Goal: Task Accomplishment & Management: Complete application form

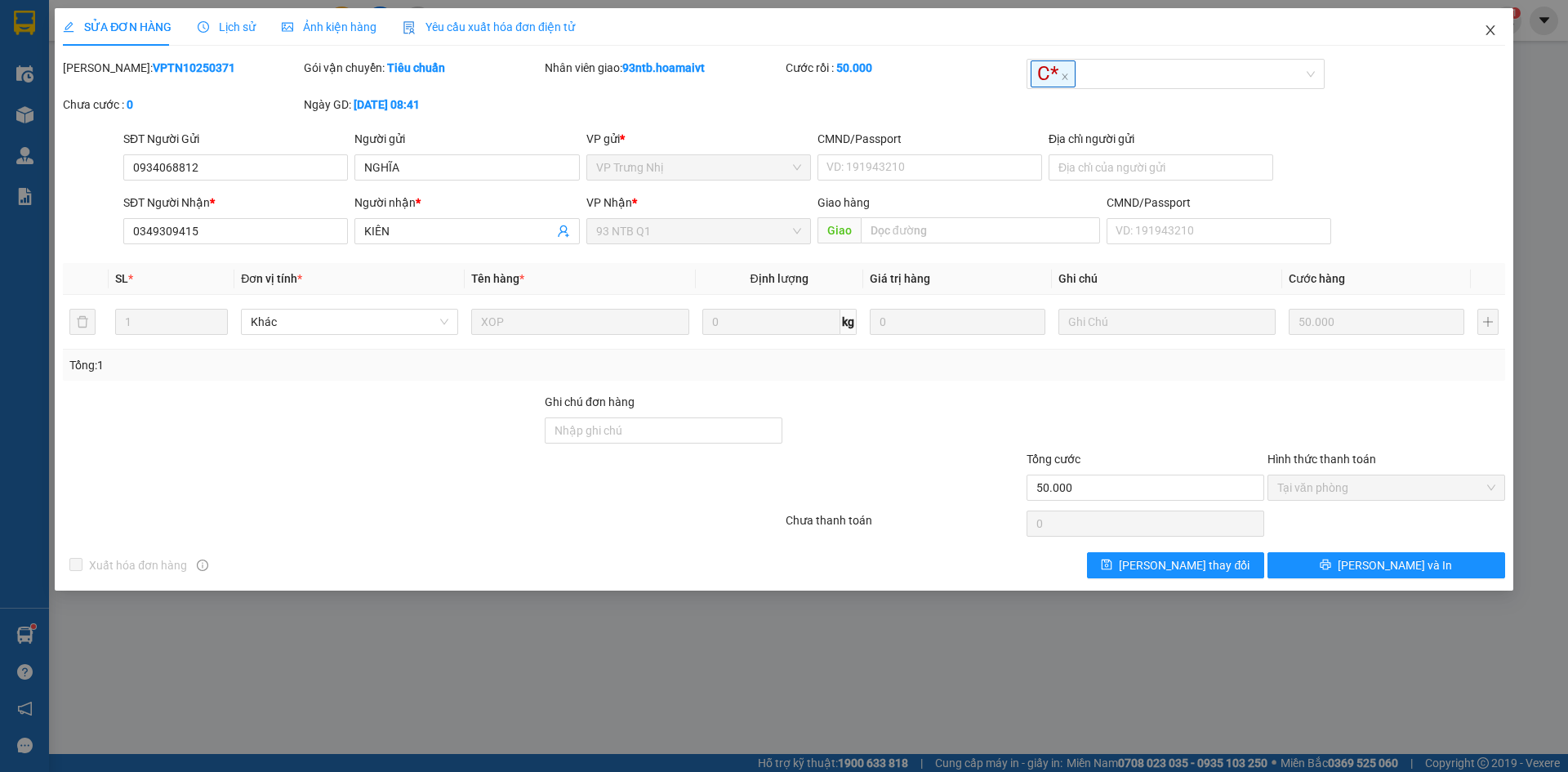
click at [1494, 34] on icon "close" at bounding box center [1490, 30] width 13 height 13
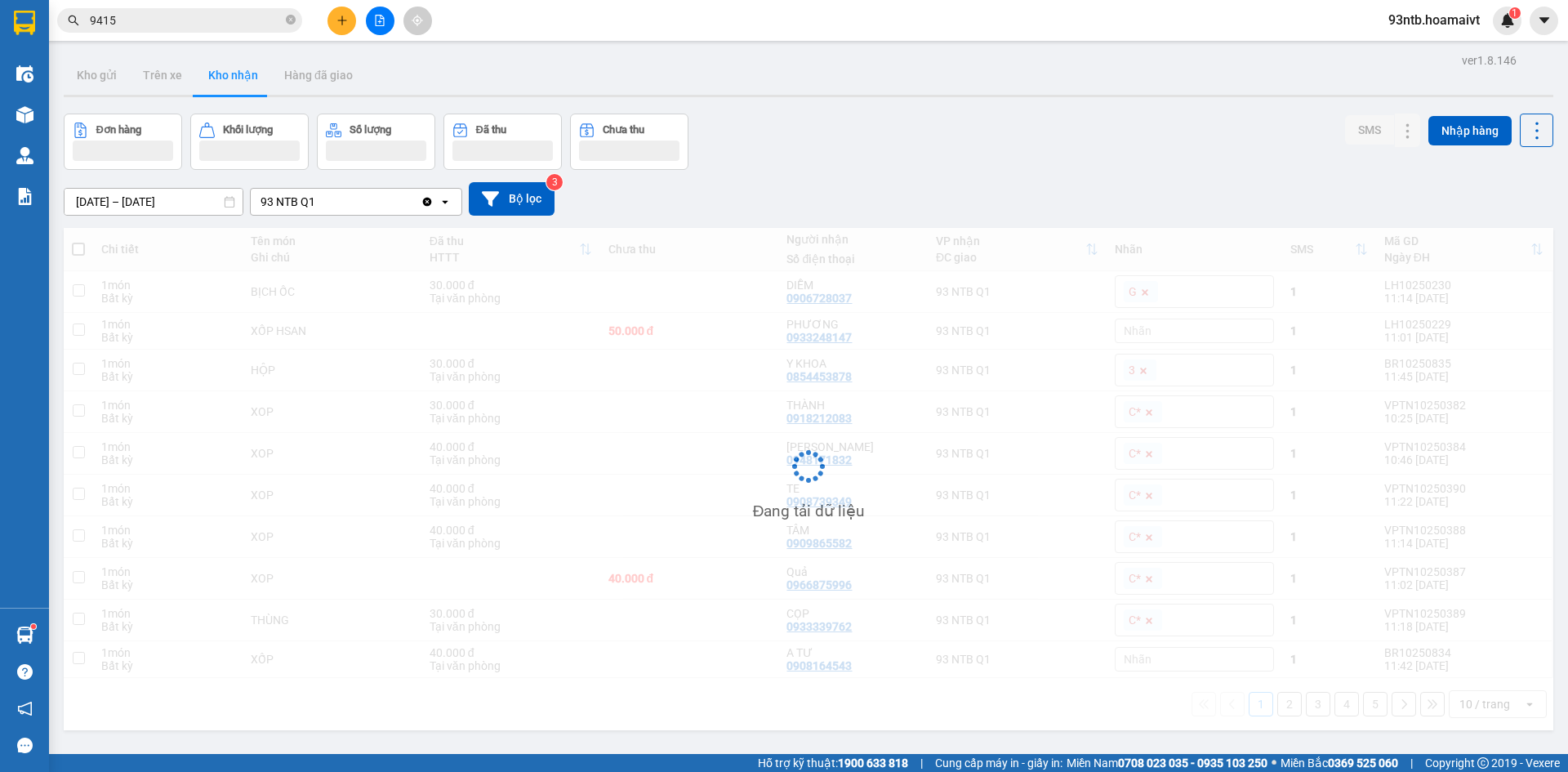
click at [175, 18] on input "9415" at bounding box center [186, 20] width 192 height 18
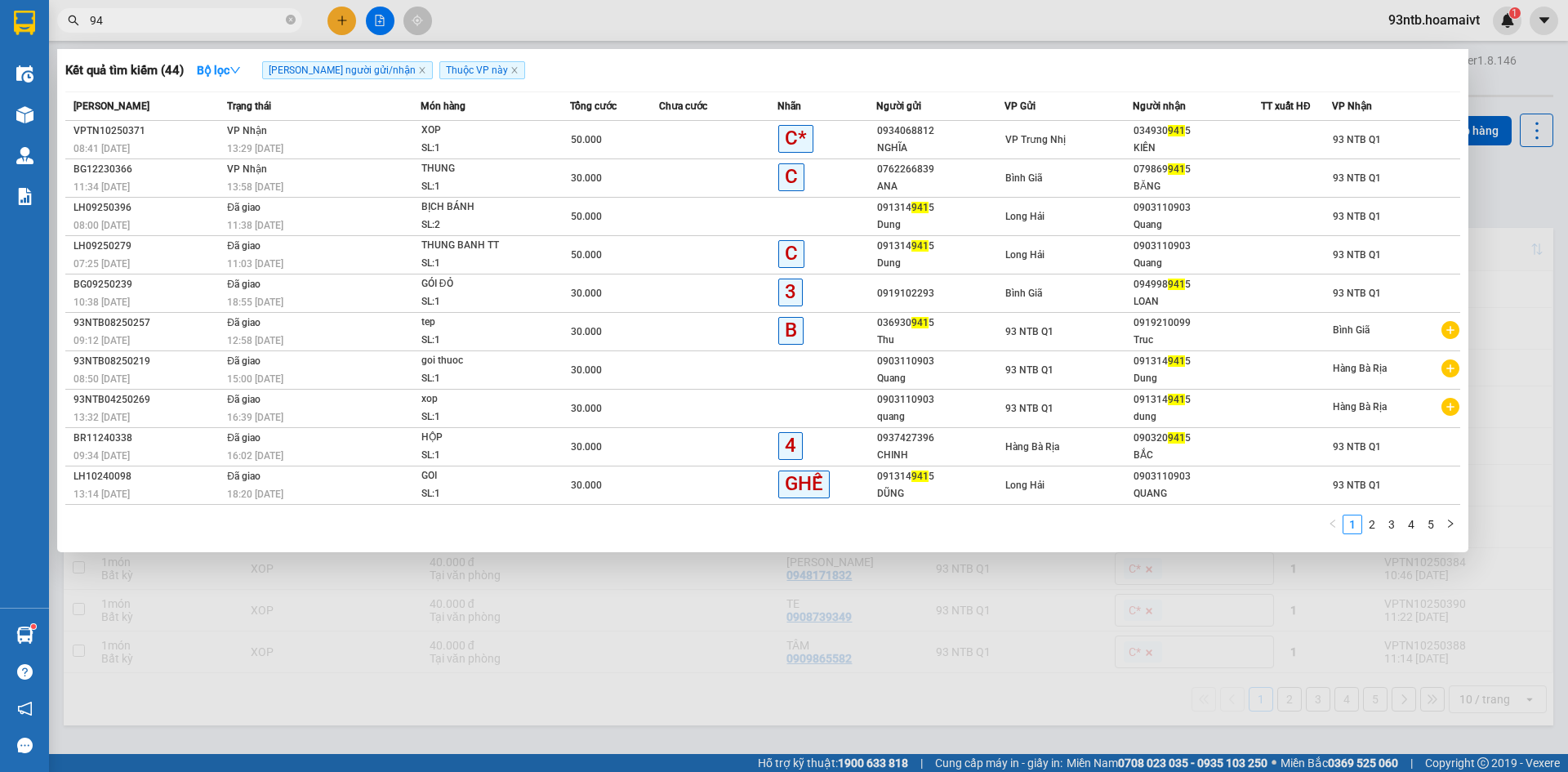
type input "9"
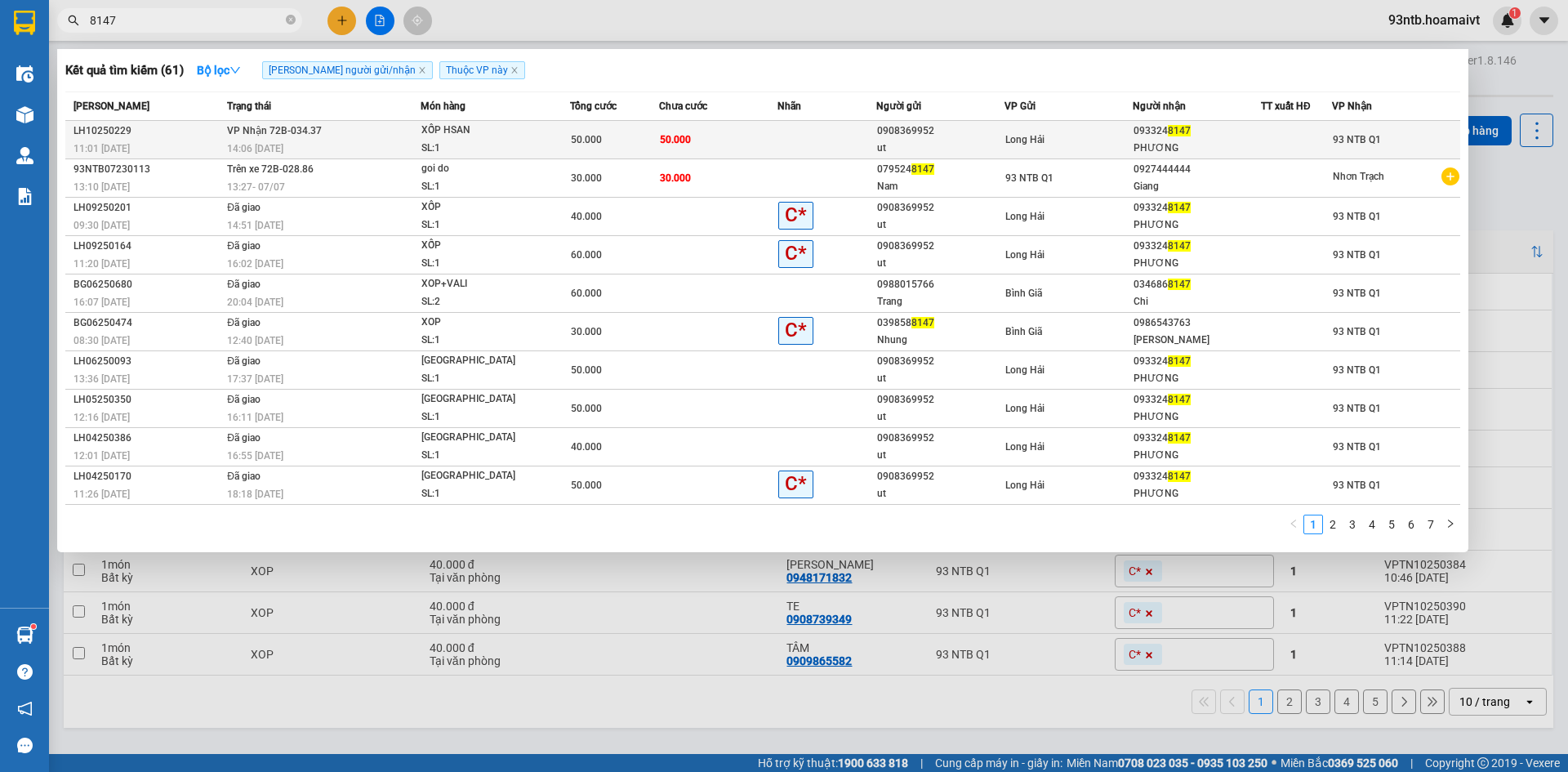
type input "8147"
click at [989, 121] on td "0908369952 ut" at bounding box center [940, 140] width 129 height 39
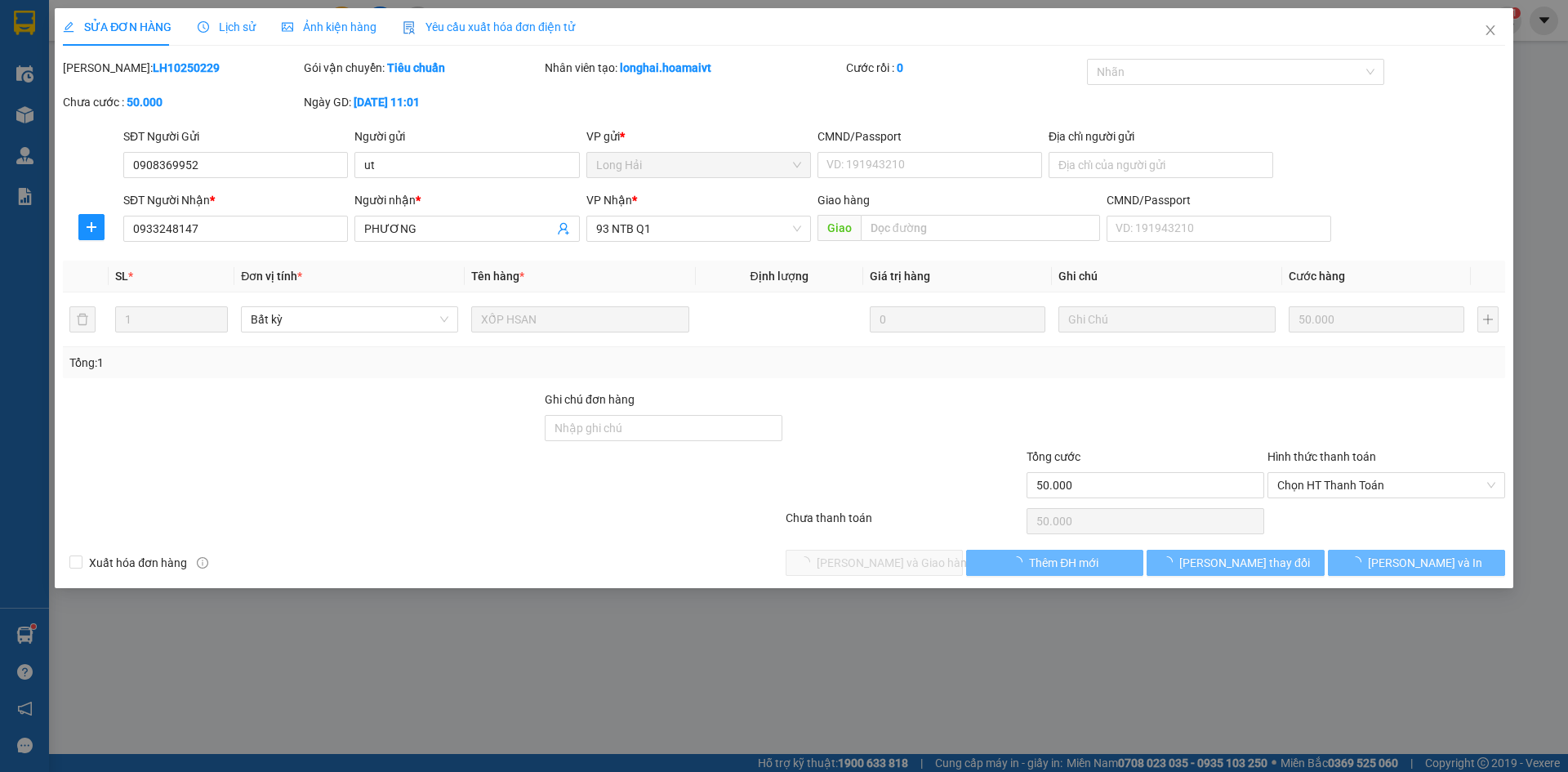
type input "0908369952"
type input "ut"
type input "0933248147"
type input "PHƯƠNG"
type input "50.000"
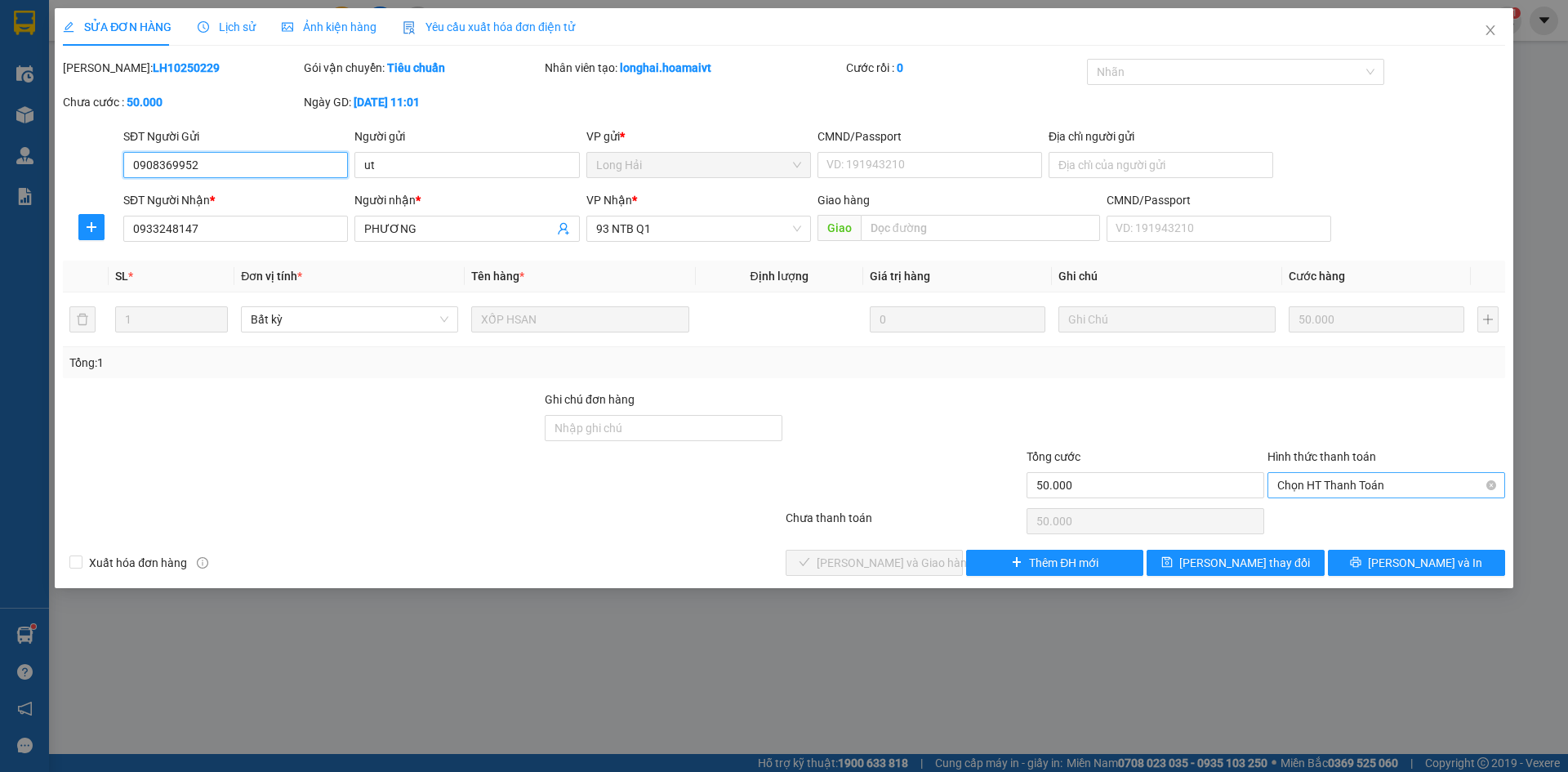
click at [1358, 480] on span "Chọn HT Thanh Toán" at bounding box center [1386, 485] width 218 height 25
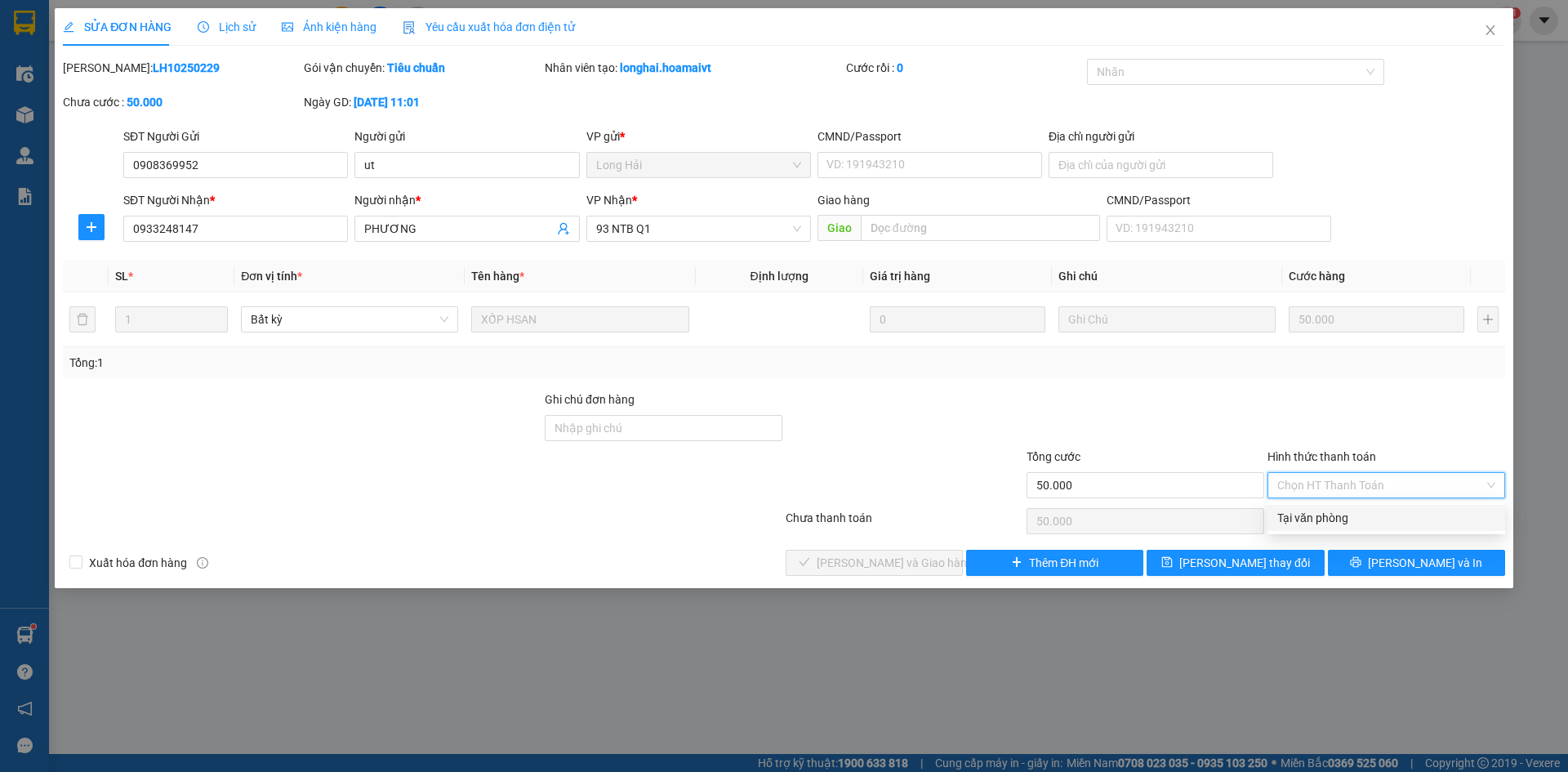
click at [1376, 523] on div "Tại văn phòng" at bounding box center [1386, 517] width 218 height 18
type input "0"
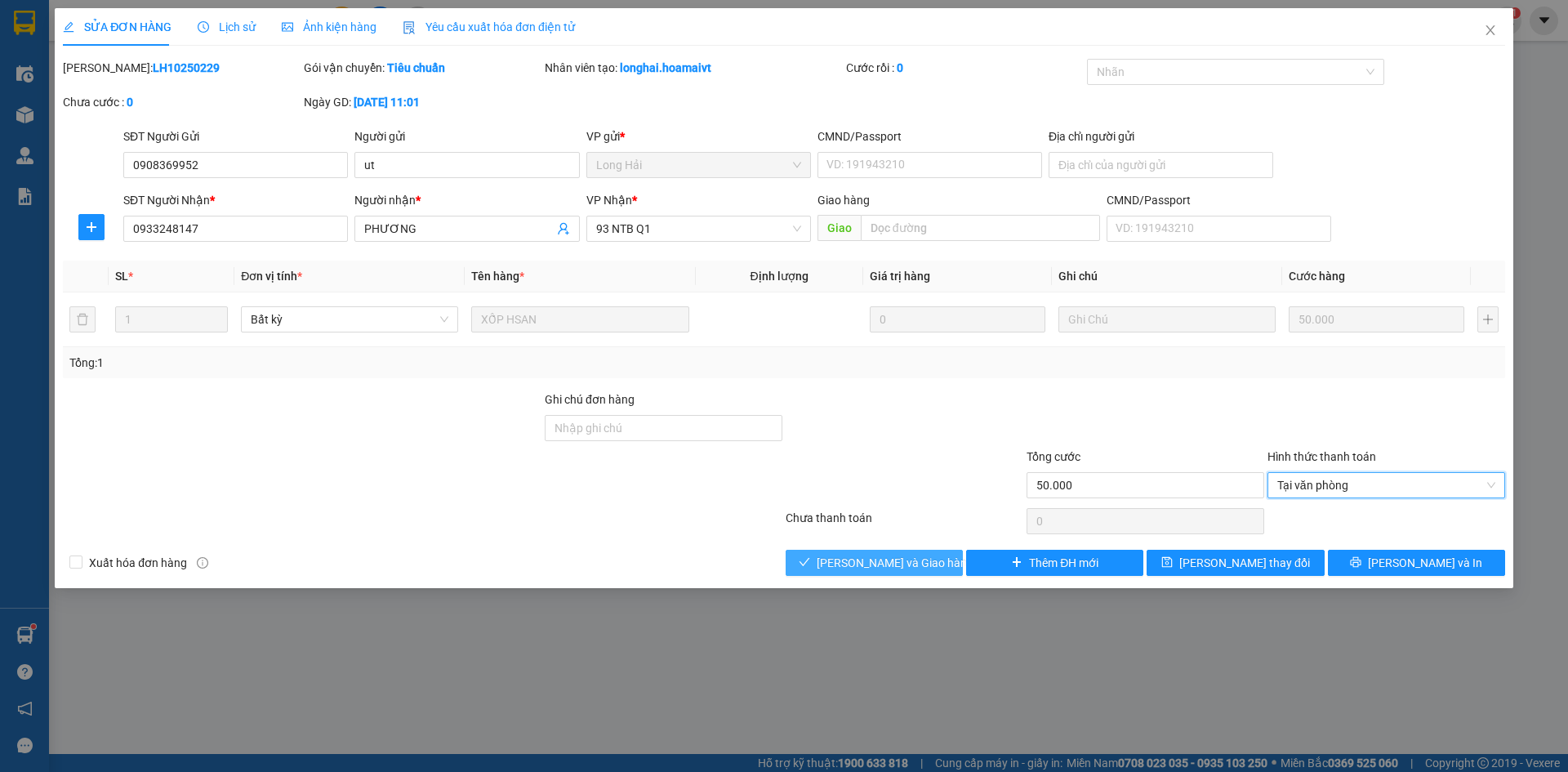
click at [928, 566] on button "[PERSON_NAME] và Giao hàng" at bounding box center [874, 563] width 178 height 26
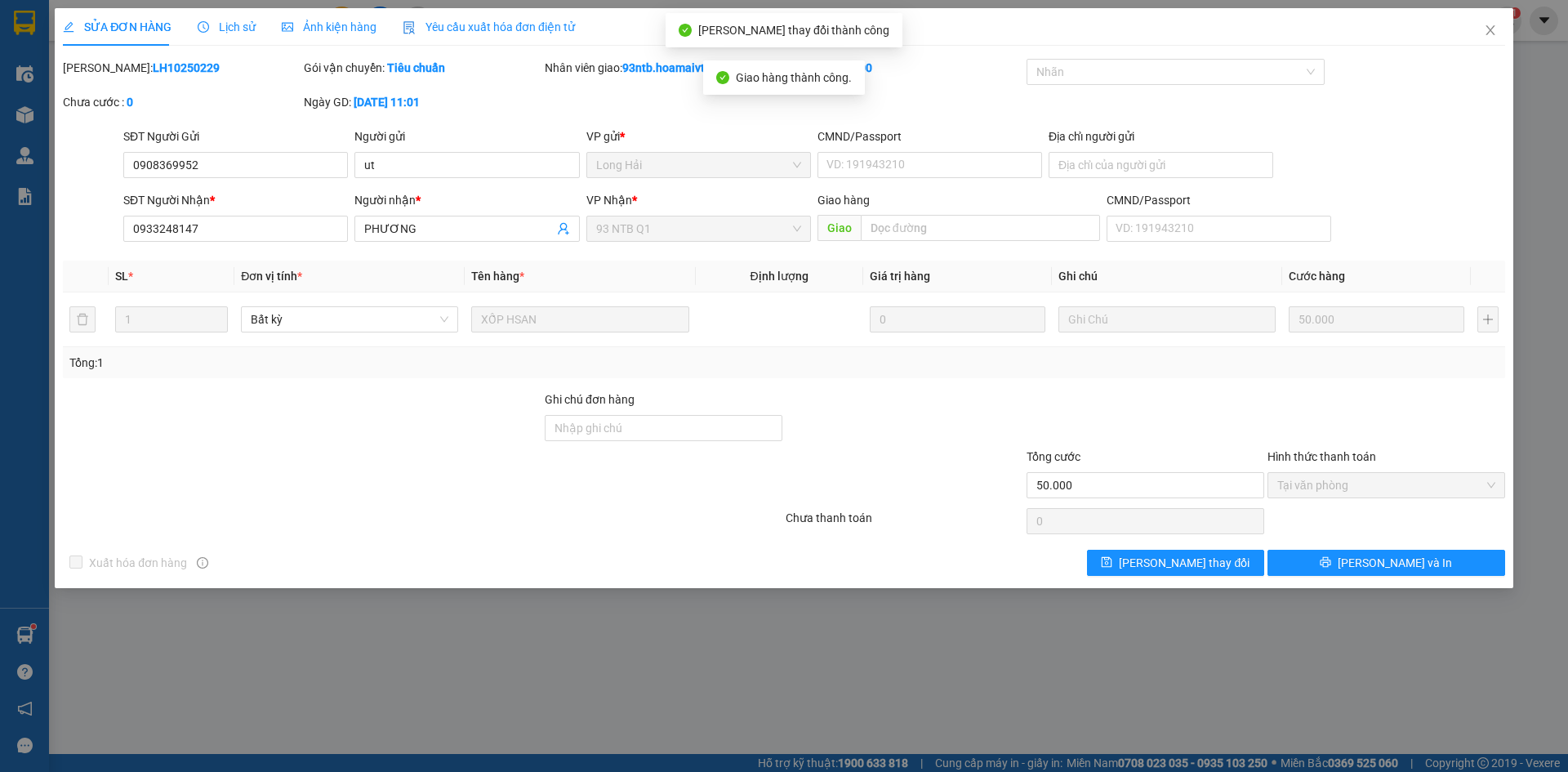
click at [1080, 402] on div at bounding box center [1144, 418] width 241 height 57
click at [1489, 29] on icon "close" at bounding box center [1490, 30] width 13 height 13
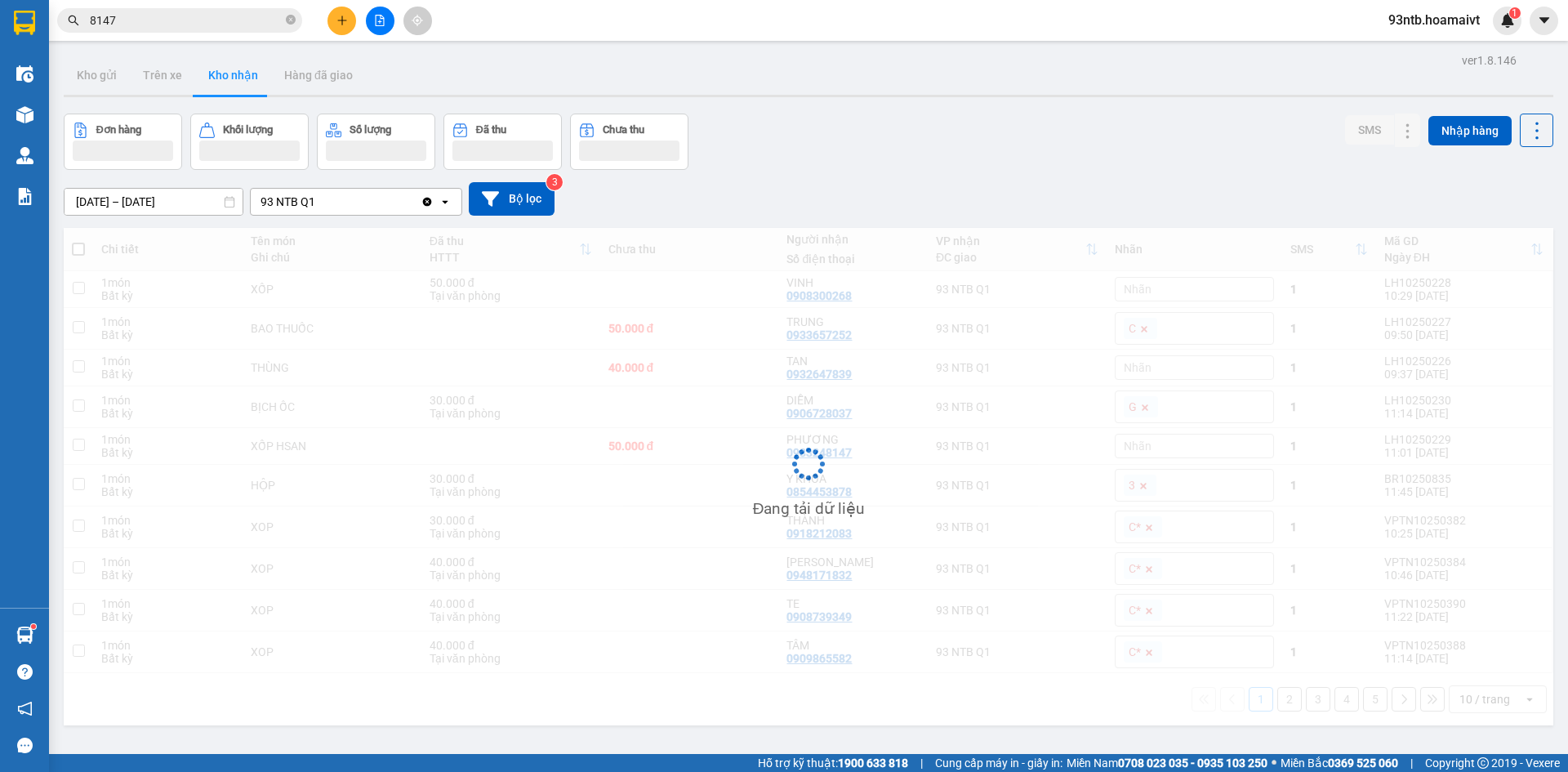
click at [173, 18] on input "8147" at bounding box center [186, 20] width 192 height 18
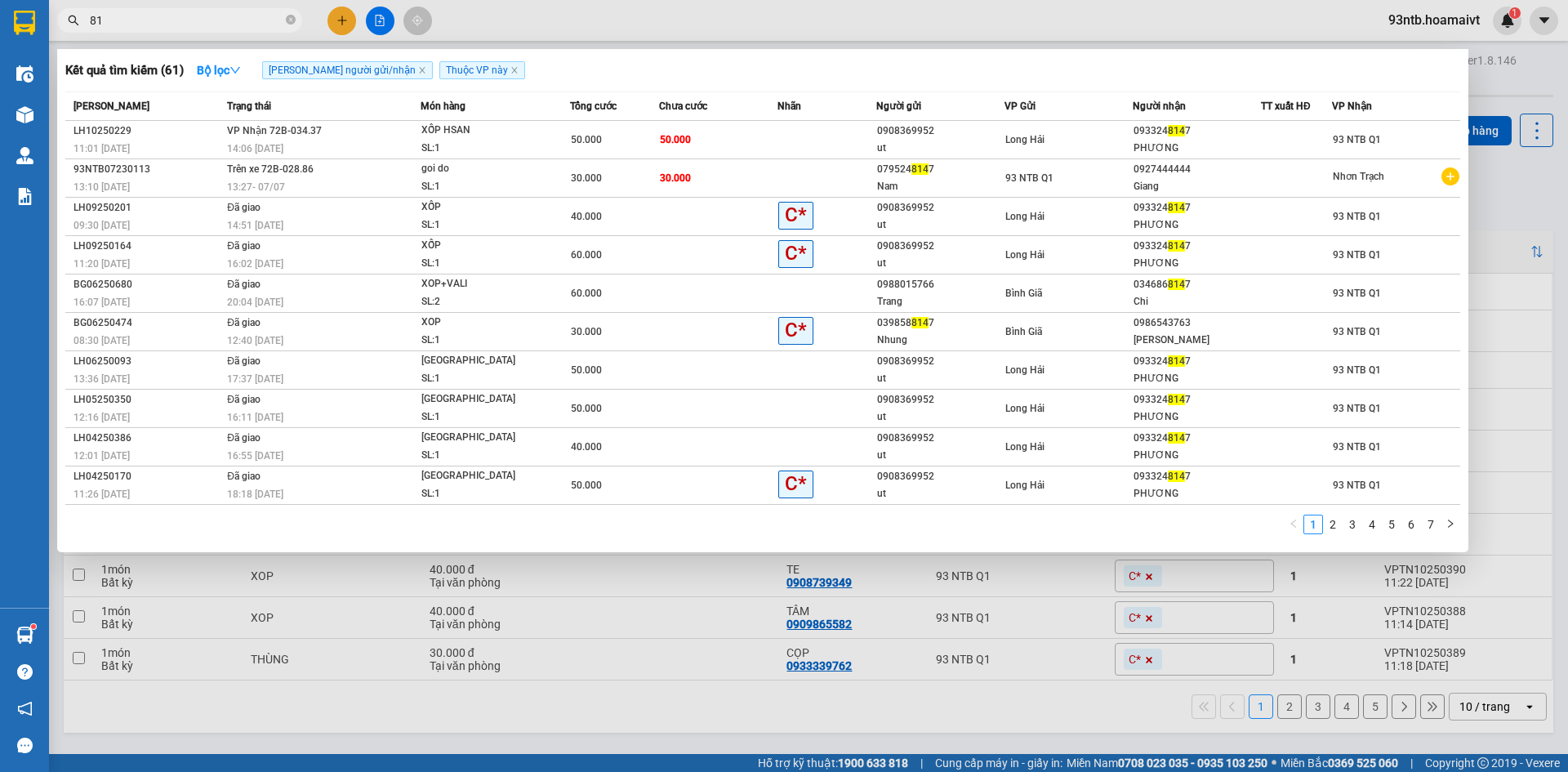
type input "8"
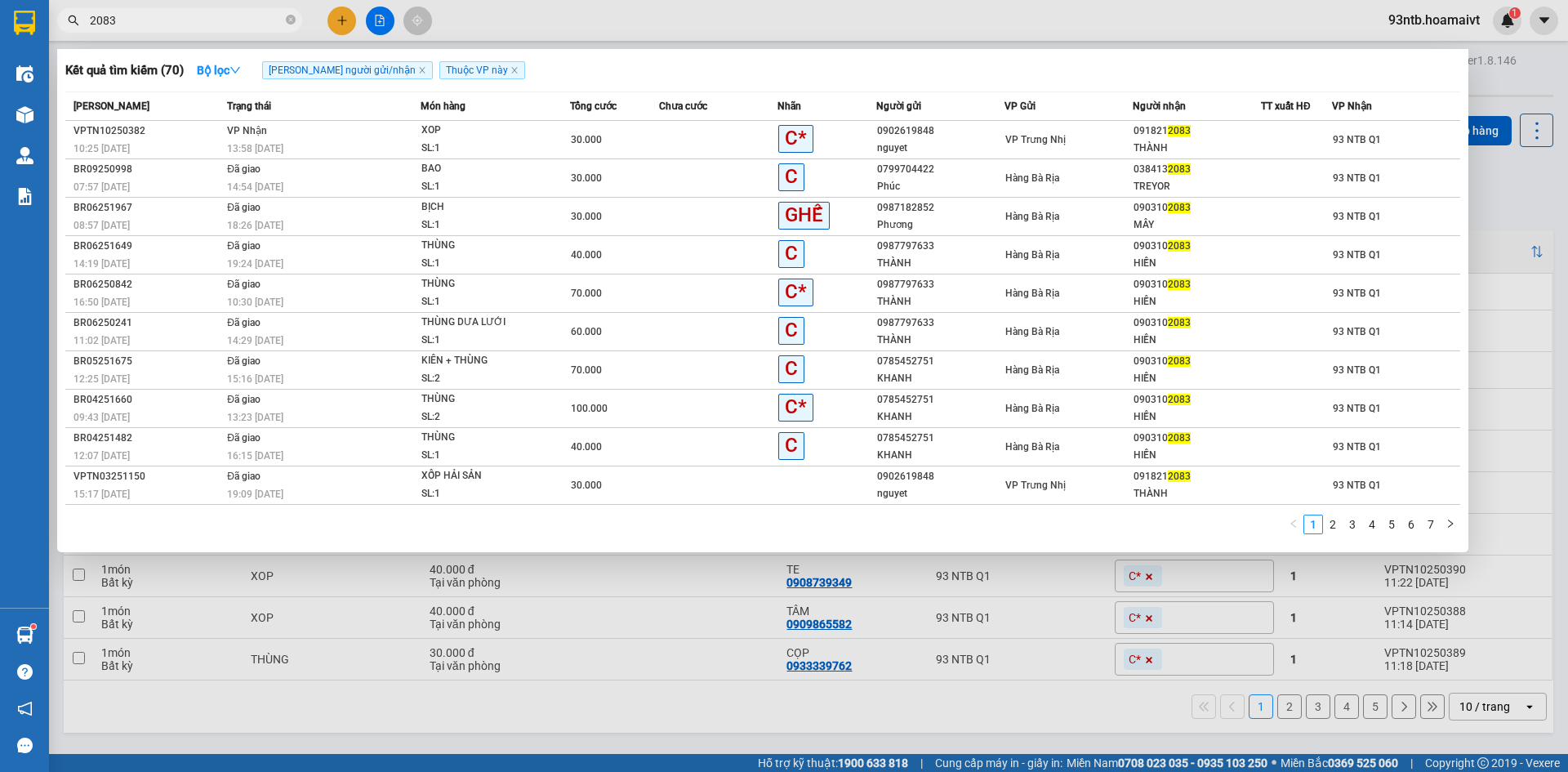
type input "2083"
click at [1319, 137] on div at bounding box center [1296, 140] width 69 height 18
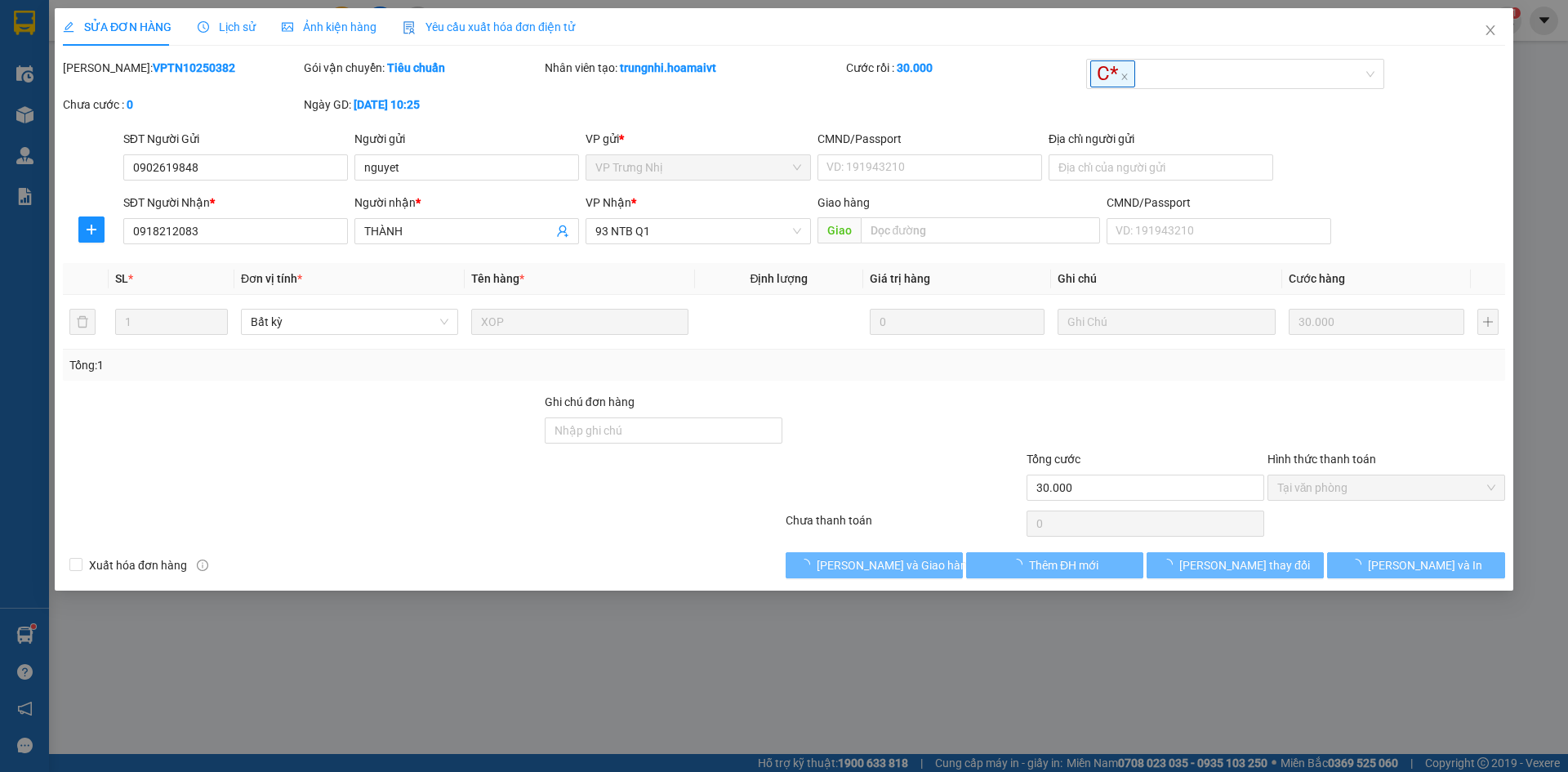
type input "0902619848"
type input "nguyet"
type input "0918212083"
type input "THÀNH"
type input "30.000"
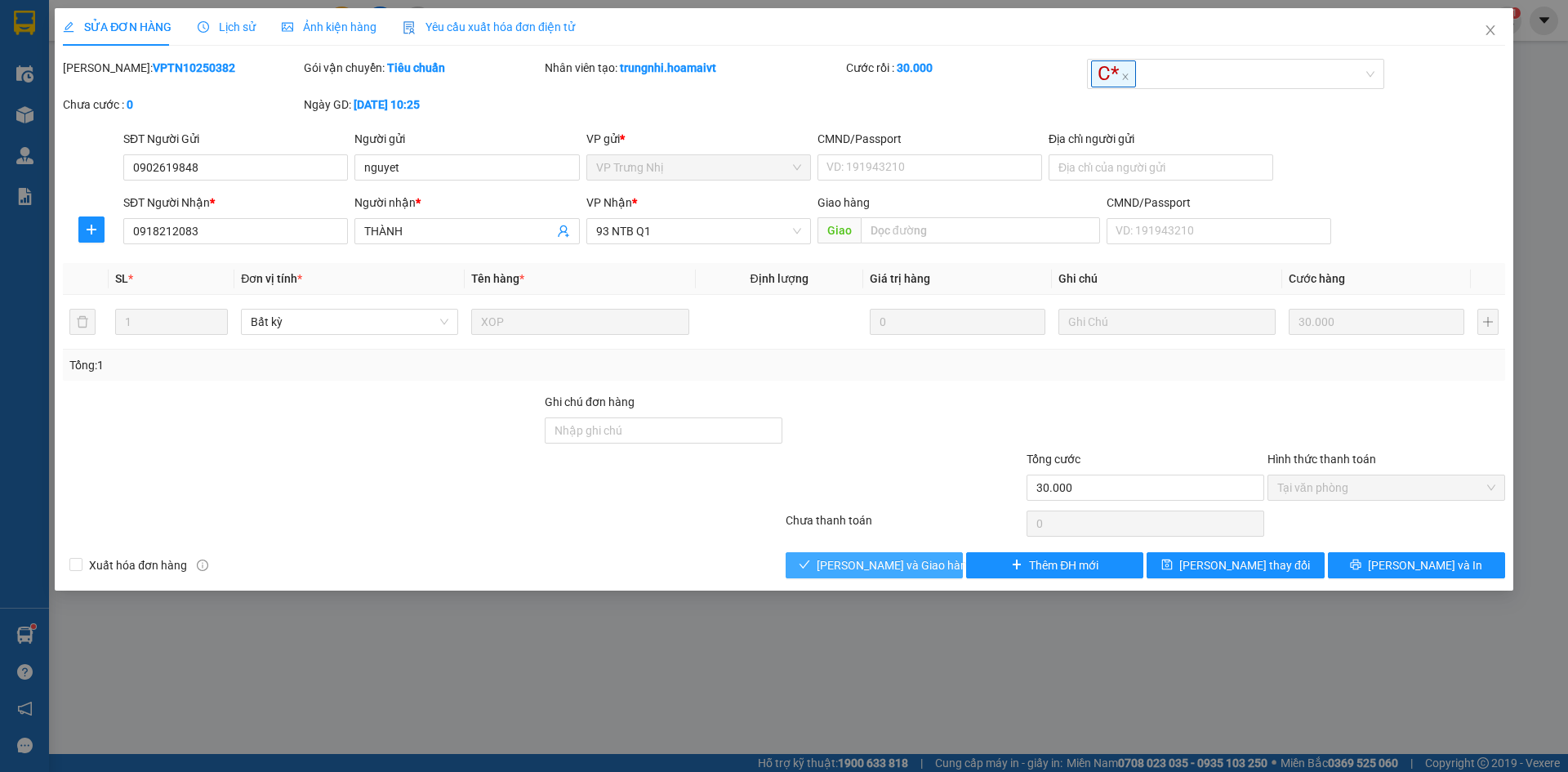
click at [914, 569] on span "[PERSON_NAME] và [PERSON_NAME] hàng" at bounding box center [894, 565] width 157 height 18
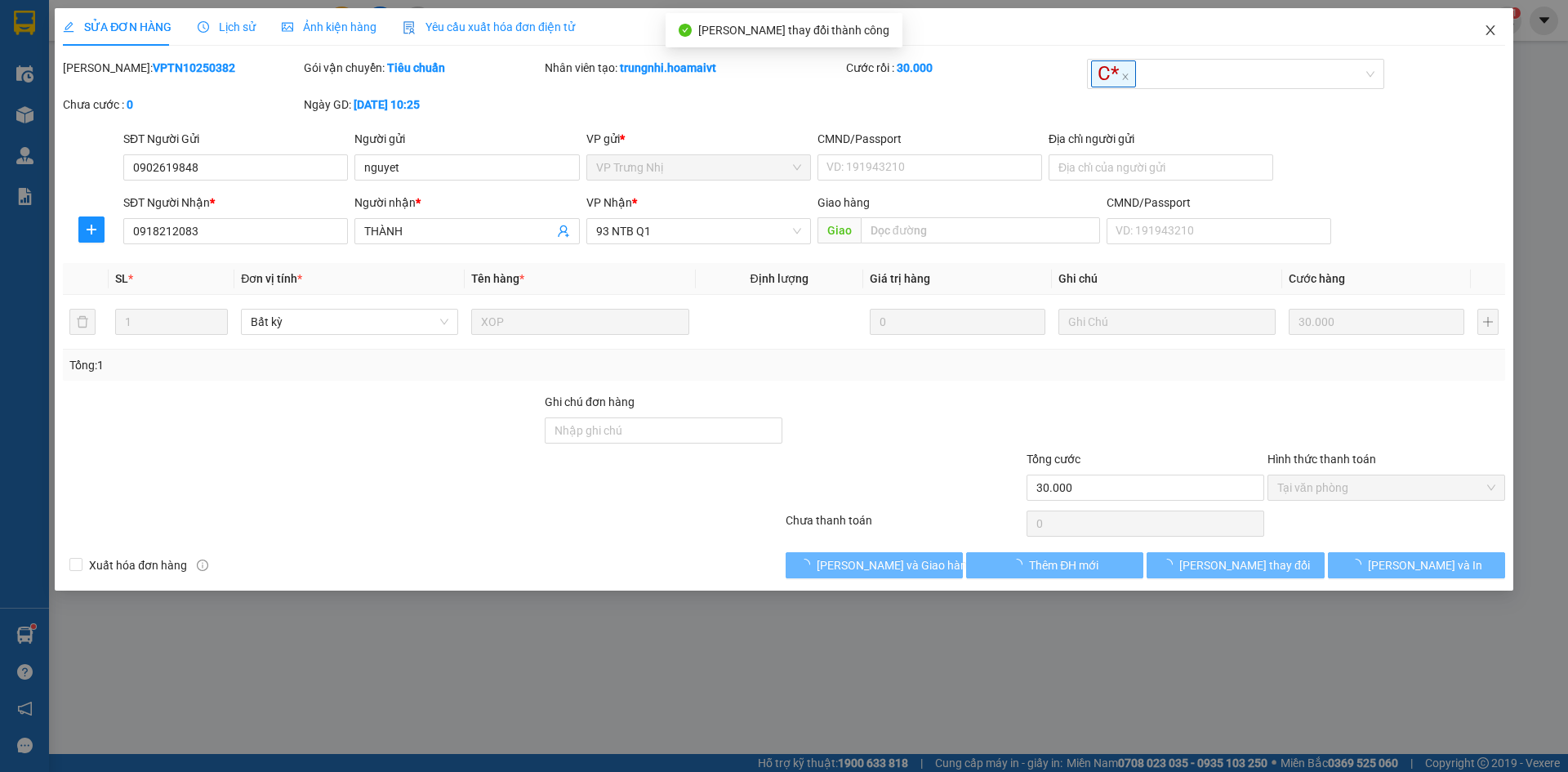
click at [1488, 23] on span "Close" at bounding box center [1490, 31] width 46 height 46
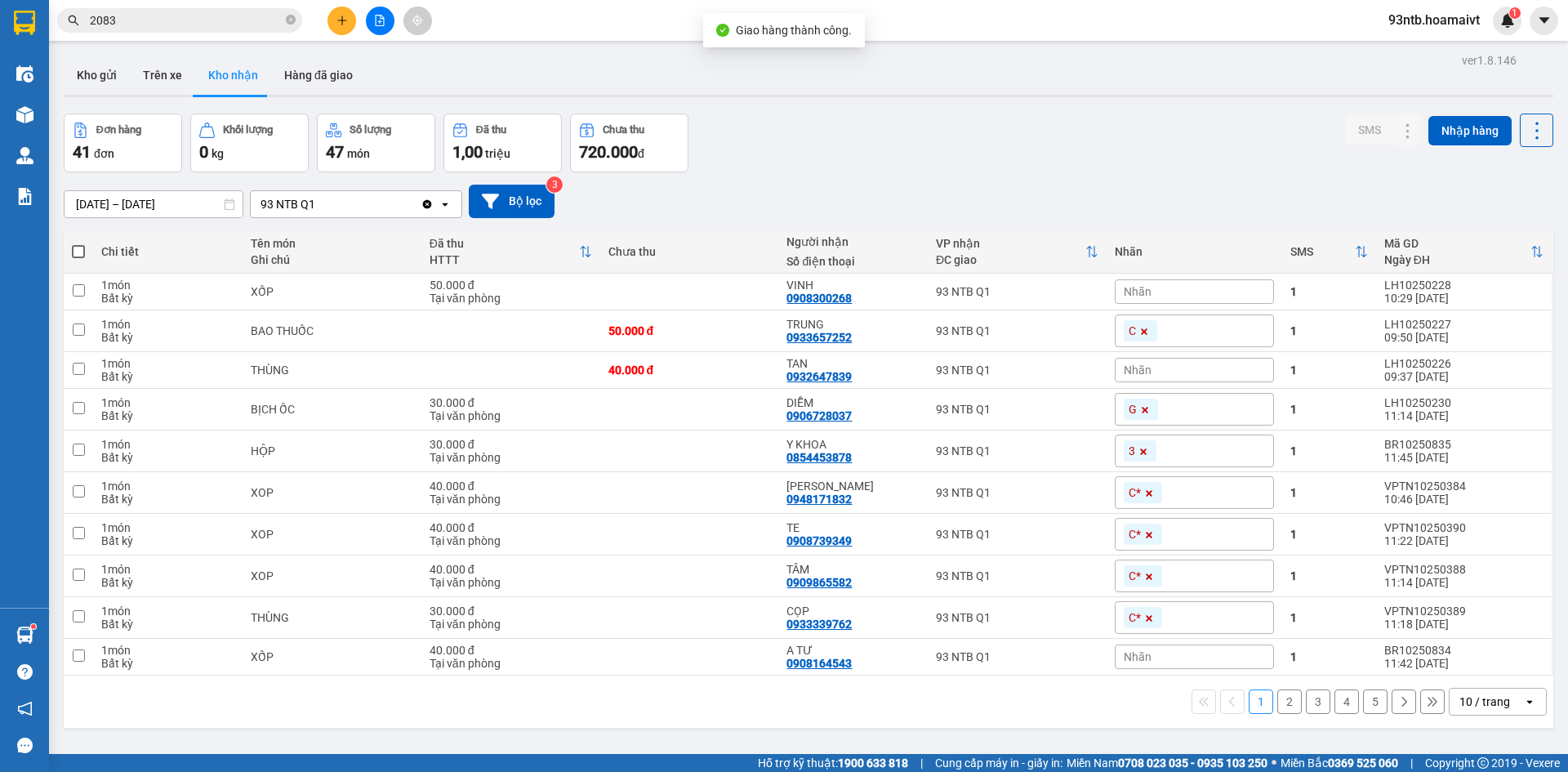
click at [187, 24] on input "2083" at bounding box center [186, 20] width 192 height 18
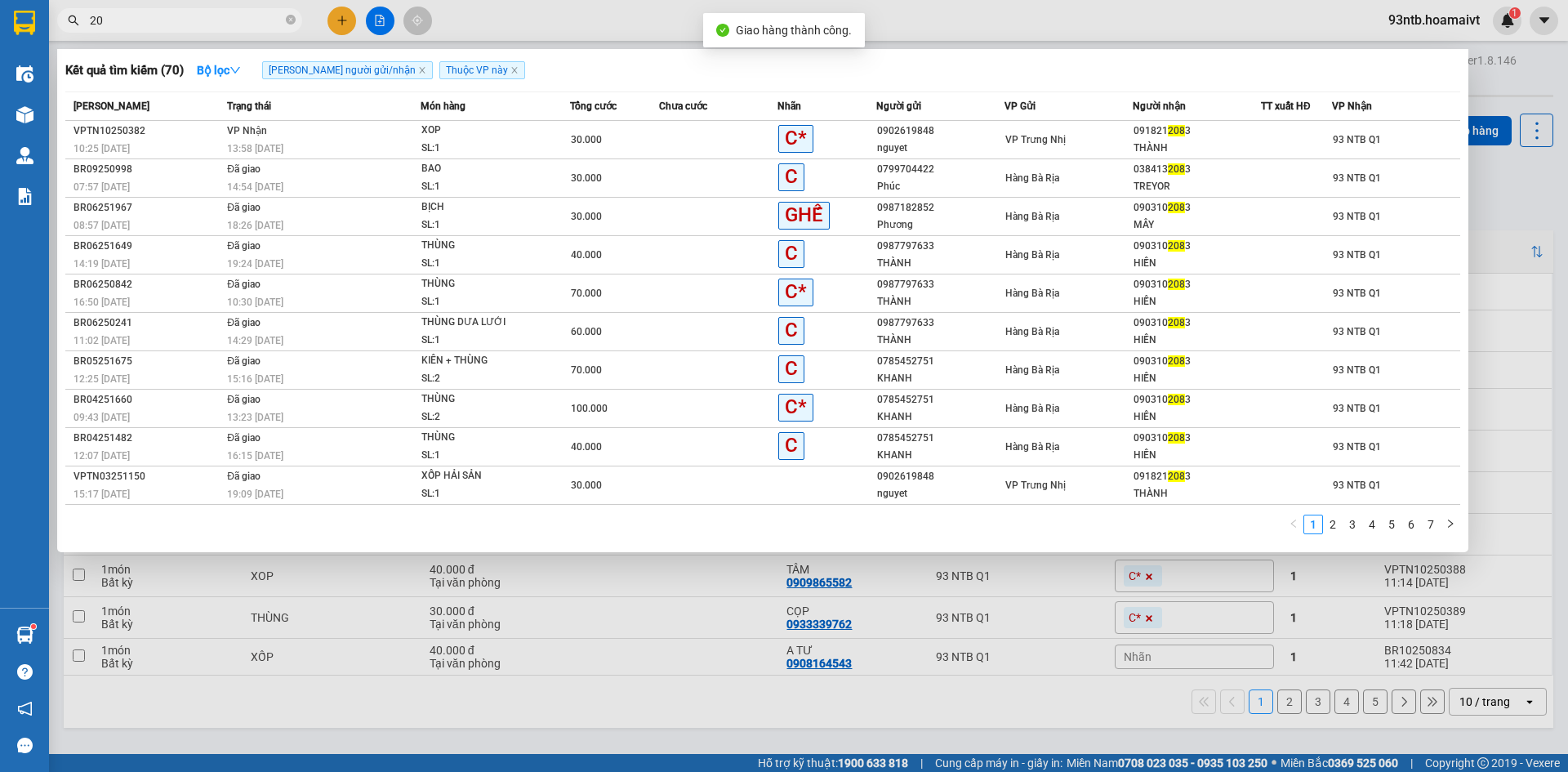
type input "2"
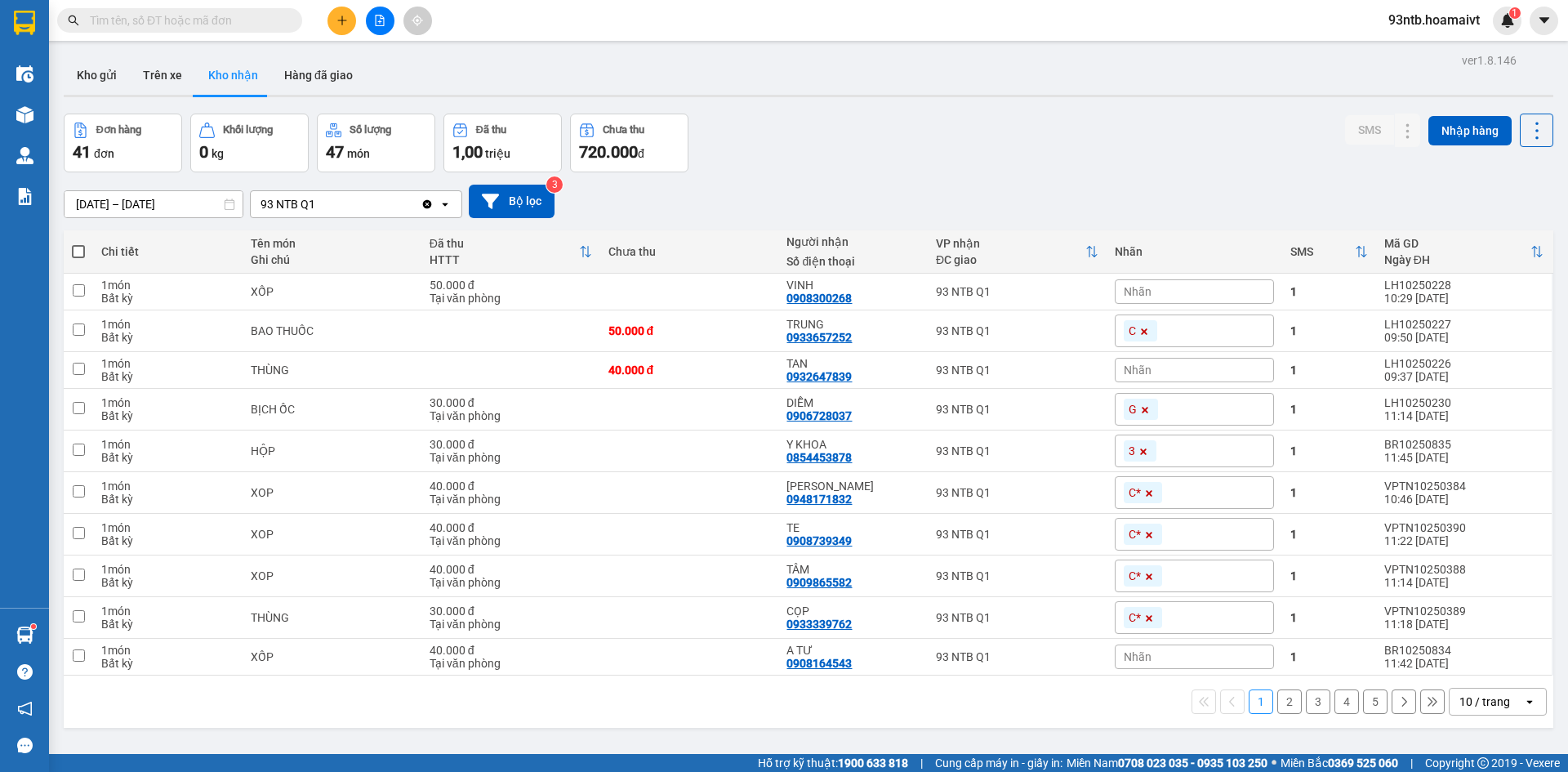
click at [186, 24] on input "text" at bounding box center [186, 20] width 192 height 18
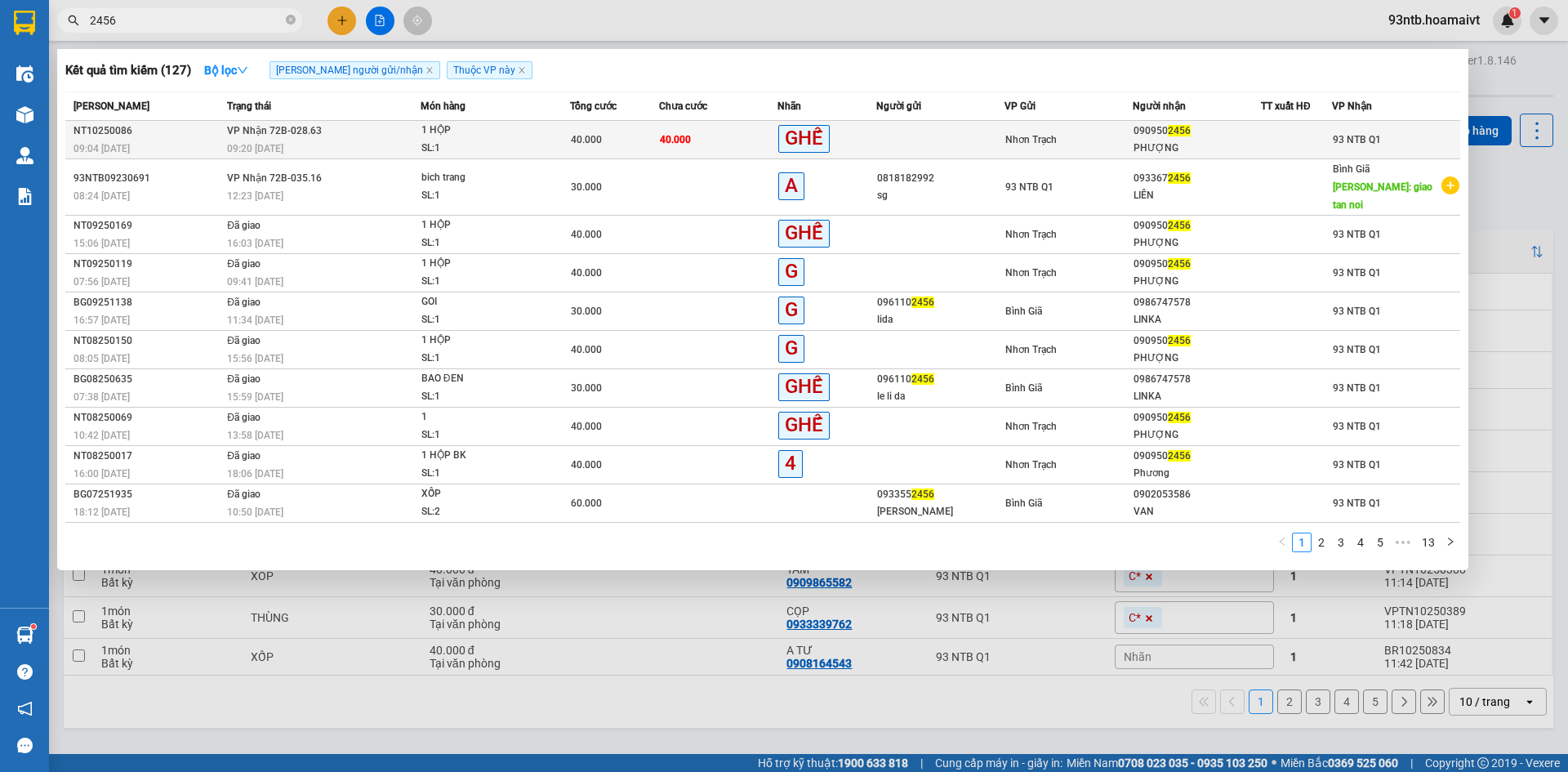
type input "2456"
click at [1017, 126] on td "Nhơn Trạch" at bounding box center [1068, 140] width 129 height 39
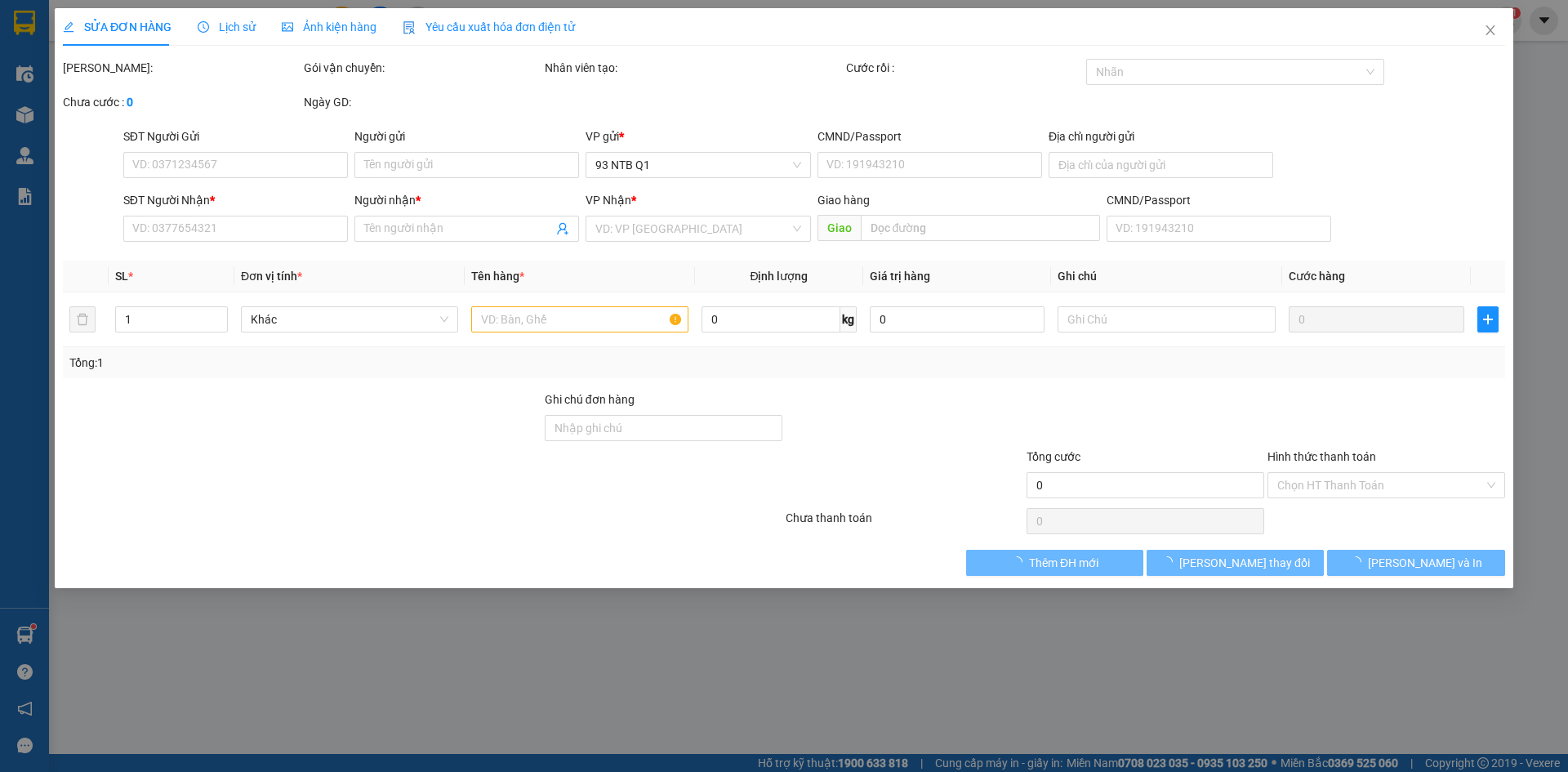
type input "0909502456"
type input "PHƯỢNG"
type input "40.000"
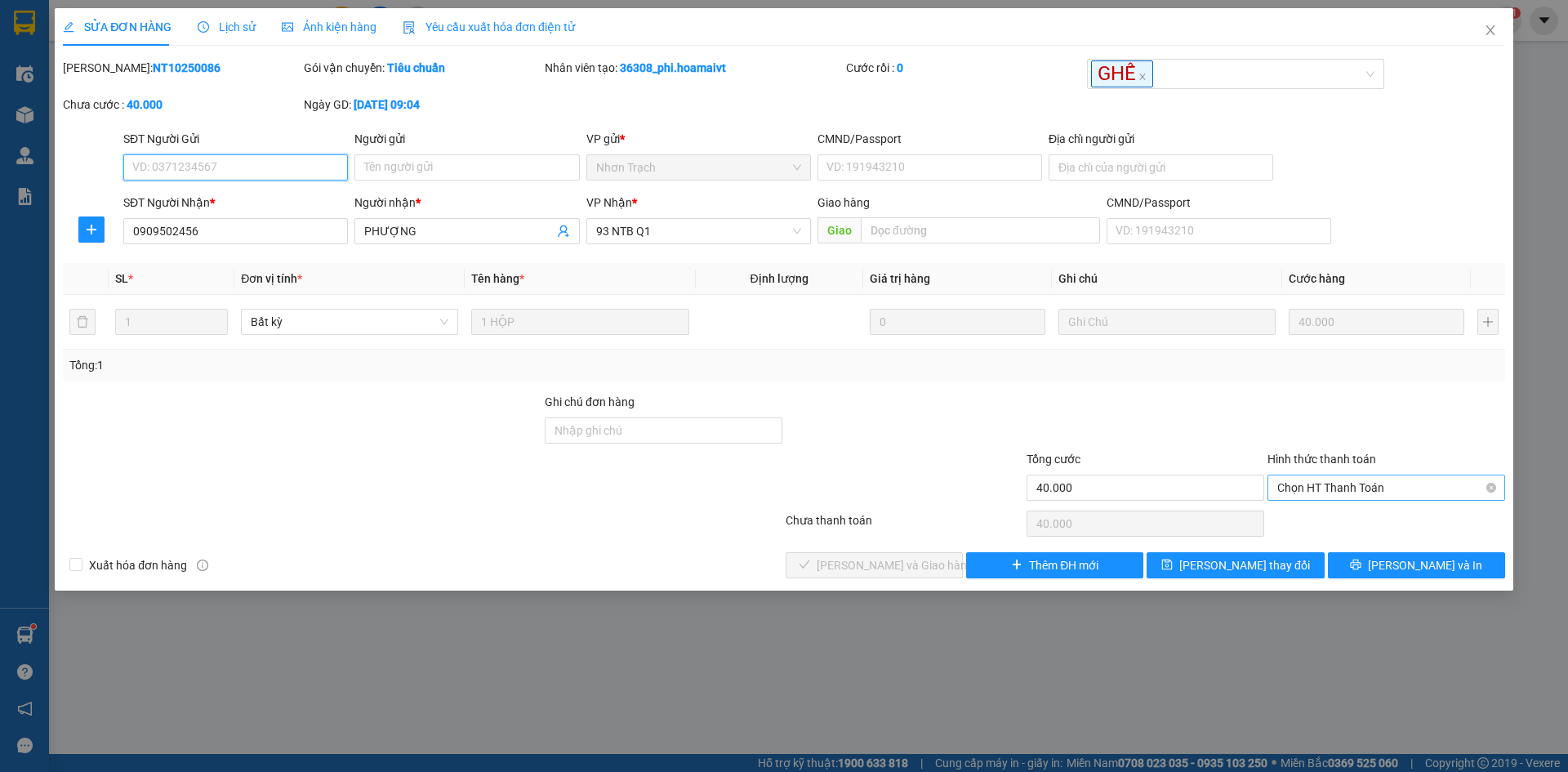
drag, startPoint x: 1360, startPoint y: 494, endPoint x: 1366, endPoint y: 503, distance: 10.8
click at [1362, 495] on span "Chọn HT Thanh Toán" at bounding box center [1386, 488] width 218 height 25
click at [1364, 524] on div "Tại văn phòng" at bounding box center [1386, 520] width 218 height 18
type input "0"
click at [917, 562] on span "[PERSON_NAME] và Giao hàng" at bounding box center [894, 565] width 157 height 18
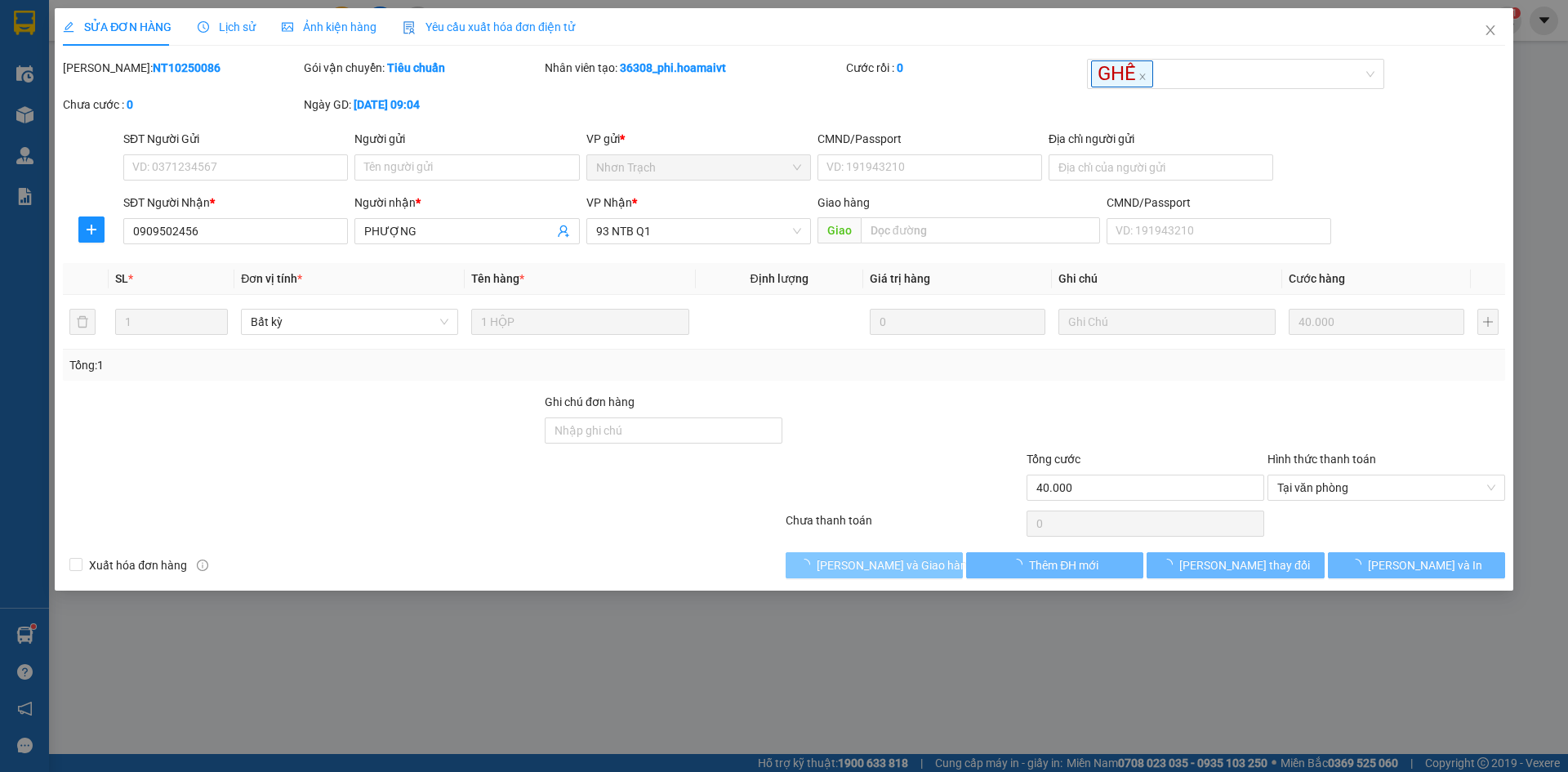
click at [917, 562] on span "[PERSON_NAME] và Giao hàng" at bounding box center [894, 565] width 157 height 18
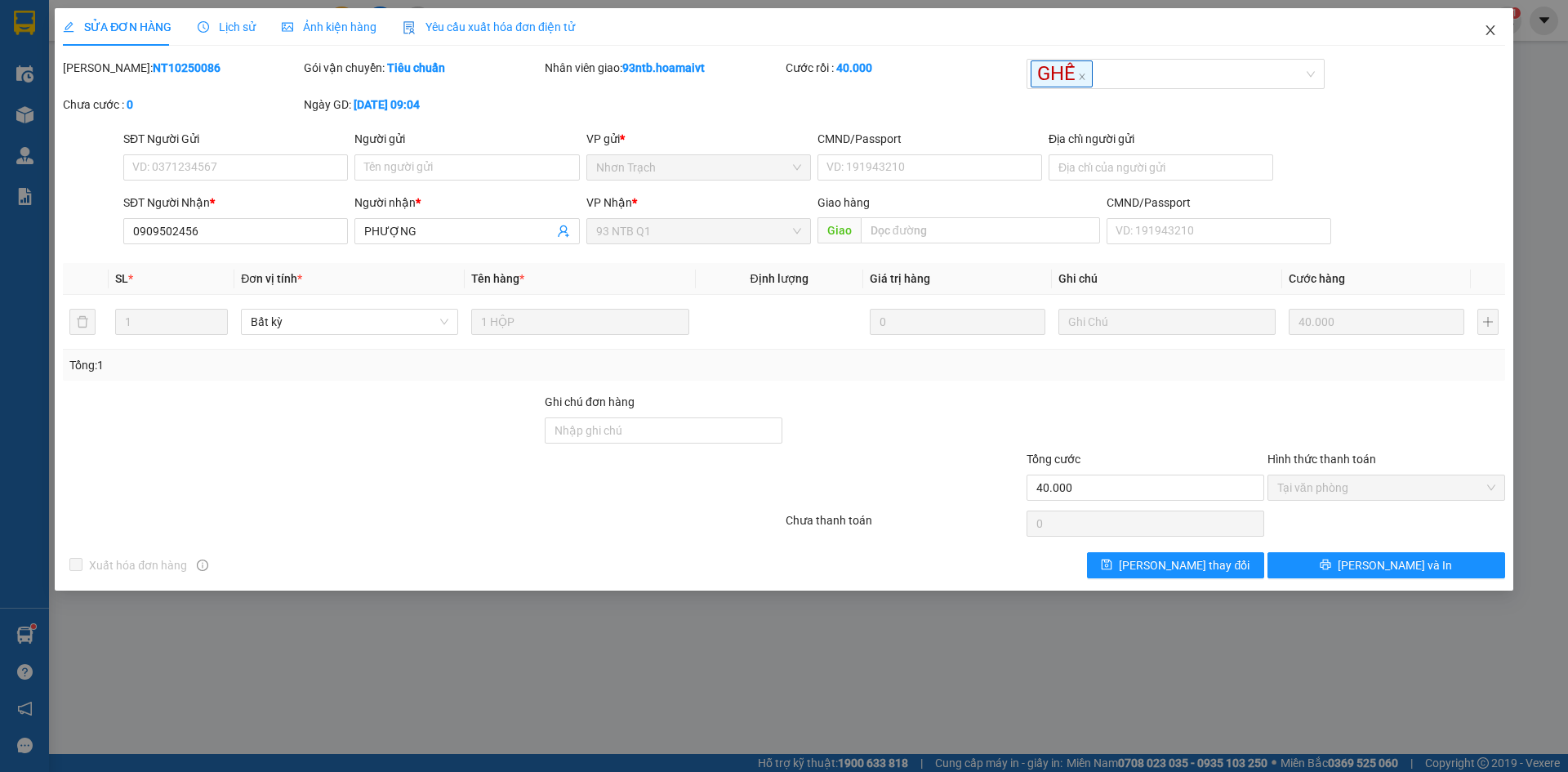
drag, startPoint x: 1488, startPoint y: 31, endPoint x: 160, endPoint y: 18, distance: 1328.1
click at [1488, 31] on icon "close" at bounding box center [1490, 30] width 13 height 13
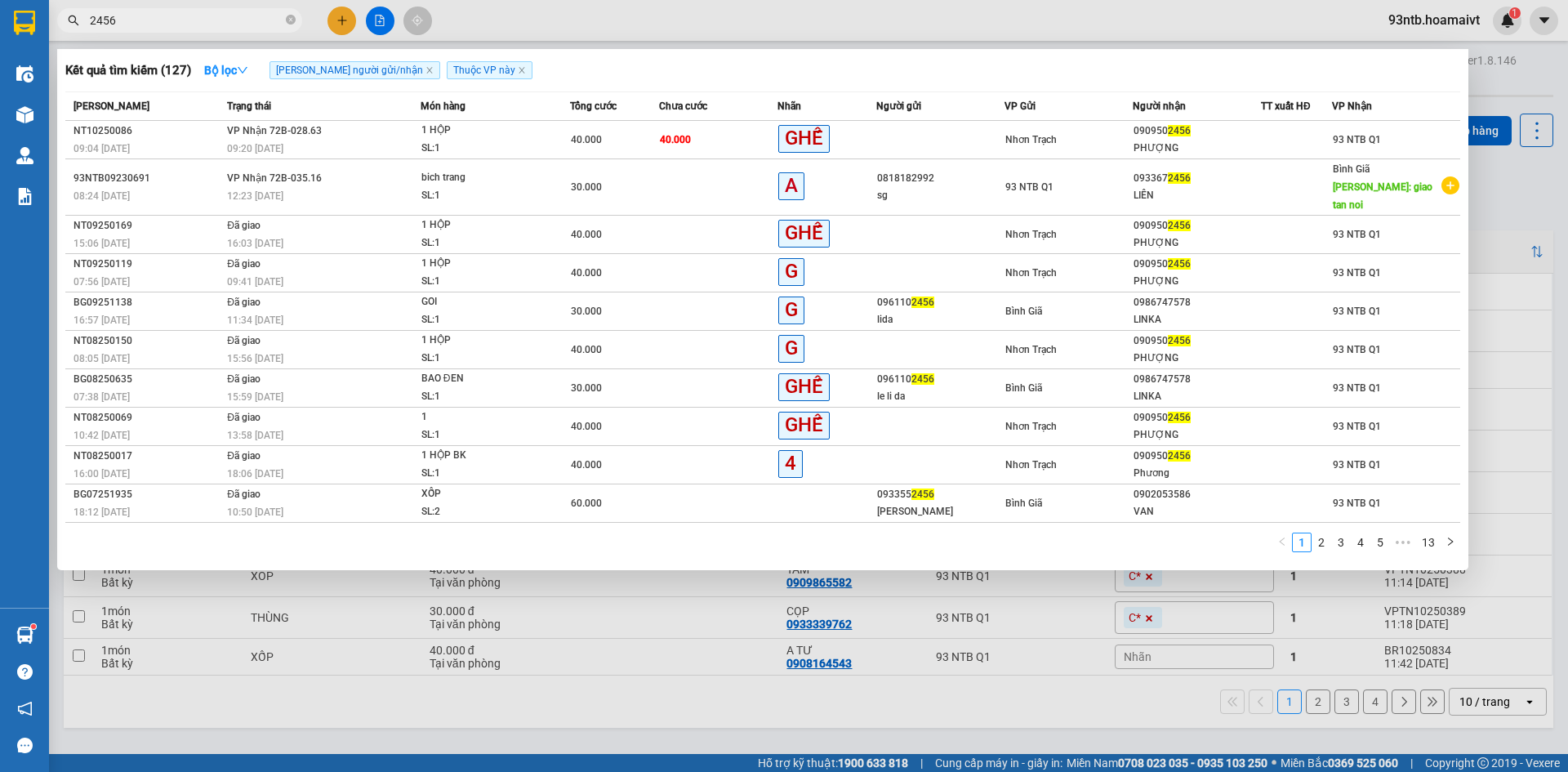
click at [159, 27] on input "2456" at bounding box center [186, 20] width 192 height 18
type input "2"
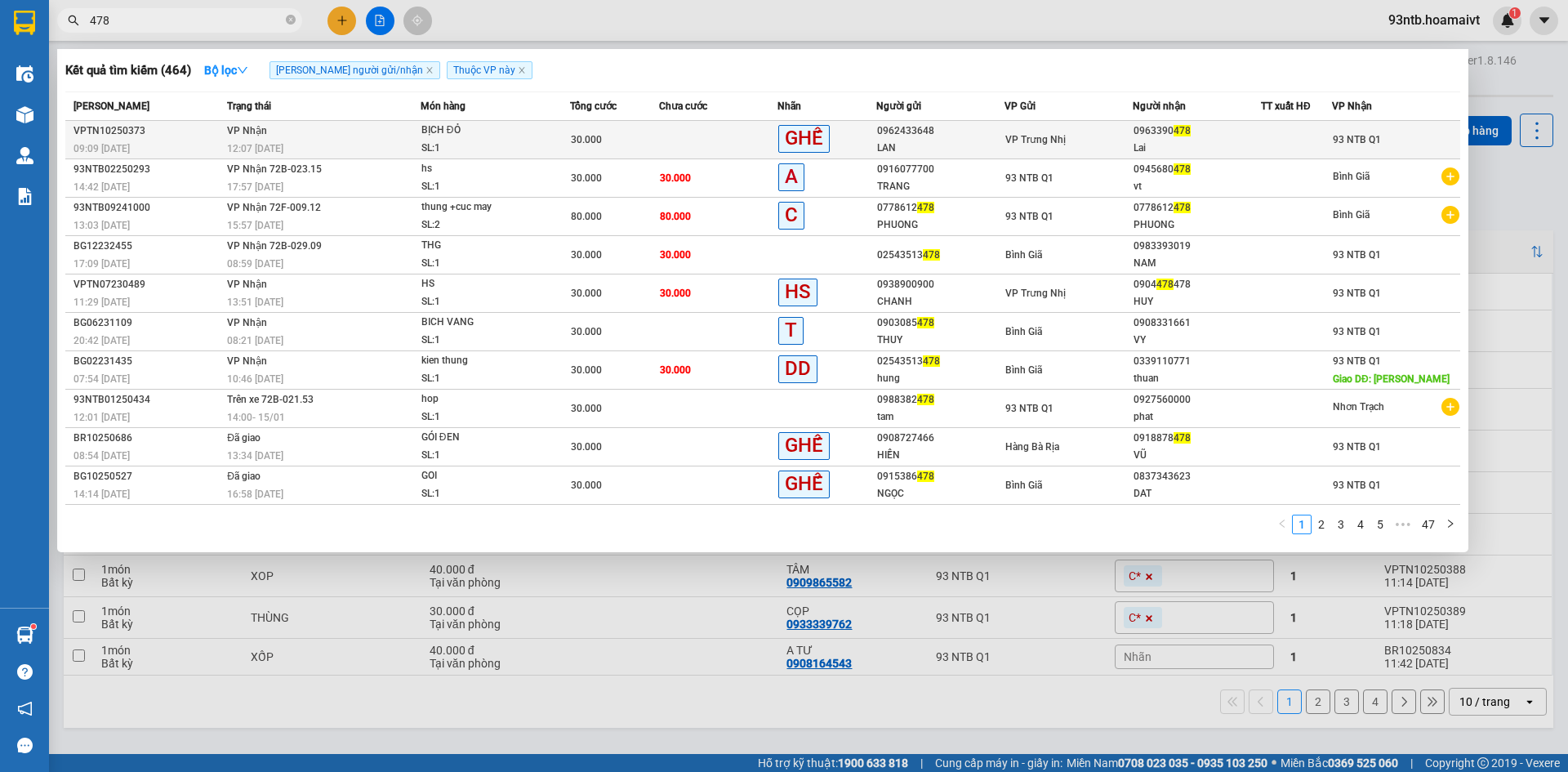
type input "478"
click at [1185, 153] on div "Lai" at bounding box center [1196, 149] width 127 height 18
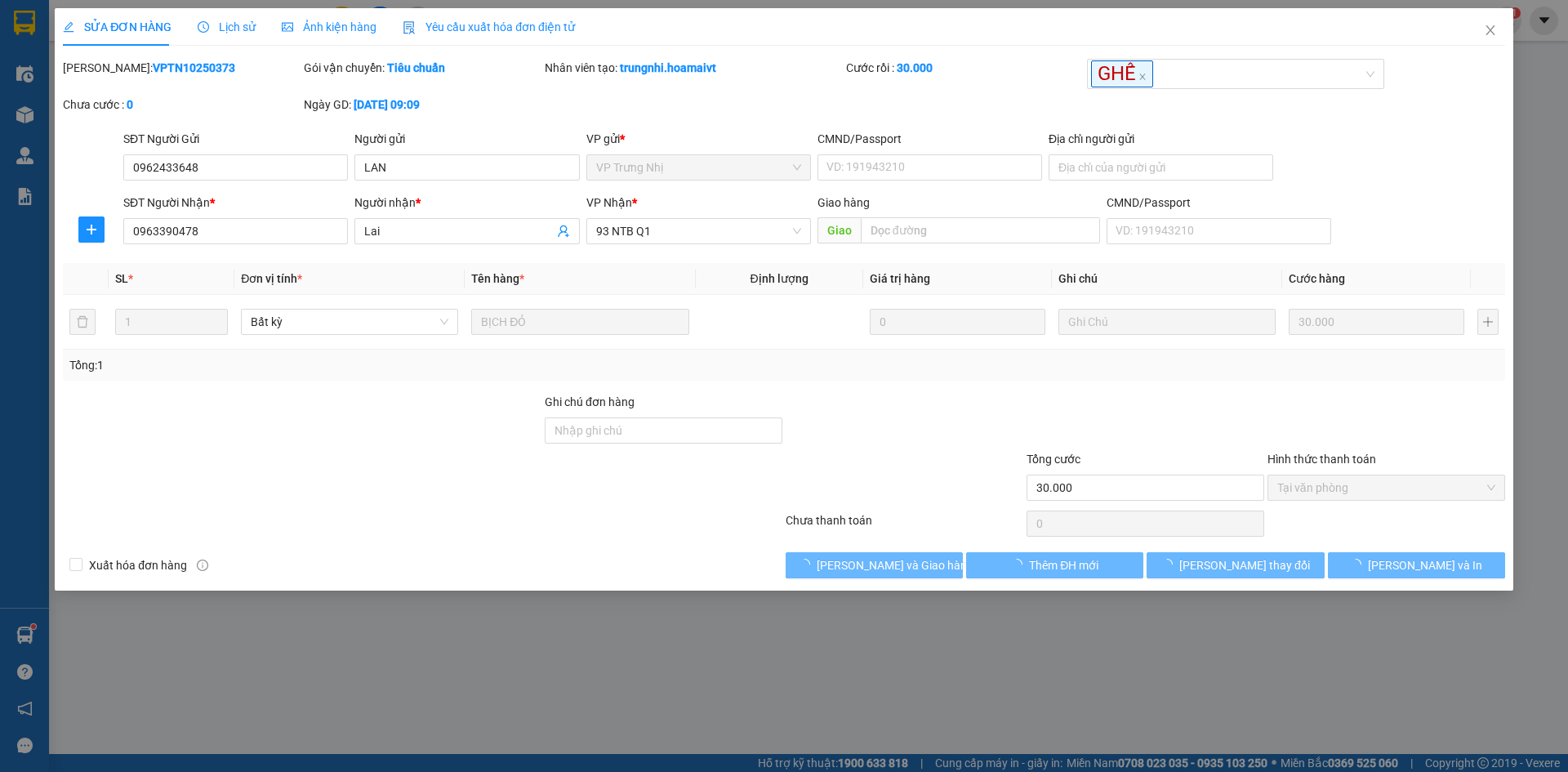
type input "0962433648"
type input "LAN"
type input "0963390478"
type input "Lai"
type input "30.000"
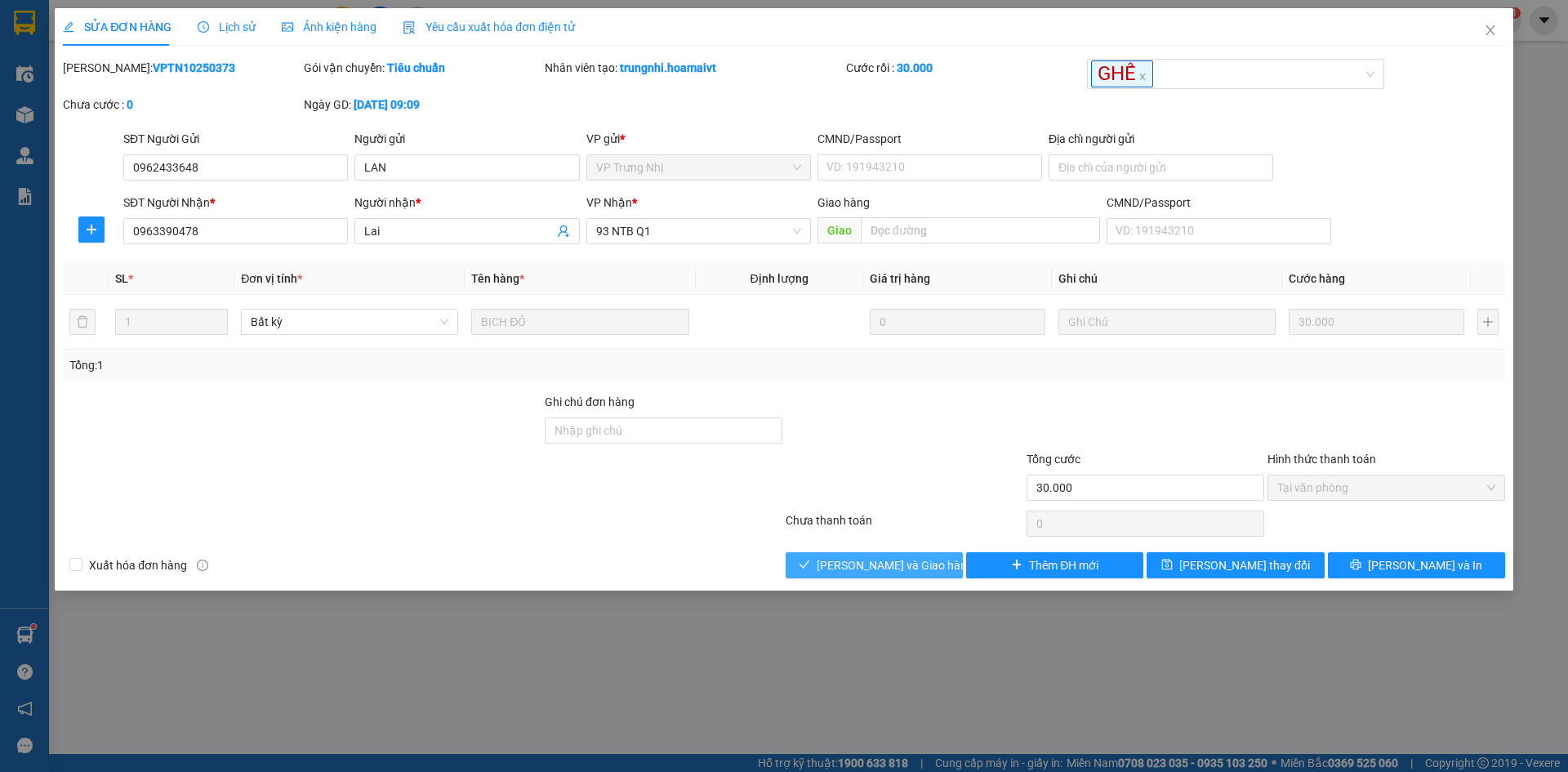
click at [918, 575] on button "[PERSON_NAME] và Giao hàng" at bounding box center [874, 565] width 178 height 26
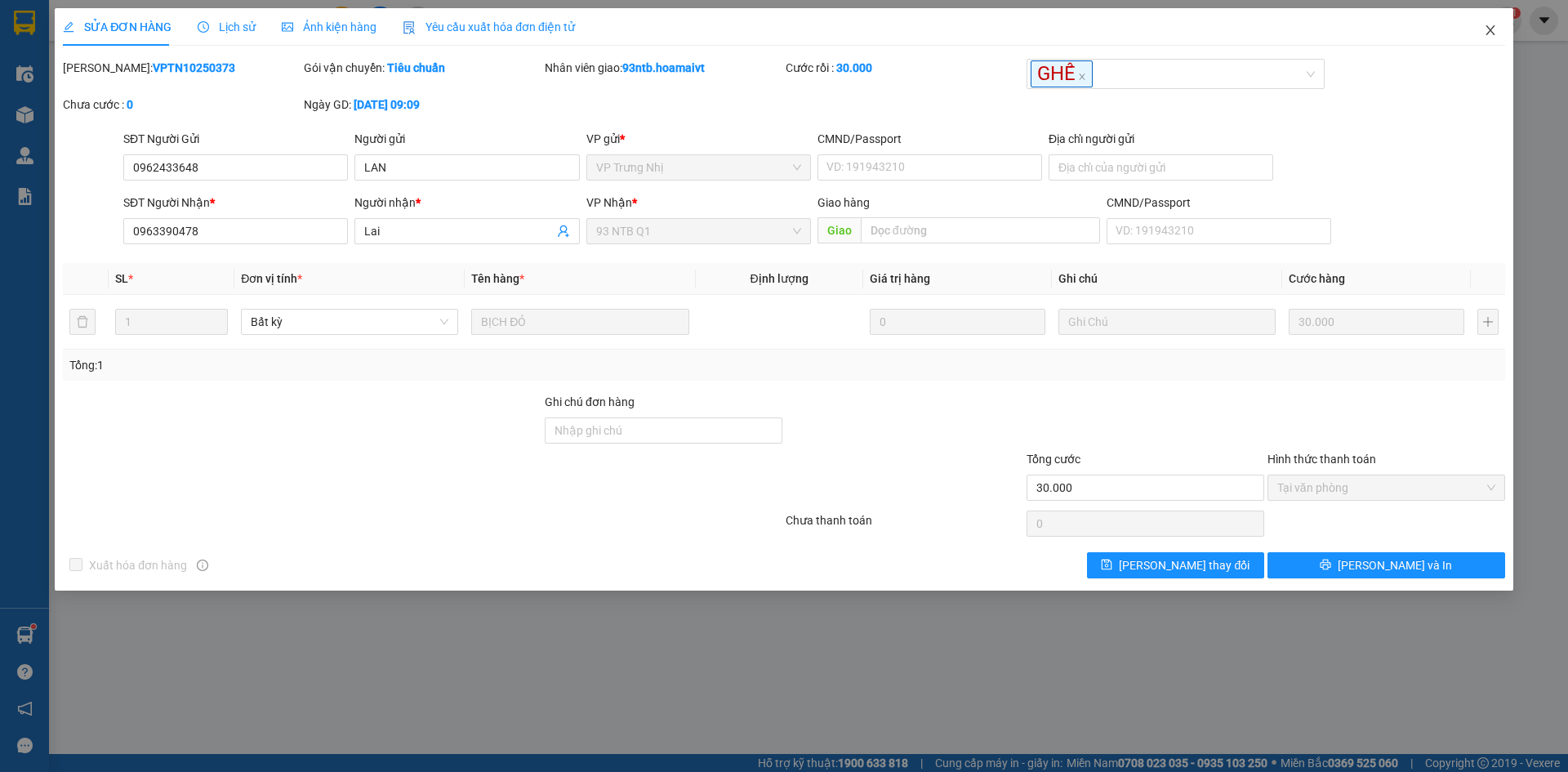
click at [1495, 29] on icon "close" at bounding box center [1490, 30] width 13 height 13
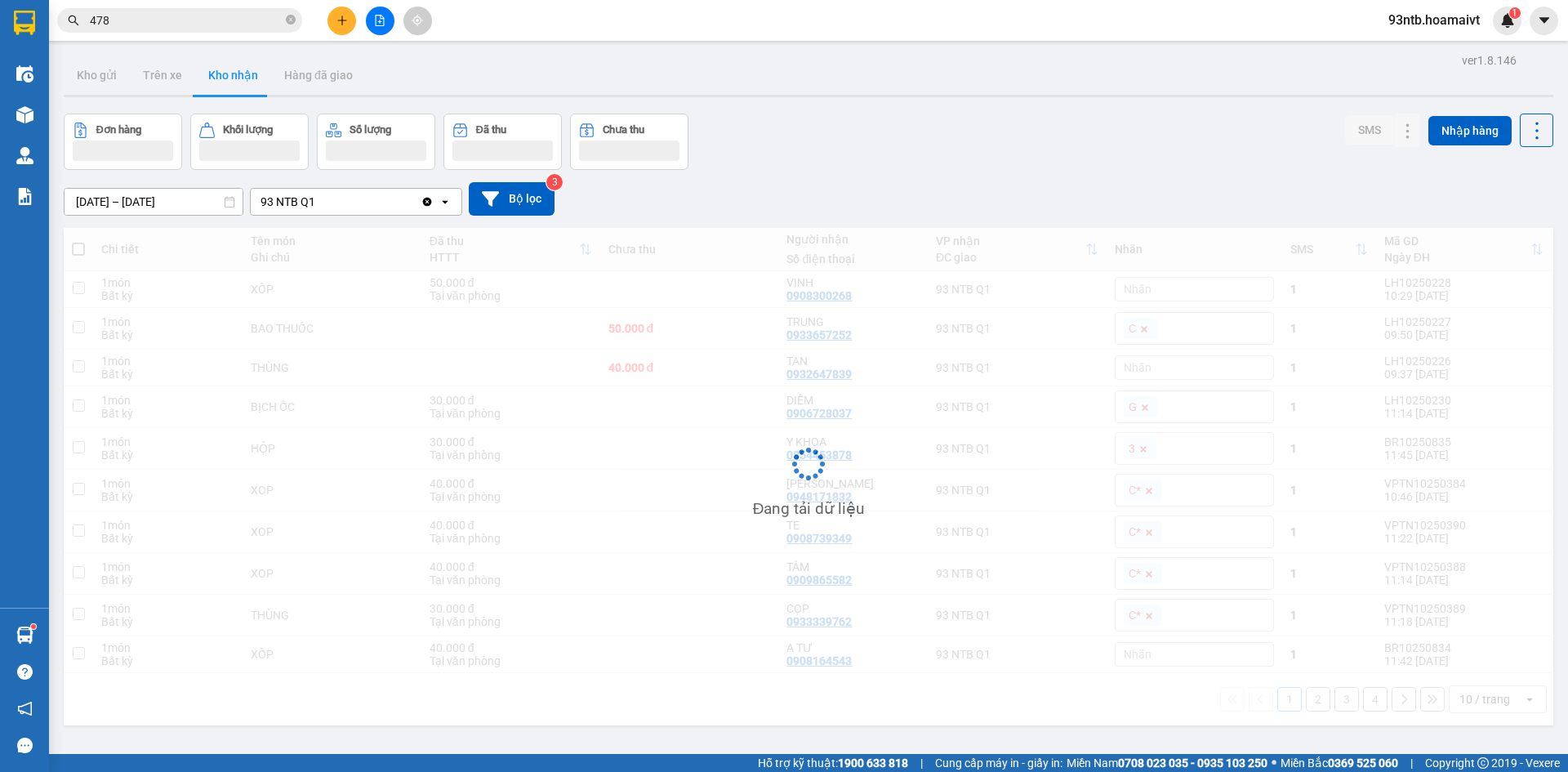
click at [219, 27] on input "478" at bounding box center [186, 20] width 192 height 18
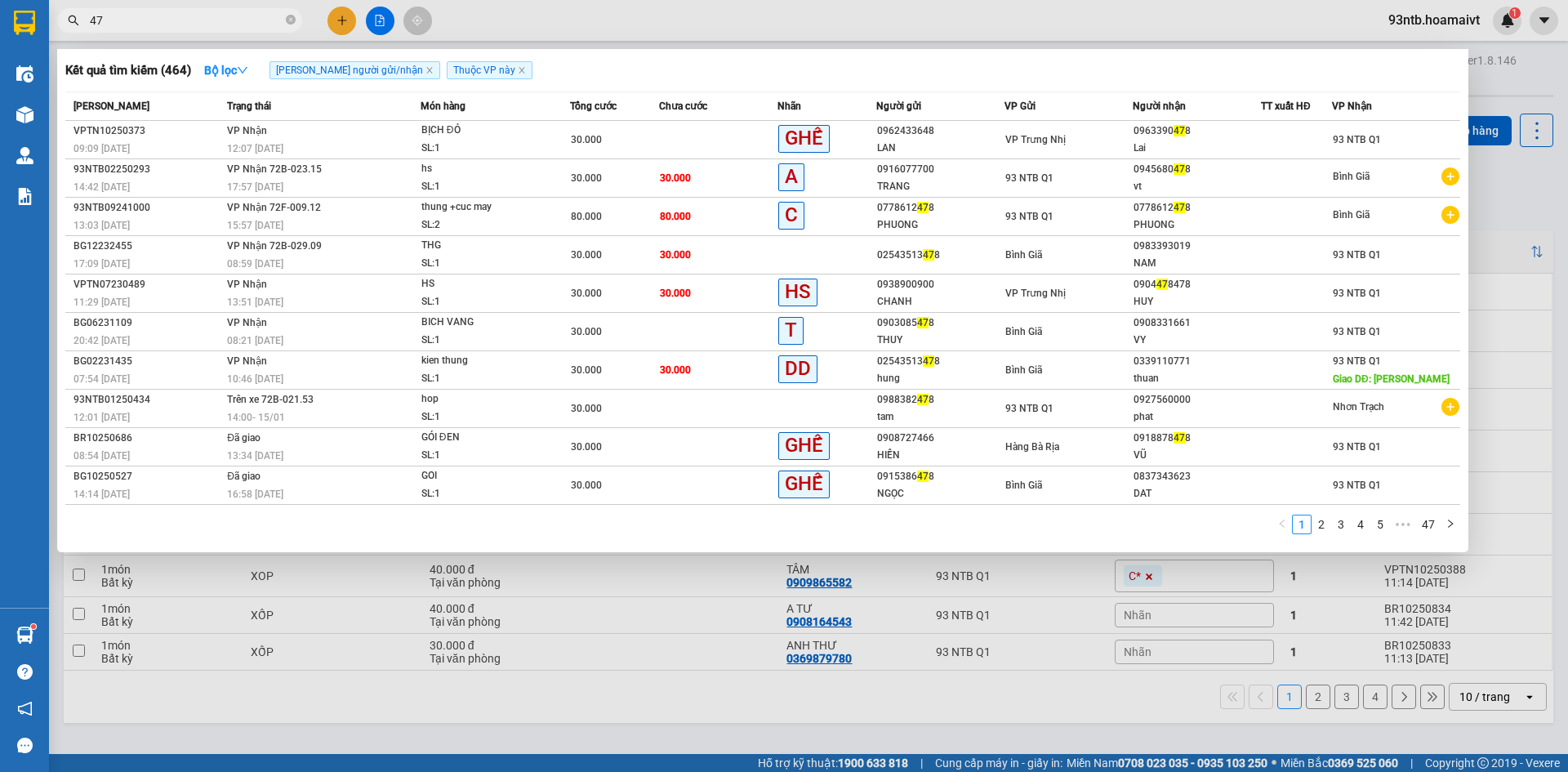
type input "4"
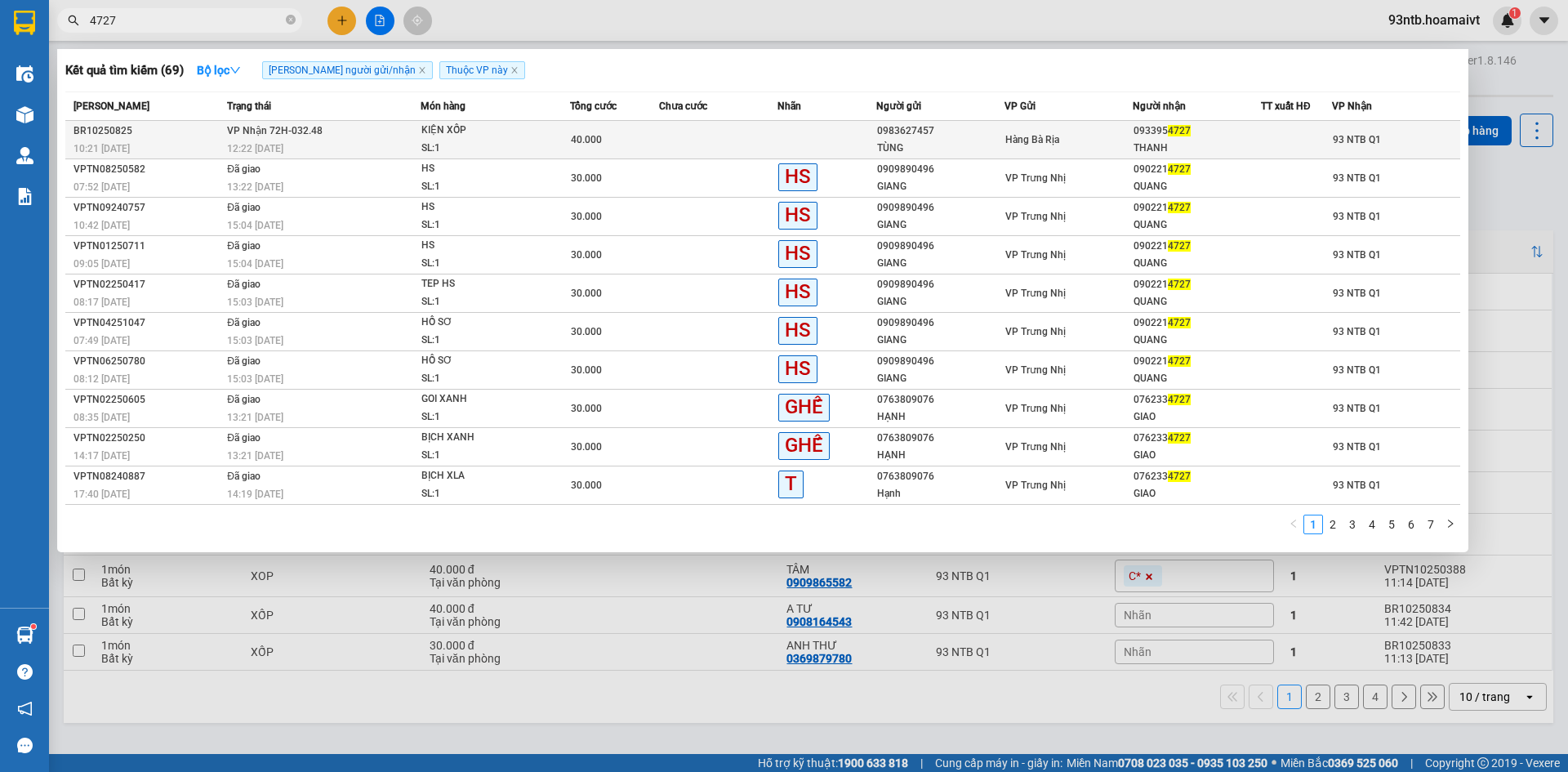
type input "4727"
click at [575, 150] on td "40.000" at bounding box center [614, 140] width 89 height 39
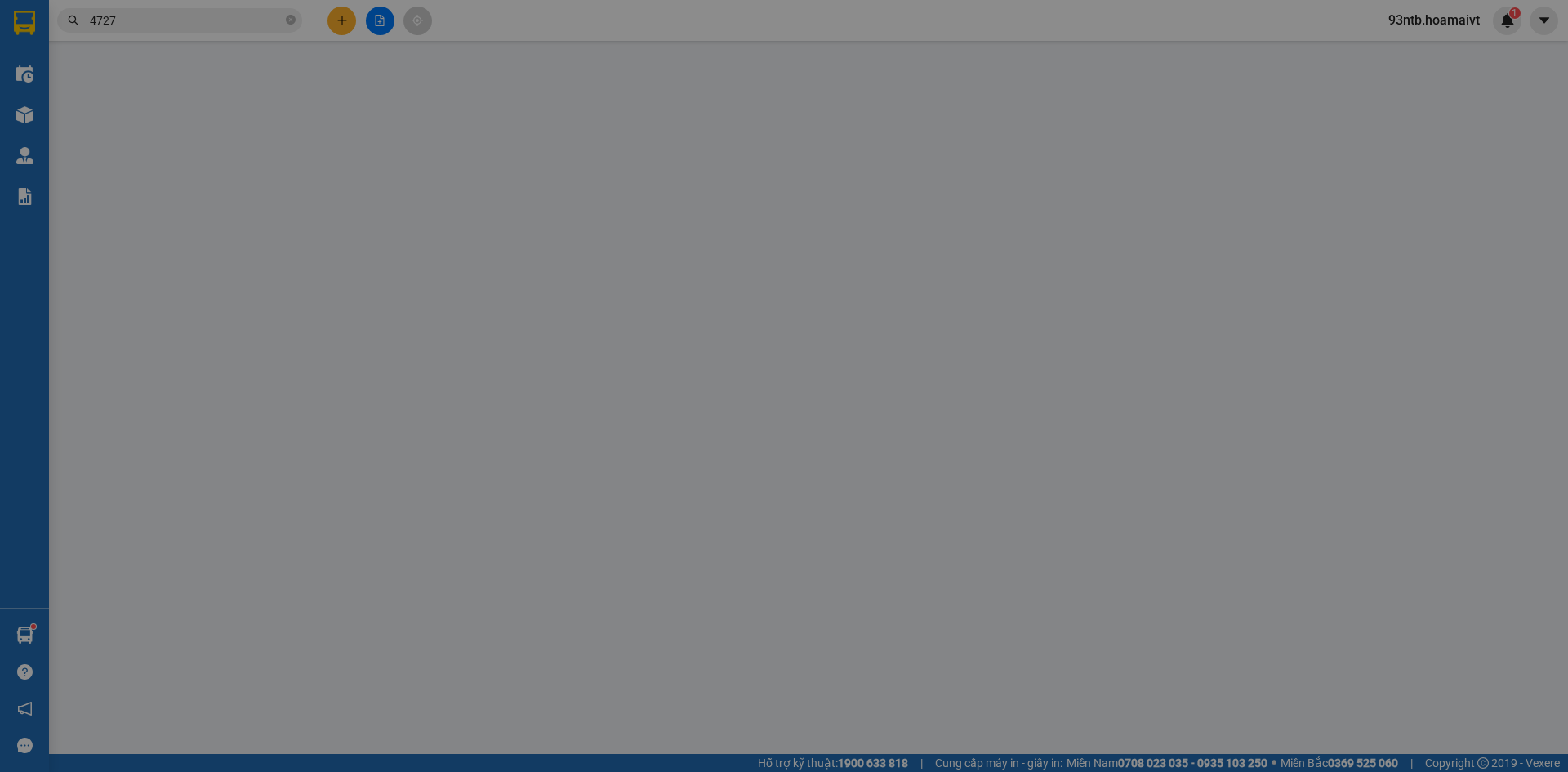
type input "0983627457"
type input "TÙNG"
type input "077093009994"
type input "0933954727"
type input "THANH"
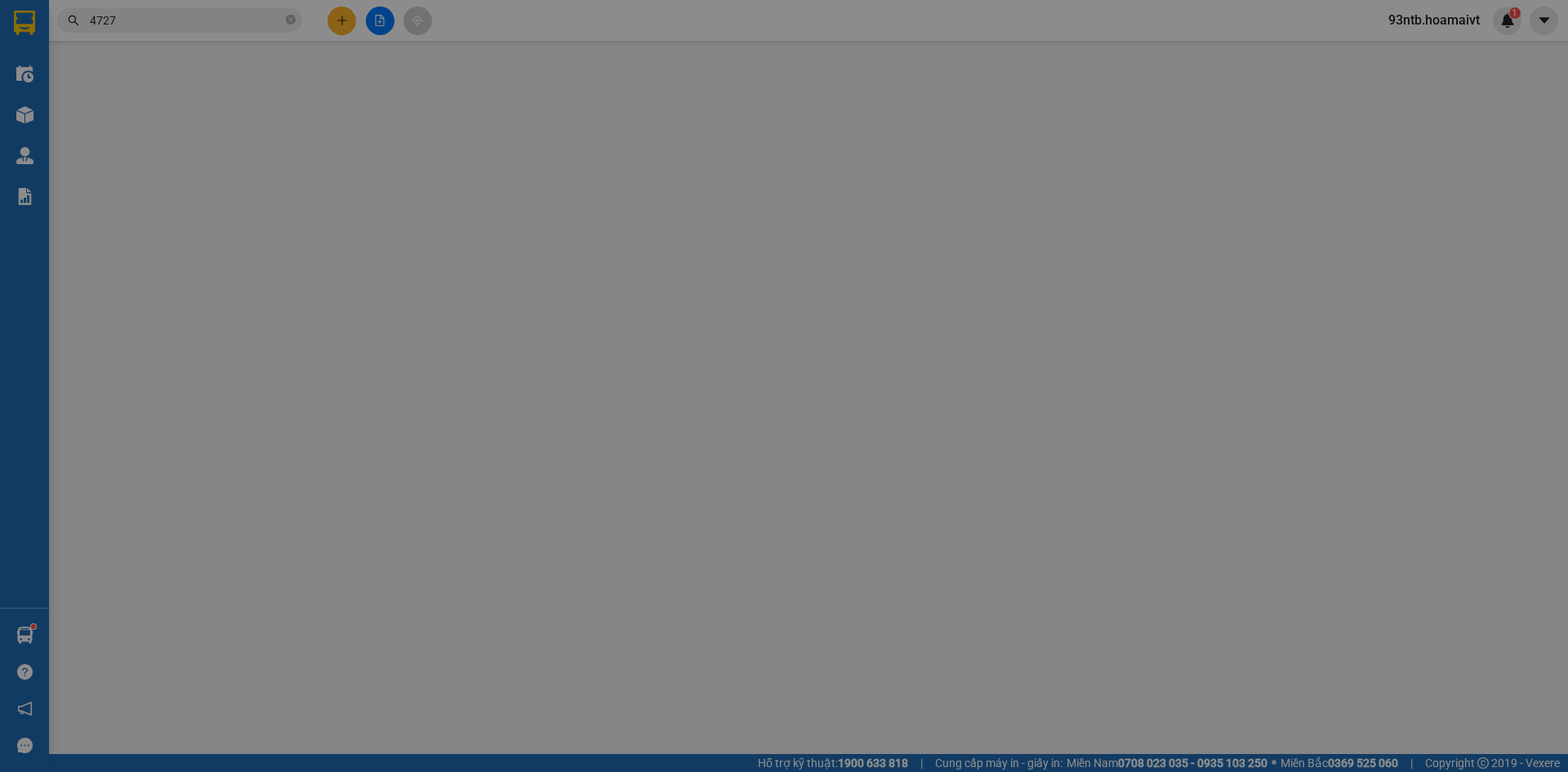
type input "40.000"
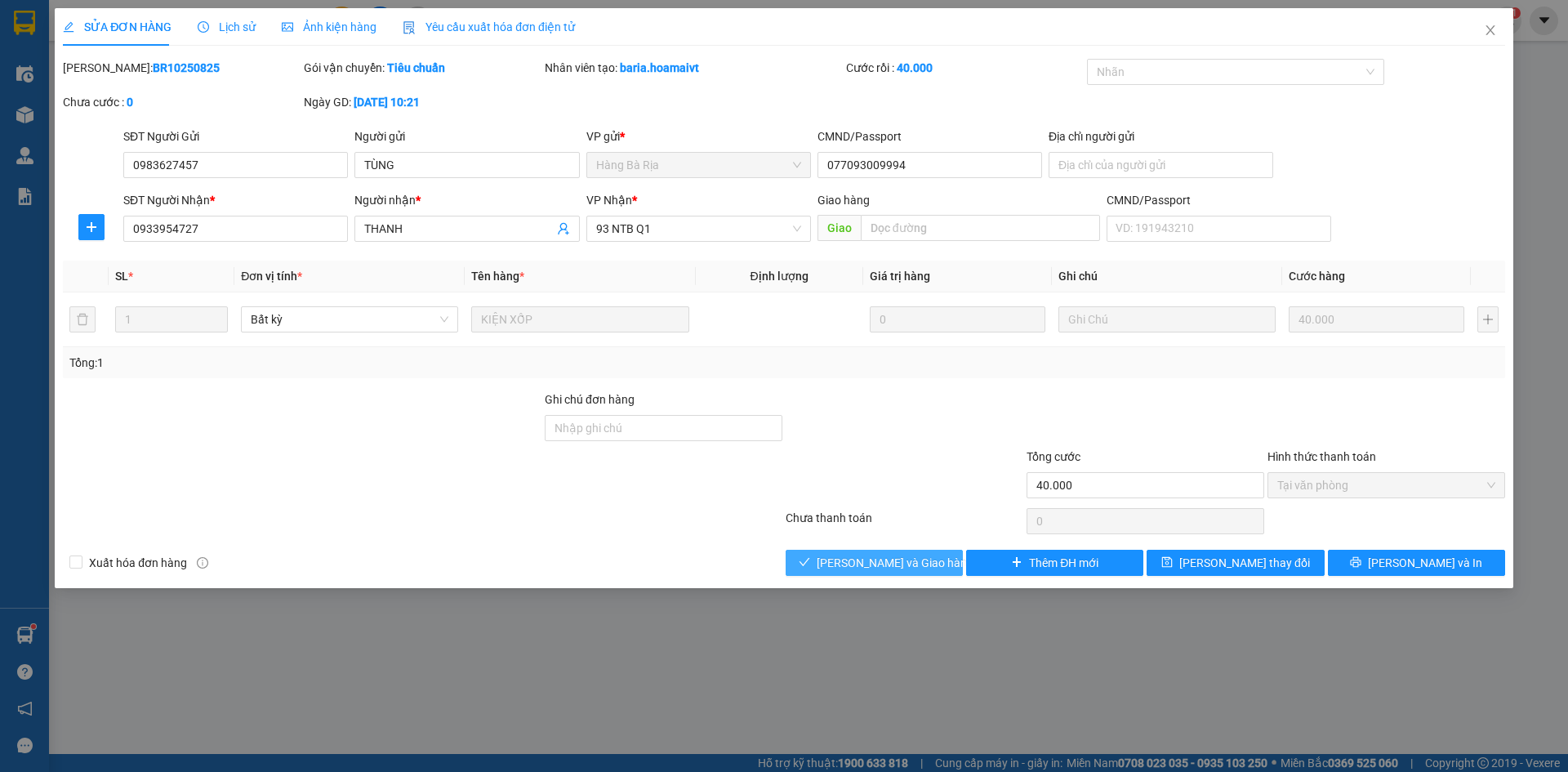
click at [889, 564] on span "[PERSON_NAME] và Giao hàng" at bounding box center [894, 563] width 157 height 18
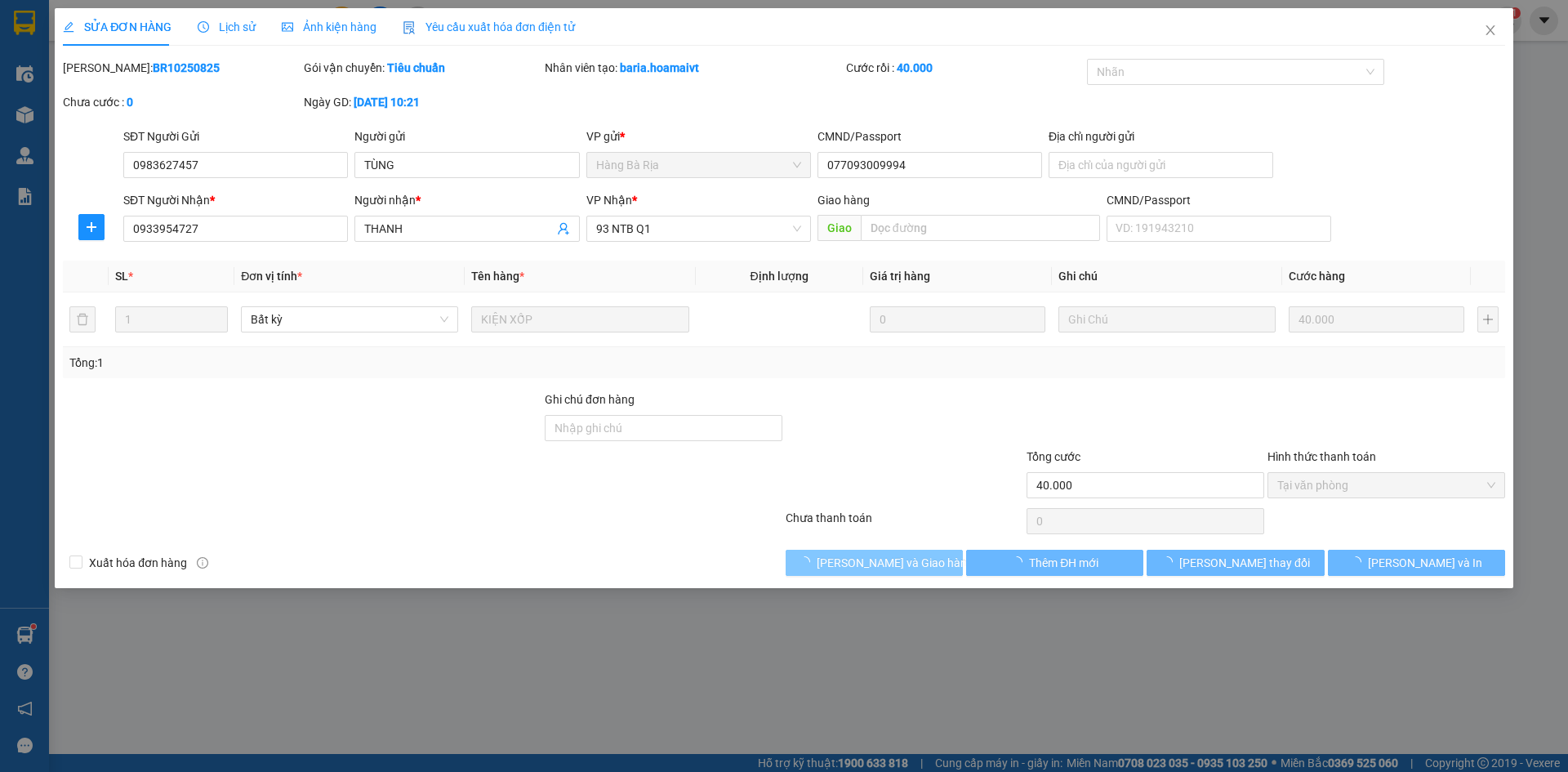
click at [889, 564] on span "[PERSON_NAME] và Giao hàng" at bounding box center [894, 563] width 157 height 18
drag, startPoint x: 889, startPoint y: 564, endPoint x: 890, endPoint y: 539, distance: 25.0
click at [888, 564] on span "[PERSON_NAME] và Giao hàng" at bounding box center [894, 563] width 157 height 18
click at [963, 474] on div at bounding box center [904, 475] width 241 height 57
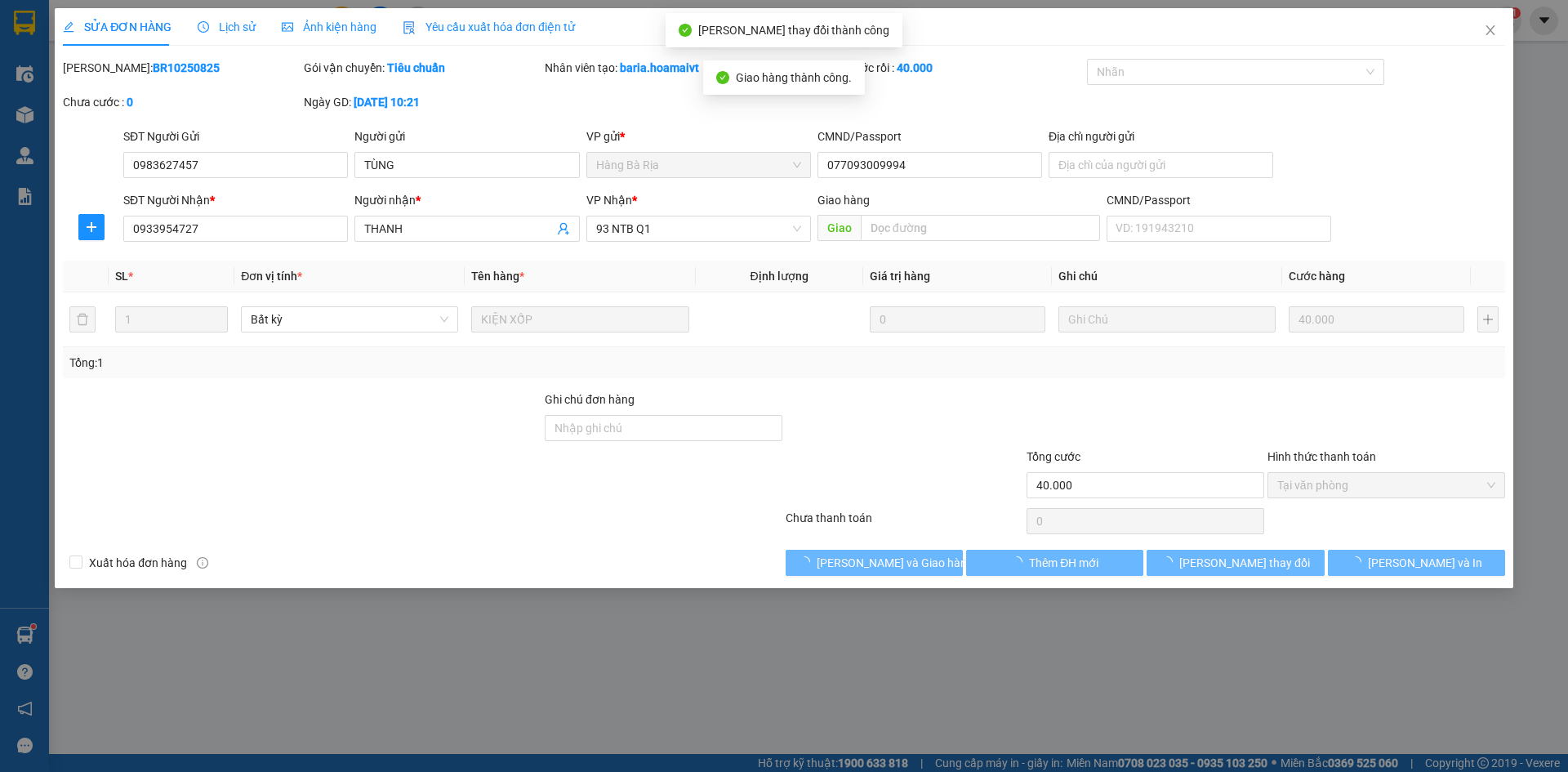
click at [963, 474] on div at bounding box center [904, 475] width 241 height 57
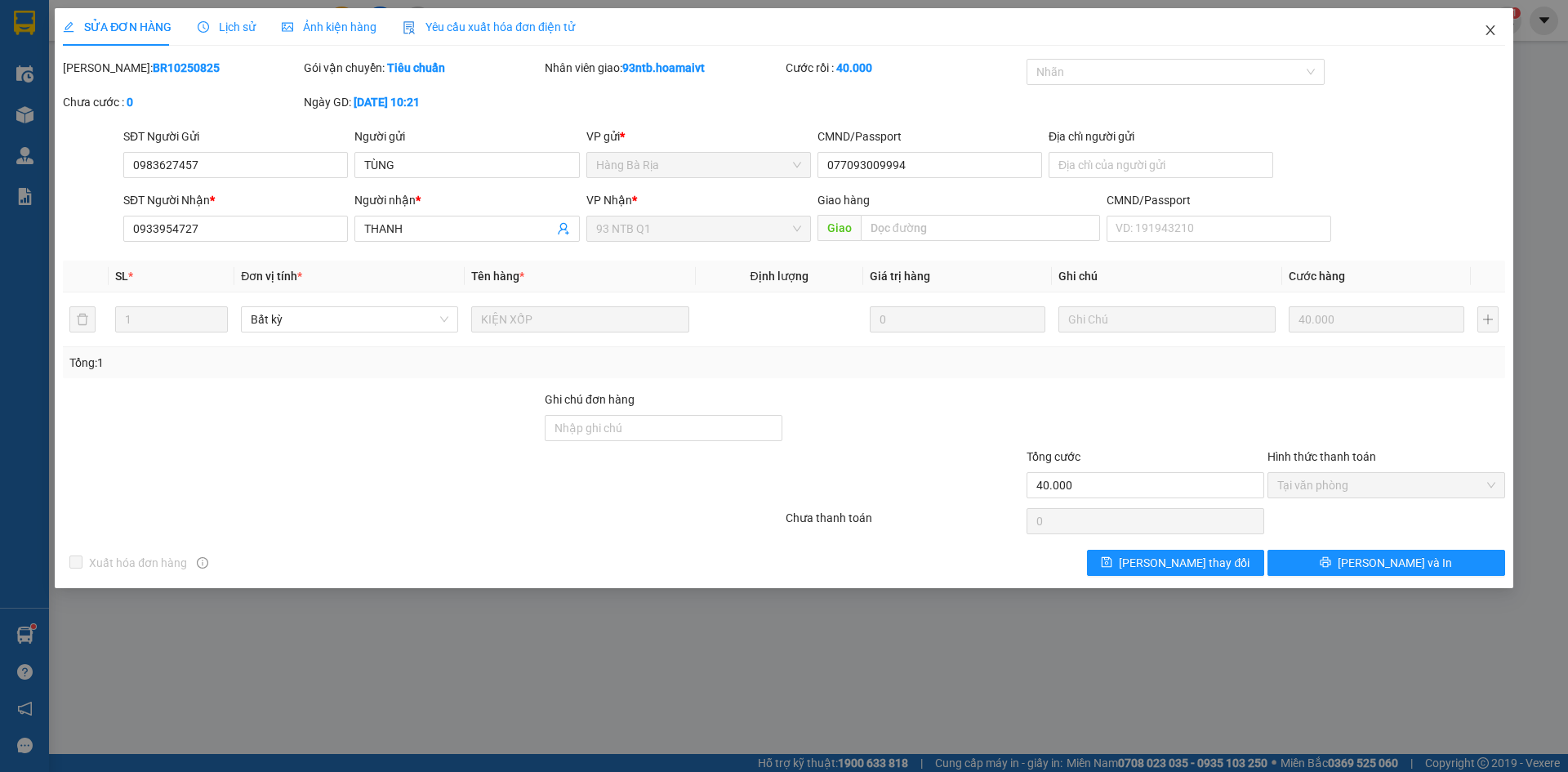
click at [1491, 37] on icon "close" at bounding box center [1490, 30] width 13 height 13
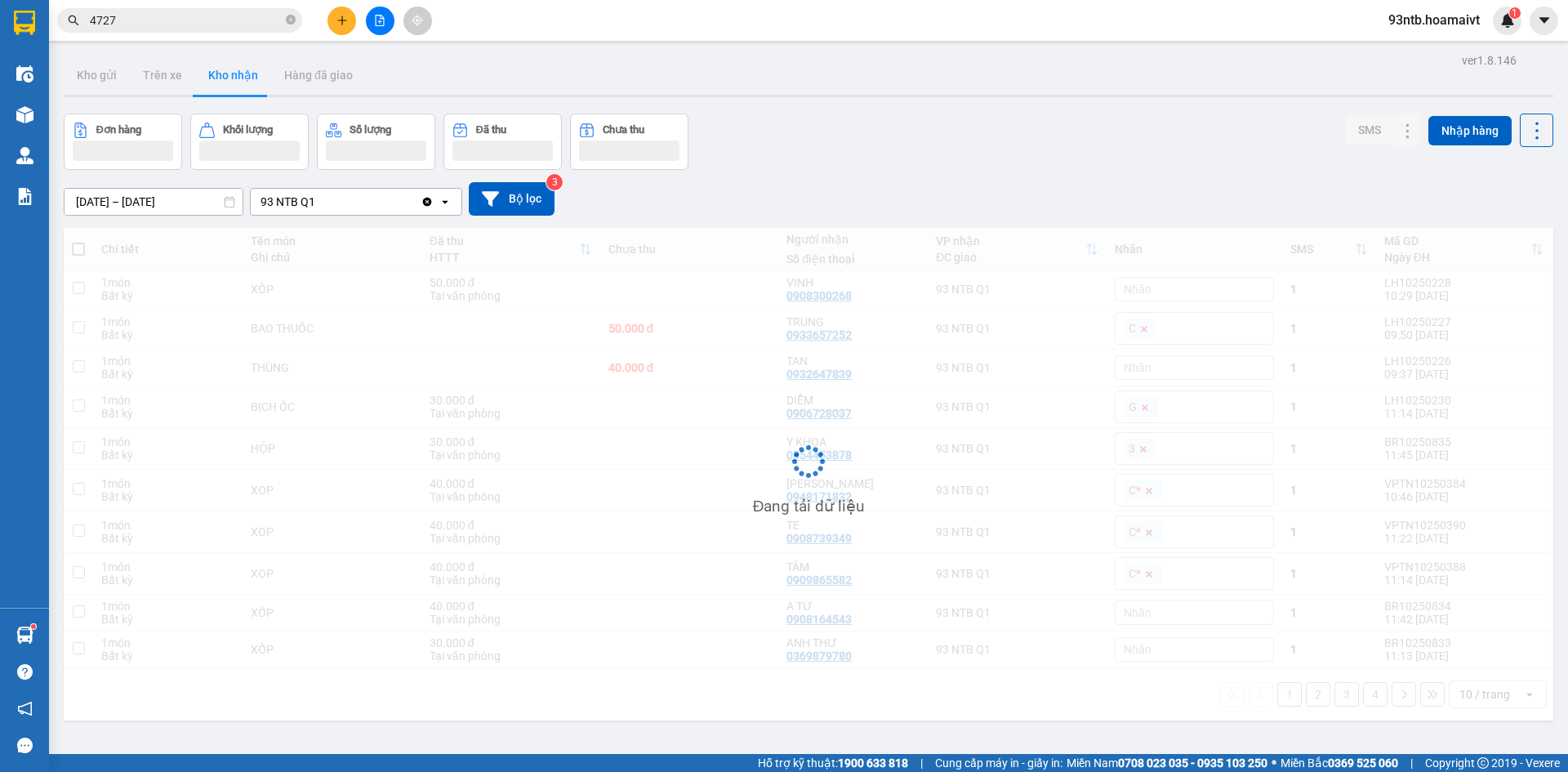
click at [178, 29] on input "4727" at bounding box center [186, 20] width 192 height 18
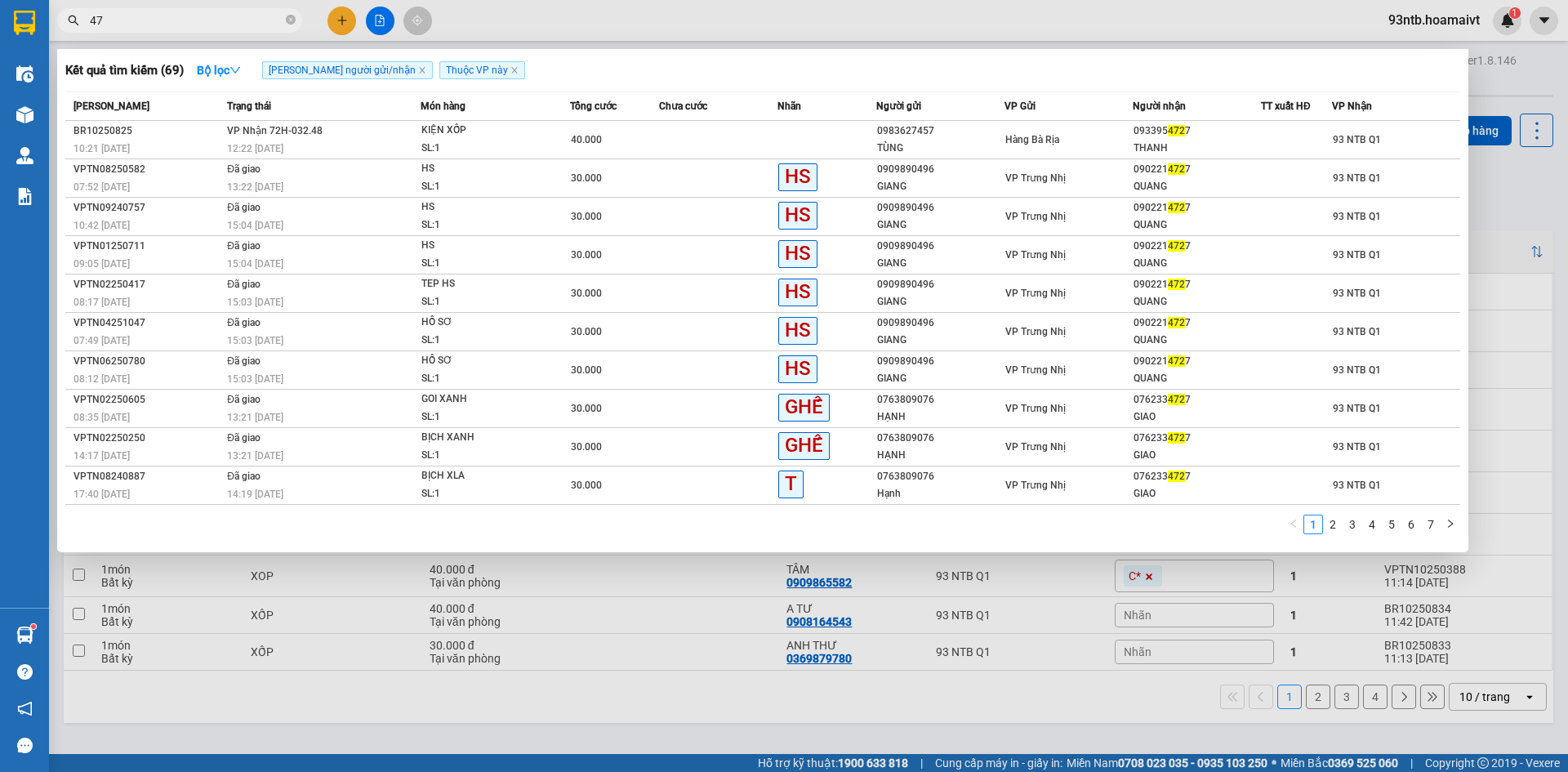
type input "4"
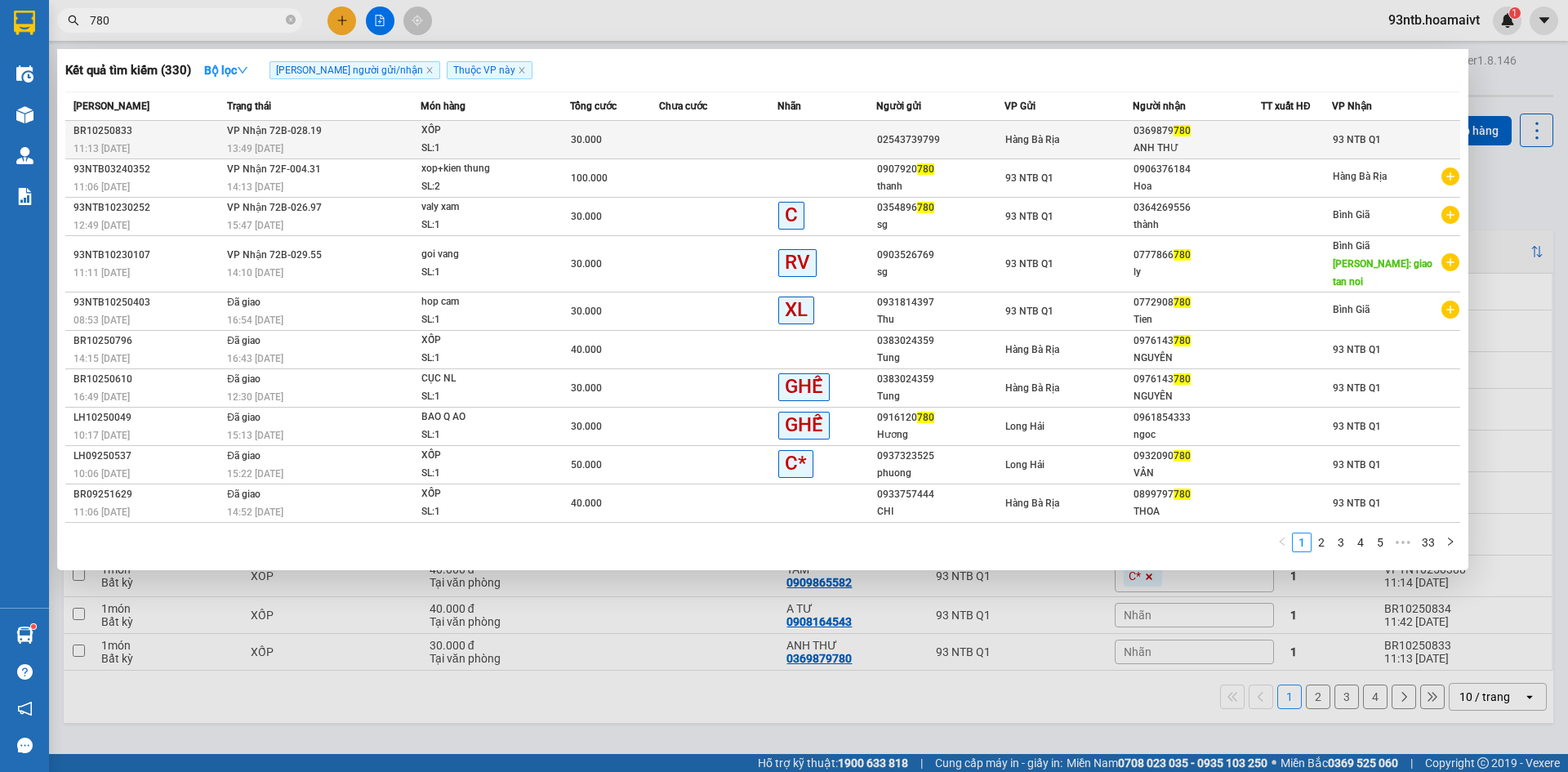
type input "780"
click at [543, 132] on div "XỐP" at bounding box center [483, 130] width 122 height 18
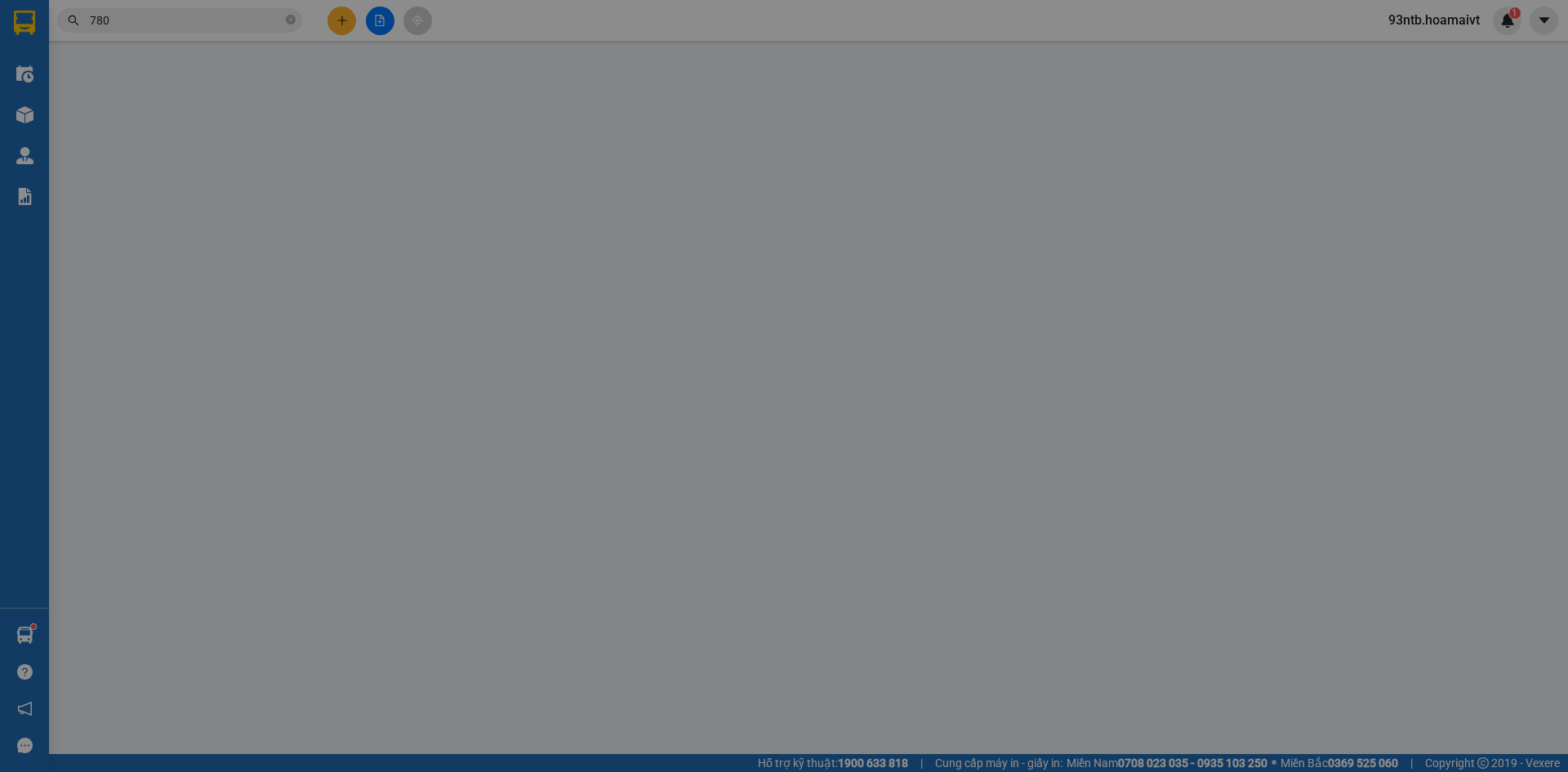
type input "02543739799"
type input "0369879780"
type input "ANH THƯ"
type input "30.000"
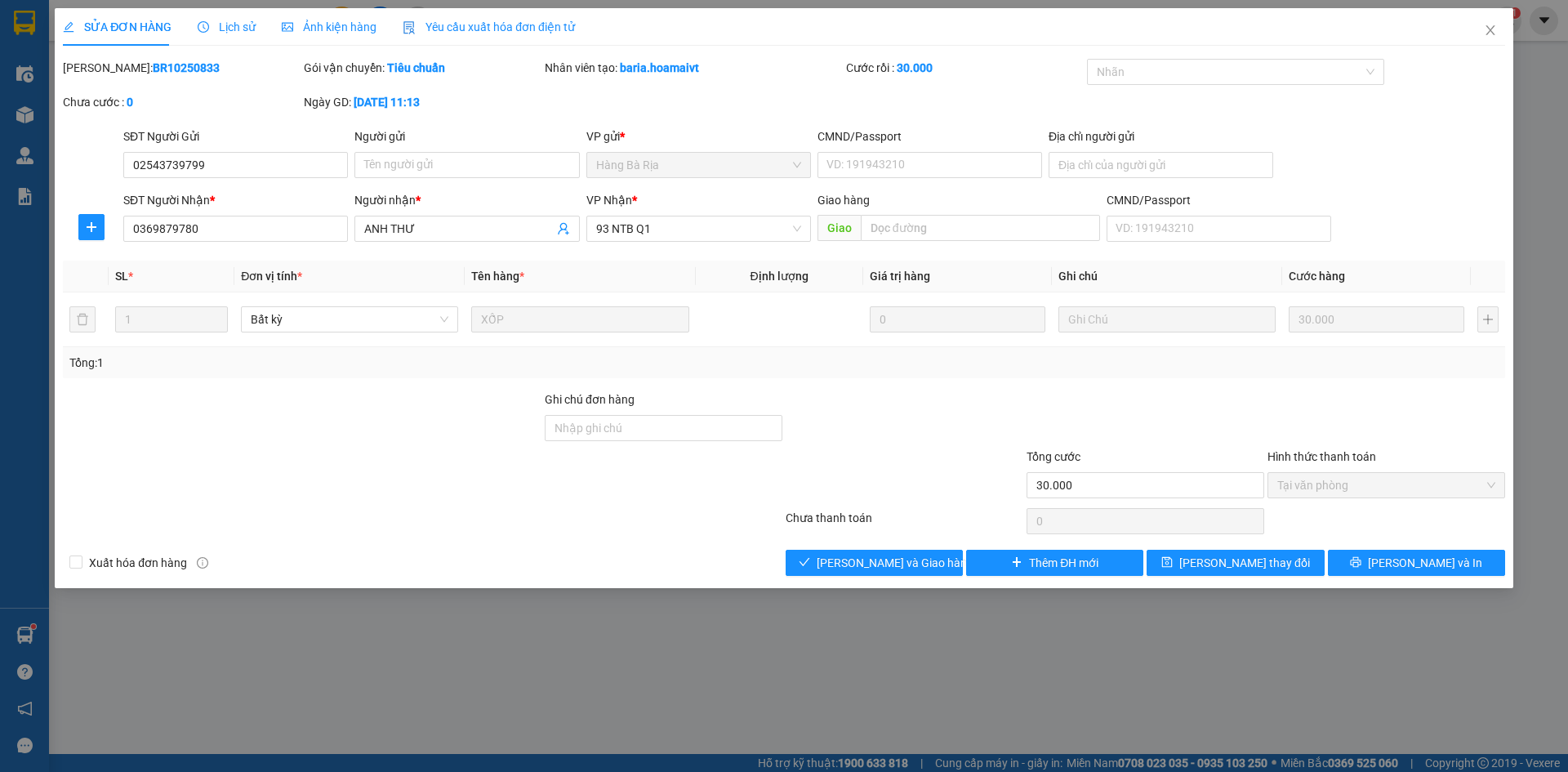
click at [796, 495] on div at bounding box center [904, 475] width 241 height 57
click at [752, 518] on div at bounding box center [423, 521] width 723 height 32
drag, startPoint x: 752, startPoint y: 545, endPoint x: 793, endPoint y: 577, distance: 52.0
click at [758, 551] on div "Total Paid Fee 30.000 Total UnPaid Fee 0 Cash Collection Total Fee Mã ĐH: BR102…" at bounding box center [784, 317] width 1442 height 517
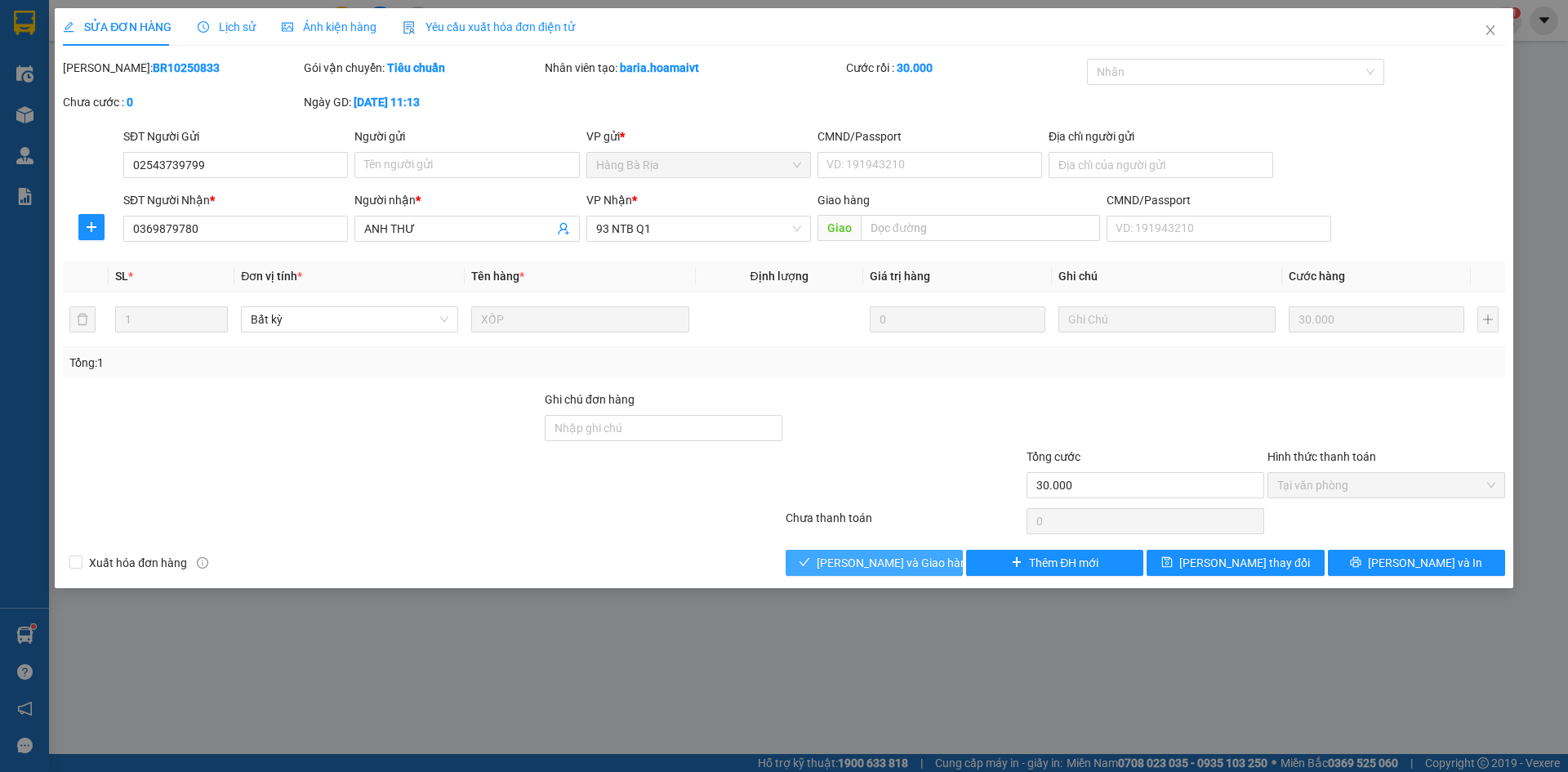
click at [836, 569] on button "[PERSON_NAME] và Giao hàng" at bounding box center [874, 563] width 178 height 26
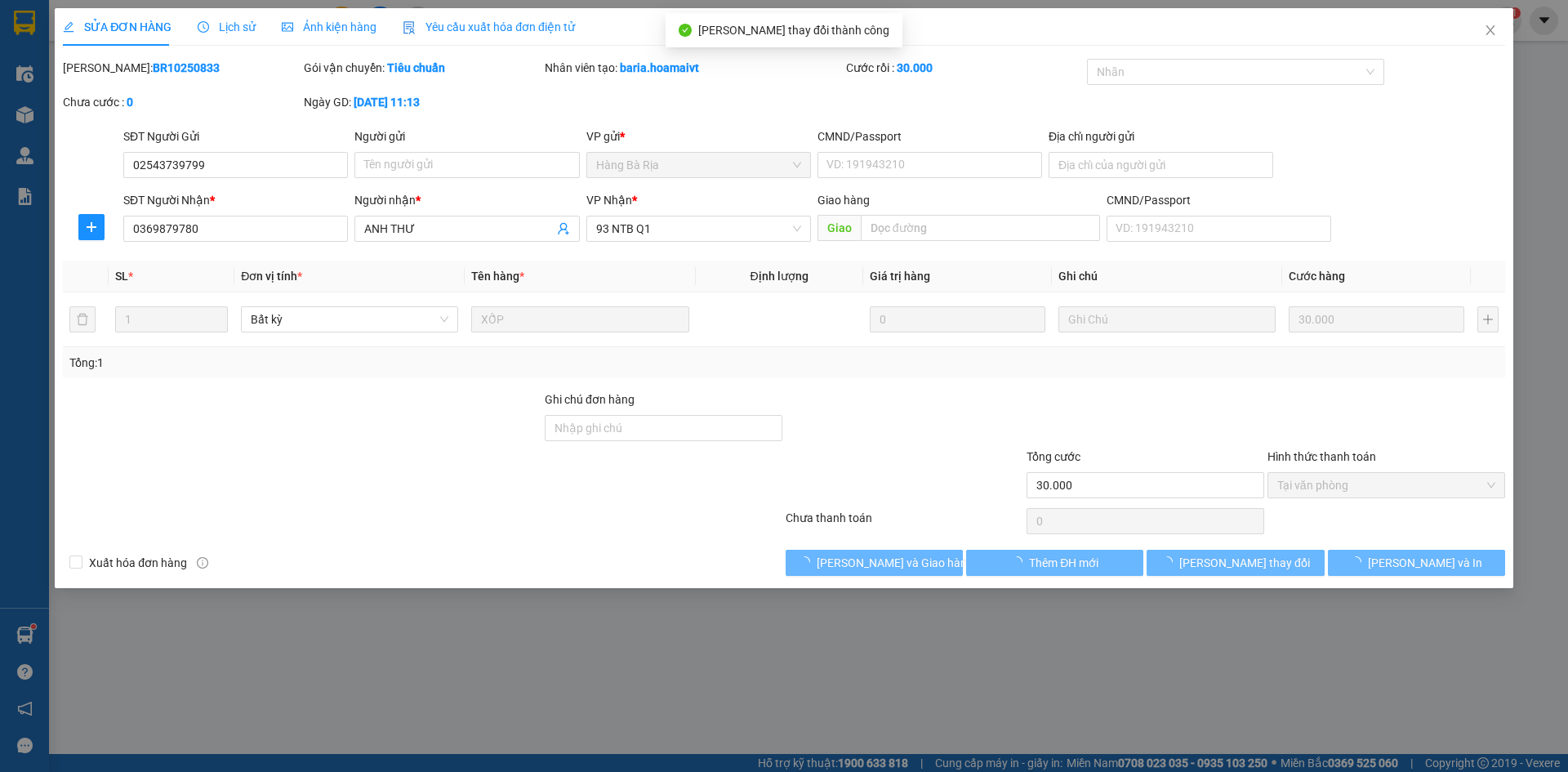
click at [653, 535] on div at bounding box center [423, 521] width 723 height 32
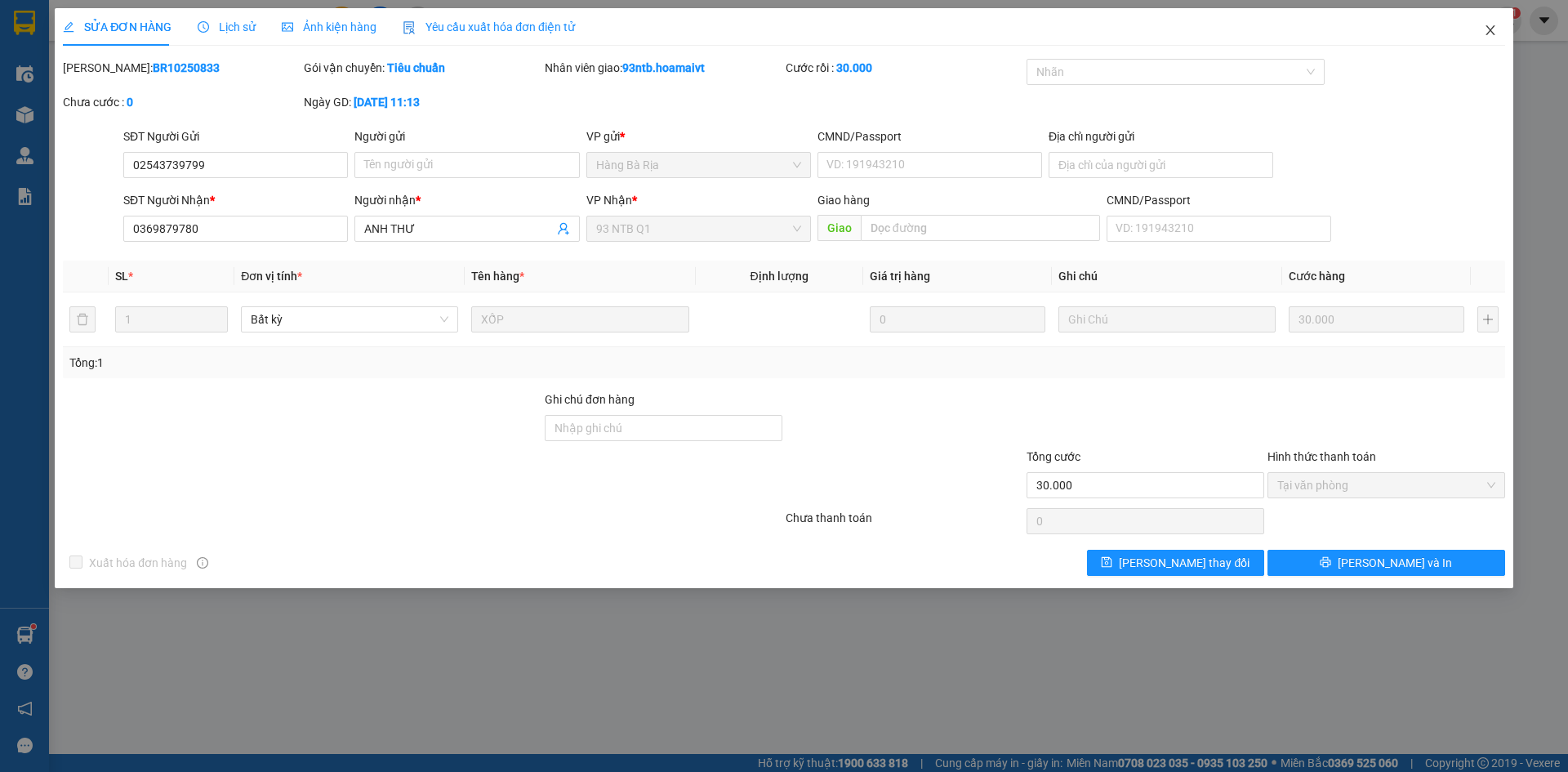
click at [1498, 27] on span "Close" at bounding box center [1490, 31] width 46 height 46
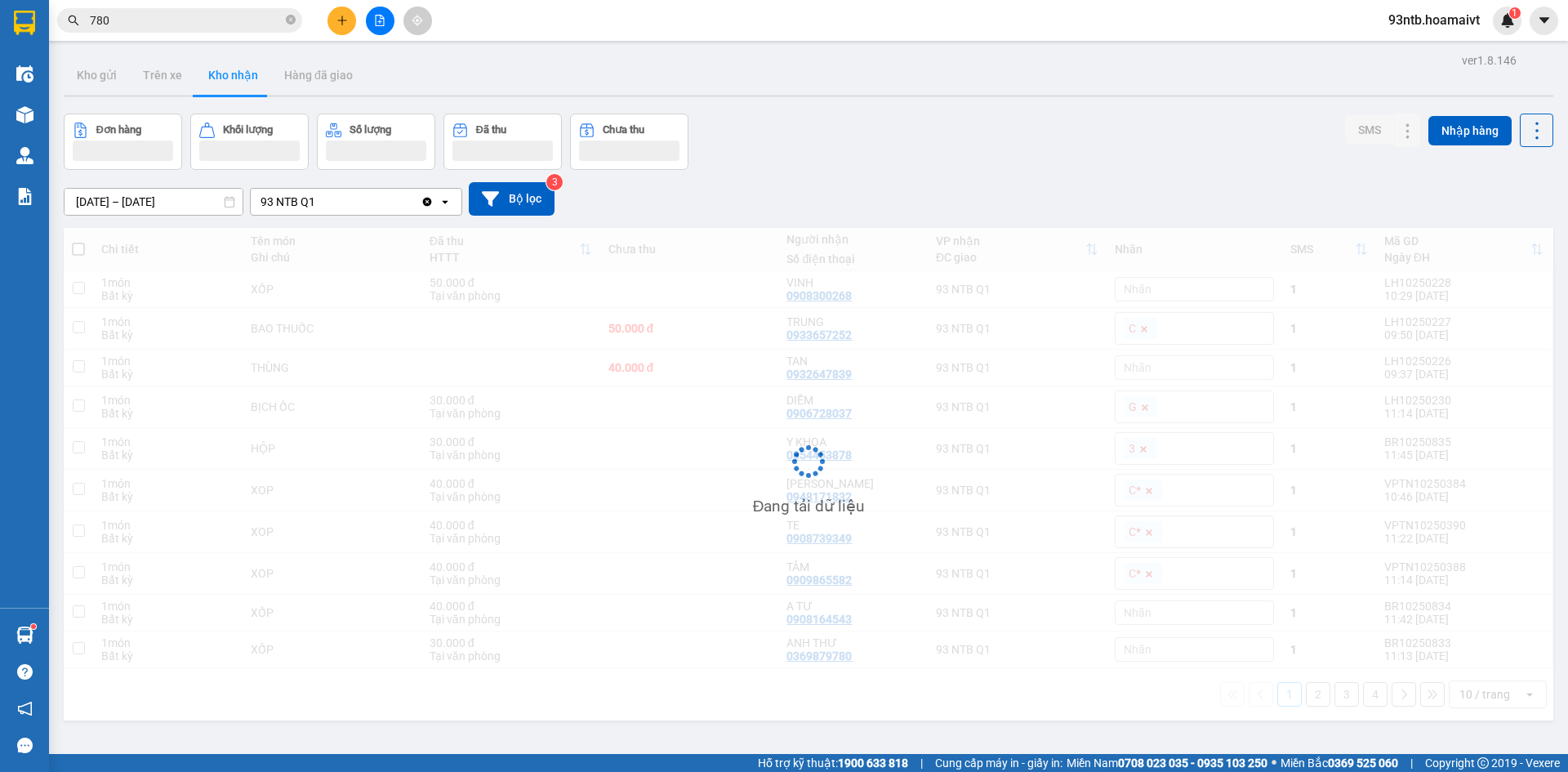
click at [244, 23] on input "780" at bounding box center [186, 20] width 192 height 18
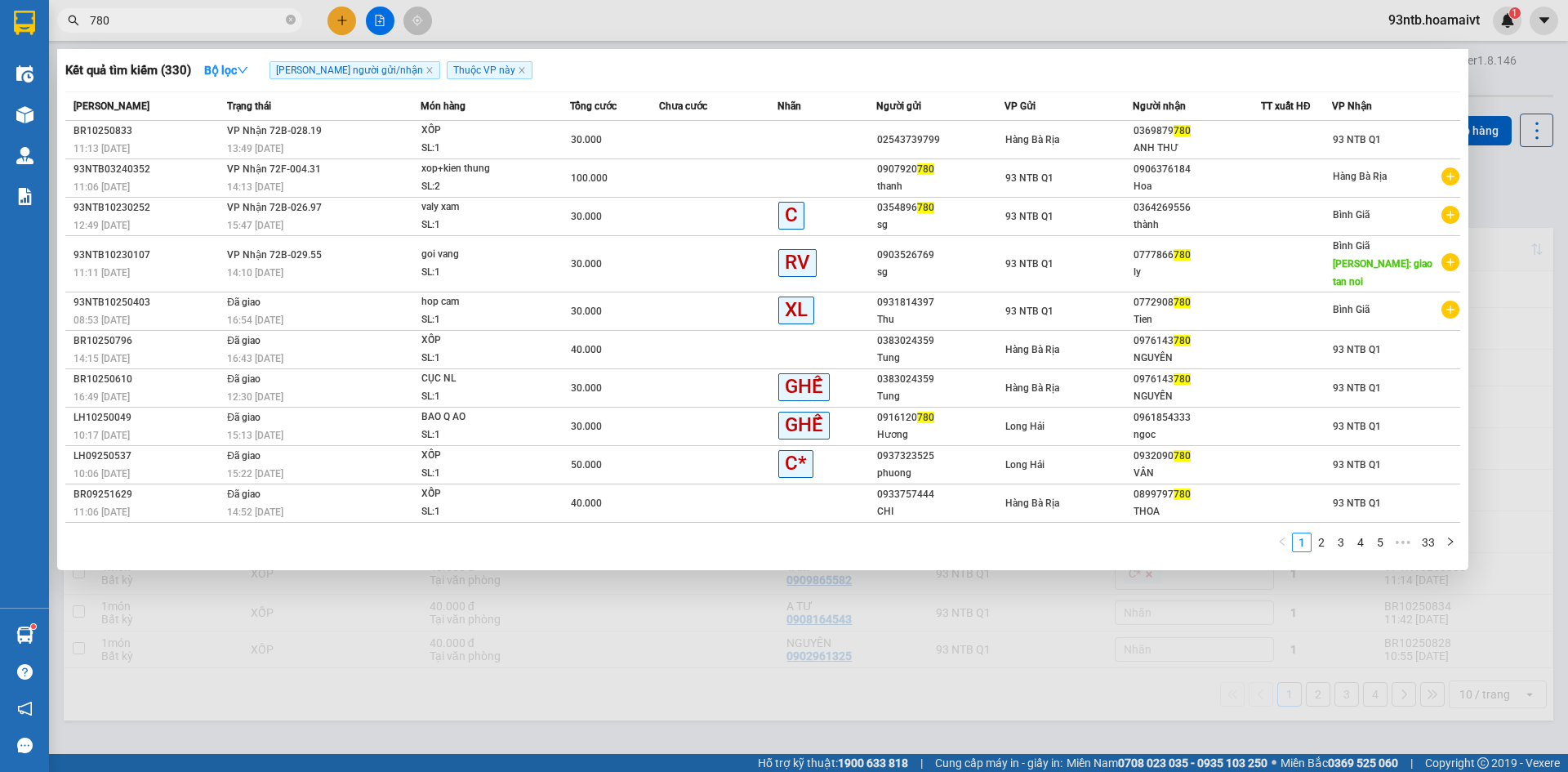
type input "78"
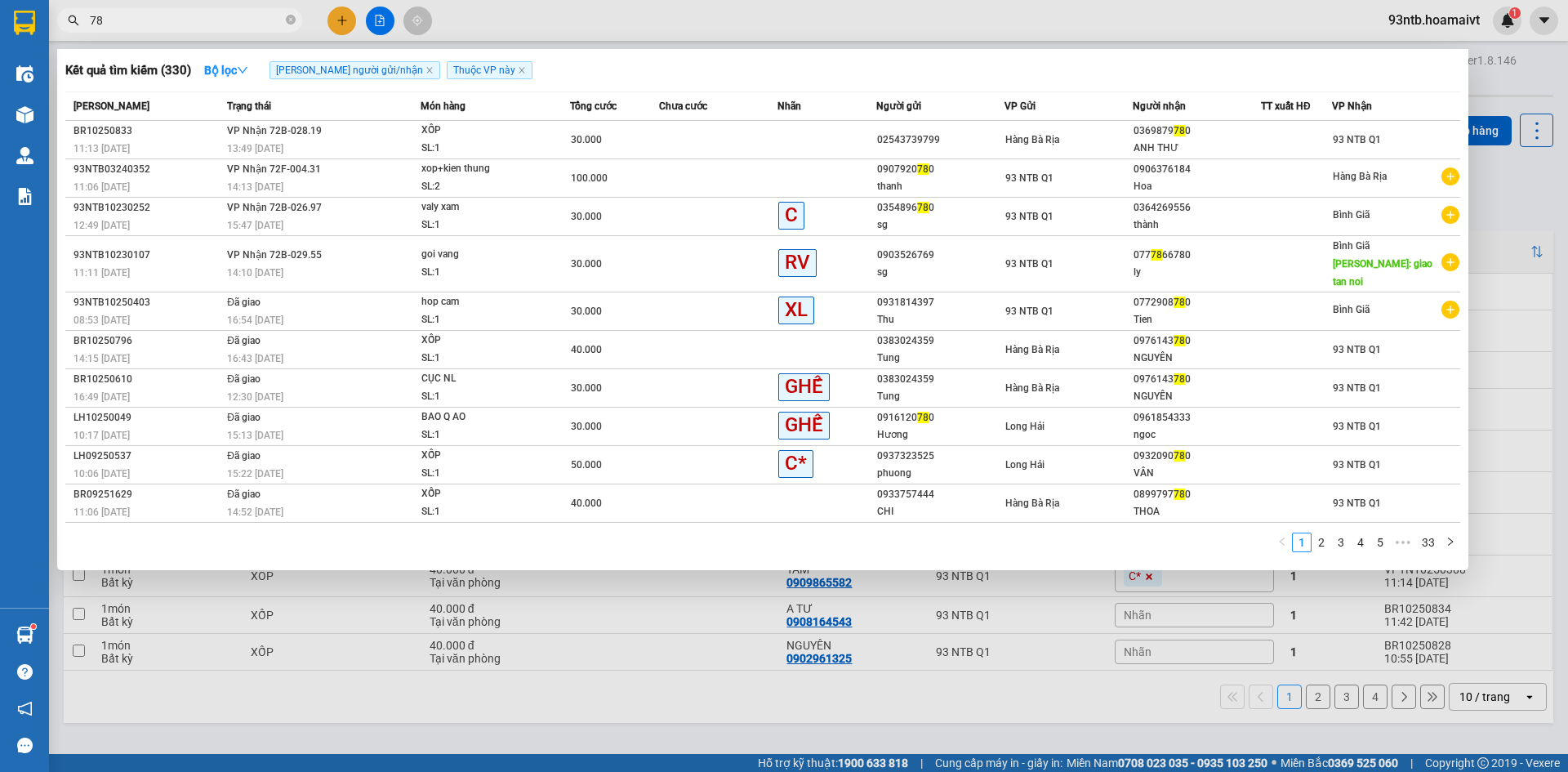
click at [244, 23] on input "78" at bounding box center [186, 20] width 192 height 18
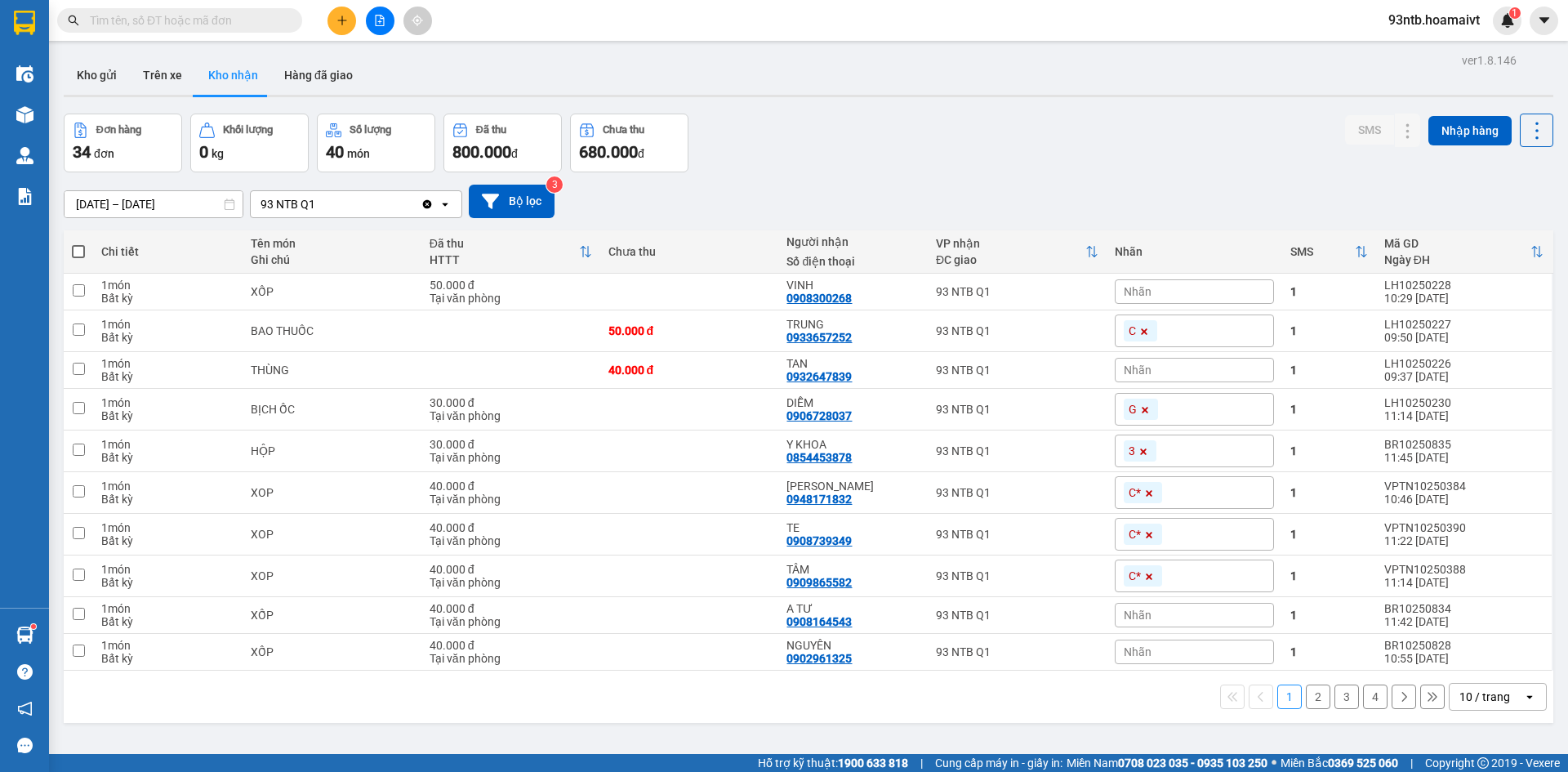
click at [244, 23] on input "text" at bounding box center [186, 20] width 192 height 18
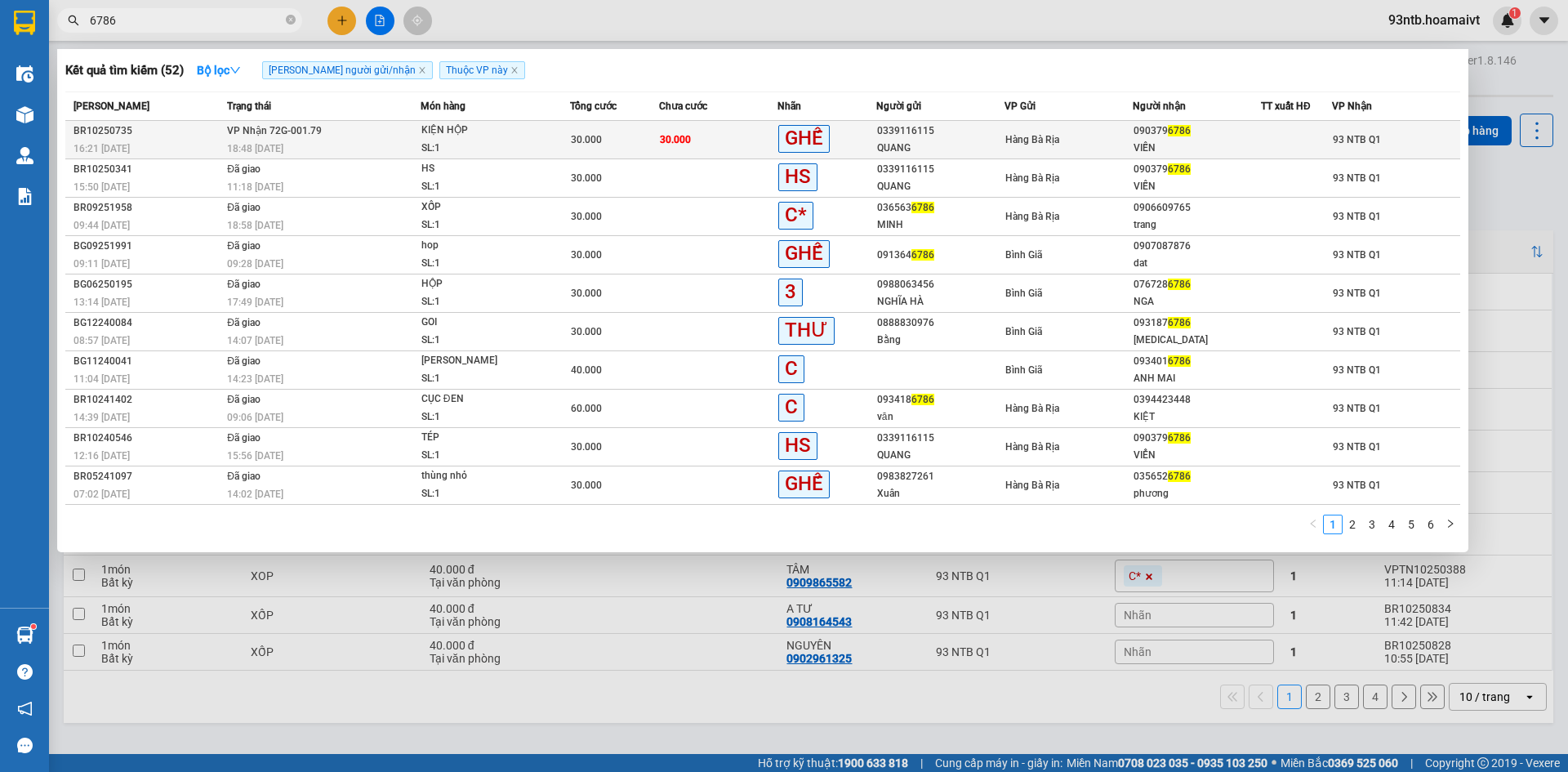
type input "6786"
click at [942, 133] on div "0339116115" at bounding box center [940, 131] width 127 height 18
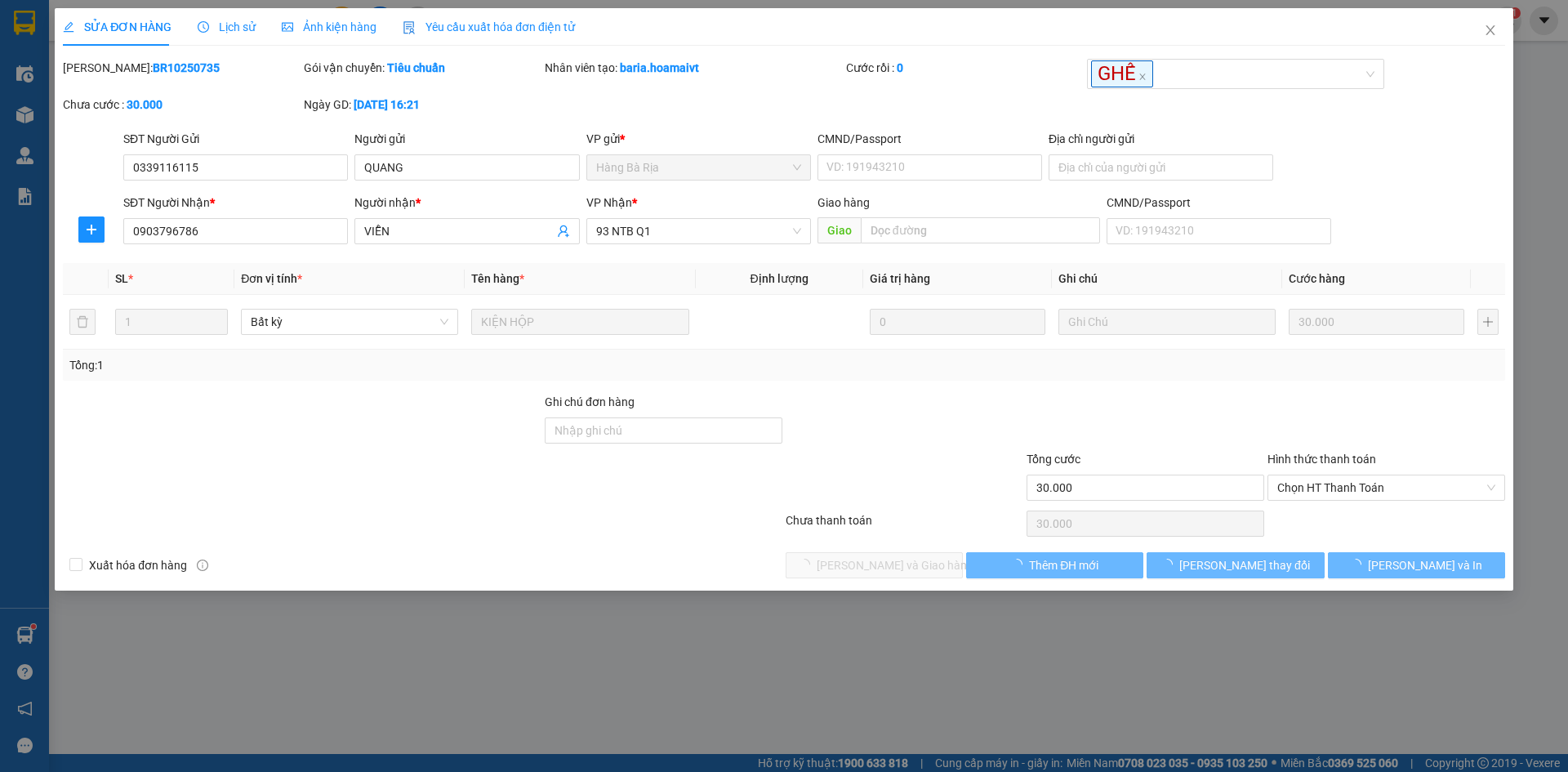
type input "0339116115"
type input "QUANG"
type input "0903796786"
type input "VIỄN"
type input "30.000"
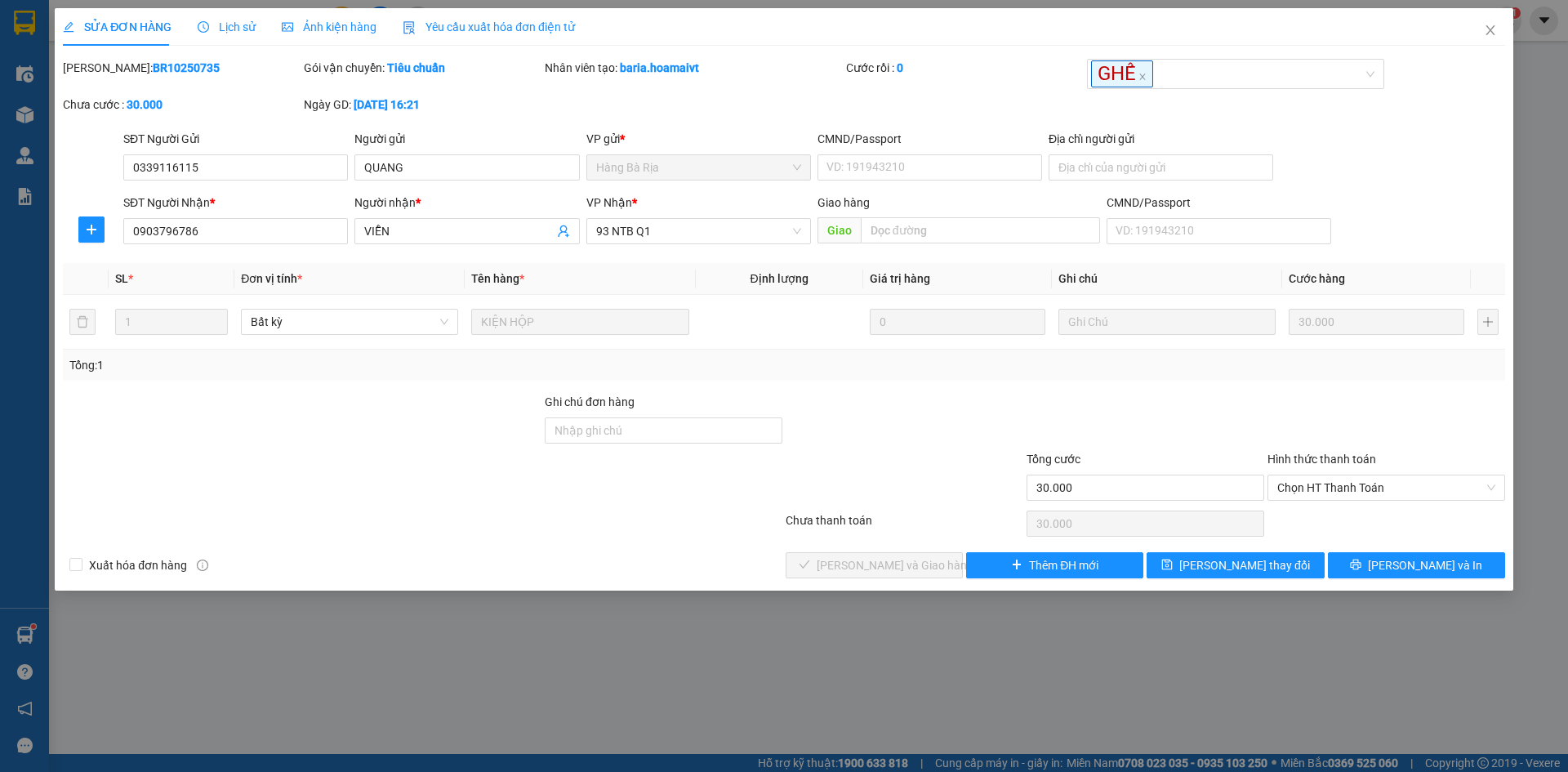
click at [992, 390] on div "Total Paid Fee 0 Total UnPaid Fee 30.000 Cash Collection Total Fee Mã ĐH: BR102…" at bounding box center [784, 319] width 1442 height 520
click at [1070, 378] on div "Tổng: 1" at bounding box center [784, 364] width 1442 height 31
click at [861, 390] on div "Total Paid Fee 0 Total UnPaid Fee 30.000 Cash Collection Total Fee Mã ĐH: BR102…" at bounding box center [784, 319] width 1442 height 520
click at [849, 453] on div at bounding box center [904, 478] width 241 height 57
click at [628, 572] on div "Xuất hóa đơn hàng Lưu và Giao hàng Thêm ĐH mới Lưu thay đổi Lưu và In" at bounding box center [784, 565] width 1446 height 26
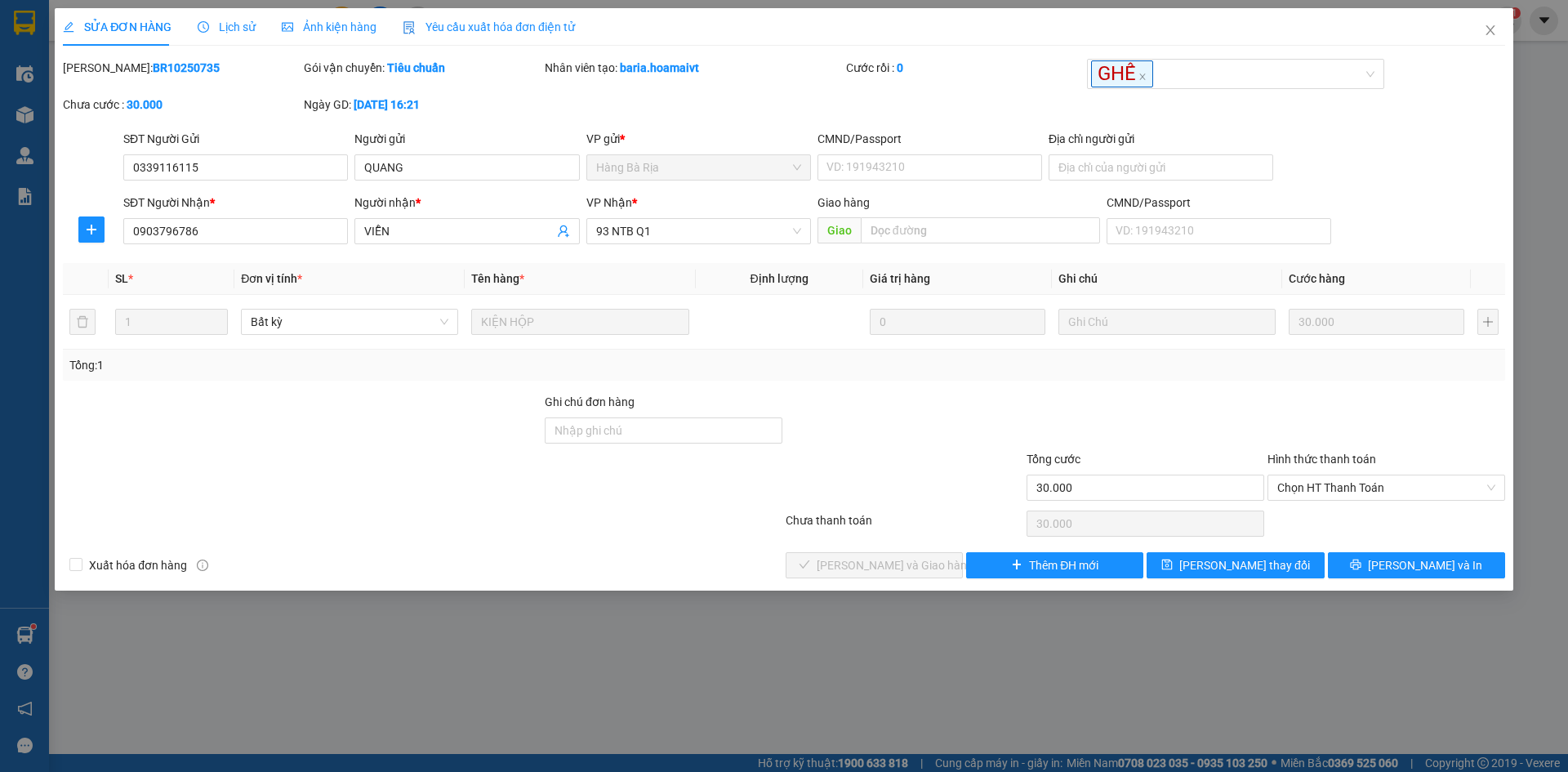
drag, startPoint x: 732, startPoint y: 543, endPoint x: 769, endPoint y: 519, distance: 44.1
click at [732, 543] on div "Total Paid Fee 0 Total UnPaid Fee 30.000 Cash Collection Total Fee Mã ĐH: BR102…" at bounding box center [784, 319] width 1442 height 520
click at [798, 511] on div "Chưa thanh toán" at bounding box center [904, 525] width 241 height 29
click at [830, 479] on div at bounding box center [904, 478] width 241 height 57
click at [684, 497] on div at bounding box center [663, 478] width 241 height 57
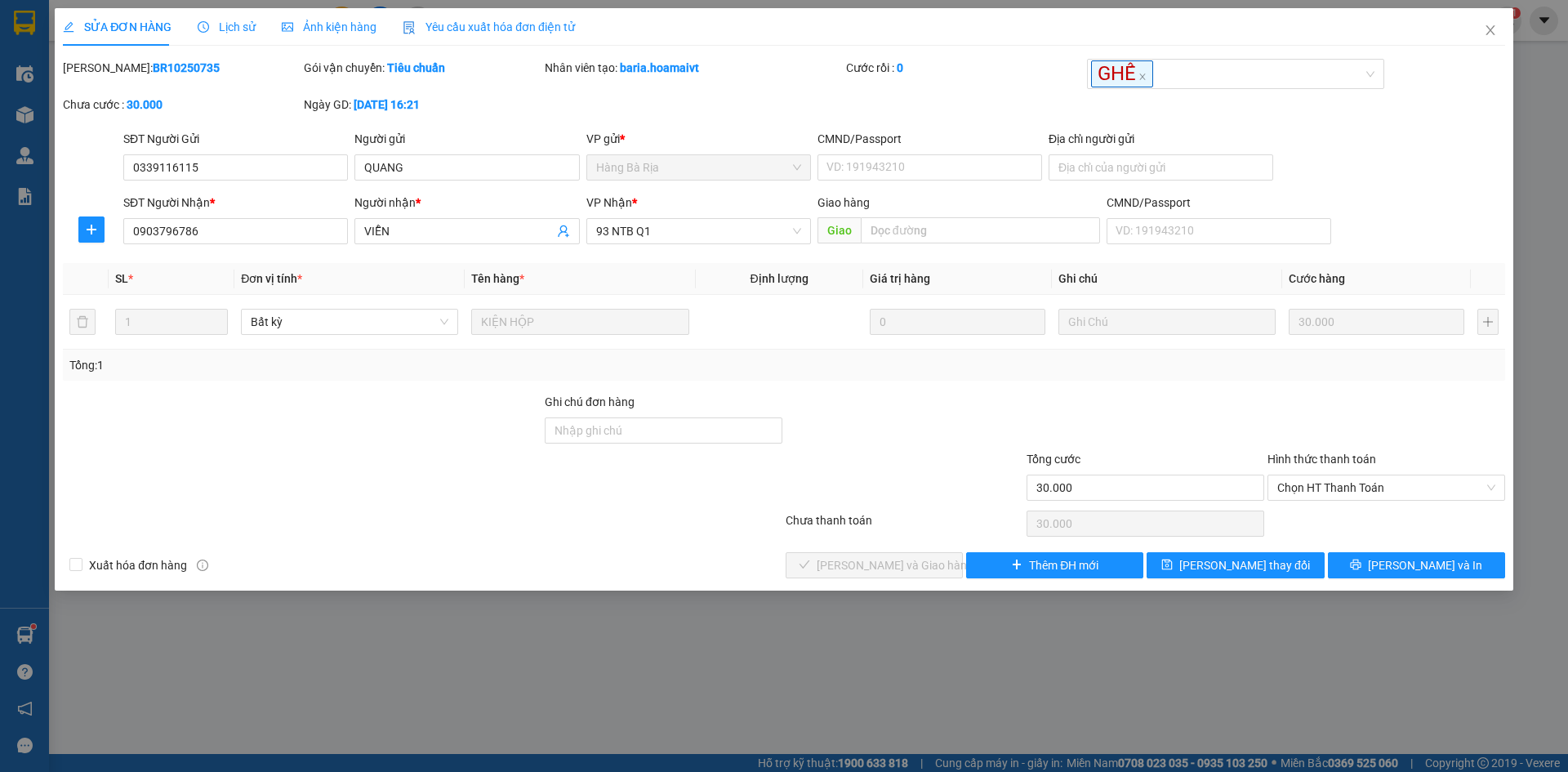
click at [677, 529] on div at bounding box center [423, 523] width 723 height 32
click at [850, 485] on div at bounding box center [904, 478] width 241 height 57
click at [674, 545] on div "Total Paid Fee 0 Total UnPaid Fee 30.000 Cash Collection Total Fee Mã ĐH: BR102…" at bounding box center [784, 319] width 1442 height 520
click at [1388, 494] on span "Chọn HT Thanh Toán" at bounding box center [1386, 488] width 218 height 25
click at [1396, 516] on div "Tại văn phòng" at bounding box center [1386, 520] width 218 height 18
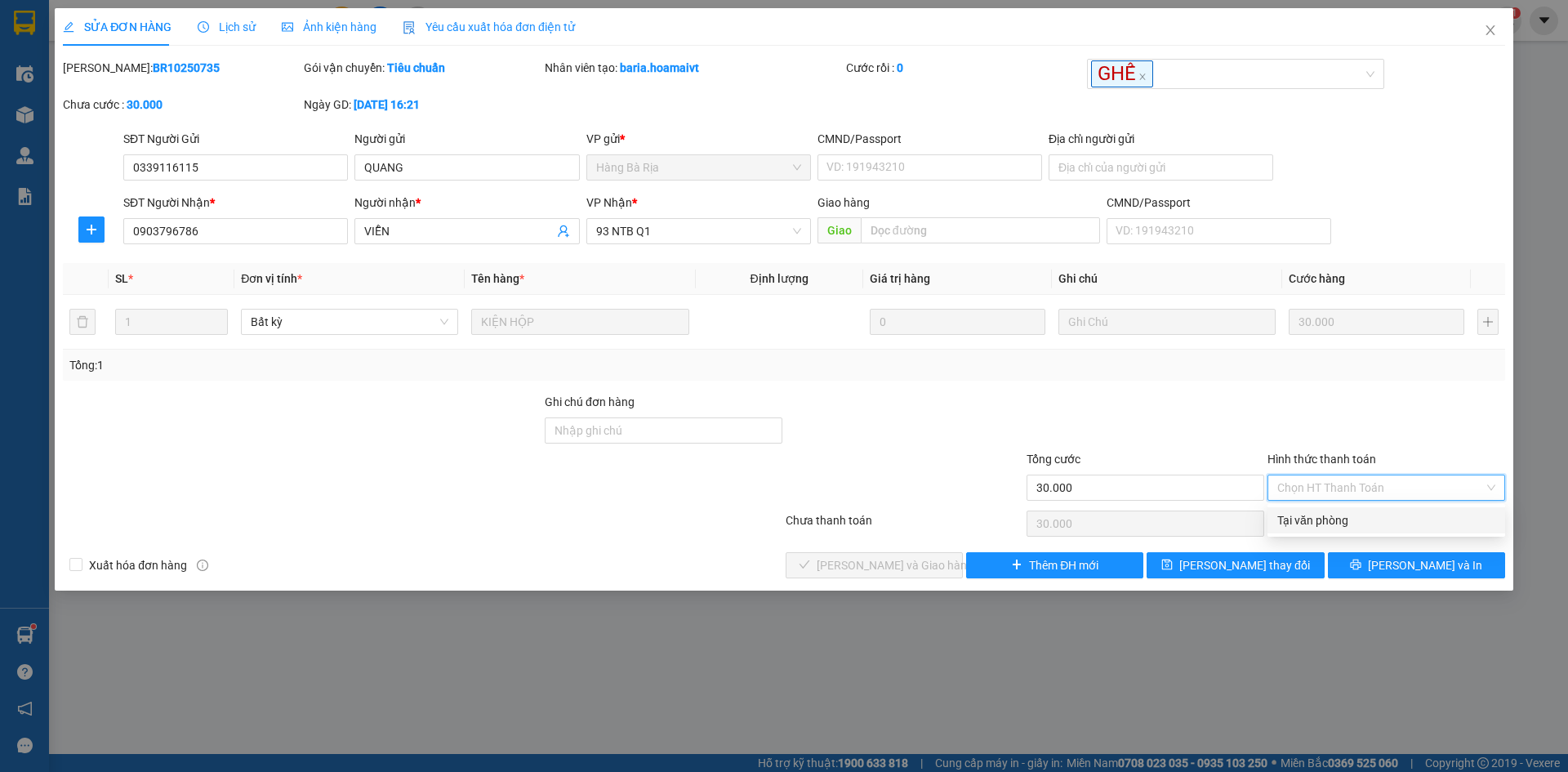
type input "0"
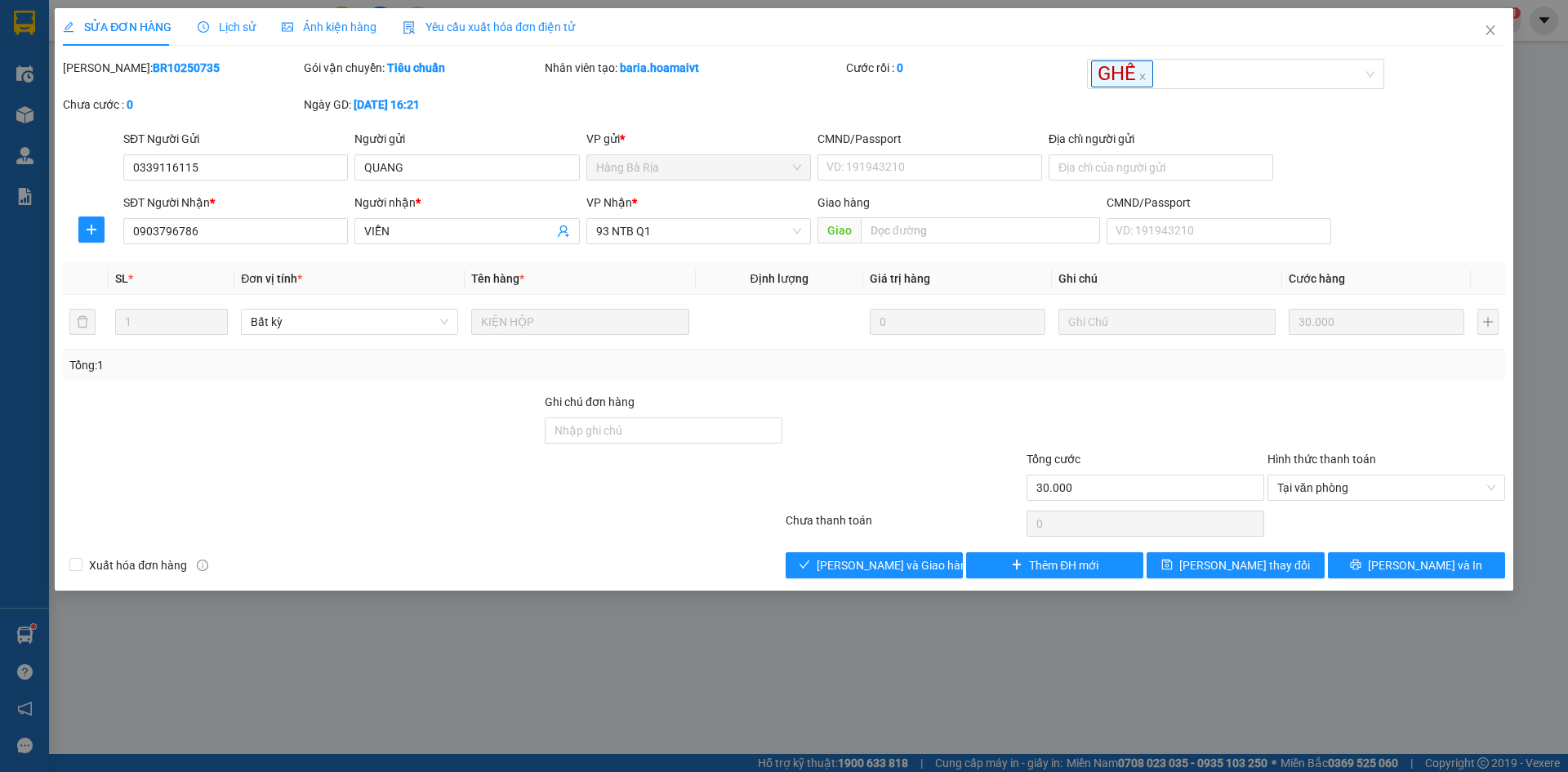
click at [776, 544] on div "Total Paid Fee 0 Total UnPaid Fee 30.000 Cash Collection Total Fee Mã ĐH: BR102…" at bounding box center [784, 319] width 1442 height 520
click at [856, 579] on div "SỬA ĐƠN HÀNG Lịch sử Ảnh kiện hàng Yêu cầu xuất hóa đơn điện tử Total Paid Fee …" at bounding box center [784, 298] width 1459 height 582
click at [850, 573] on span "[PERSON_NAME] và Giao hàng" at bounding box center [894, 565] width 157 height 18
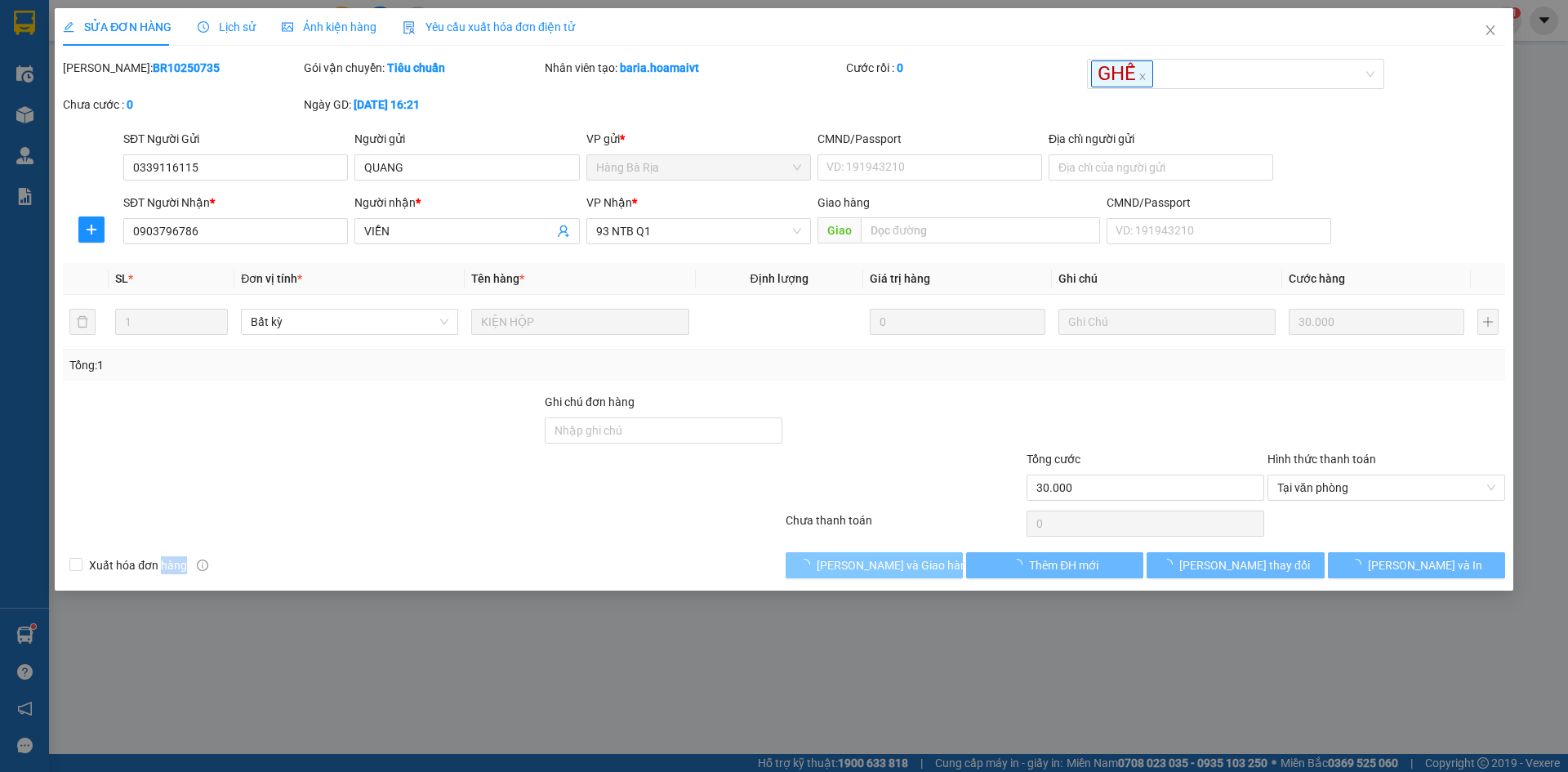
click at [850, 573] on span "[PERSON_NAME] và Giao hàng" at bounding box center [894, 565] width 157 height 18
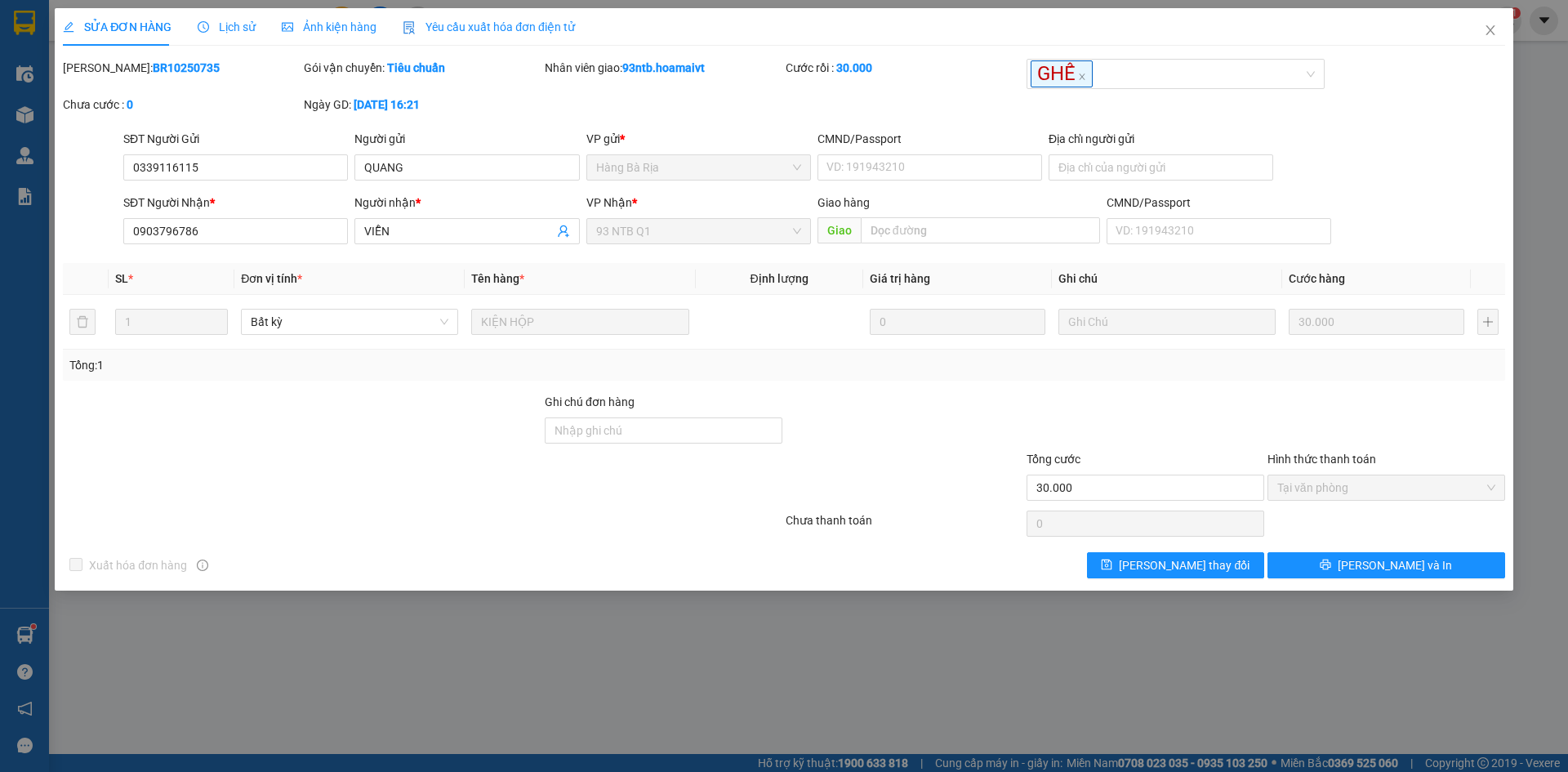
click at [1459, 71] on div "Mã ĐH: BR10250735 Gói vận chuyển: Tiêu chuẩn Nhân viên giao: 93ntb.hoamaivt Cướ…" at bounding box center [784, 94] width 1446 height 71
click at [1484, 32] on icon "close" at bounding box center [1490, 30] width 13 height 13
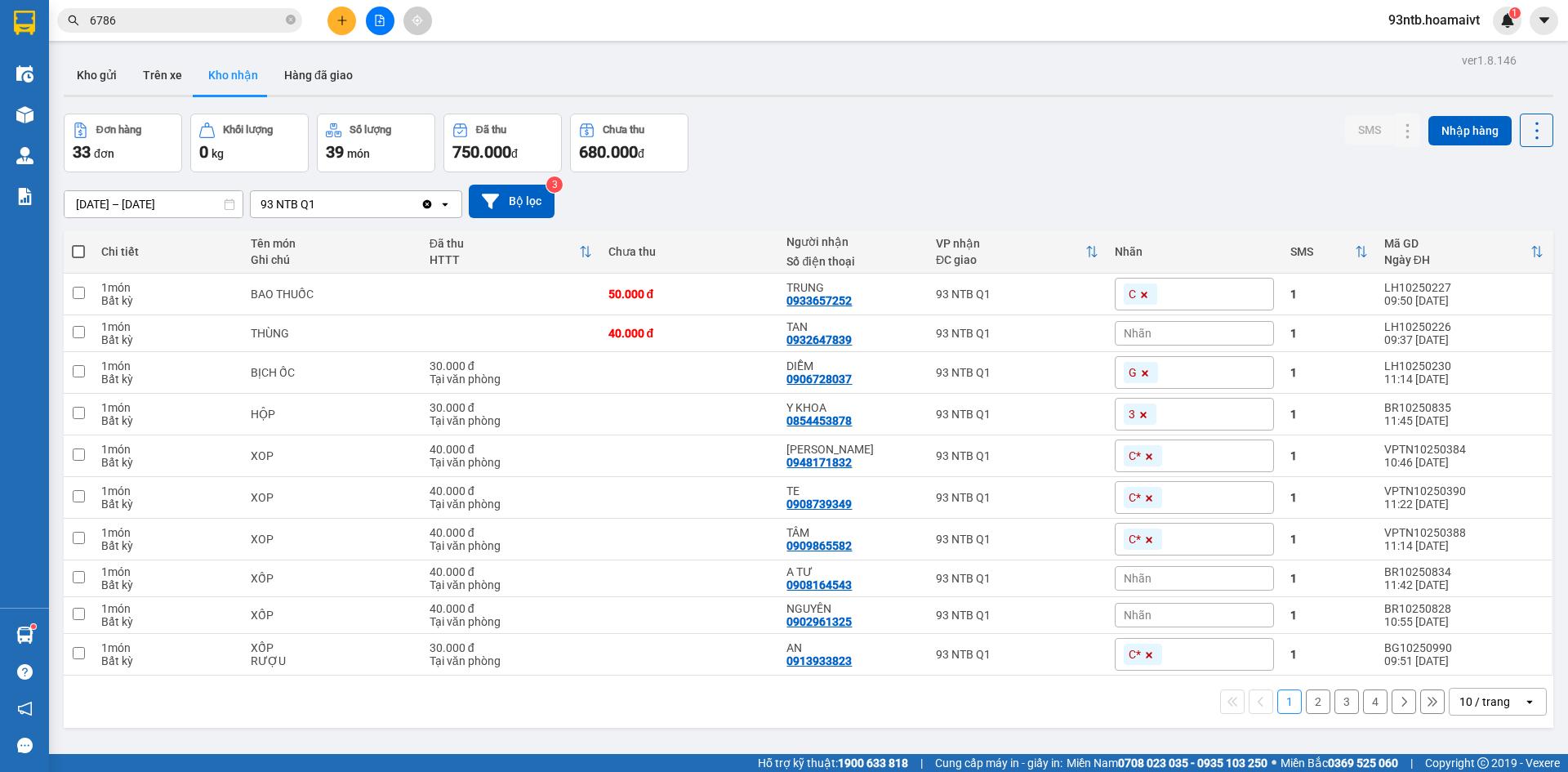
click at [175, 22] on input "6786" at bounding box center [186, 20] width 192 height 18
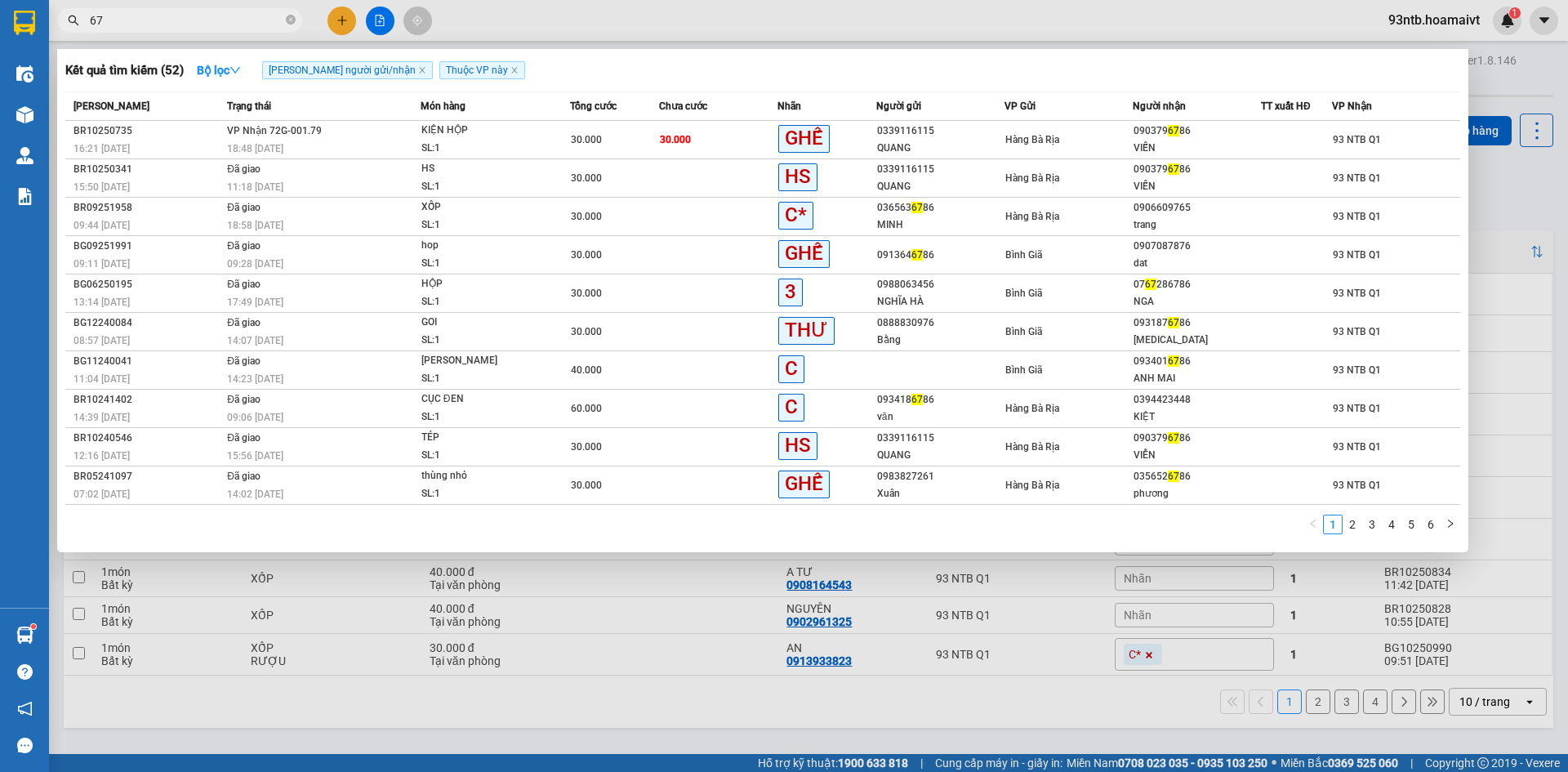
type input "6"
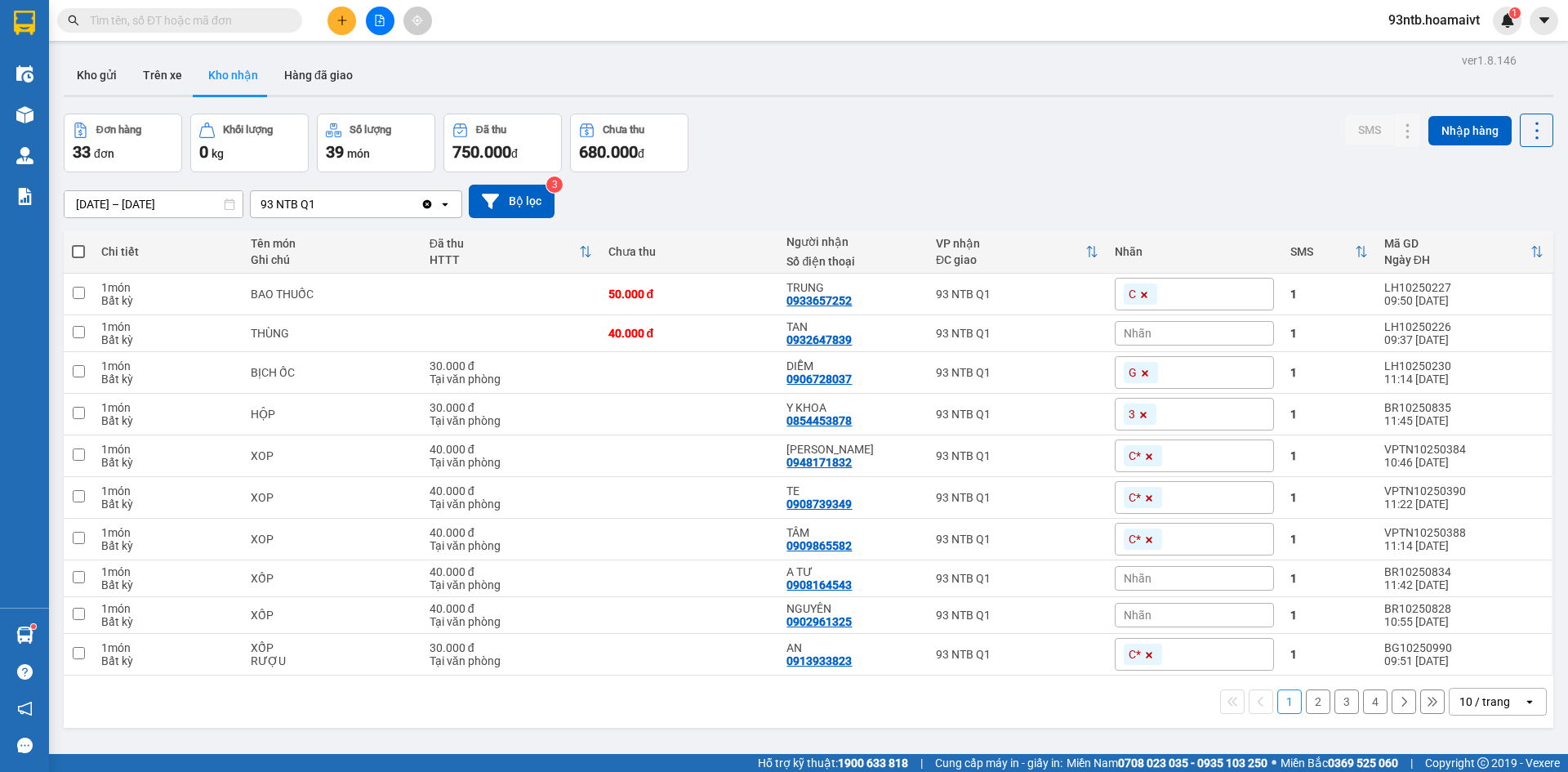
click at [178, 24] on input "text" at bounding box center [186, 20] width 192 height 18
click at [993, 217] on div "11/10/2025 – 12/10/2025 Press the down arrow key to interact with the calendar …" at bounding box center [808, 201] width 1489 height 33
click at [199, 24] on input "text" at bounding box center [186, 20] width 192 height 18
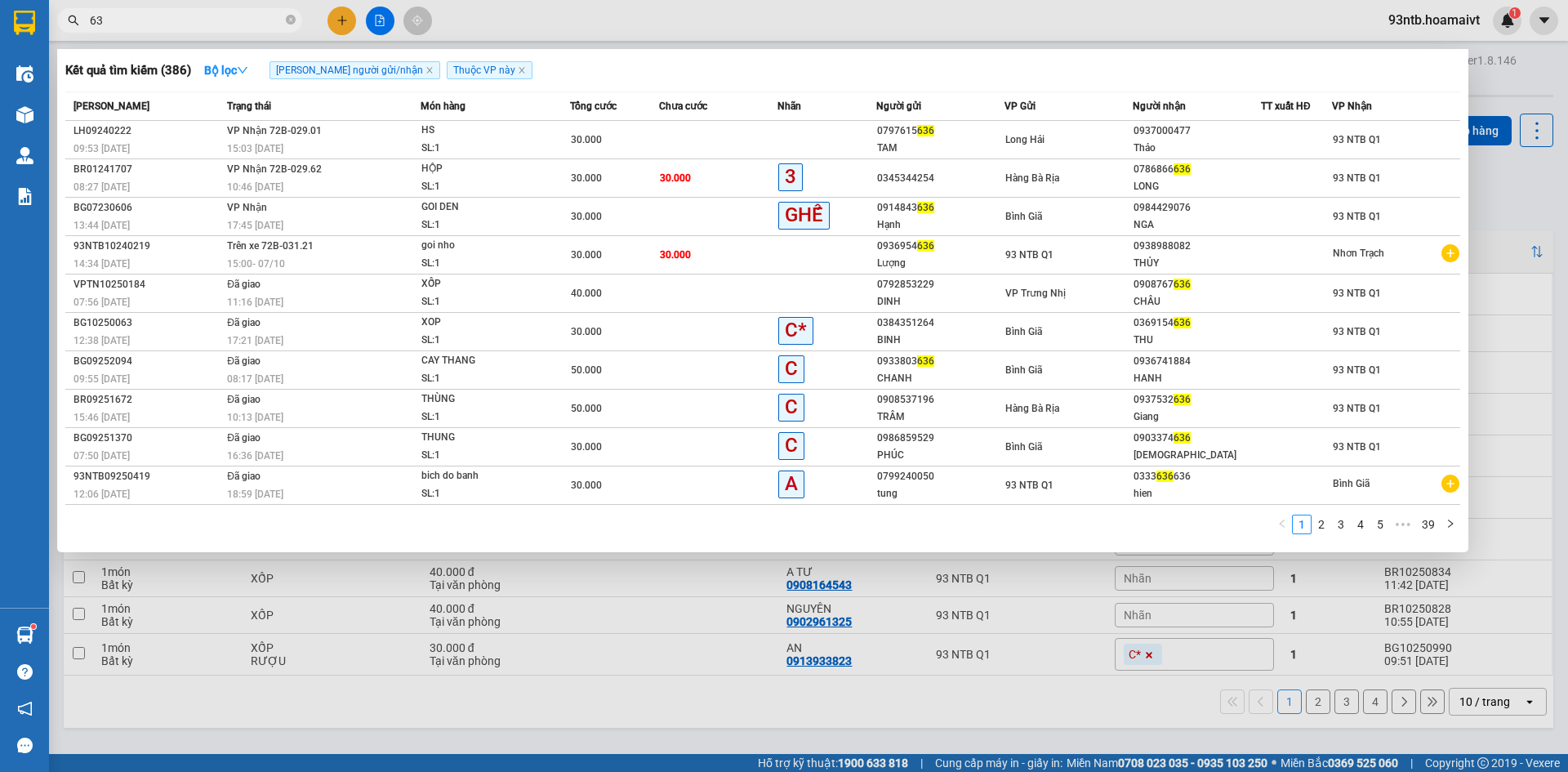
type input "6"
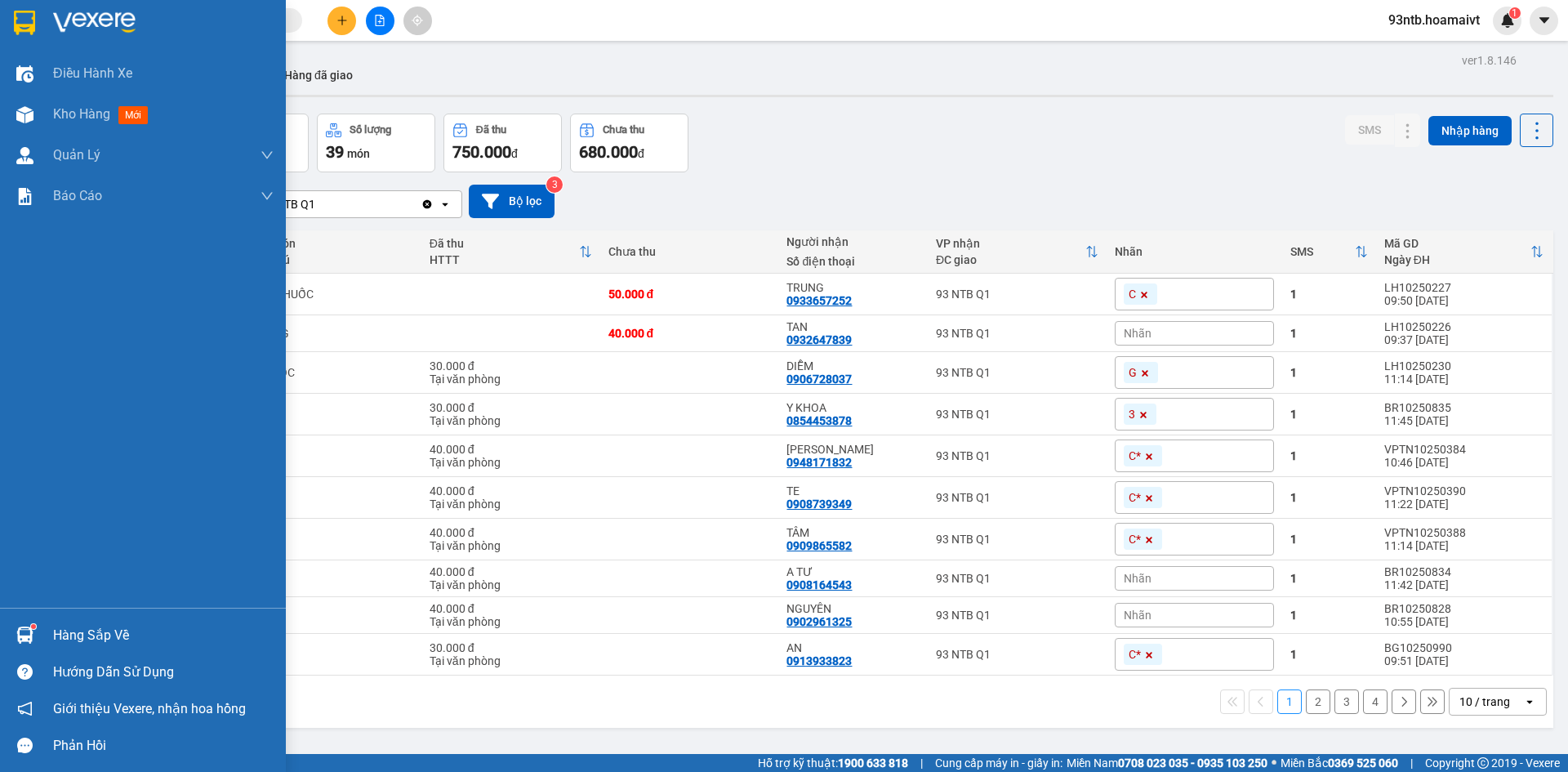
click at [55, 628] on div "Hàng sắp về" at bounding box center [164, 635] width 220 height 25
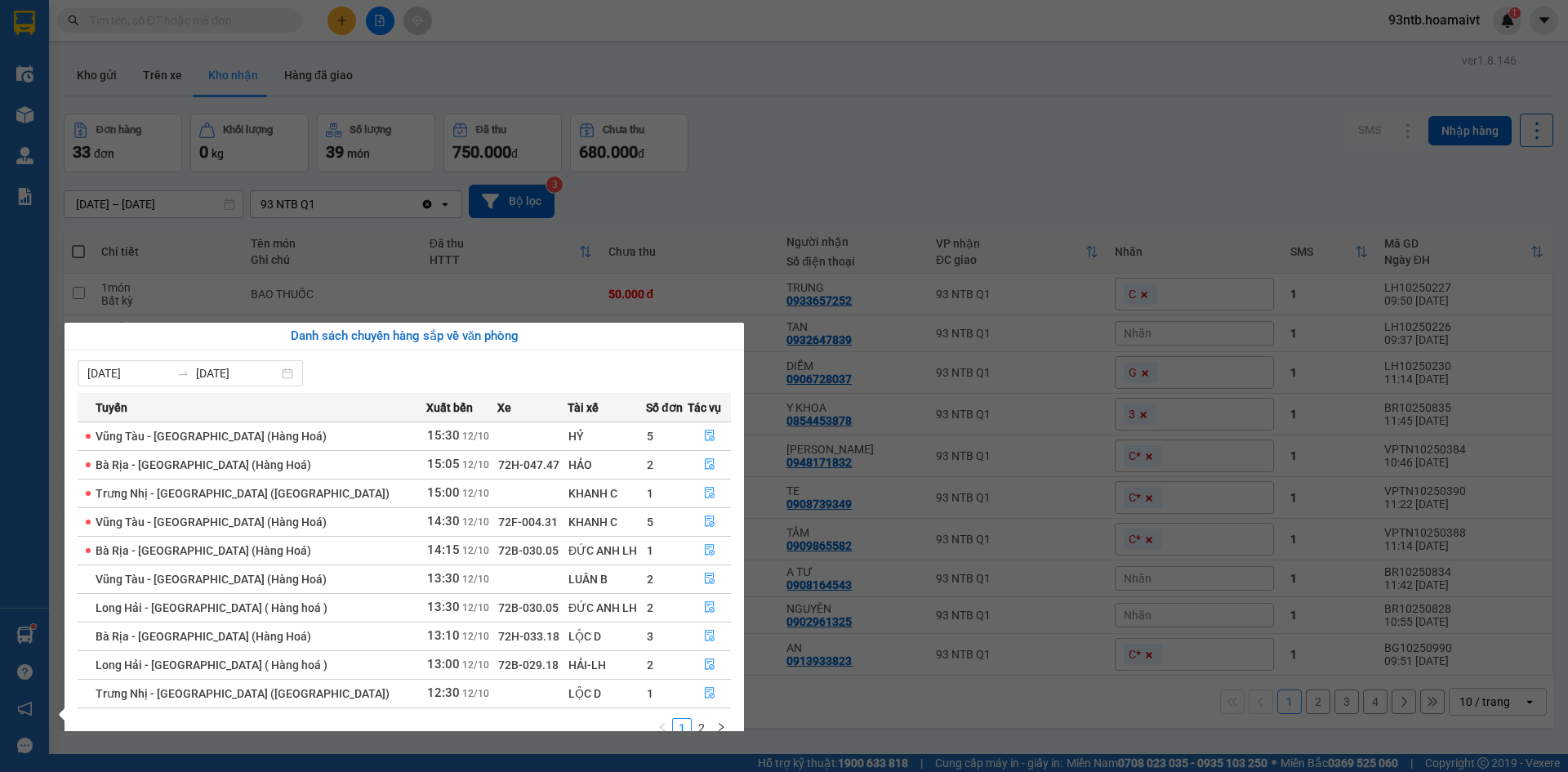
scroll to position [26, 0]
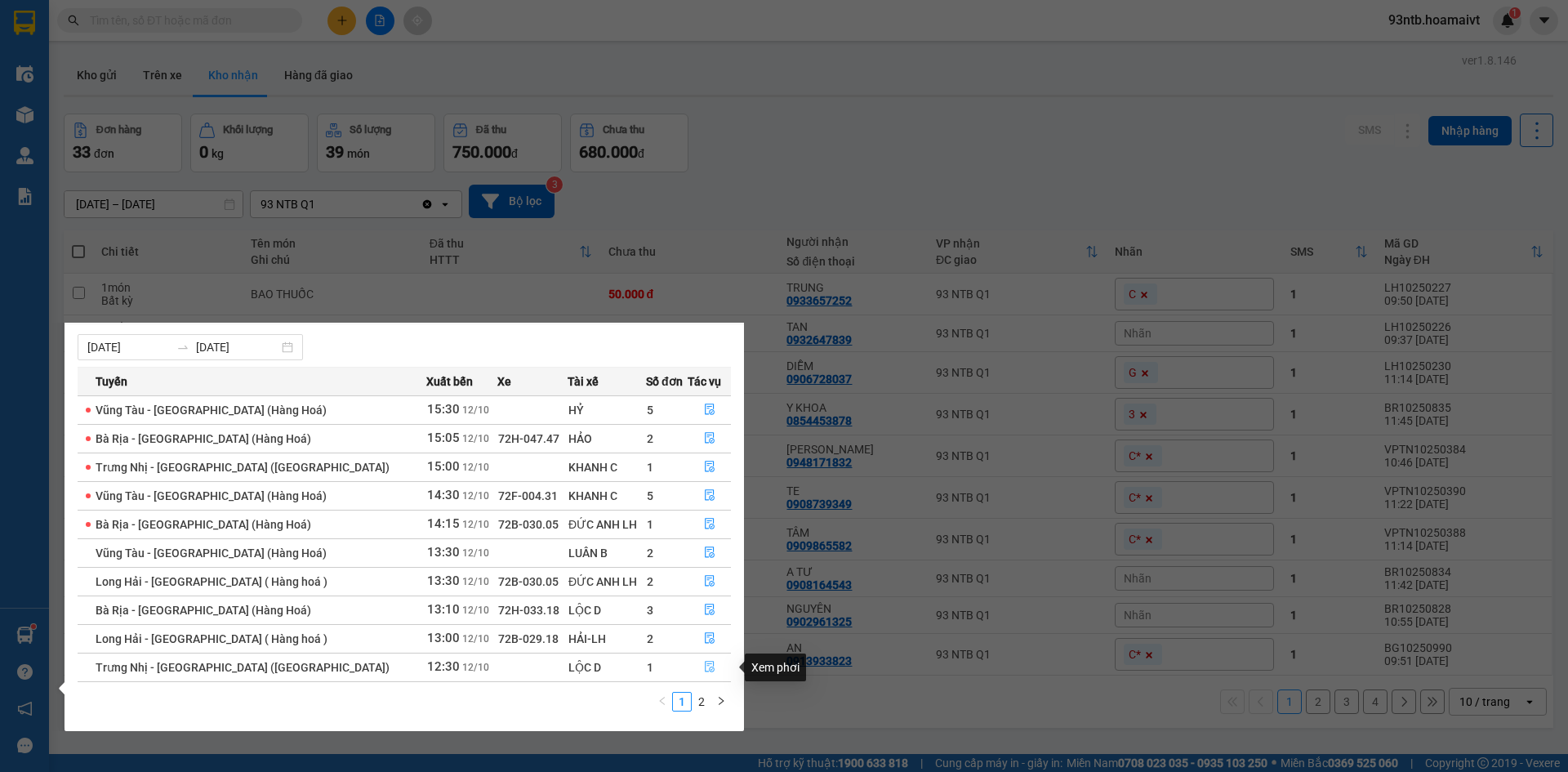
click at [704, 669] on icon "file-done" at bounding box center [709, 667] width 10 height 11
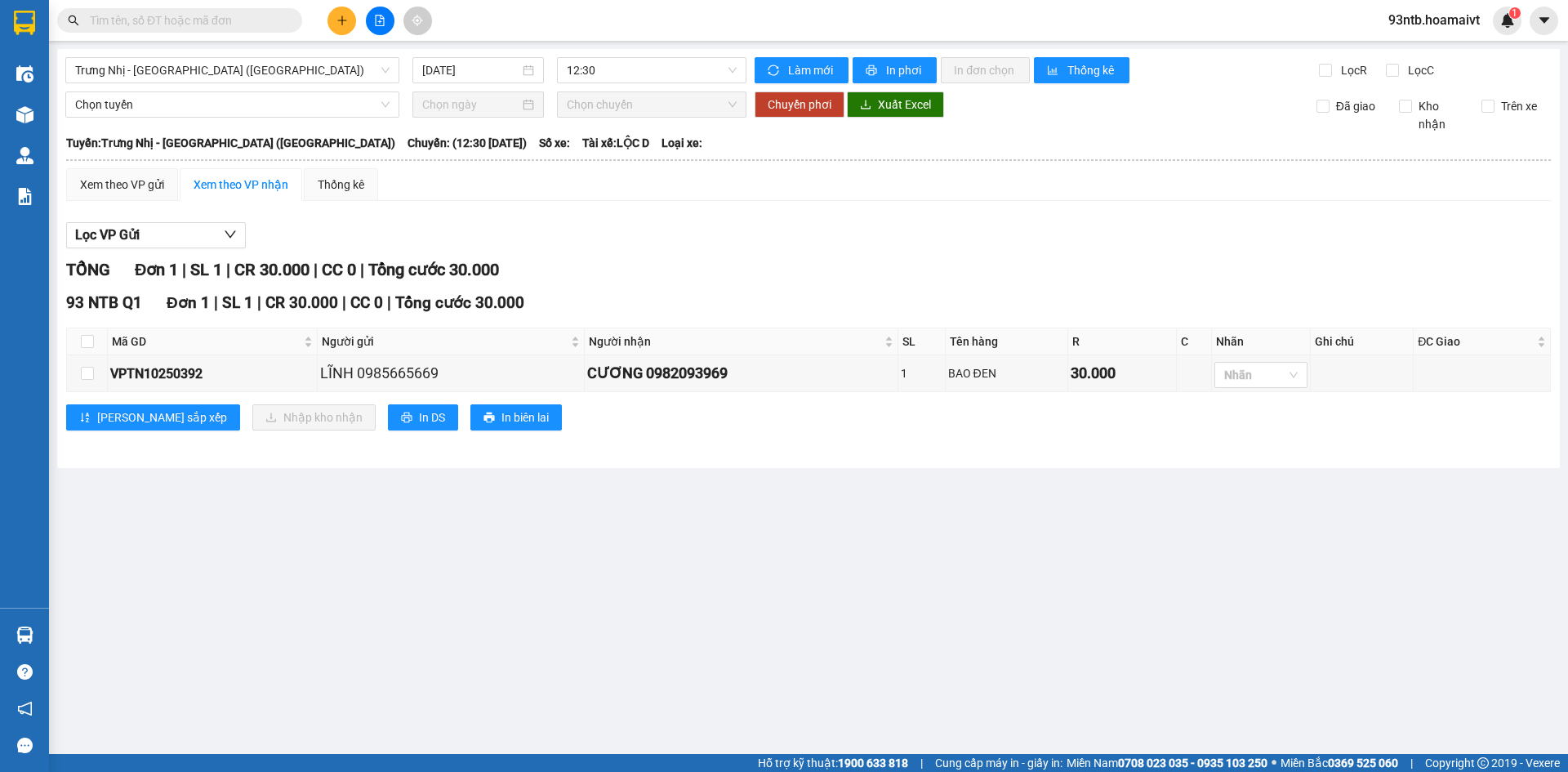
click at [1075, 237] on div "Lọc VP Gửi" at bounding box center [808, 235] width 1485 height 27
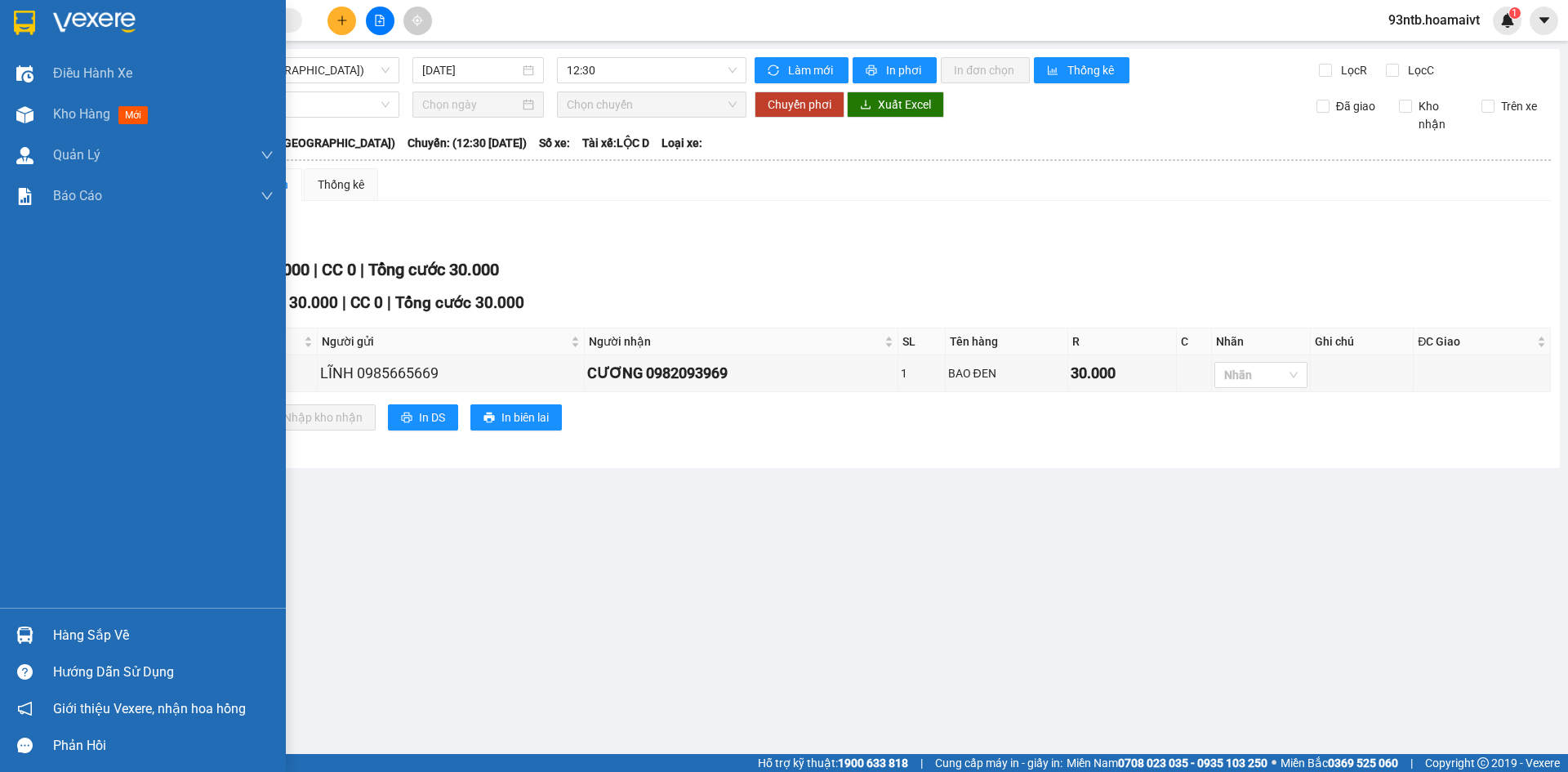
click at [113, 633] on div "Hàng sắp về" at bounding box center [164, 635] width 220 height 25
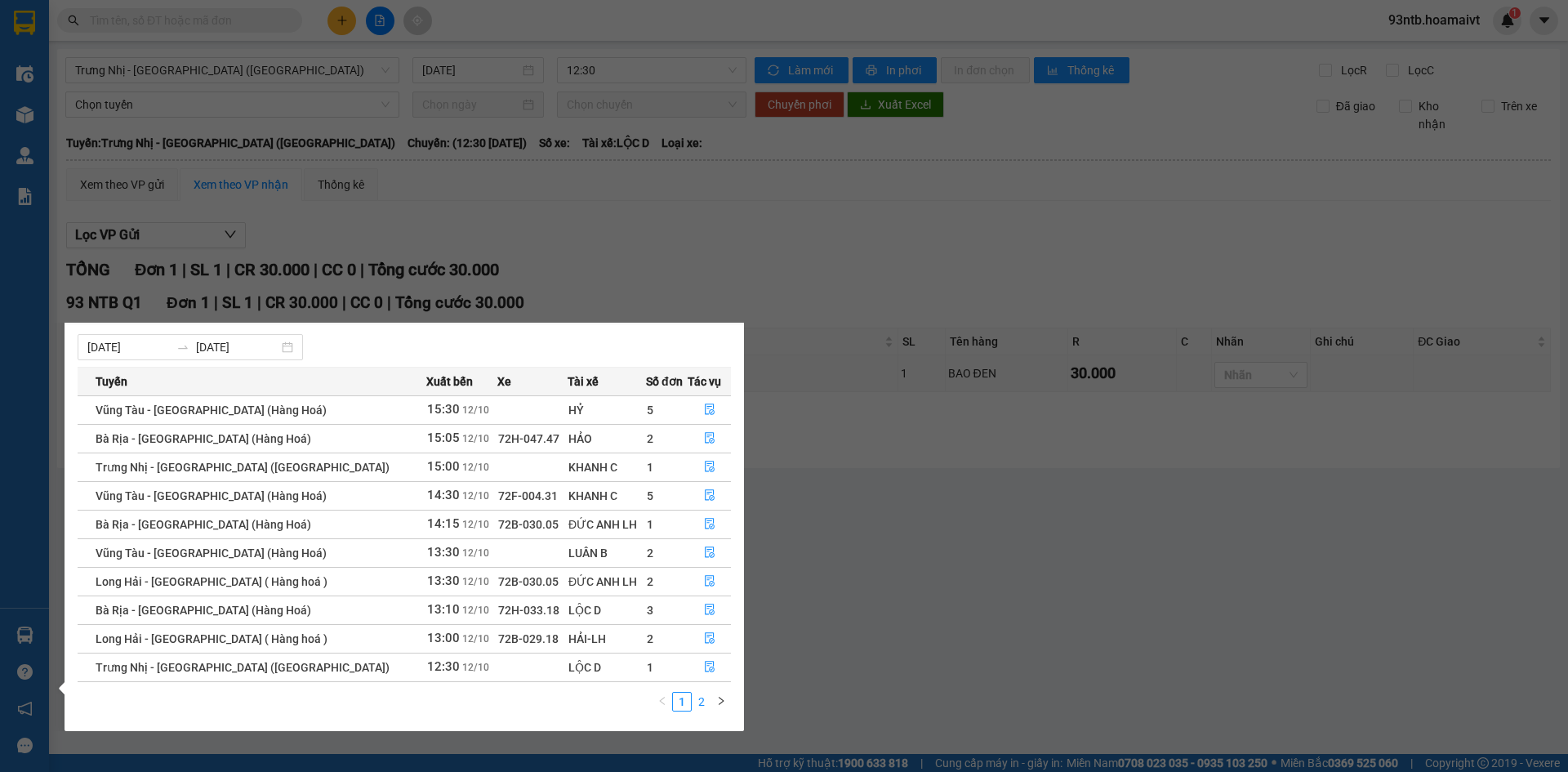
click at [701, 705] on link "2" at bounding box center [701, 701] width 18 height 18
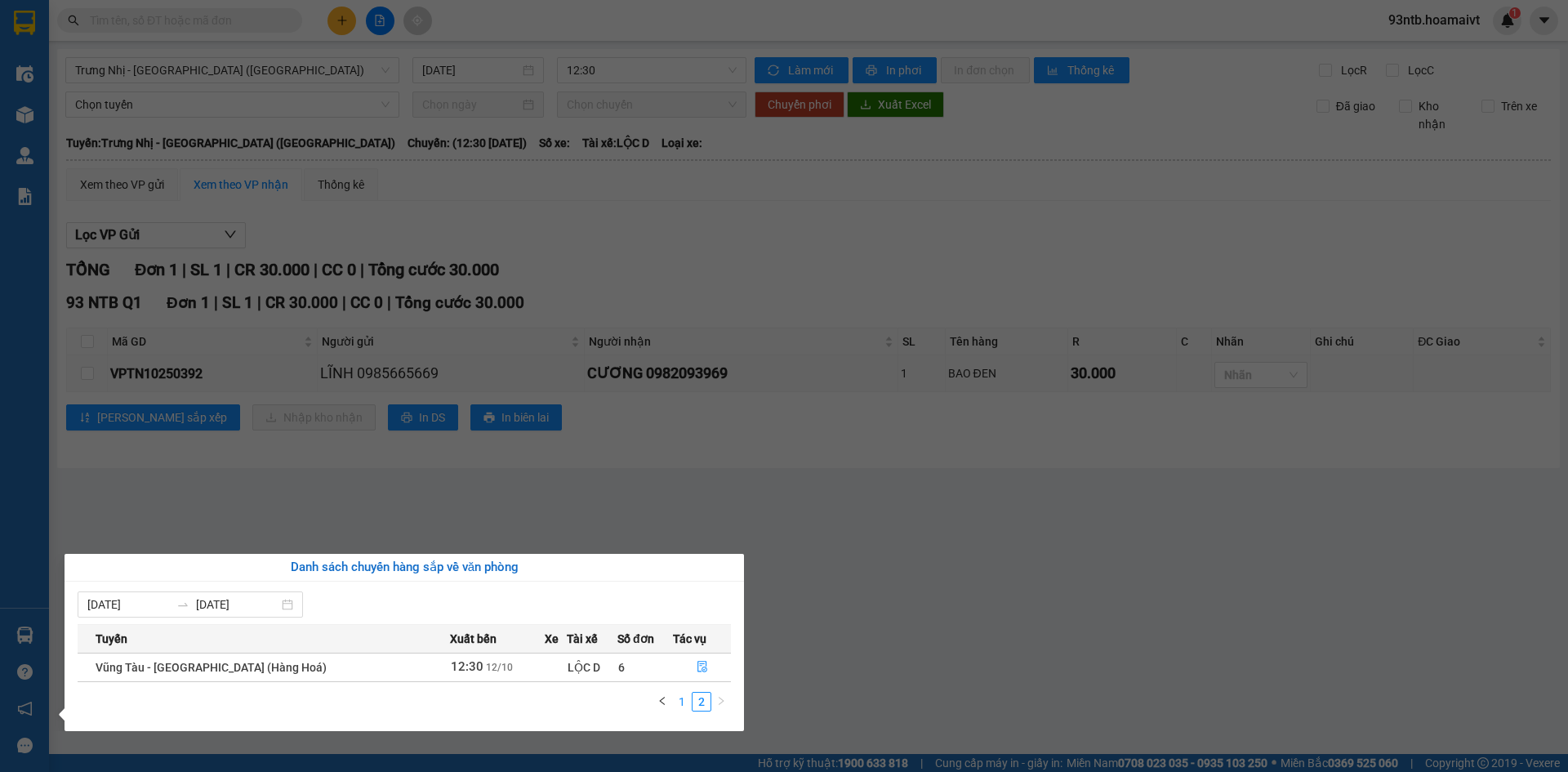
click at [674, 704] on link "1" at bounding box center [682, 701] width 18 height 18
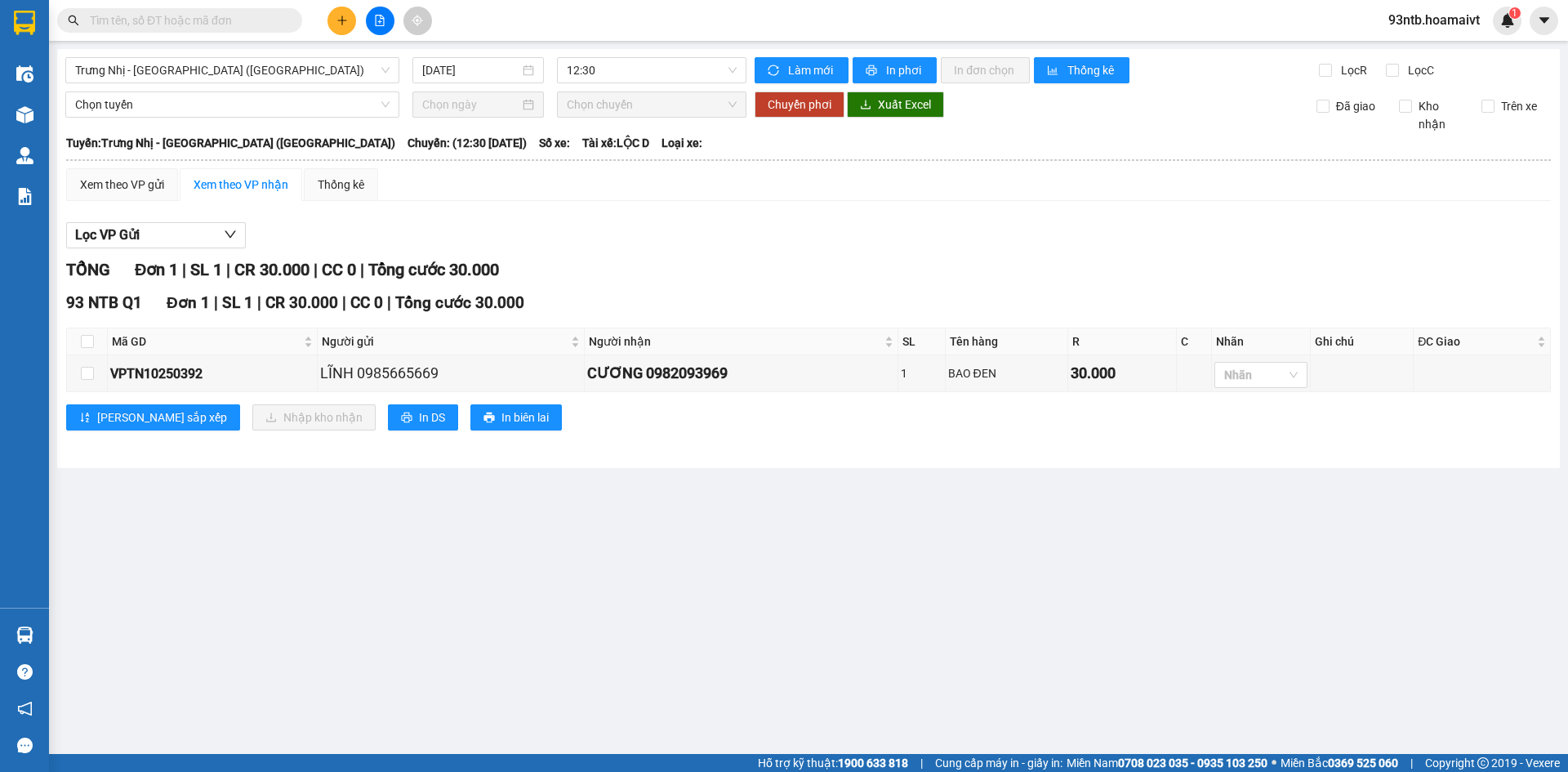
click at [1132, 275] on section "Kết quả tìm kiếm ( 386 ) Bộ lọc Tìm người gửi/nhận Thuộc VP này Mã ĐH Trạng thá…" at bounding box center [784, 386] width 1568 height 772
click at [186, 26] on input "text" at bounding box center [186, 20] width 192 height 18
click at [152, 15] on input "text" at bounding box center [186, 20] width 192 height 18
click at [226, 39] on div "Kết quả tìm kiếm ( 386 ) Bộ lọc Tìm người gửi/nhận Thuộc VP này Mã ĐH Trạng thá…" at bounding box center [784, 20] width 1568 height 41
click at [223, 23] on input "text" at bounding box center [186, 20] width 192 height 18
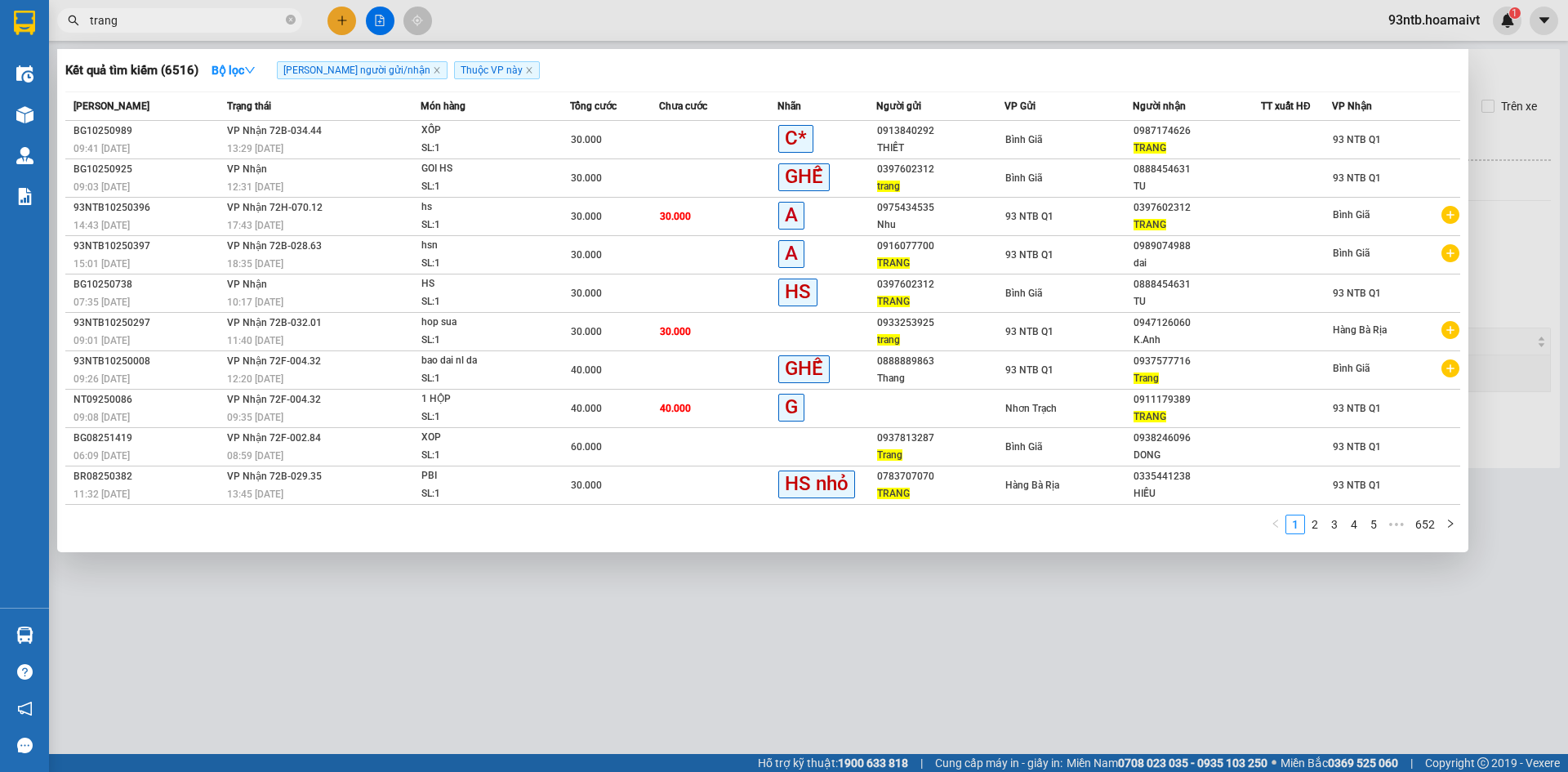
type input "trang"
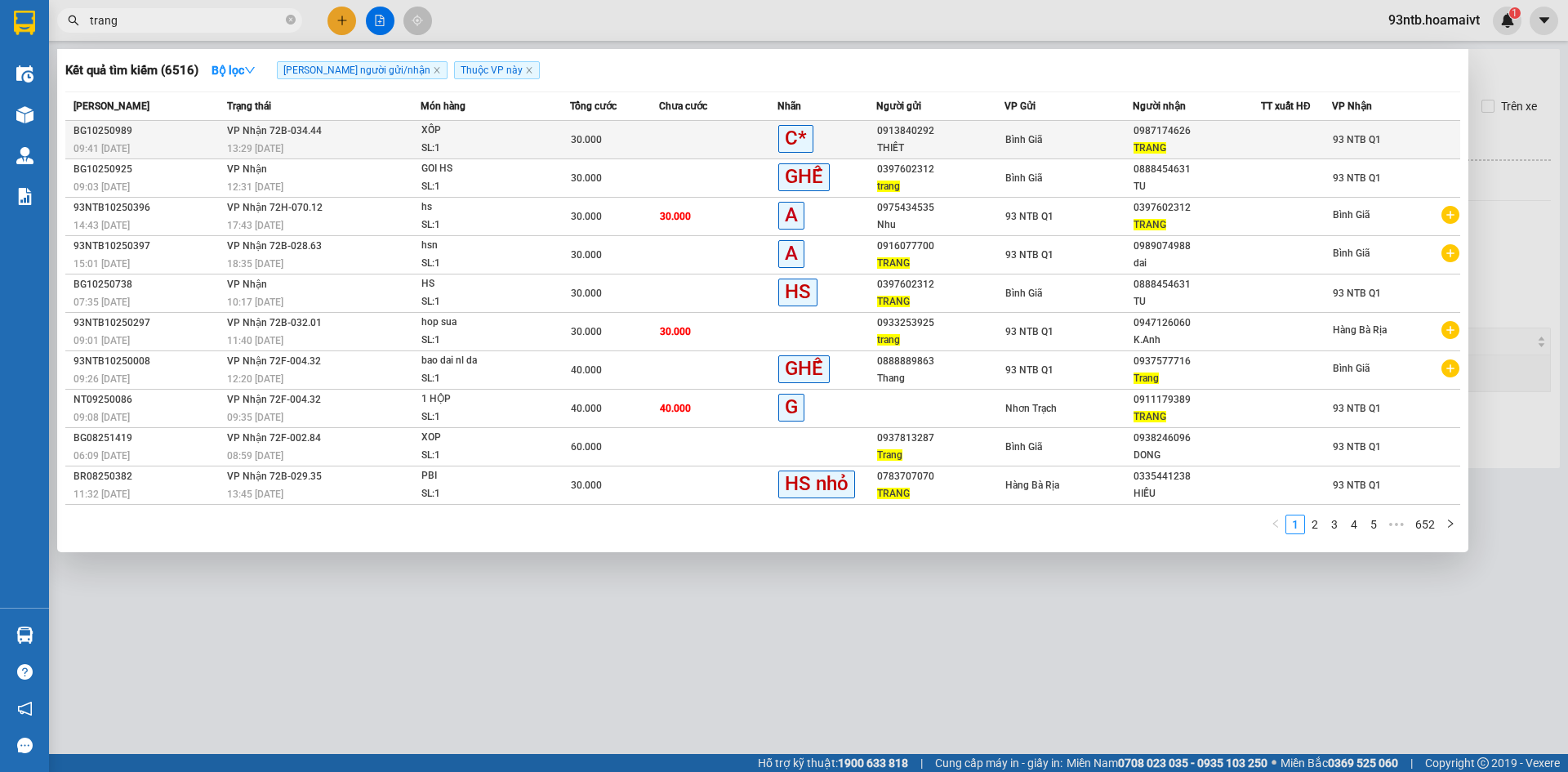
click at [1242, 143] on div "TRANG" at bounding box center [1196, 149] width 127 height 18
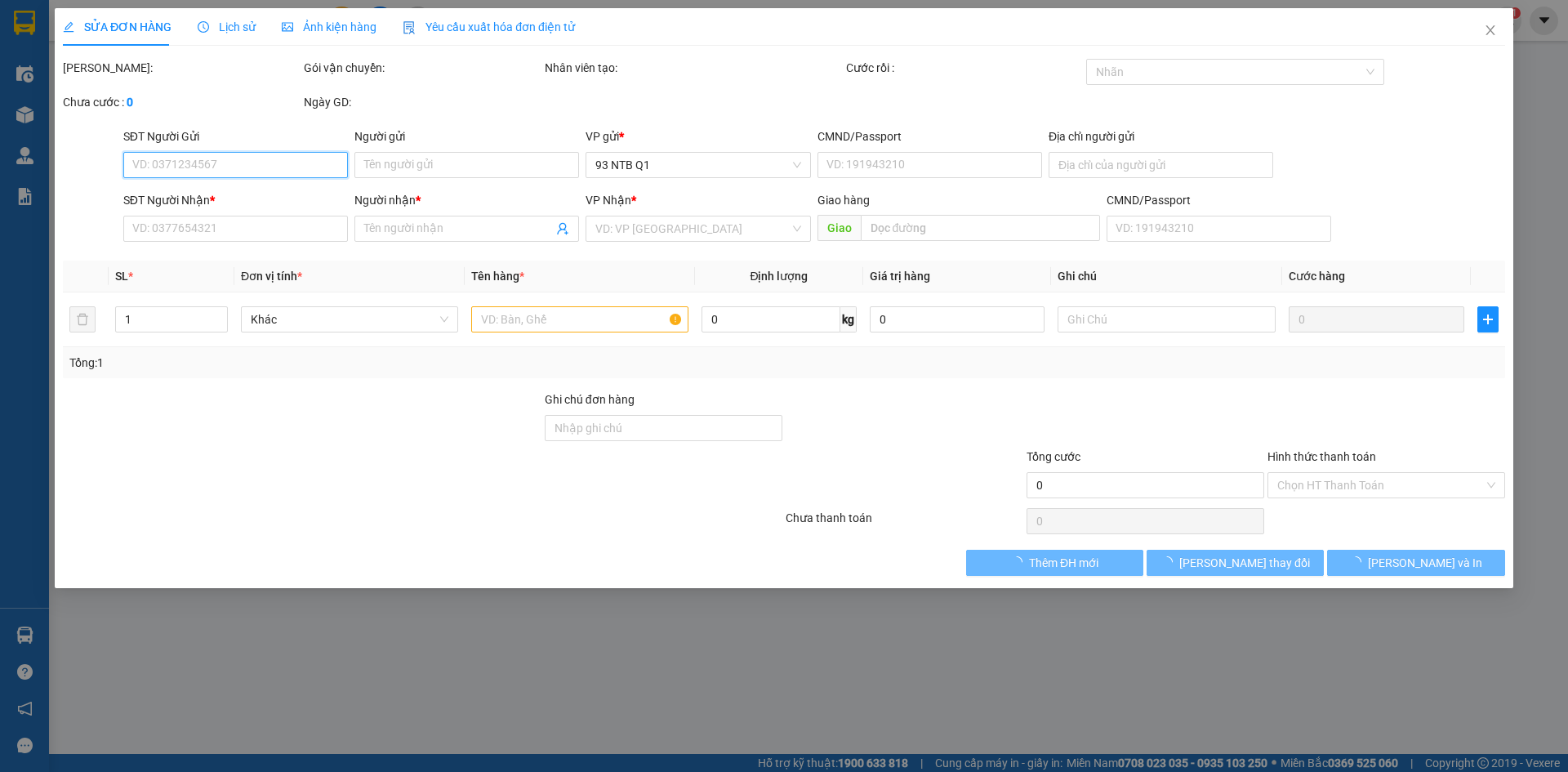
type input "0913840292"
type input "THIẾT"
type input "0987174626"
type input "TRANG"
type input "30.000"
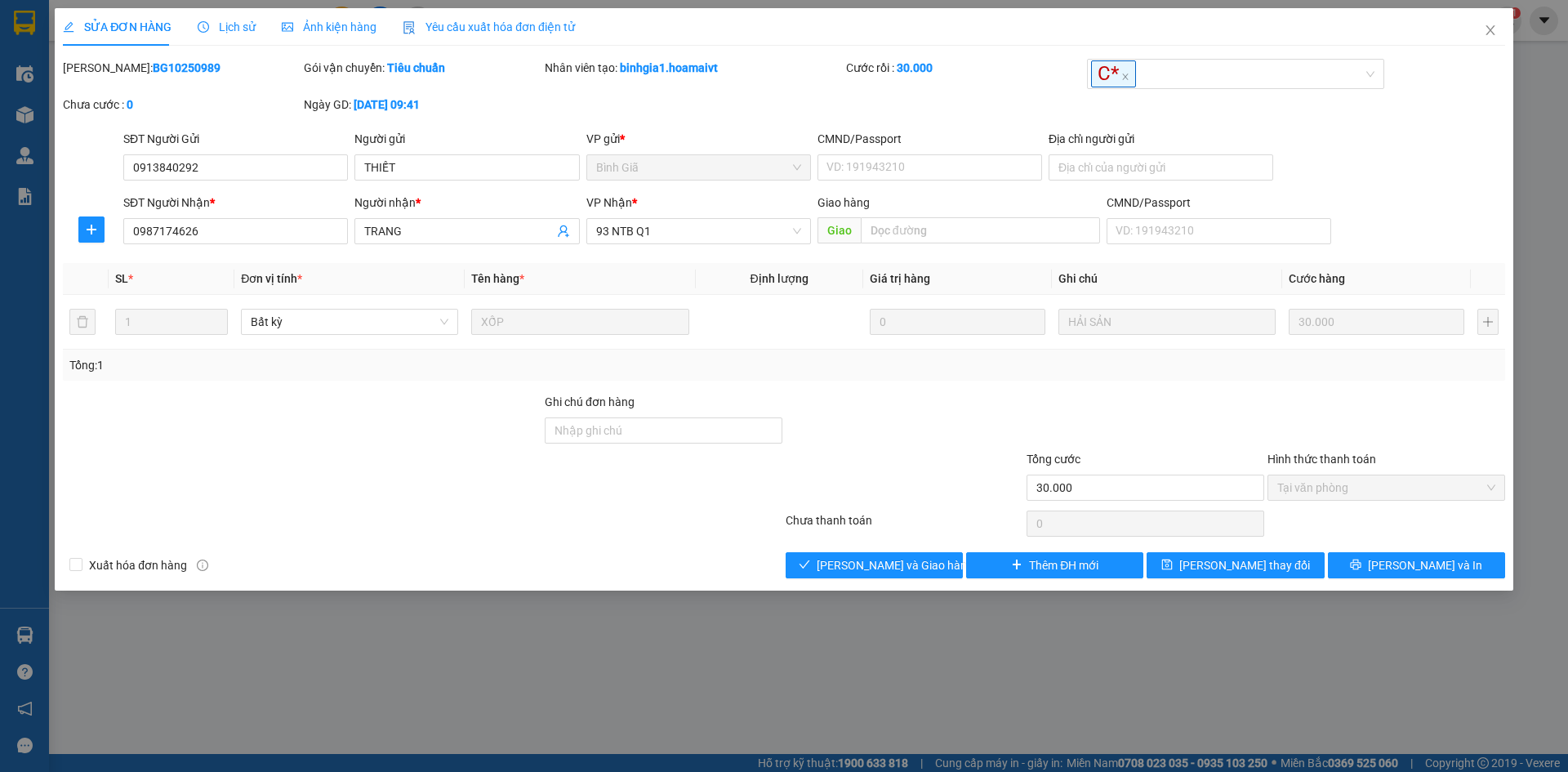
click at [943, 467] on div at bounding box center [904, 478] width 241 height 57
click at [926, 554] on button "[PERSON_NAME] và Giao hàng" at bounding box center [874, 565] width 178 height 26
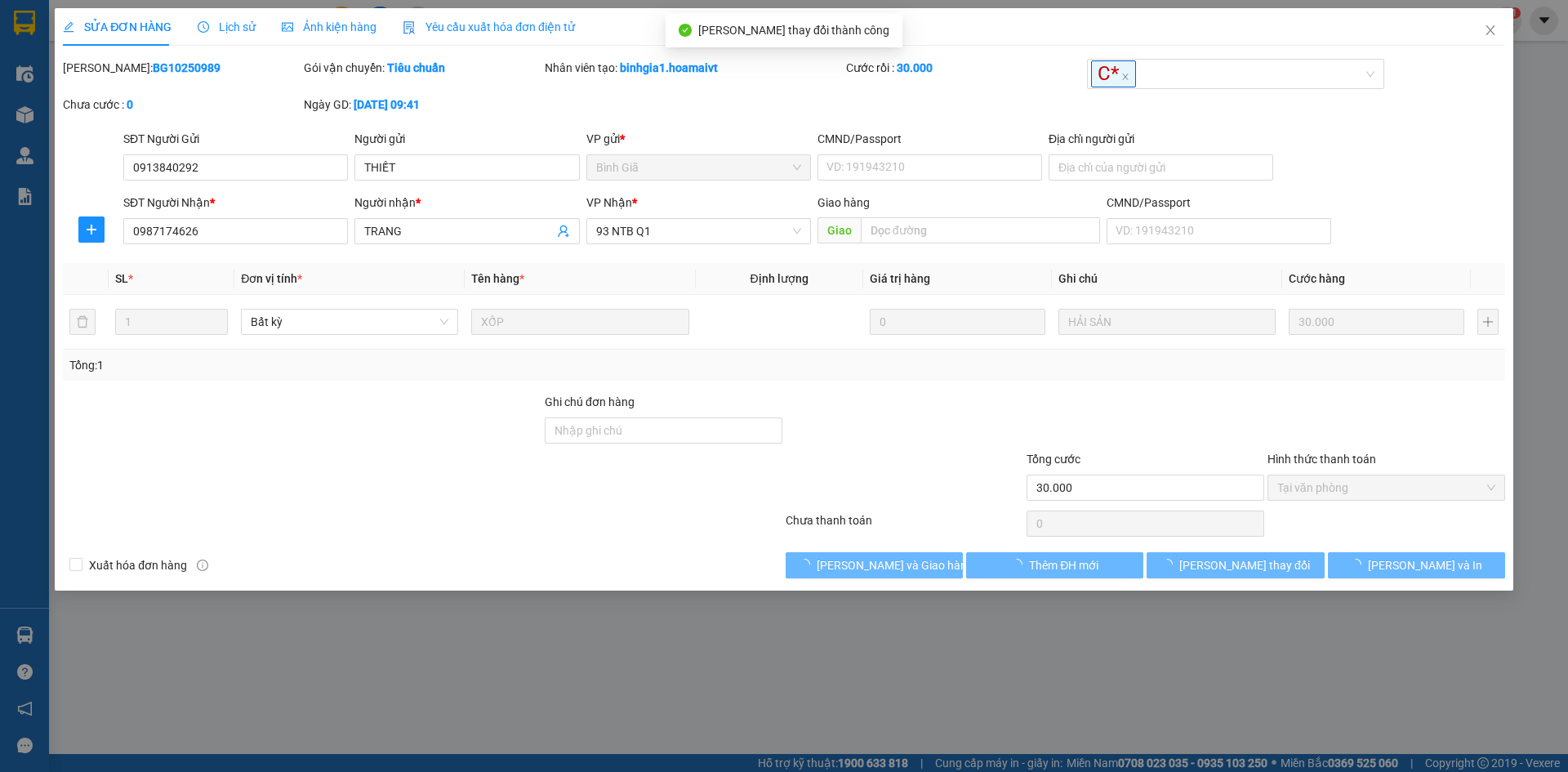
click at [931, 499] on div at bounding box center [904, 478] width 241 height 57
click at [932, 499] on div at bounding box center [904, 478] width 241 height 57
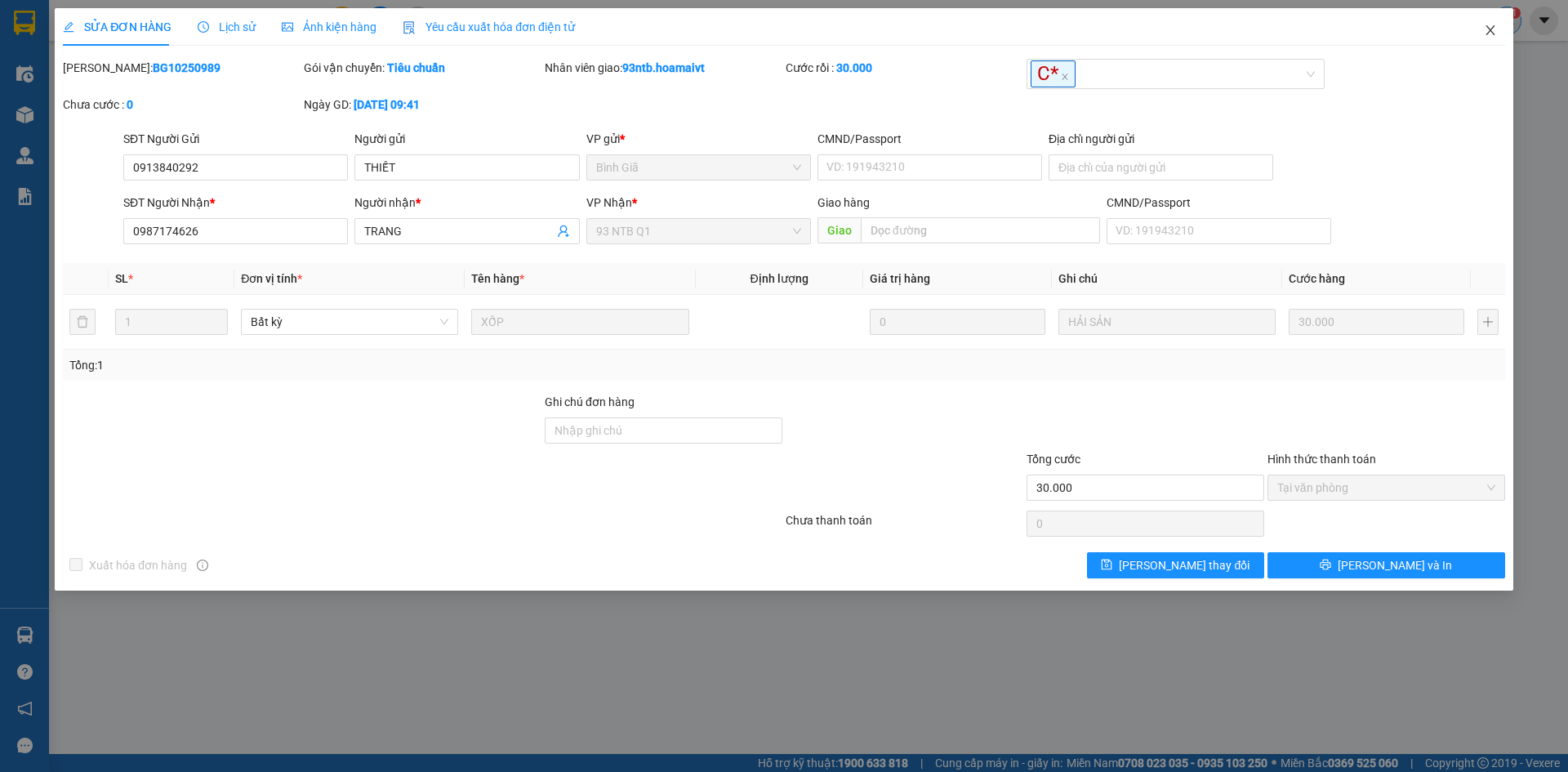
click at [1503, 28] on span "Close" at bounding box center [1490, 31] width 46 height 46
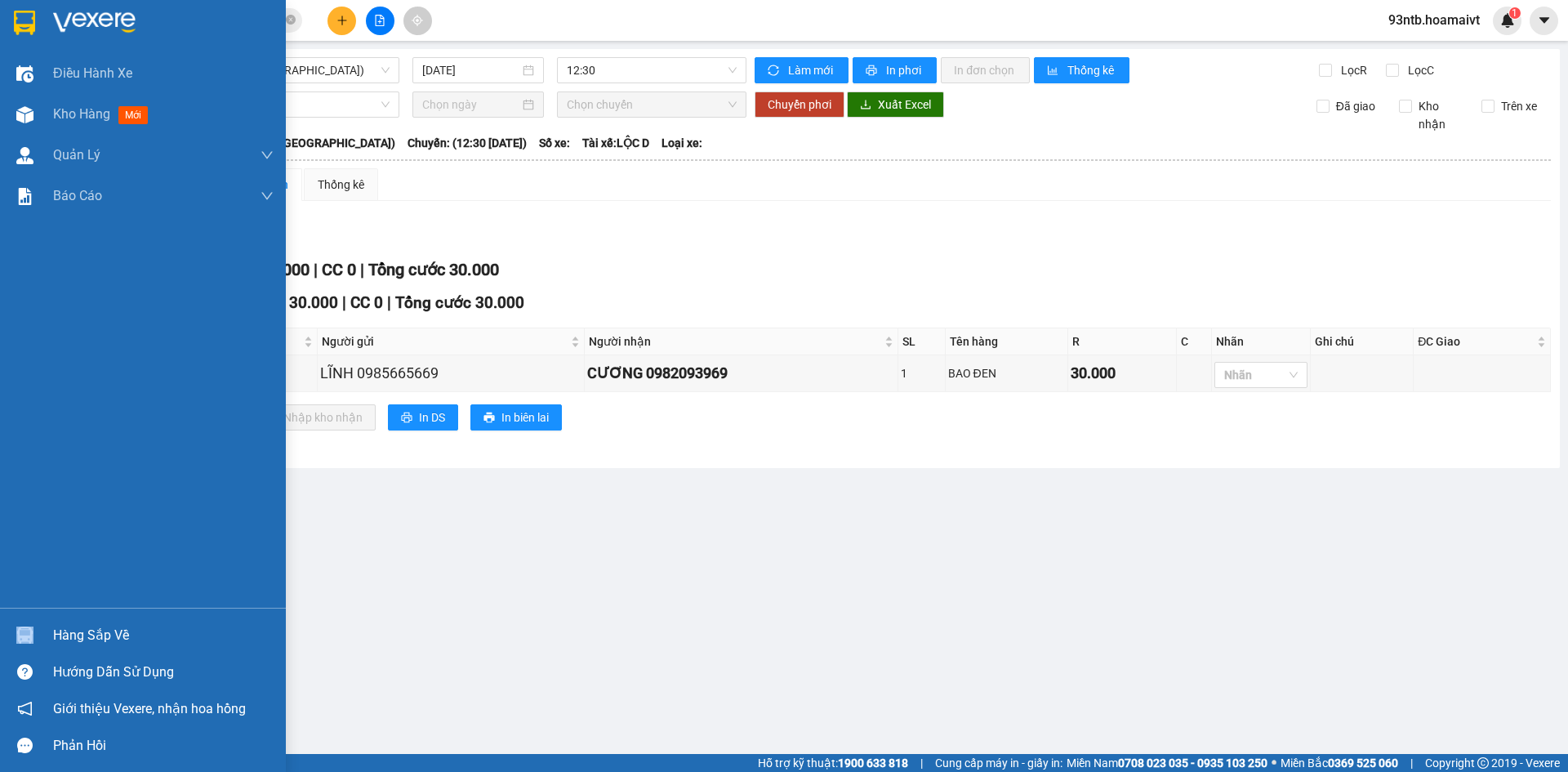
drag, startPoint x: 55, startPoint y: 620, endPoint x: 71, endPoint y: 632, distance: 20.0
click at [60, 632] on div "Hàng sắp về" at bounding box center [164, 635] width 220 height 25
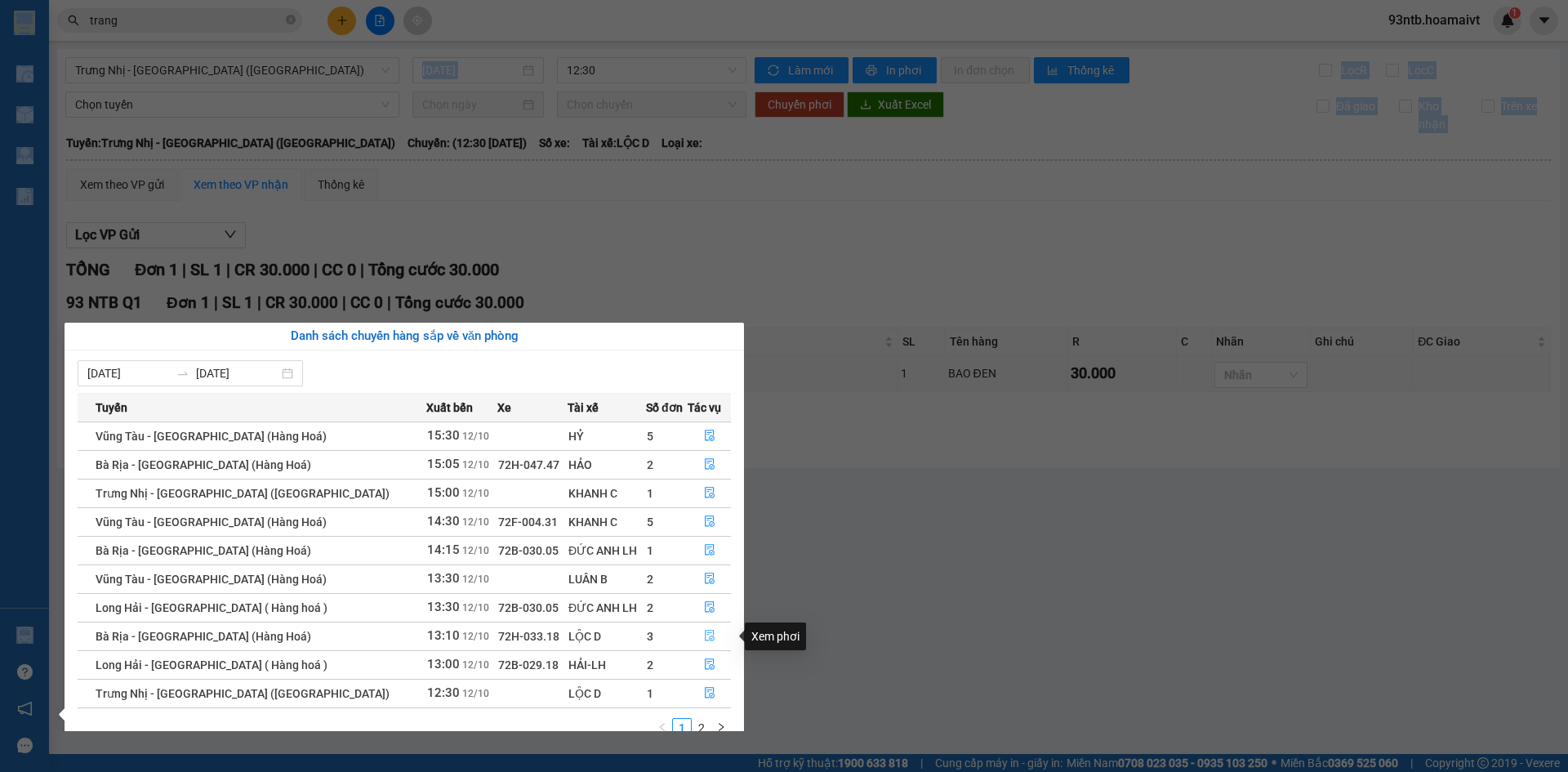
click at [704, 628] on button "button" at bounding box center [710, 636] width 43 height 26
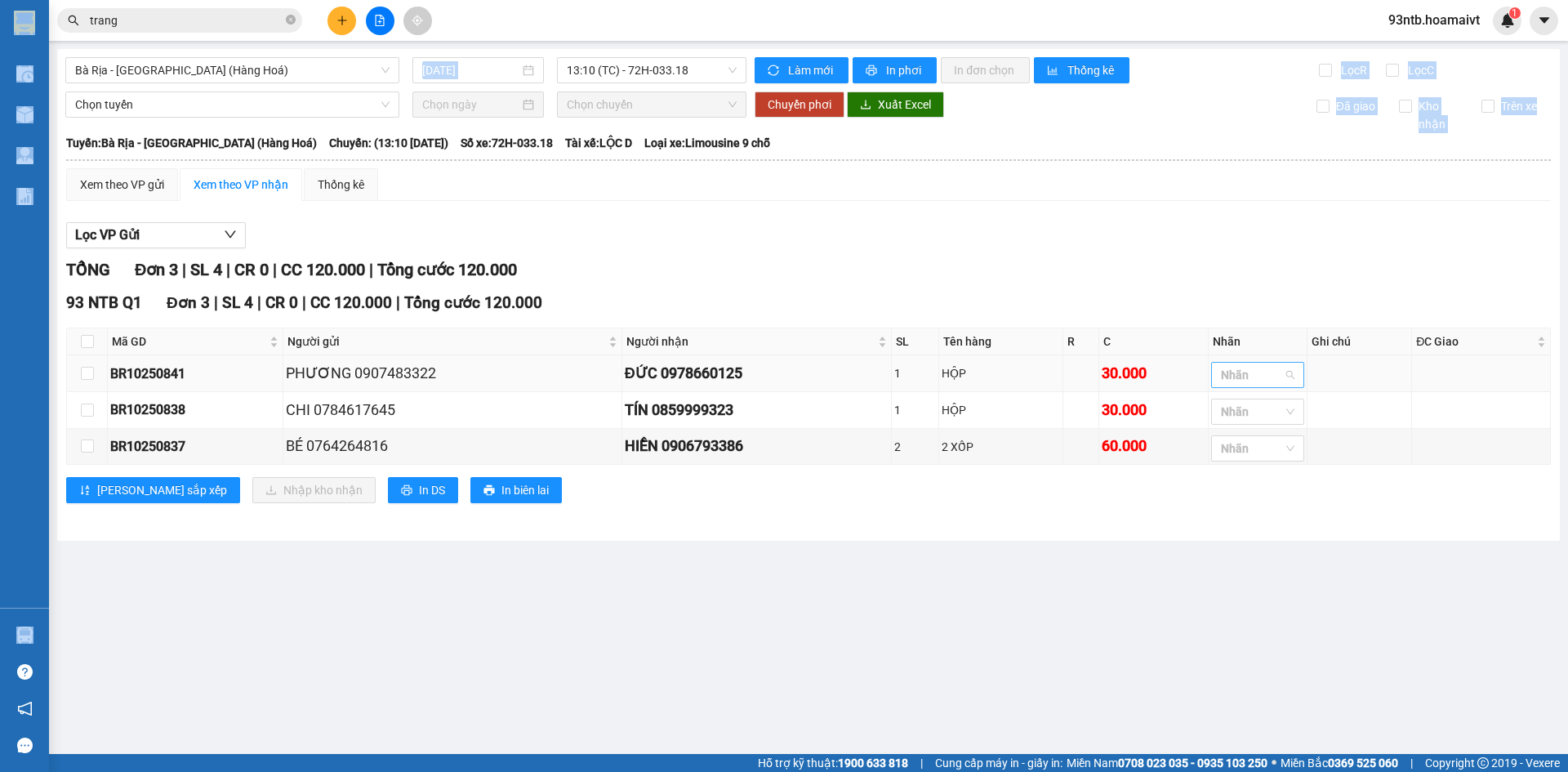
click at [1249, 374] on div at bounding box center [1250, 375] width 68 height 19
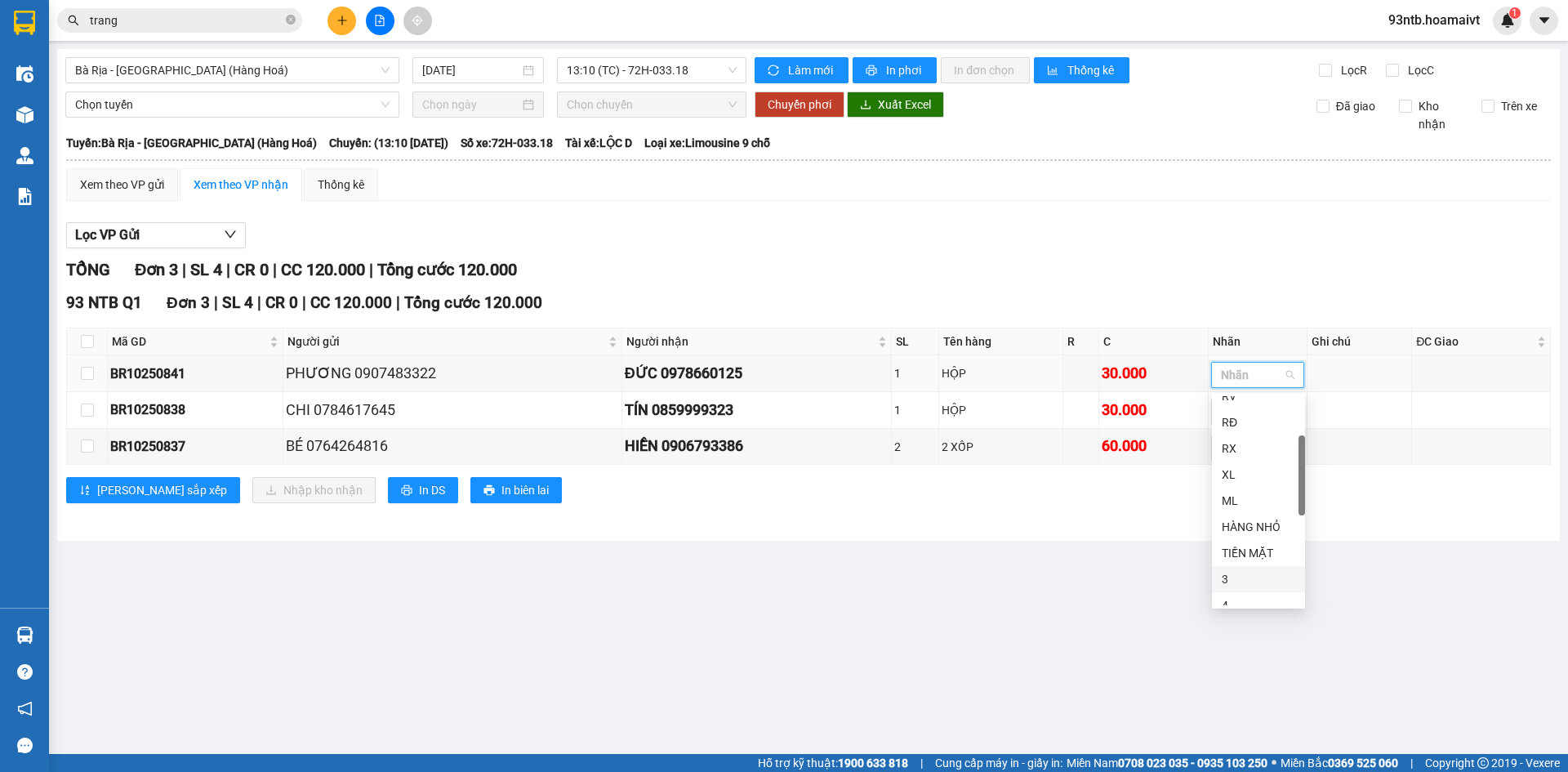
click at [1243, 572] on div "3" at bounding box center [1258, 579] width 74 height 18
click at [1017, 576] on main "Bà Rịa - Sài Gòn (Hàng Hoá) 12/10/2025 13:10 (TC) - 72H-033.18 Làm mới In p…" at bounding box center [784, 376] width 1568 height 754
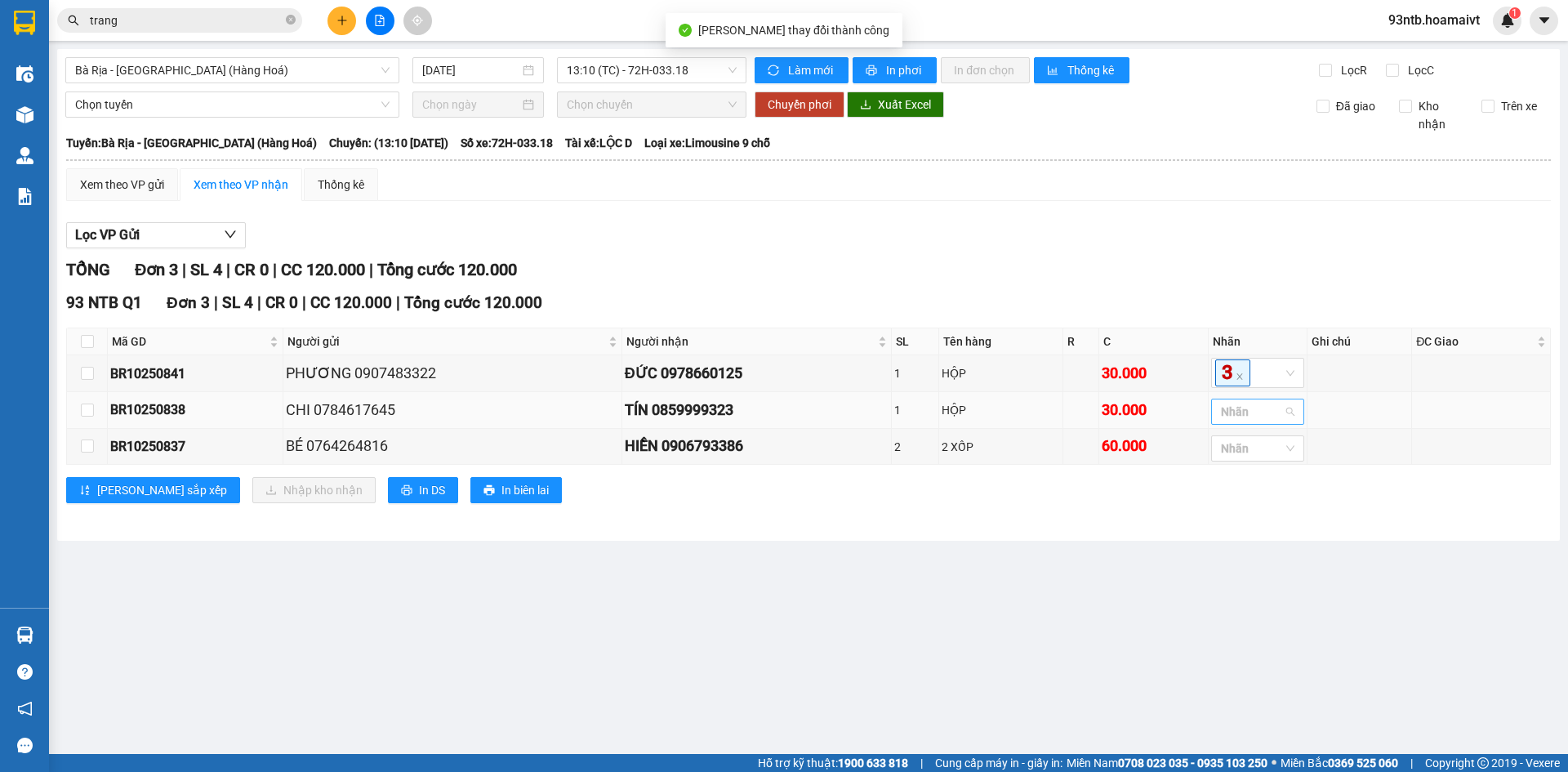
click at [1273, 408] on div at bounding box center [1250, 411] width 68 height 19
click at [1252, 600] on div "3" at bounding box center [1258, 596] width 74 height 18
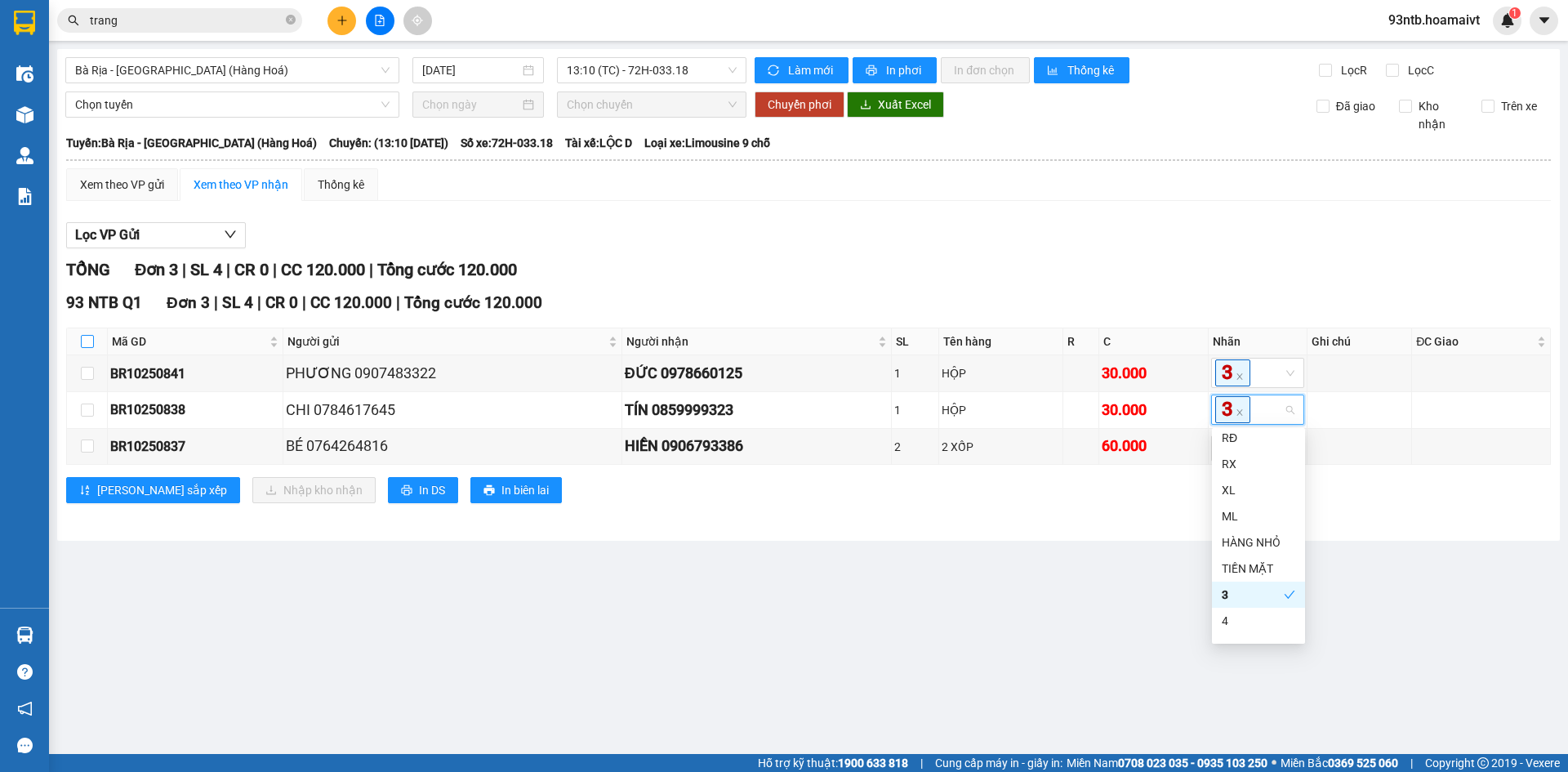
click at [92, 339] on input "checkbox" at bounding box center [87, 341] width 13 height 13
checkbox input "true"
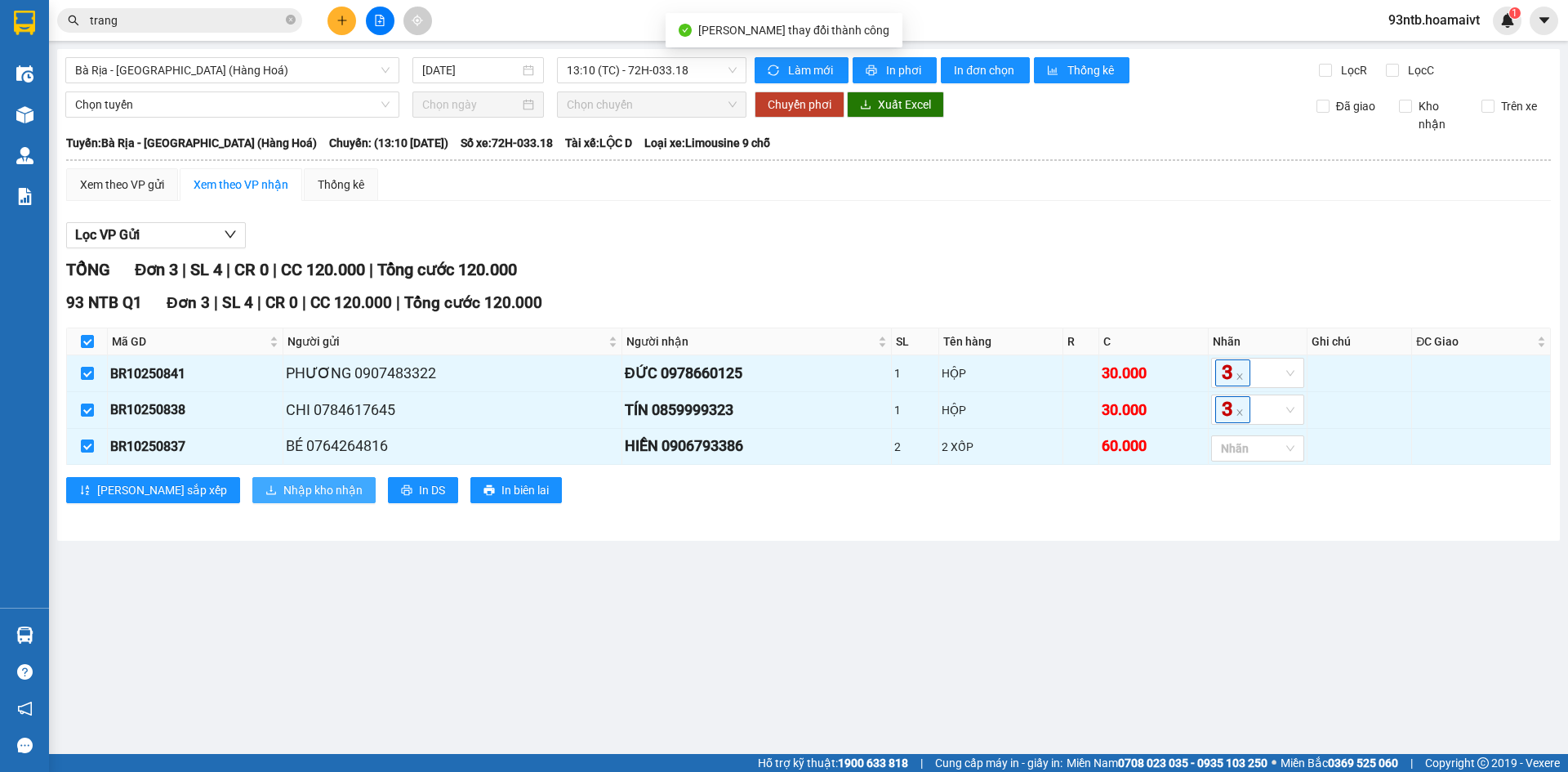
click at [284, 488] on span "Nhập kho nhận" at bounding box center [323, 490] width 80 height 18
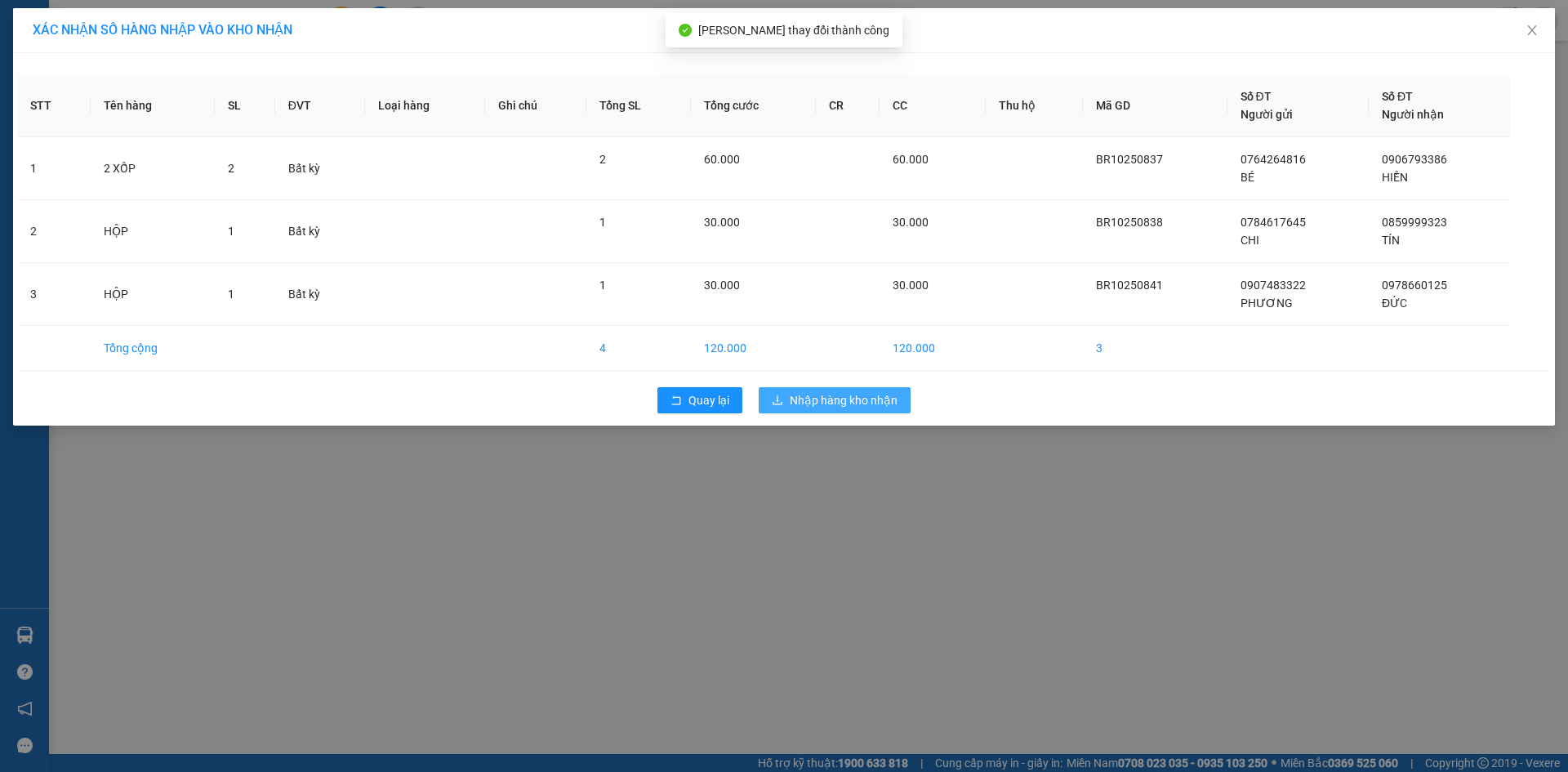
click at [822, 402] on span "Nhập hàng kho nhận" at bounding box center [843, 400] width 108 height 18
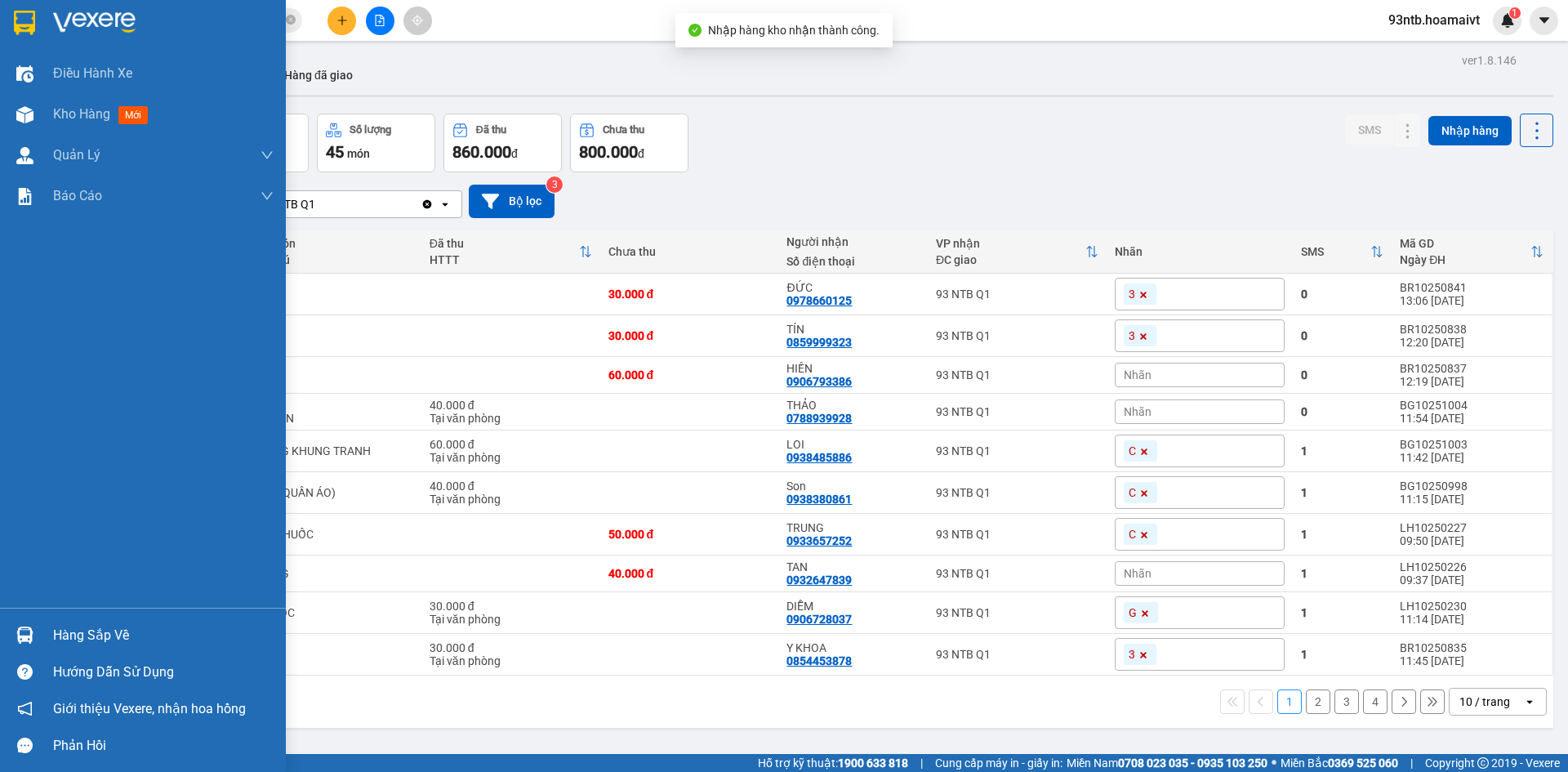
click at [79, 633] on div "Hàng sắp về" at bounding box center [164, 635] width 220 height 25
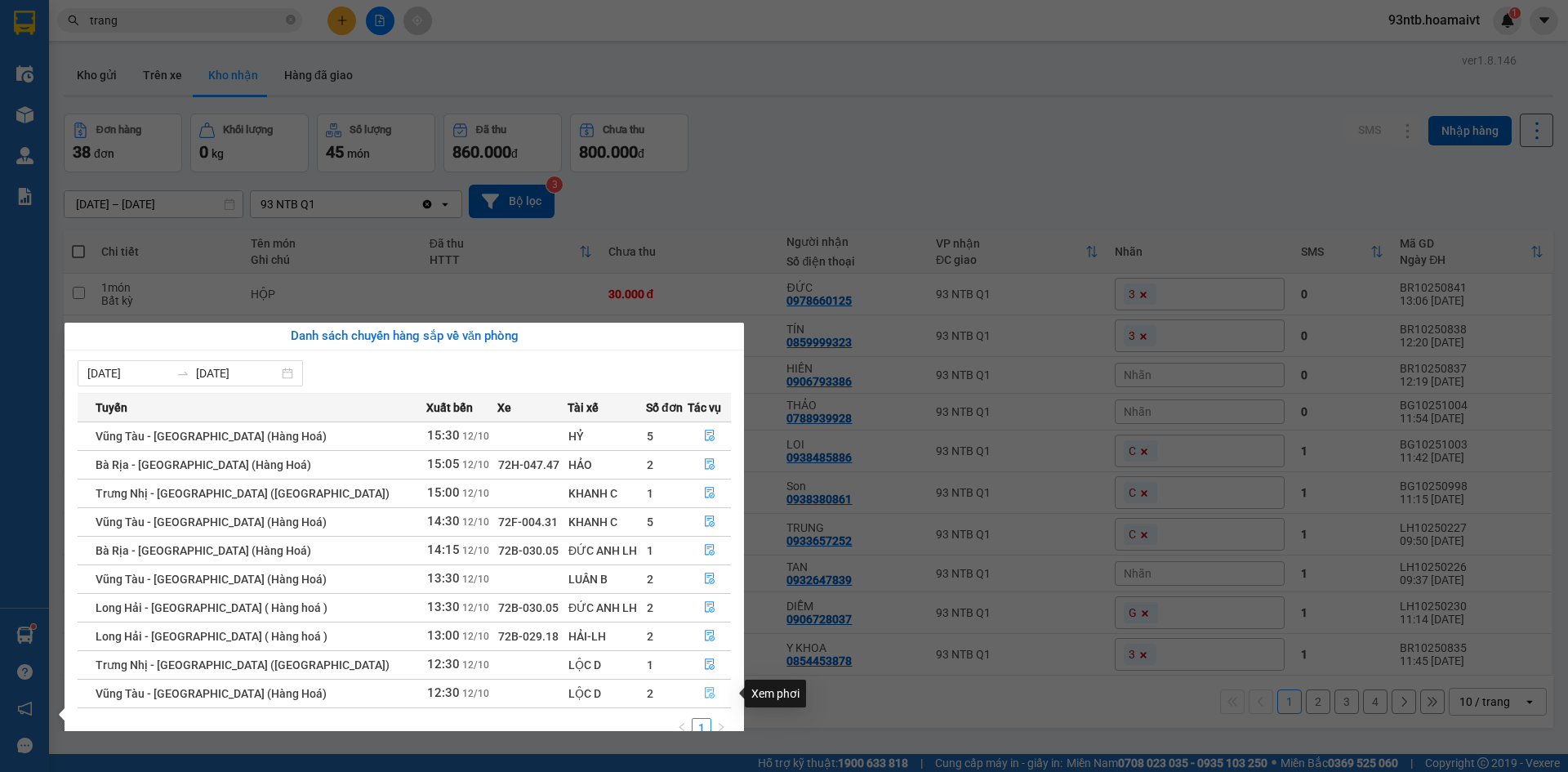
click at [704, 690] on icon "file-done" at bounding box center [709, 693] width 10 height 11
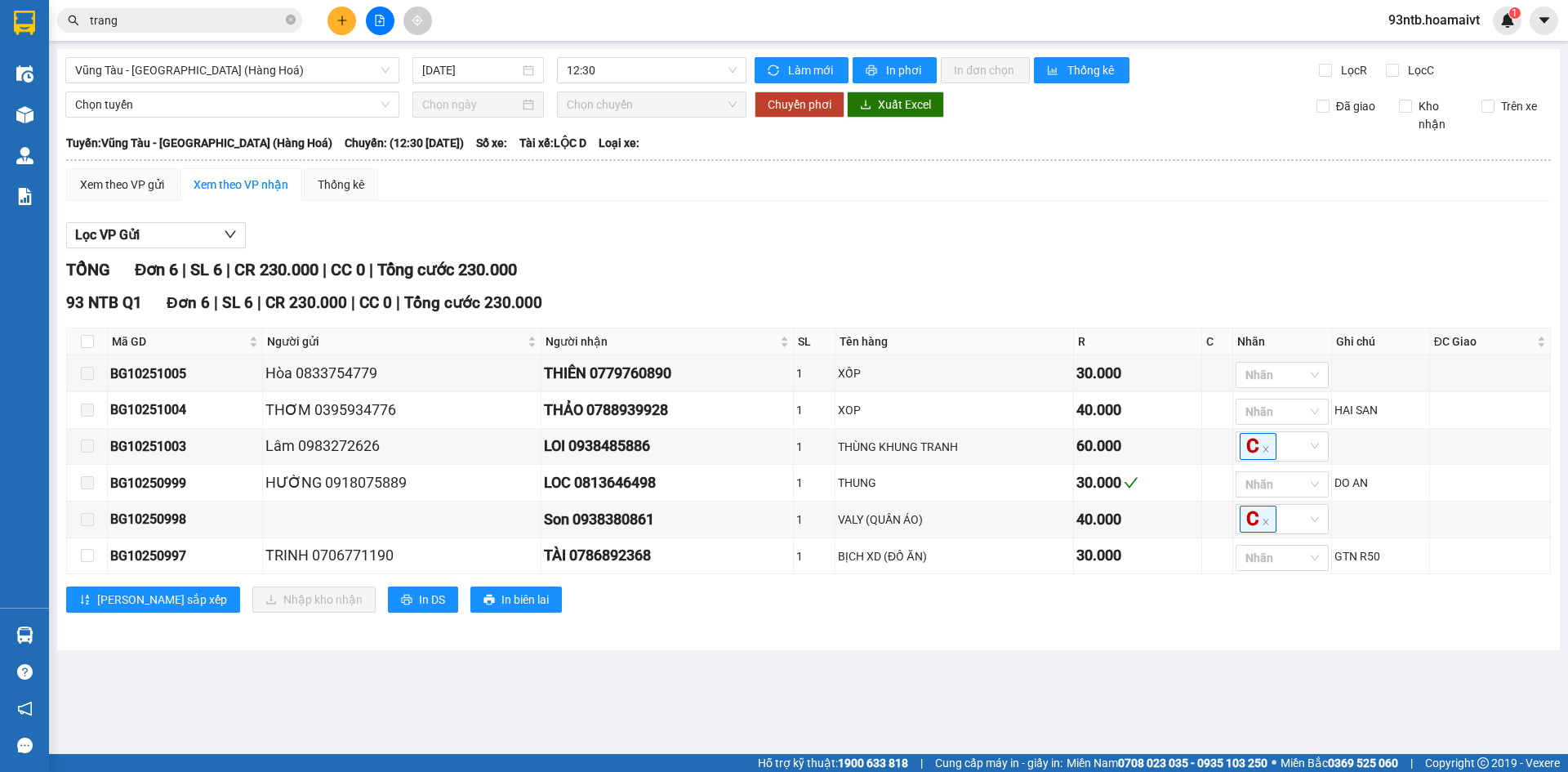
click at [1121, 270] on div "TỔNG Đơn 6 | SL 6 | CR 230.000 | CC 0 | Tổng cước 230.000" at bounding box center [808, 270] width 1485 height 25
click at [1254, 80] on div "Làm mới In phơi In đơn chọn Thống kê" at bounding box center [1036, 70] width 564 height 26
click at [1283, 202] on div "Xem theo VP gửi Xem theo VP nhận Thống kê Lọc VP Gửi TỔNG Đơn 6 | SL 6 | CR 23…" at bounding box center [808, 400] width 1485 height 465
click at [182, 25] on input "trang" at bounding box center [186, 20] width 192 height 18
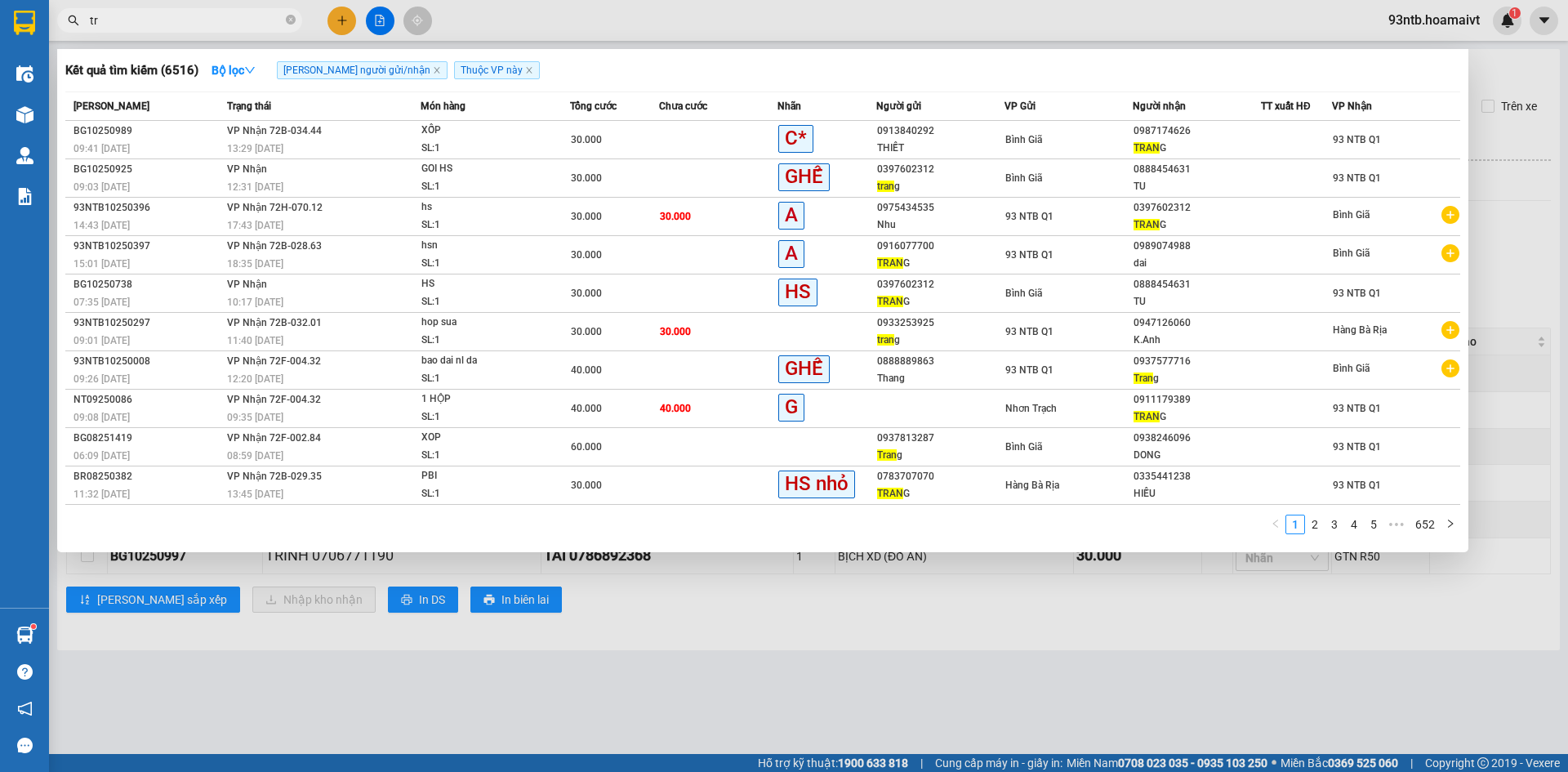
type input "t"
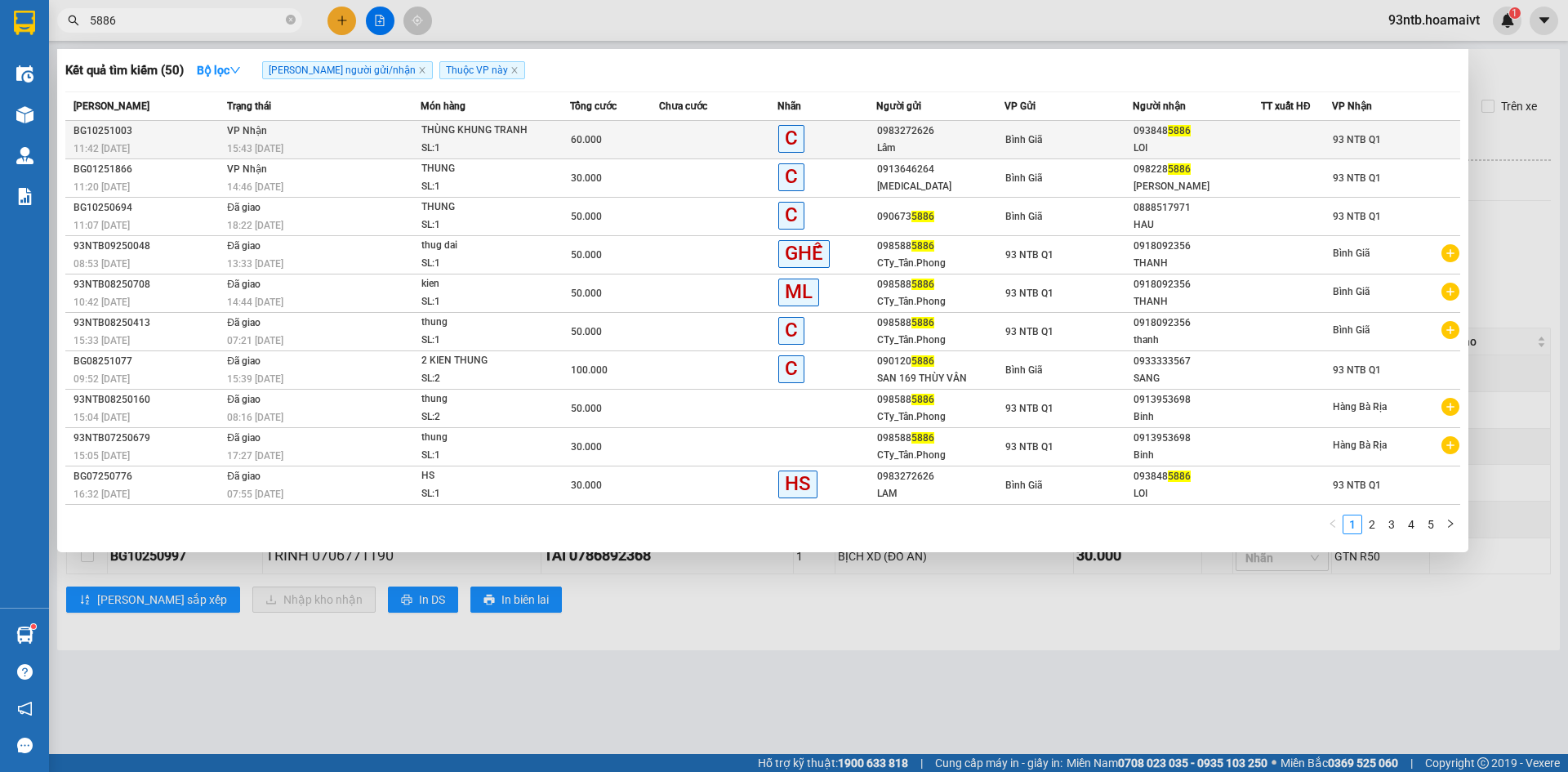
type input "5886"
click at [1206, 135] on div "093848 5886" at bounding box center [1196, 131] width 127 height 18
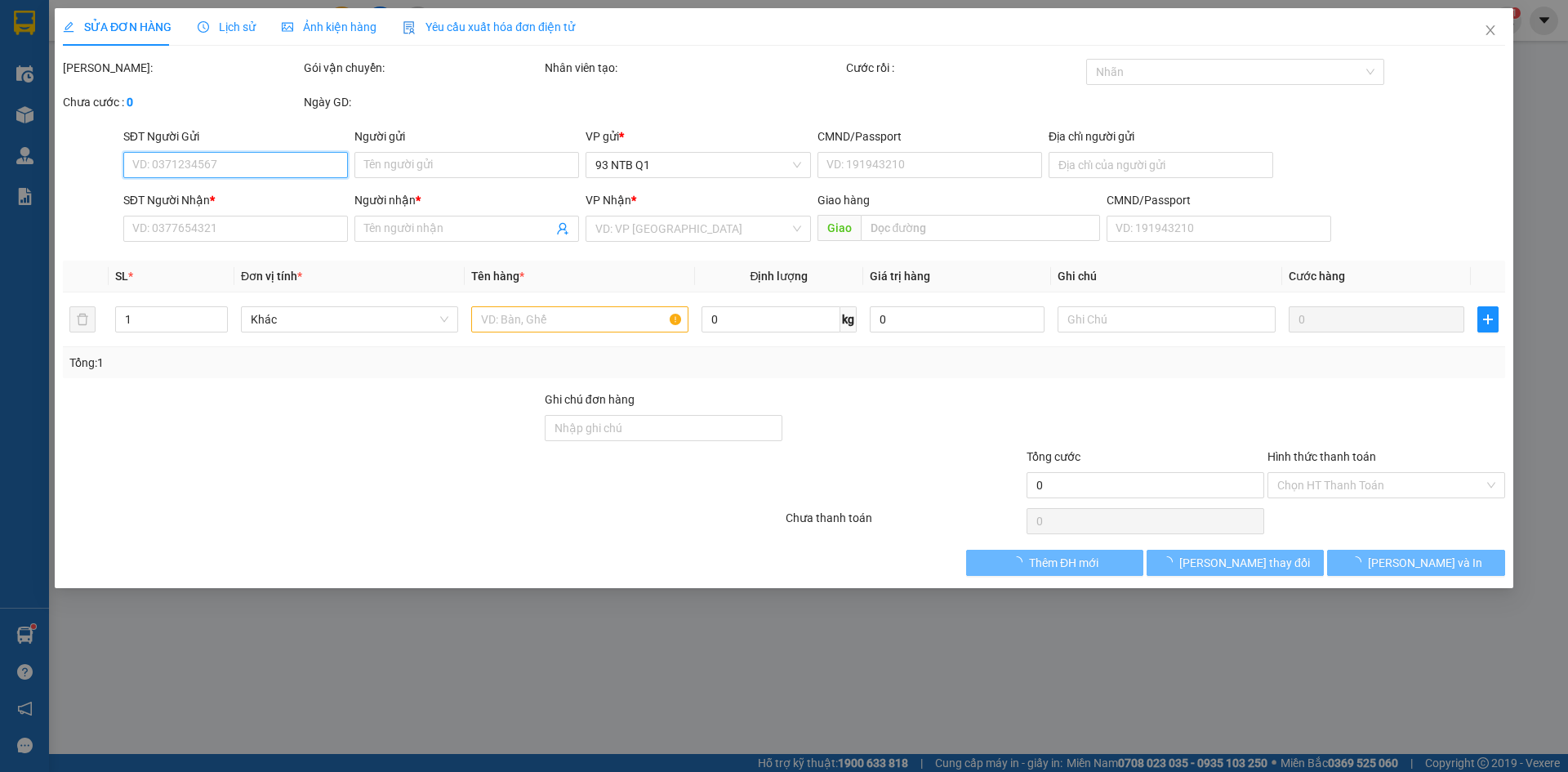
type input "0983272626"
type input "Lâm"
type input "0938485886"
type input "LOI"
type input "60.000"
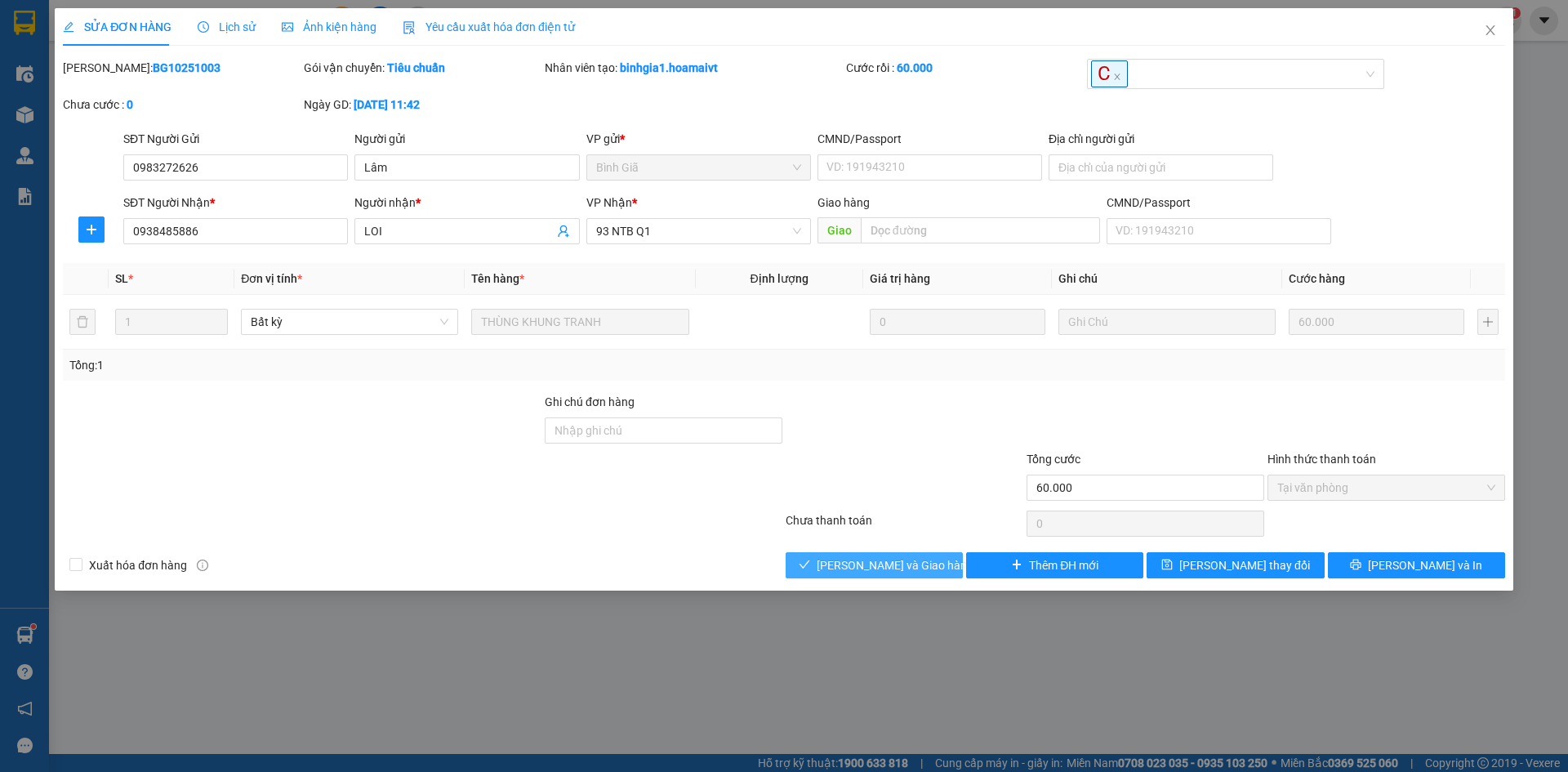
click at [904, 565] on span "[PERSON_NAME] và Giao hàng" at bounding box center [894, 565] width 157 height 18
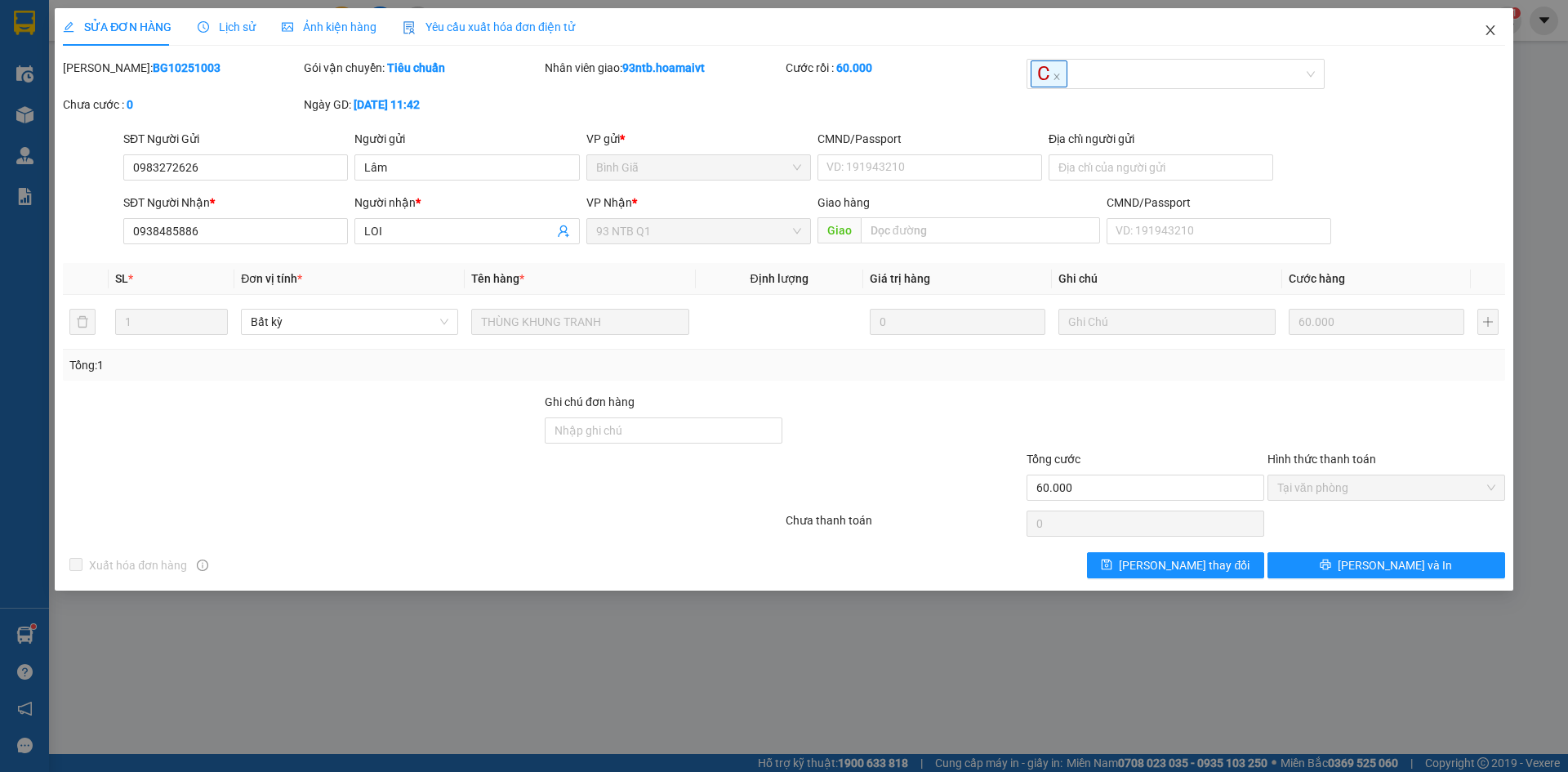
click at [1492, 26] on icon "close" at bounding box center [1490, 30] width 13 height 13
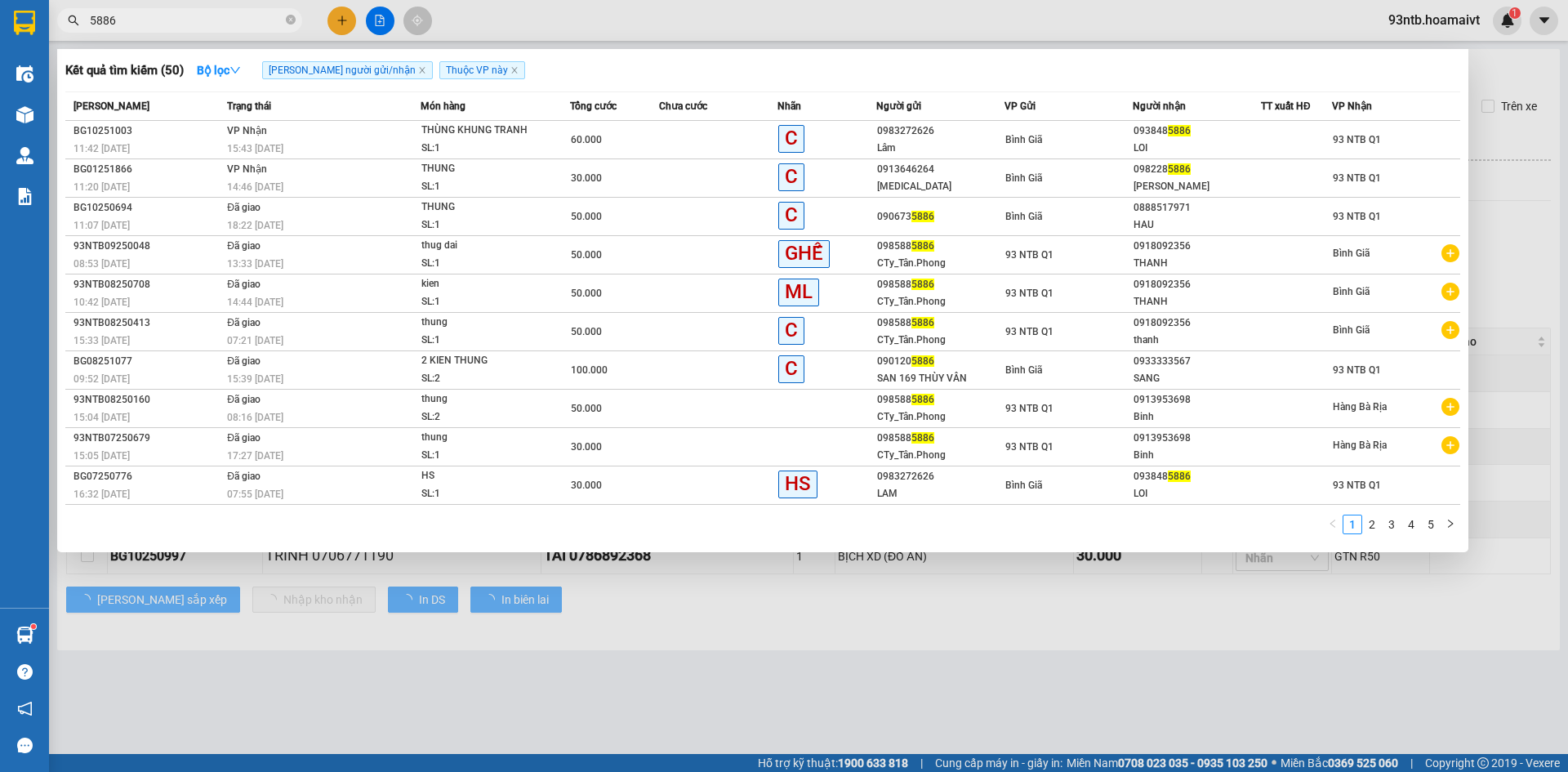
click at [243, 23] on input "5886" at bounding box center [186, 20] width 192 height 18
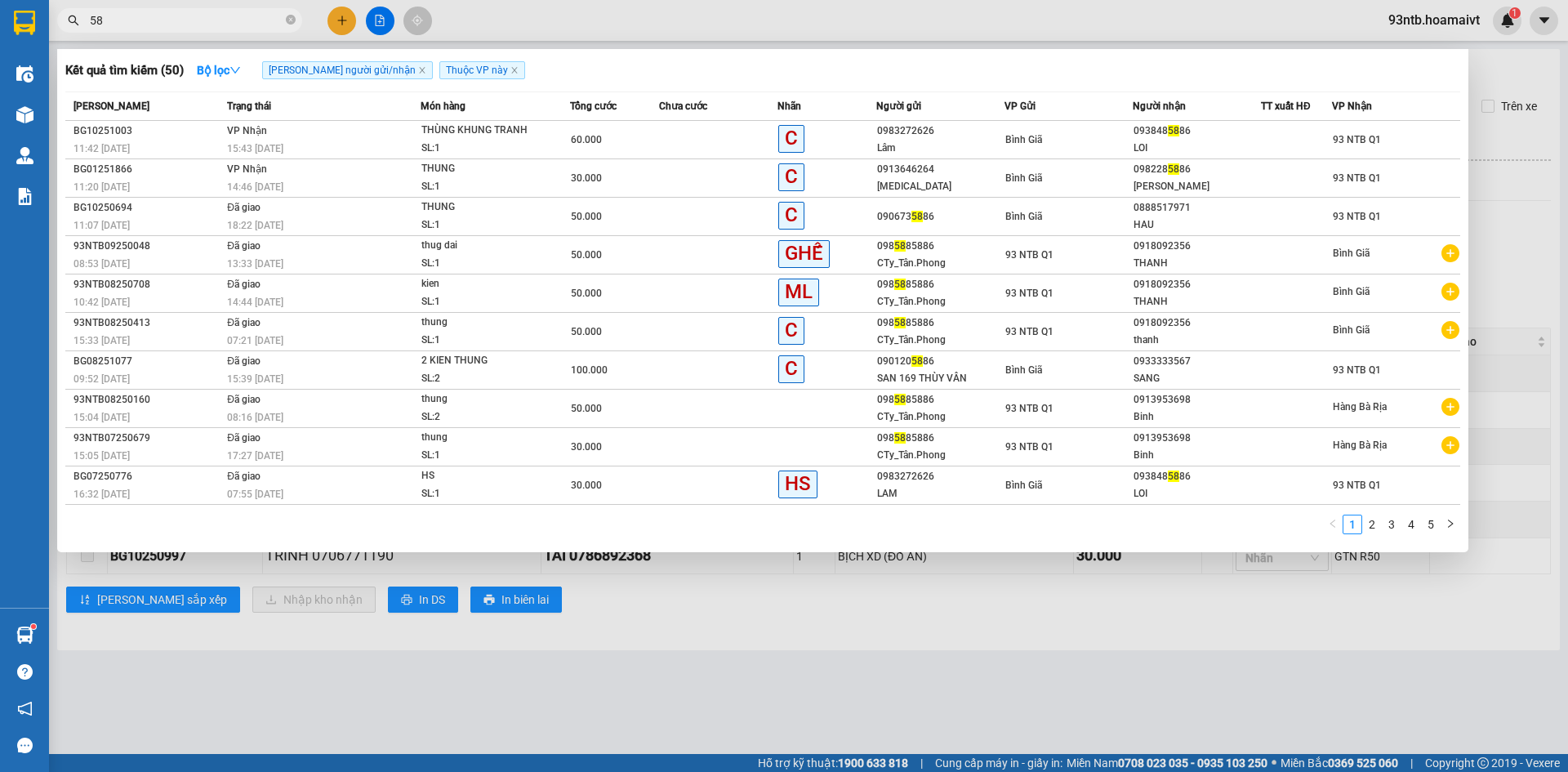
type input "5"
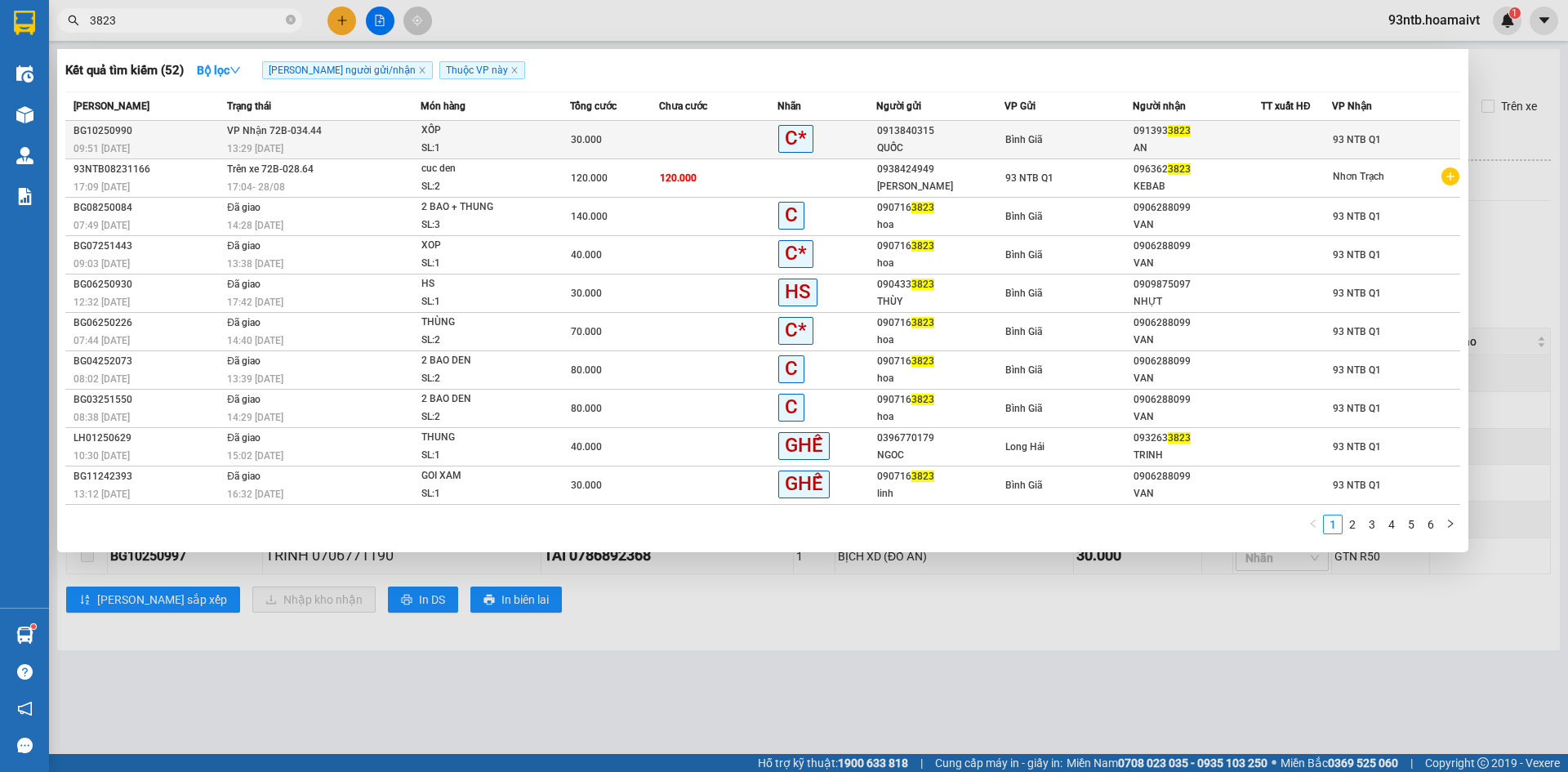
type input "3823"
click at [1334, 138] on span "93 NTB Q1" at bounding box center [1356, 139] width 48 height 11
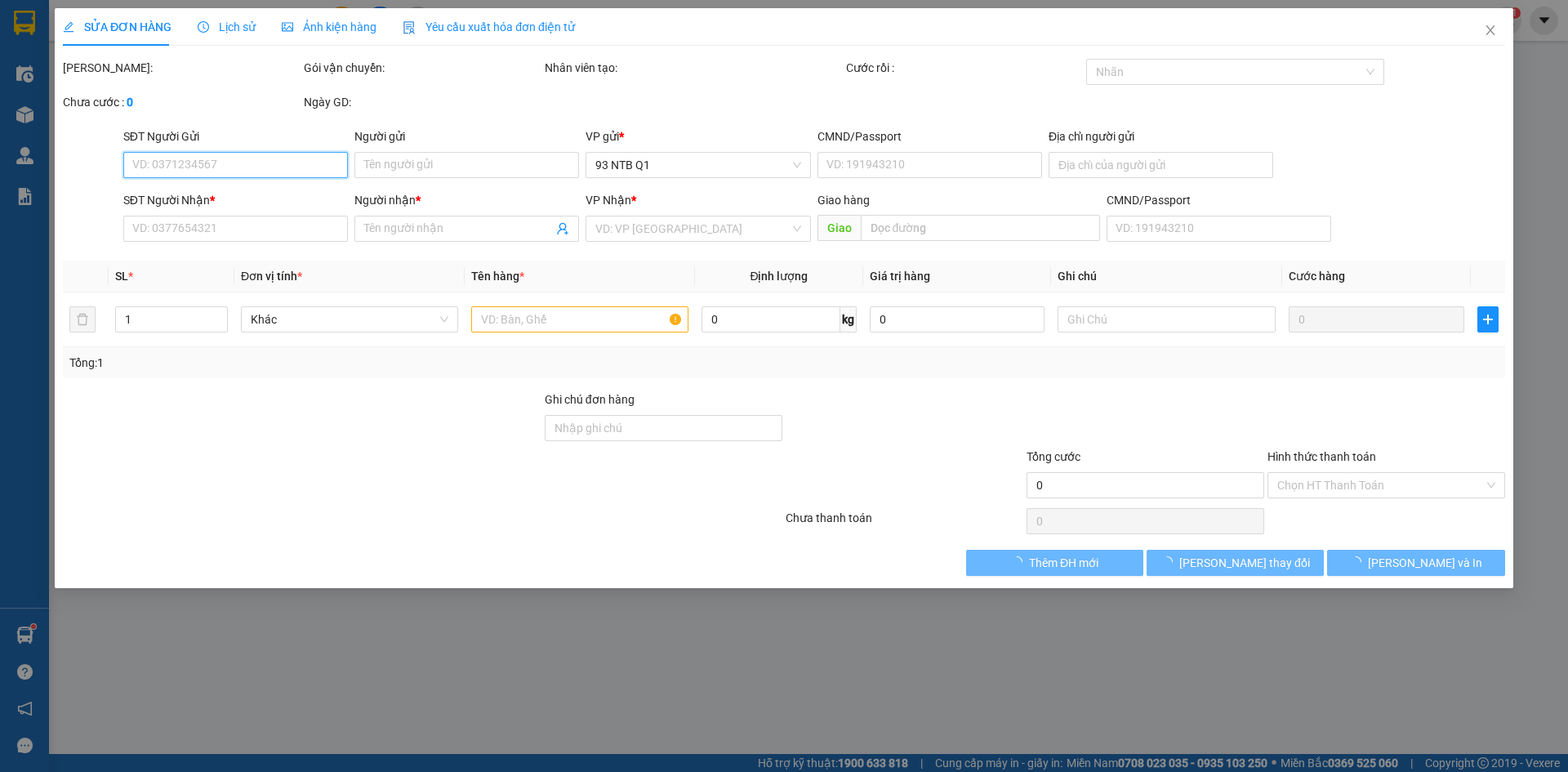
type input "0913840315"
type input "QUỐC"
type input "0913933823"
type input "AN"
type input "30.000"
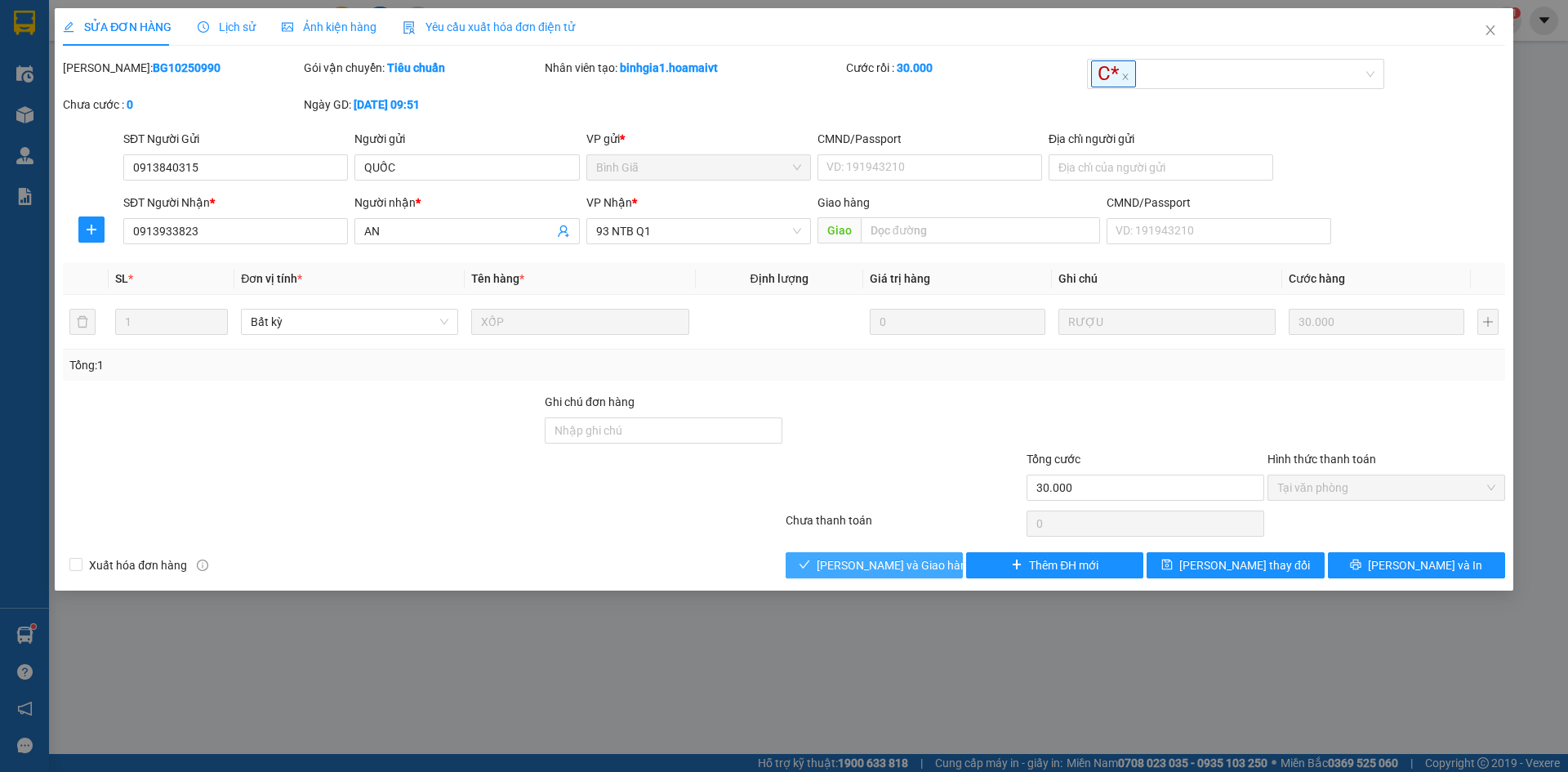
click at [921, 557] on span "[PERSON_NAME] và Giao hàng" at bounding box center [894, 565] width 157 height 18
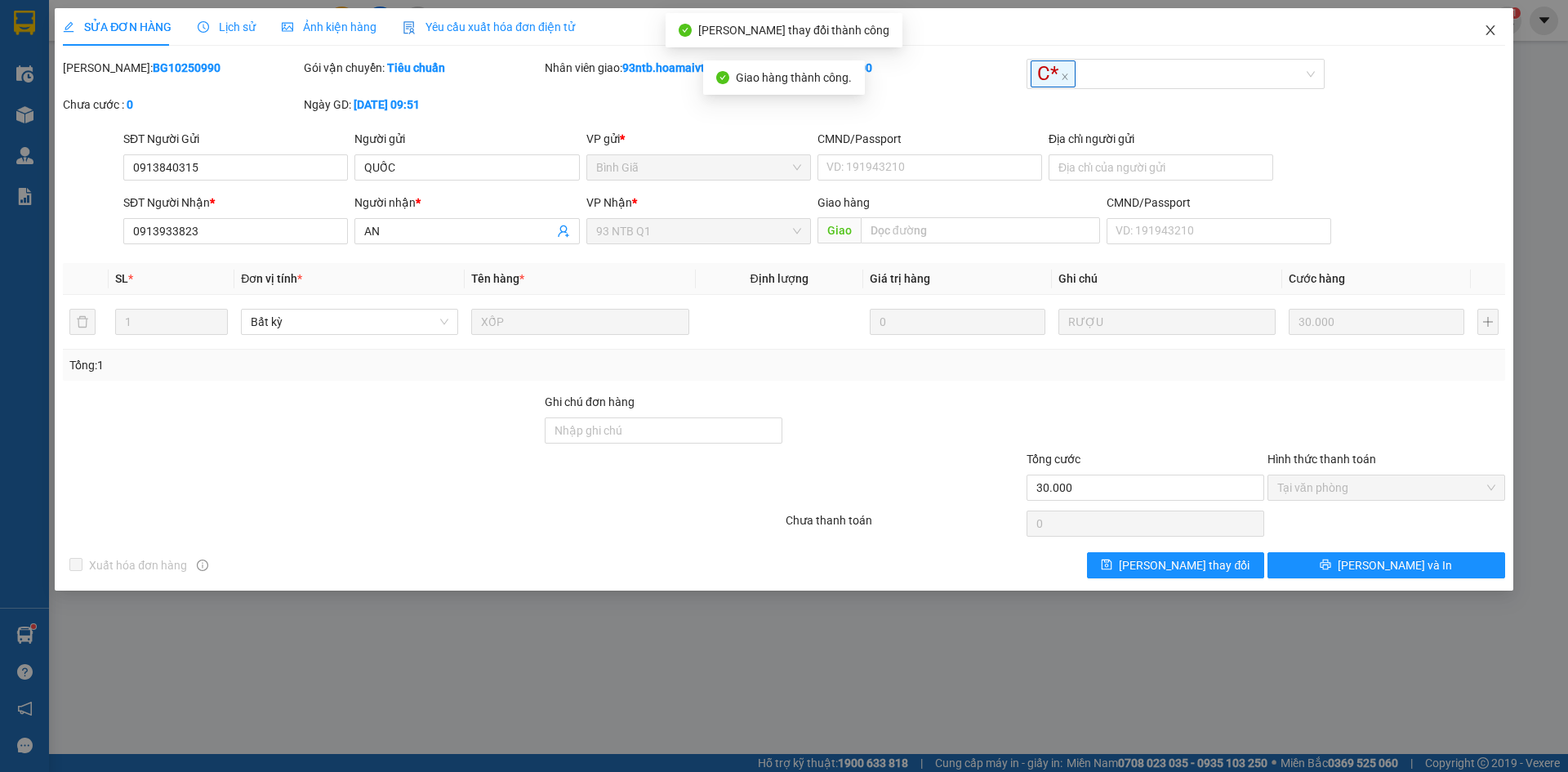
click at [1488, 32] on icon "close" at bounding box center [1490, 30] width 13 height 13
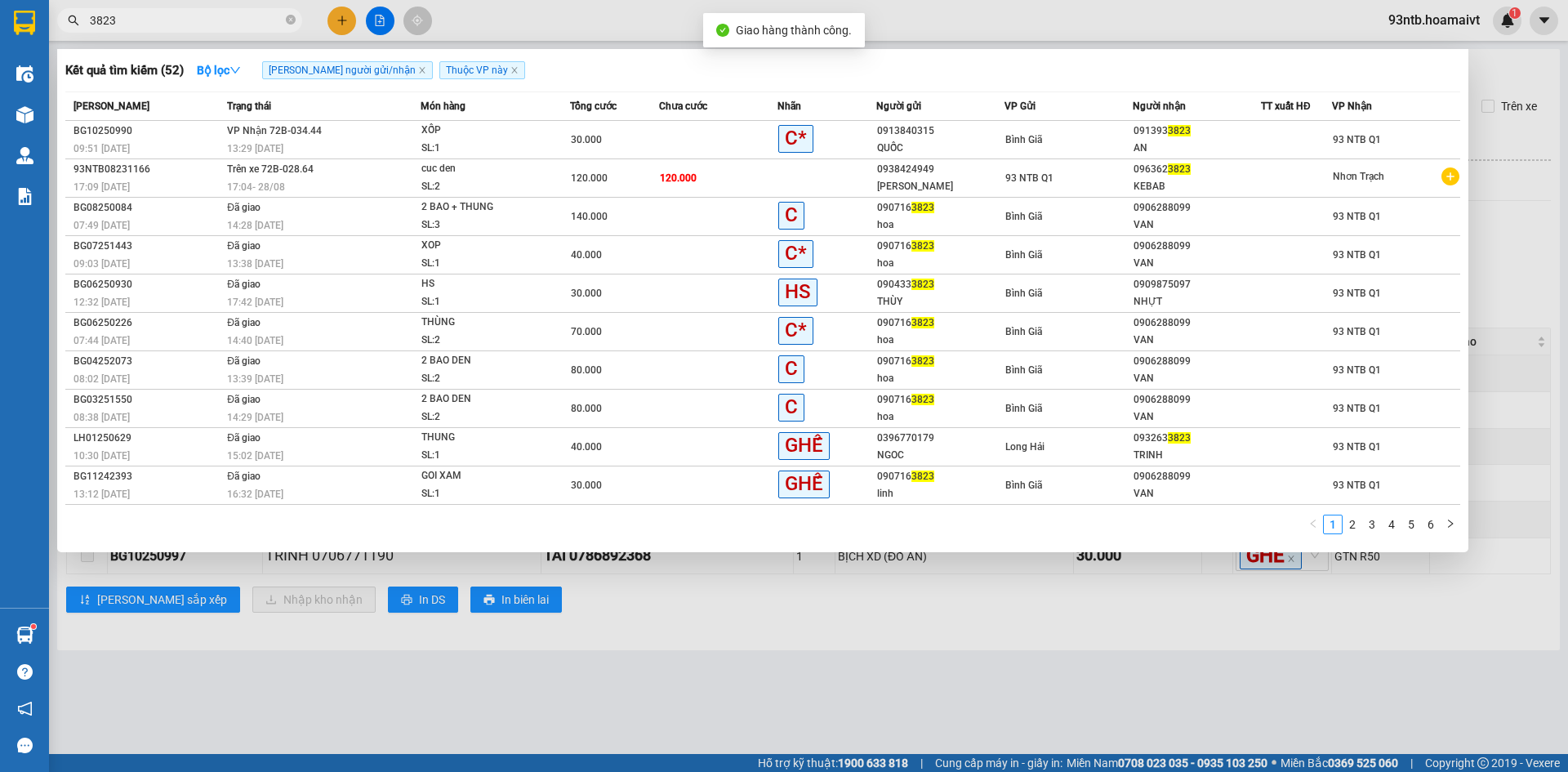
click at [206, 27] on input "3823" at bounding box center [186, 20] width 192 height 18
type input "3"
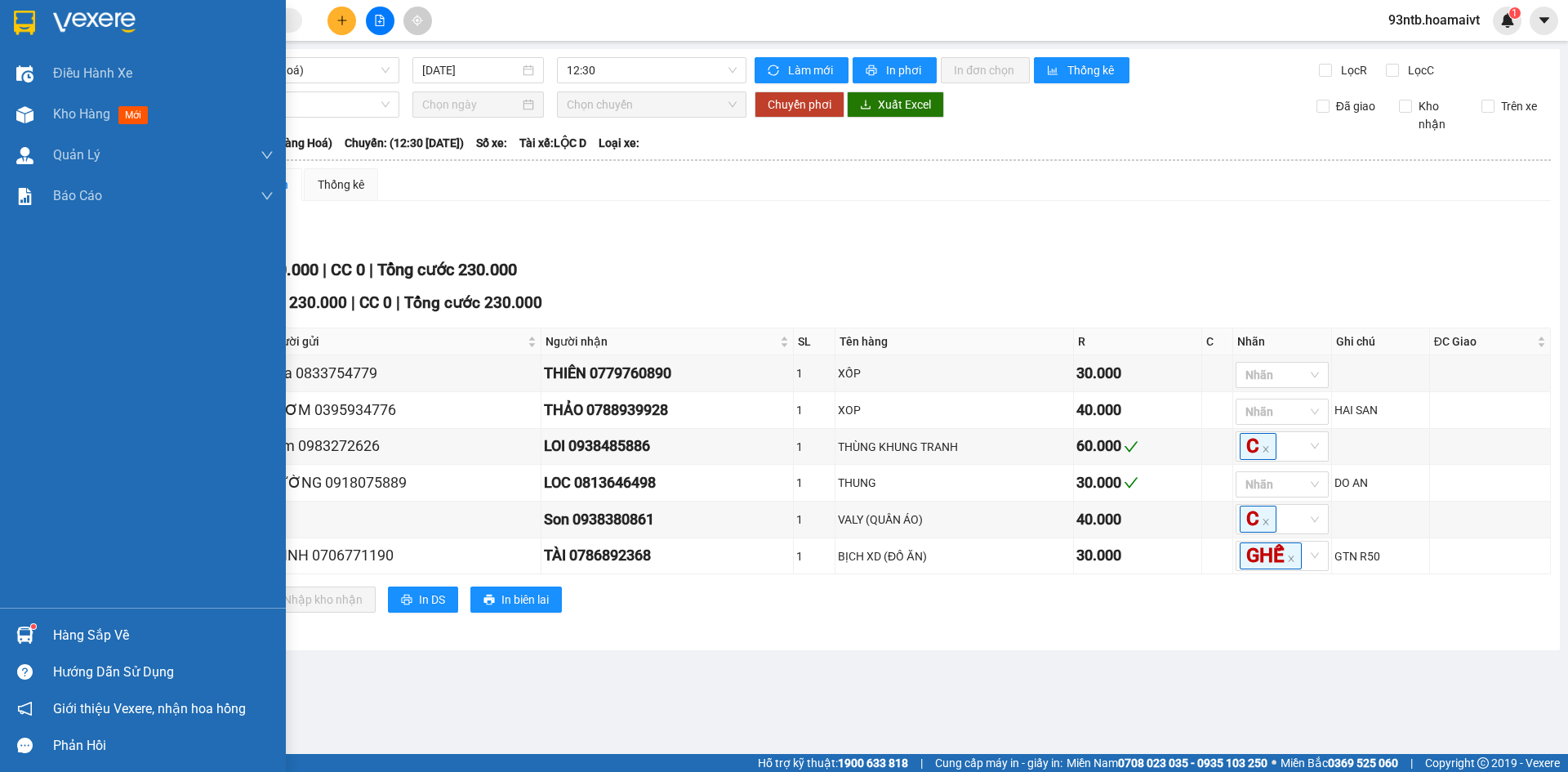
click at [116, 636] on div "Hàng sắp về" at bounding box center [164, 635] width 220 height 25
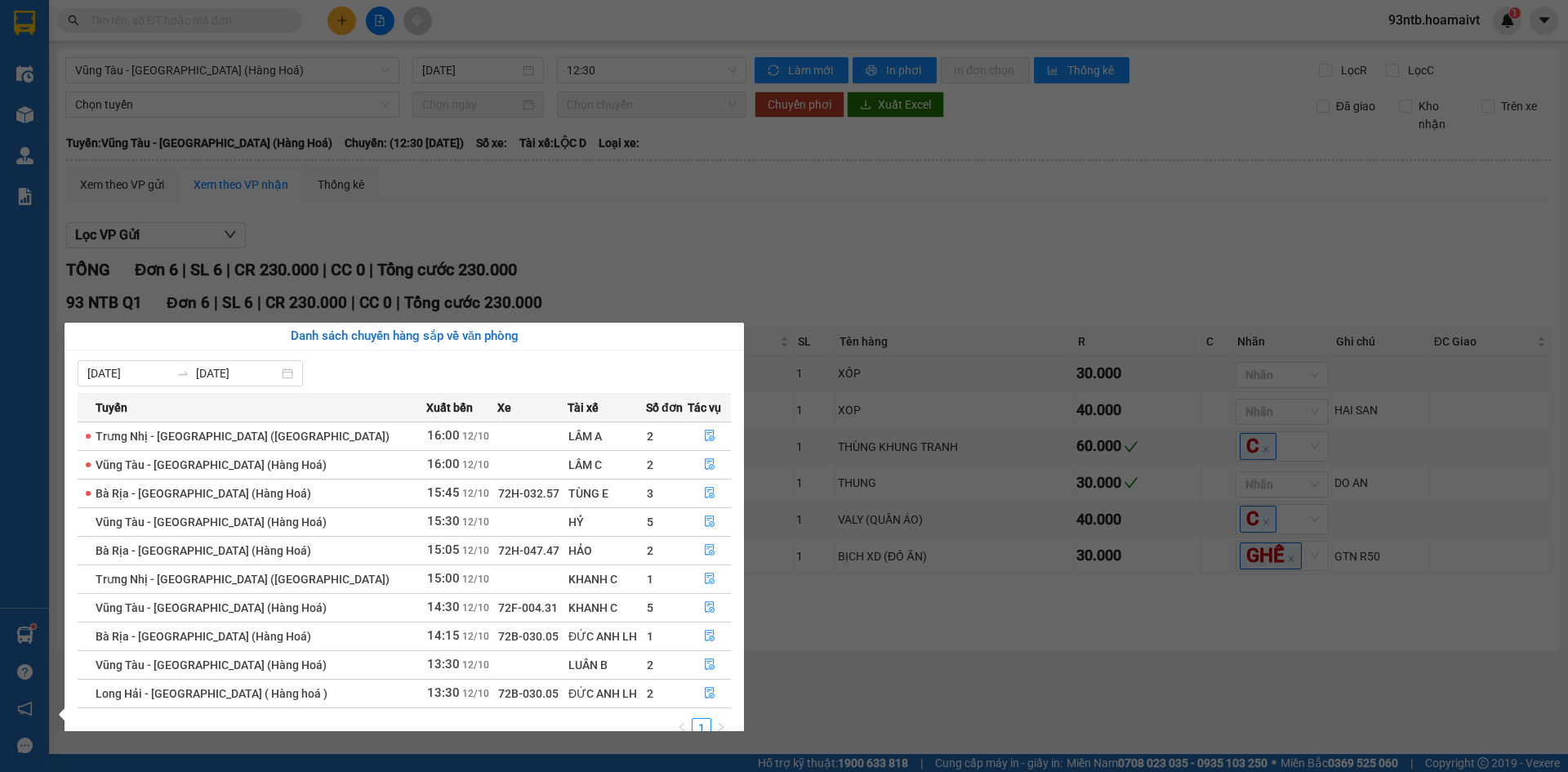
click at [1146, 256] on section "Kết quả tìm kiếm ( 52 ) Bộ lọc Tìm người gửi/nhận Thuộc VP này Mã ĐH Trạng thái…" at bounding box center [784, 386] width 1568 height 772
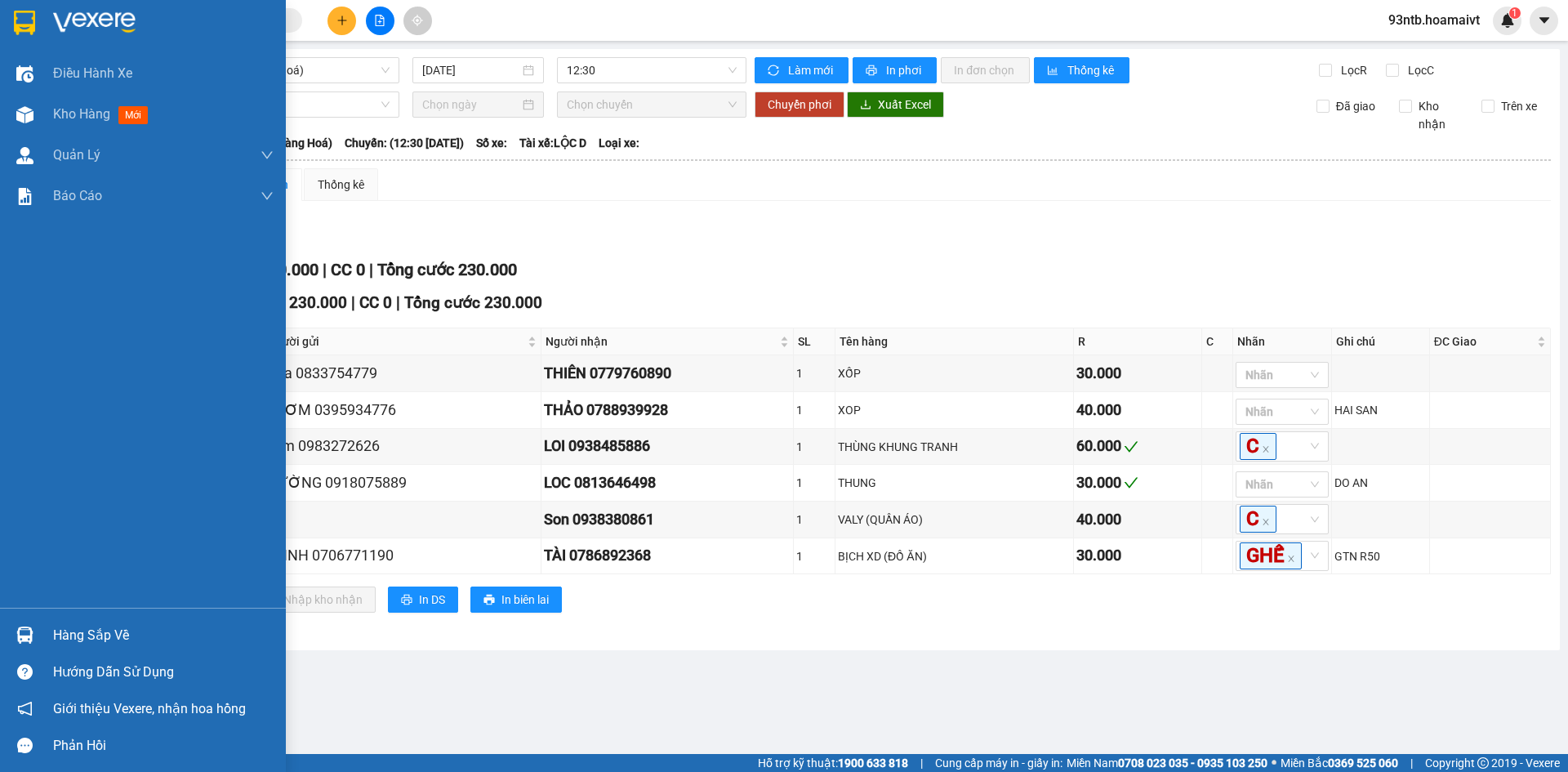
click at [90, 628] on div "Hàng sắp về" at bounding box center [164, 635] width 220 height 25
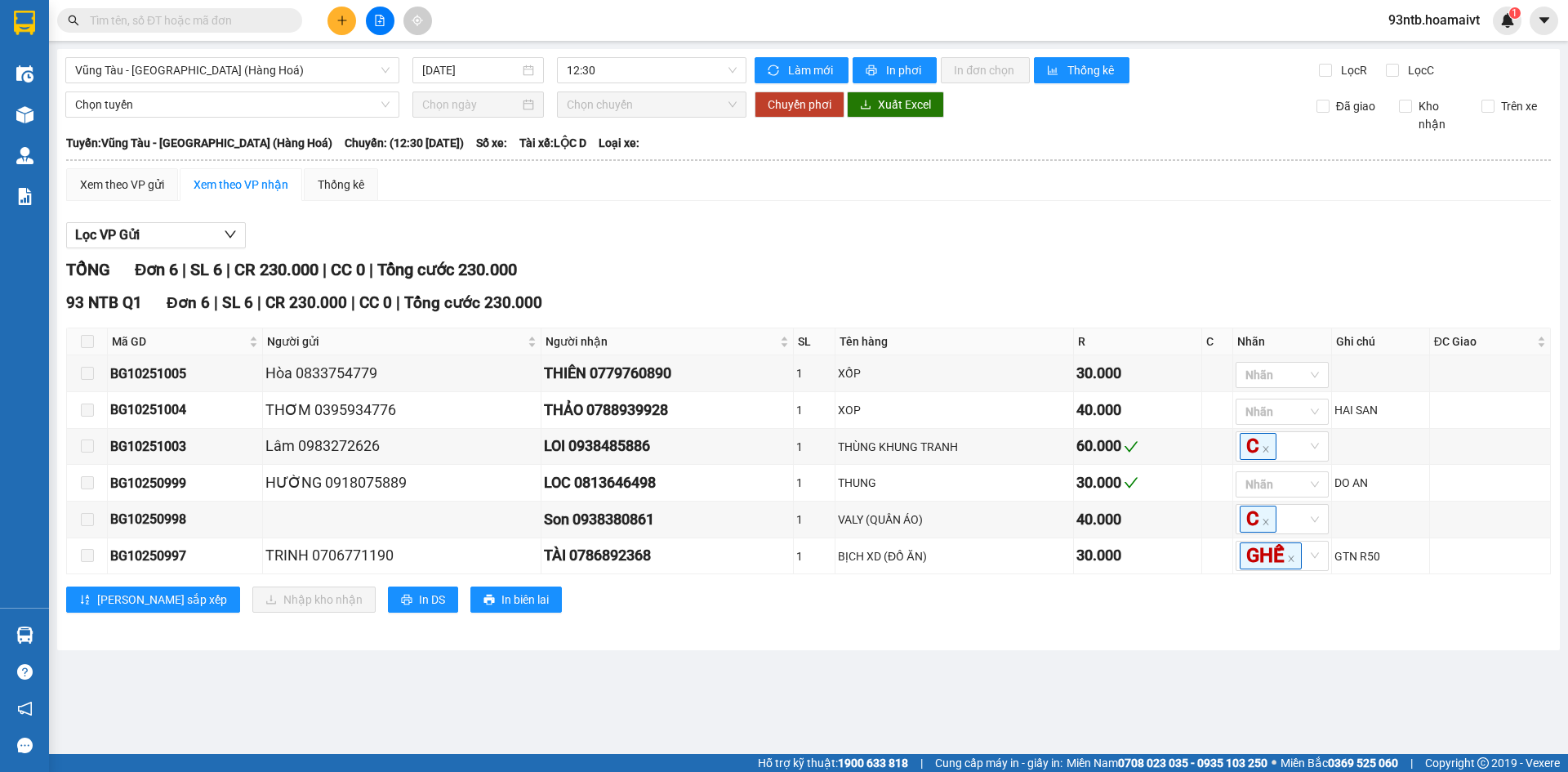
click at [1229, 253] on section "Kết quả tìm kiếm ( 52 ) Bộ lọc Tìm người gửi/nhận Thuộc VP này Mã ĐH Trạng thái…" at bounding box center [784, 386] width 1568 height 772
click at [196, 18] on input "text" at bounding box center [186, 20] width 192 height 18
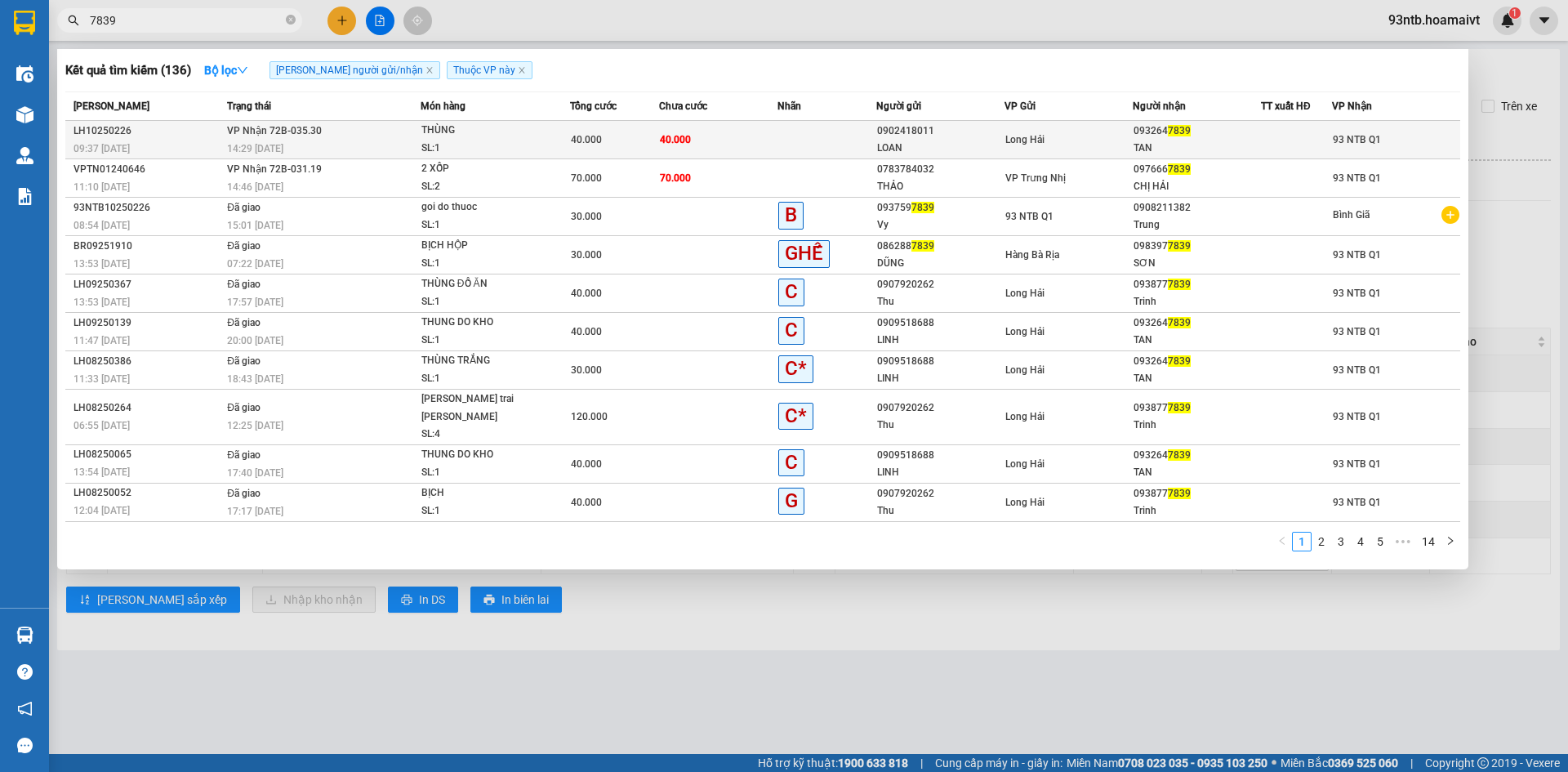
type input "7839"
click at [1244, 139] on div "093264 7839" at bounding box center [1196, 131] width 127 height 18
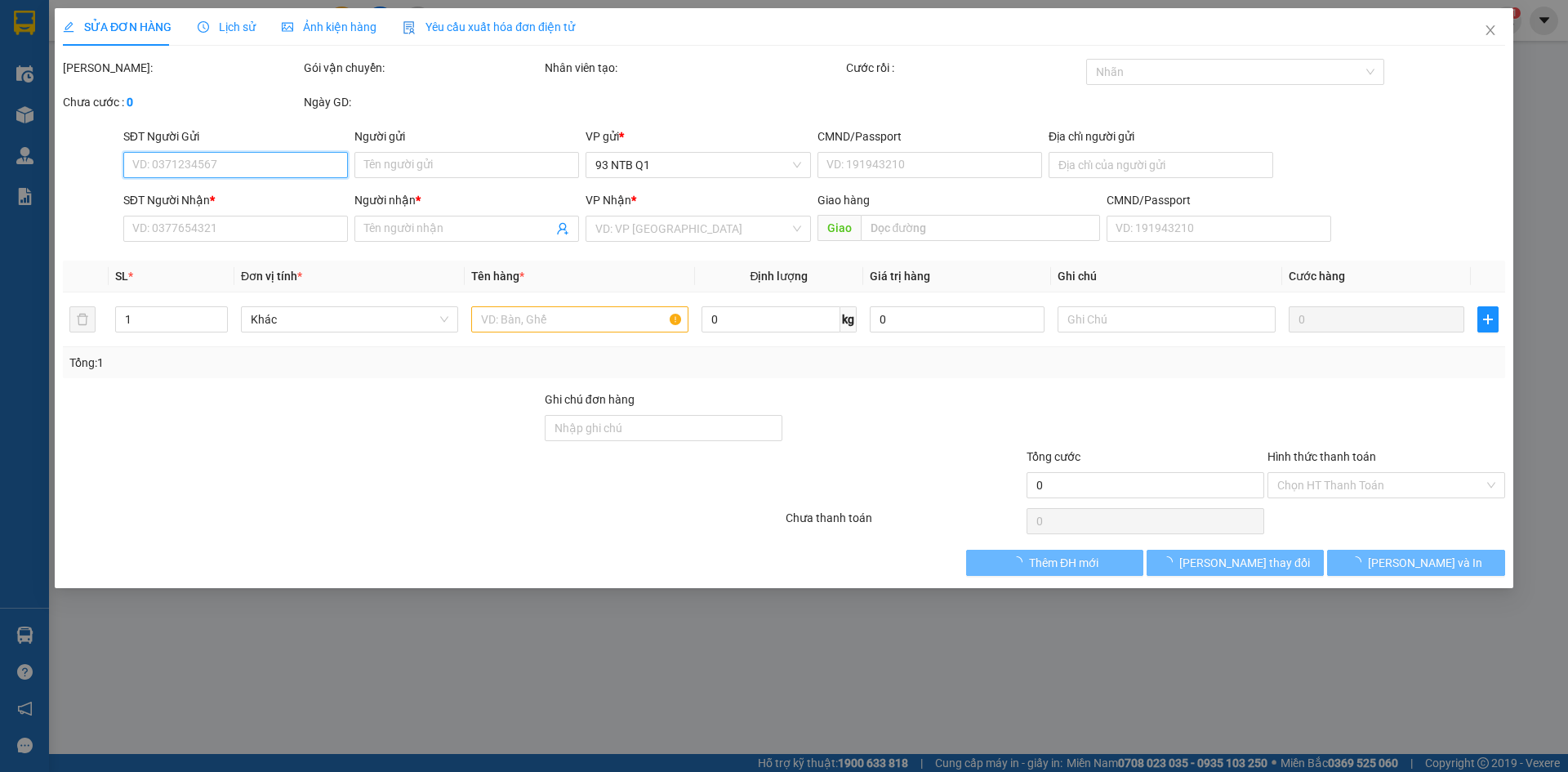
type input "0902418011"
type input "LOAN"
type input "0932647839"
type input "TAN"
type input "40.000"
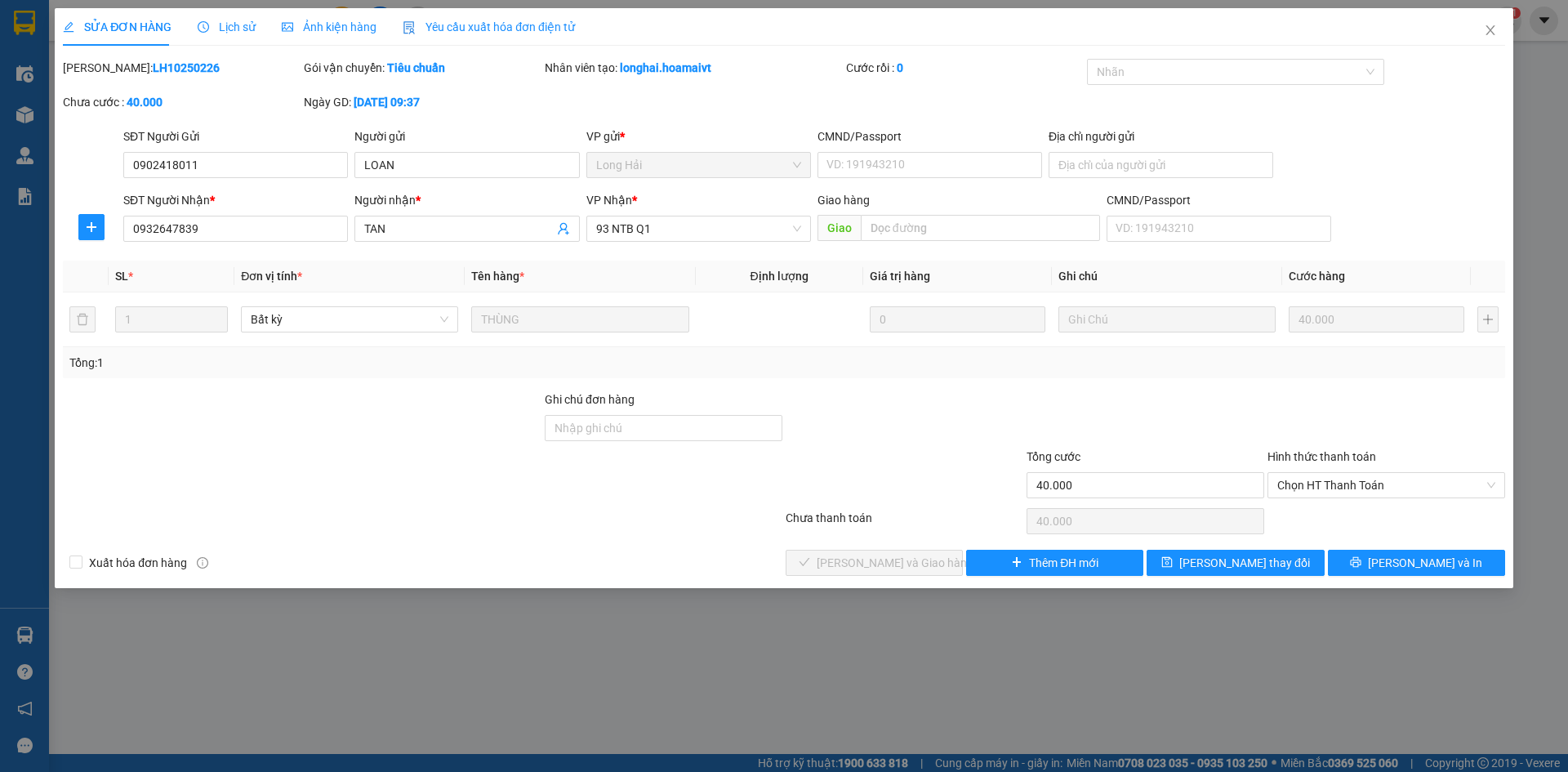
click at [885, 449] on form "Ghi chú đơn hàng Tổng cước 40.000 Hình thức thanh toán Chọn HT Thanh Toán" at bounding box center [784, 447] width 1442 height 115
drag, startPoint x: 890, startPoint y: 464, endPoint x: 904, endPoint y: 483, distance: 23.6
click at [890, 466] on div at bounding box center [904, 475] width 241 height 57
click at [908, 484] on div at bounding box center [904, 475] width 241 height 57
click at [873, 493] on div at bounding box center [904, 475] width 241 height 57
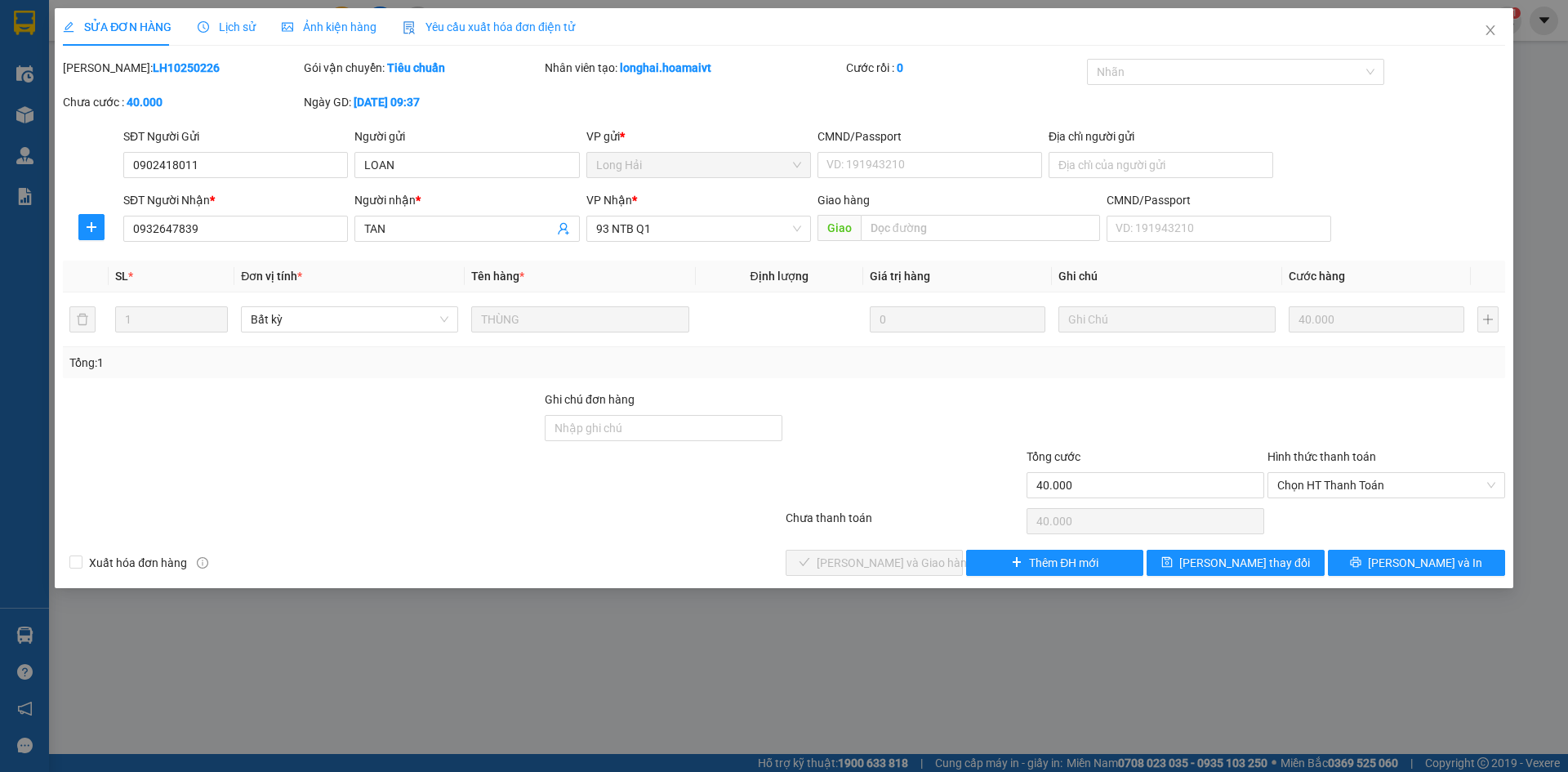
click at [721, 491] on div at bounding box center [663, 475] width 241 height 57
click at [886, 494] on div at bounding box center [904, 475] width 241 height 57
drag, startPoint x: 586, startPoint y: 502, endPoint x: 612, endPoint y: 546, distance: 51.1
click at [586, 508] on div "Total Paid Fee 0 Total UnPaid Fee 40.000 Cash Collection Total Fee Mã ĐH: LH102…" at bounding box center [784, 317] width 1442 height 517
click at [625, 559] on div "Xuất hóa đơn hàng Lưu và Giao hàng Thêm ĐH mới Lưu thay đổi Lưu và In" at bounding box center [784, 563] width 1446 height 26
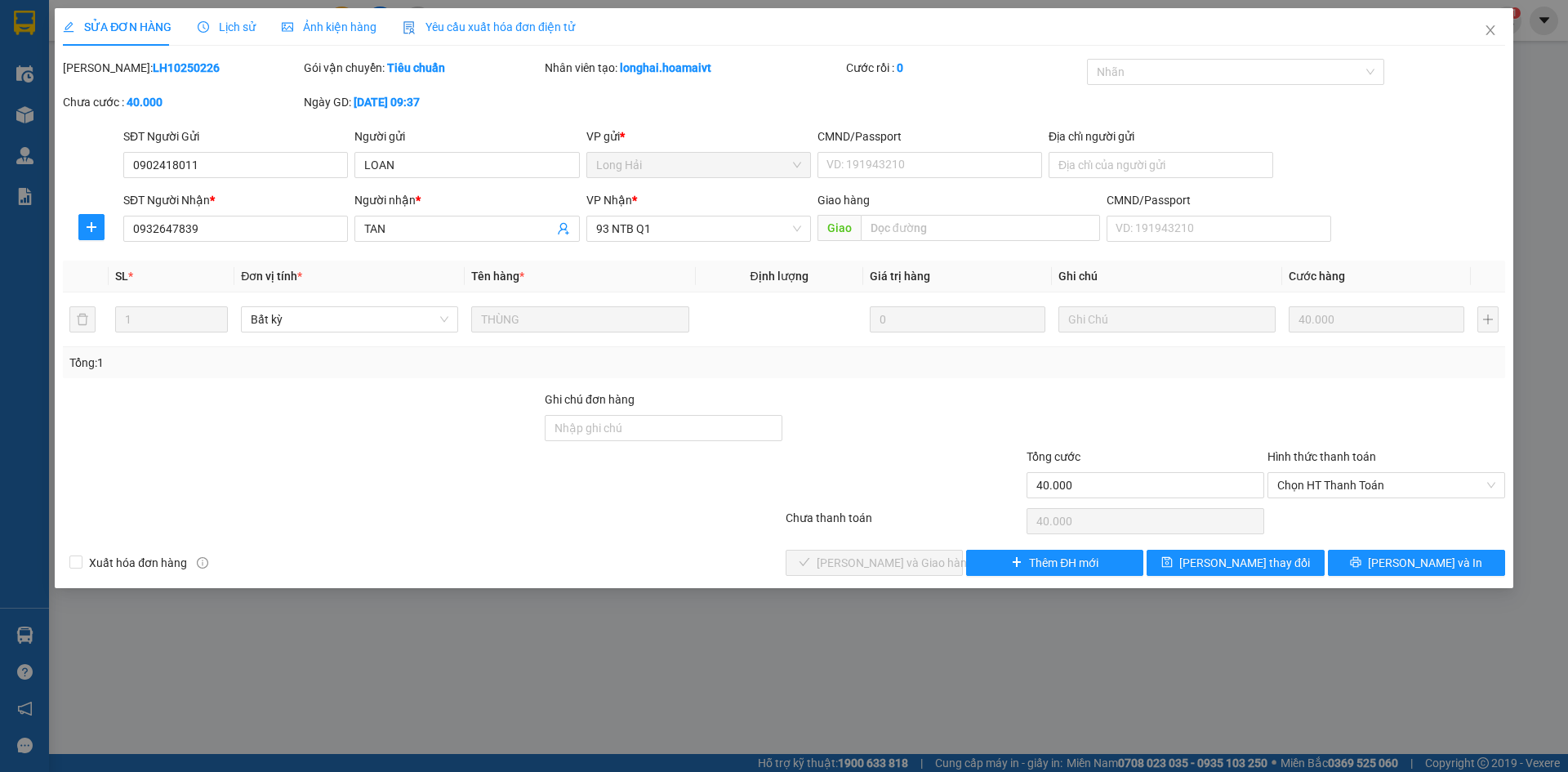
click at [738, 555] on div "Xuất hóa đơn hàng Lưu và Giao hàng Thêm ĐH mới Lưu thay đổi Lưu và In" at bounding box center [784, 563] width 1446 height 26
click at [806, 486] on div at bounding box center [904, 475] width 241 height 57
click at [674, 486] on div at bounding box center [663, 475] width 241 height 57
click at [718, 560] on div "Xuất hóa đơn hàng Lưu và Giao hàng Thêm ĐH mới Lưu thay đổi Lưu và In" at bounding box center [784, 563] width 1446 height 26
click at [957, 483] on div at bounding box center [904, 475] width 241 height 57
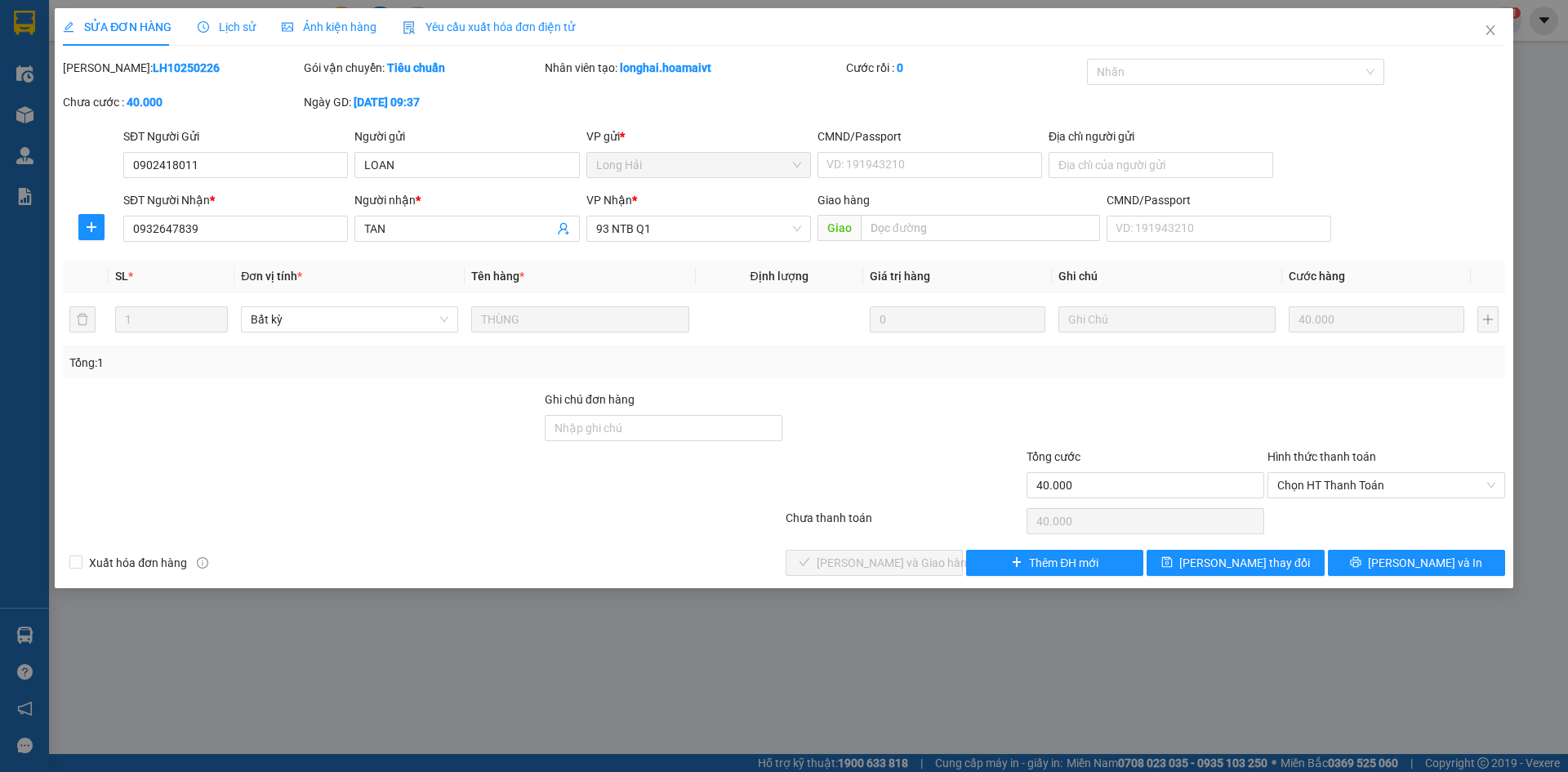
click at [704, 563] on div "Xuất hóa đơn hàng Lưu và Giao hàng Thêm ĐH mới Lưu thay đổi Lưu và In" at bounding box center [784, 563] width 1446 height 26
click at [877, 501] on div at bounding box center [904, 475] width 241 height 57
click at [661, 544] on div "Total Paid Fee 0 Total UnPaid Fee 40.000 Cash Collection Total Fee Mã ĐH: LH102…" at bounding box center [784, 317] width 1442 height 517
click at [1382, 487] on span "Chọn HT Thanh Toán" at bounding box center [1386, 485] width 218 height 25
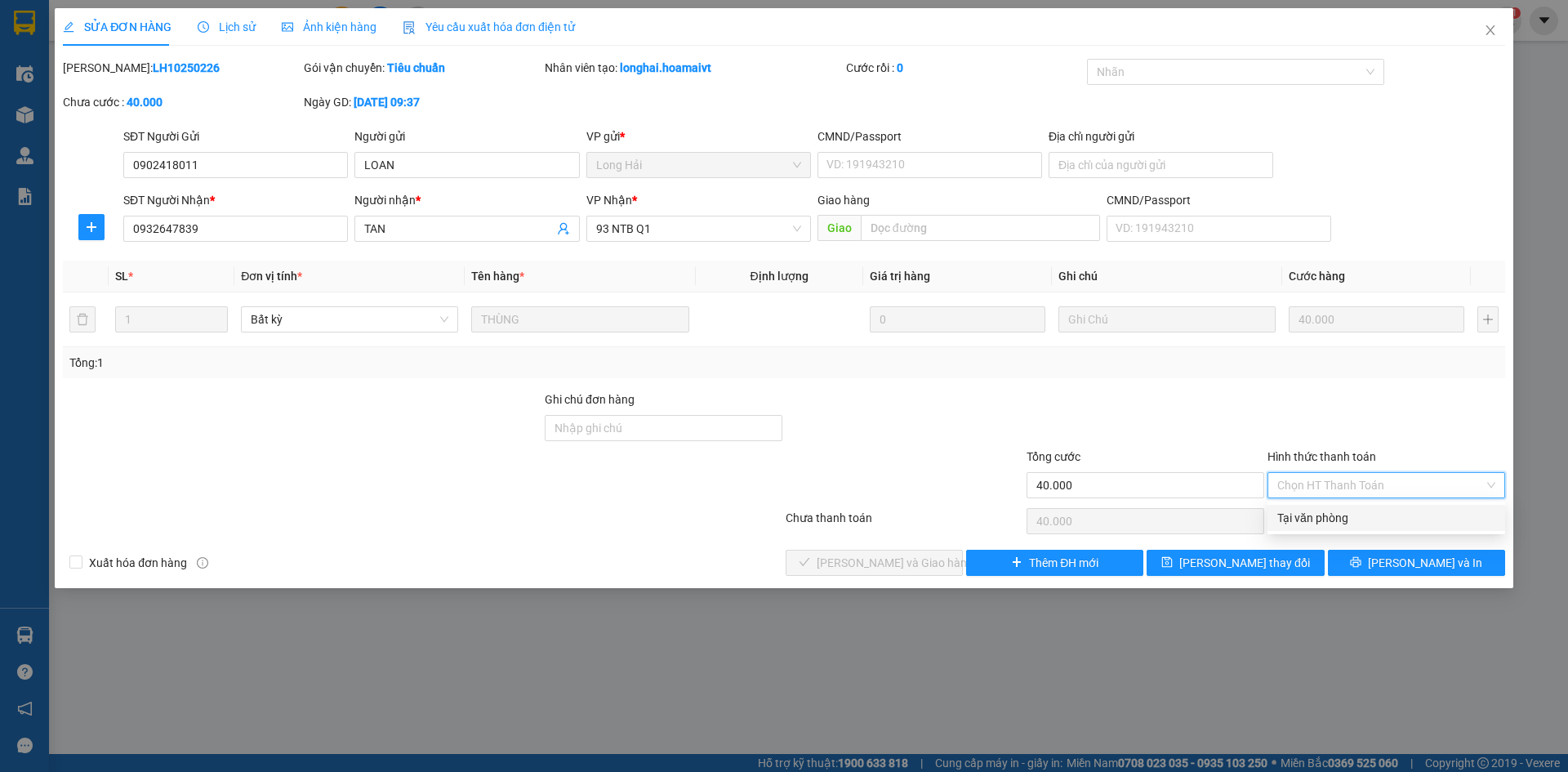
click at [1380, 523] on div "Tại văn phòng" at bounding box center [1386, 517] width 218 height 18
type input "0"
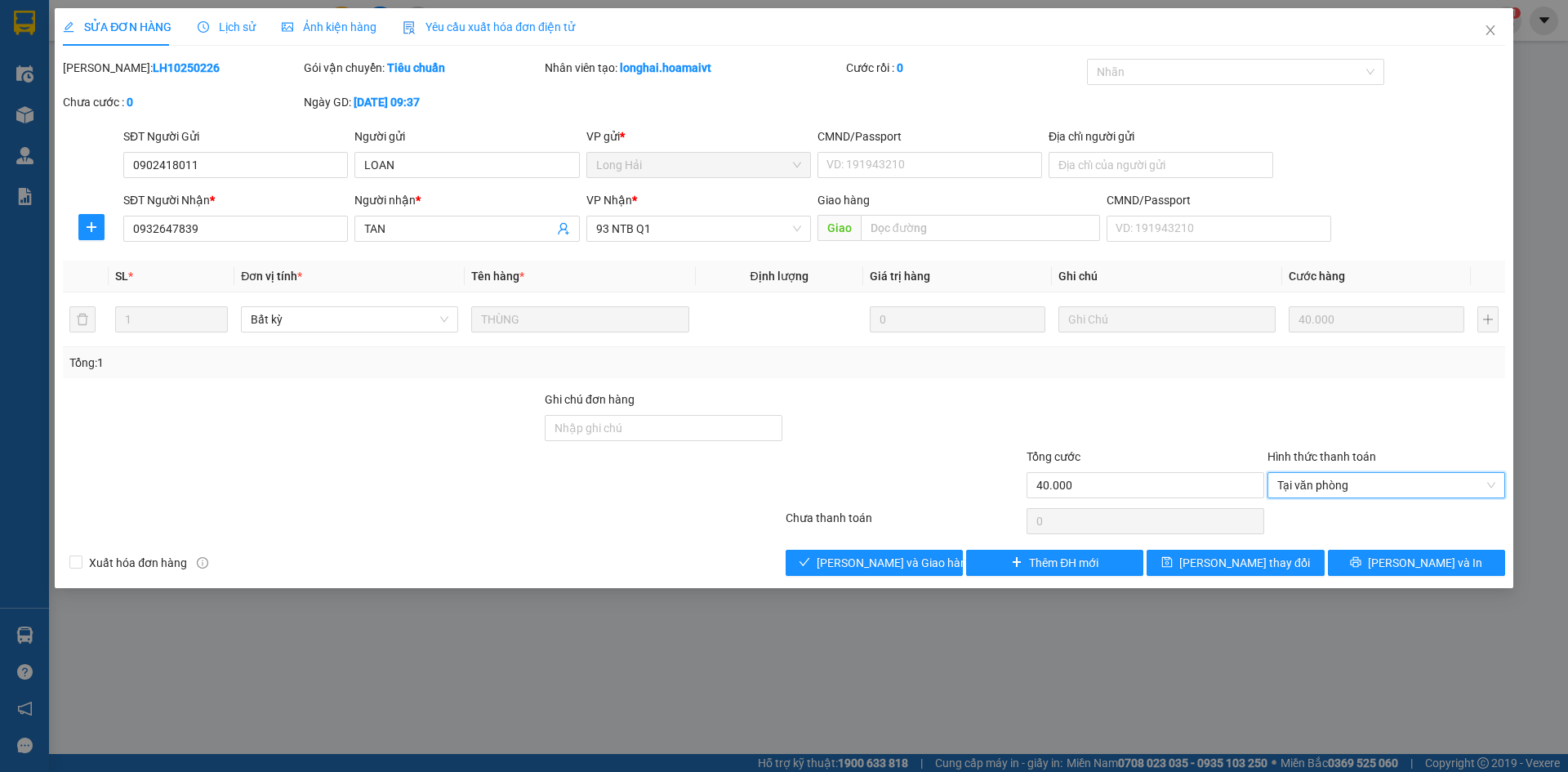
click at [872, 497] on div at bounding box center [904, 475] width 241 height 57
drag, startPoint x: 875, startPoint y: 582, endPoint x: 862, endPoint y: 568, distance: 19.1
click at [873, 581] on div "SỬA ĐƠN HÀNG Lịch sử Ảnh kiện hàng Yêu cầu xuất hóa đơn điện tử Total Paid Fee …" at bounding box center [784, 298] width 1459 height 580
click at [861, 566] on span "[PERSON_NAME] và Giao hàng" at bounding box center [894, 563] width 157 height 18
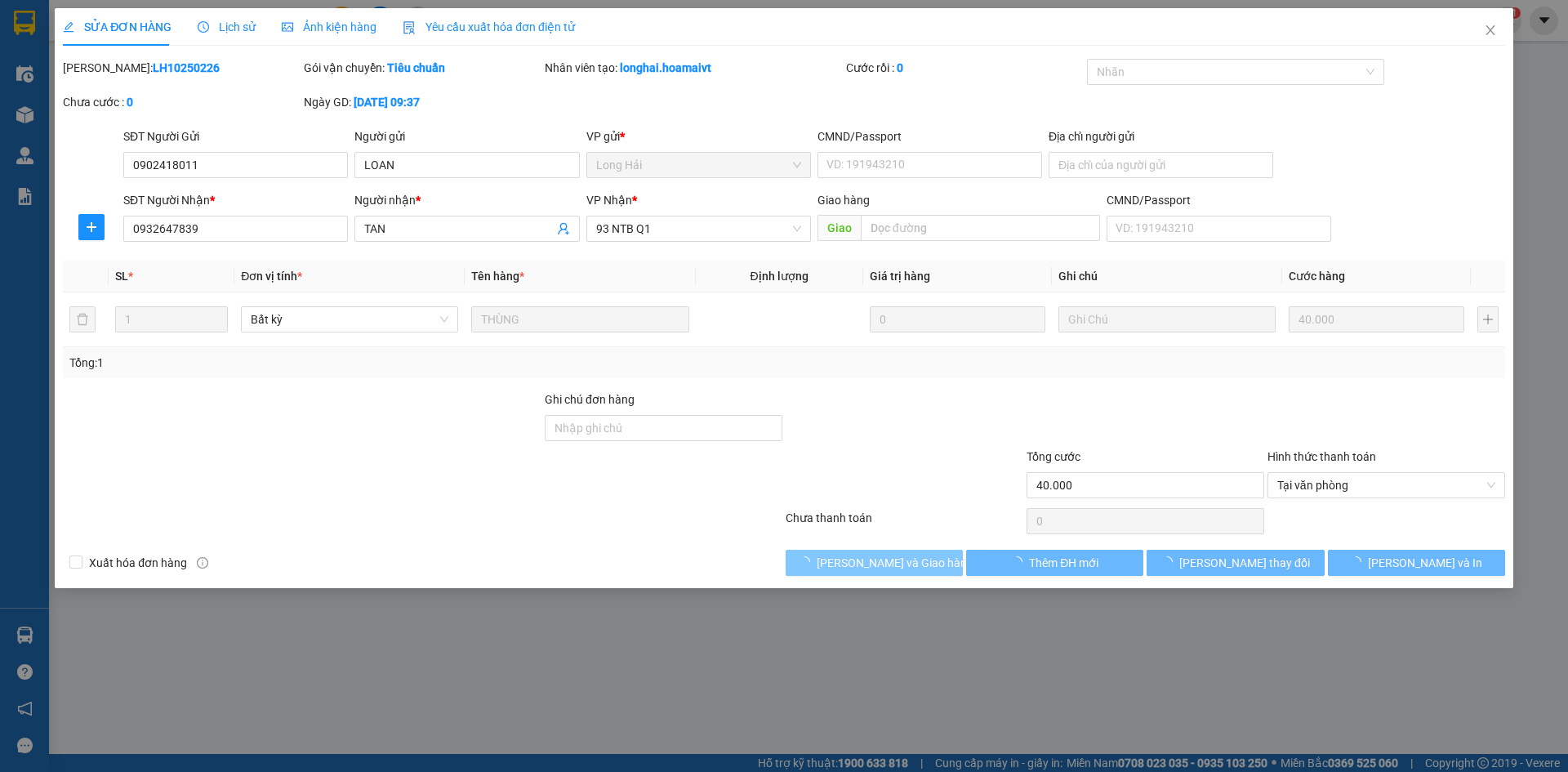
drag, startPoint x: 862, startPoint y: 567, endPoint x: 931, endPoint y: 495, distance: 99.7
click at [863, 568] on span "[PERSON_NAME] và Giao hàng" at bounding box center [894, 563] width 157 height 18
click at [934, 471] on div at bounding box center [904, 475] width 241 height 57
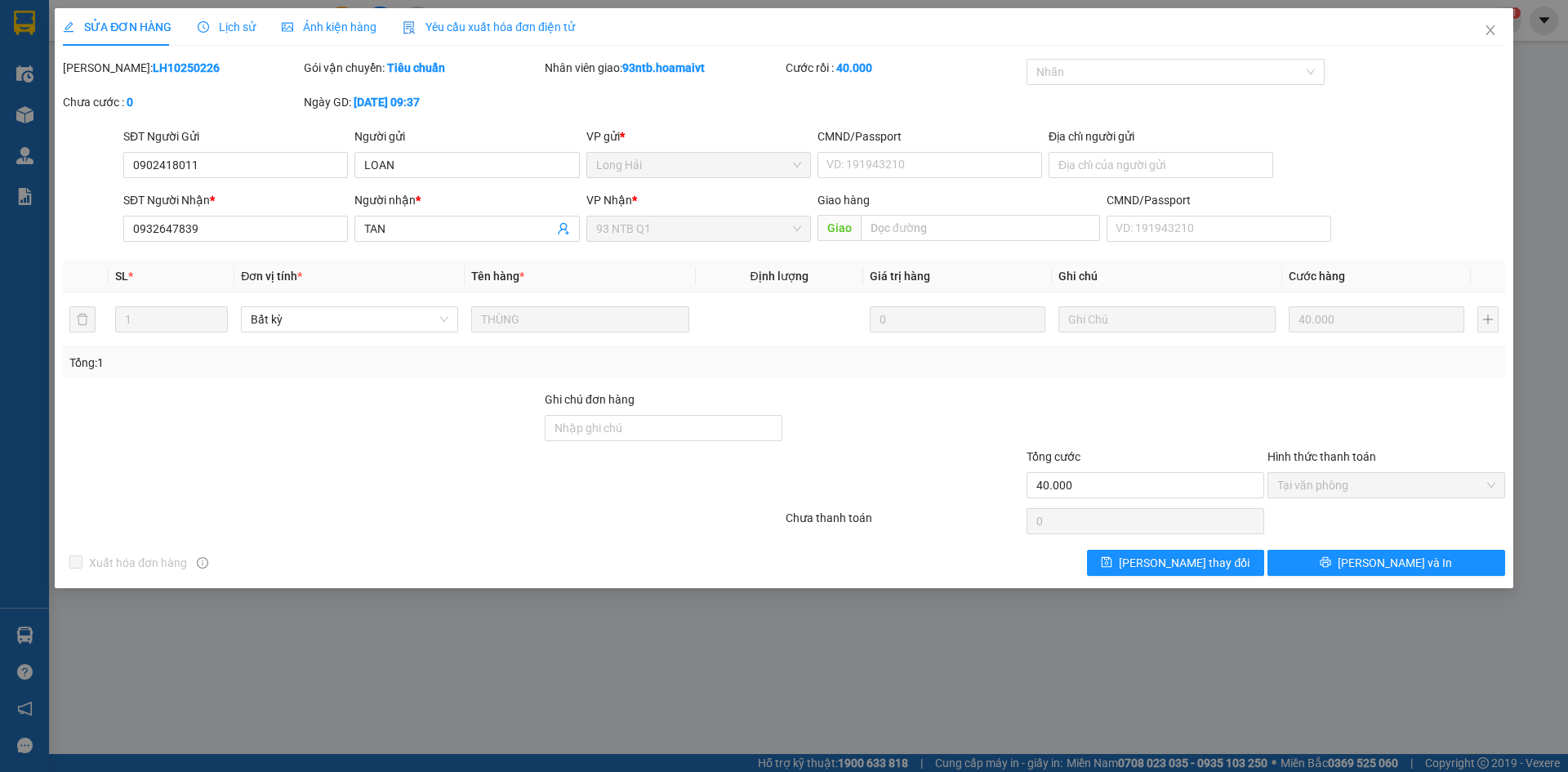
click at [1029, 452] on span "Tổng cước" at bounding box center [1054, 456] width 54 height 13
click at [1029, 472] on input "40.000" at bounding box center [1145, 485] width 238 height 26
click at [895, 441] on div at bounding box center [904, 418] width 241 height 57
click at [825, 460] on div at bounding box center [904, 475] width 241 height 57
click at [871, 427] on div at bounding box center [904, 418] width 241 height 57
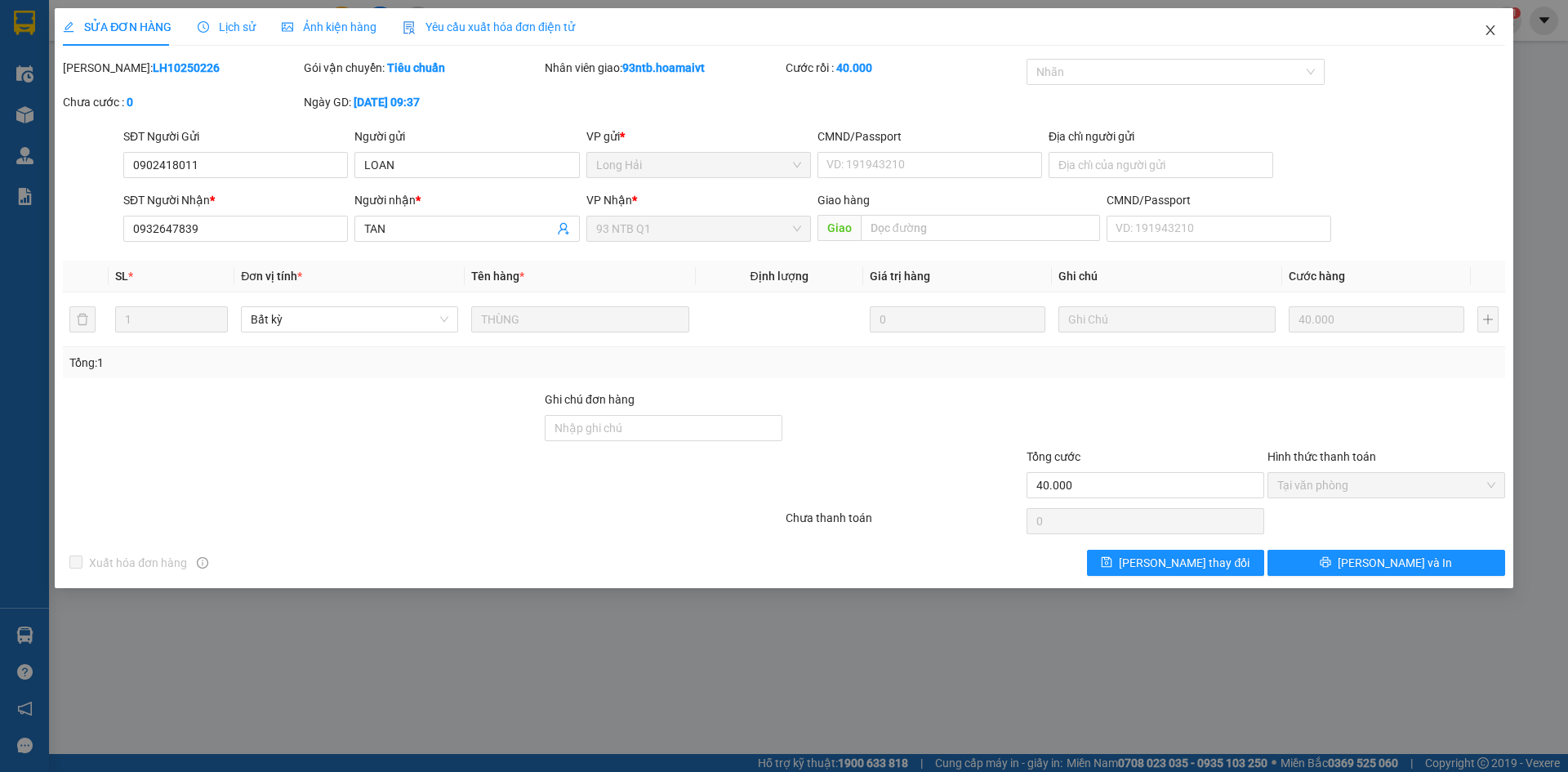
click at [1490, 27] on icon "close" at bounding box center [1490, 30] width 13 height 13
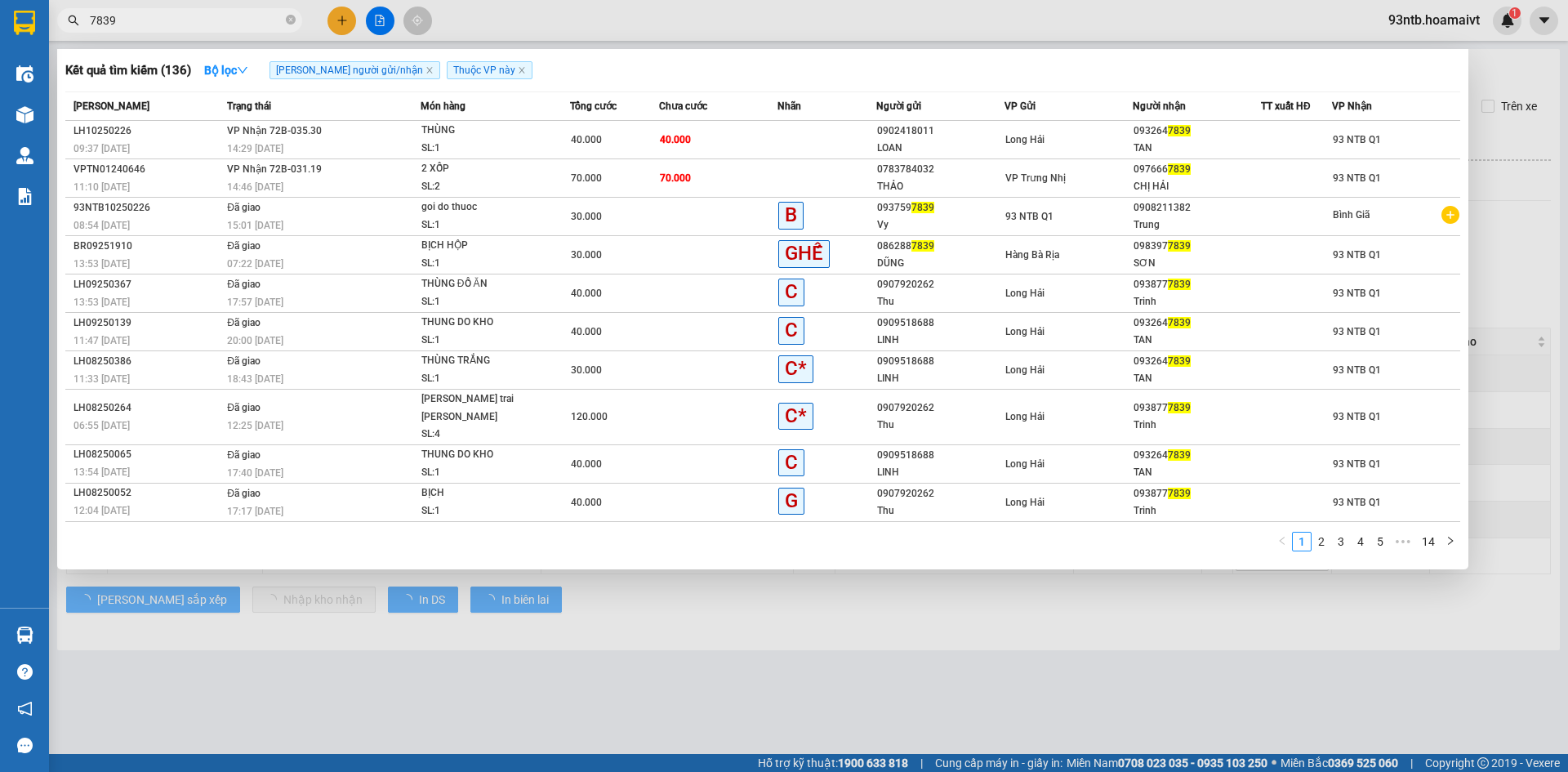
click at [227, 22] on input "7839" at bounding box center [186, 20] width 192 height 18
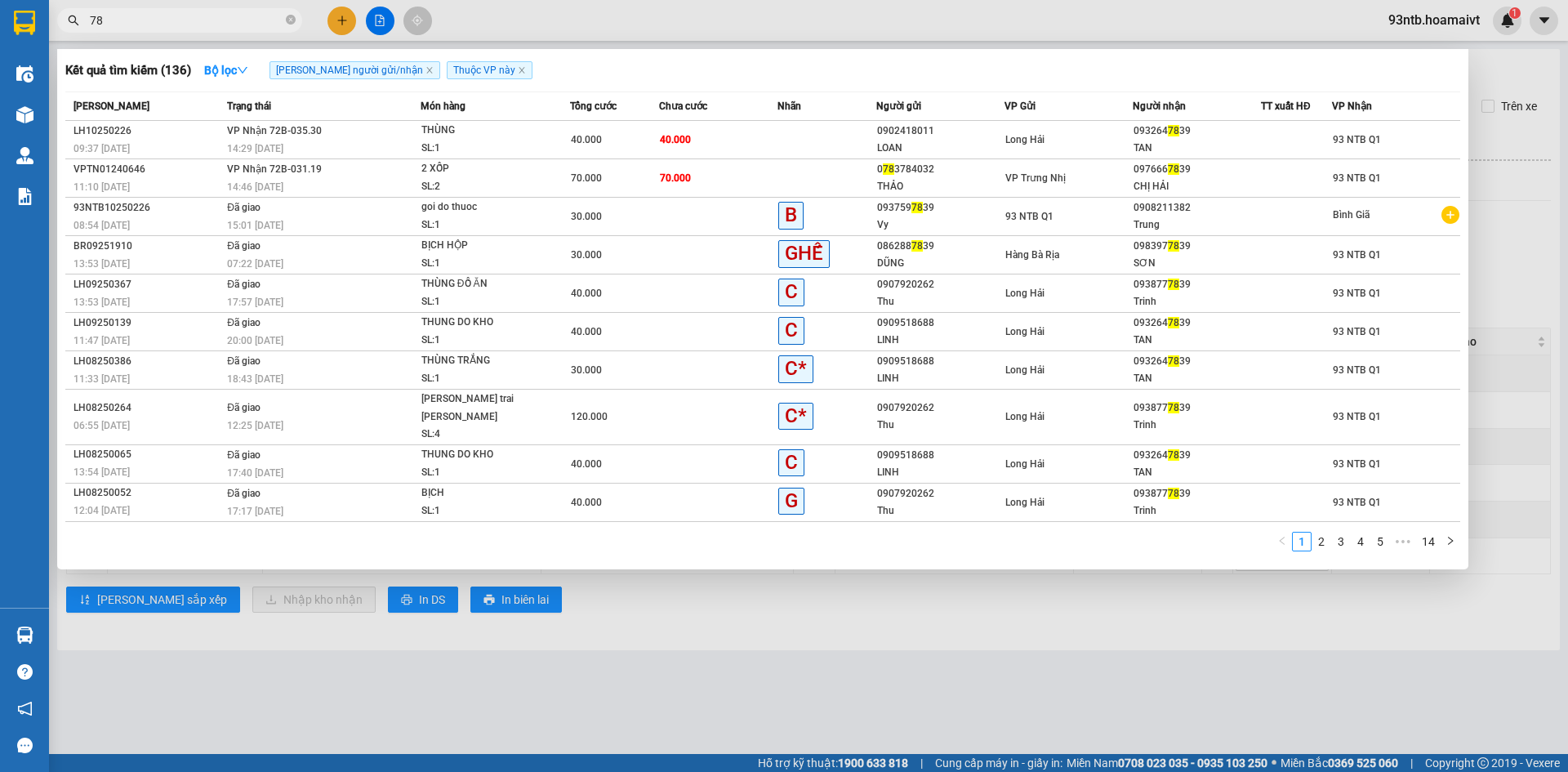
type input "7"
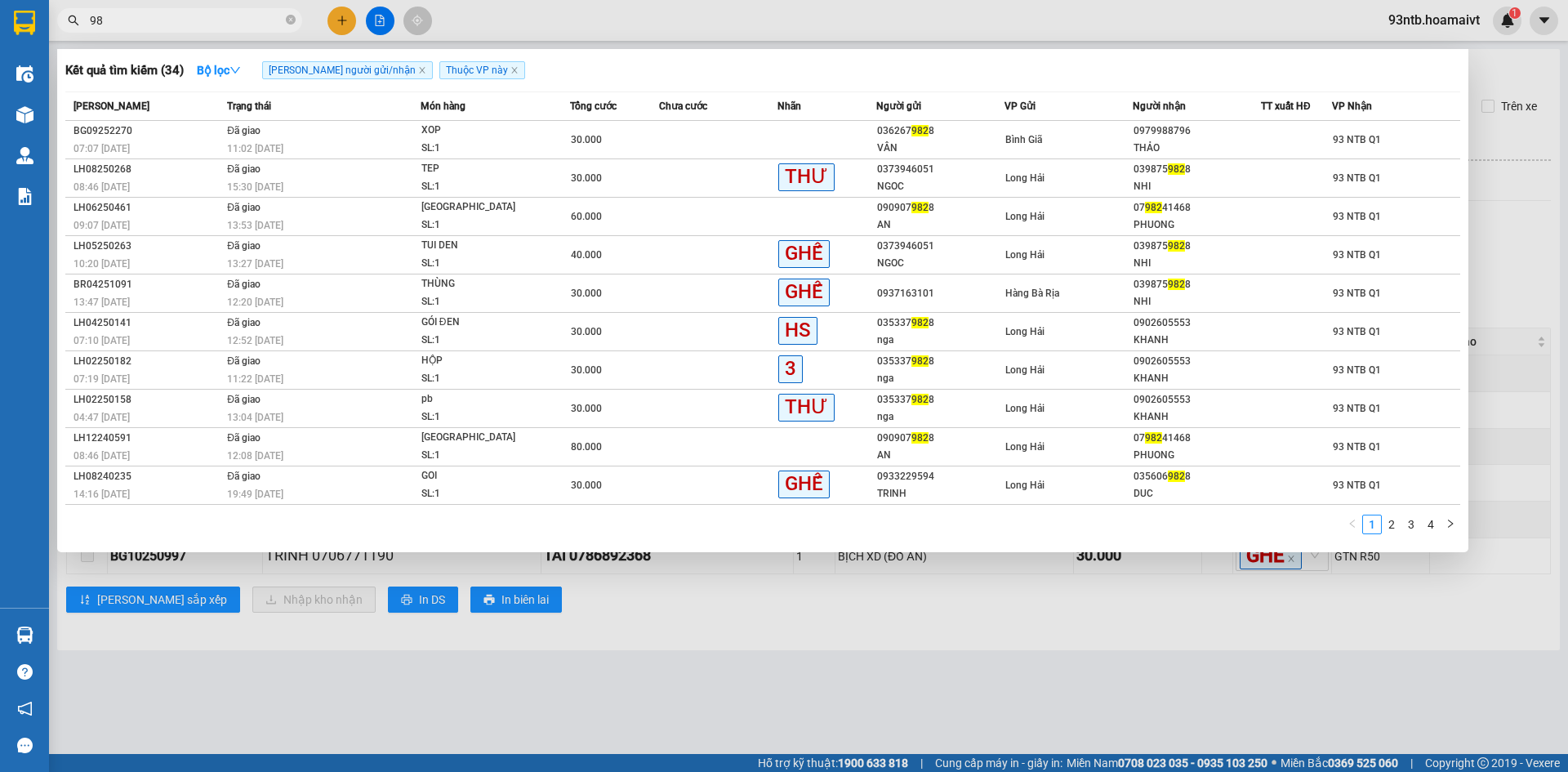
type input "9"
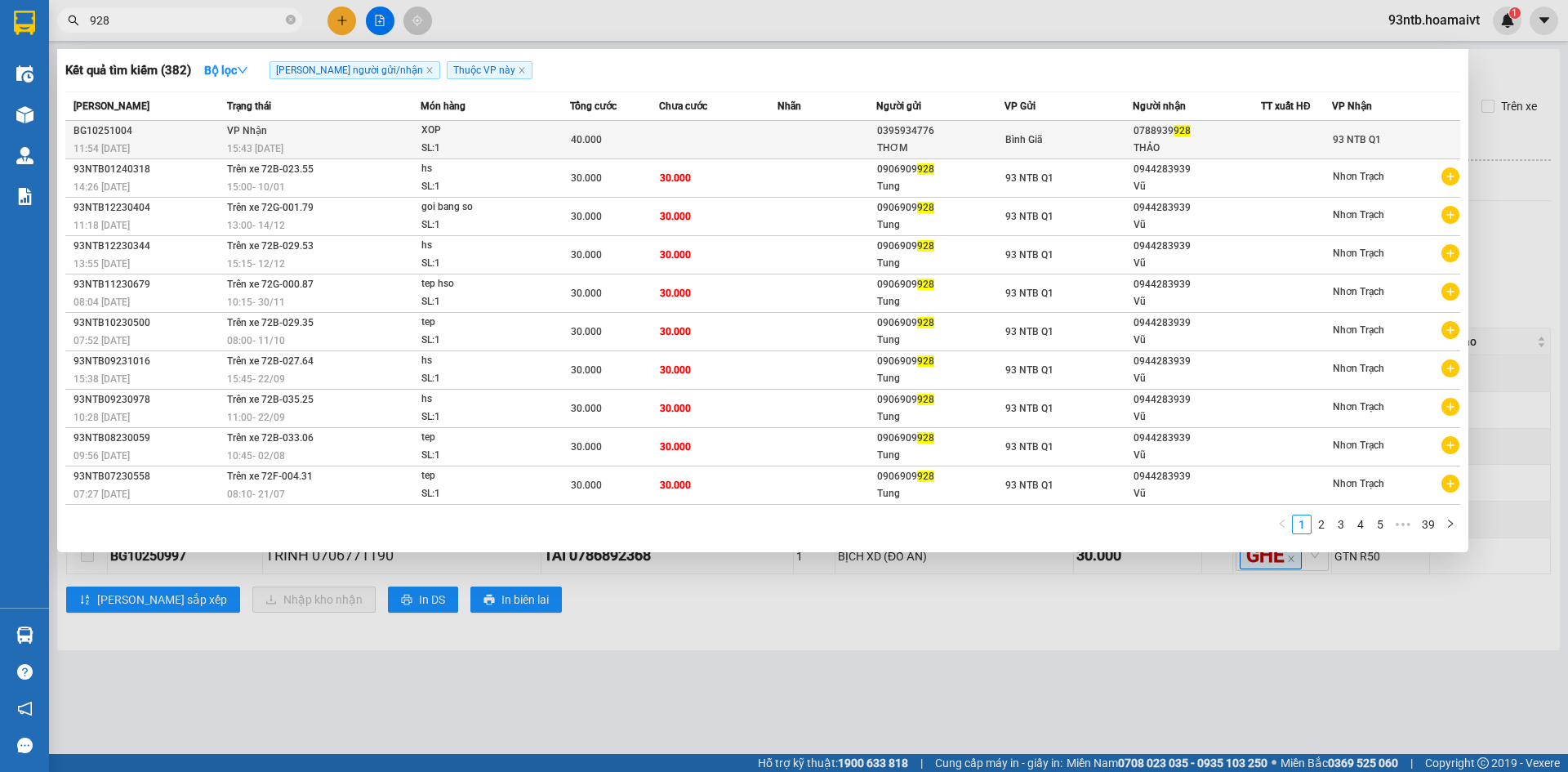
type input "928"
click at [1289, 145] on div at bounding box center [1296, 140] width 69 height 18
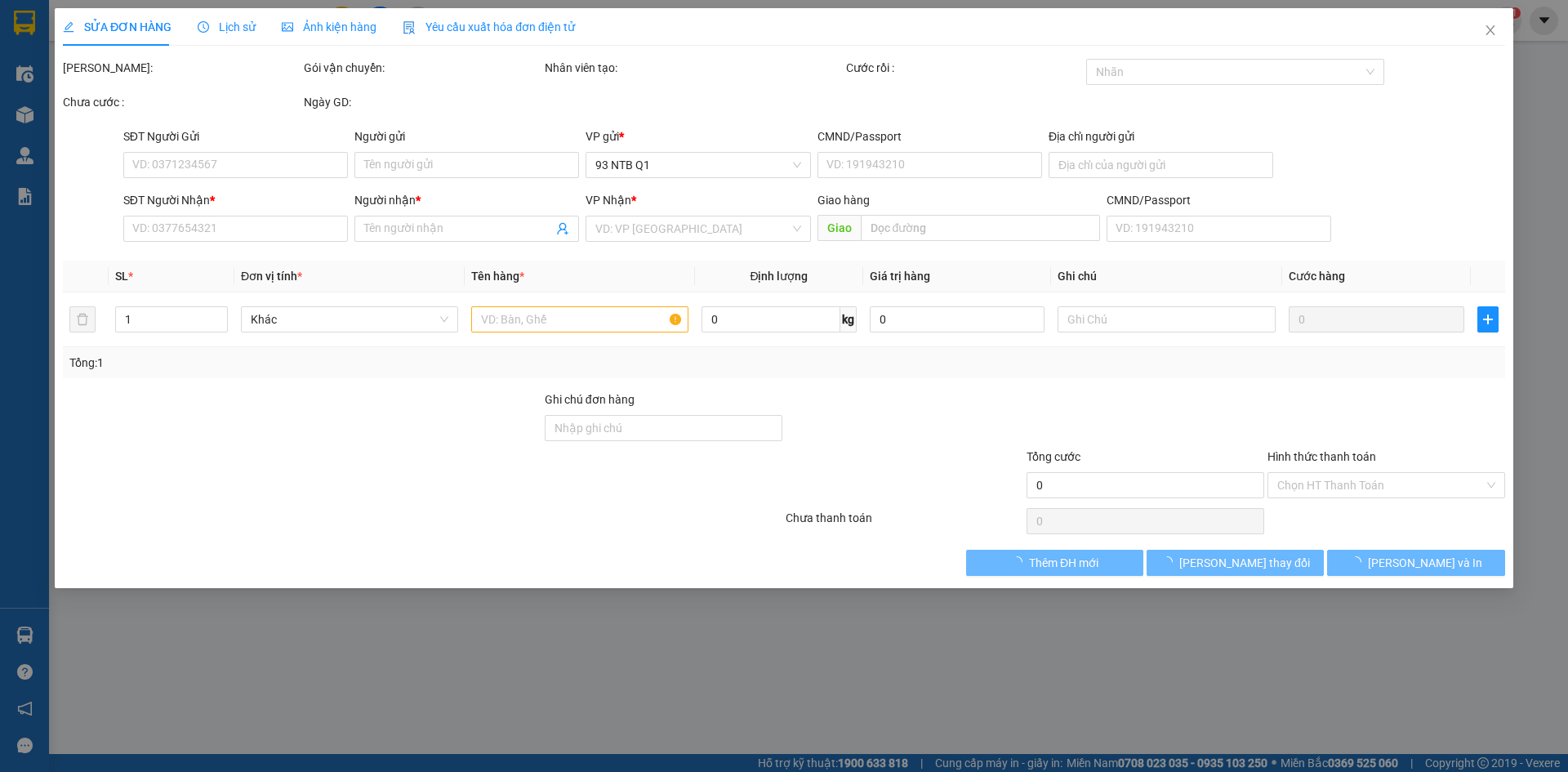
type input "0395934776"
type input "THƠM"
type input "0788939928"
type input "THẢO"
type input "40.000"
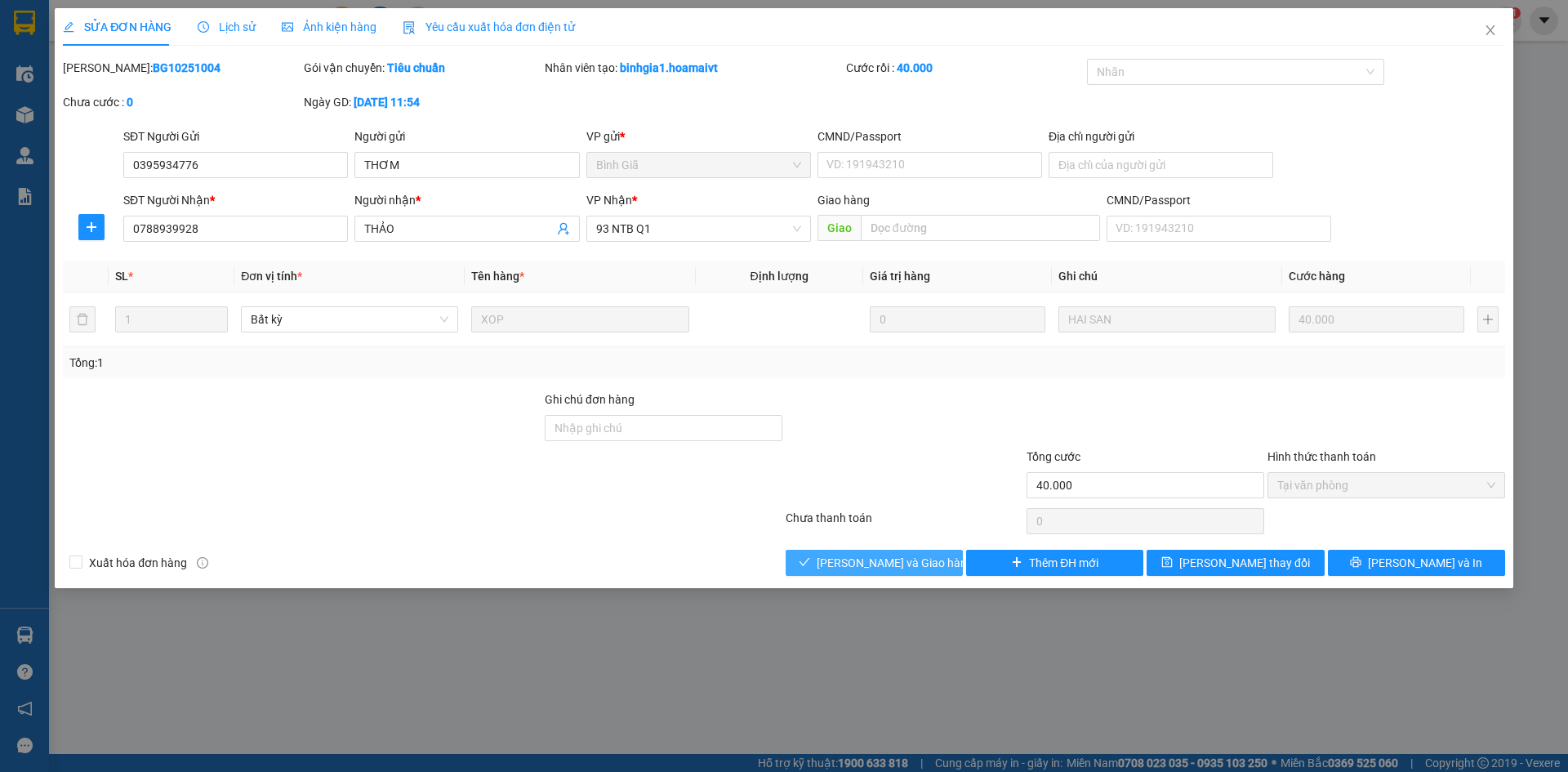
click at [908, 557] on span "[PERSON_NAME] và Giao hàng" at bounding box center [894, 563] width 157 height 18
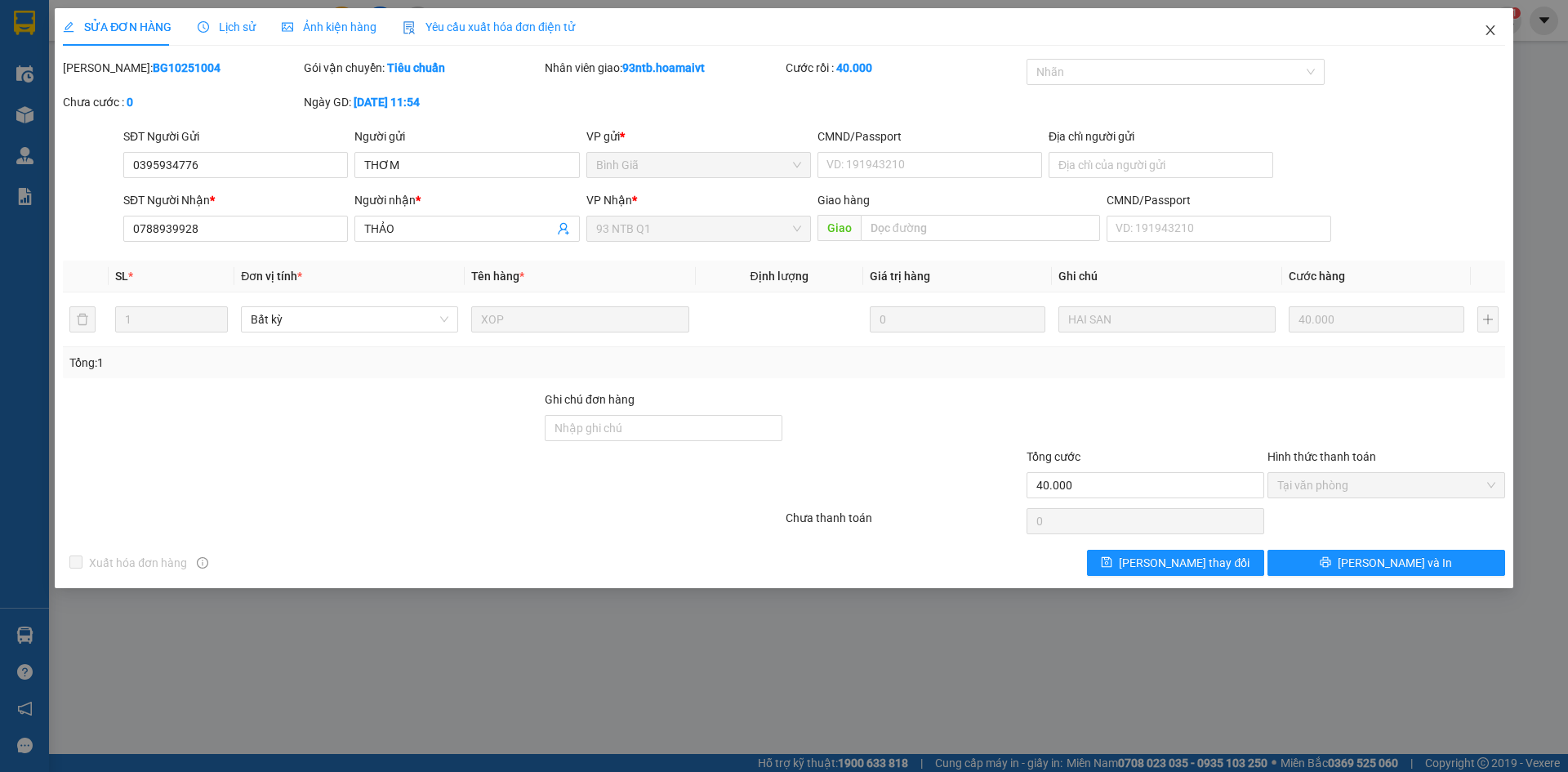
click at [1488, 32] on icon "close" at bounding box center [1490, 30] width 13 height 13
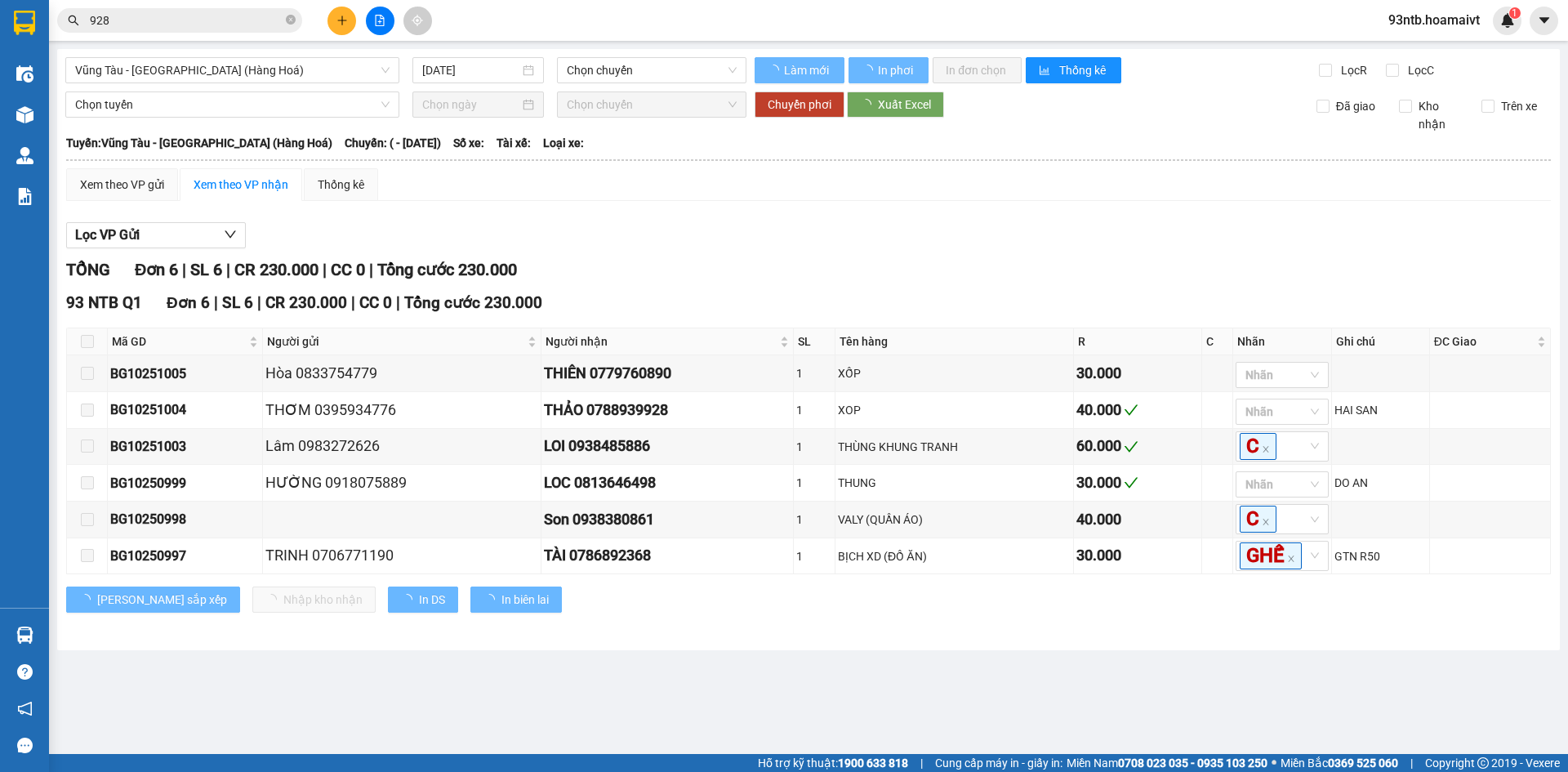
click at [197, 24] on input "928" at bounding box center [186, 20] width 192 height 18
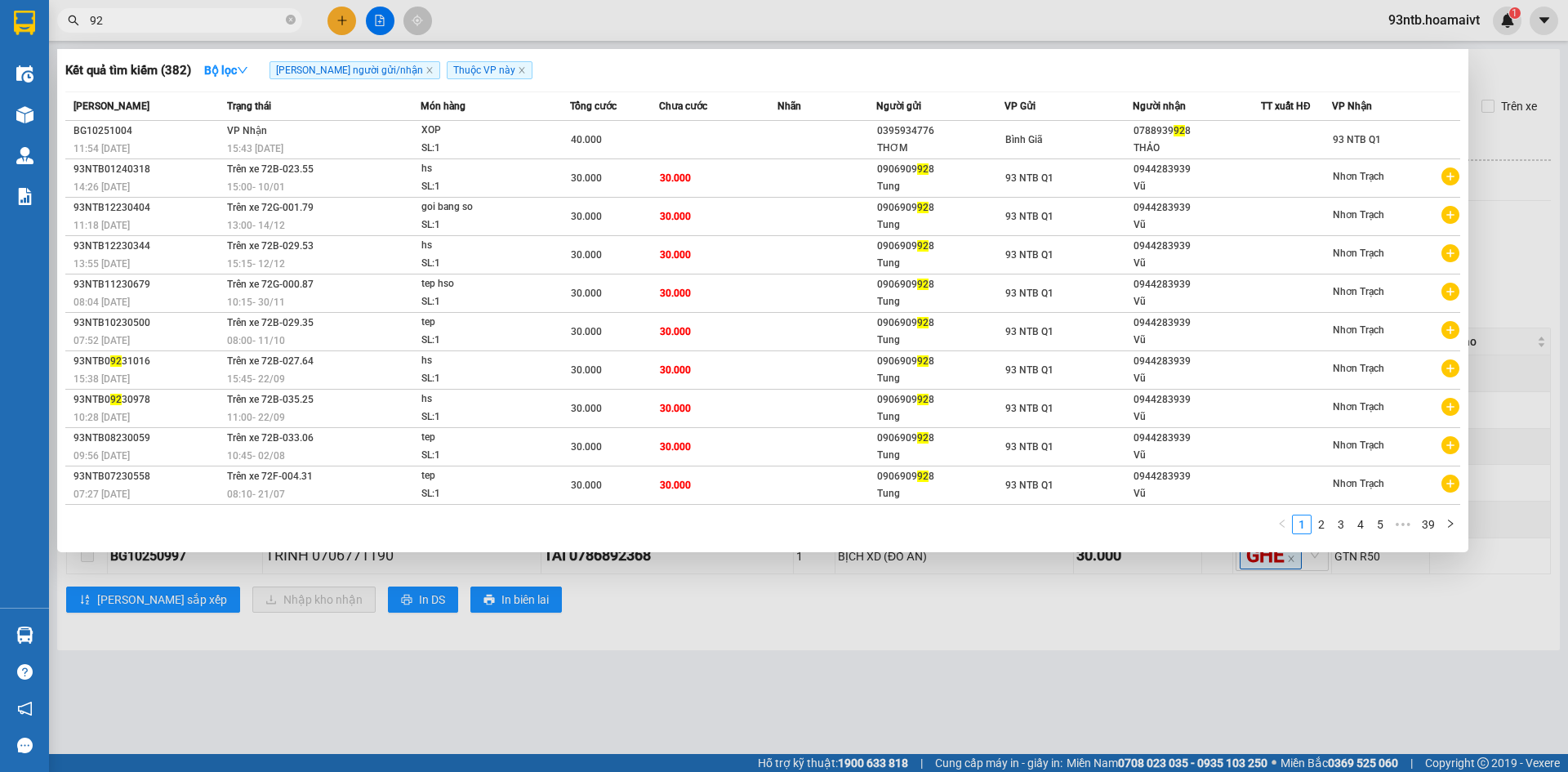
type input "9"
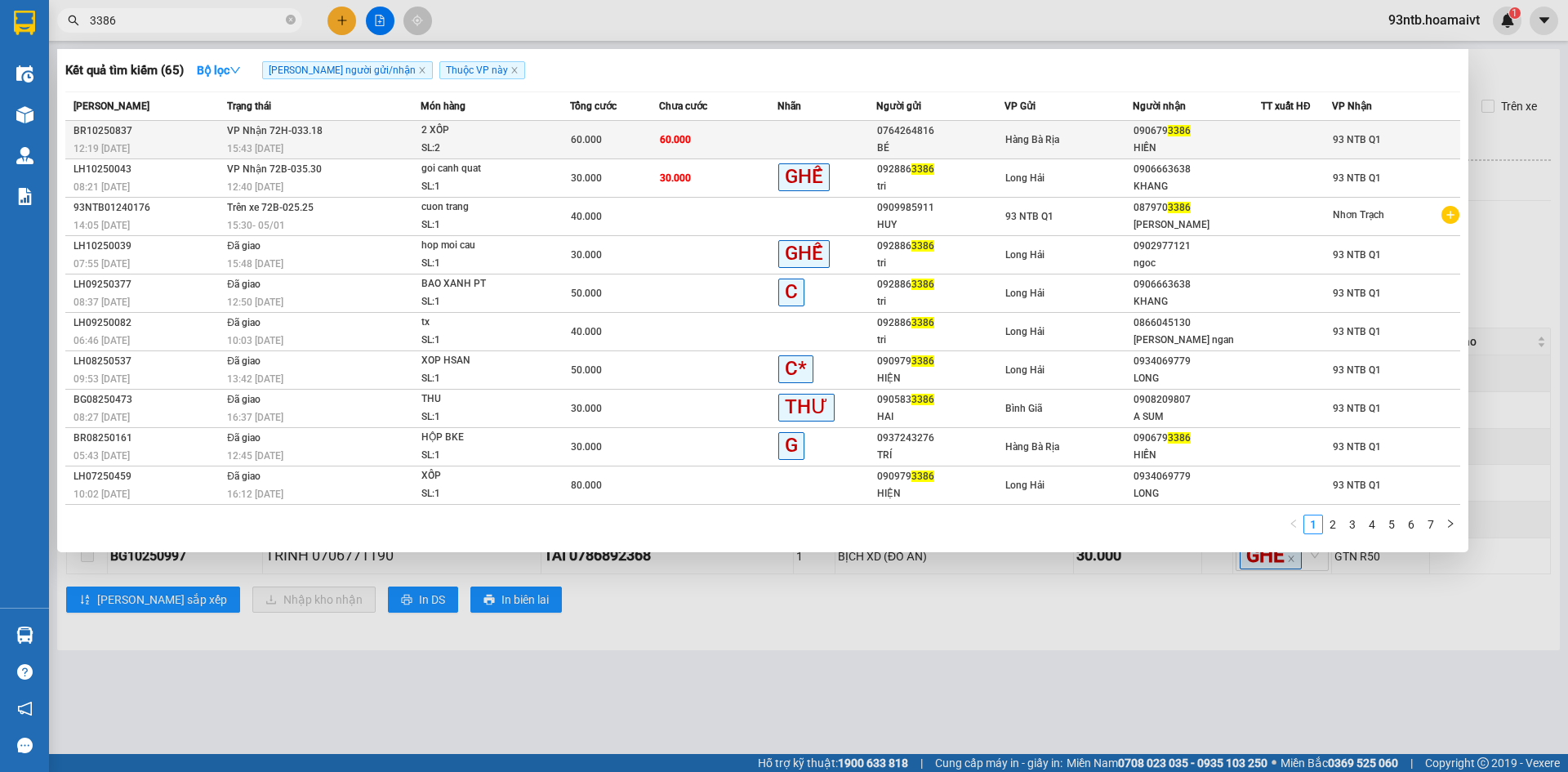
type input "3386"
click at [1243, 130] on div "090679 3386" at bounding box center [1196, 131] width 127 height 18
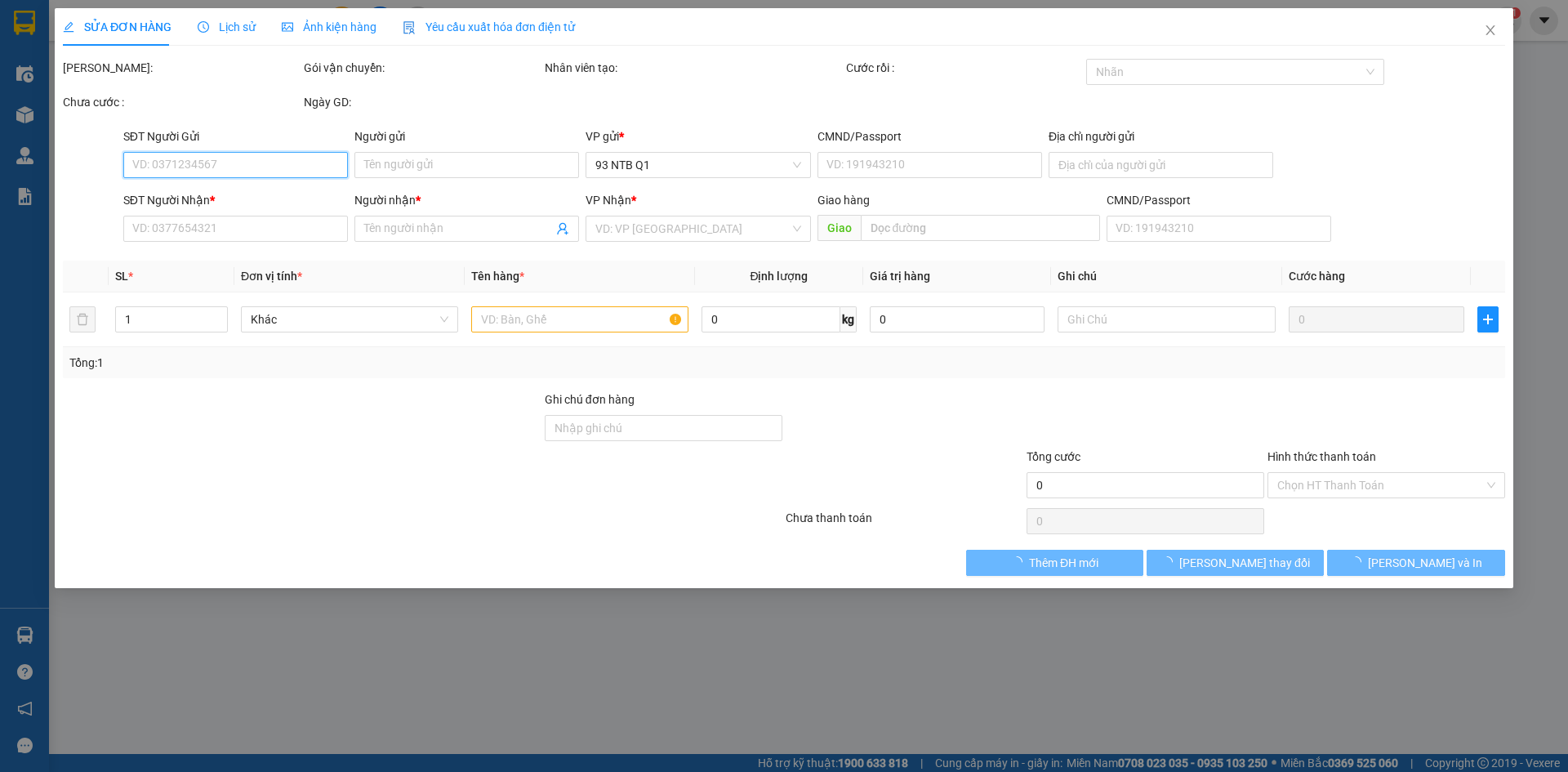
type input "0764264816"
type input "BÉ"
type input "0906793386"
type input "HIỀN"
type input "60.000"
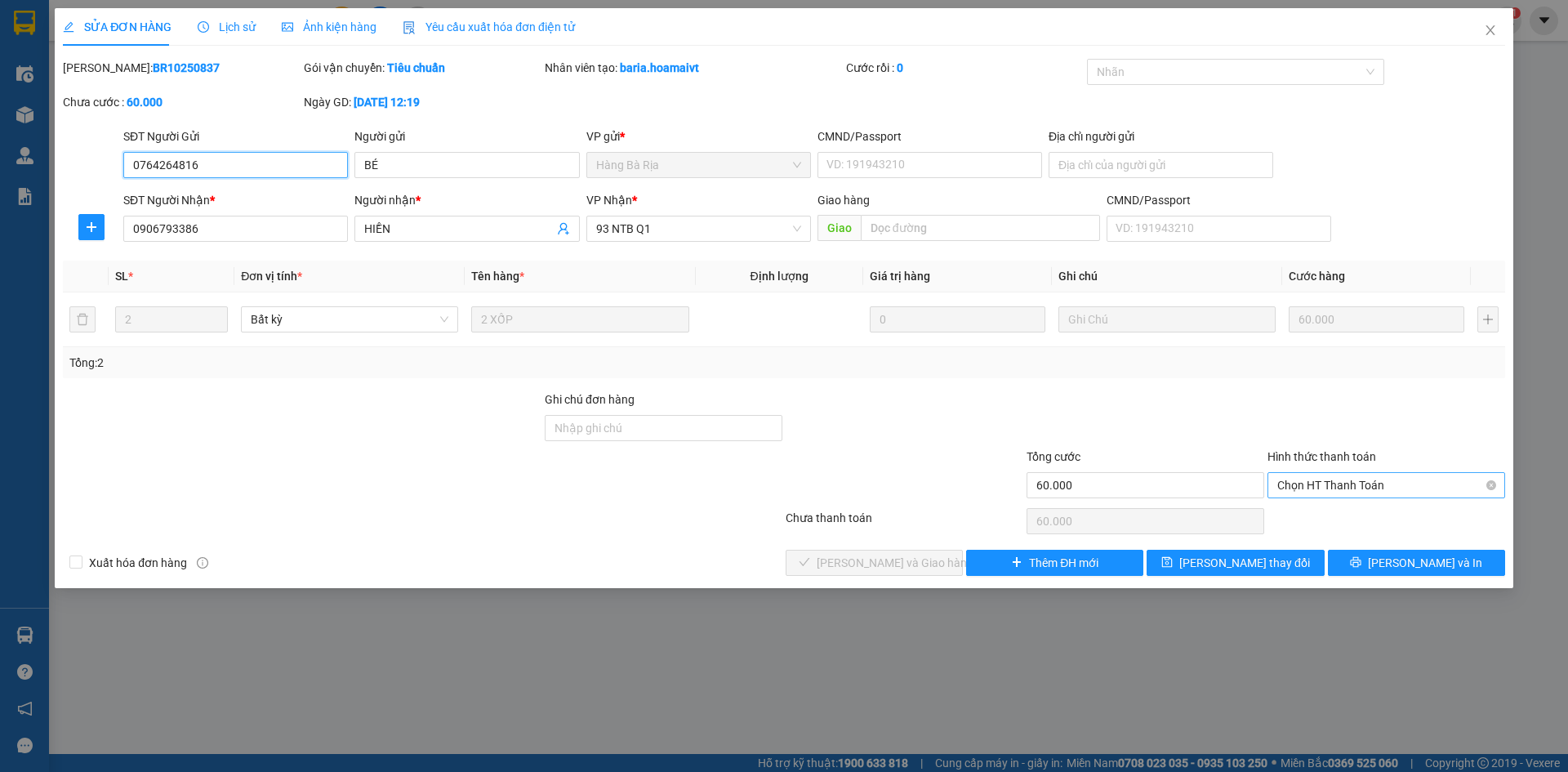
click at [1398, 488] on span "Chọn HT Thanh Toán" at bounding box center [1386, 485] width 218 height 25
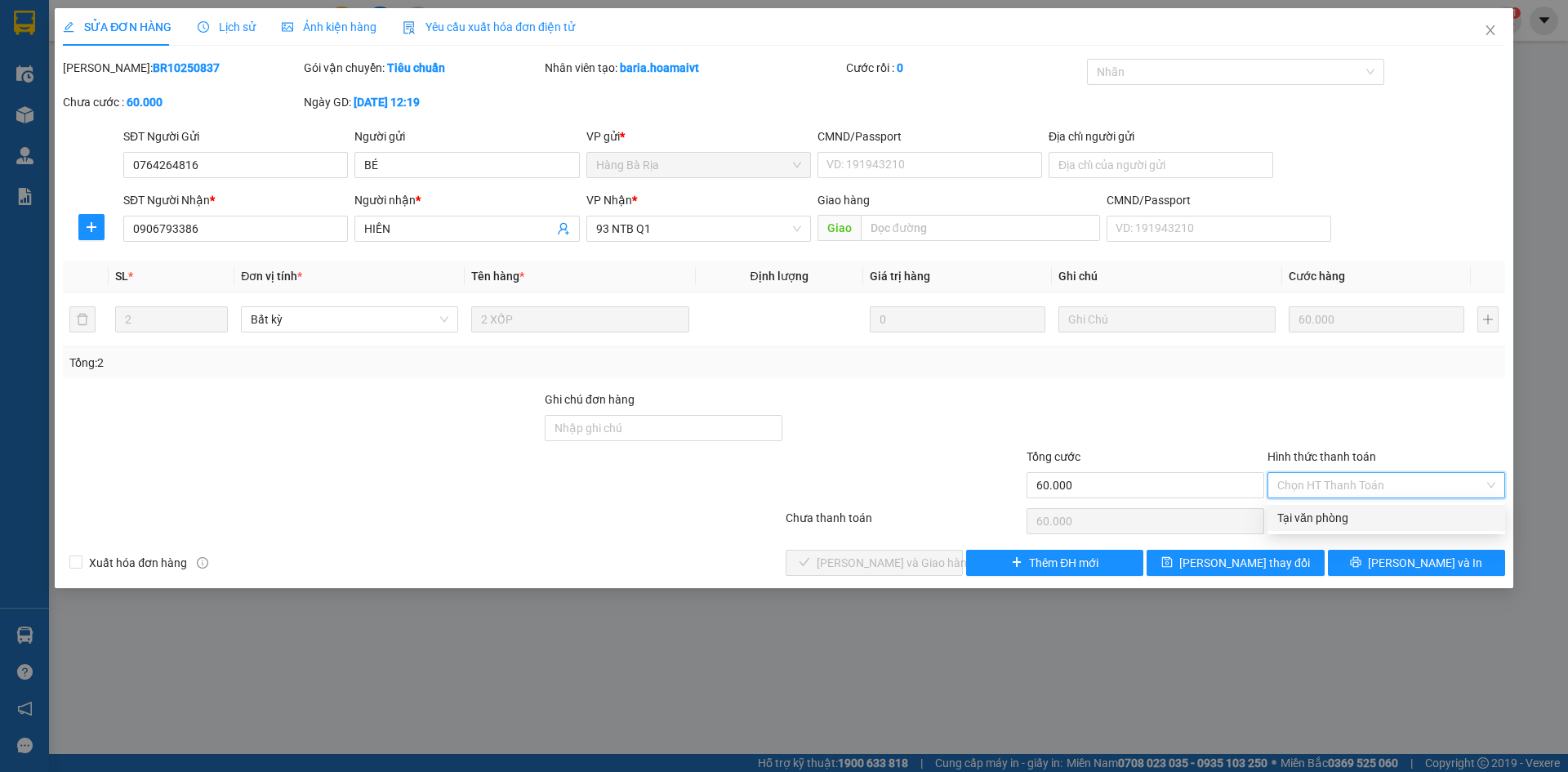
click at [1370, 522] on div "Tại văn phòng" at bounding box center [1386, 517] width 218 height 18
type input "0"
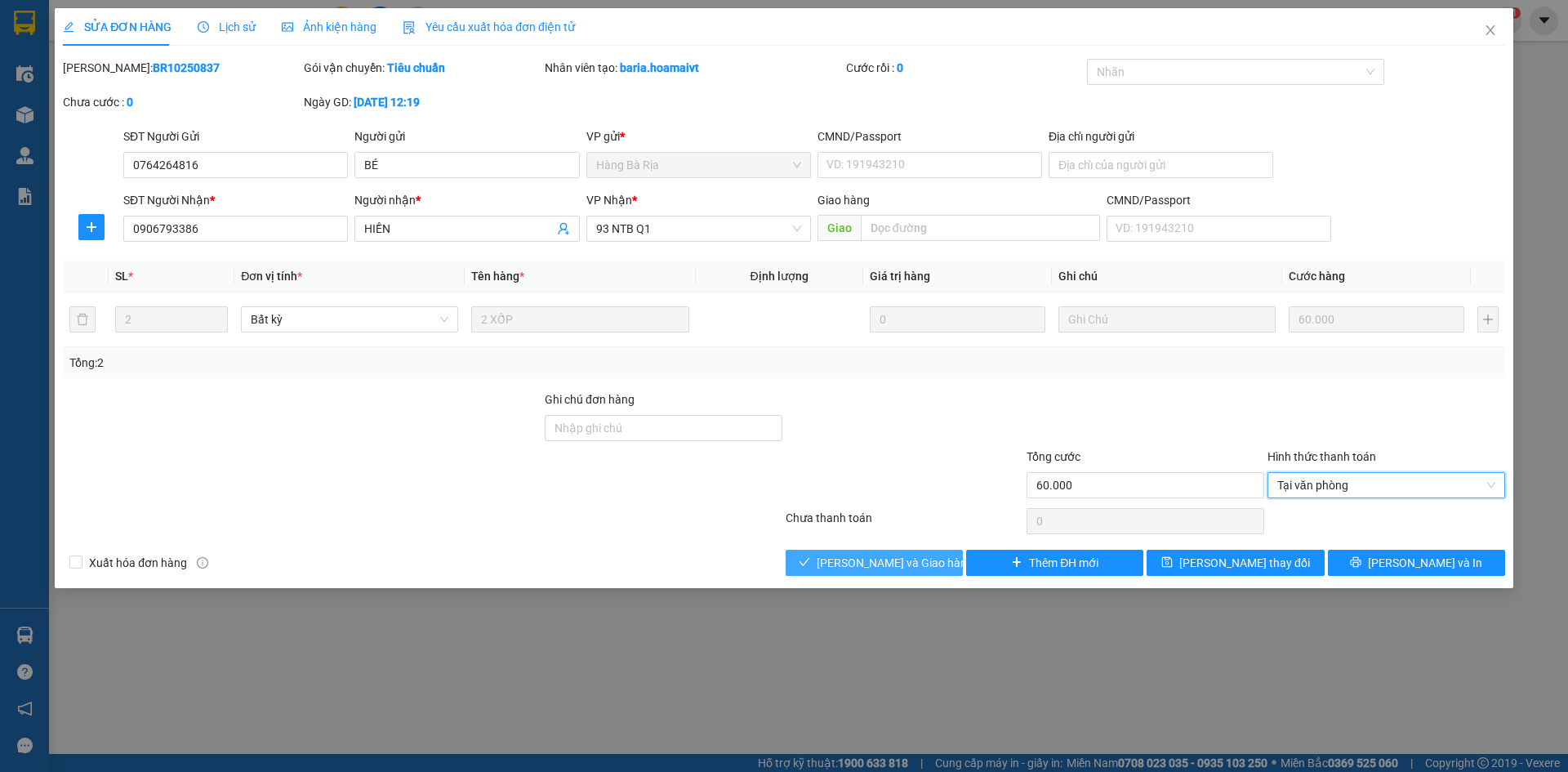
click at [923, 557] on span "[PERSON_NAME] và Giao hàng" at bounding box center [894, 563] width 157 height 18
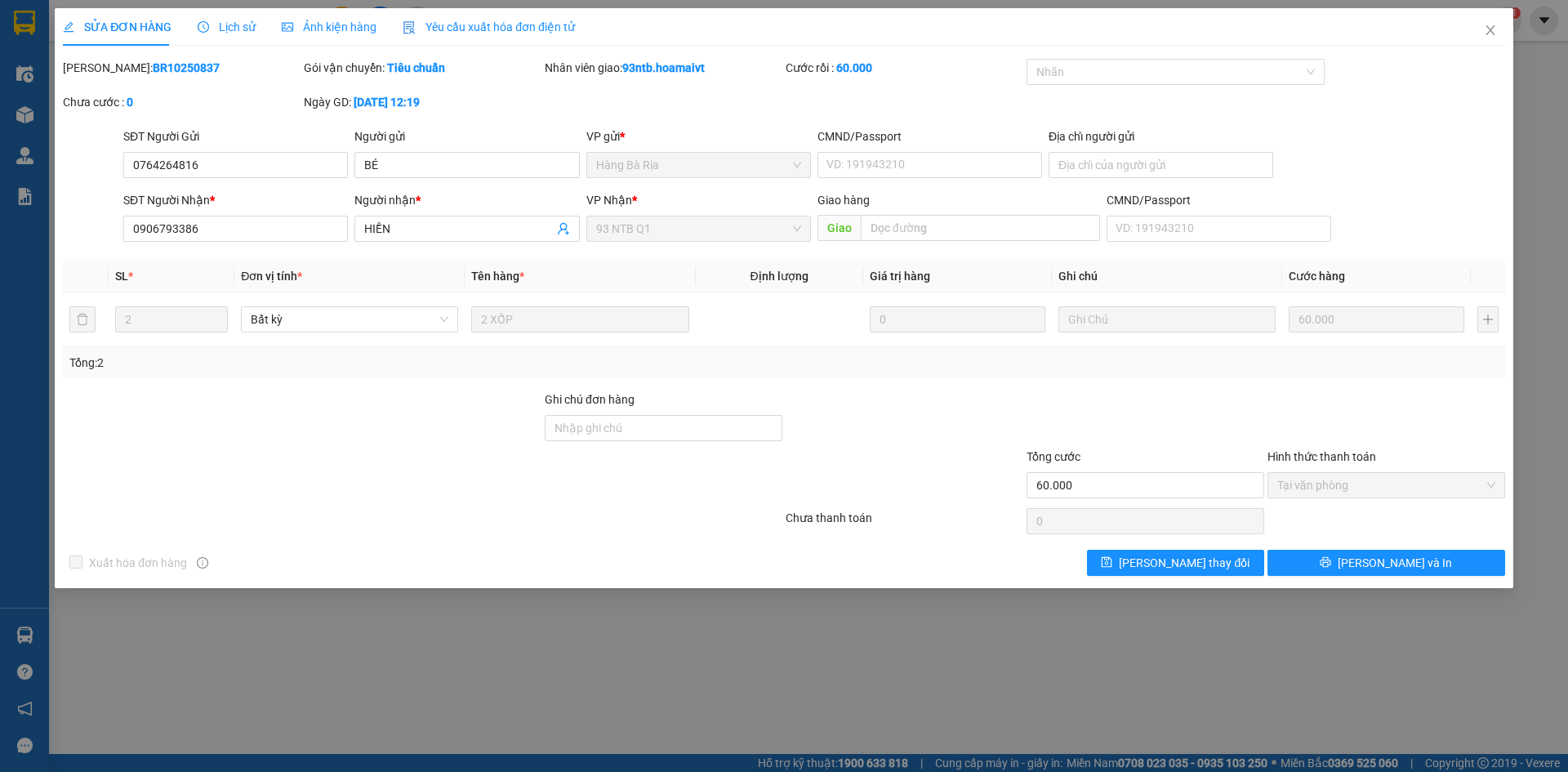
click at [534, 614] on div "SỬA ĐƠN HÀNG Lịch sử Ảnh kiện hàng Yêu cầu xuất hóa đơn điện tử Total Paid Fee …" at bounding box center [784, 386] width 1568 height 772
click at [740, 553] on div "Xuất hóa đơn hàng Lưu thay đổi Lưu và In" at bounding box center [784, 563] width 1446 height 26
click at [662, 532] on div at bounding box center [423, 521] width 723 height 32
click at [837, 467] on div at bounding box center [904, 475] width 241 height 57
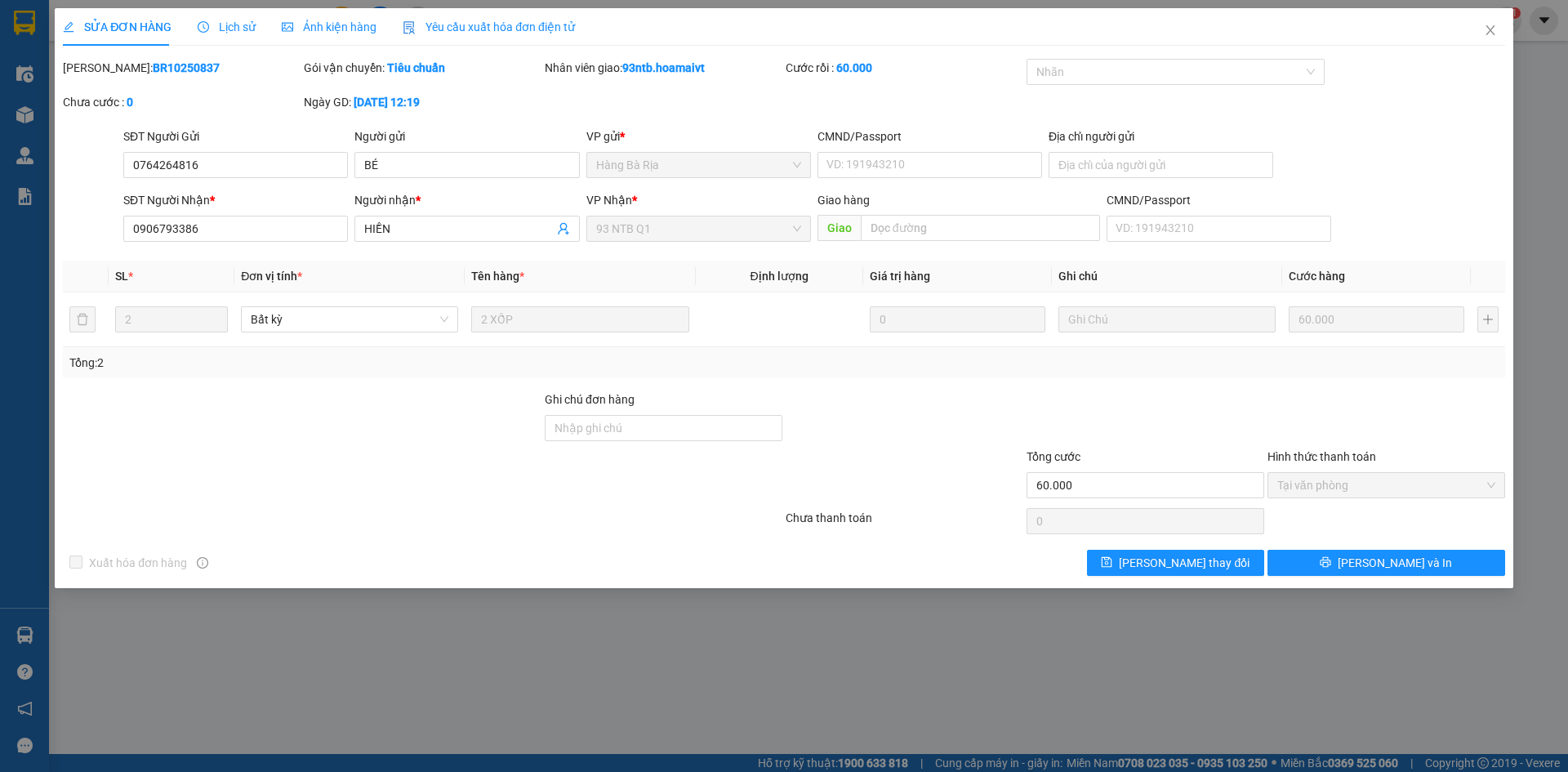
click at [942, 504] on div at bounding box center [904, 475] width 241 height 57
click at [696, 536] on div at bounding box center [423, 521] width 723 height 32
click at [591, 509] on div at bounding box center [423, 521] width 723 height 32
click at [500, 509] on div at bounding box center [423, 521] width 723 height 32
click at [468, 503] on div at bounding box center [302, 475] width 482 height 57
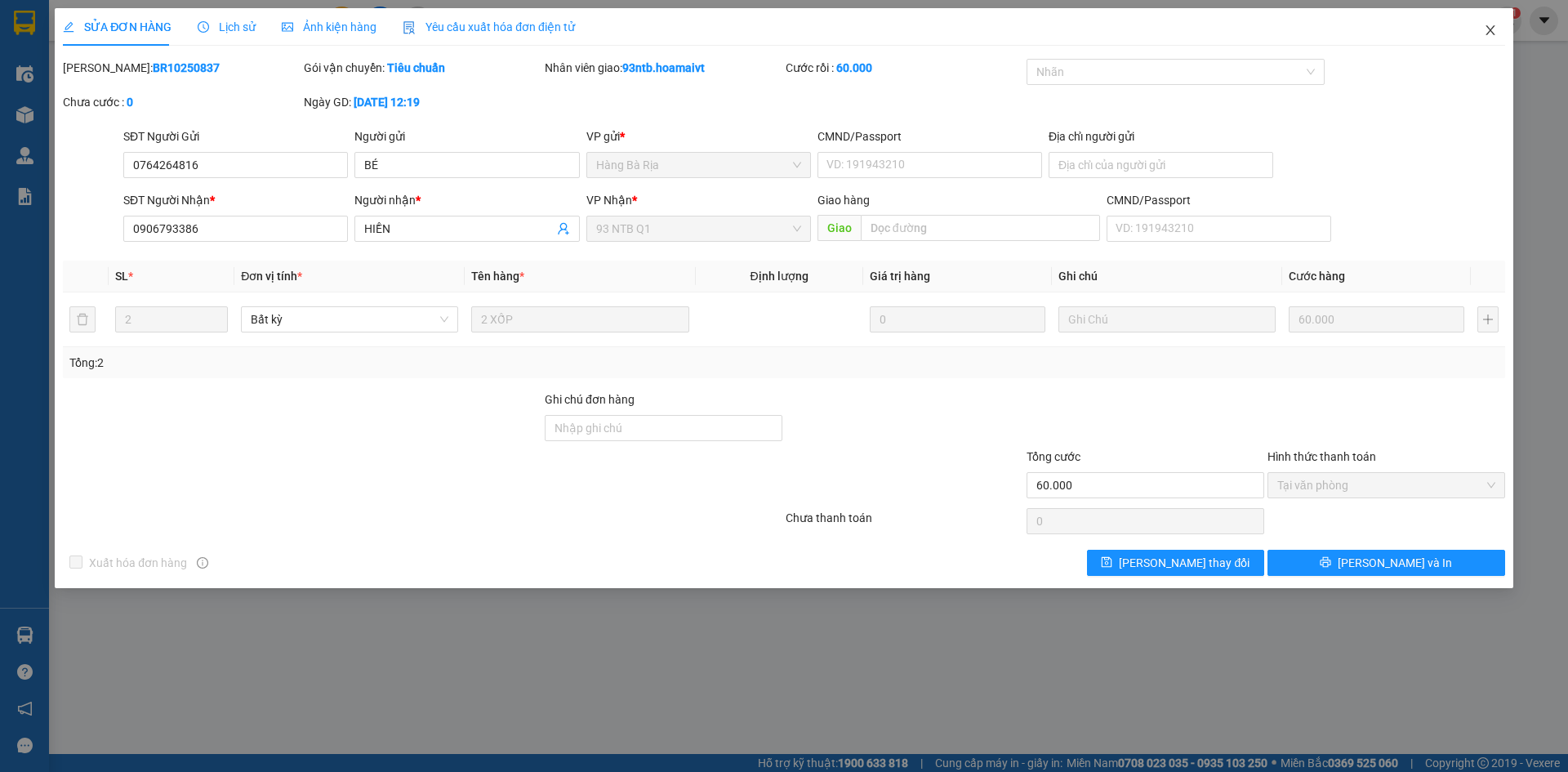
click at [1492, 25] on icon "close" at bounding box center [1490, 30] width 13 height 13
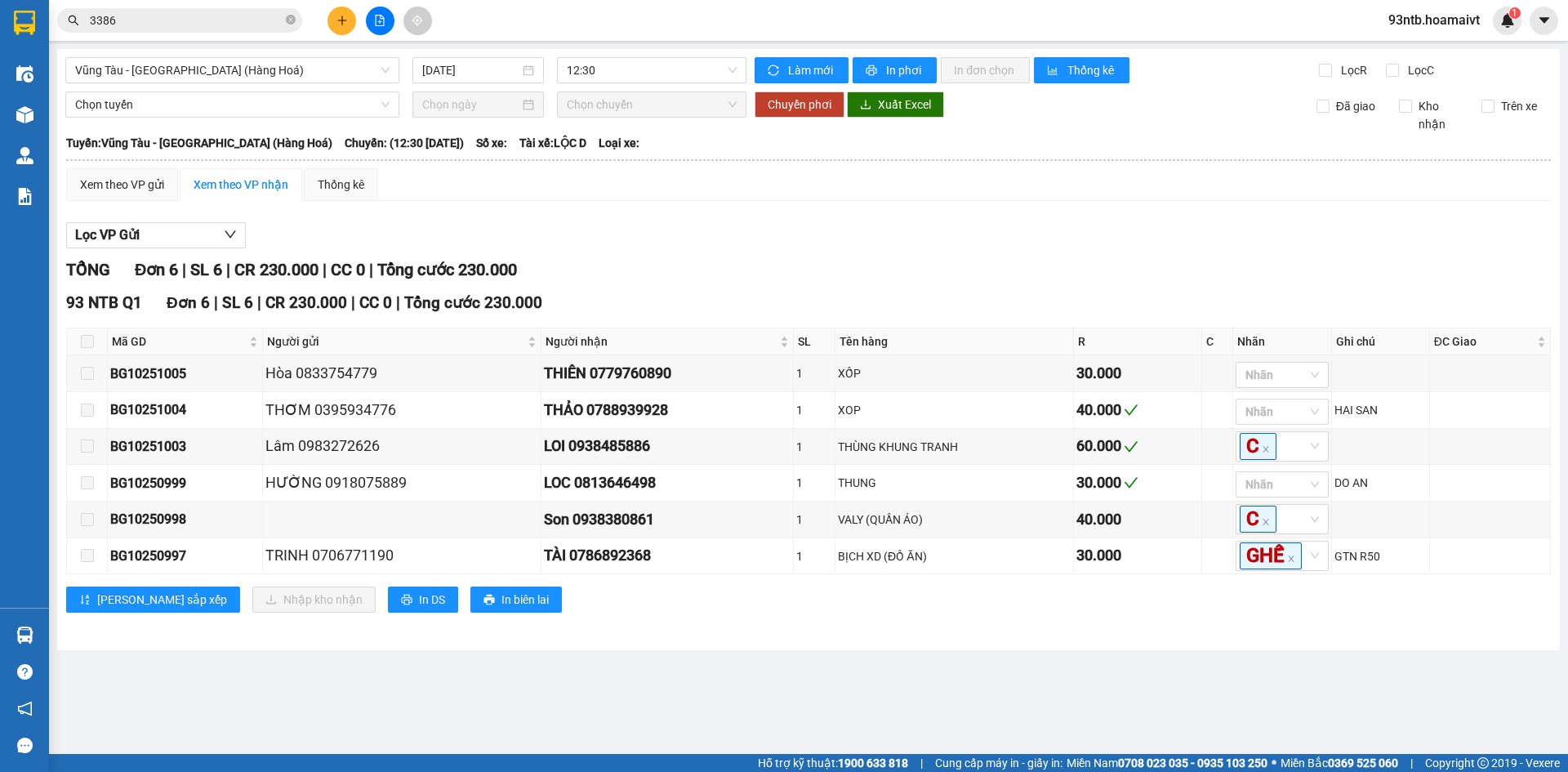
drag, startPoint x: 87, startPoint y: 636, endPoint x: 134, endPoint y: 635, distance: 47.0
click at [88, 625] on div "93 NTB Q1 Đơn 6 | SL 6 | CR 230.000 | CC 0 | Tổng cước 230.000 Mã GD Người gửi …" at bounding box center [808, 458] width 1485 height 334
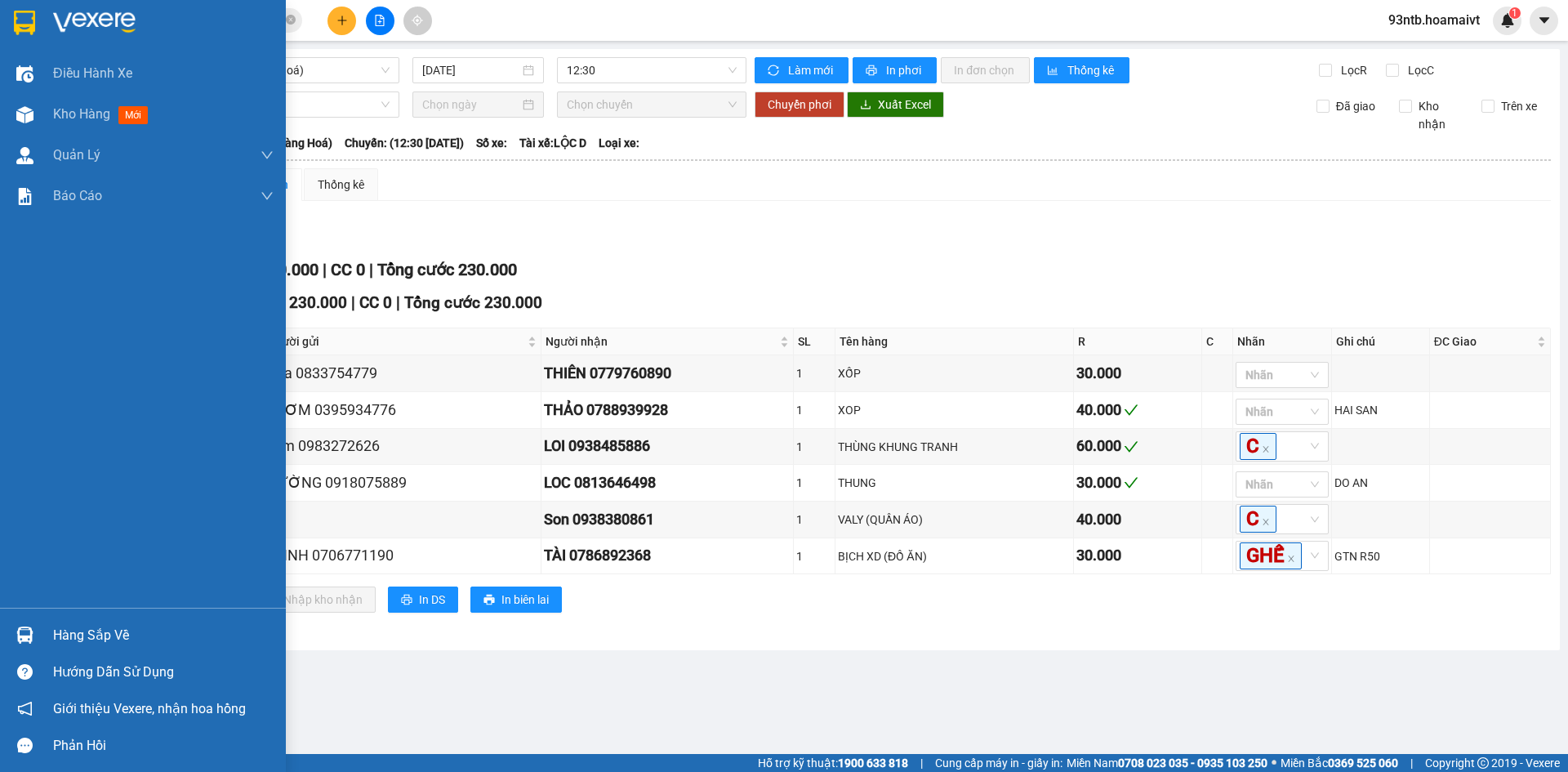
click at [43, 640] on div "Hàng sắp về" at bounding box center [143, 635] width 286 height 37
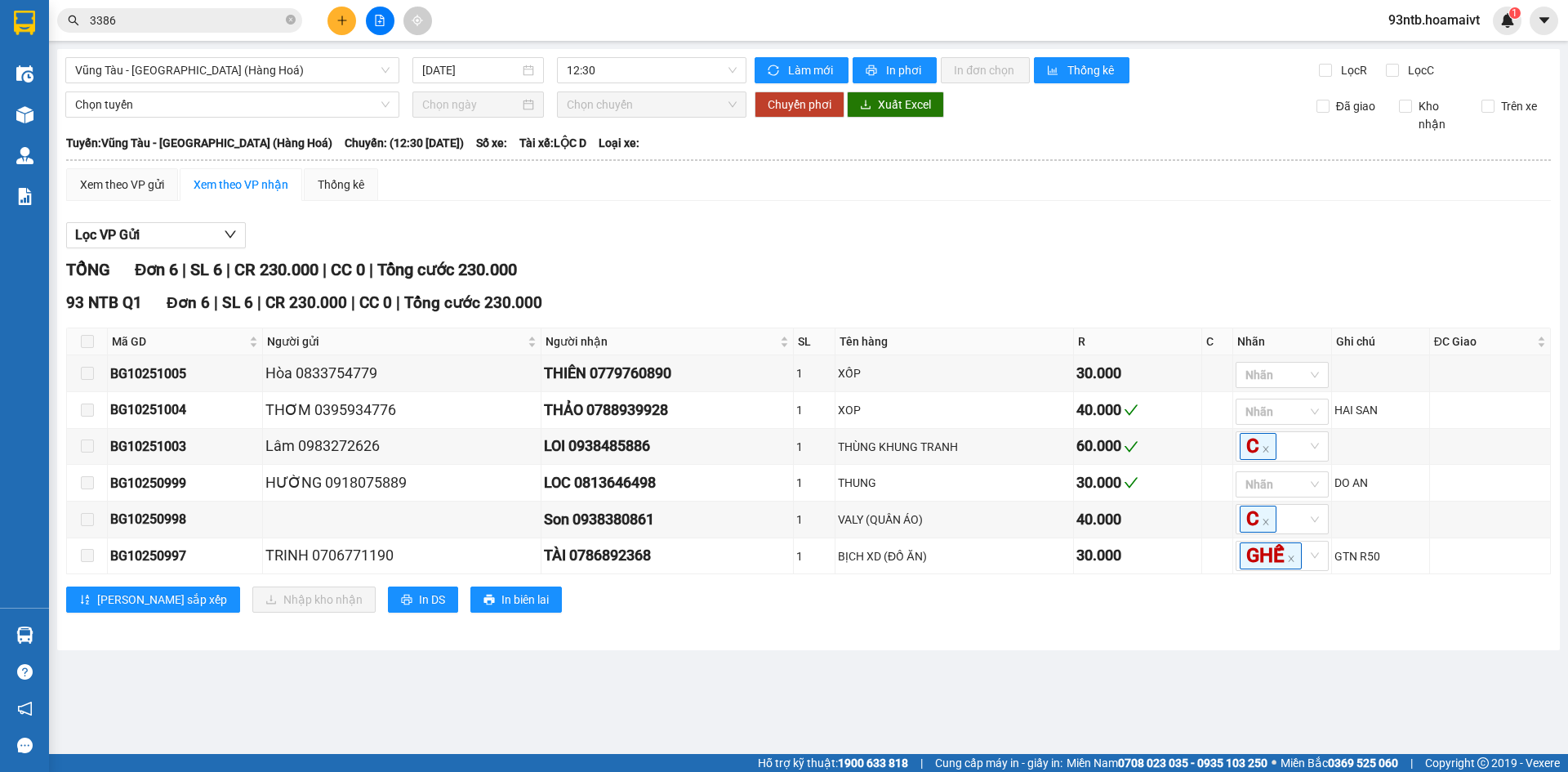
click at [1172, 174] on section "Kết quả tìm kiếm ( 65 ) Bộ lọc Tìm người gửi/nhận Thuộc VP này Mã ĐH Trạng thái…" at bounding box center [784, 386] width 1568 height 772
click at [175, 26] on input "3386" at bounding box center [186, 20] width 192 height 18
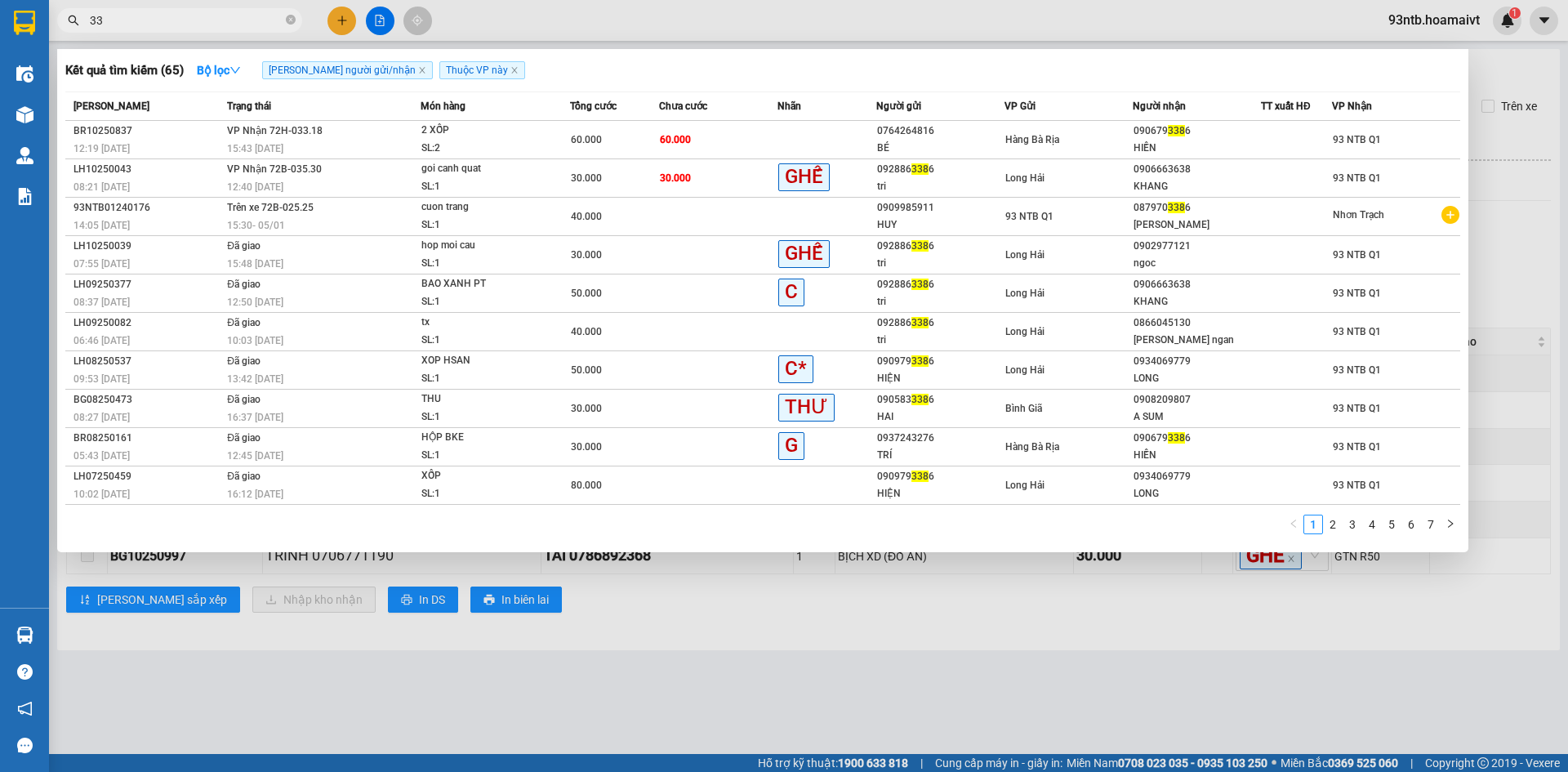
type input "3"
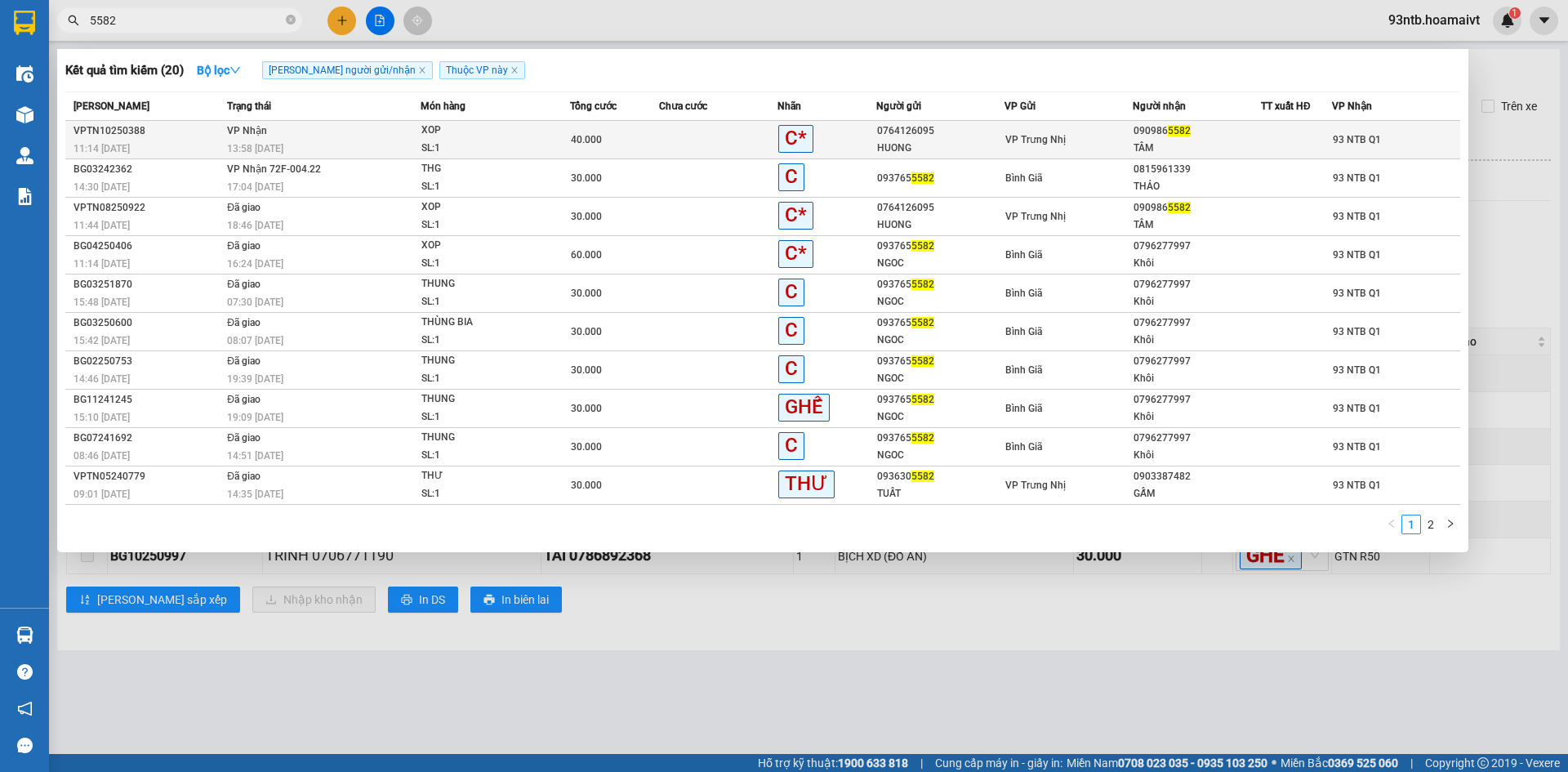
type input "5582"
click at [1297, 129] on td at bounding box center [1296, 140] width 71 height 39
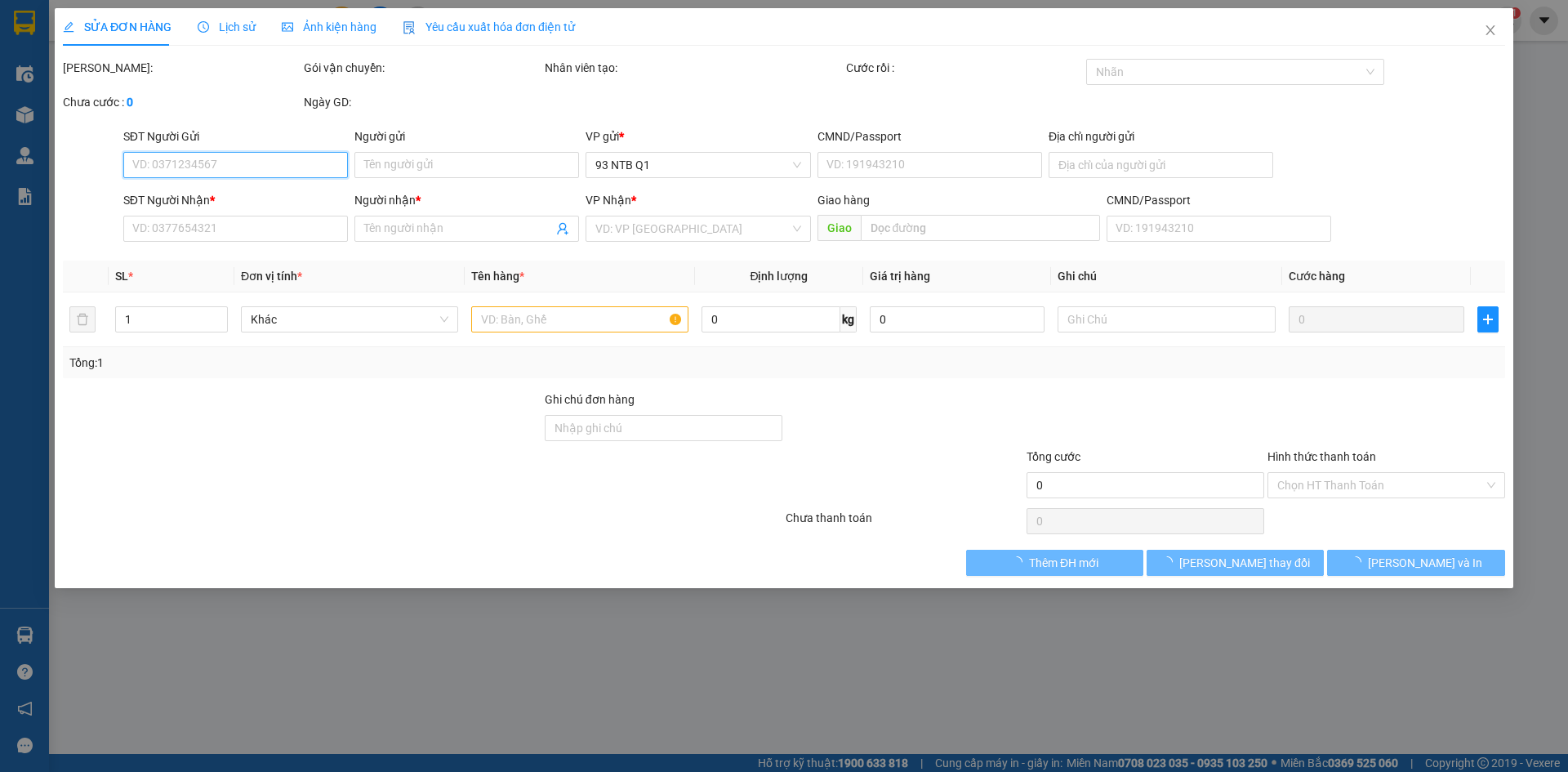
type input "0764126095"
type input "HUONG"
type input "0909865582"
type input "TÂM"
type input "40.000"
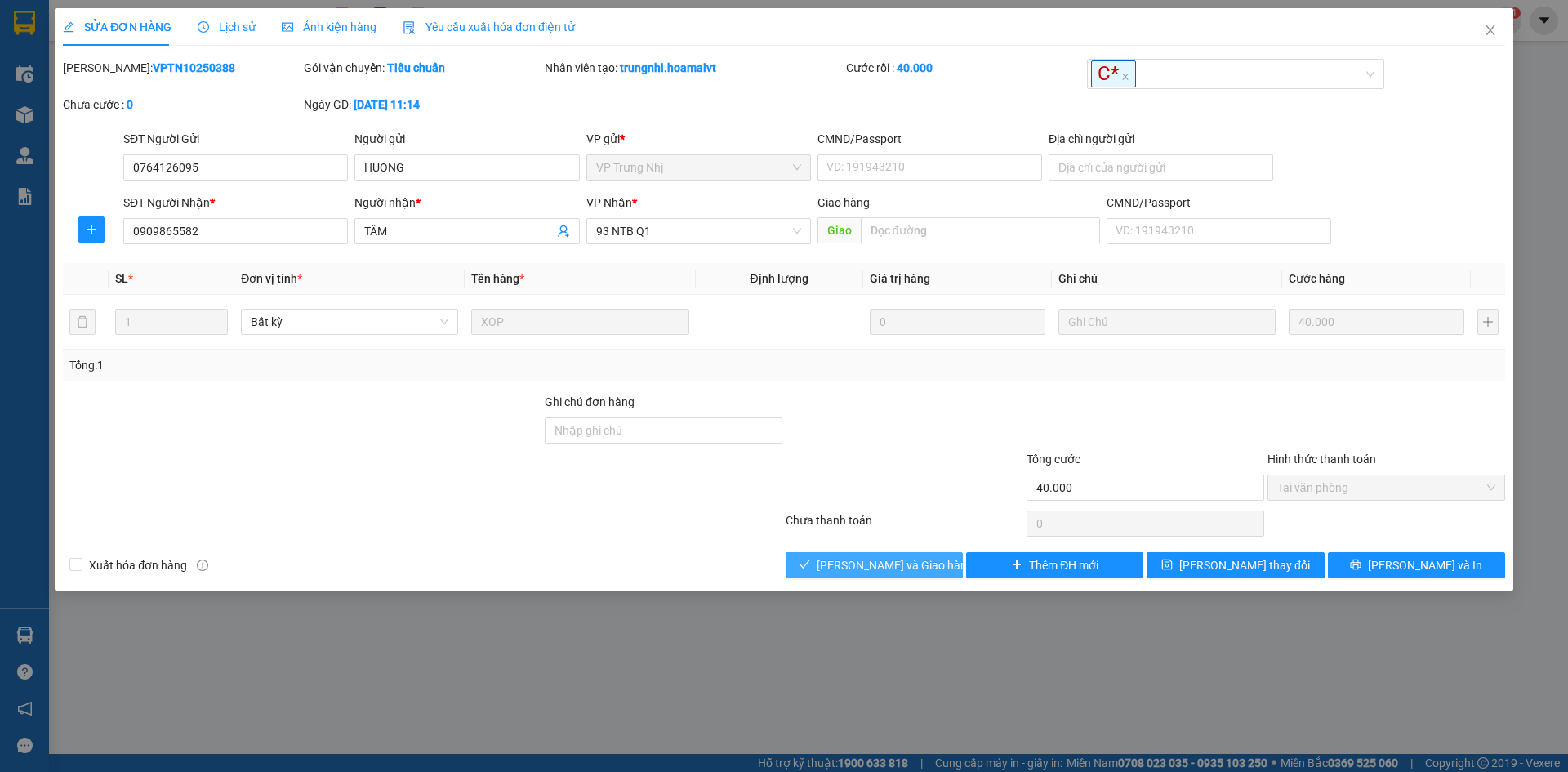
click at [884, 563] on span "[PERSON_NAME] và Giao hàng" at bounding box center [894, 565] width 157 height 18
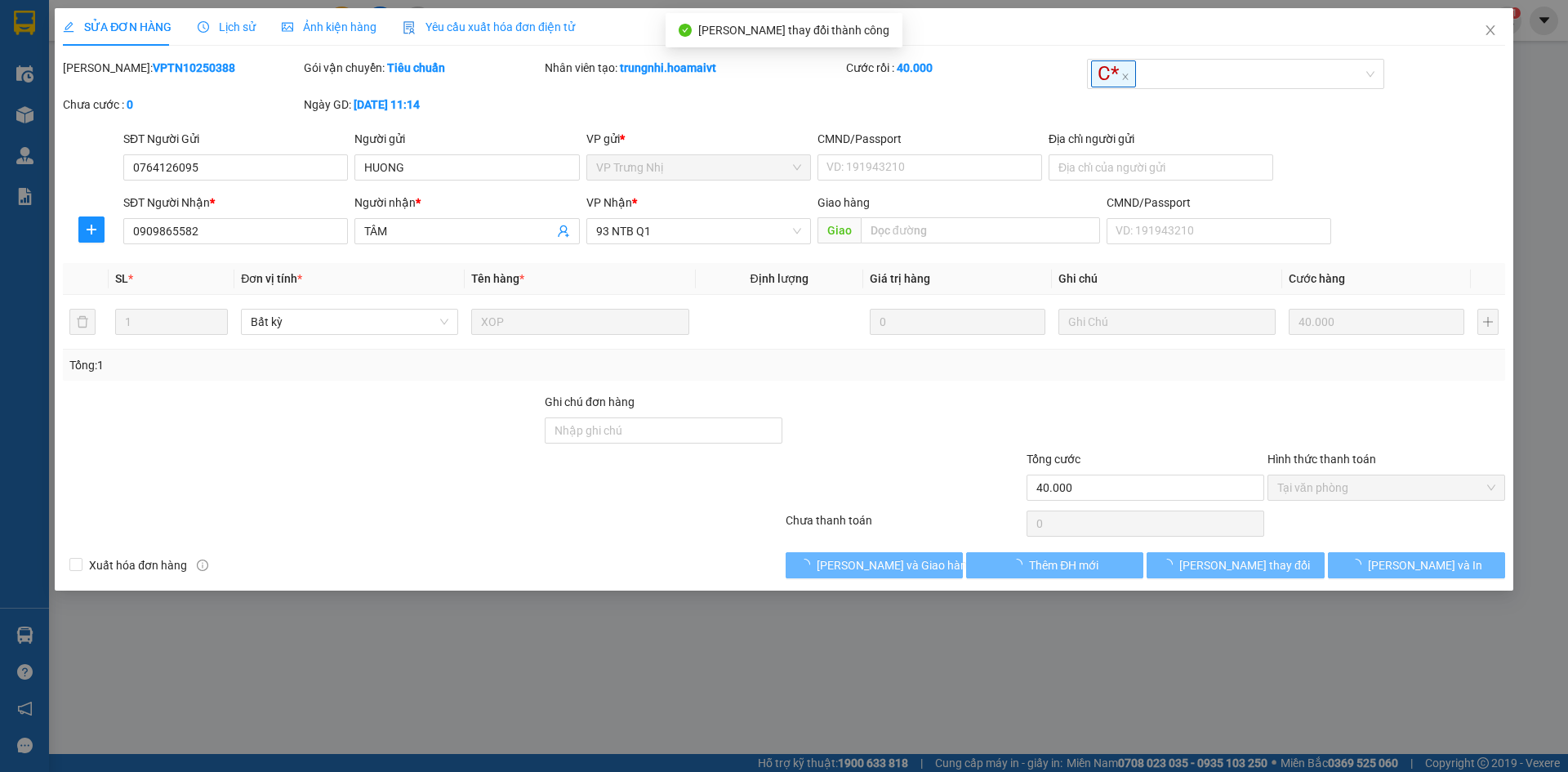
click at [700, 546] on div "Total Paid Fee 40.000 Total UnPaid Fee 0 Cash Collection Total Fee Mã ĐH: VPTN1…" at bounding box center [784, 319] width 1442 height 520
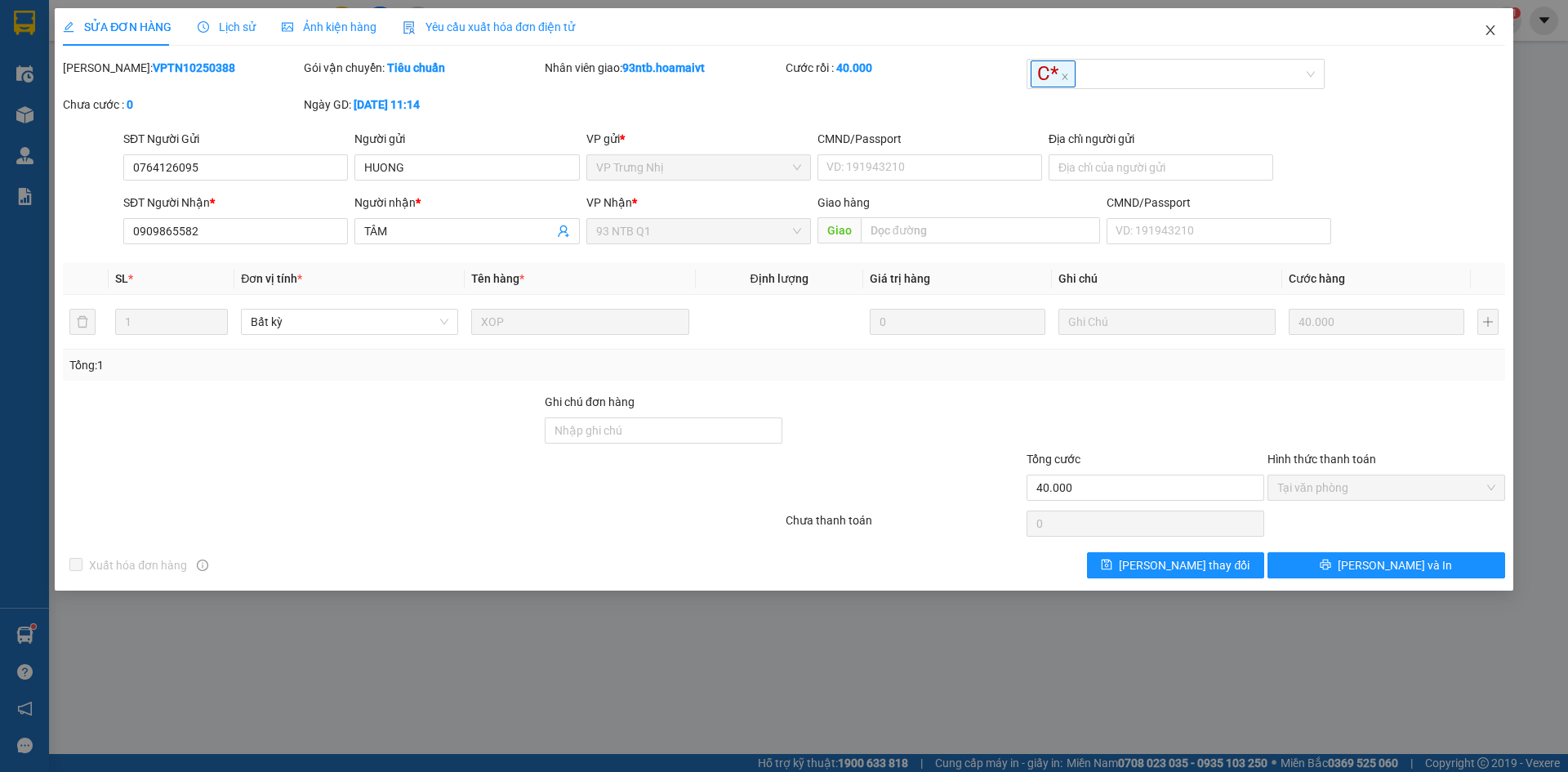
click at [1495, 31] on icon "close" at bounding box center [1490, 30] width 13 height 13
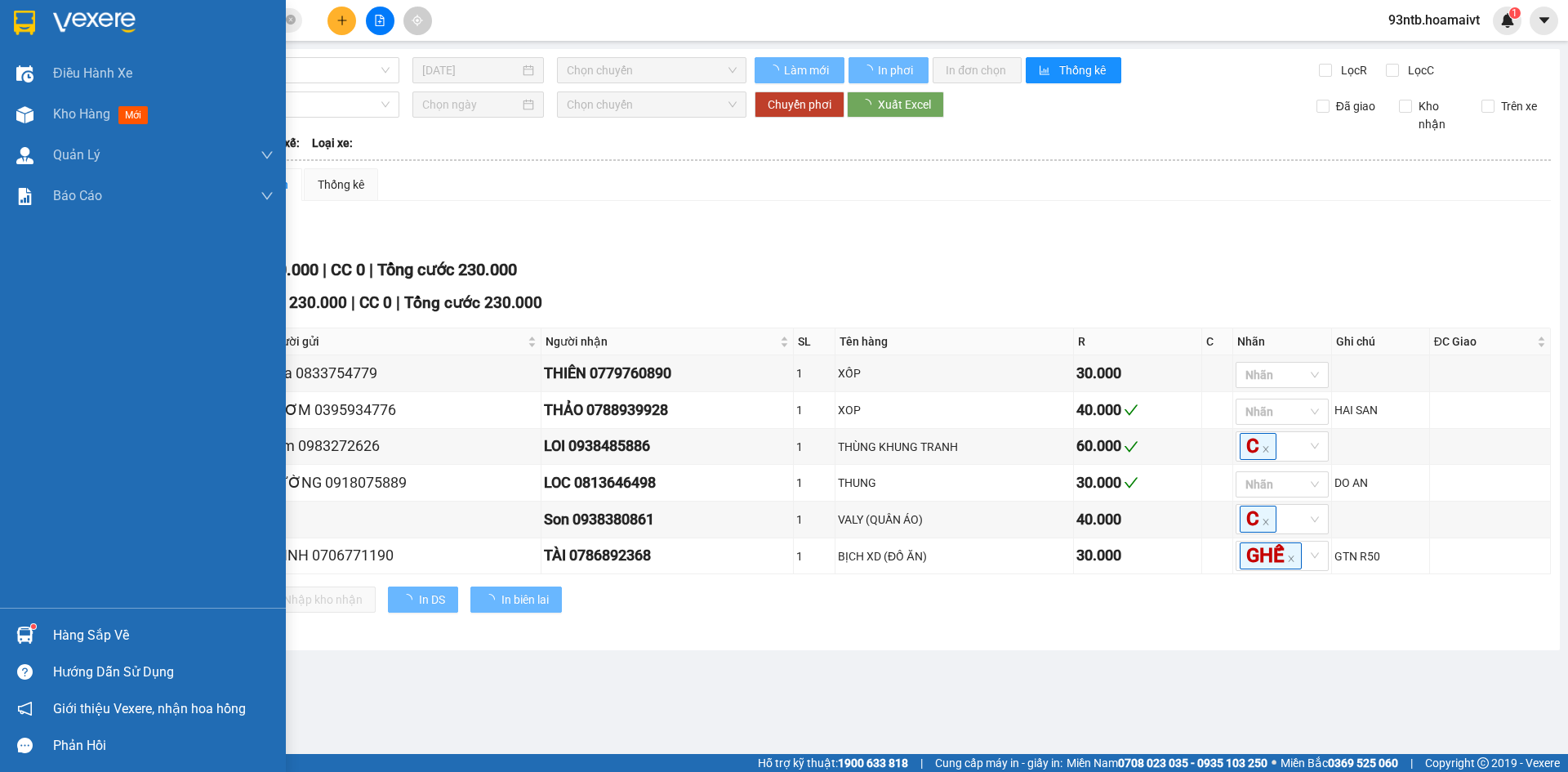
drag, startPoint x: 94, startPoint y: 631, endPoint x: 363, endPoint y: 654, distance: 270.0
click at [95, 631] on div "Hàng sắp về" at bounding box center [164, 635] width 220 height 25
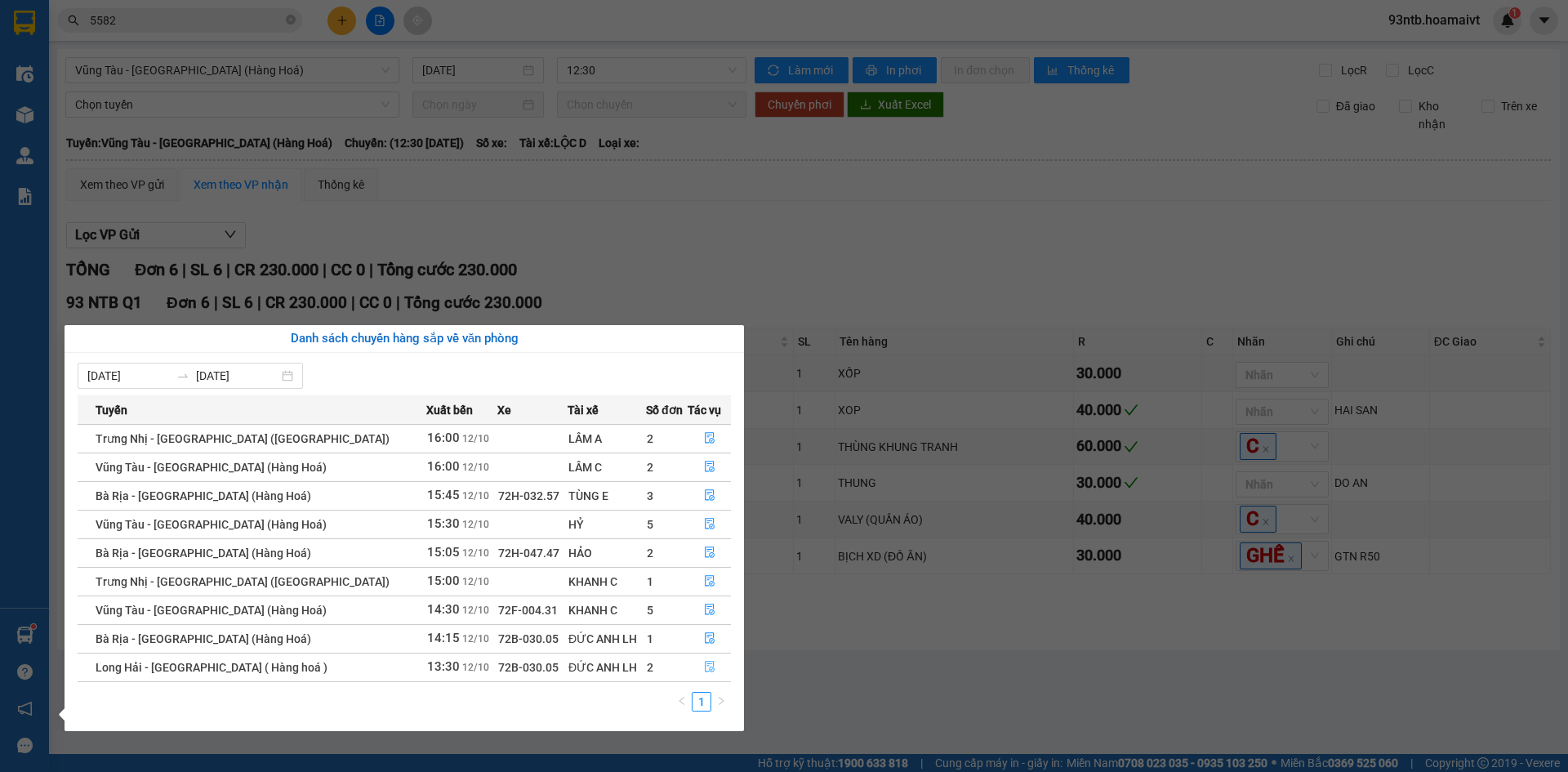
drag, startPoint x: 699, startPoint y: 662, endPoint x: 716, endPoint y: 675, distance: 21.4
click at [704, 662] on icon "file-done" at bounding box center [709, 667] width 10 height 11
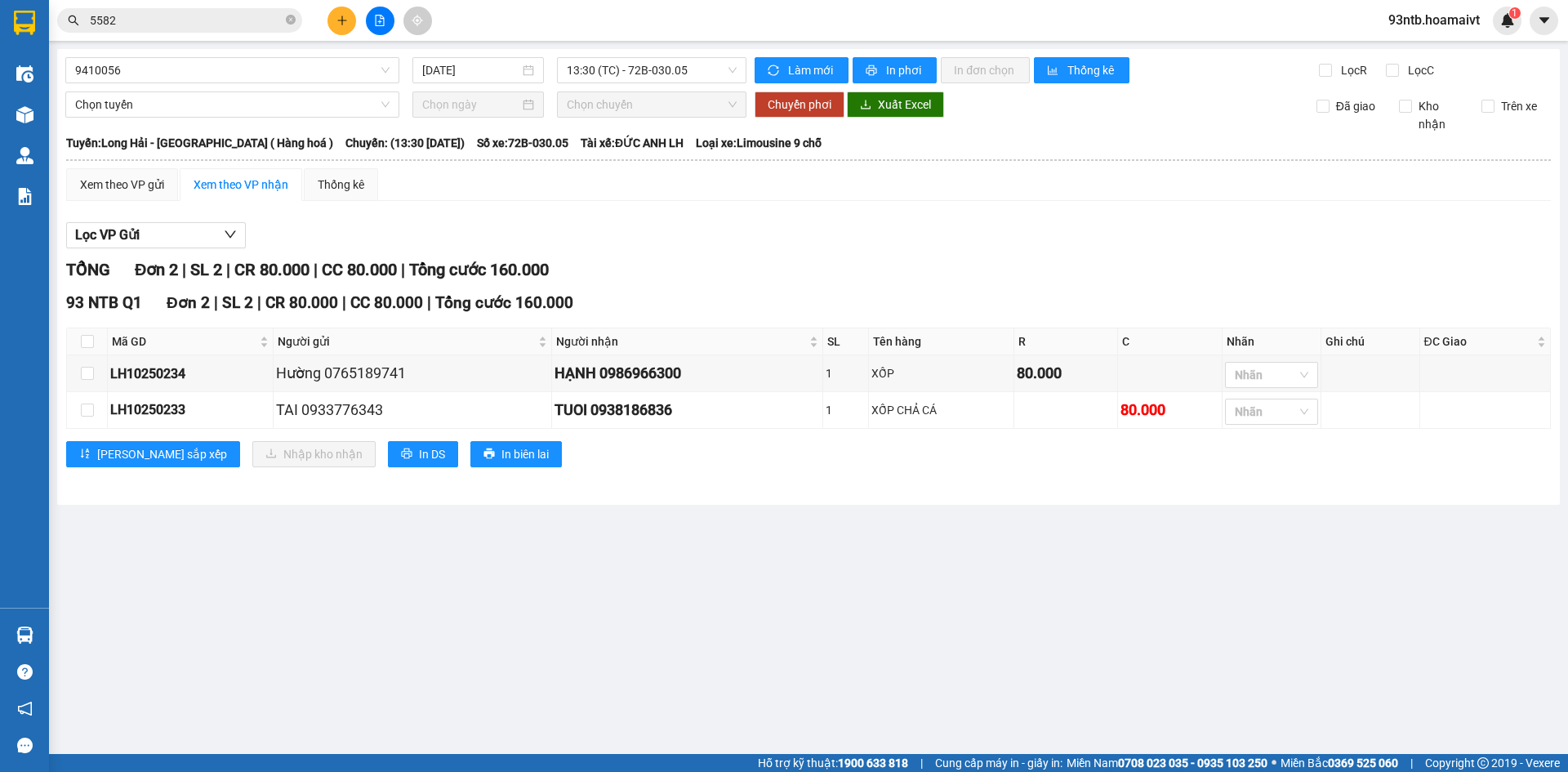
click at [1092, 254] on div "Lọc VP Gửi TỔNG Đơn 2 | SL 2 | CR 80.000 | CC 80.000 | Tổng cước 160.000 93 NT…" at bounding box center [808, 351] width 1485 height 274
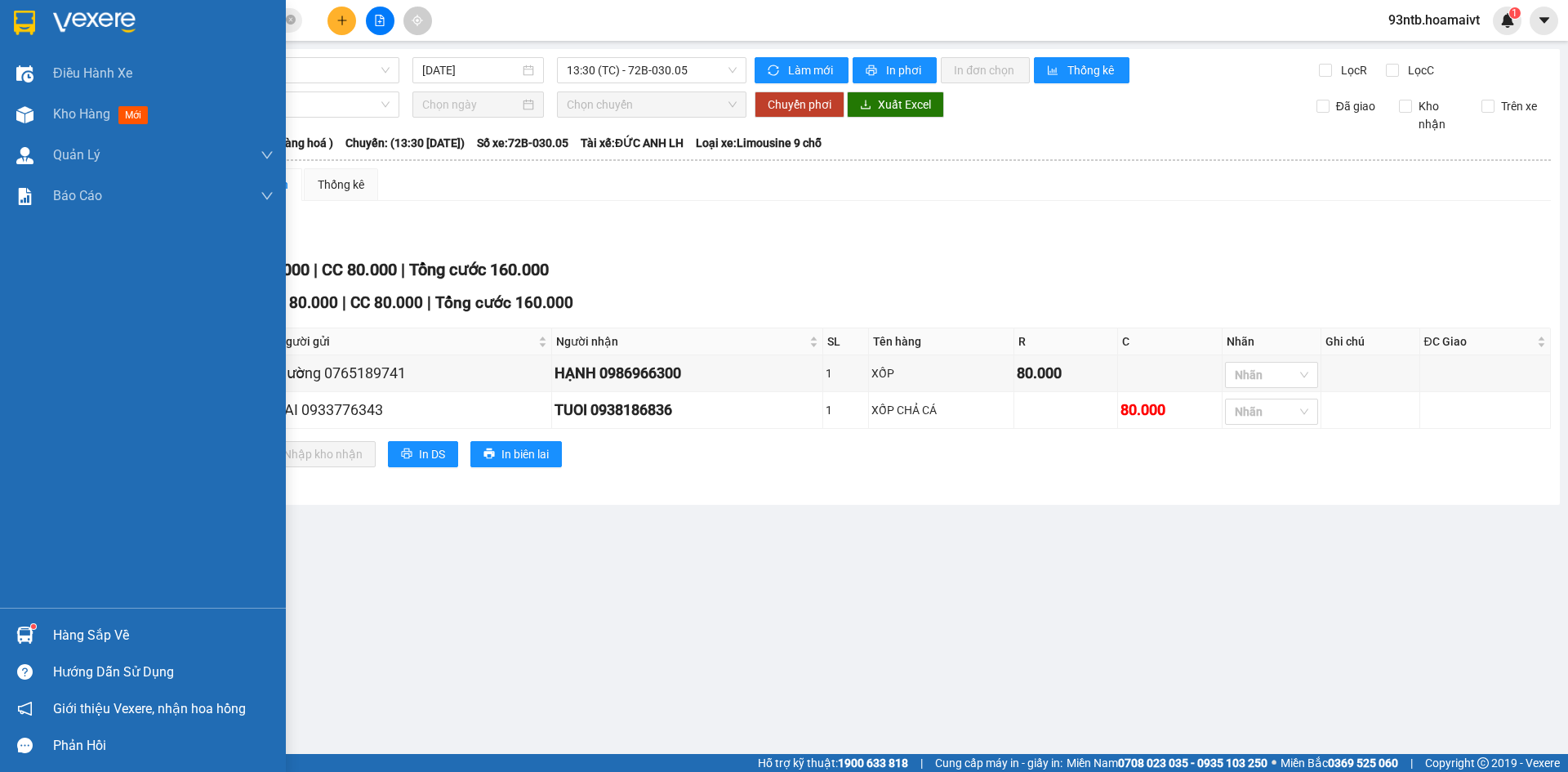
click at [46, 634] on div "Hàng sắp về" at bounding box center [143, 635] width 286 height 37
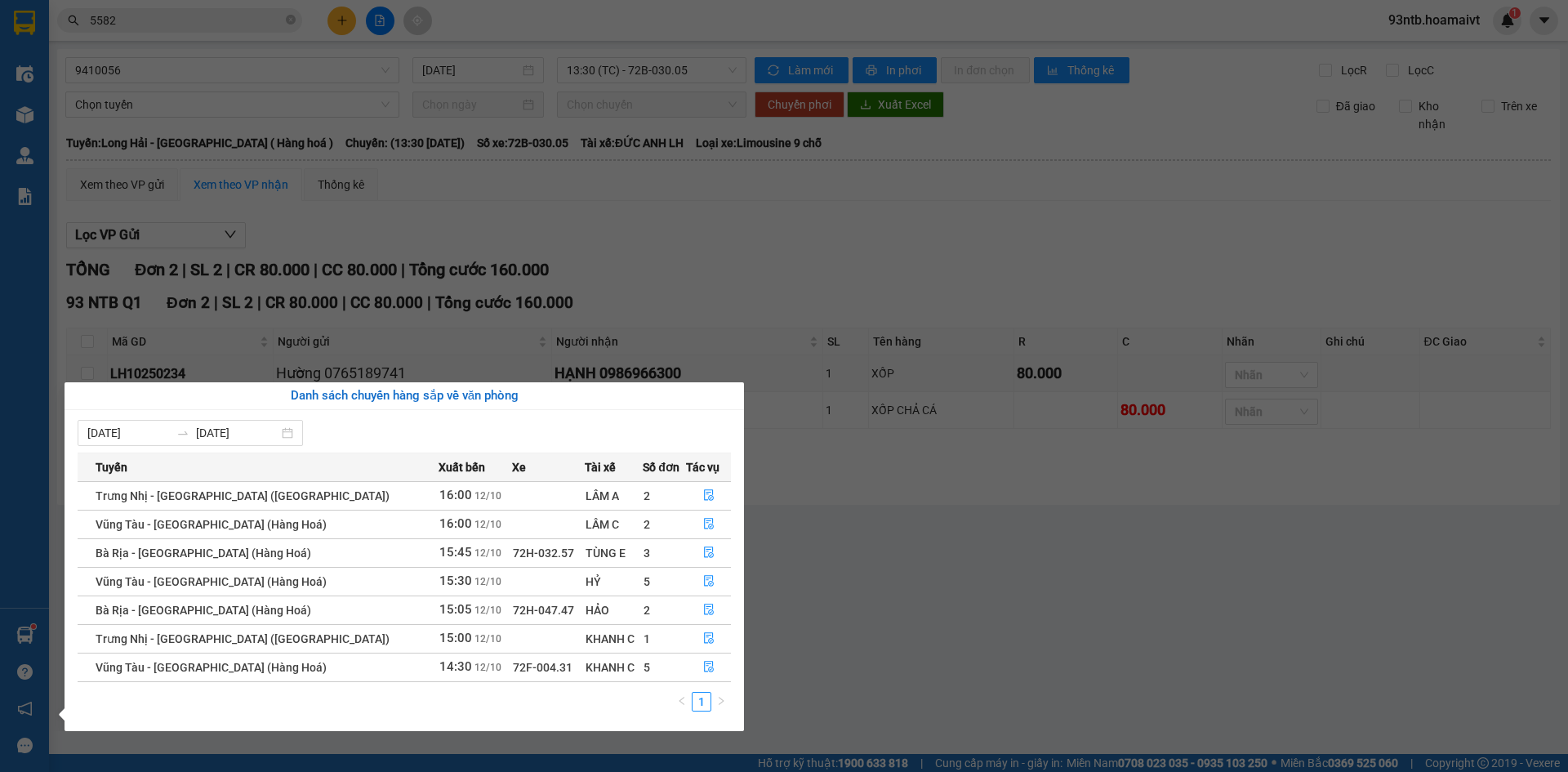
click at [175, 10] on section "Kết quả tìm kiếm ( 20 ) Bộ lọc Tìm người gửi/nhận Thuộc VP này Mã ĐH Trạng thái…" at bounding box center [784, 386] width 1568 height 772
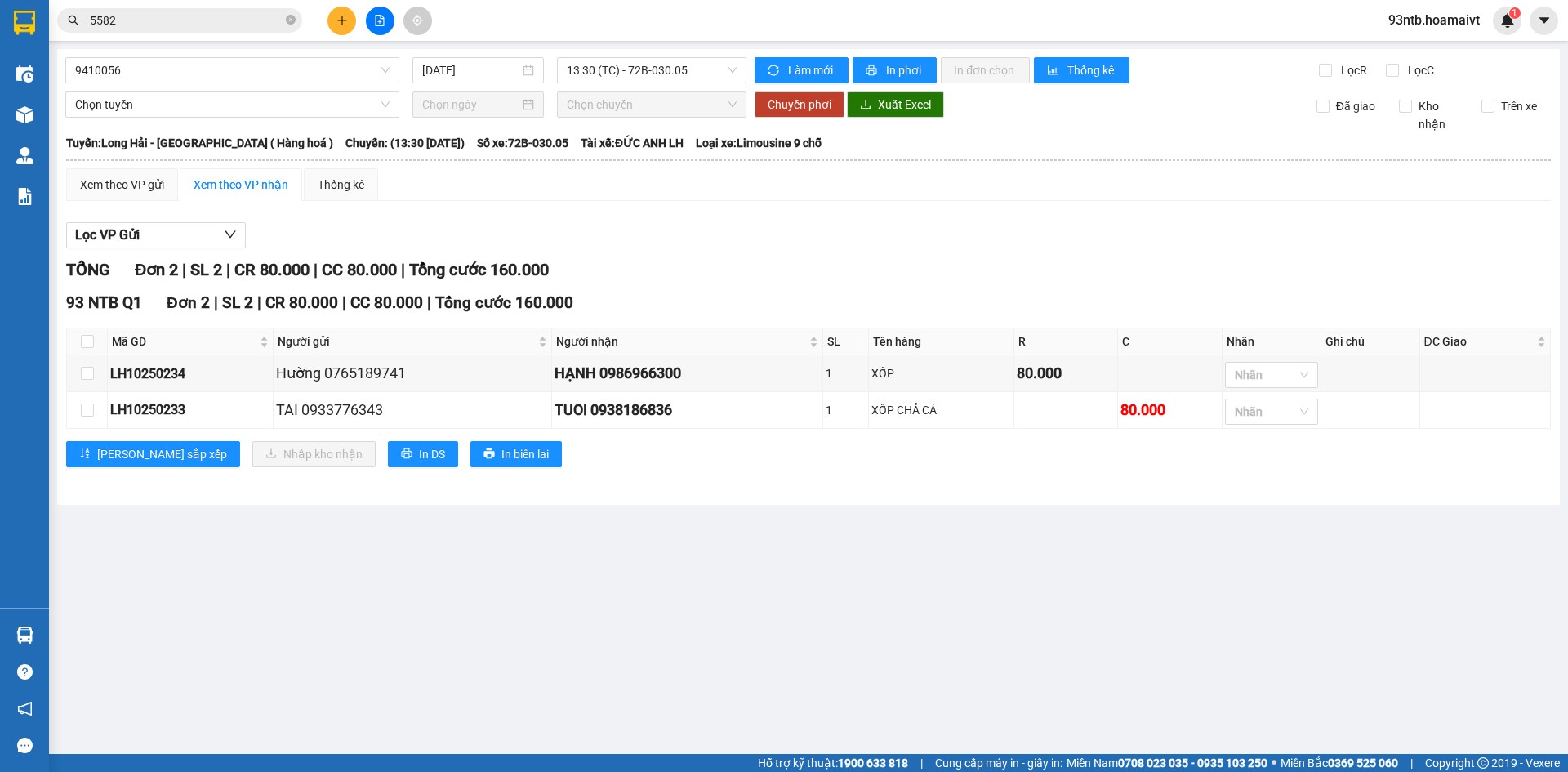
click at [184, 19] on input "5582" at bounding box center [186, 20] width 192 height 18
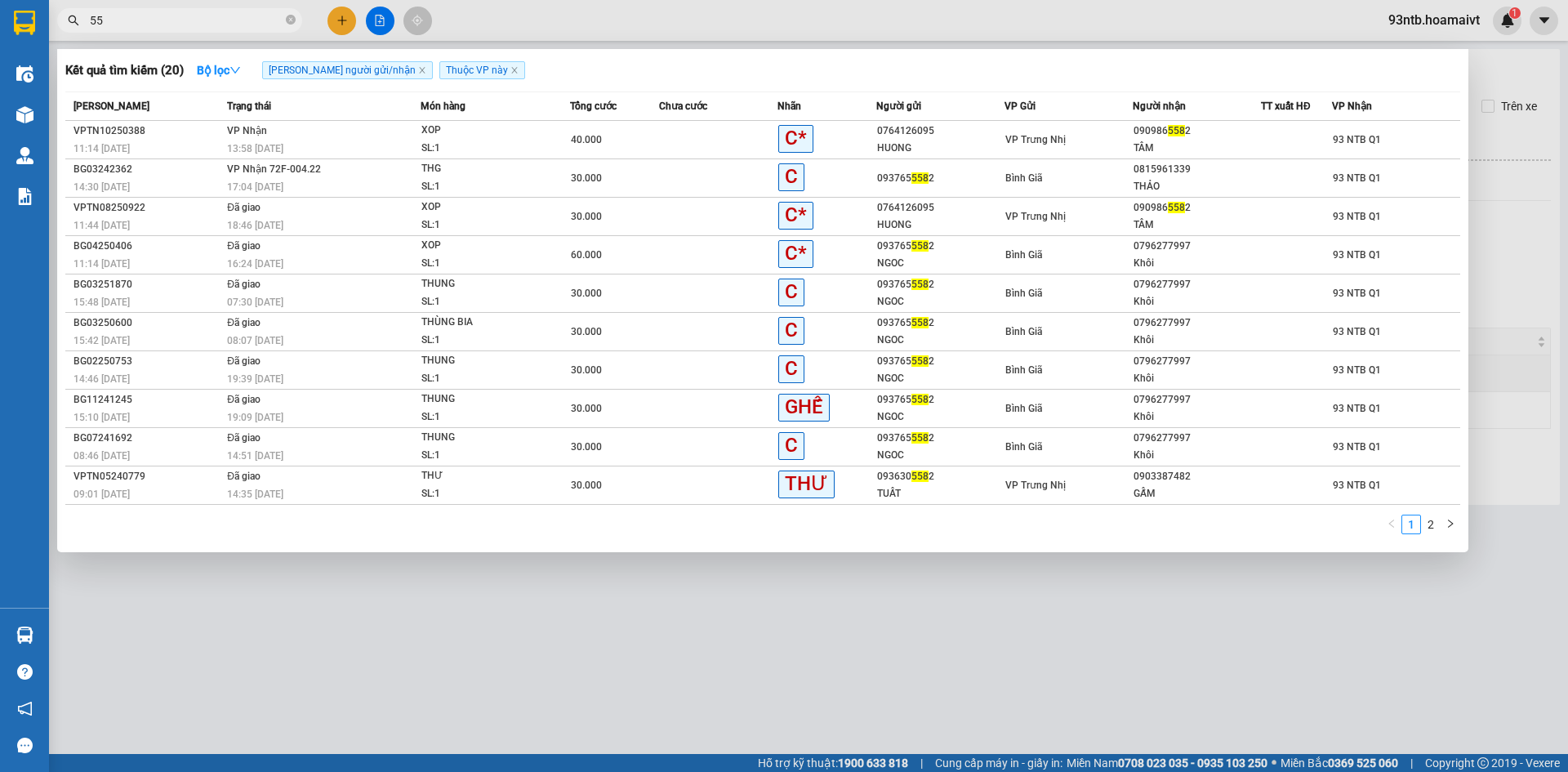
type input "5"
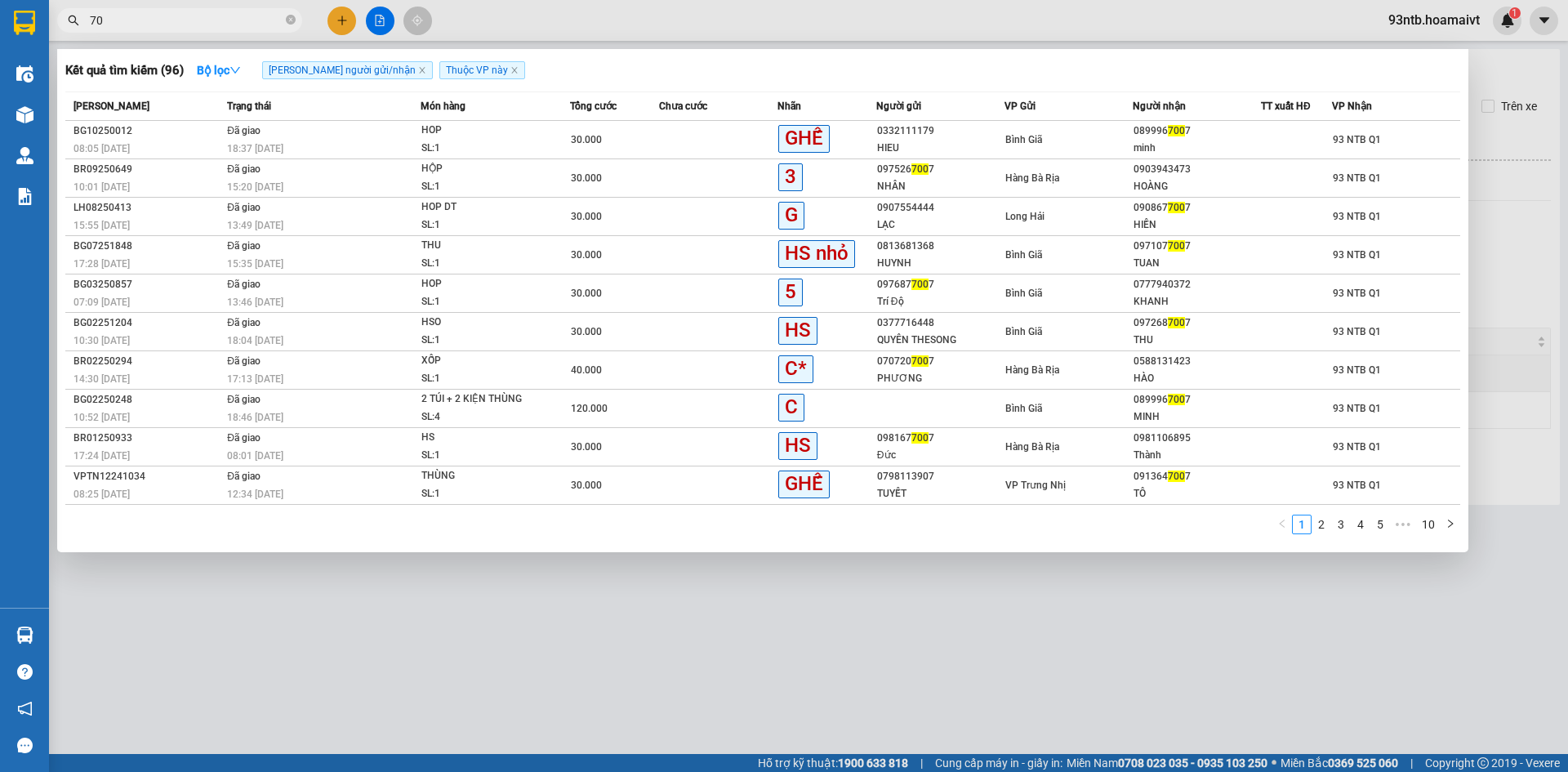
type input "7"
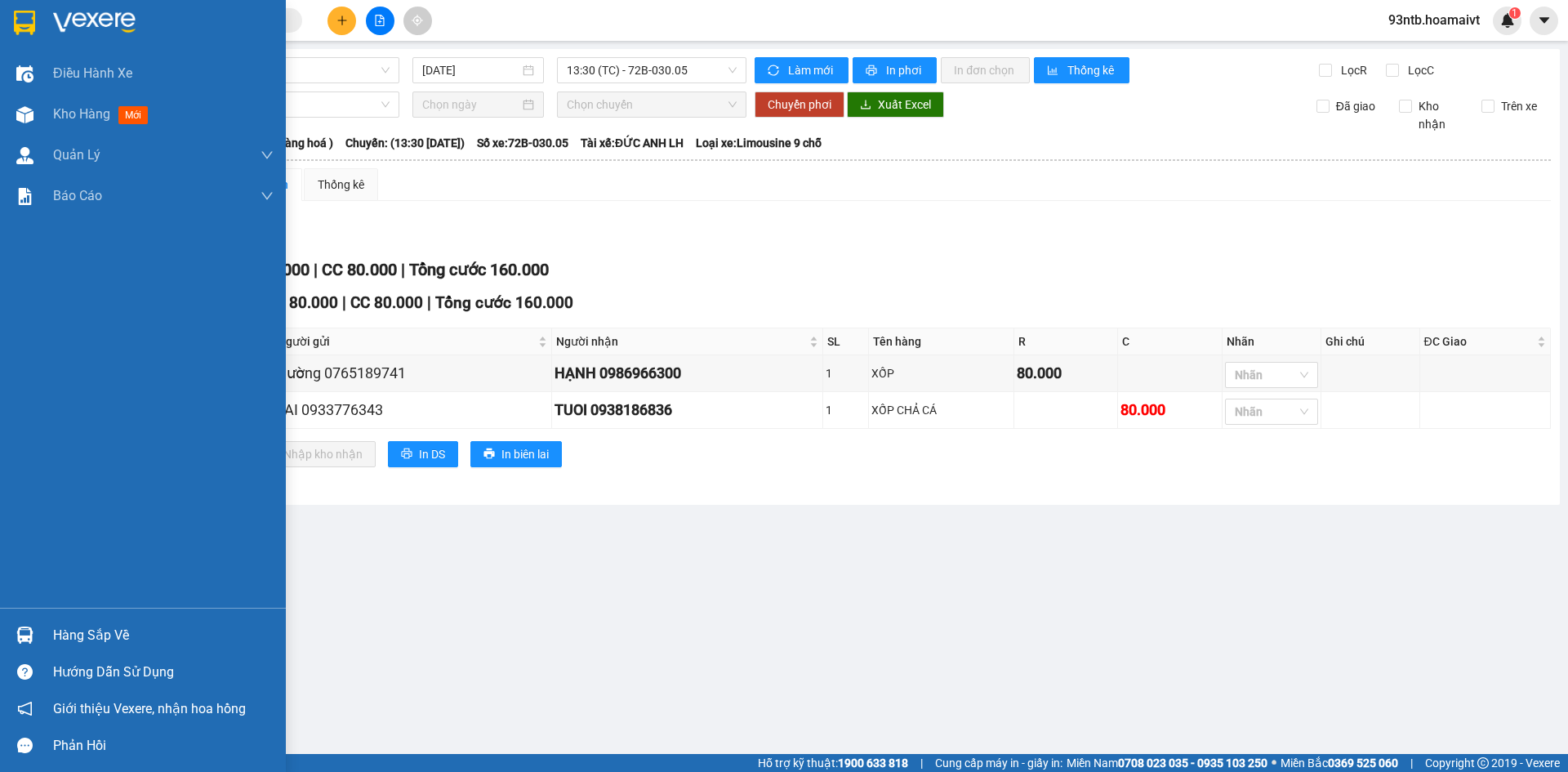
click at [133, 649] on div "Hàng sắp về" at bounding box center [143, 635] width 286 height 37
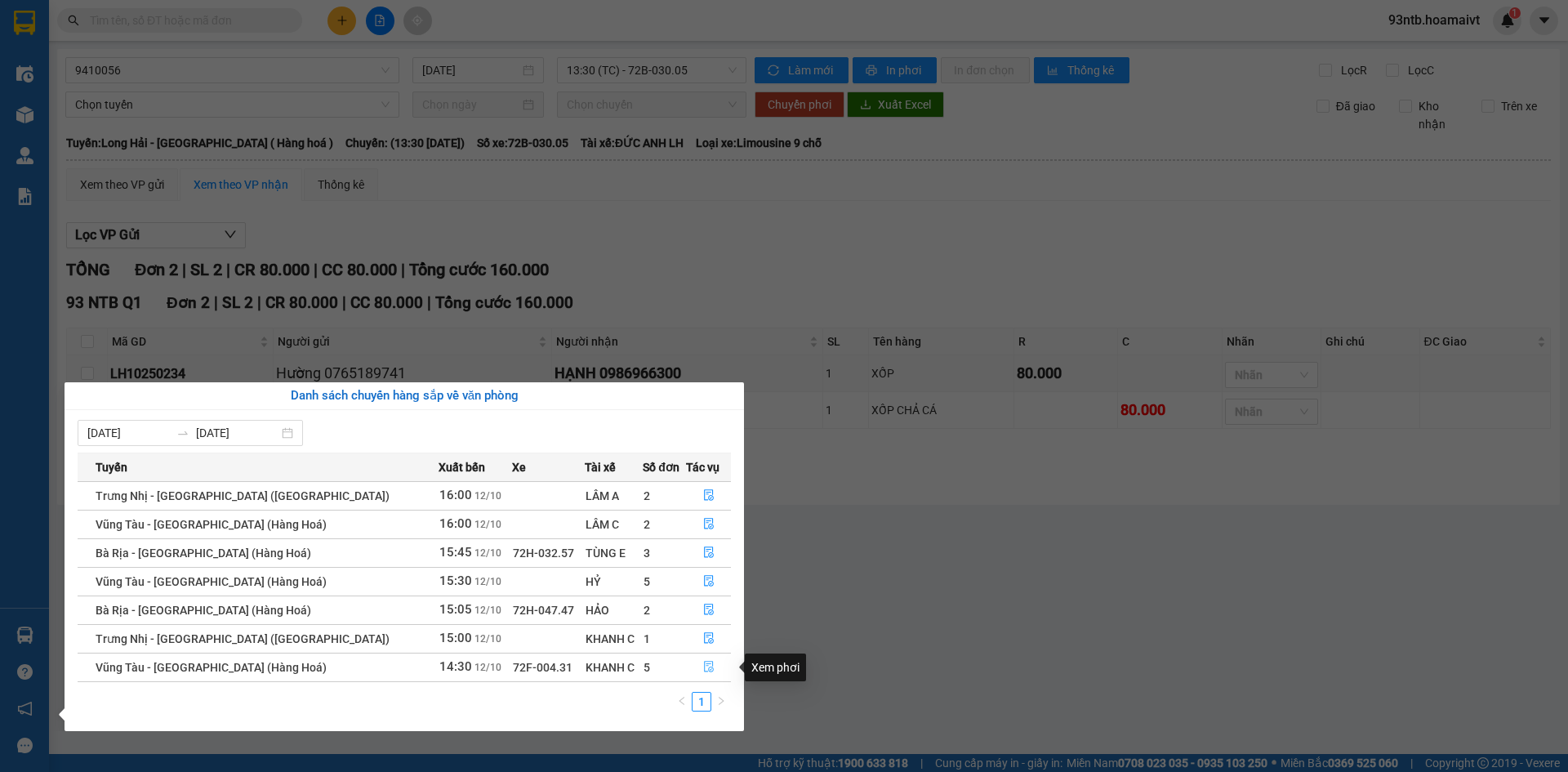
click at [704, 670] on icon "file-done" at bounding box center [709, 666] width 11 height 11
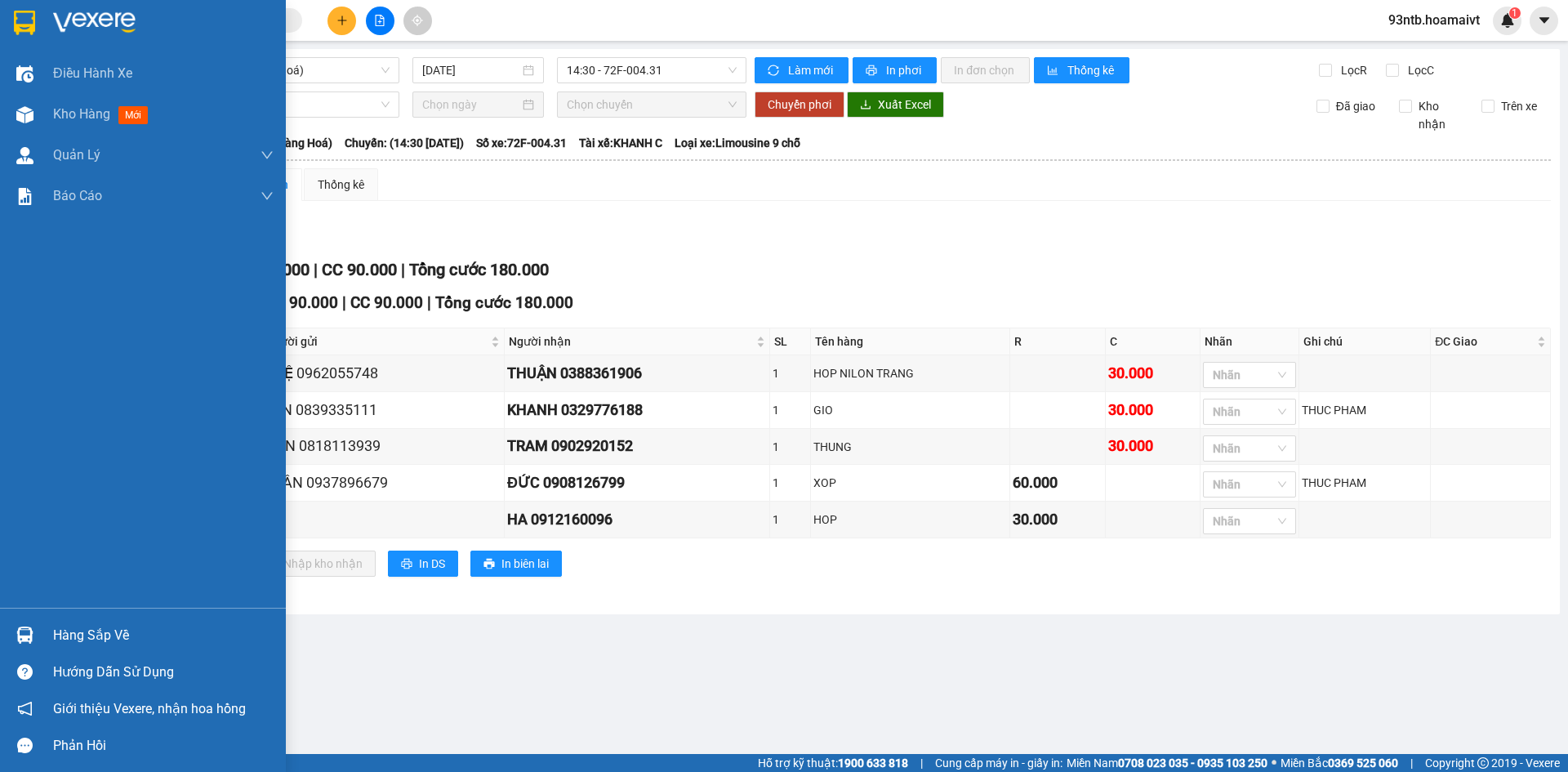
drag, startPoint x: 167, startPoint y: 622, endPoint x: 176, endPoint y: 633, distance: 14.2
click at [169, 624] on div "Hàng sắp về" at bounding box center [164, 635] width 220 height 25
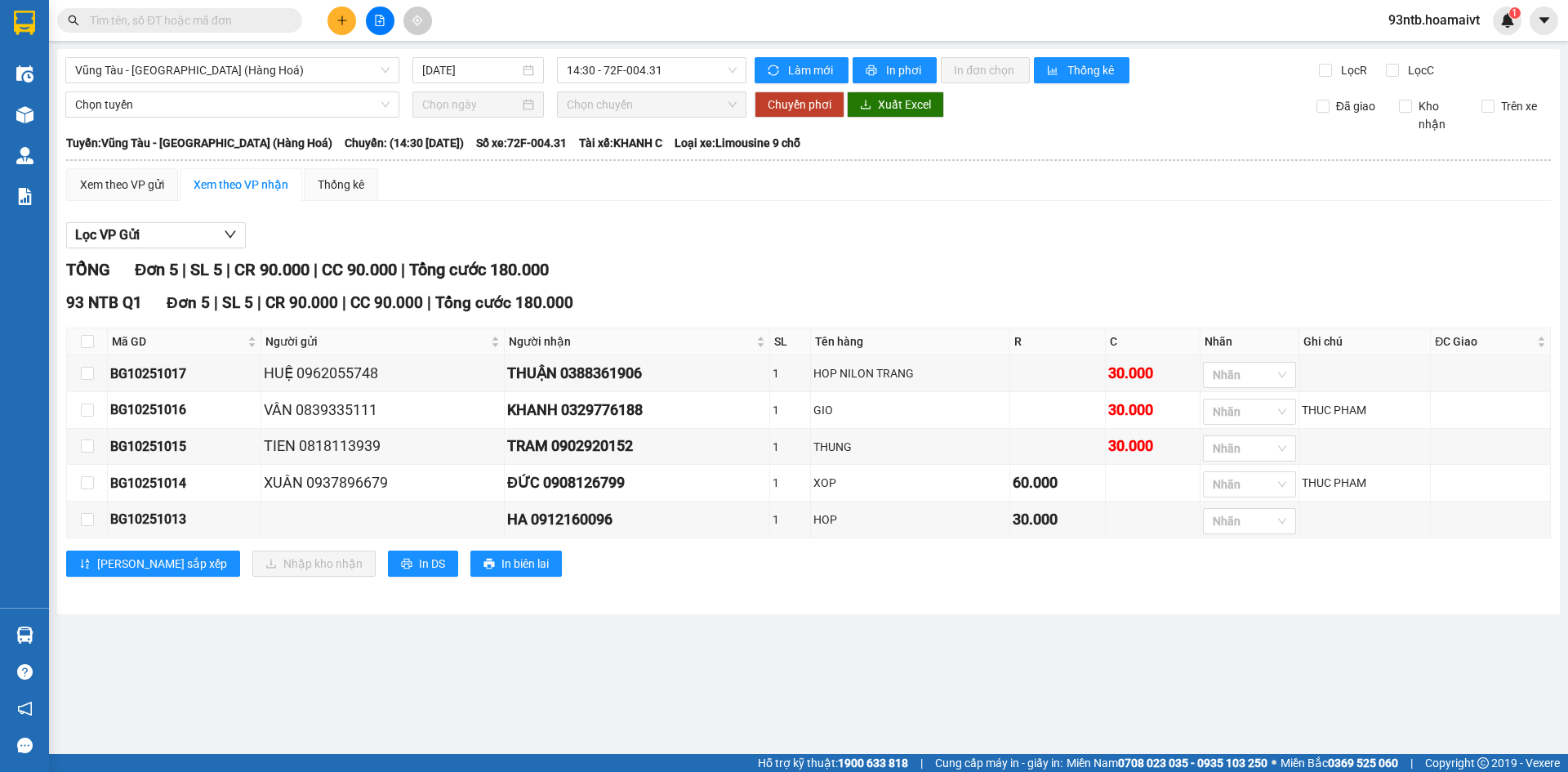
click at [1157, 239] on section "Kết quả tìm kiếm ( 949 ) Bộ lọc Tìm người gửi/nhận Thuộc VP này Mã ĐH Trạng thá…" at bounding box center [784, 386] width 1568 height 772
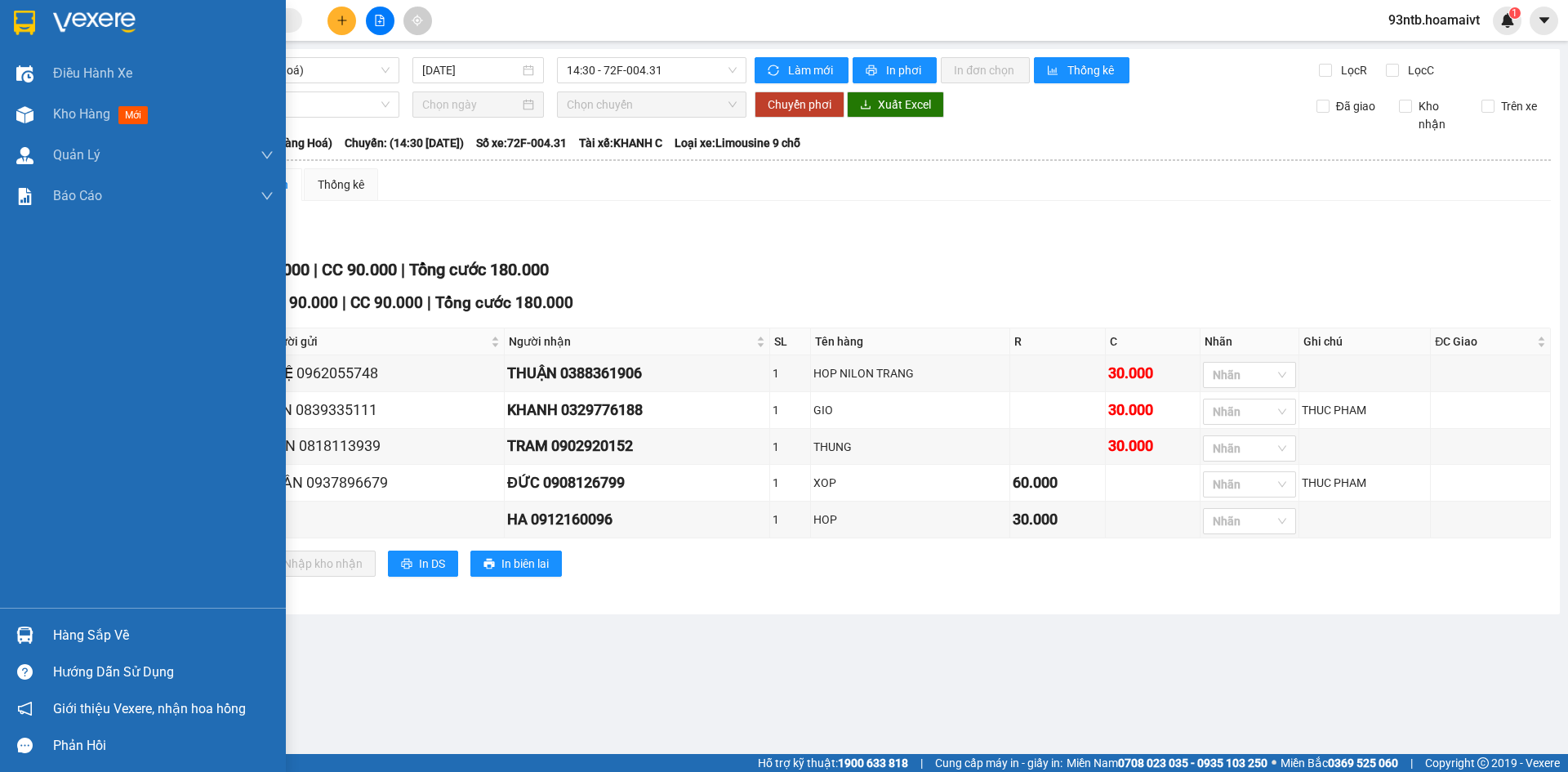
click at [109, 632] on div "Hàng sắp về" at bounding box center [164, 635] width 220 height 25
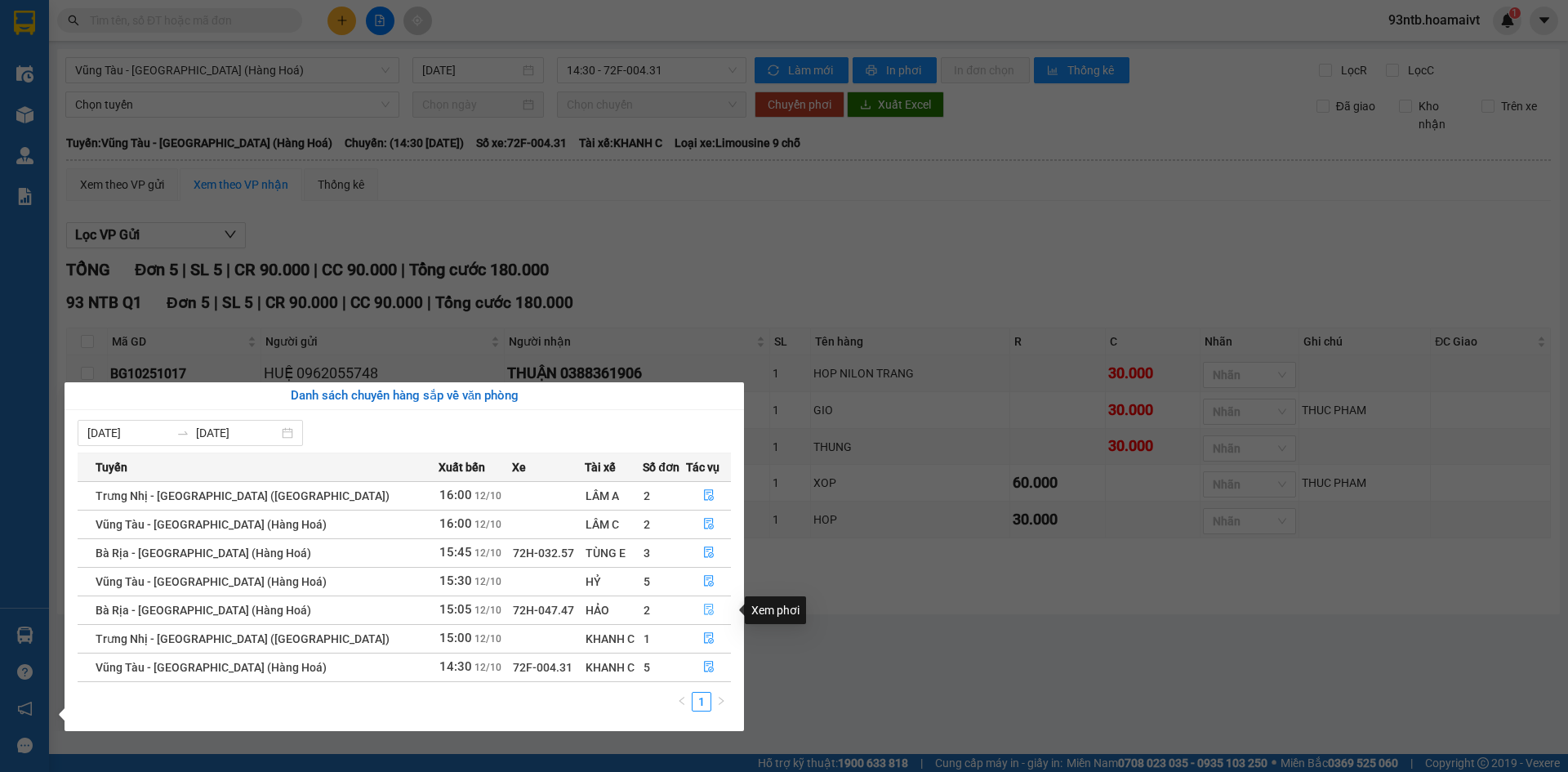
click at [704, 610] on icon "file-done" at bounding box center [709, 609] width 11 height 11
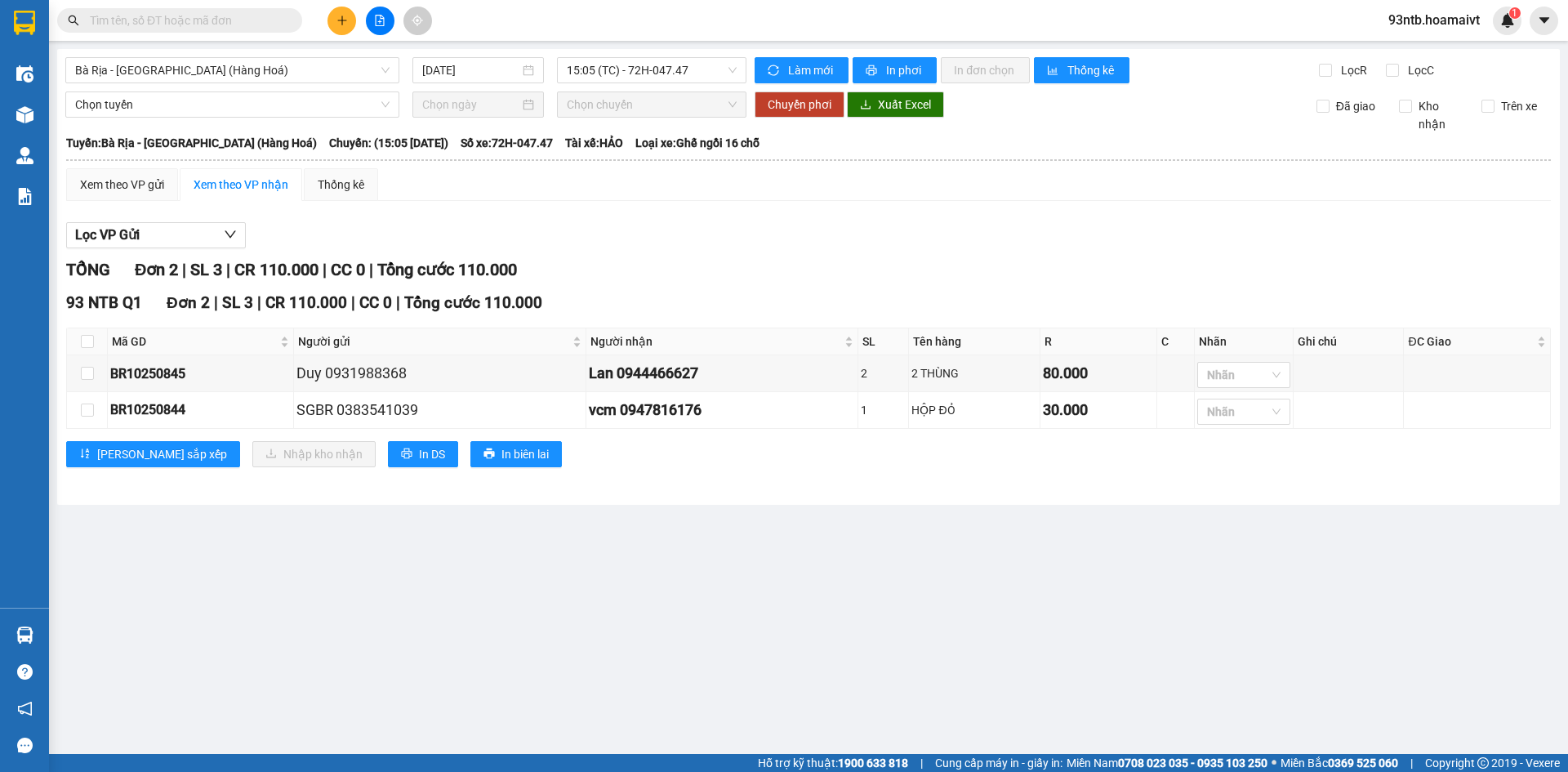
click at [1198, 228] on div "Lọc VP Gửi" at bounding box center [808, 235] width 1485 height 27
click at [1256, 387] on div "Nhãn" at bounding box center [1243, 375] width 93 height 26
click at [1241, 471] on div "C" at bounding box center [1244, 461] width 93 height 26
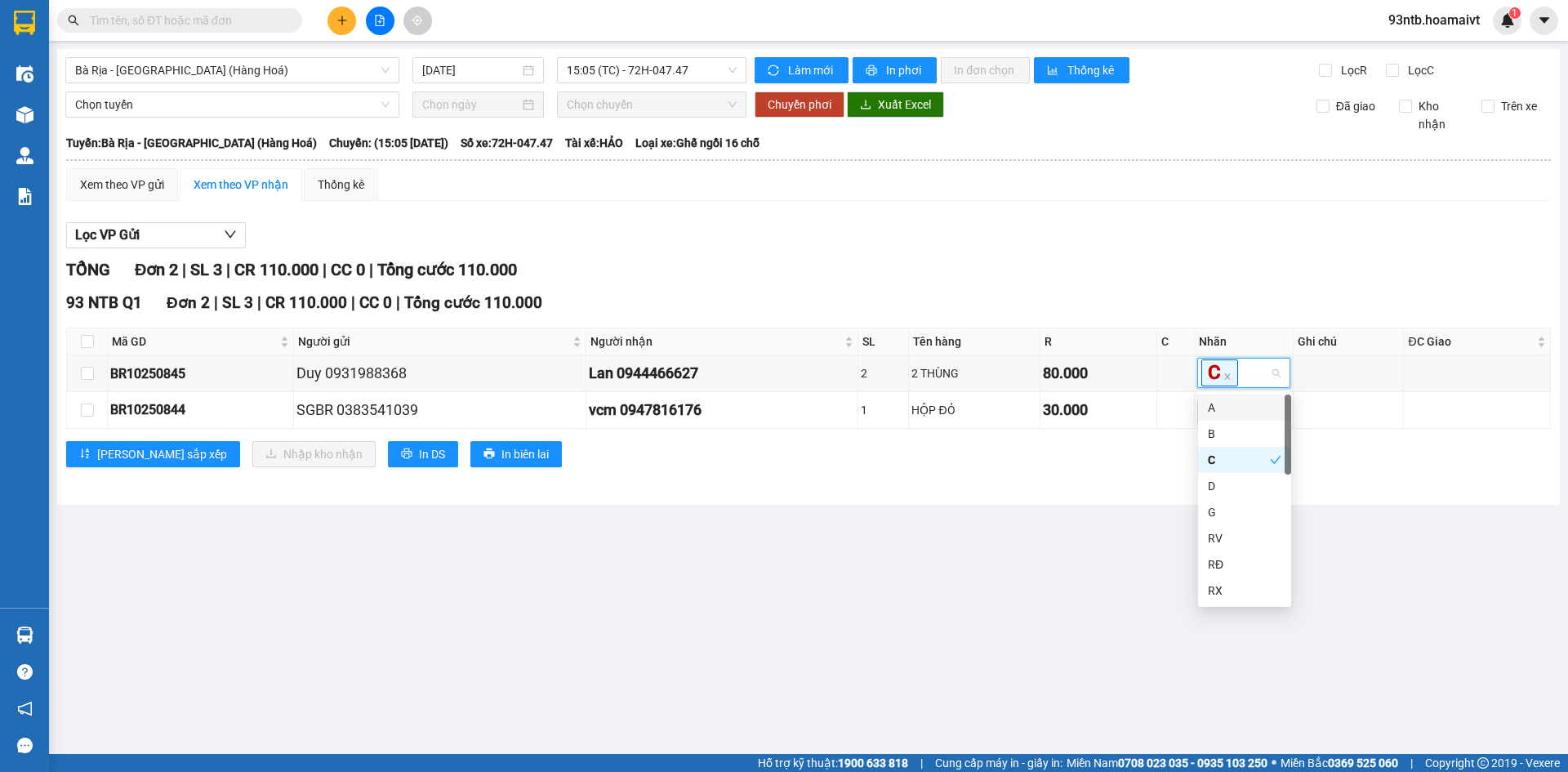
click at [1286, 318] on div "93 NTB Q1 Đơn 2 | SL 3 | CR 110.000 | CC 0 | Tổng cước 110.000 Mã GD Người gửi …" at bounding box center [808, 384] width 1485 height 188
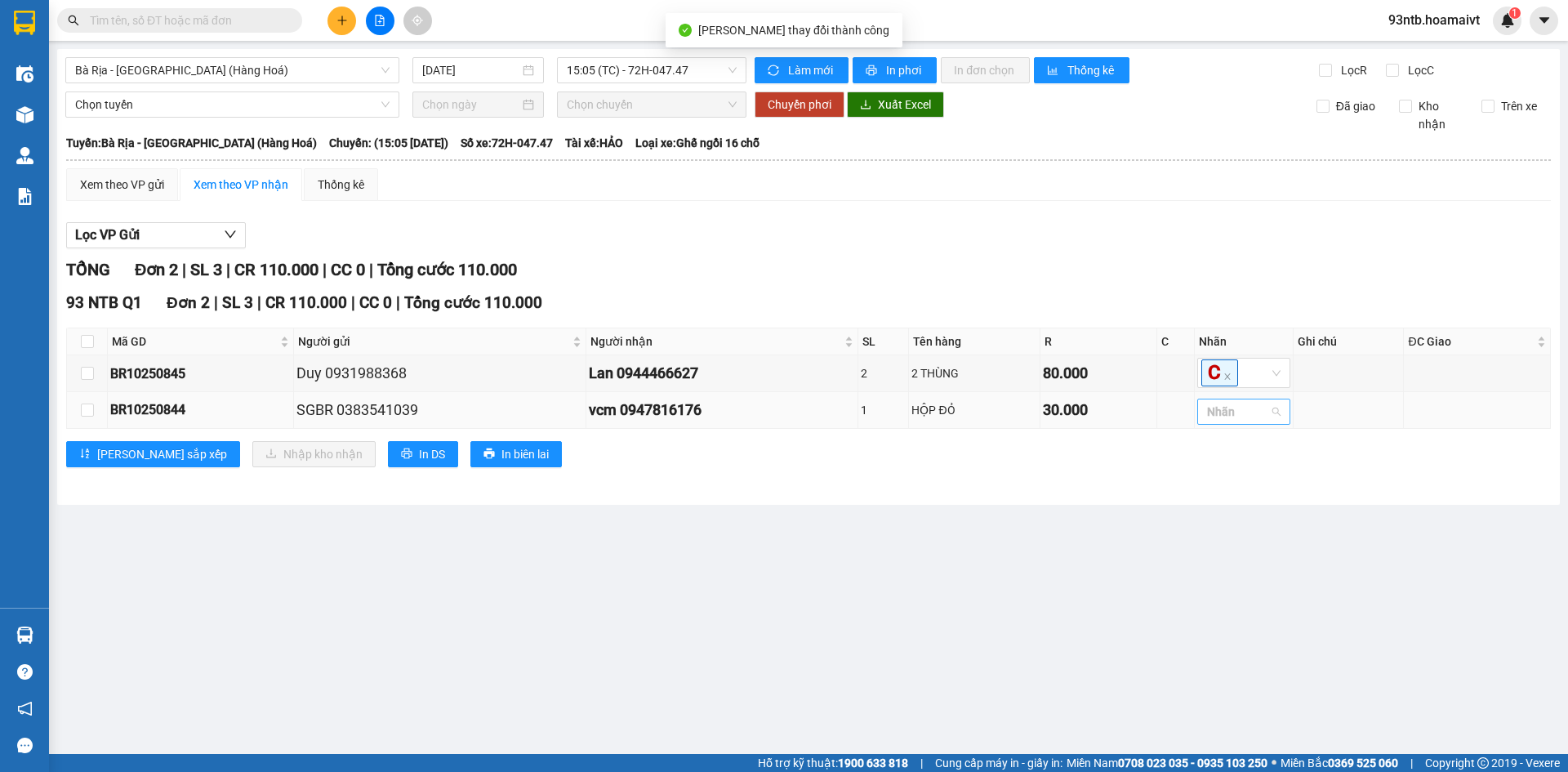
click at [1264, 416] on div at bounding box center [1236, 411] width 68 height 19
click at [1248, 515] on div "3" at bounding box center [1244, 515] width 74 height 18
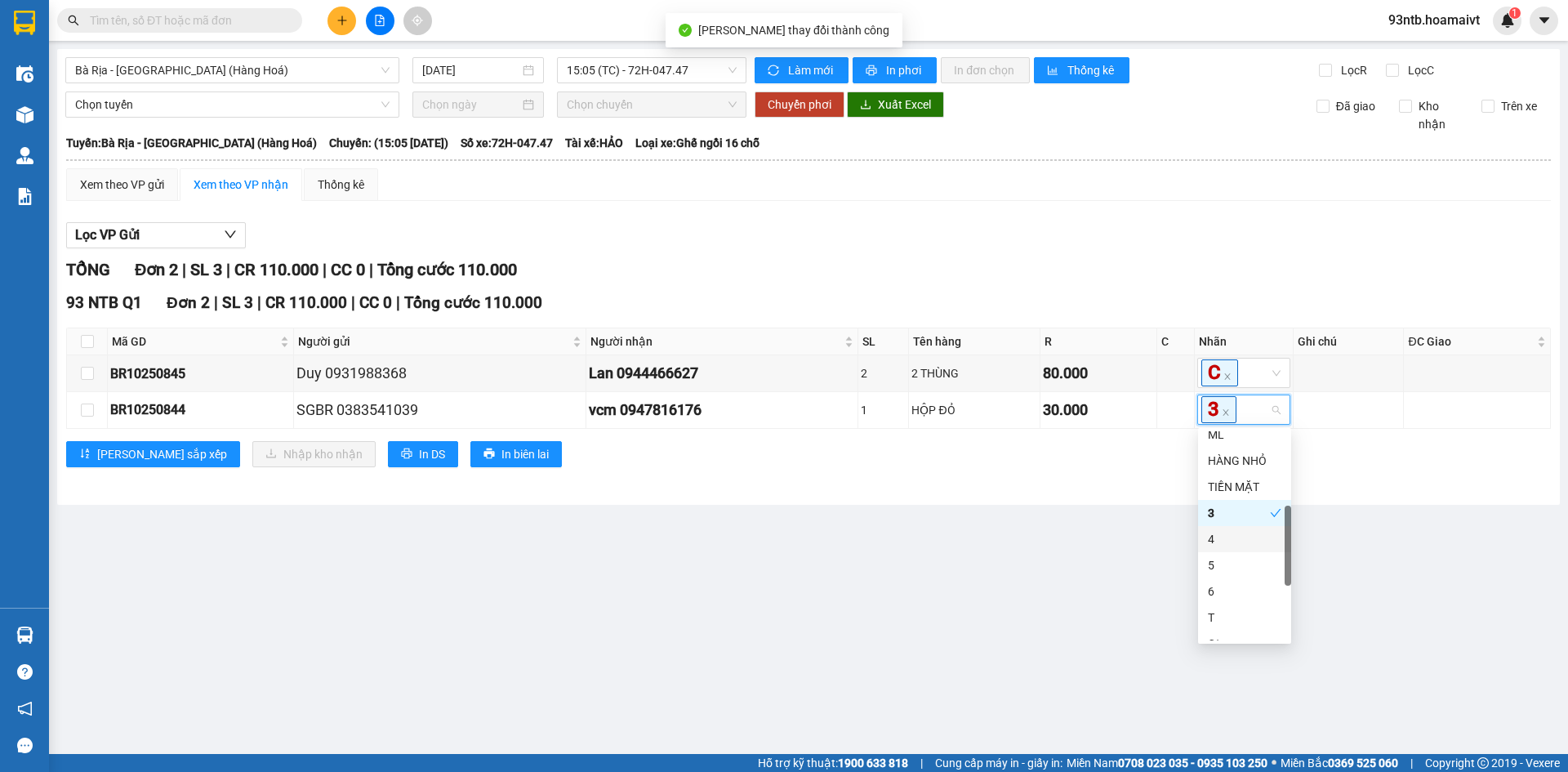
drag, startPoint x: 1096, startPoint y: 557, endPoint x: 1088, endPoint y: 552, distance: 9.4
click at [1095, 557] on main "Bà Rịa - Sài Gòn (Hàng Hoá) 12/10/2025 15:05 (TC) - 72H-047.47 Làm mới In p…" at bounding box center [784, 376] width 1568 height 754
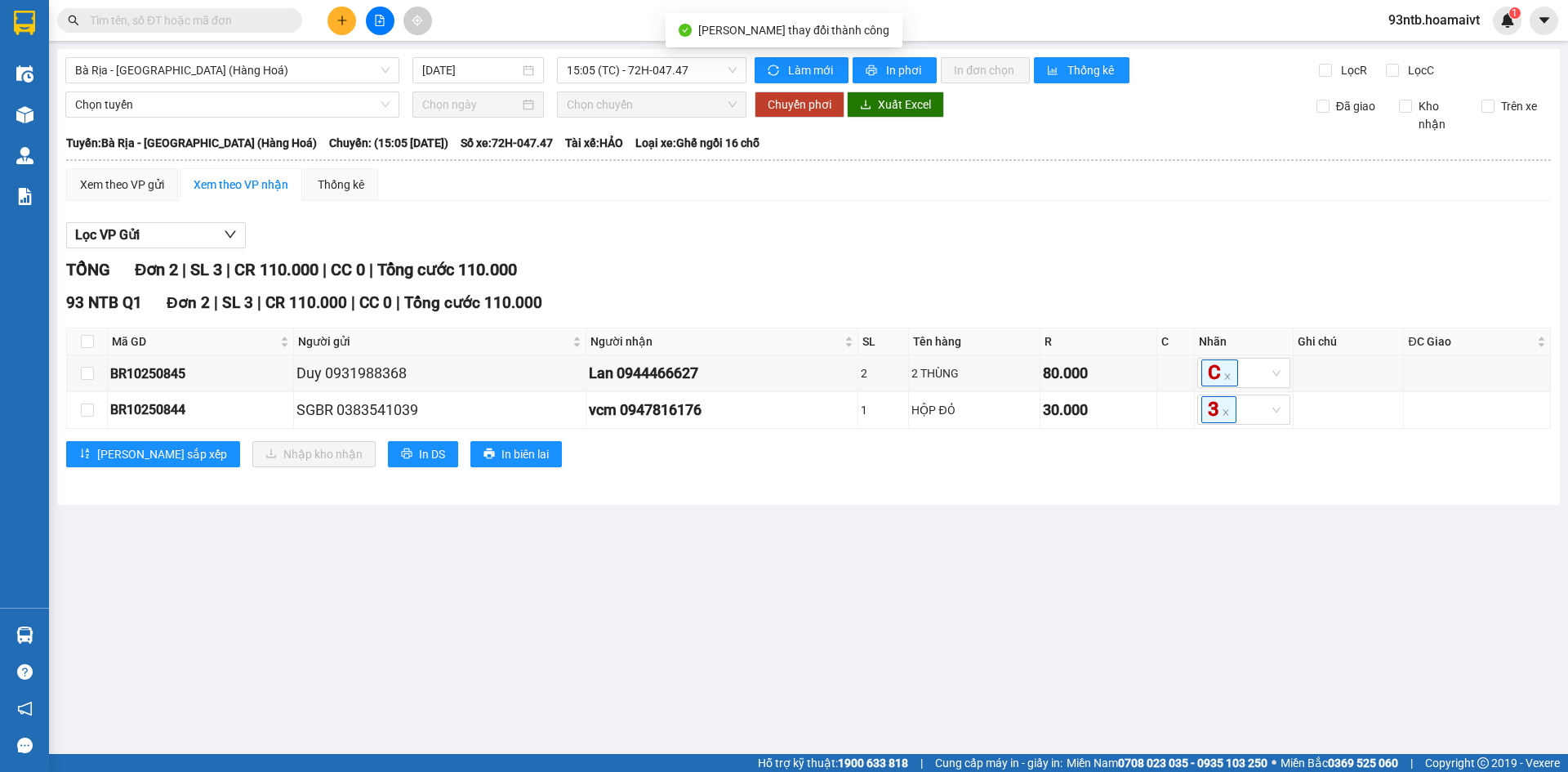
click at [78, 341] on th at bounding box center [88, 341] width 41 height 27
click at [91, 346] on input "checkbox" at bounding box center [87, 341] width 13 height 13
checkbox input "true"
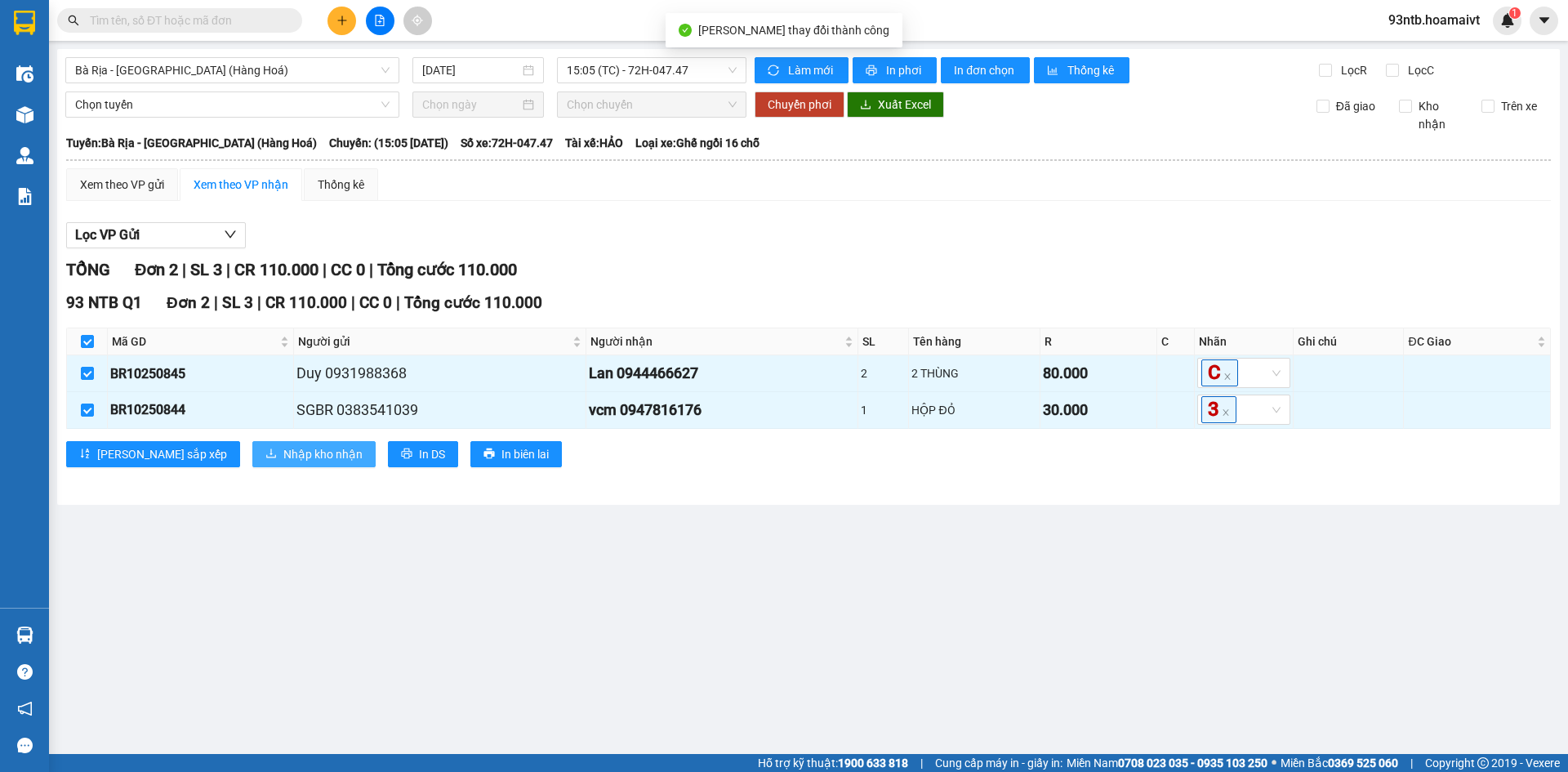
click at [284, 446] on span "Nhập kho nhận" at bounding box center [323, 454] width 80 height 18
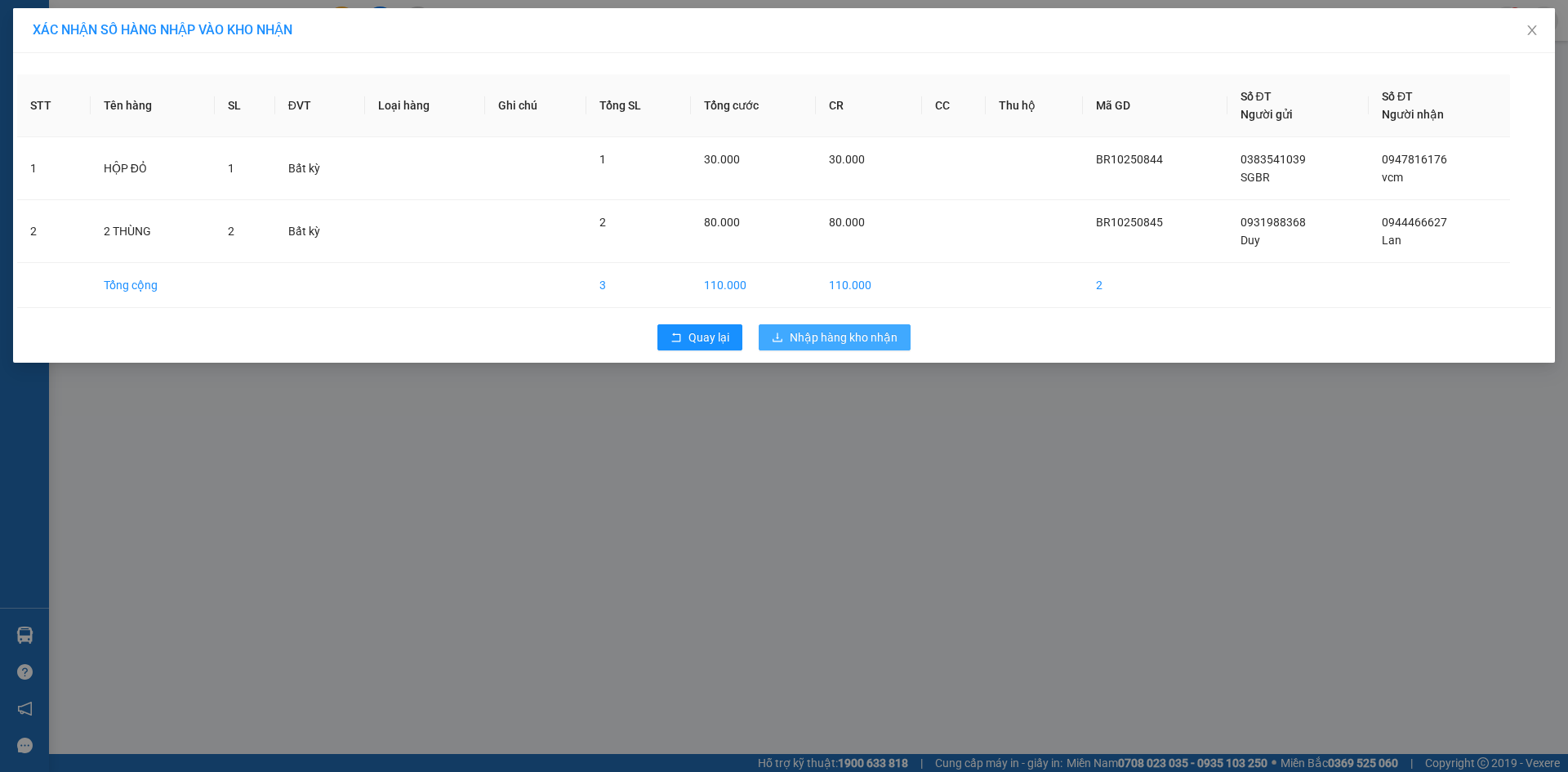
click at [864, 335] on span "Nhập hàng kho nhận" at bounding box center [843, 337] width 108 height 18
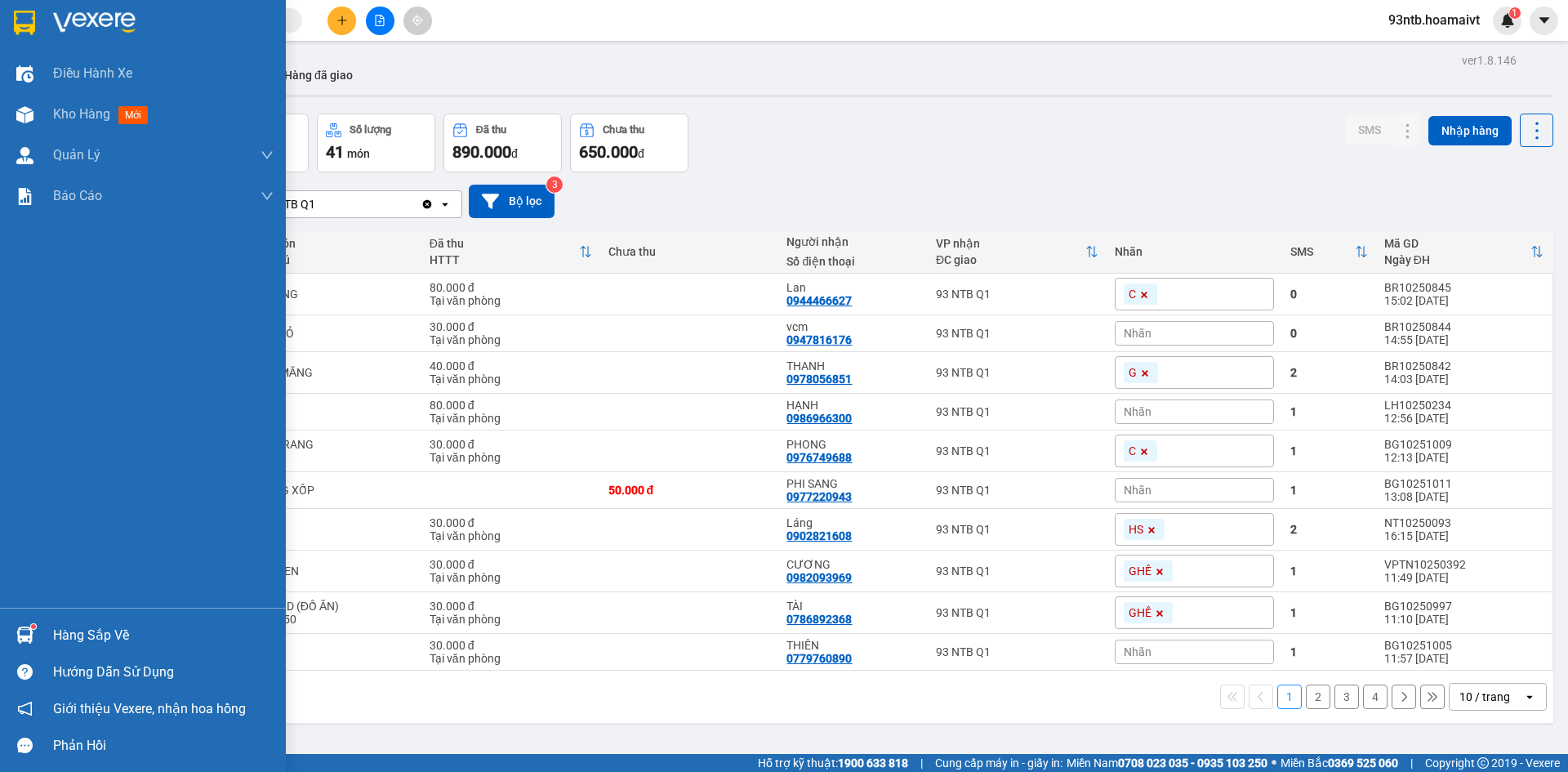
click at [89, 638] on div "Hàng sắp về" at bounding box center [164, 635] width 220 height 25
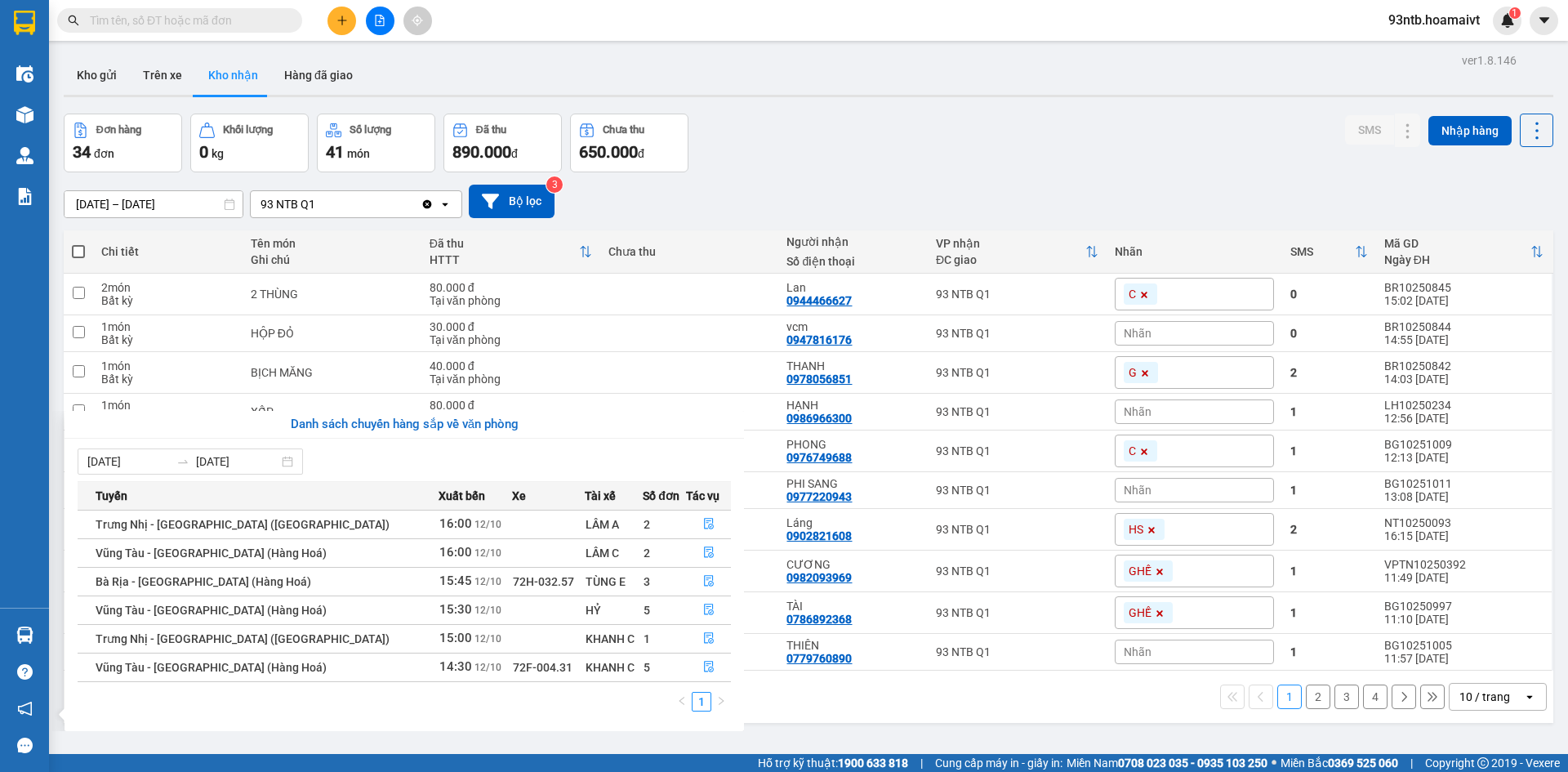
click at [825, 689] on section "Kết quả tìm kiếm ( 949 ) Bộ lọc Tìm người gửi/nhận Thuộc VP này Mã ĐH Trạng thá…" at bounding box center [784, 386] width 1568 height 772
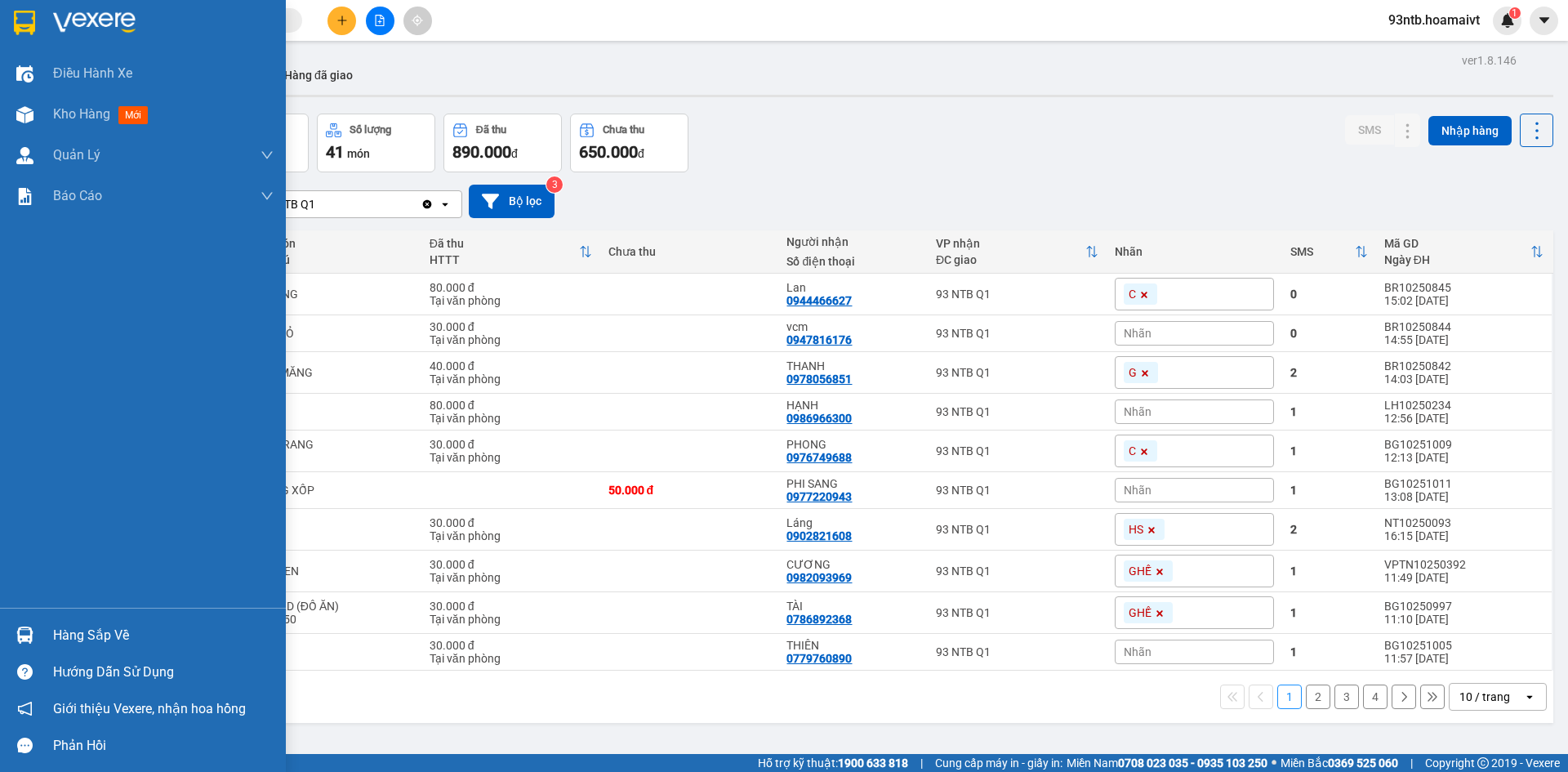
click at [18, 628] on img at bounding box center [25, 635] width 18 height 18
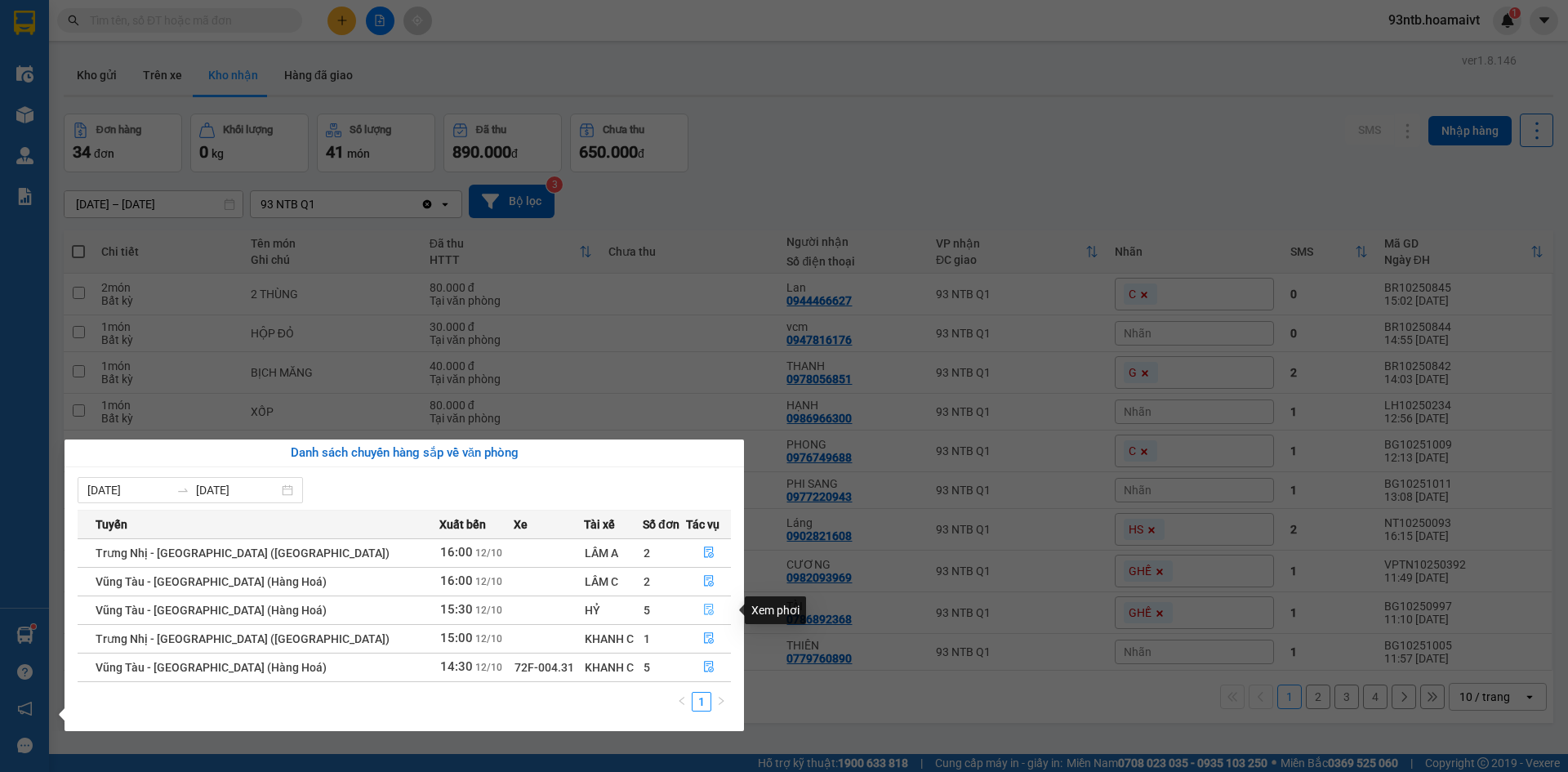
click at [704, 605] on icon "file-done" at bounding box center [708, 610] width 10 height 11
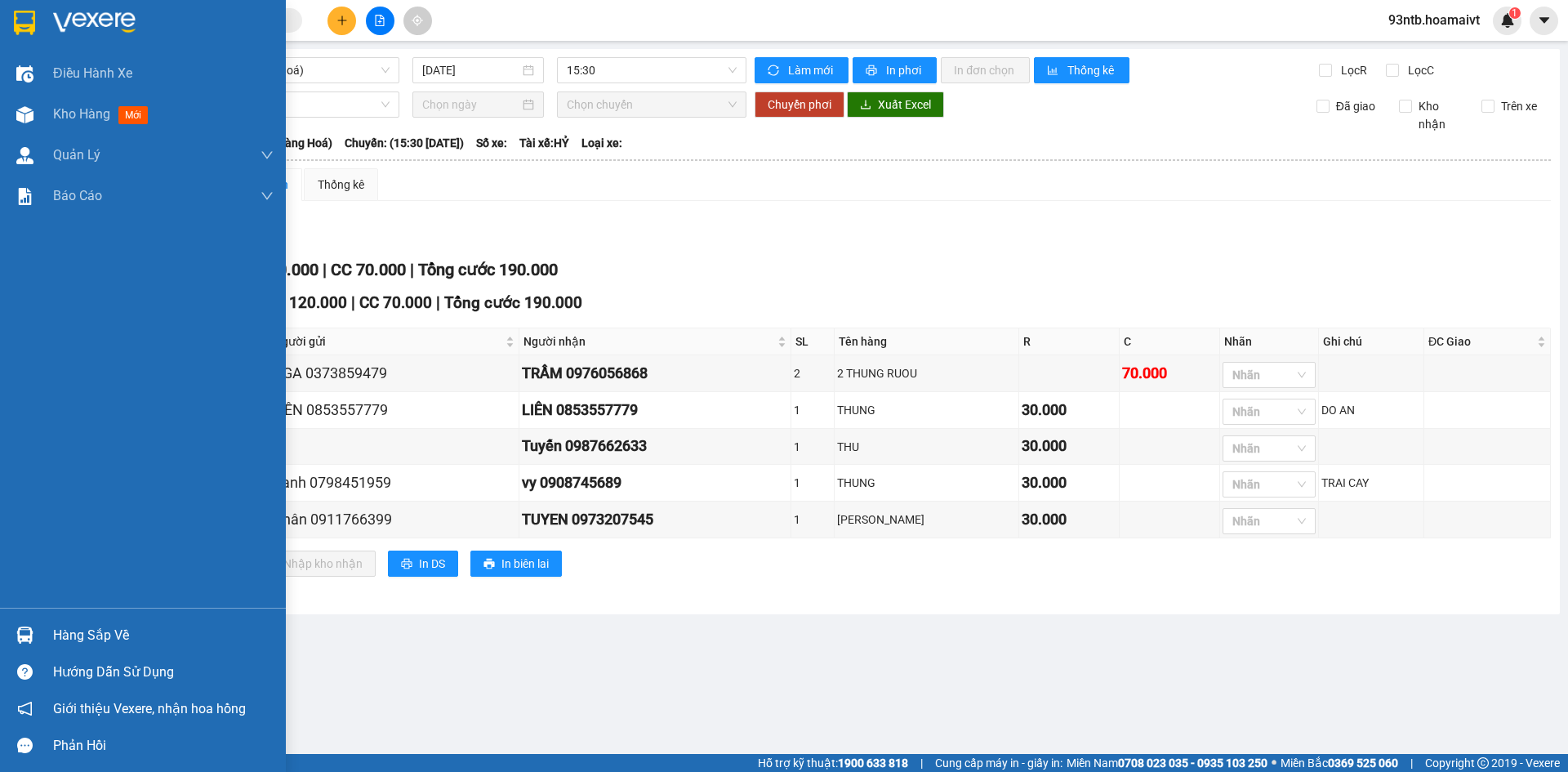
click at [68, 634] on div "Hàng sắp về" at bounding box center [164, 635] width 220 height 25
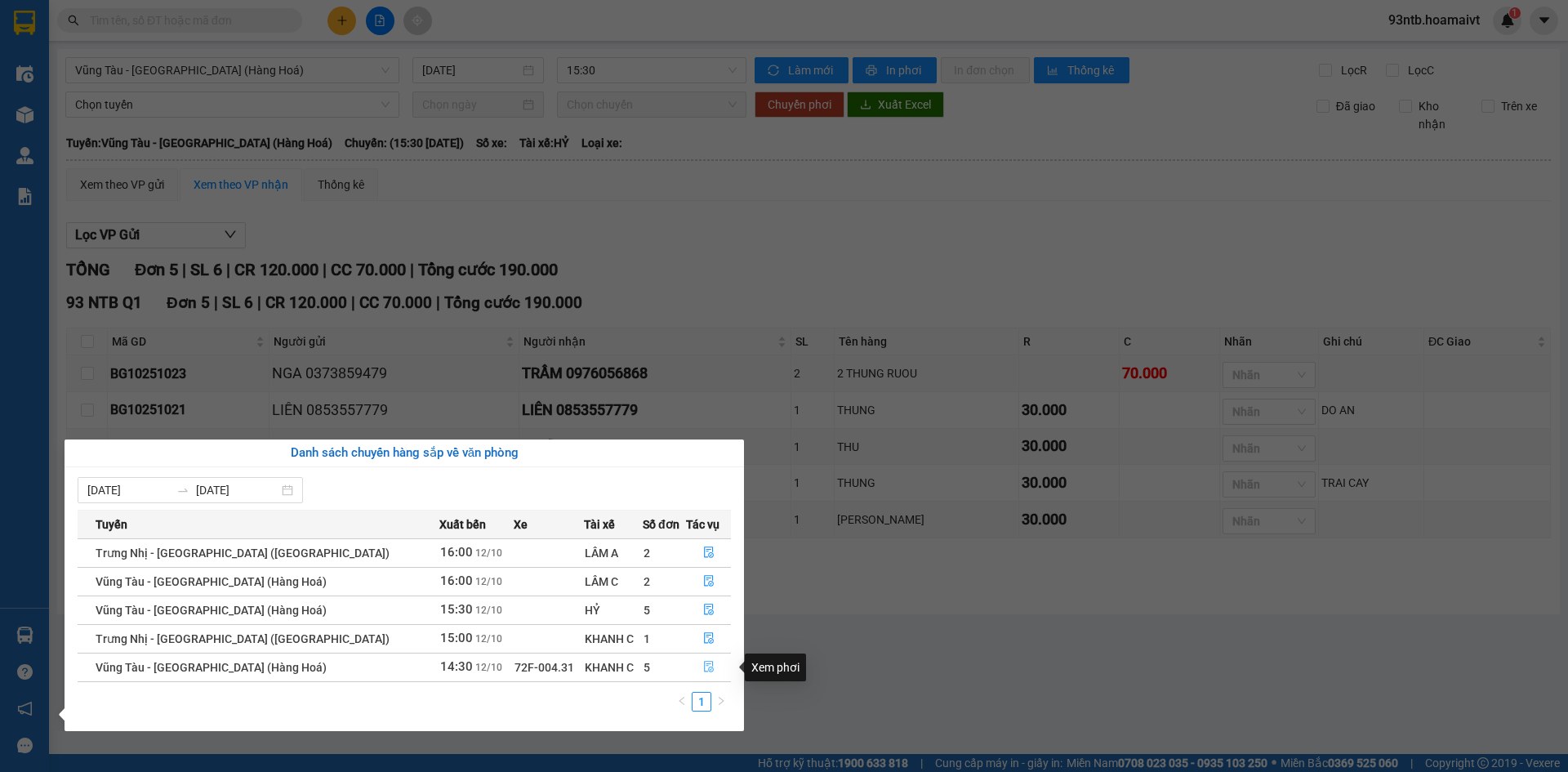
click at [694, 664] on button "button" at bounding box center [709, 668] width 44 height 26
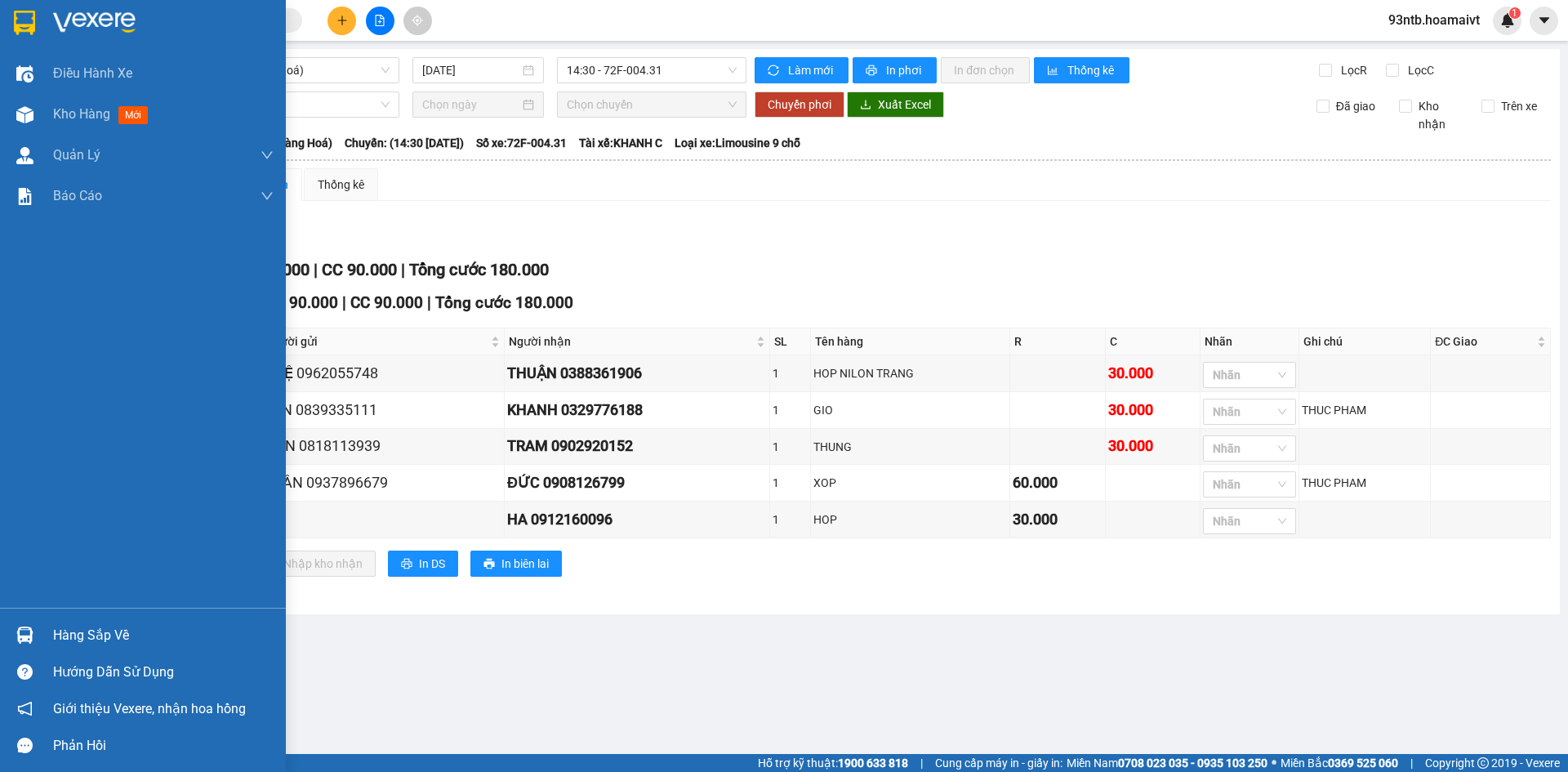
click at [21, 631] on img at bounding box center [25, 635] width 18 height 18
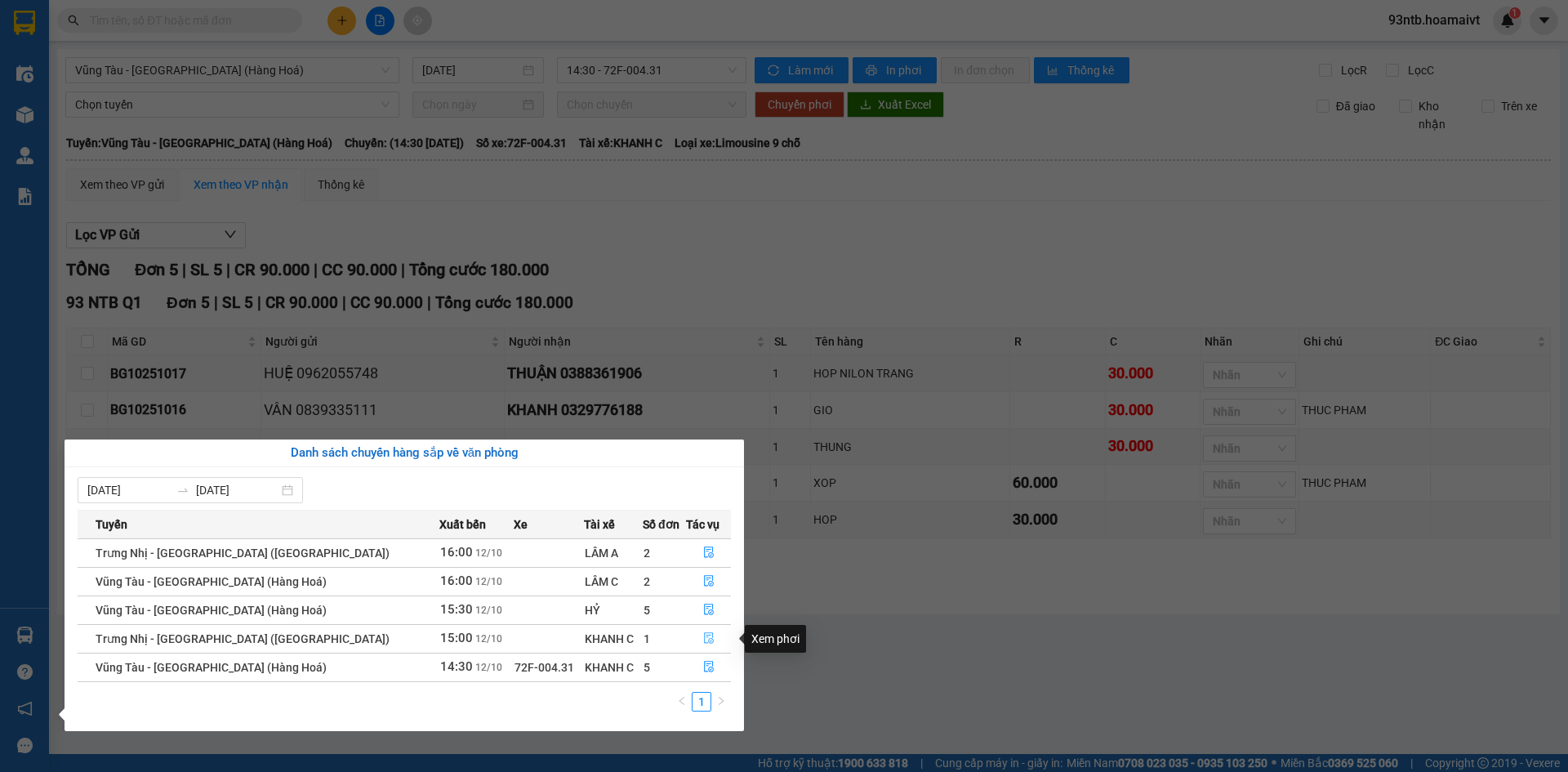
click at [708, 639] on button "button" at bounding box center [709, 639] width 44 height 26
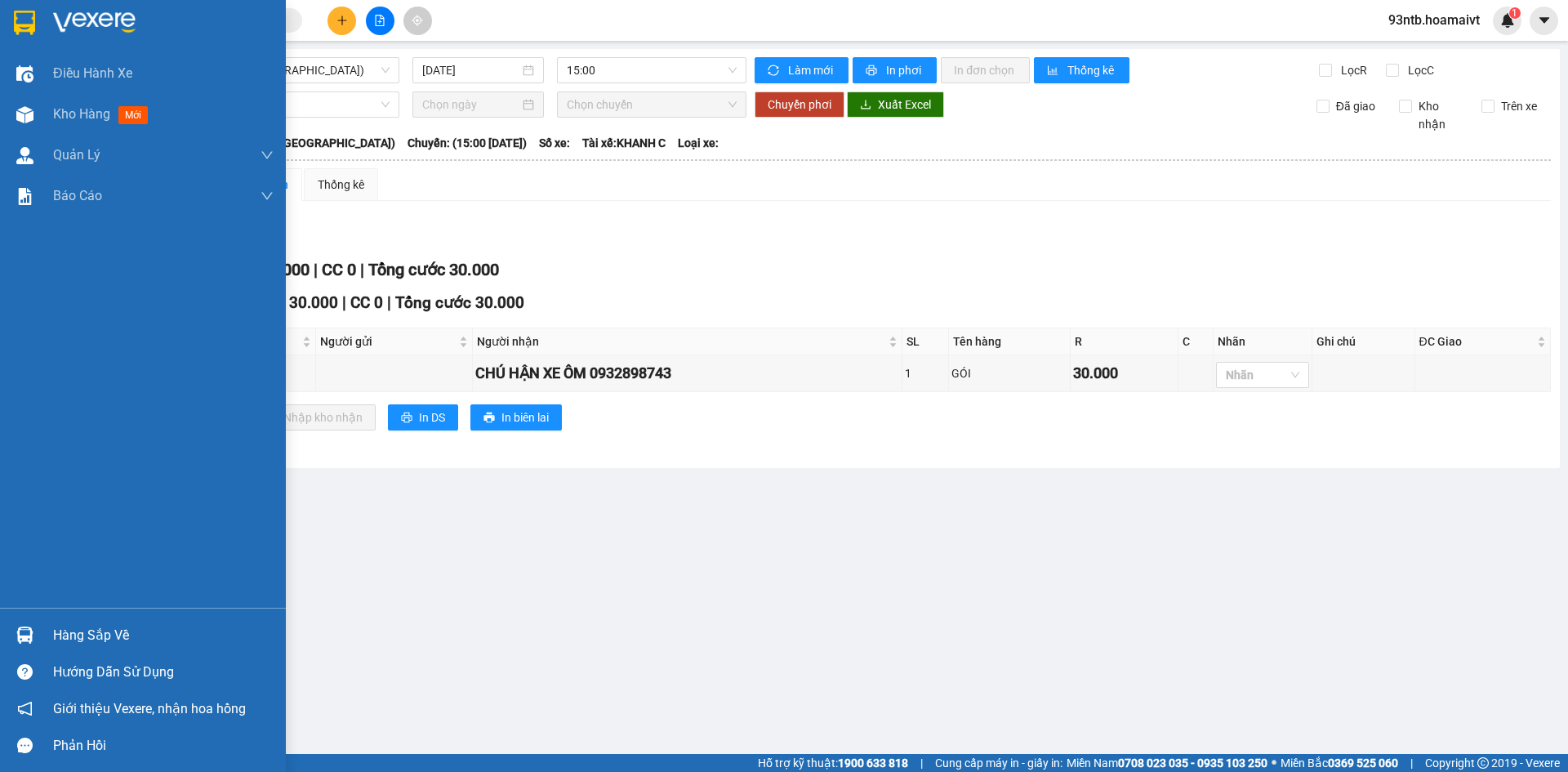
click at [24, 633] on img at bounding box center [25, 635] width 18 height 18
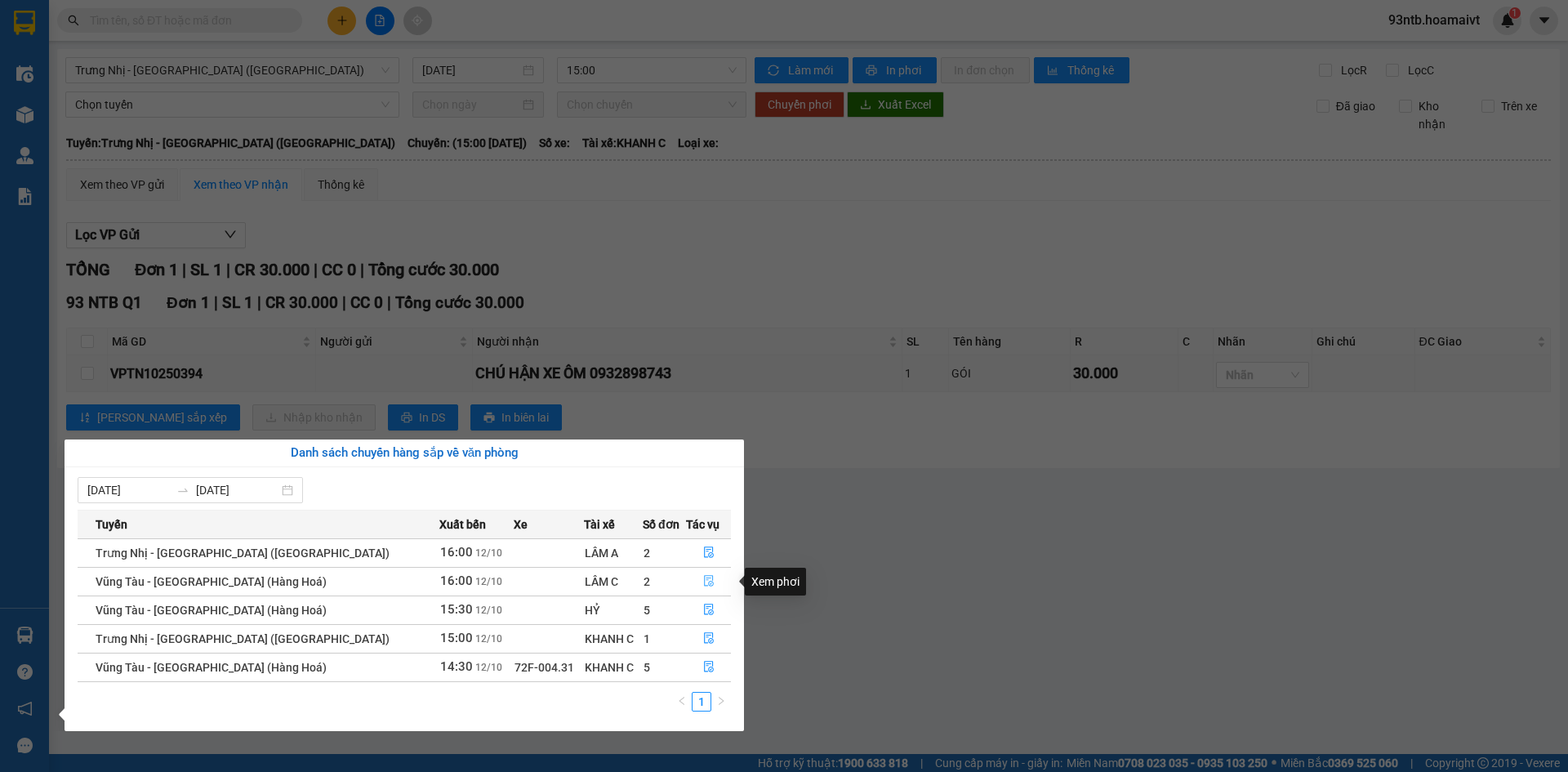
click at [703, 574] on button "button" at bounding box center [709, 582] width 44 height 26
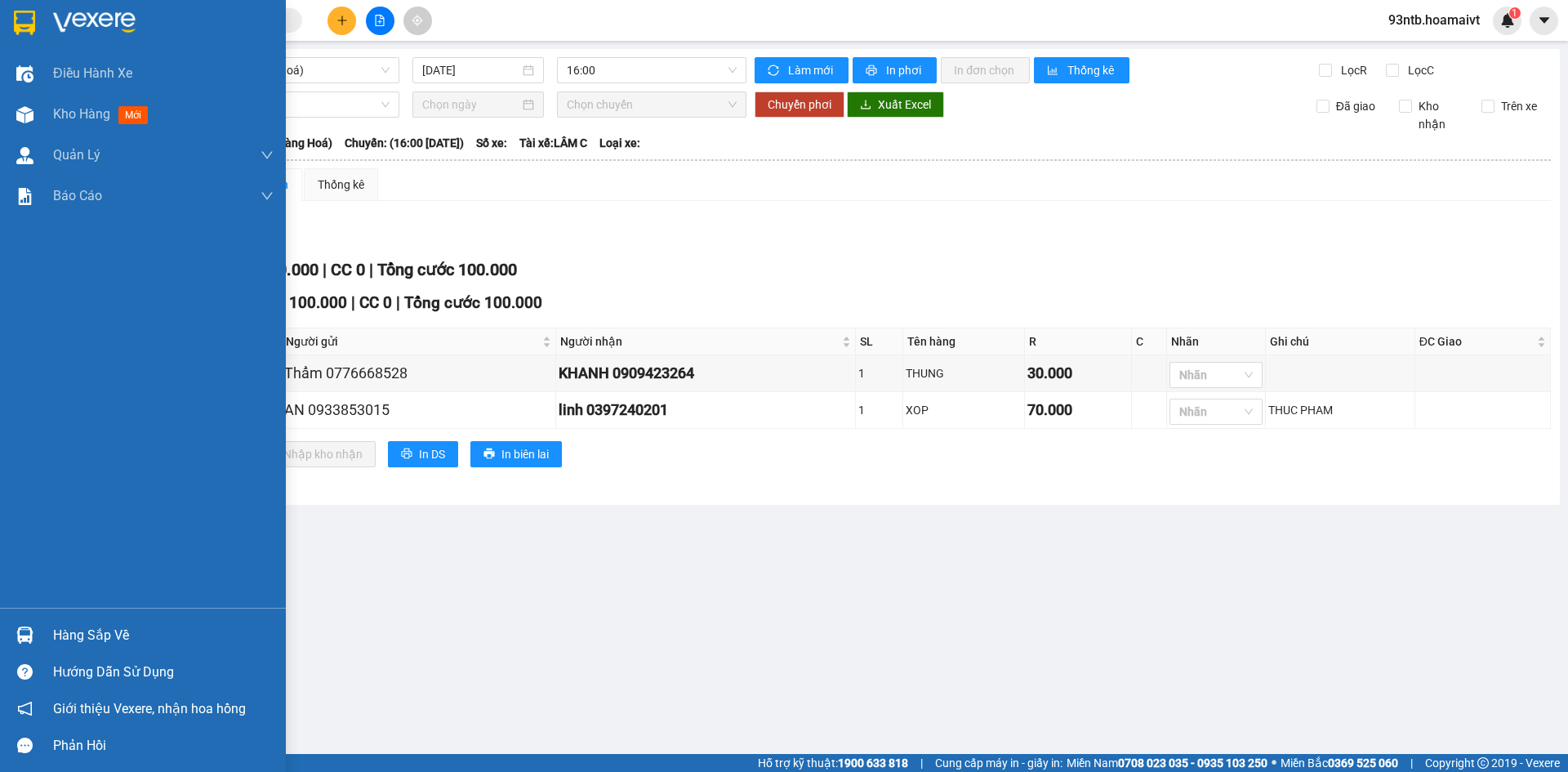
click at [24, 631] on img at bounding box center [25, 635] width 18 height 18
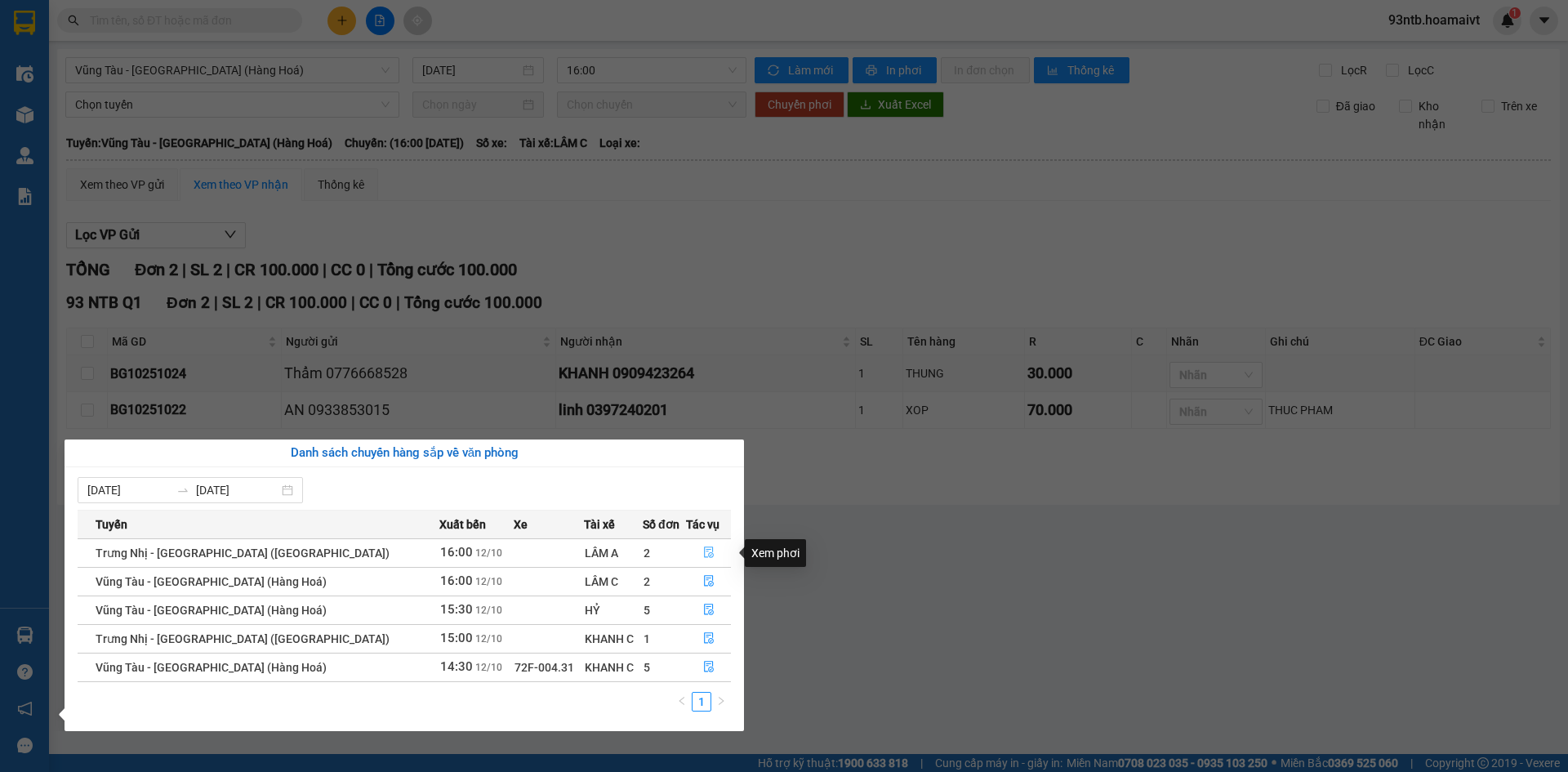
click at [704, 551] on icon "file-done" at bounding box center [708, 552] width 10 height 11
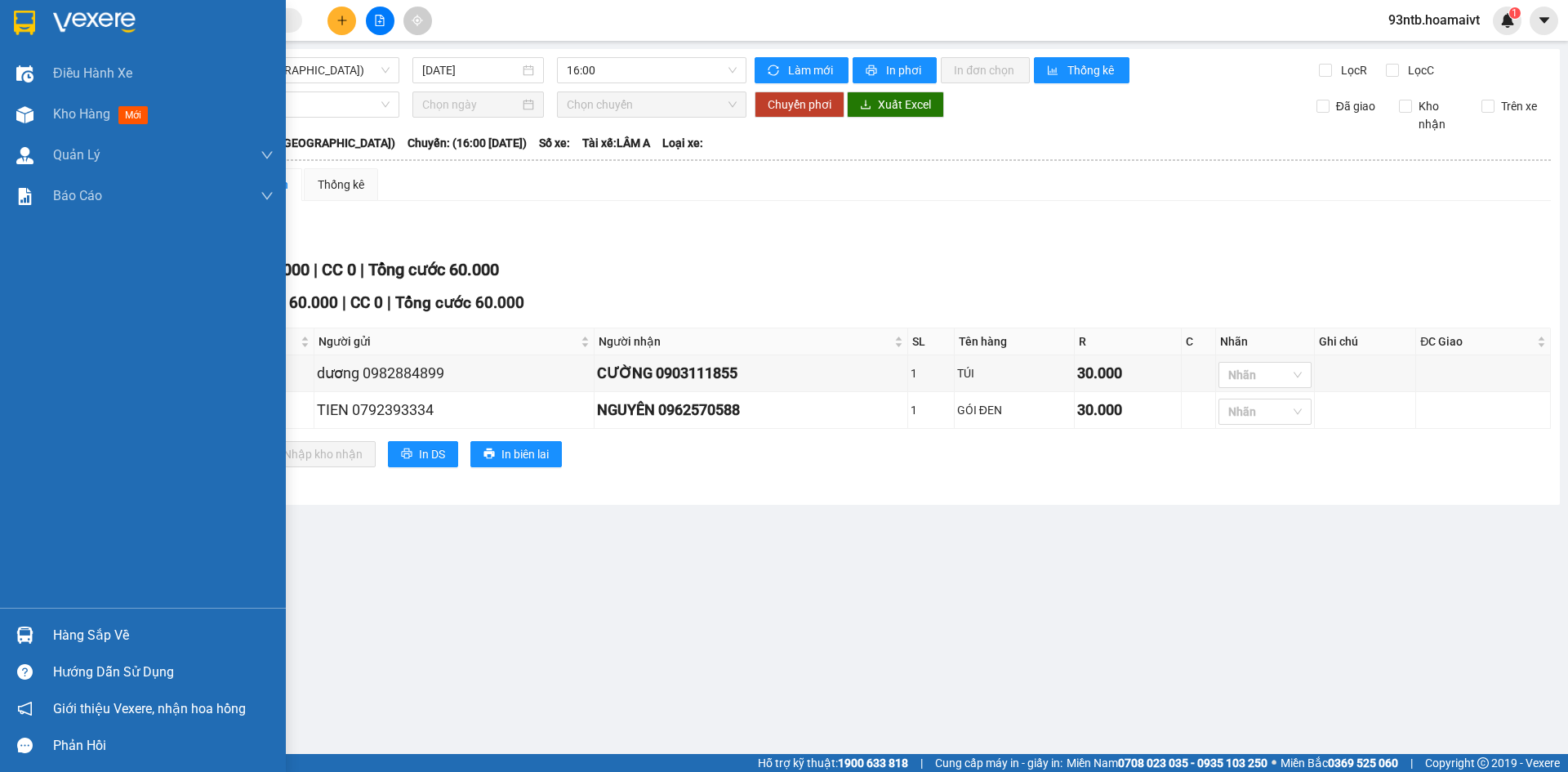
click at [34, 618] on div "Hàng sắp về" at bounding box center [143, 635] width 286 height 37
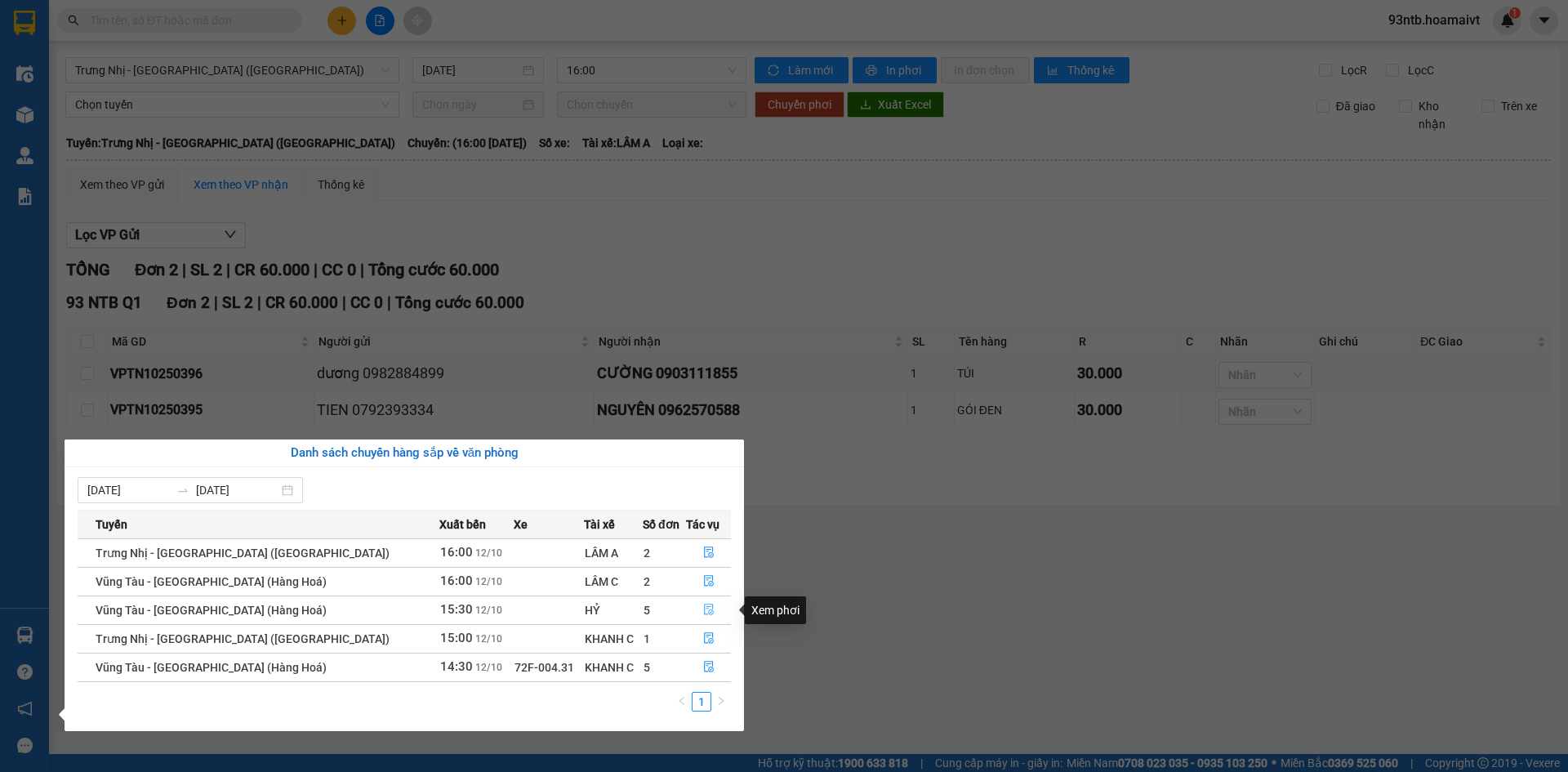
click at [704, 615] on icon "file-done" at bounding box center [709, 609] width 11 height 11
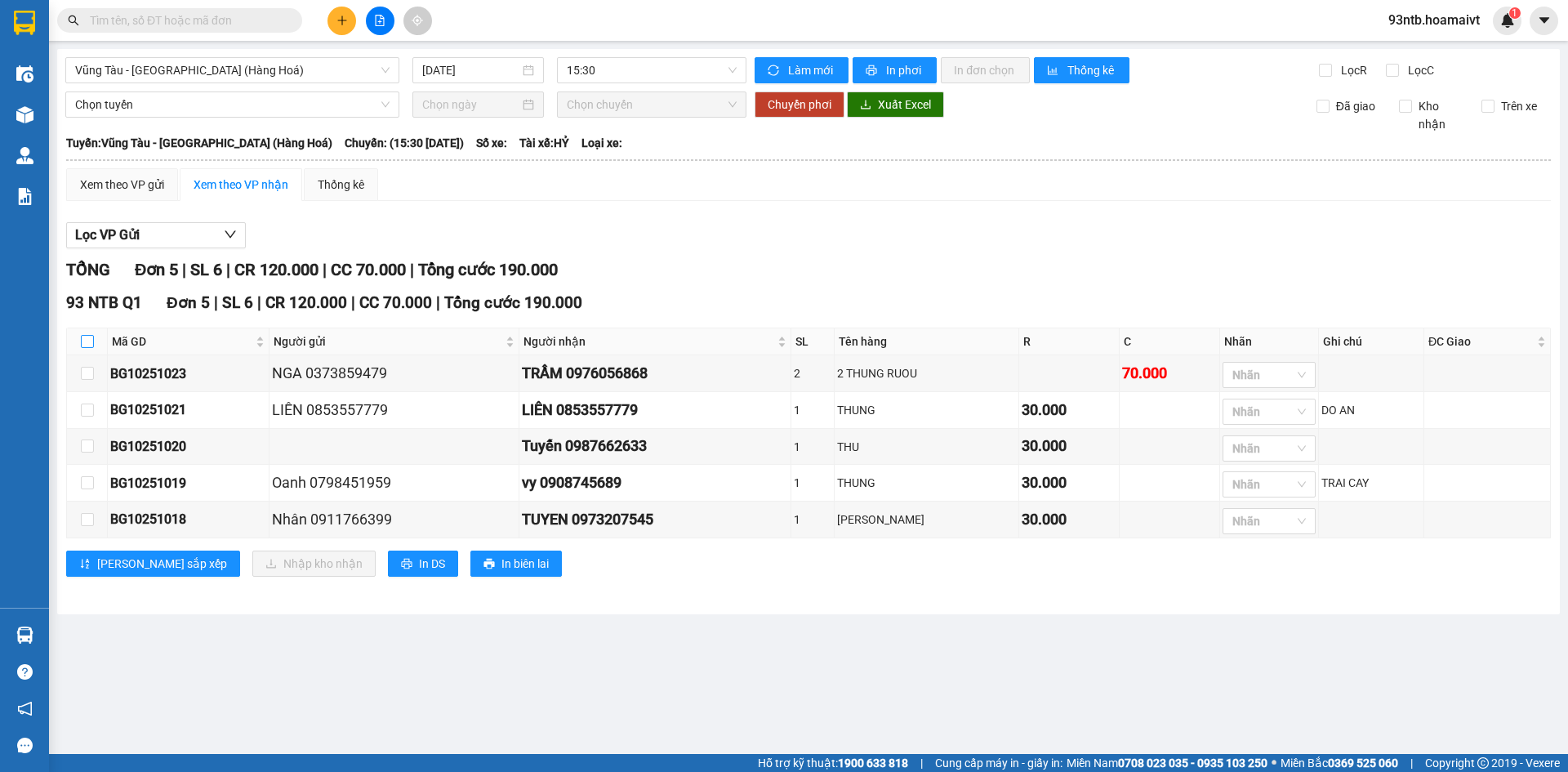
click at [88, 340] on input "checkbox" at bounding box center [87, 341] width 13 height 13
checkbox input "true"
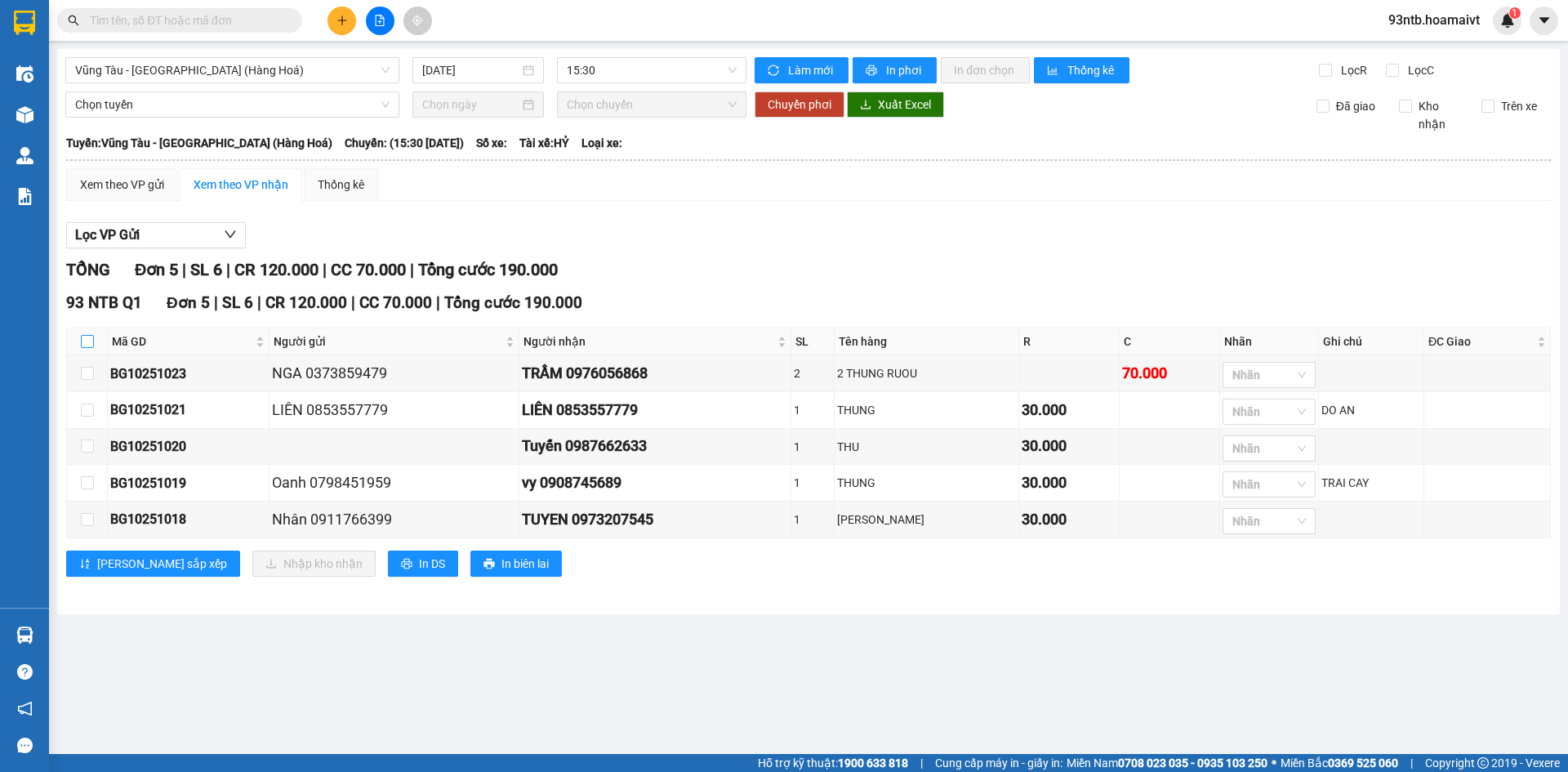
checkbox input "true"
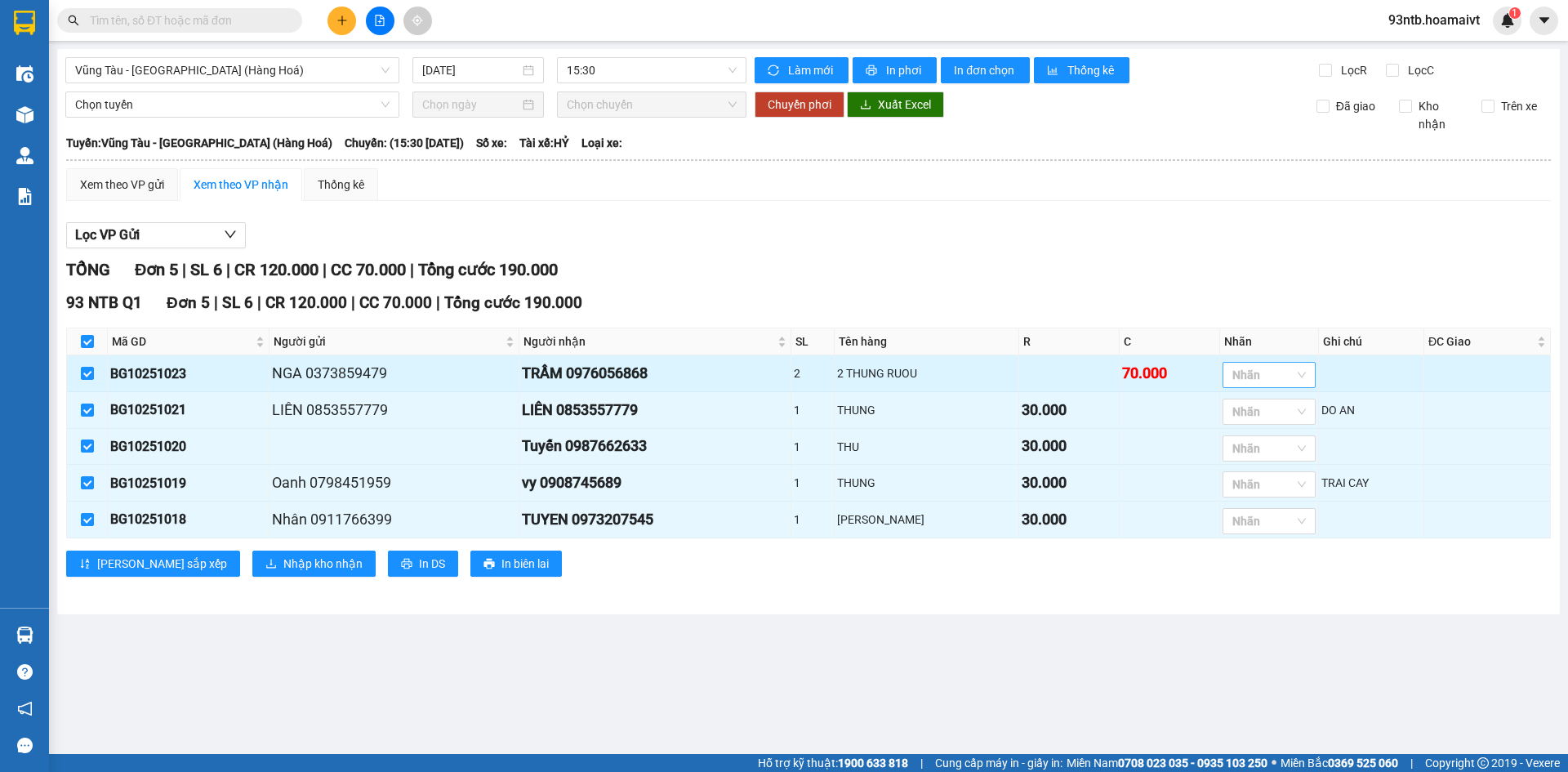
click at [1270, 379] on div at bounding box center [1261, 375] width 68 height 19
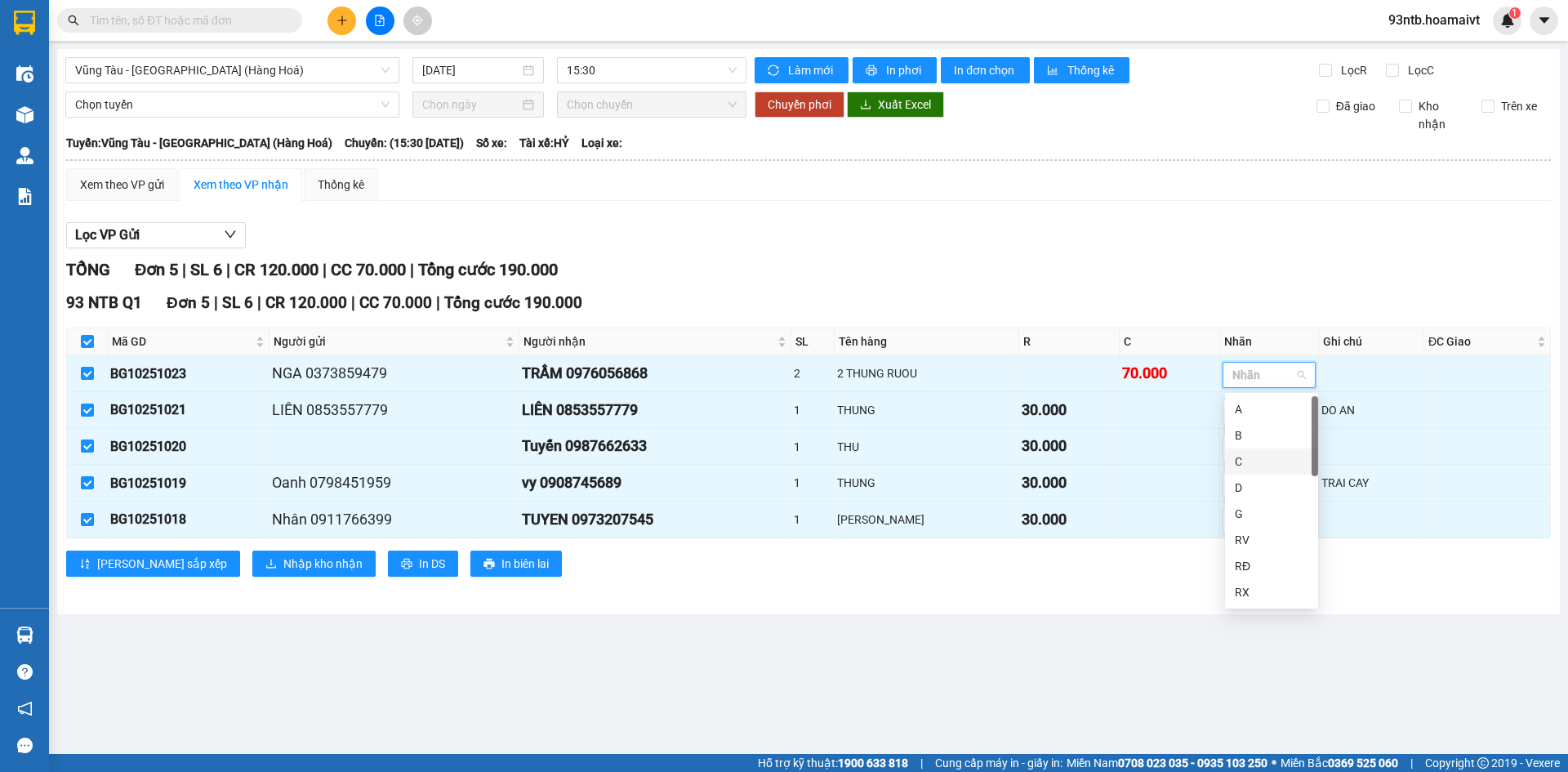
type input "c"
click at [1261, 444] on div "C*" at bounding box center [1271, 435] width 74 height 18
click at [1238, 242] on div "Lọc VP Gửi" at bounding box center [808, 235] width 1485 height 27
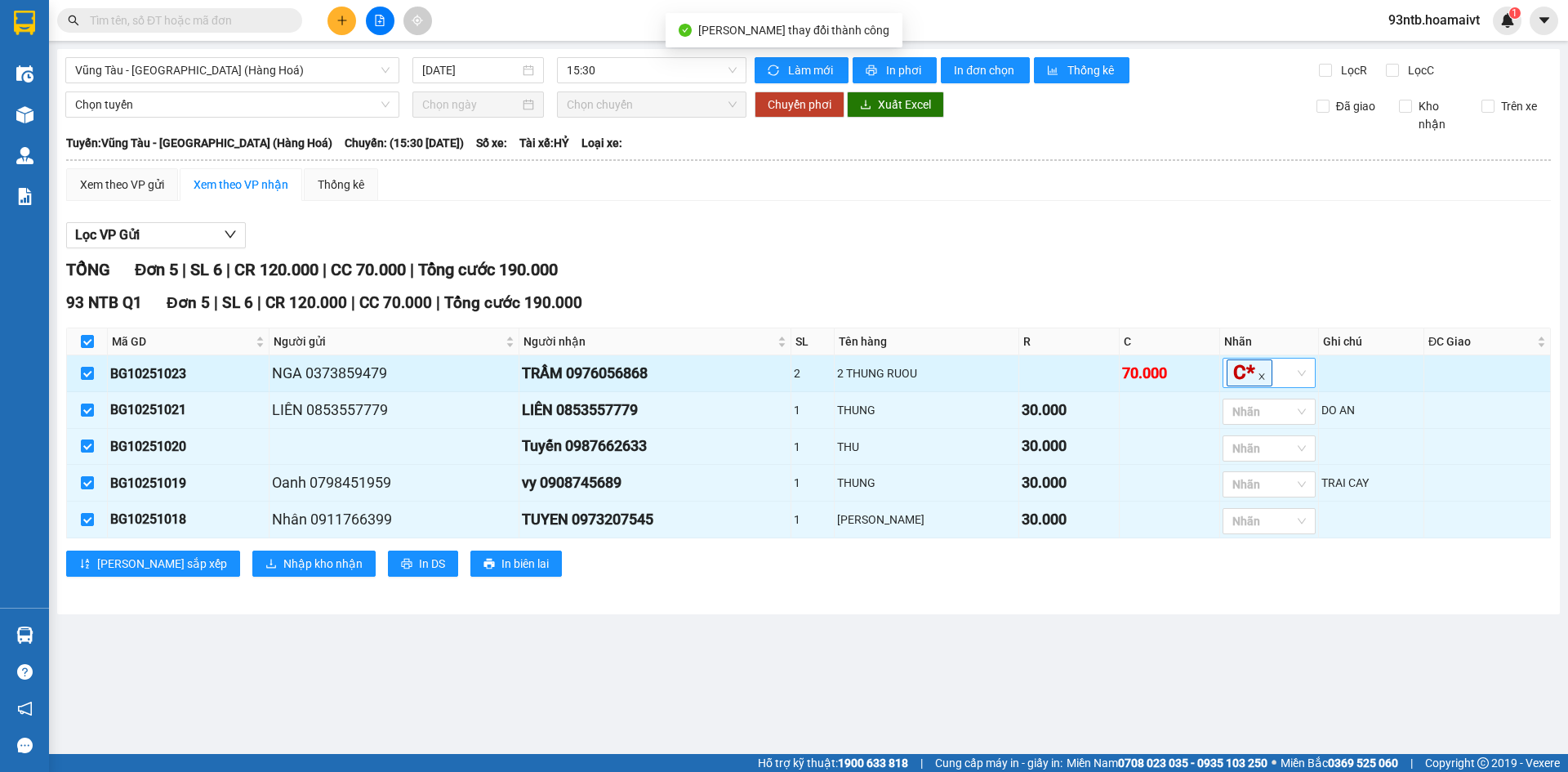
click at [1263, 375] on icon "close" at bounding box center [1261, 376] width 8 height 8
click at [1254, 464] on div "C" at bounding box center [1271, 461] width 74 height 18
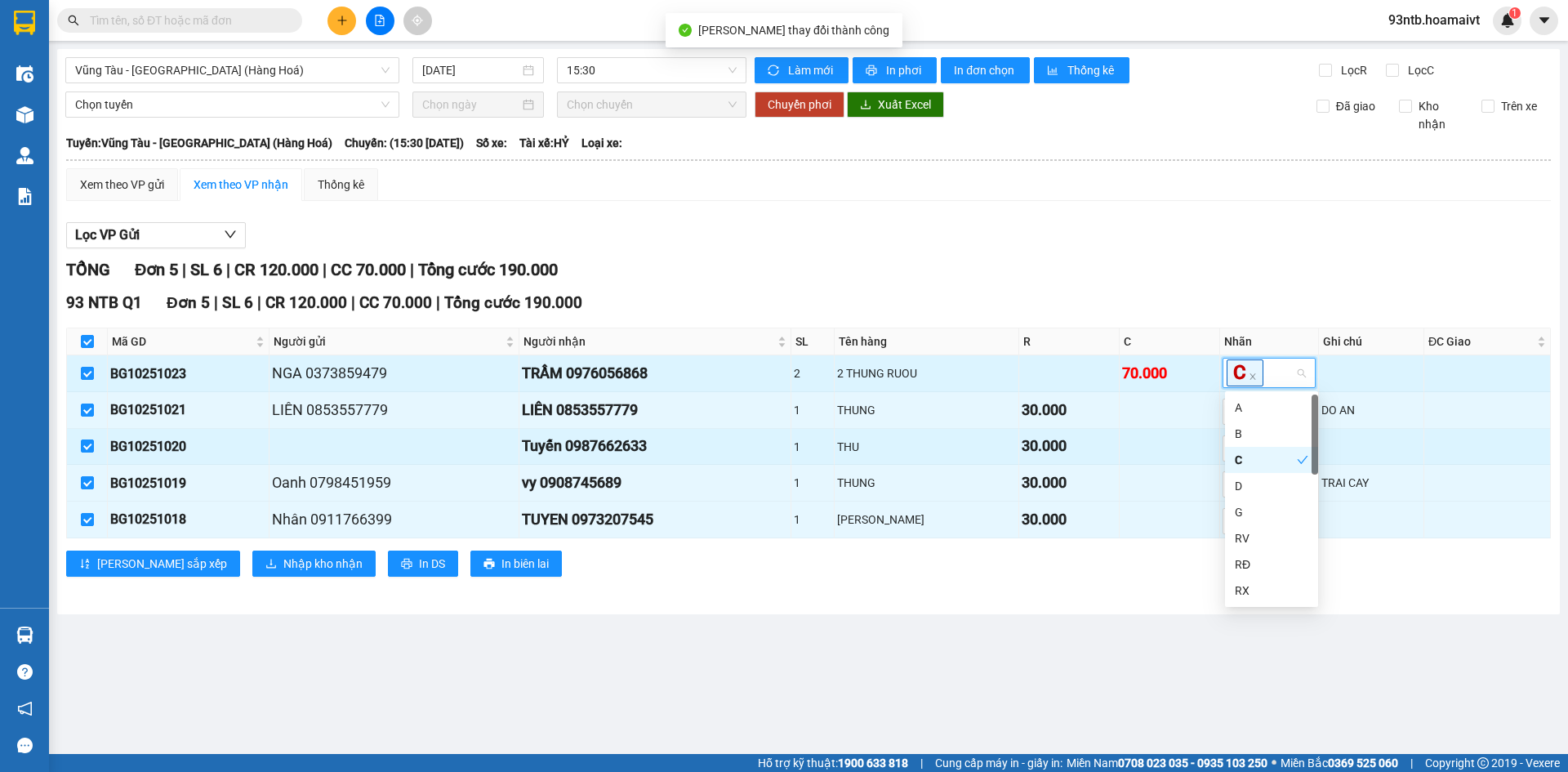
click at [1148, 453] on td at bounding box center [1169, 447] width 101 height 37
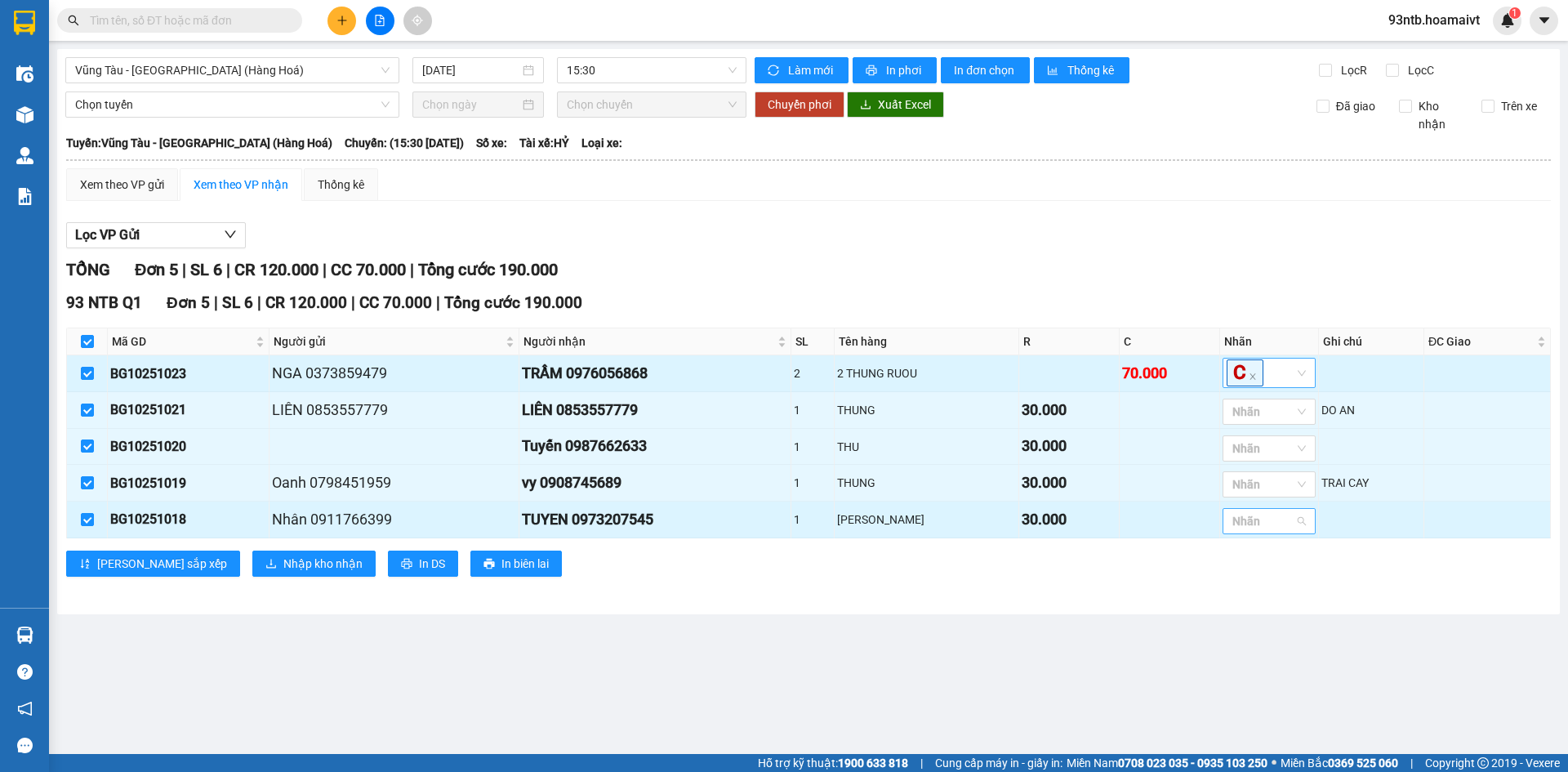
click at [1269, 526] on div at bounding box center [1261, 521] width 68 height 19
type input "g"
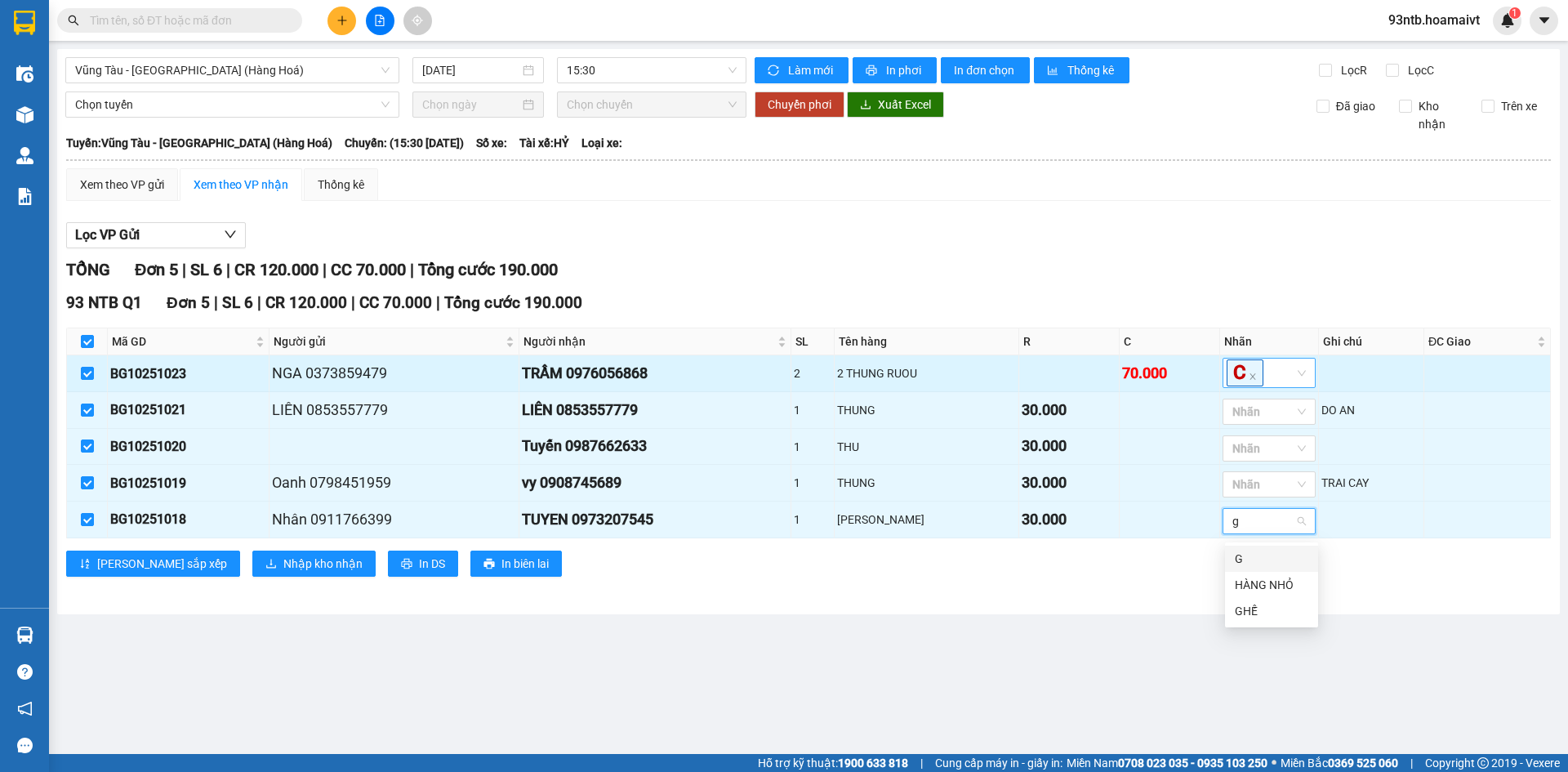
click at [1258, 558] on div "G" at bounding box center [1271, 558] width 74 height 18
click at [1077, 608] on div "Vũng Tàu - Sài Gòn (Hàng Hoá) 12/10/2025 15:30 Làm mới In phơi In đơn chọn Th…" at bounding box center [808, 332] width 1502 height 565
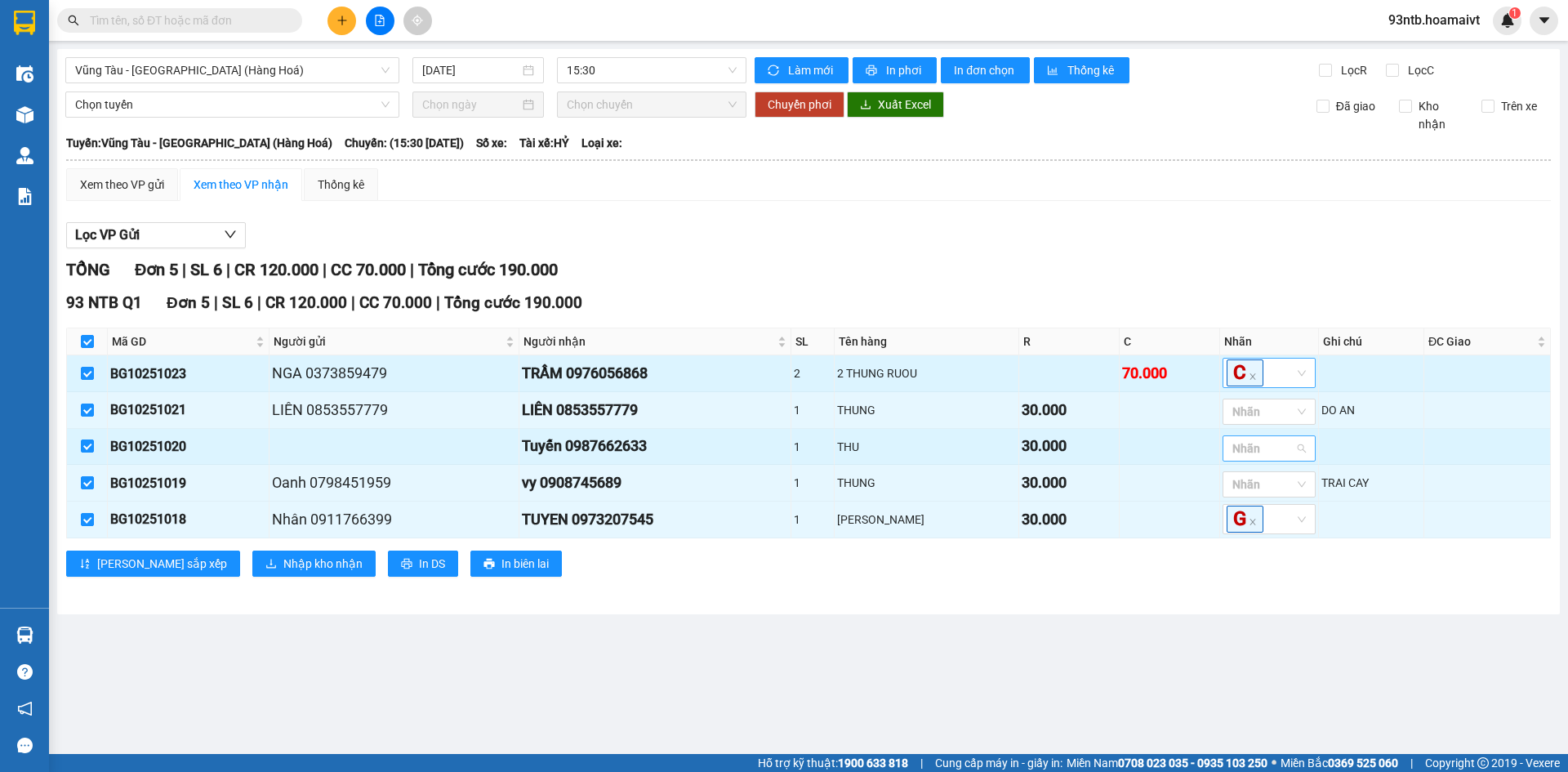
click at [1274, 451] on div at bounding box center [1261, 448] width 68 height 19
type input "th"
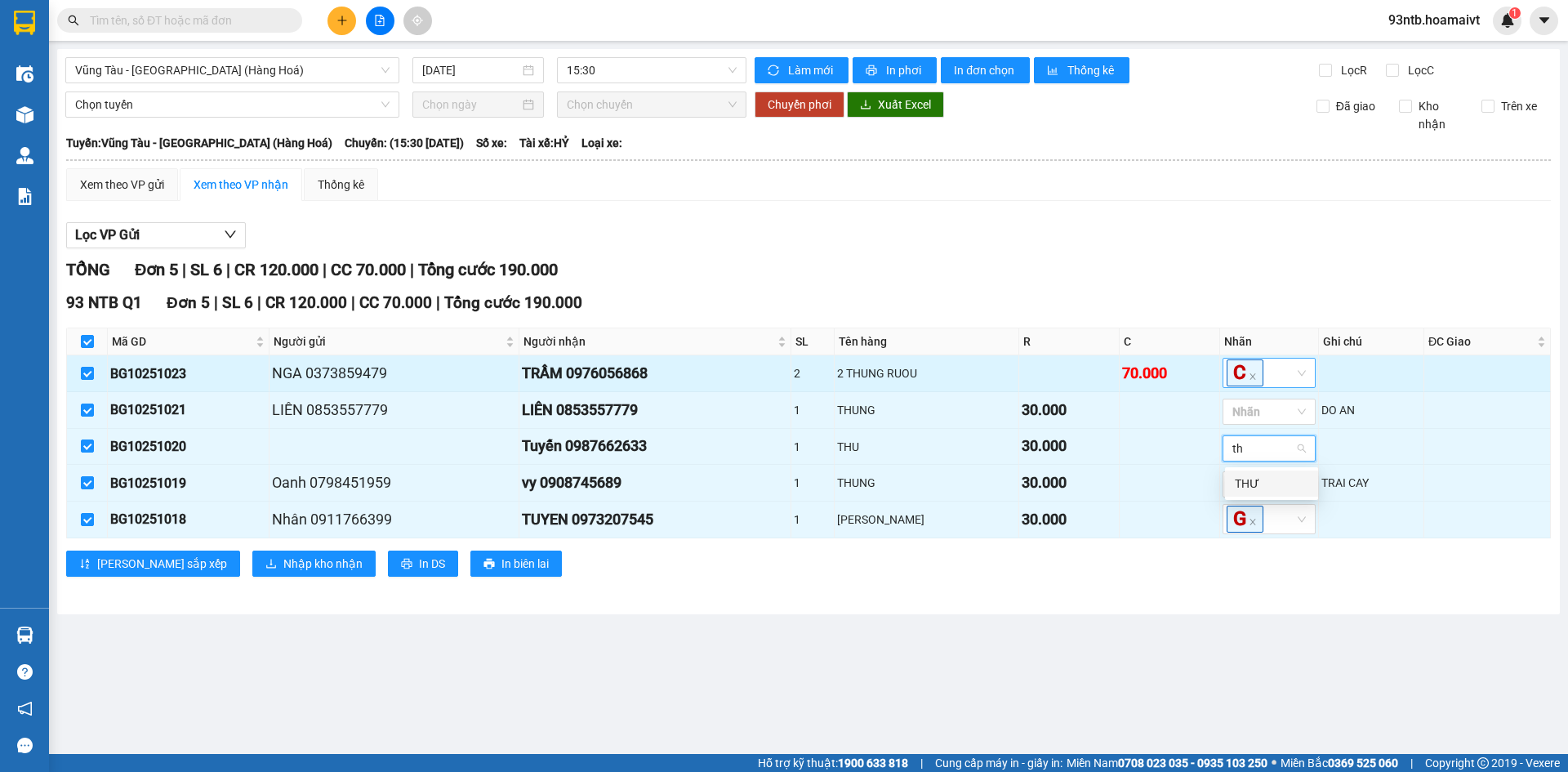
click at [1269, 483] on div "THƯ" at bounding box center [1271, 483] width 74 height 18
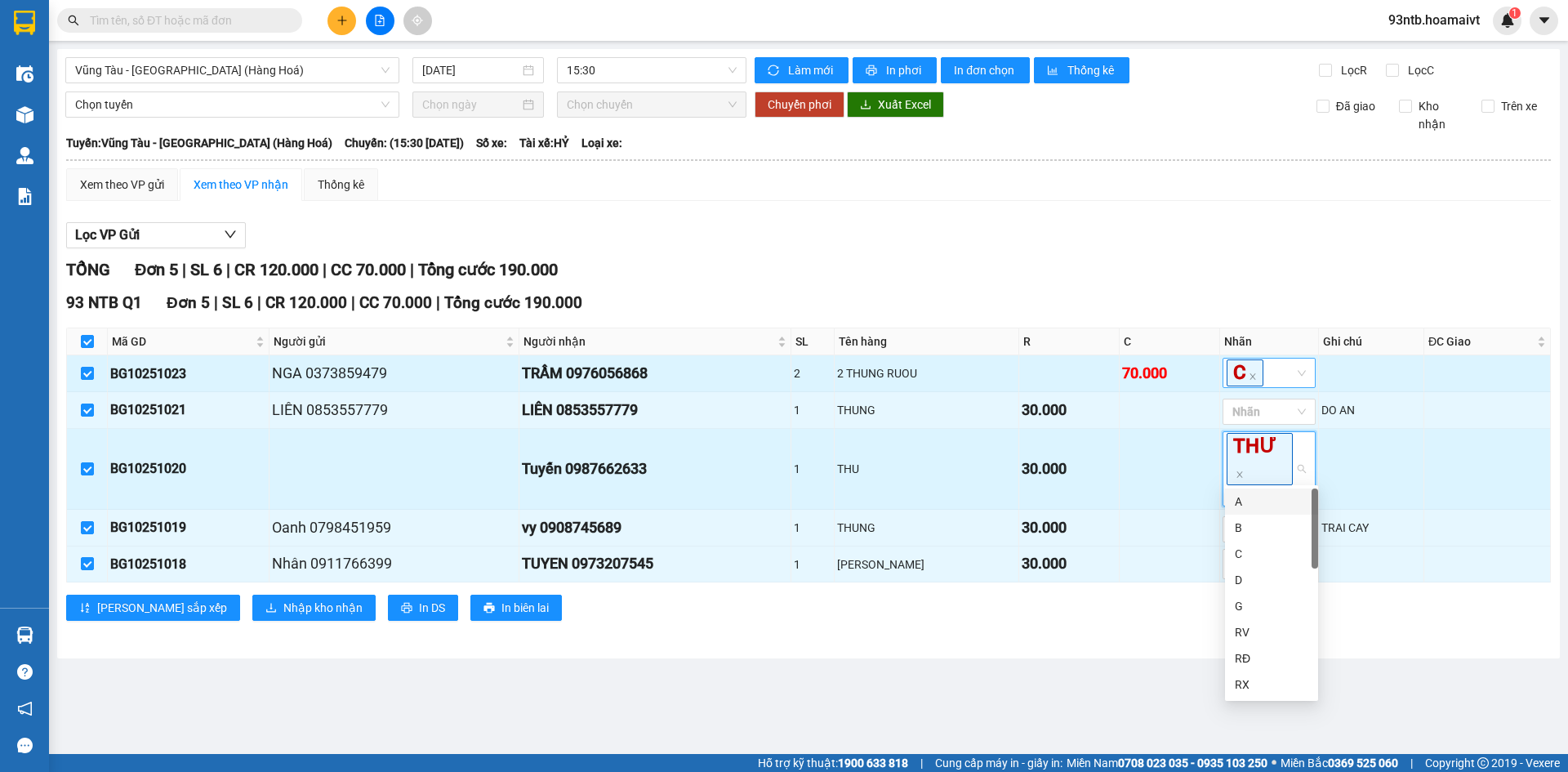
click at [1146, 475] on td at bounding box center [1169, 469] width 101 height 81
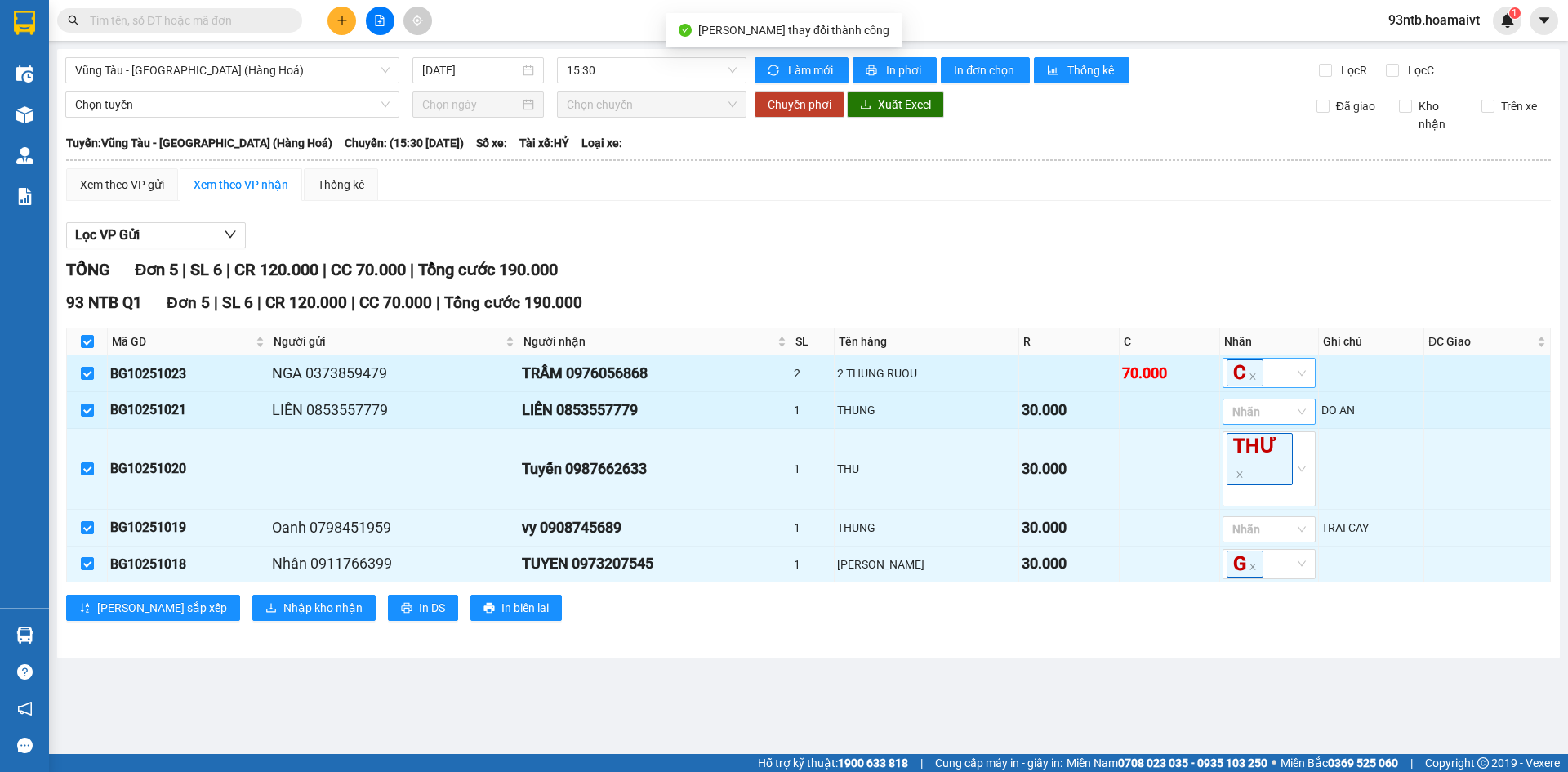
click at [1252, 414] on div at bounding box center [1261, 411] width 68 height 19
type input "g"
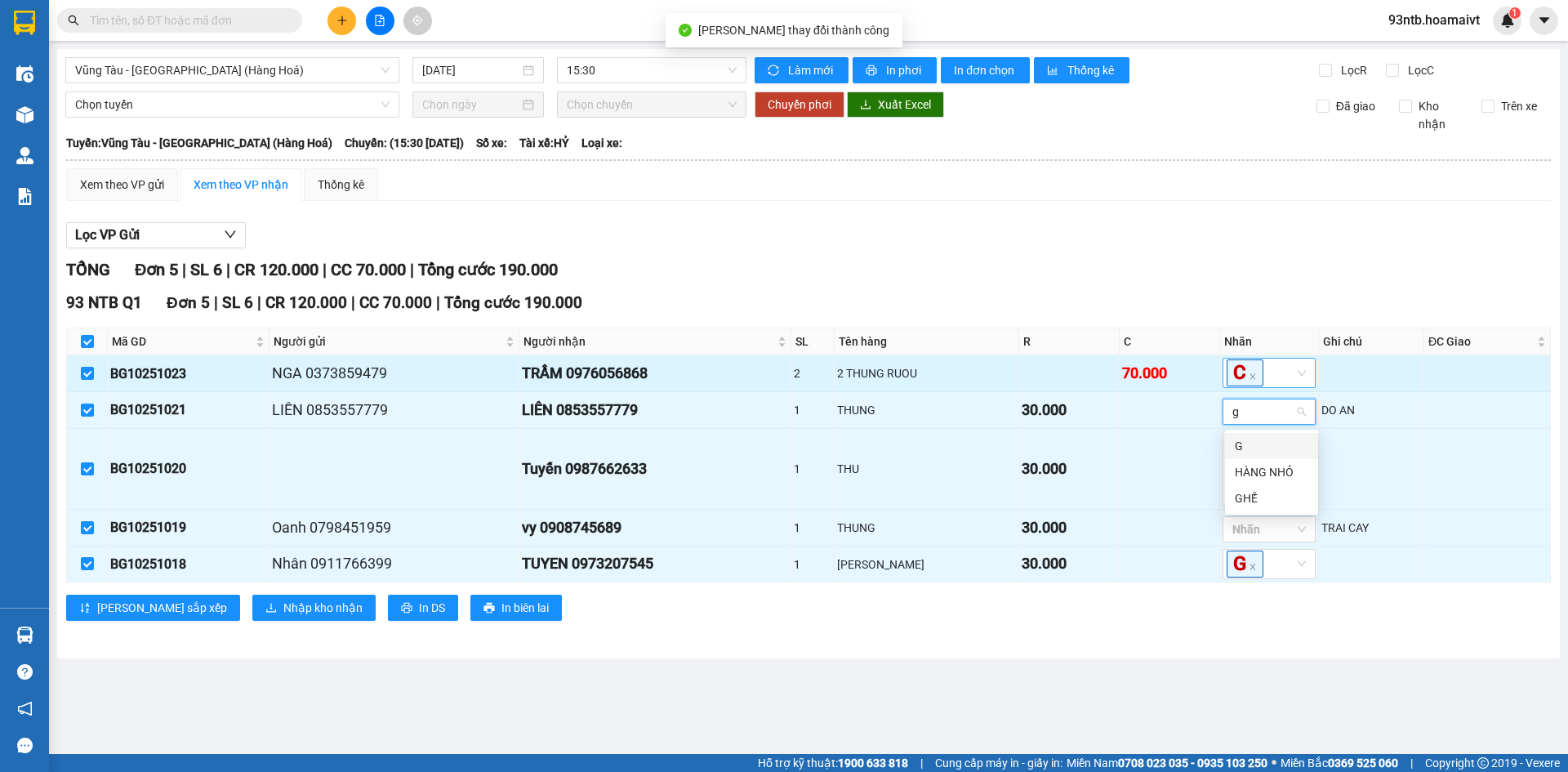
click at [1253, 441] on div "G" at bounding box center [1271, 446] width 74 height 18
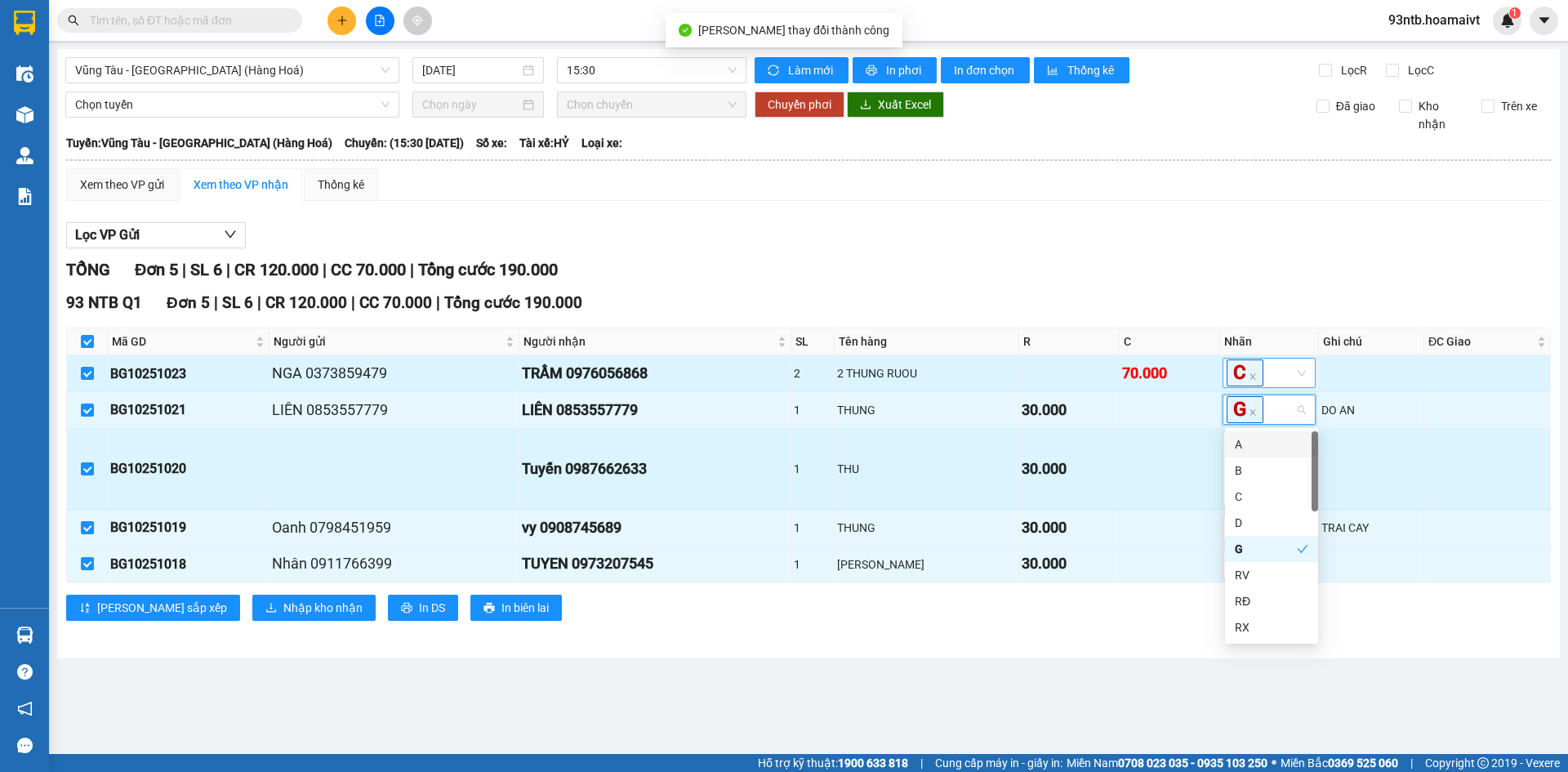
click at [1158, 461] on td at bounding box center [1169, 469] width 101 height 81
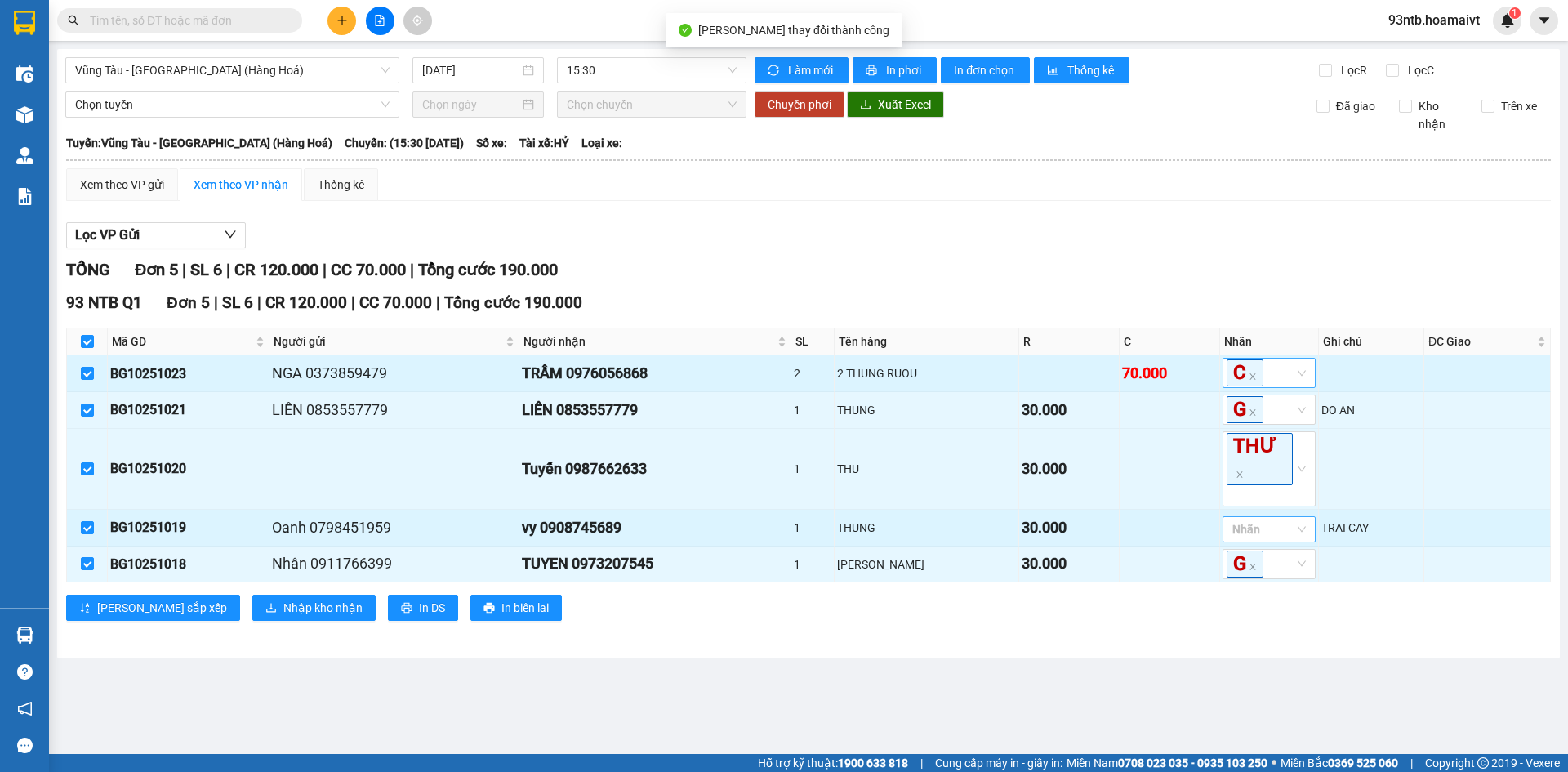
click at [1264, 520] on div at bounding box center [1261, 530] width 68 height 19
type input "g"
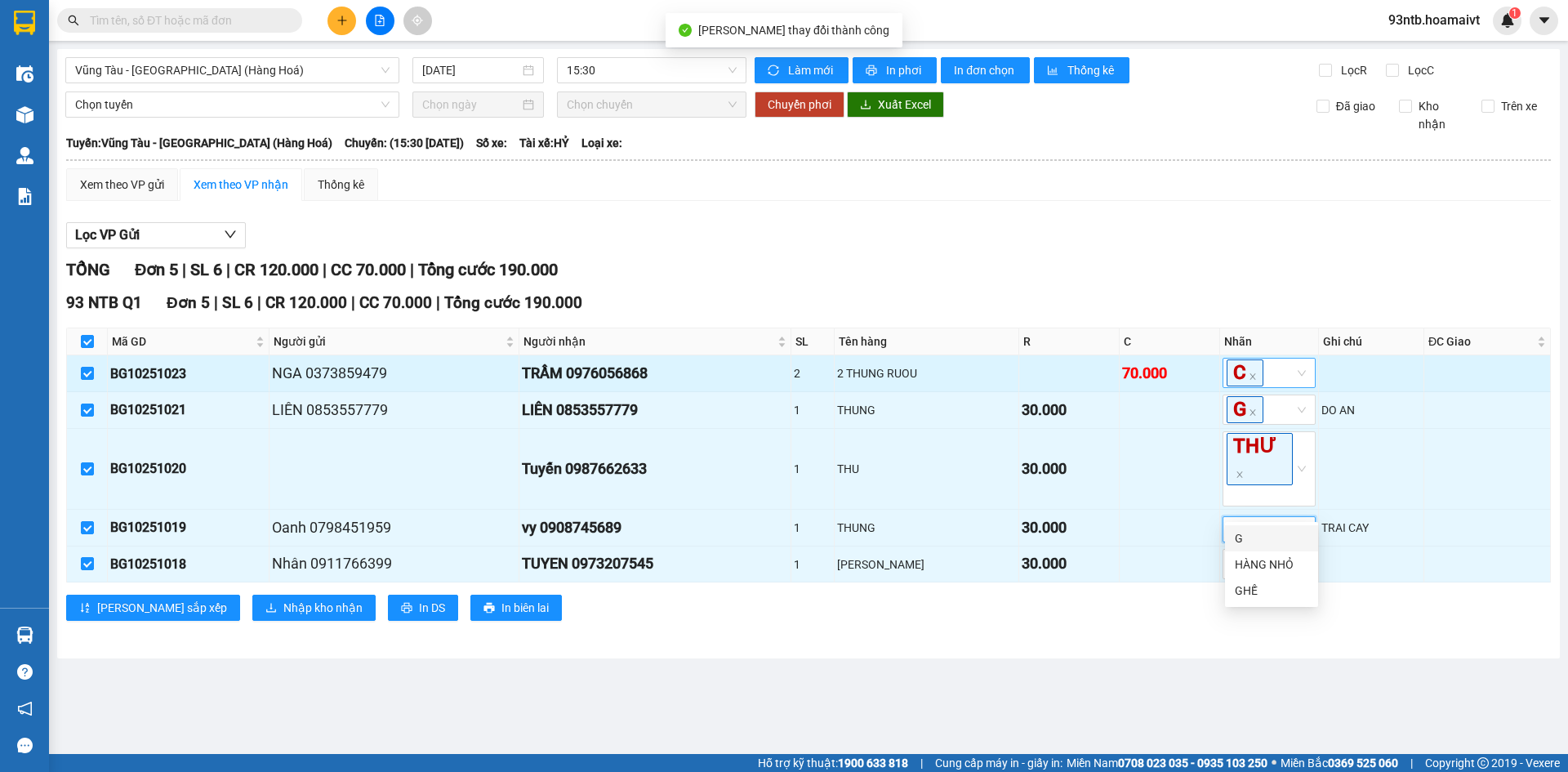
click at [1252, 544] on div "G" at bounding box center [1271, 538] width 74 height 18
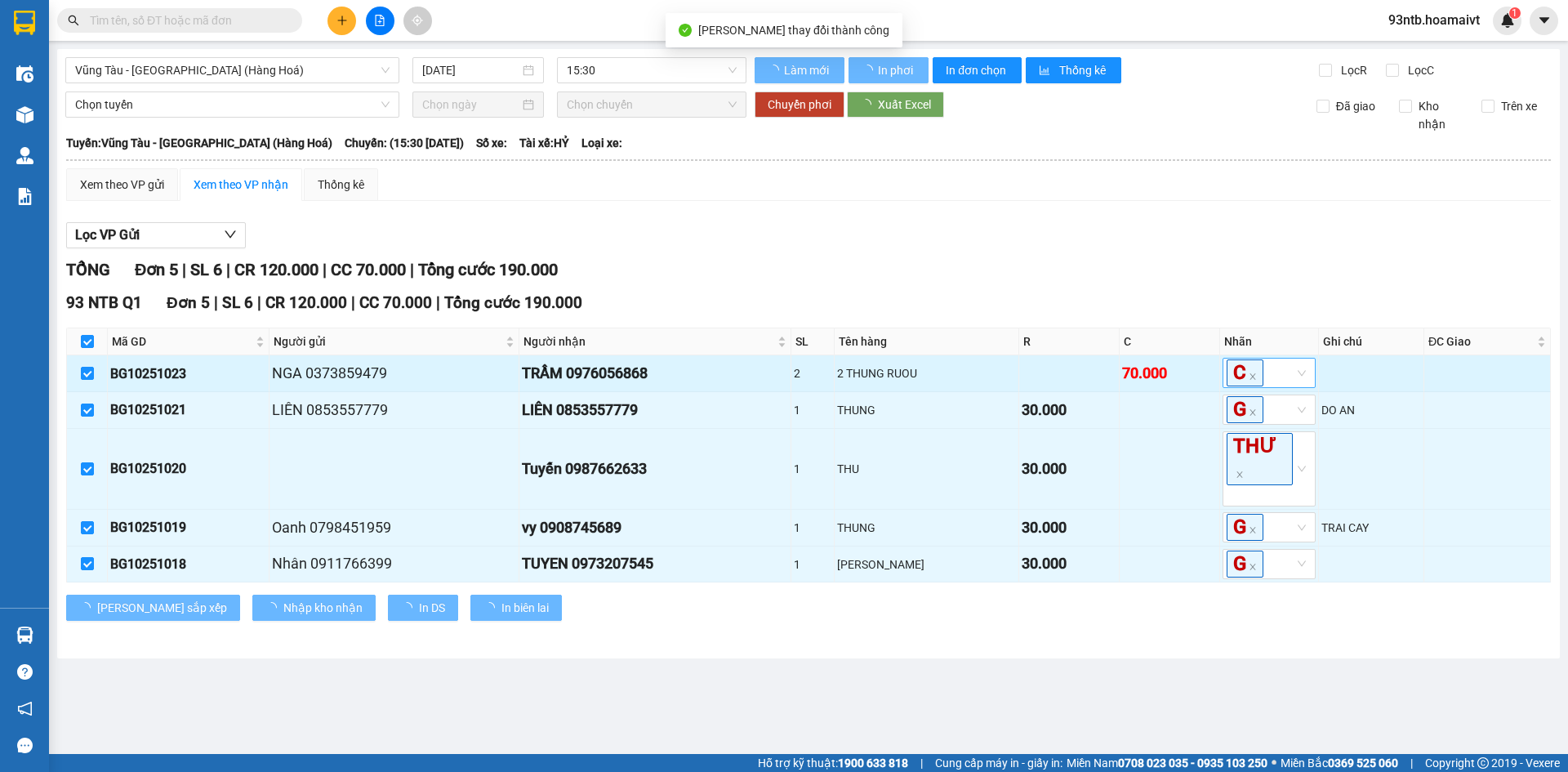
click at [1093, 614] on div "TỔNG Đơn 5 | SL 6 | CR 120.000 | CC 70.000 | Tổng cước 190.000 93 NTB Q1 Đơn 5 …" at bounding box center [808, 449] width 1485 height 384
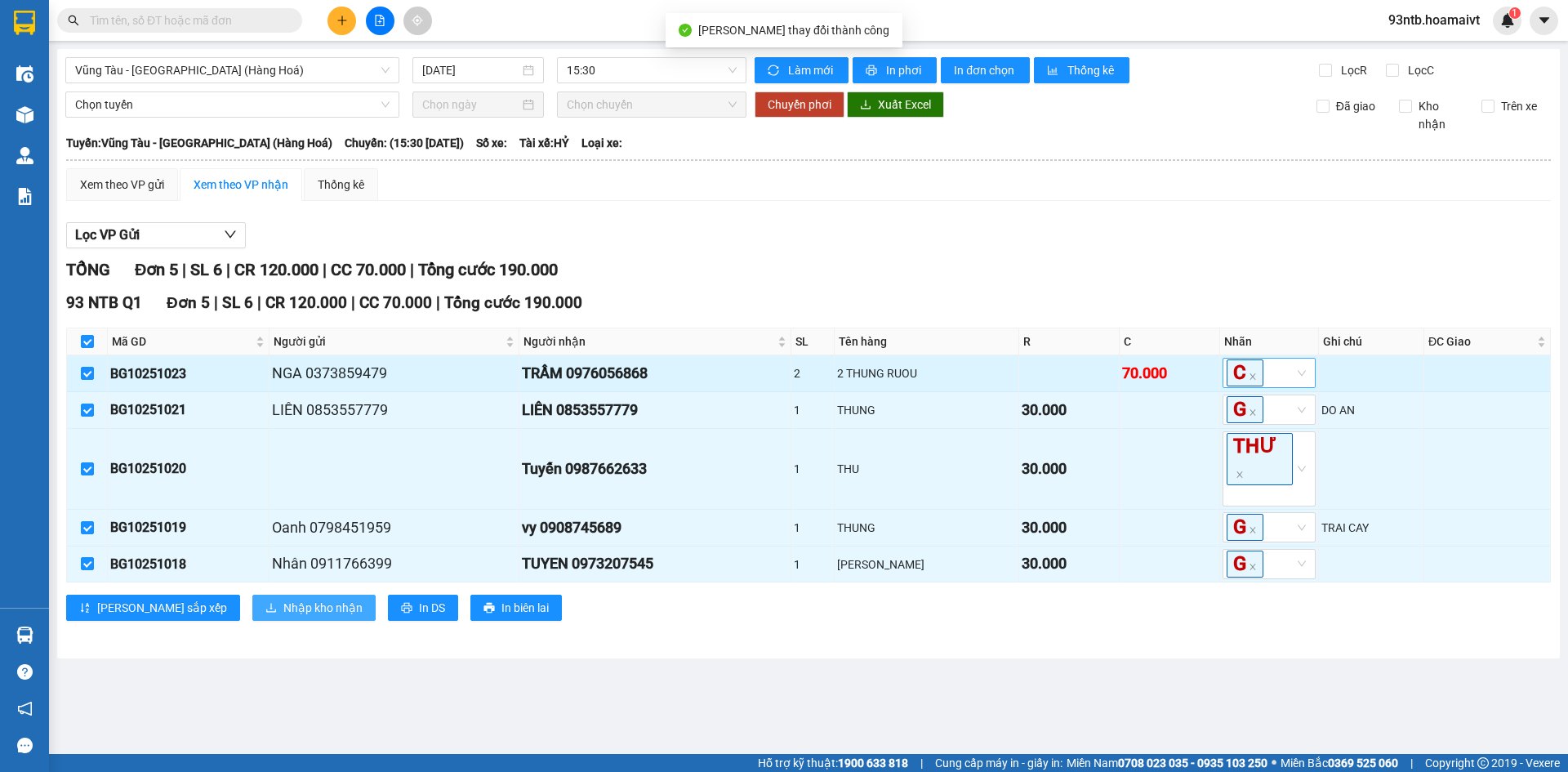
click at [284, 599] on span "Nhập kho nhận" at bounding box center [323, 607] width 80 height 18
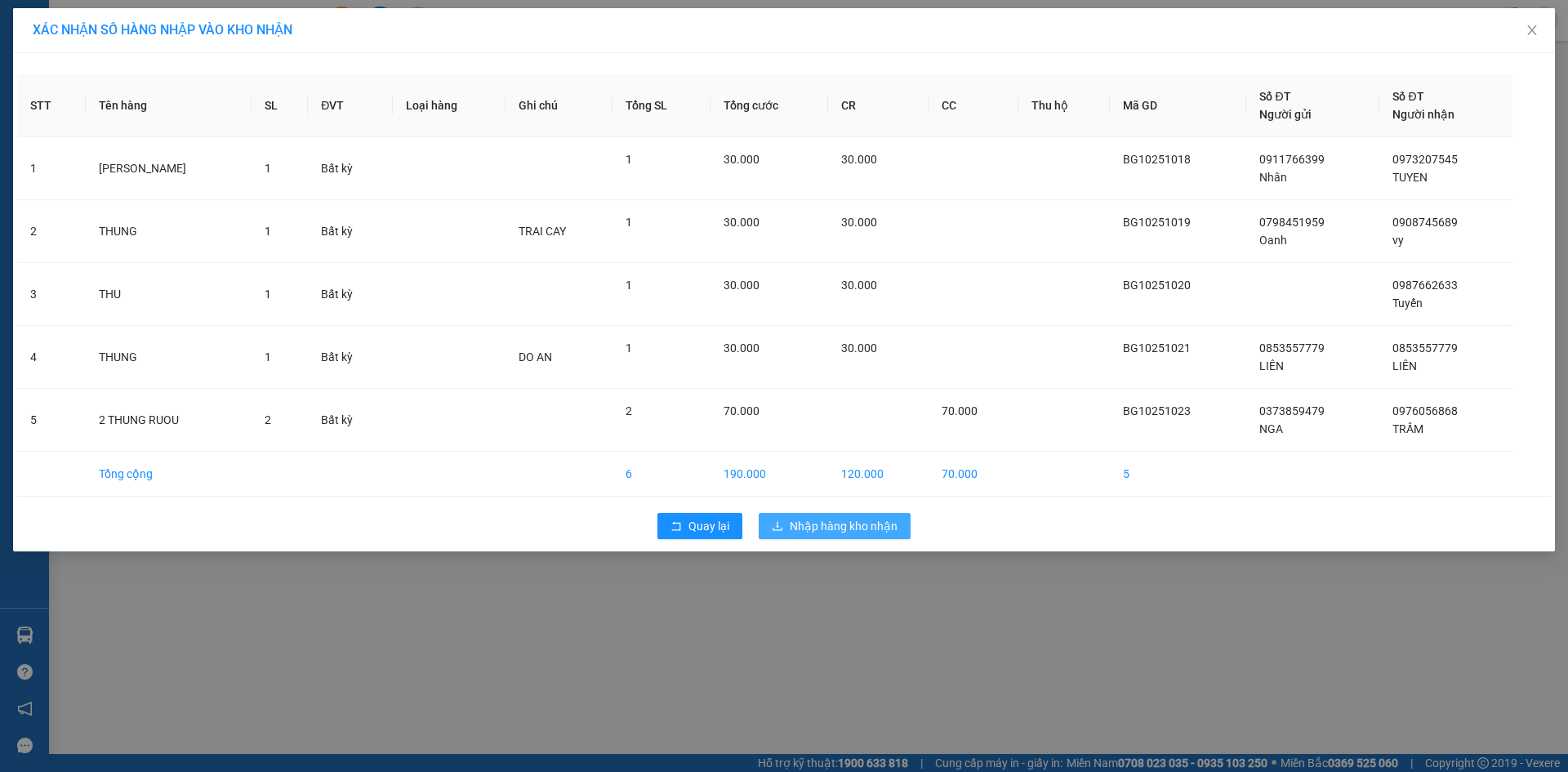
click at [825, 520] on span "Nhập hàng kho nhận" at bounding box center [843, 526] width 108 height 18
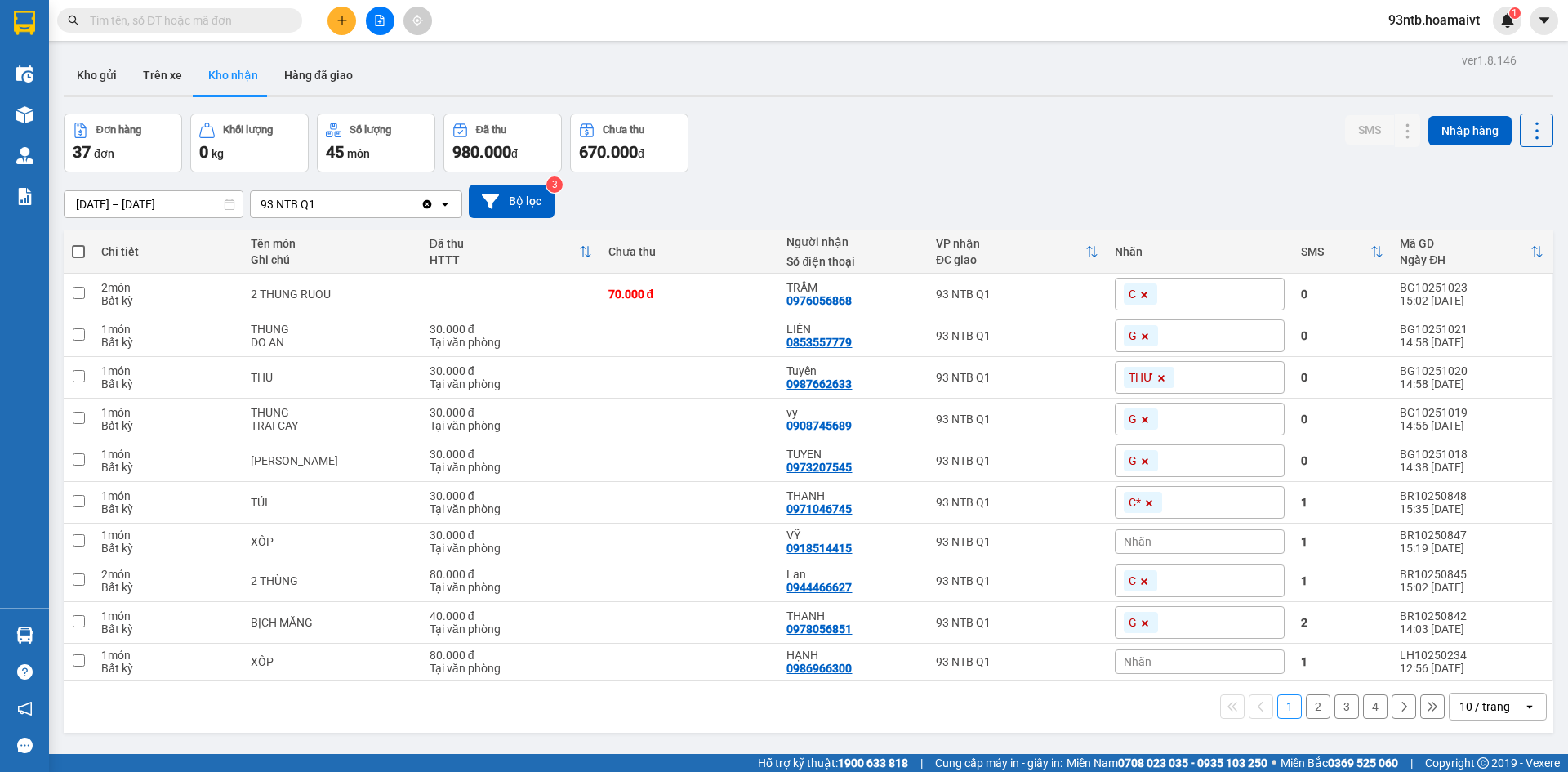
click at [264, 24] on input "text" at bounding box center [186, 20] width 192 height 18
click at [237, 17] on input "text" at bounding box center [186, 20] width 192 height 18
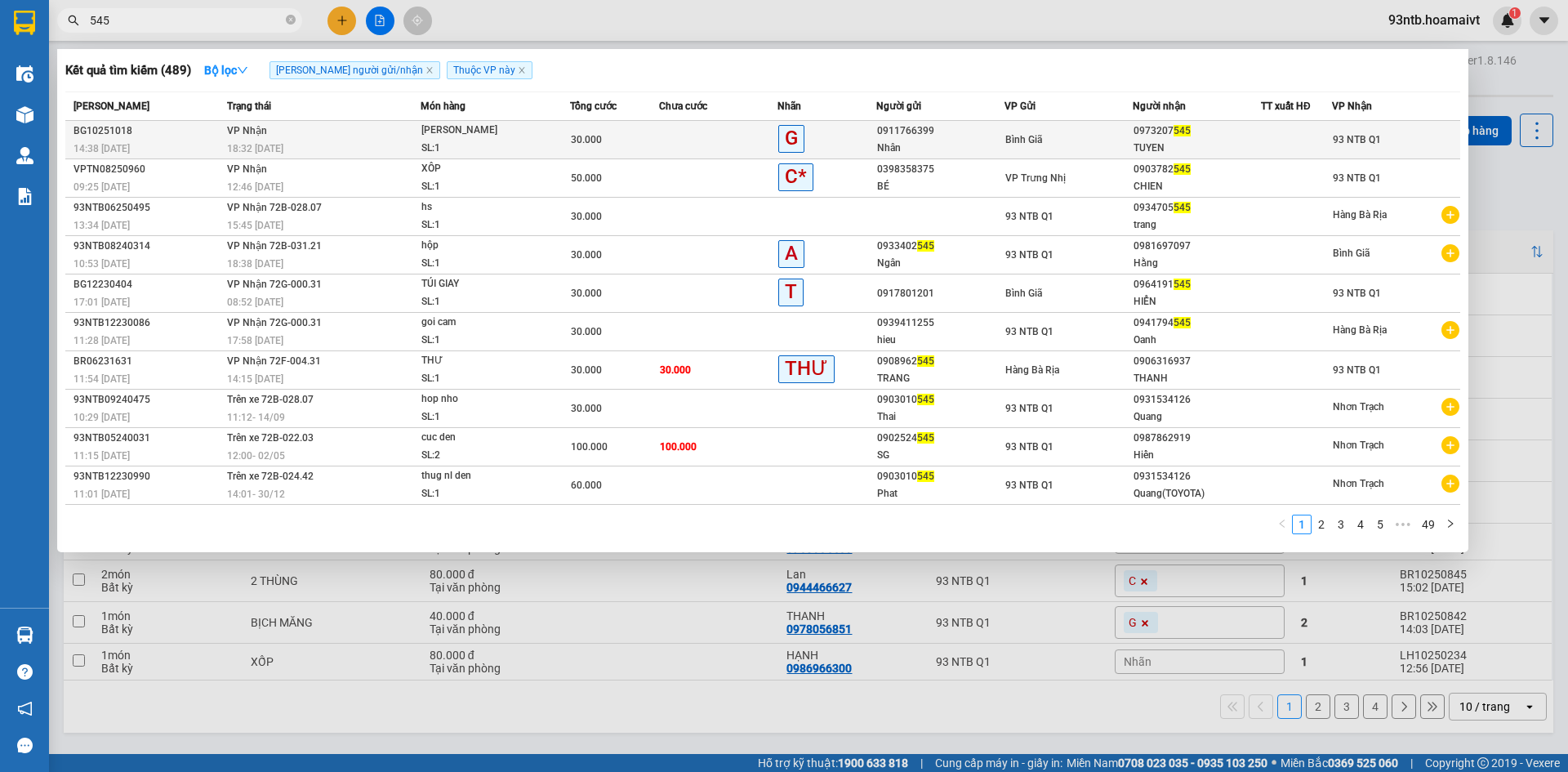
type input "545"
click at [517, 140] on div "SL: 1" at bounding box center [483, 149] width 122 height 18
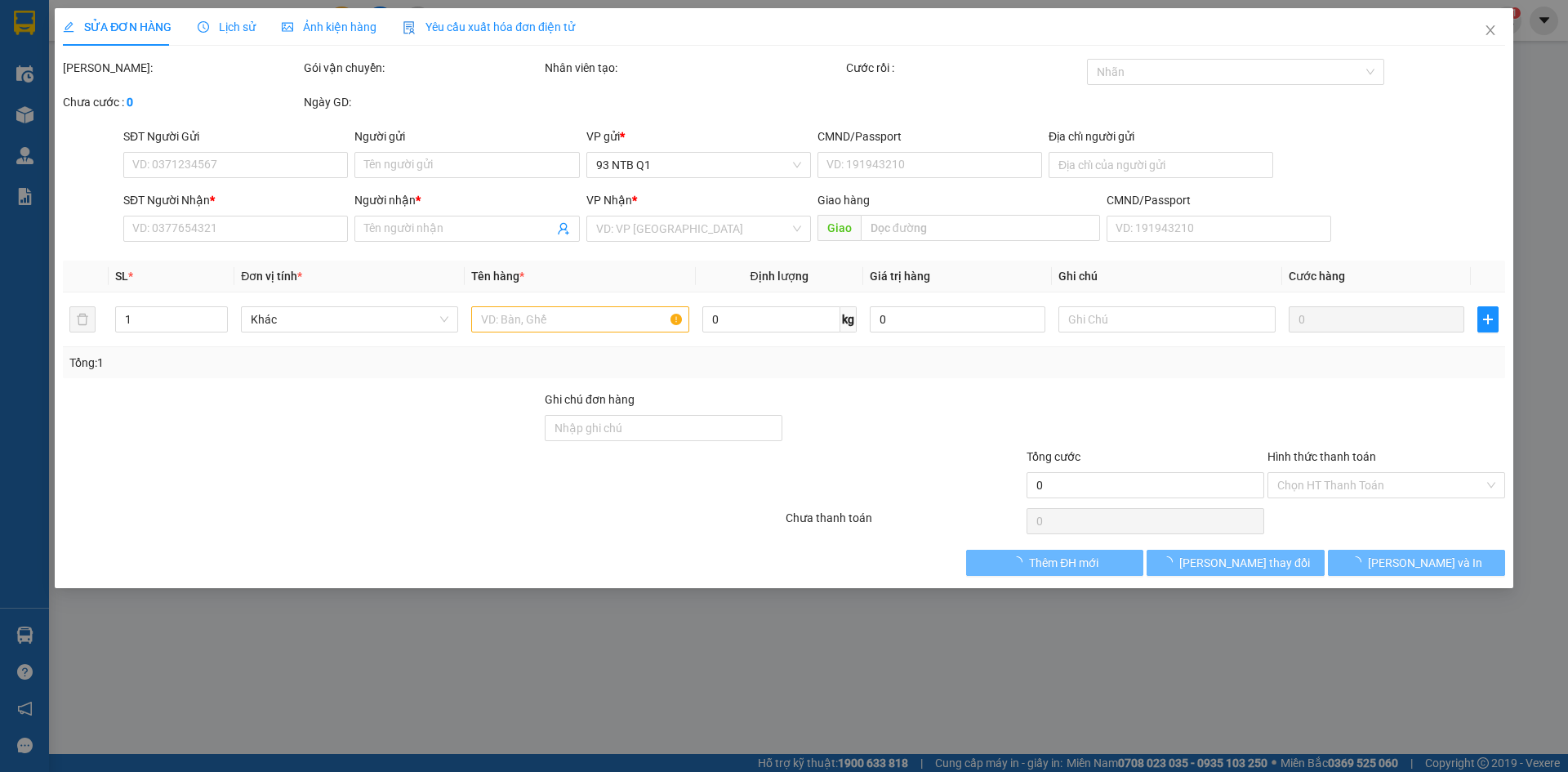
type input "0911766399"
type input "Nhân"
type input "0973207545"
type input "TUYEN"
type input "30.000"
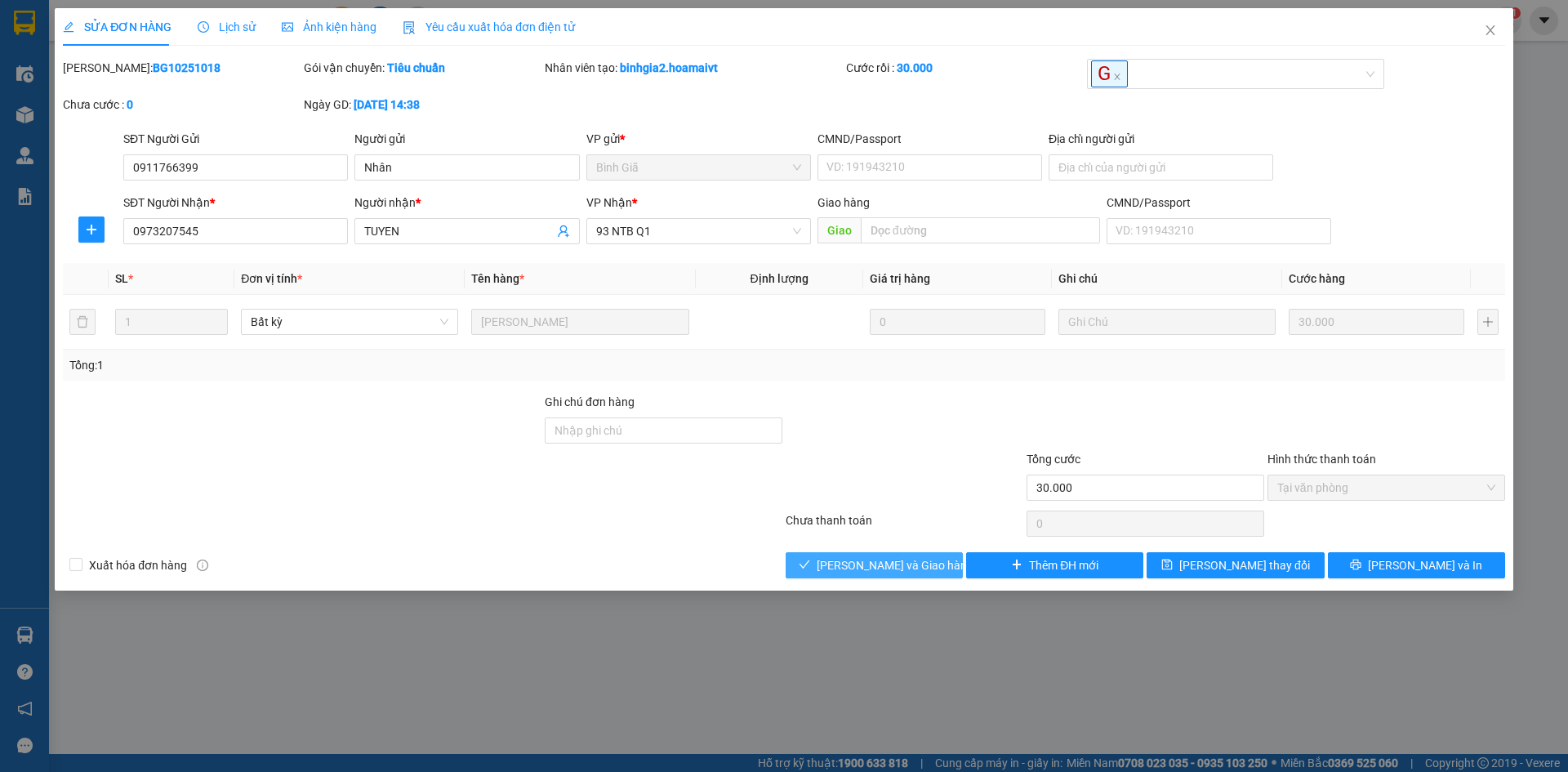
click at [890, 567] on span "[PERSON_NAME] và Giao hàng" at bounding box center [894, 565] width 157 height 18
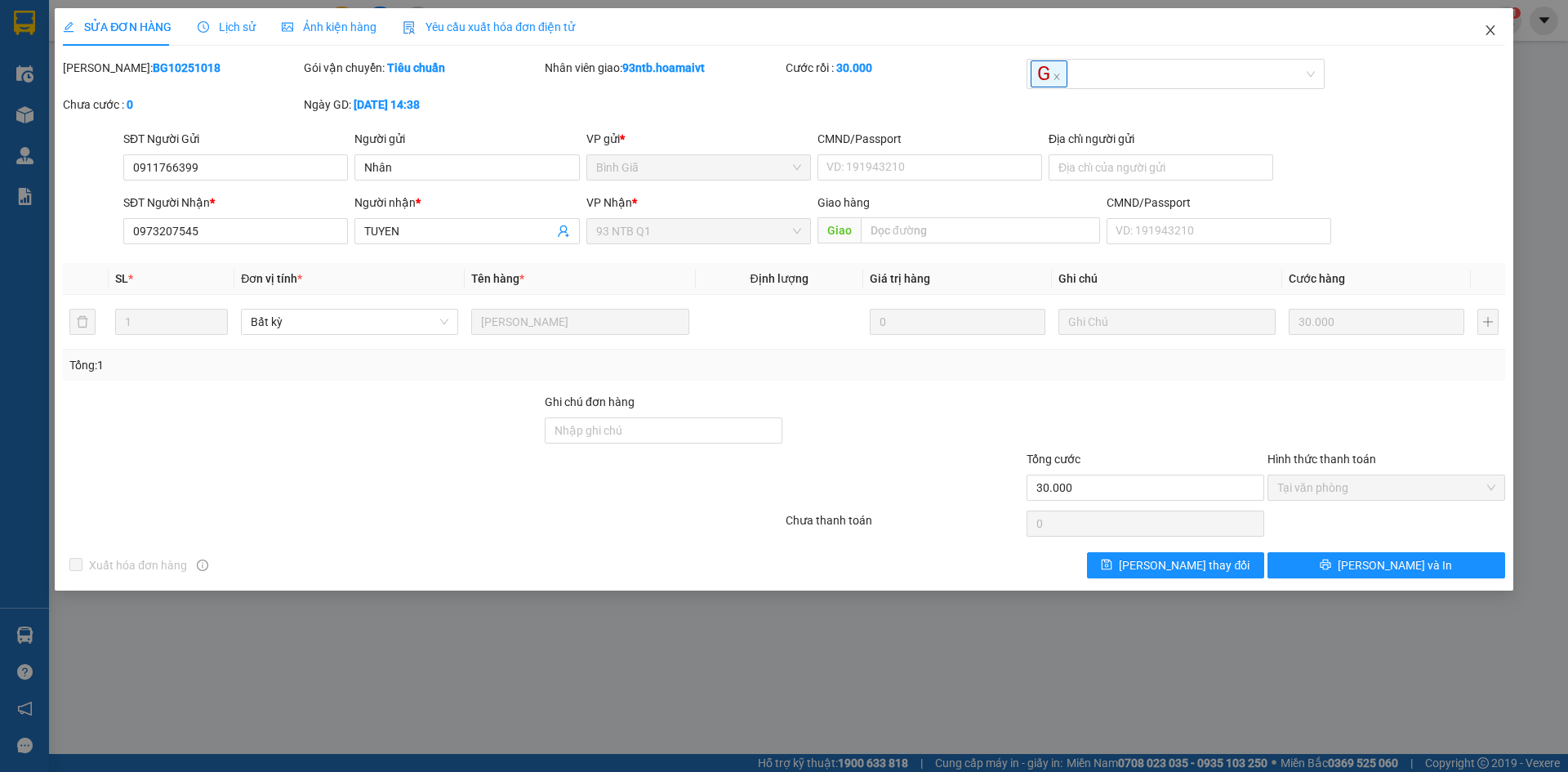
click at [1494, 20] on span "Close" at bounding box center [1490, 31] width 46 height 46
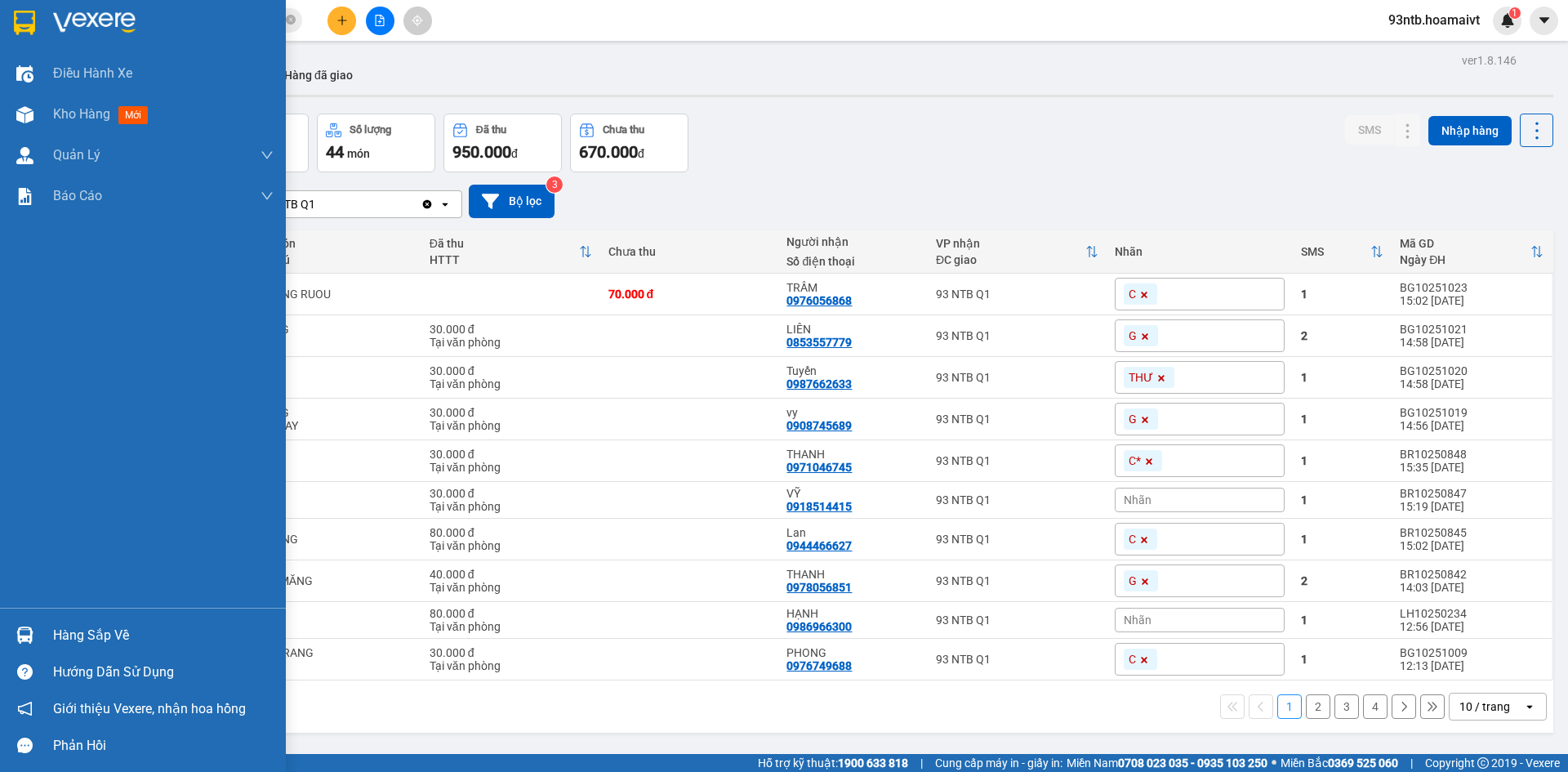
click at [15, 631] on div at bounding box center [24, 635] width 29 height 29
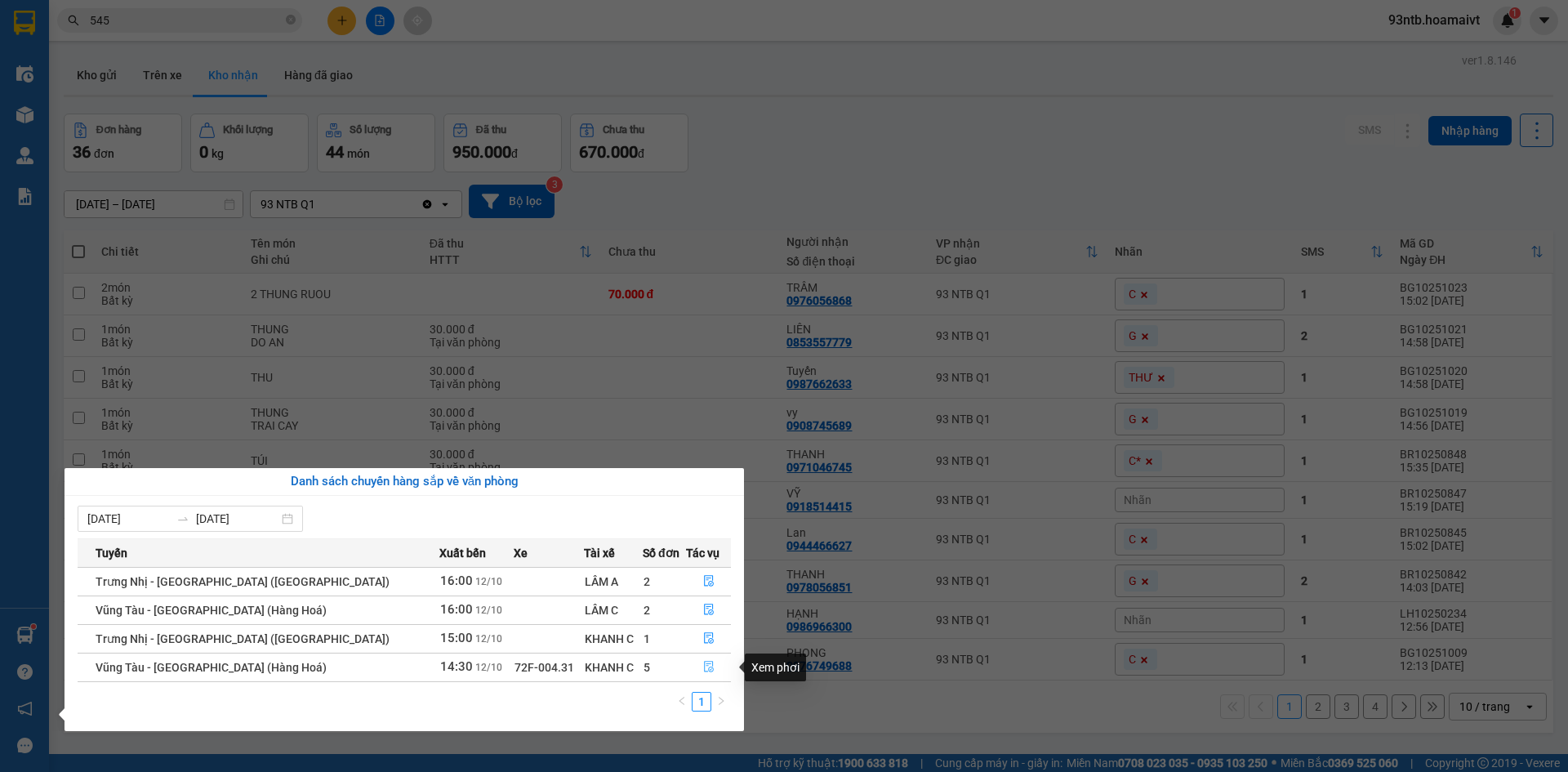
click at [704, 670] on icon "file-done" at bounding box center [709, 666] width 11 height 11
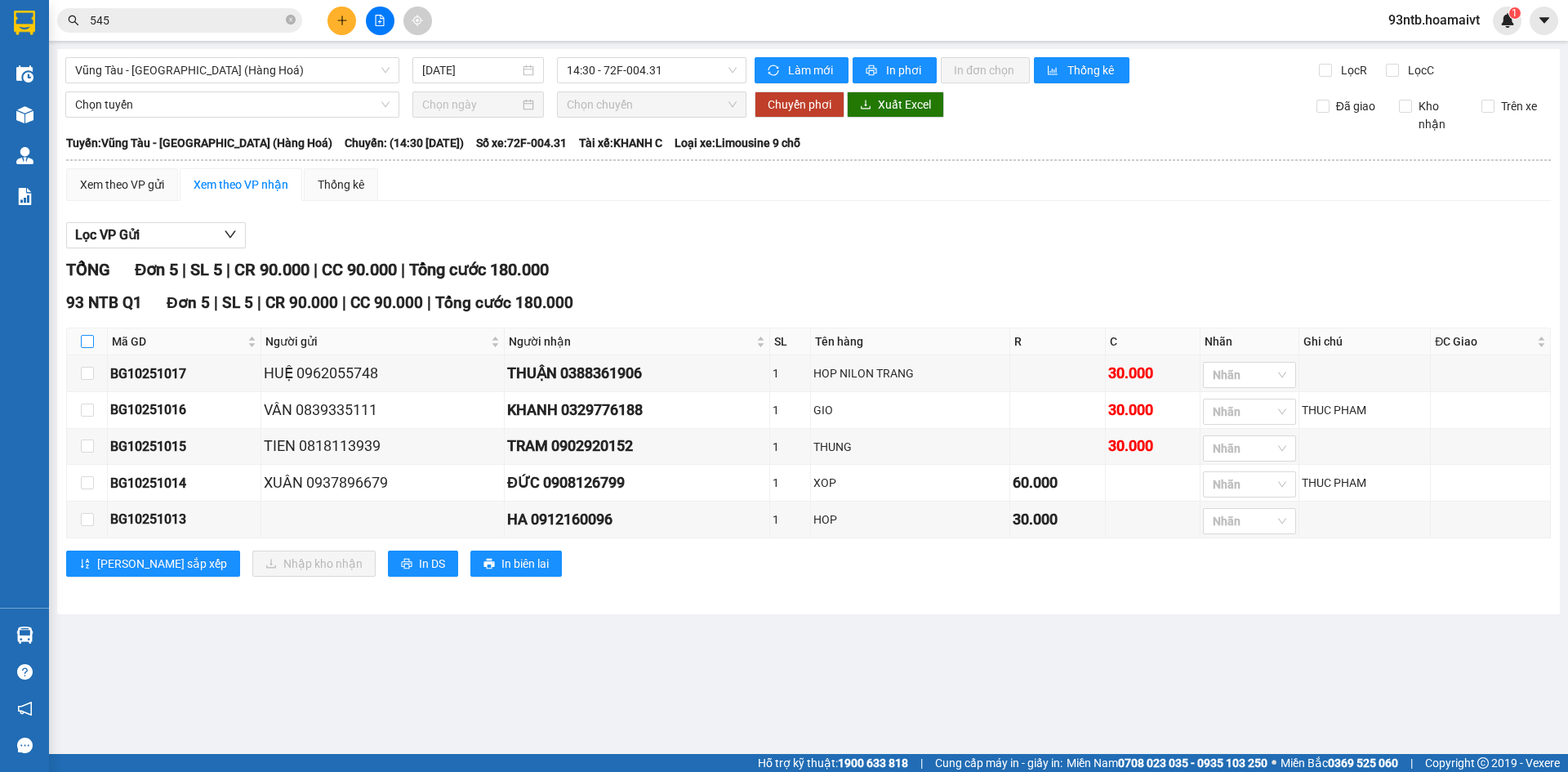
drag, startPoint x: 87, startPoint y: 339, endPoint x: 94, endPoint y: 335, distance: 8.1
click at [87, 338] on input "checkbox" at bounding box center [87, 341] width 13 height 13
checkbox input "true"
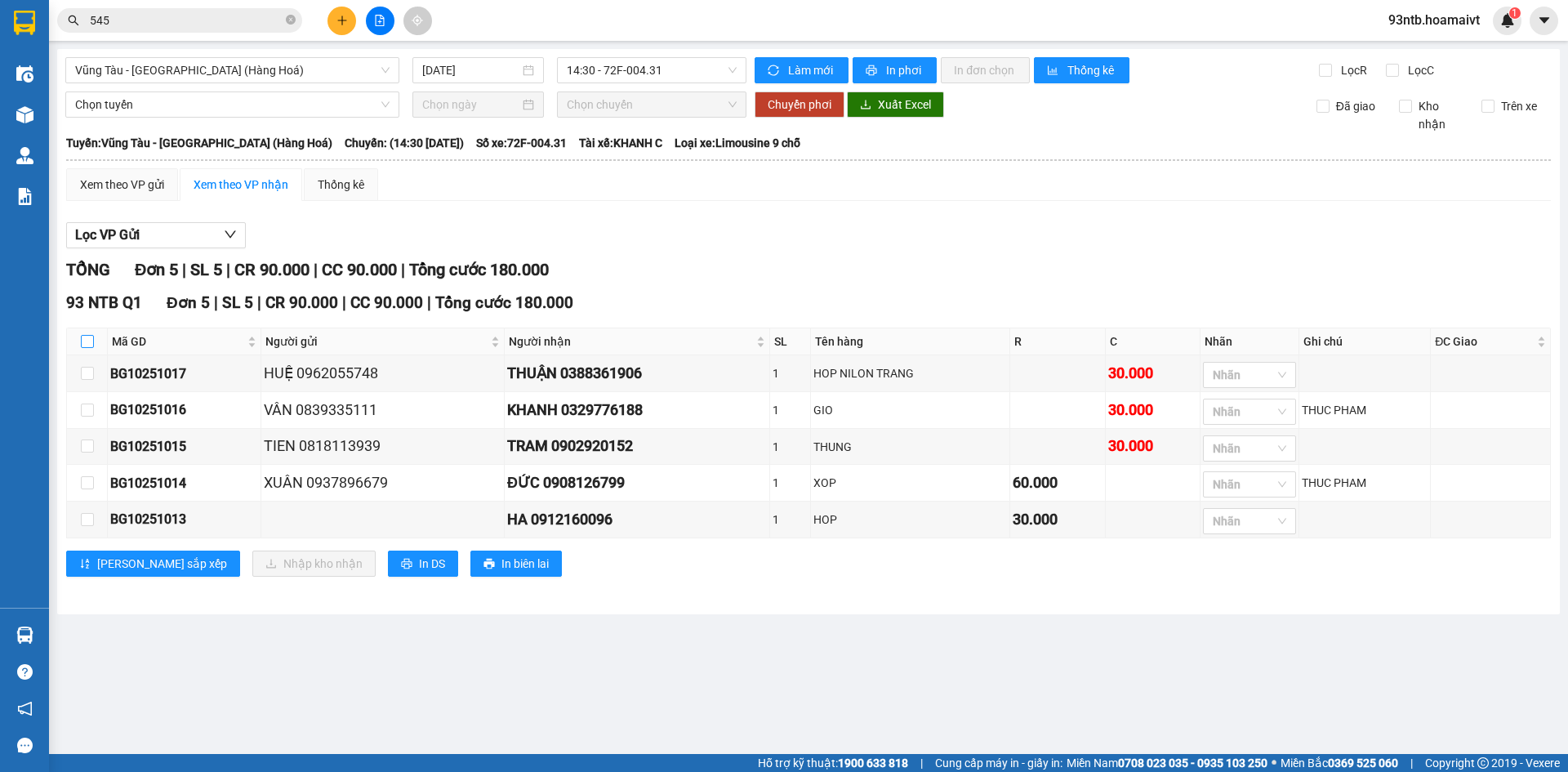
checkbox input "true"
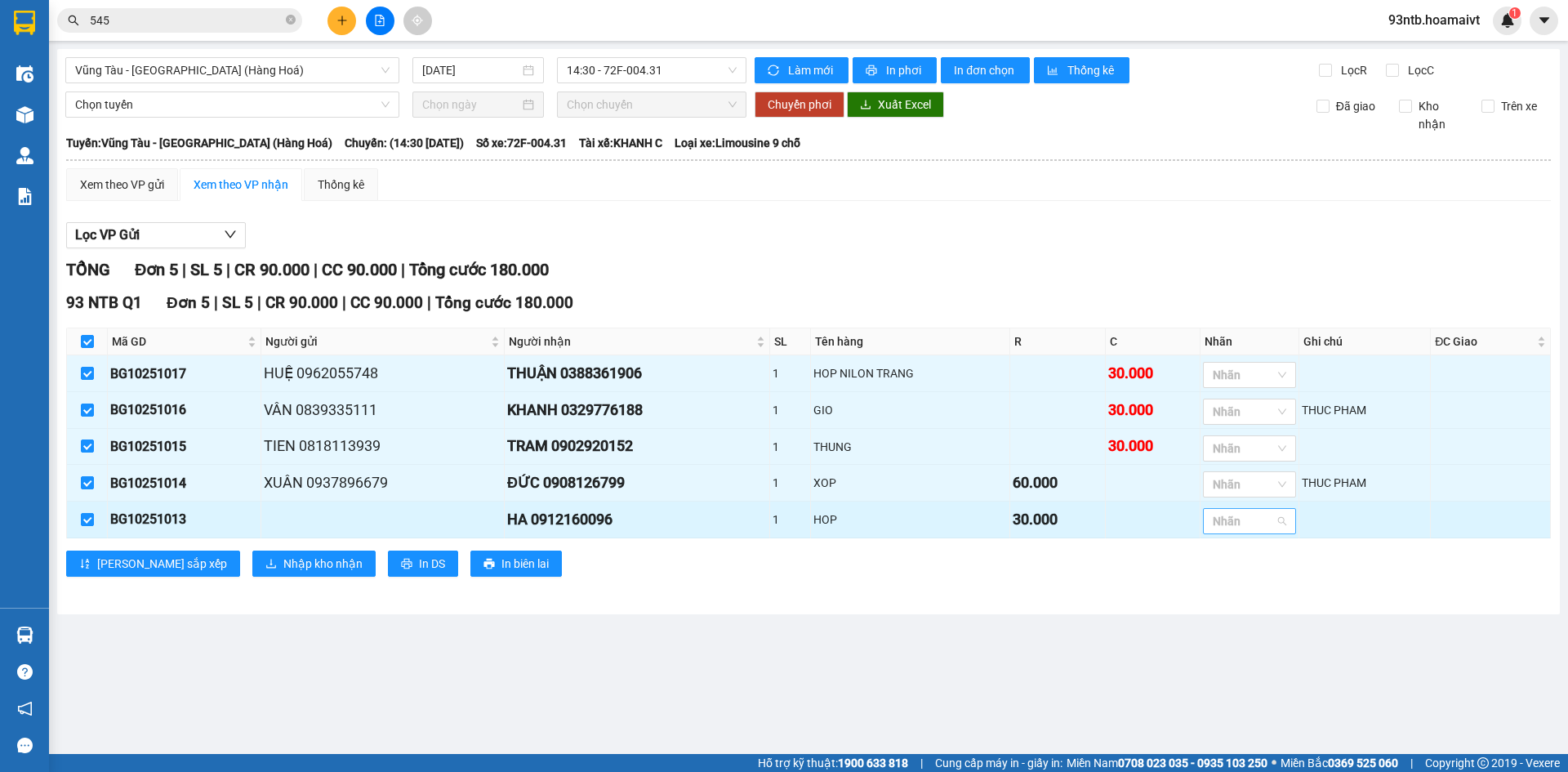
click at [1248, 531] on div at bounding box center [1241, 521] width 68 height 19
type input "3"
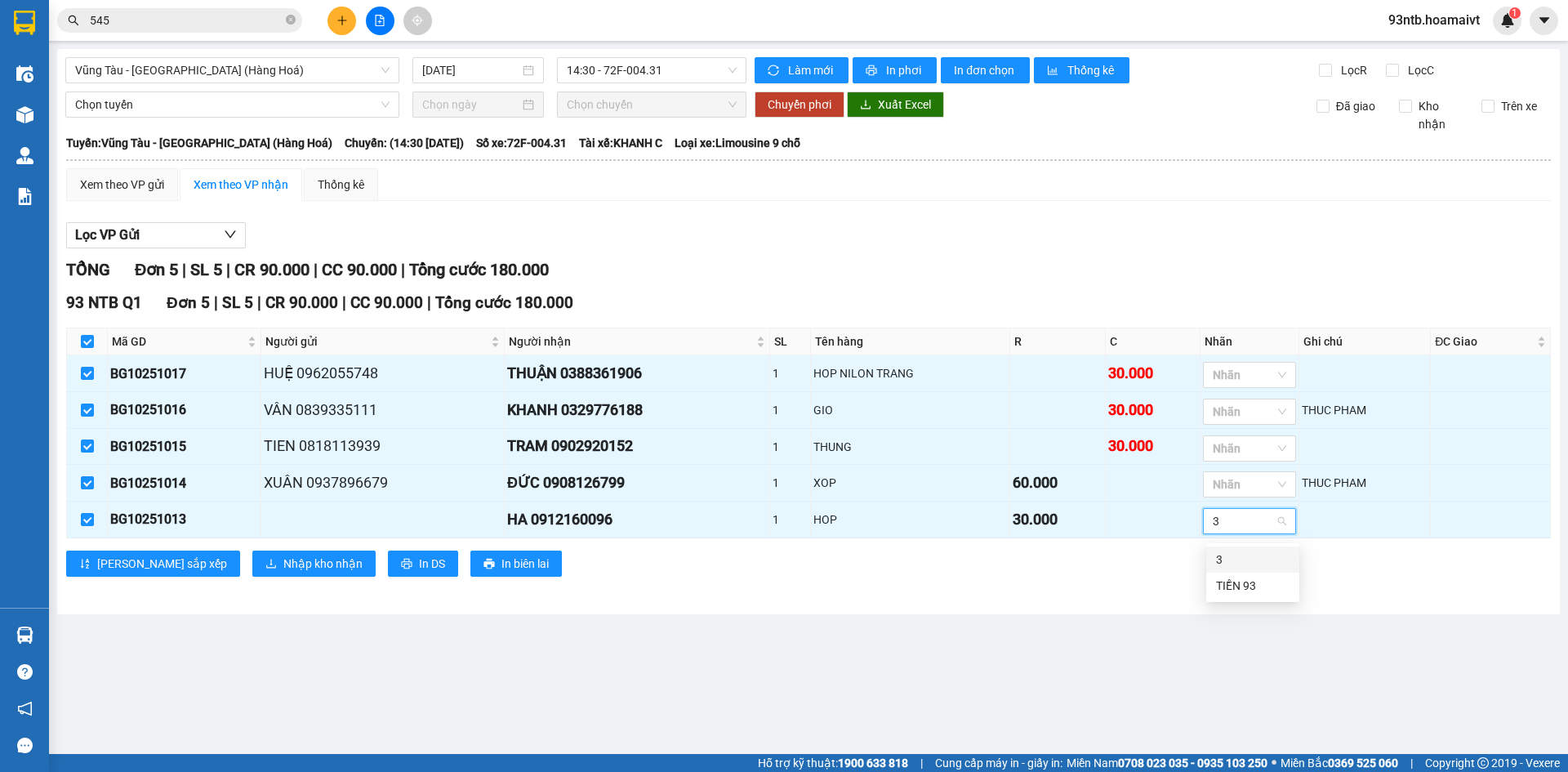
click at [1236, 558] on div "3" at bounding box center [1253, 559] width 74 height 18
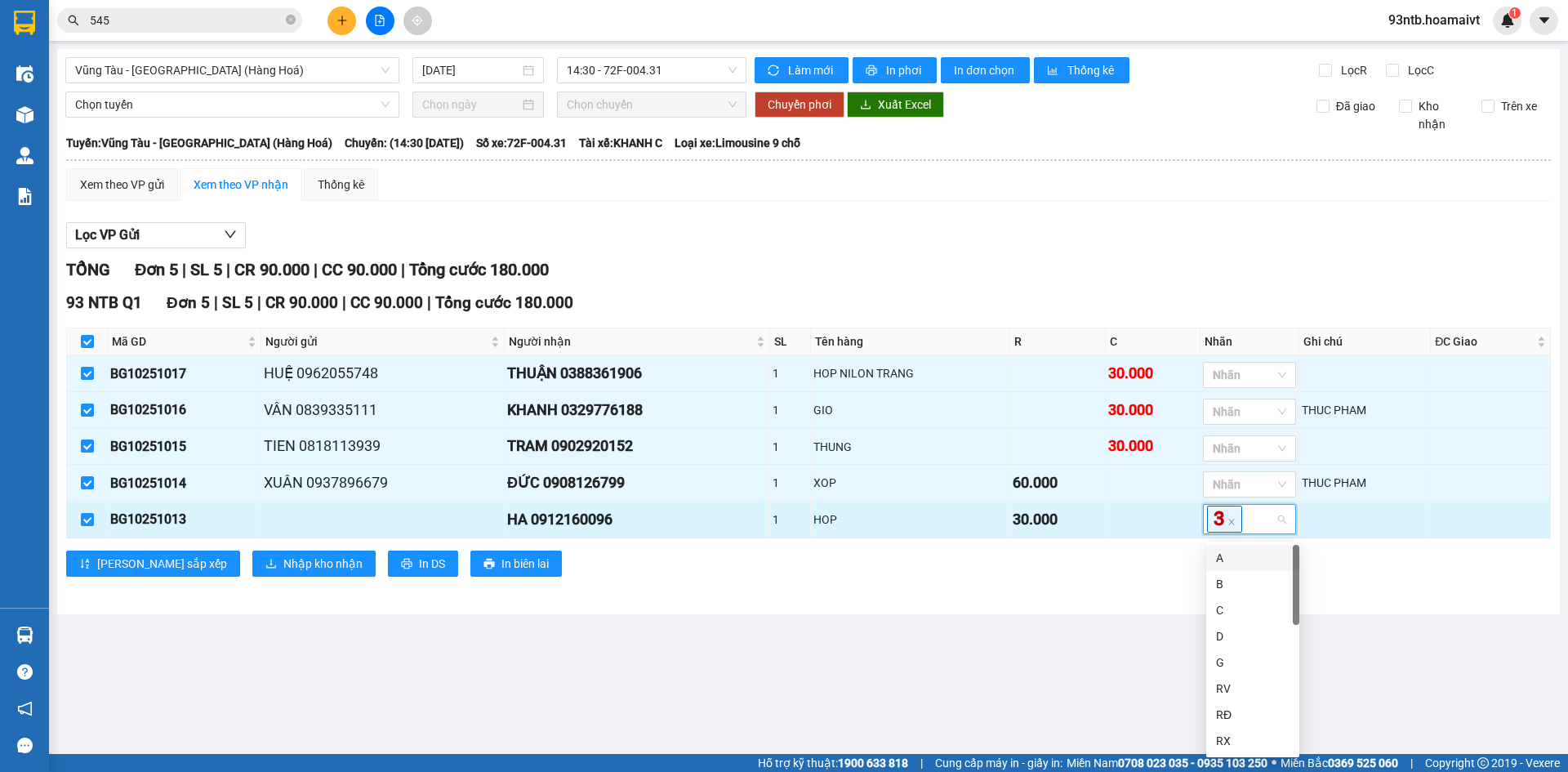
click at [1110, 508] on td at bounding box center [1153, 520] width 94 height 37
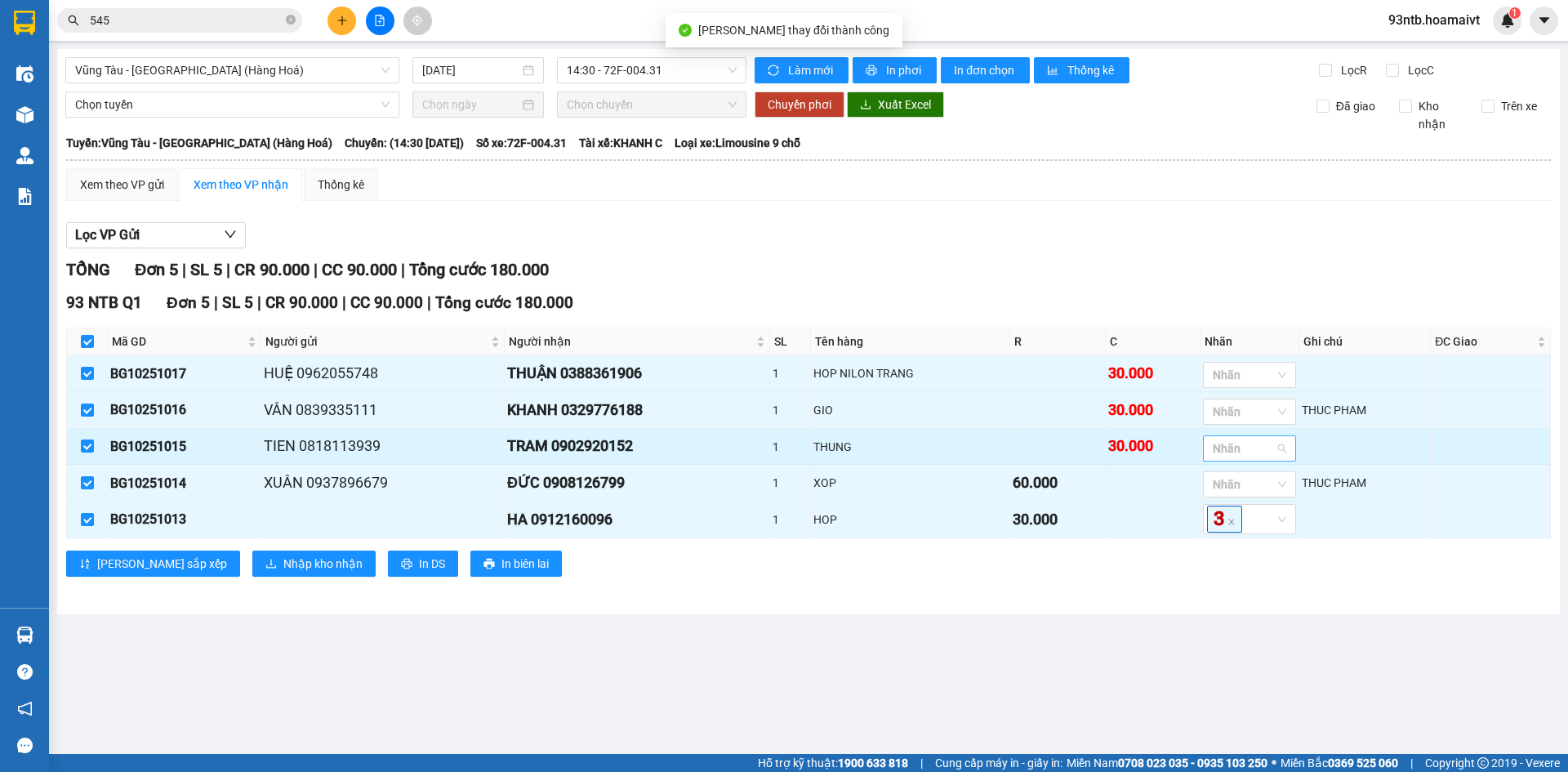
click at [1236, 453] on div at bounding box center [1241, 448] width 68 height 19
type input "c"
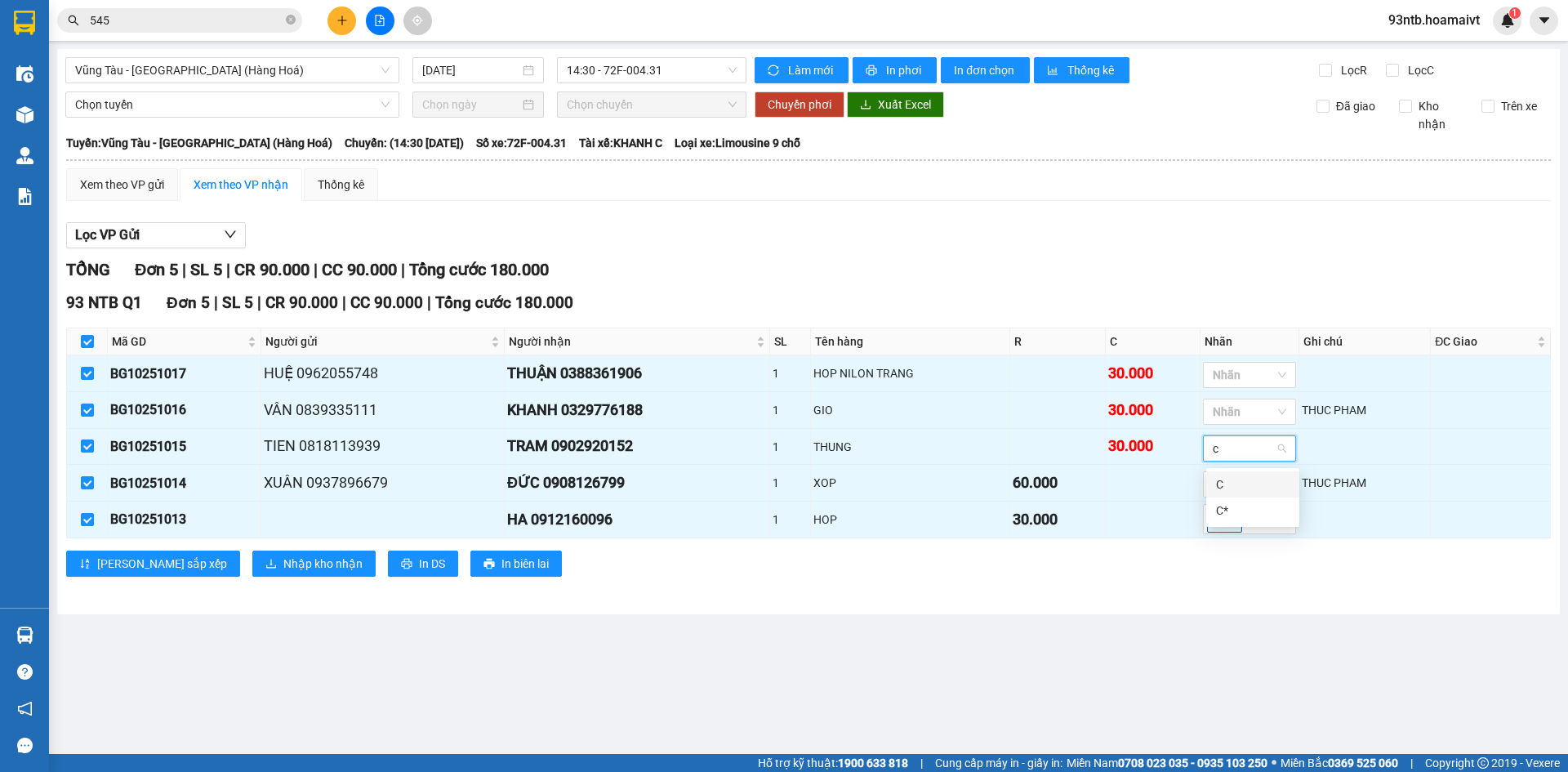
click at [1237, 479] on div "C" at bounding box center [1253, 484] width 74 height 18
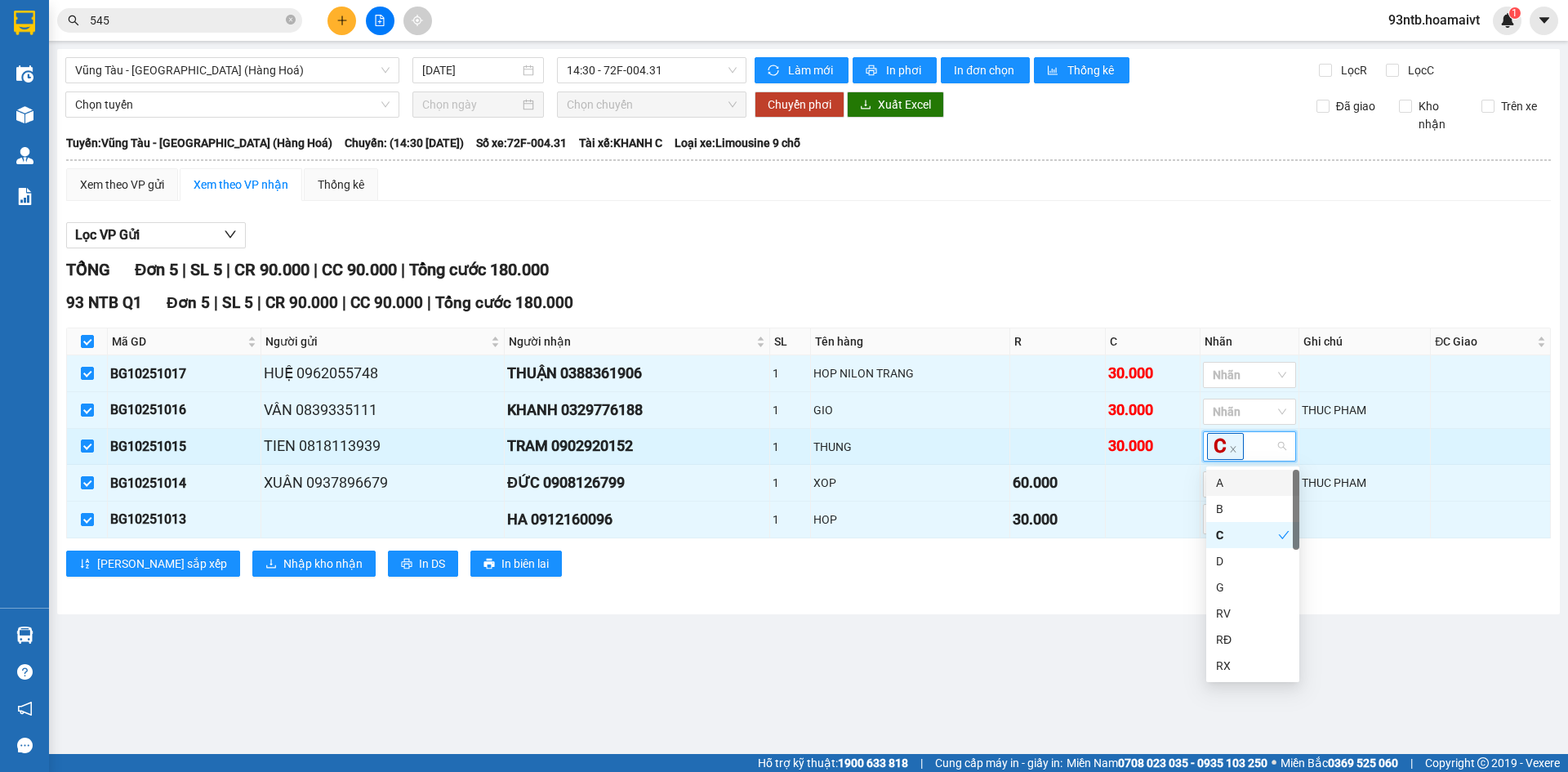
click at [1124, 458] on div "30.000" at bounding box center [1152, 446] width 89 height 23
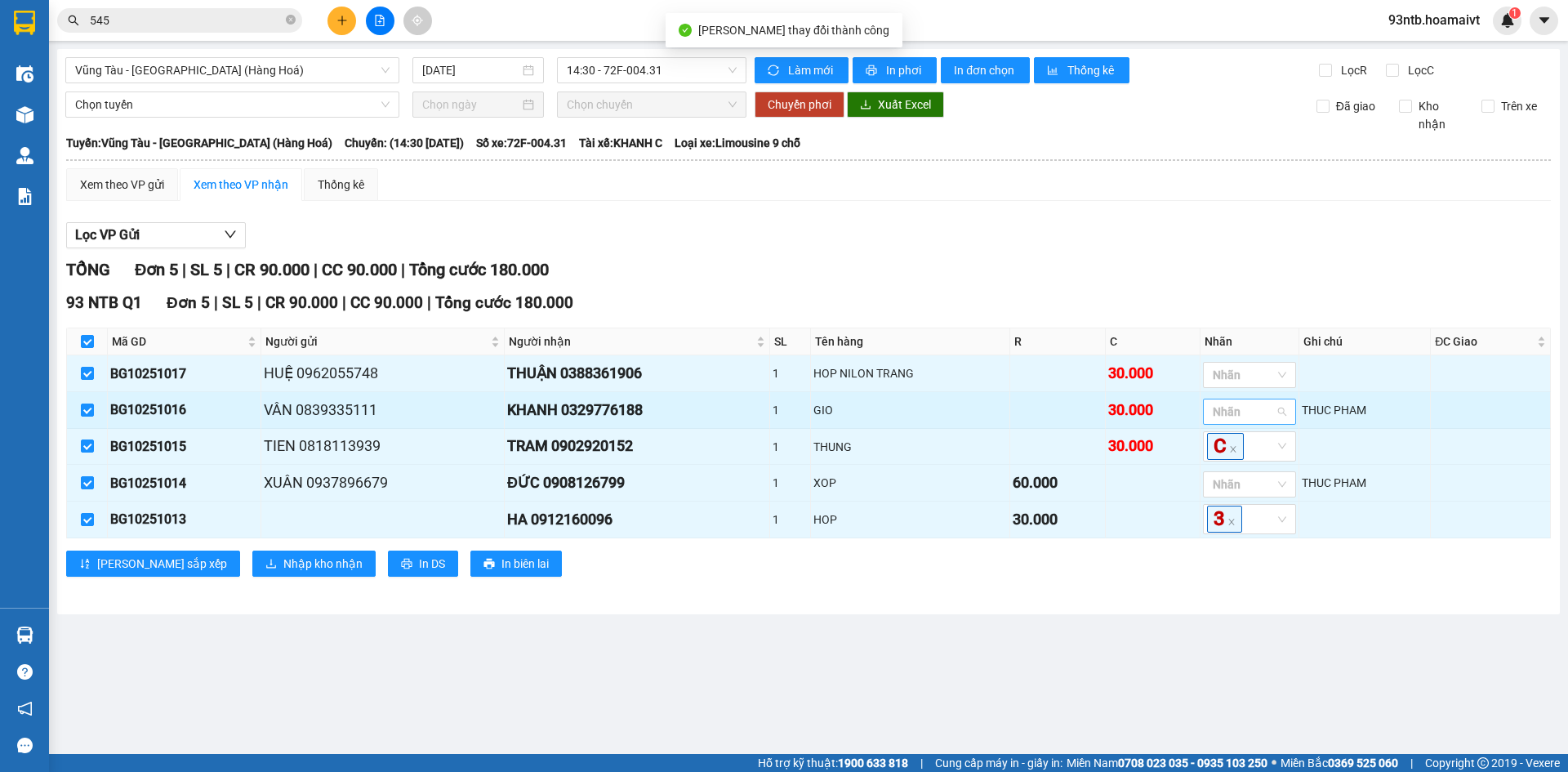
click at [1233, 411] on div at bounding box center [1241, 411] width 68 height 19
type input "c"
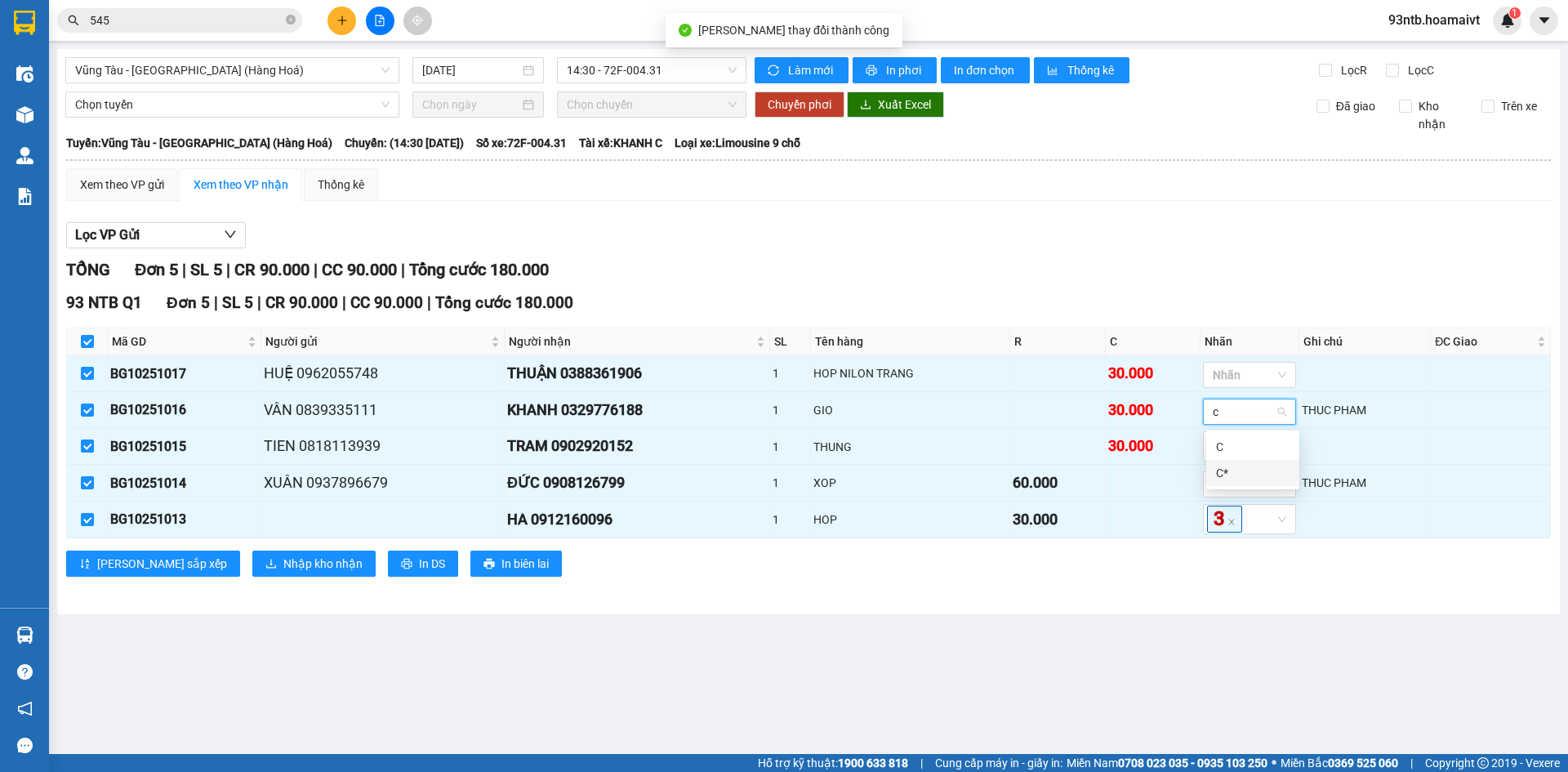
click at [1241, 476] on div "C*" at bounding box center [1253, 473] width 74 height 18
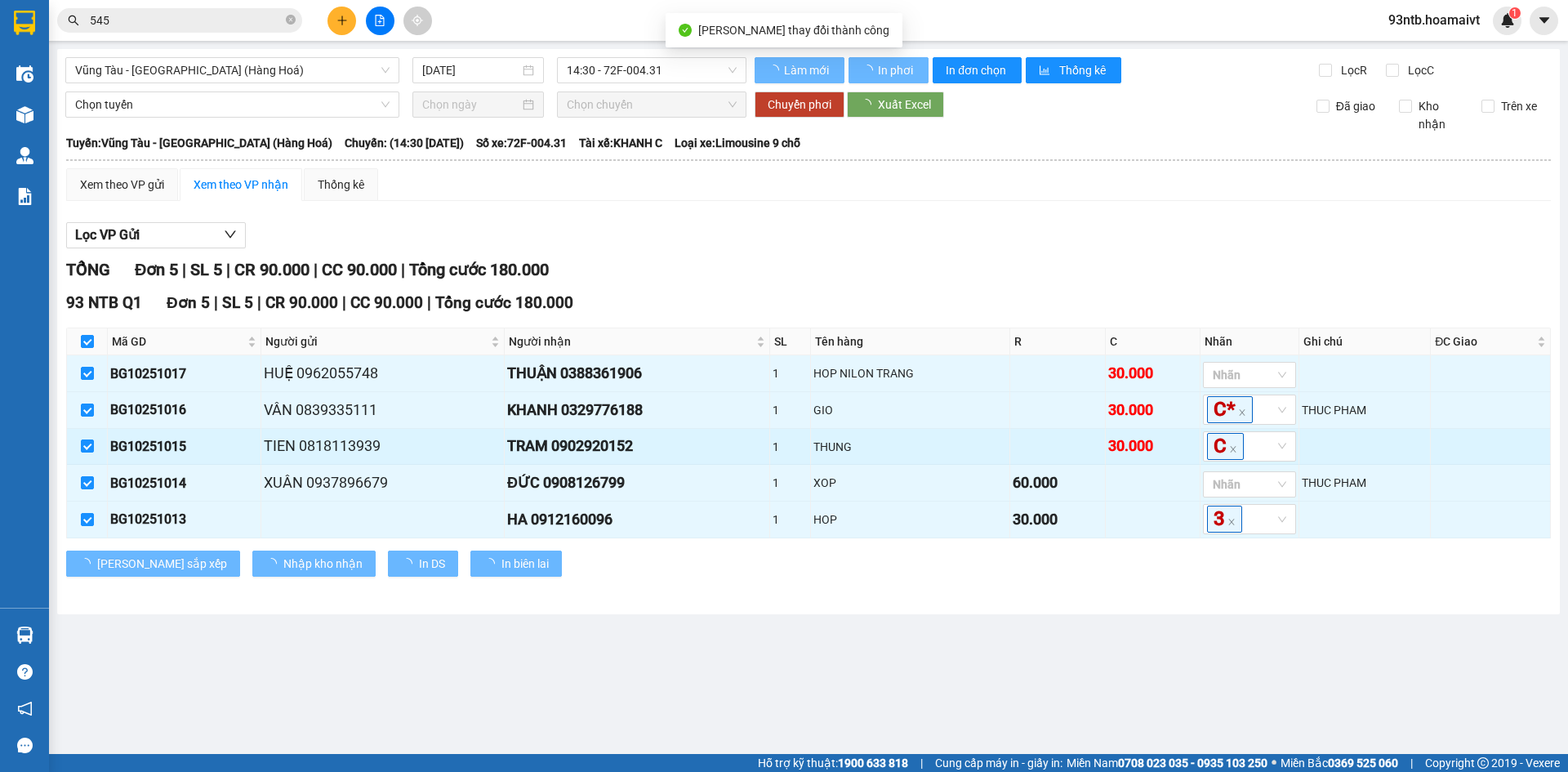
click at [1116, 459] on td "30.000" at bounding box center [1153, 447] width 94 height 37
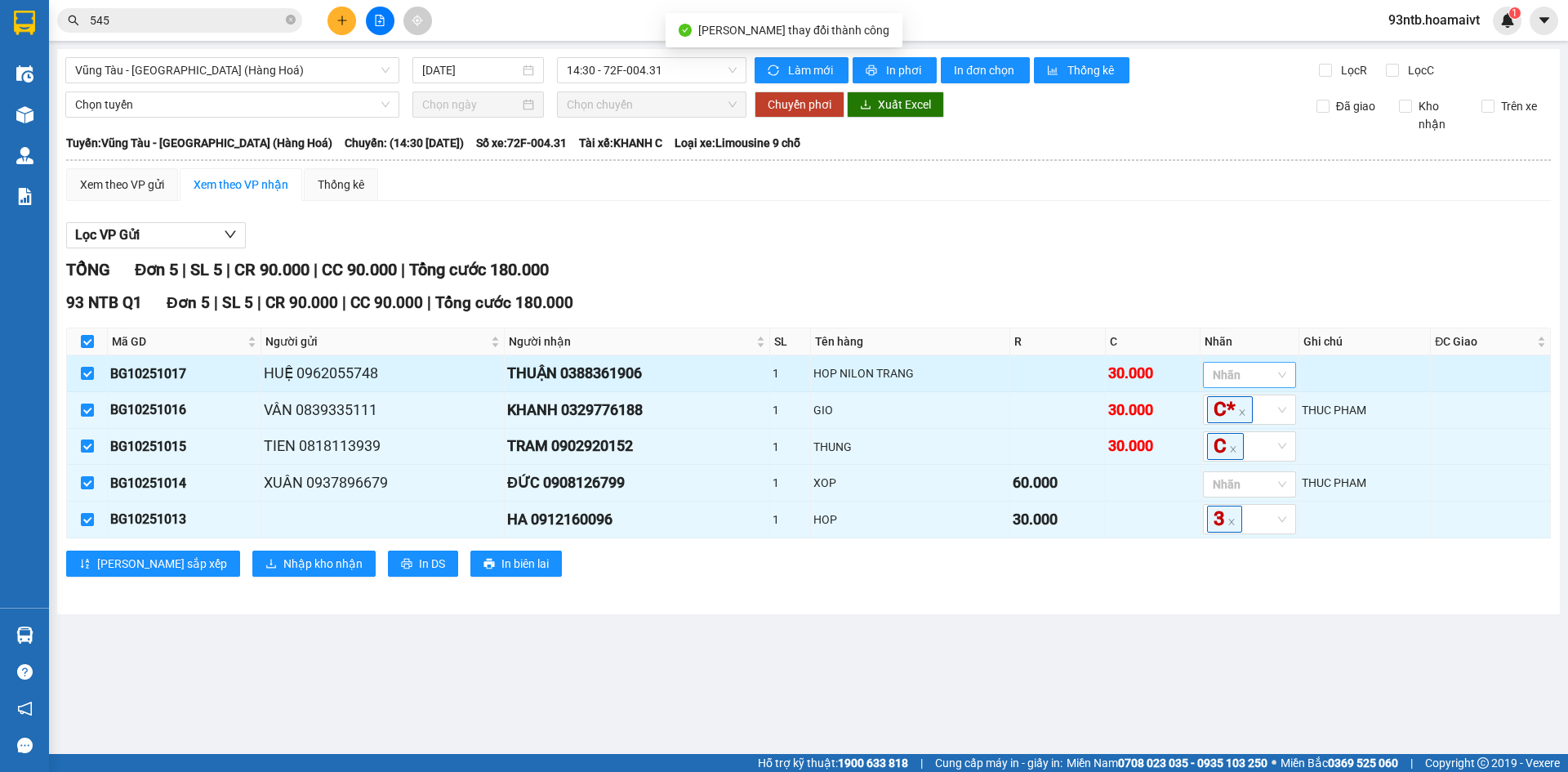
click at [1271, 380] on div at bounding box center [1241, 375] width 68 height 19
type input "g"
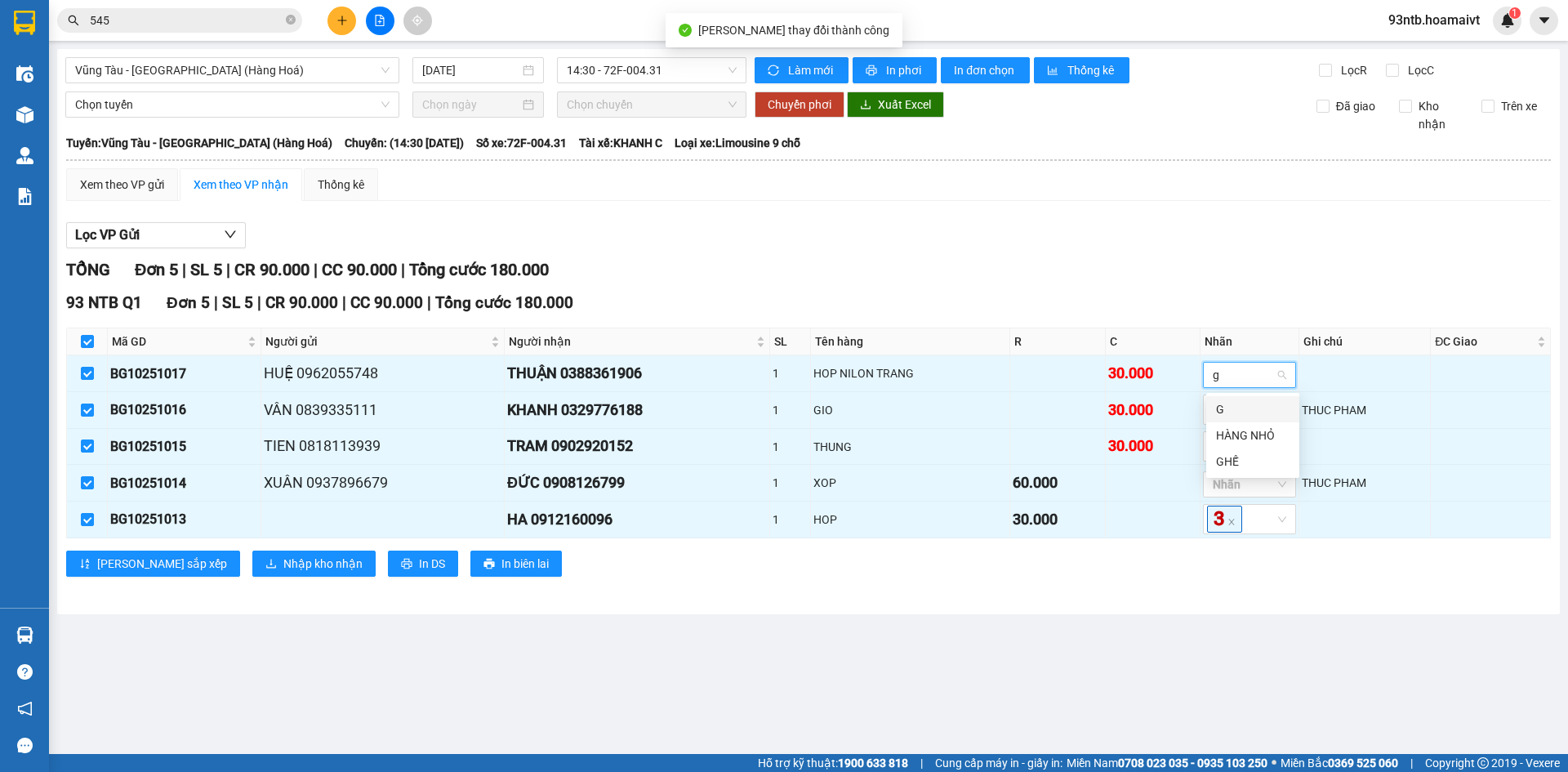
click at [1252, 410] on div "G" at bounding box center [1253, 409] width 74 height 18
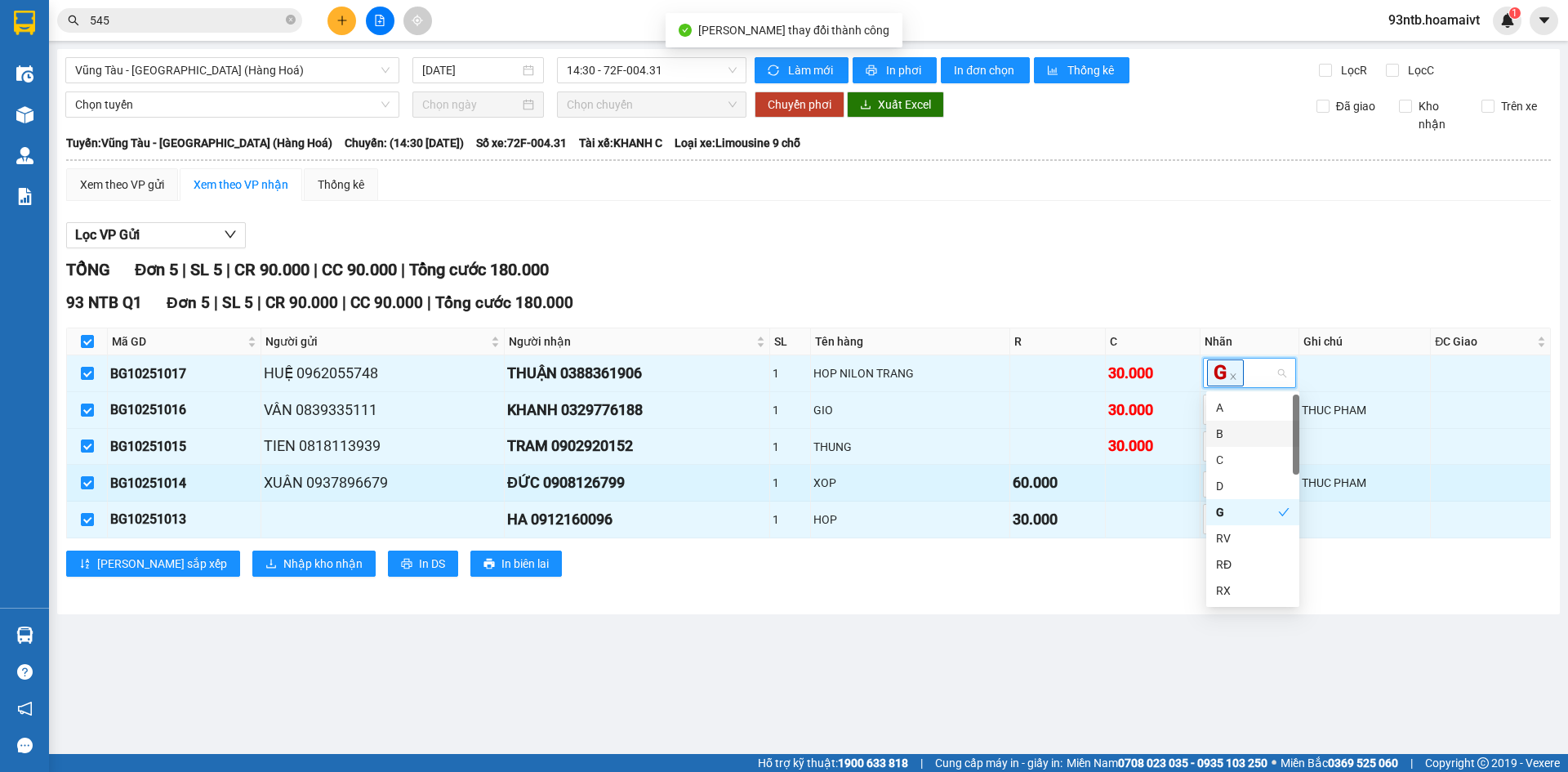
click at [890, 495] on td "XOP" at bounding box center [911, 483] width 200 height 37
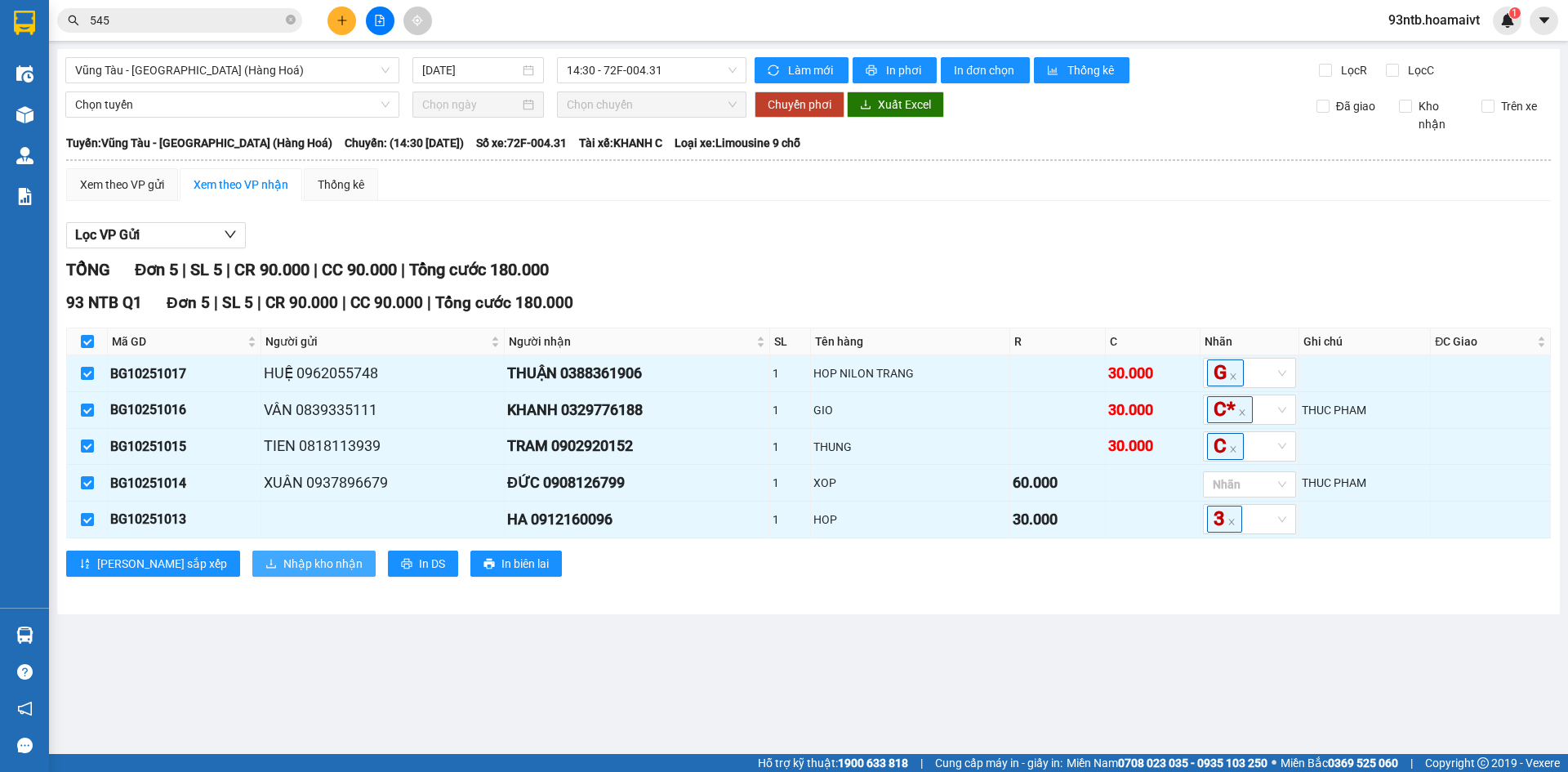
click at [284, 567] on span "Nhập kho nhận" at bounding box center [323, 564] width 80 height 18
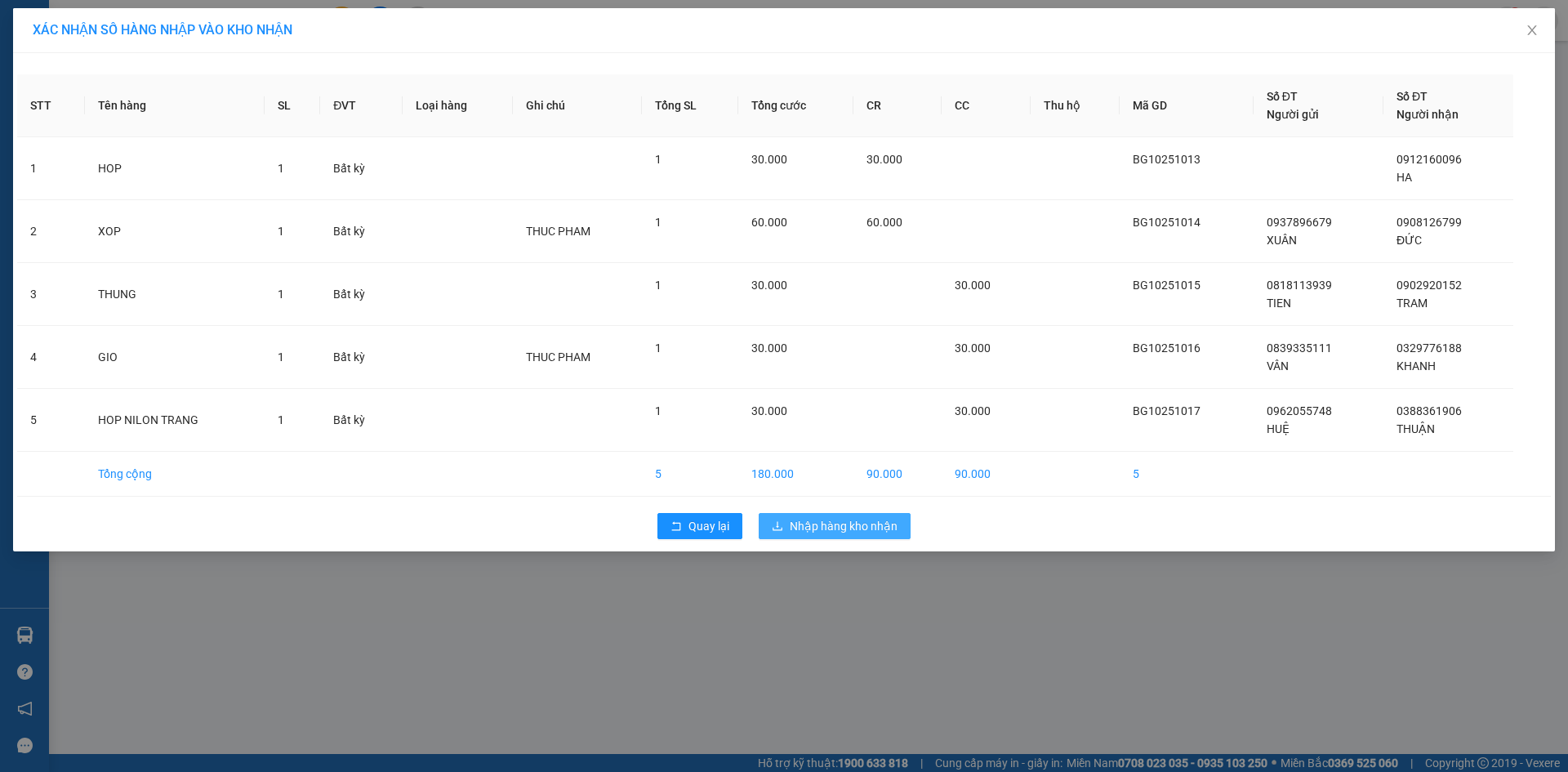
click at [808, 531] on span "Nhập hàng kho nhận" at bounding box center [843, 526] width 108 height 18
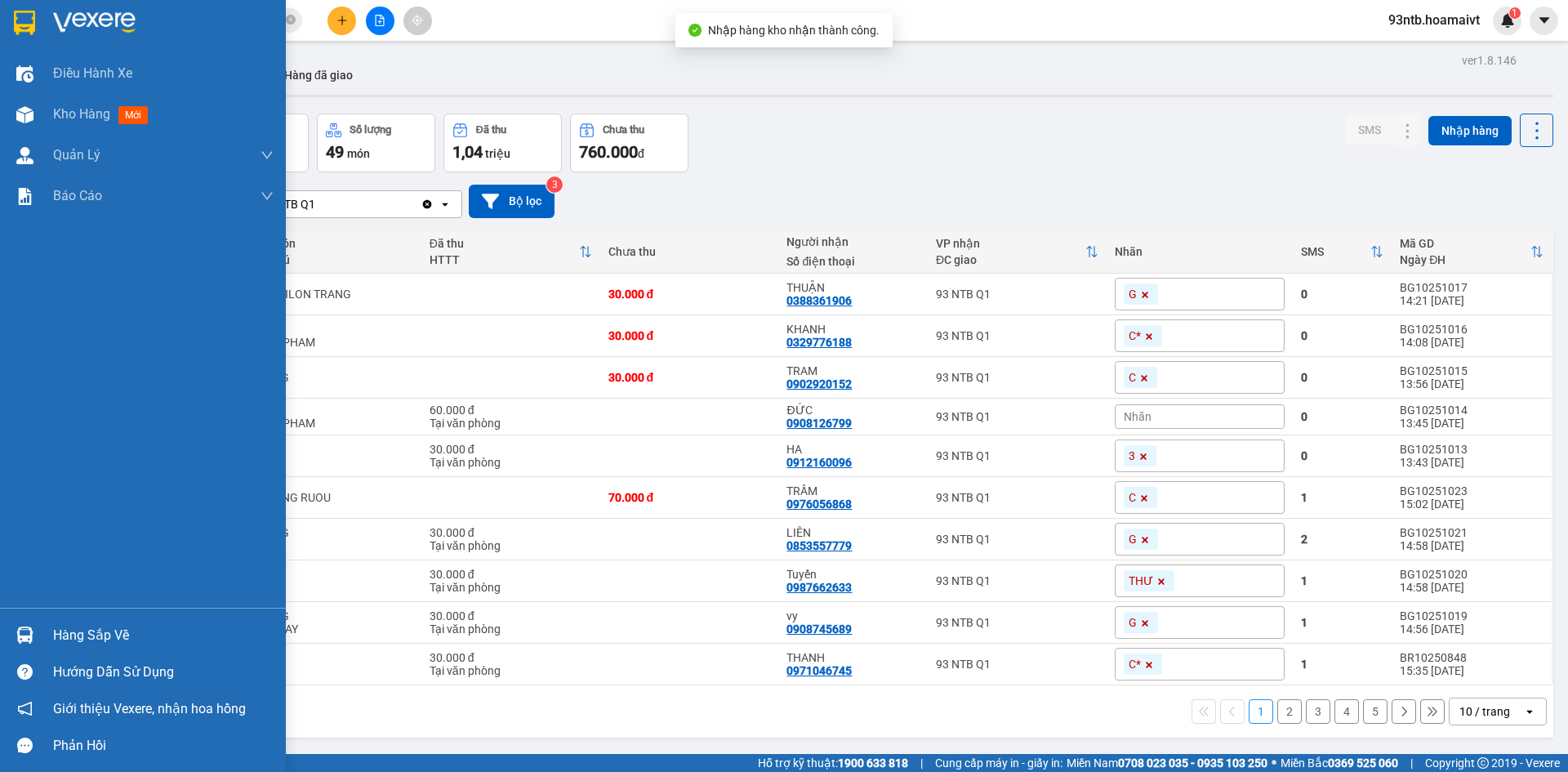
click at [33, 633] on div at bounding box center [24, 635] width 29 height 29
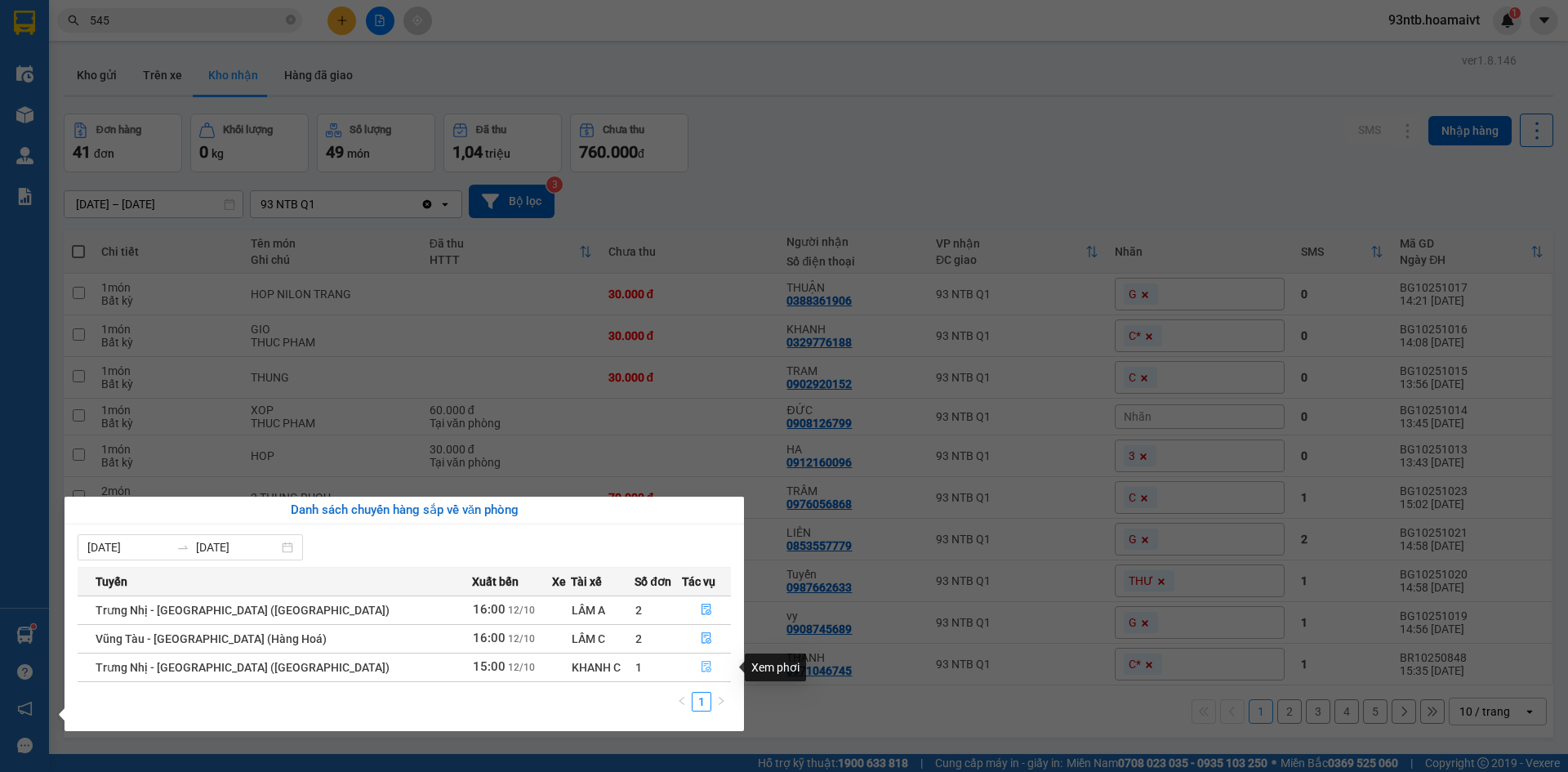
click at [701, 667] on icon "file-done" at bounding box center [706, 666] width 11 height 11
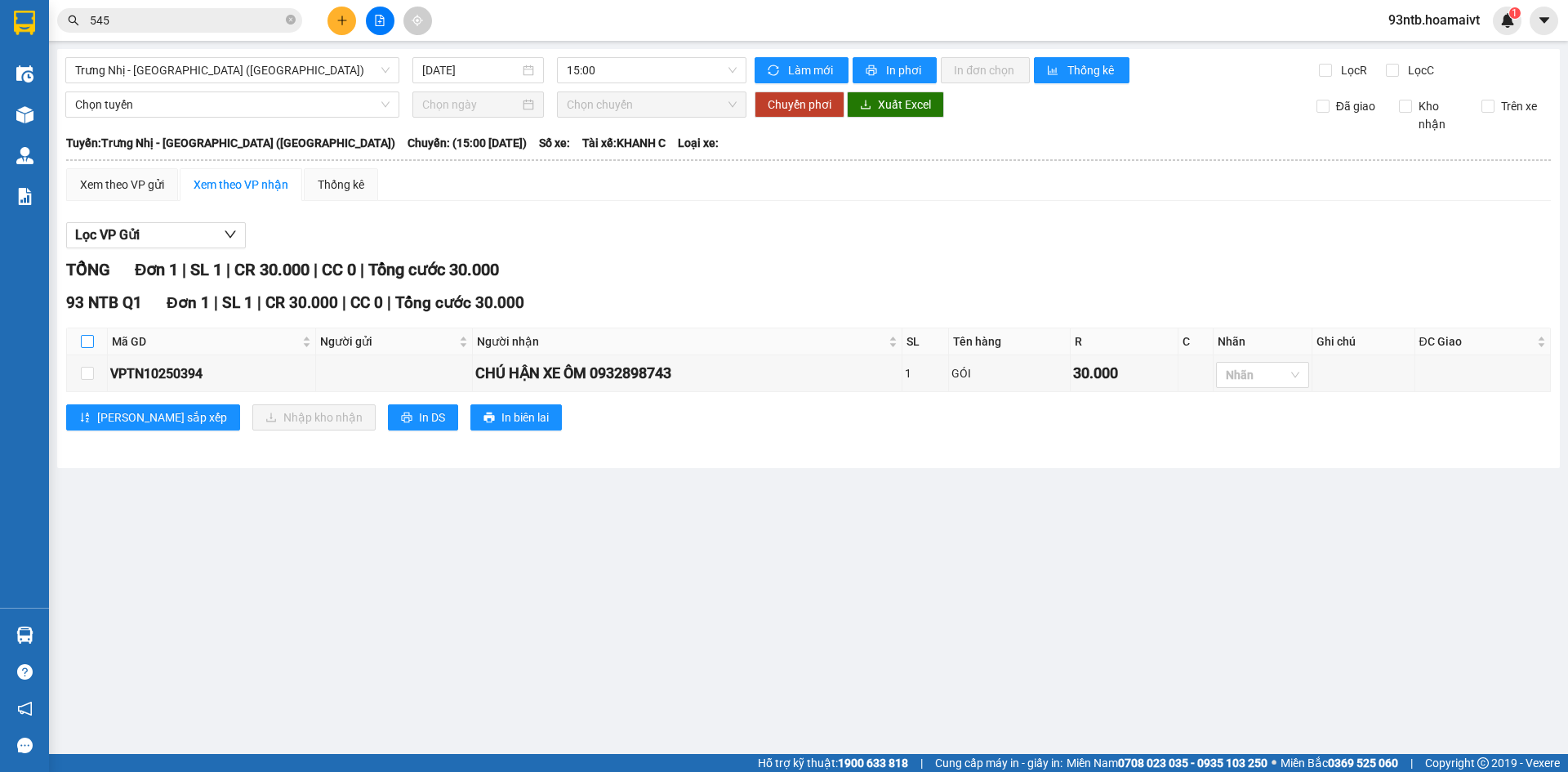
click at [85, 333] on label at bounding box center [87, 341] width 13 height 18
click at [85, 335] on input "checkbox" at bounding box center [87, 341] width 13 height 13
checkbox input "true"
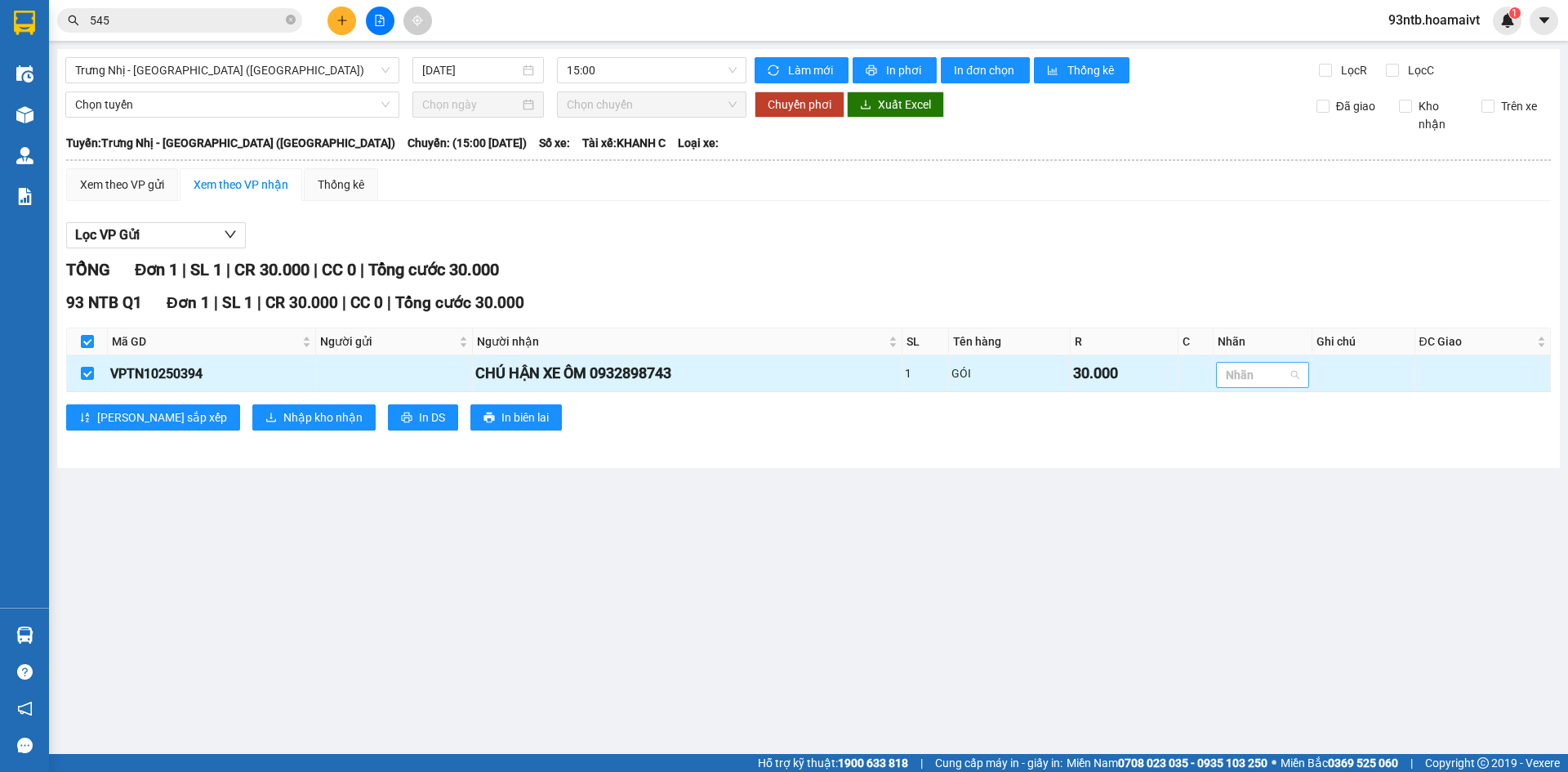
click at [1265, 384] on div at bounding box center [1254, 375] width 68 height 19
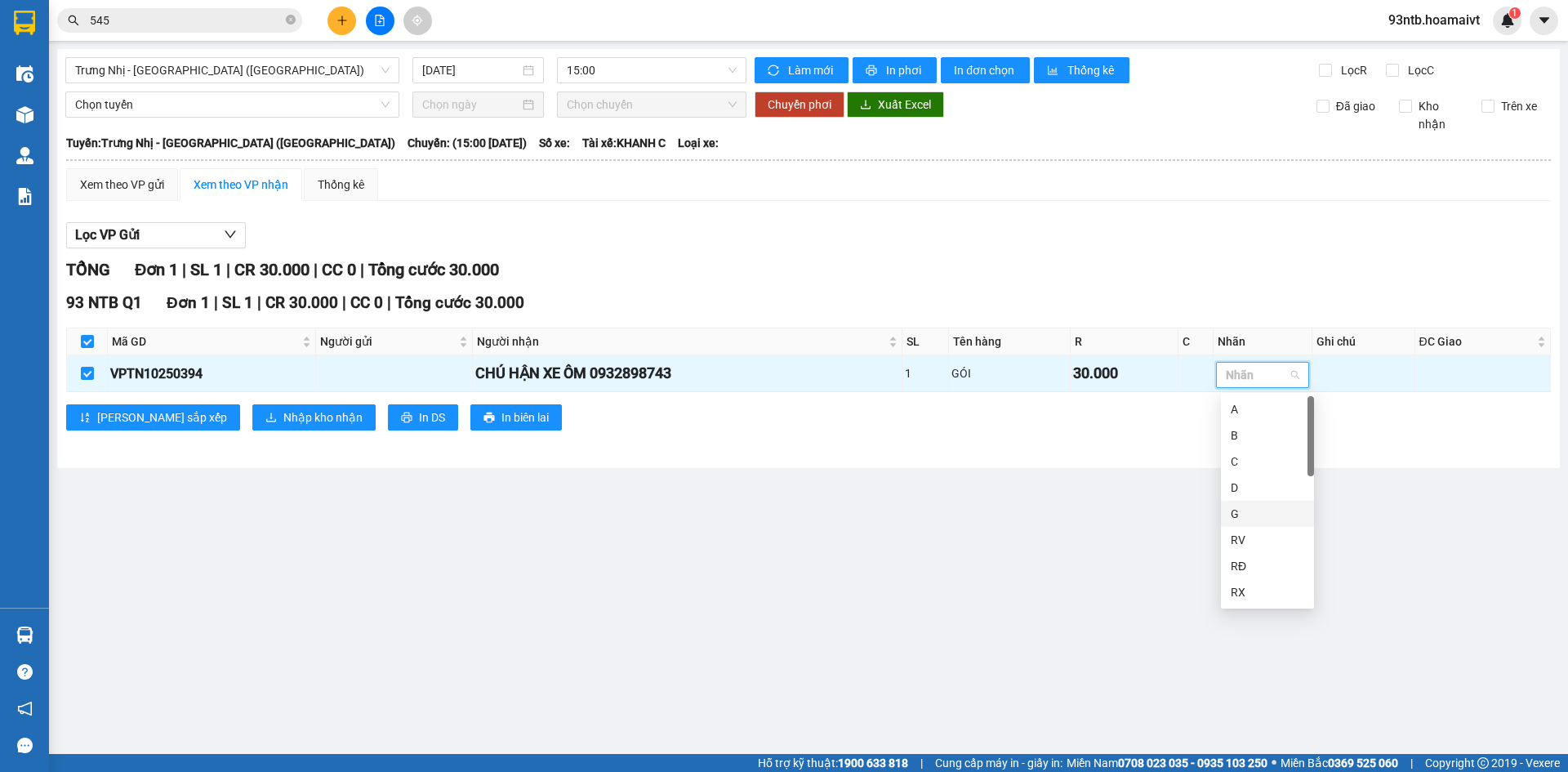
click at [1250, 522] on div "G" at bounding box center [1267, 514] width 74 height 18
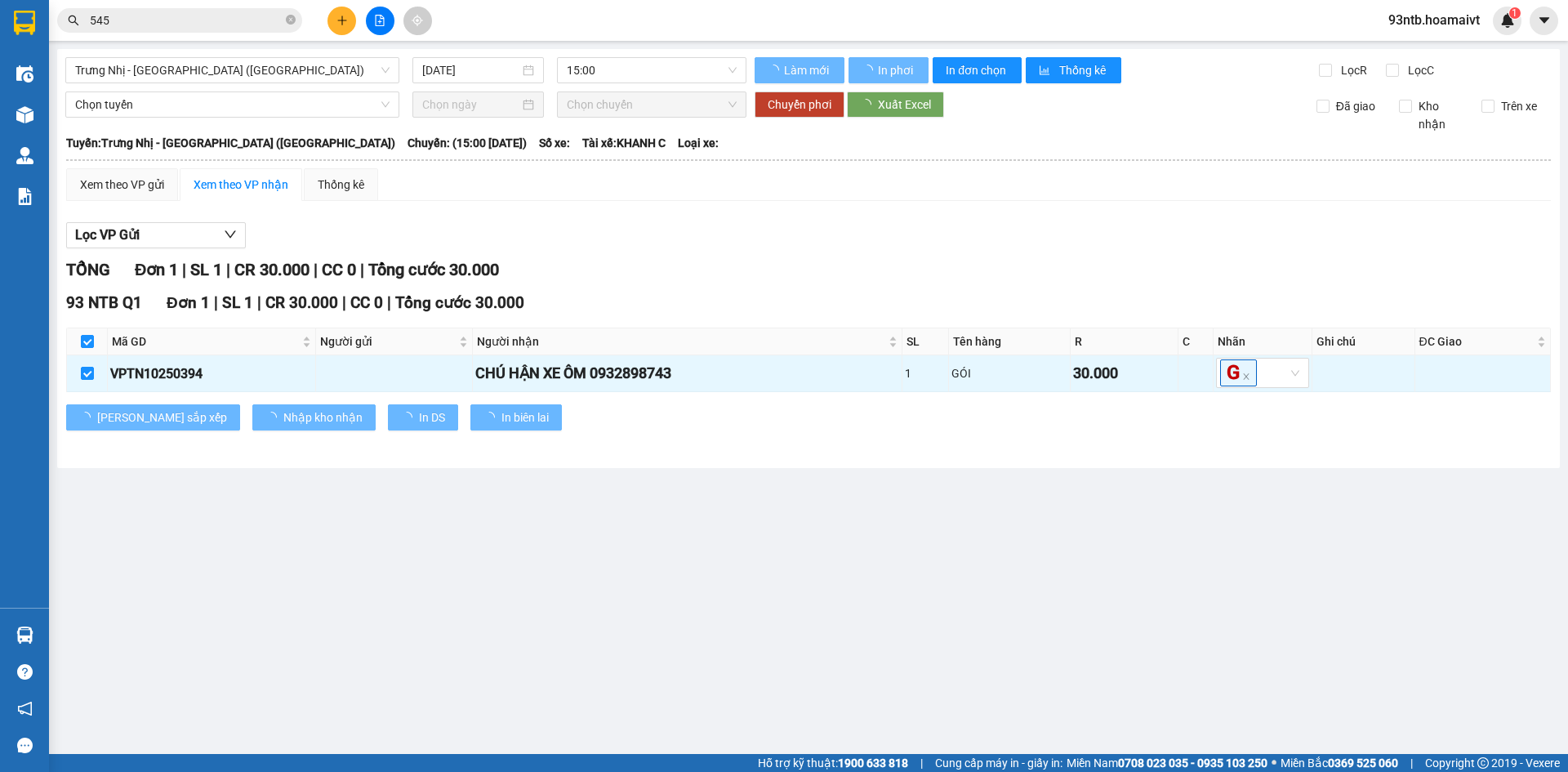
click at [917, 579] on main "Trưng Nhị - Sài Gòn (Hàng Hoá) 12/10/2025 15:00 Làm mới In phơi In đơn chọn Thố…" at bounding box center [784, 376] width 1568 height 754
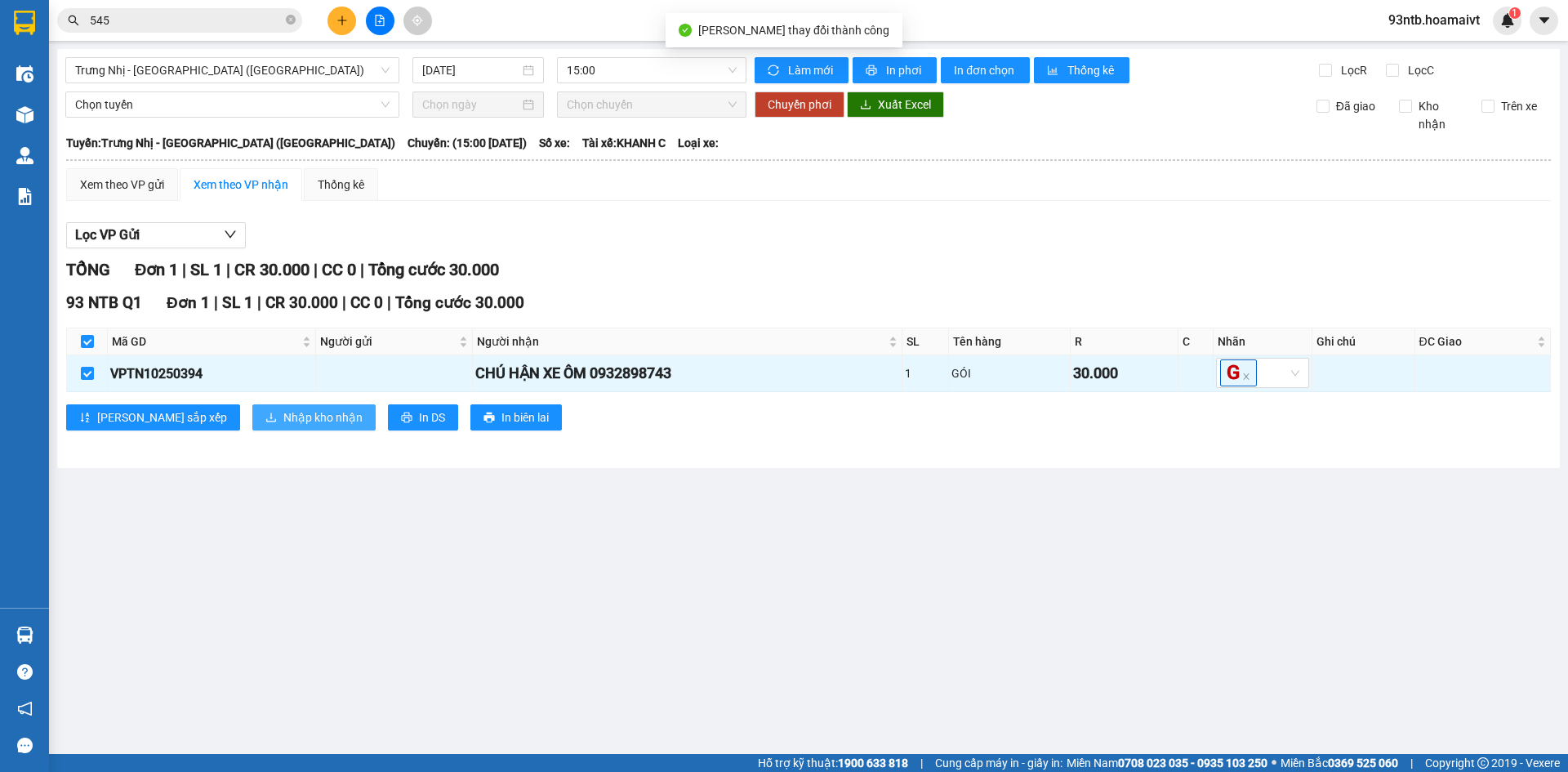
click at [252, 430] on button "Nhập kho nhận" at bounding box center [313, 418] width 123 height 26
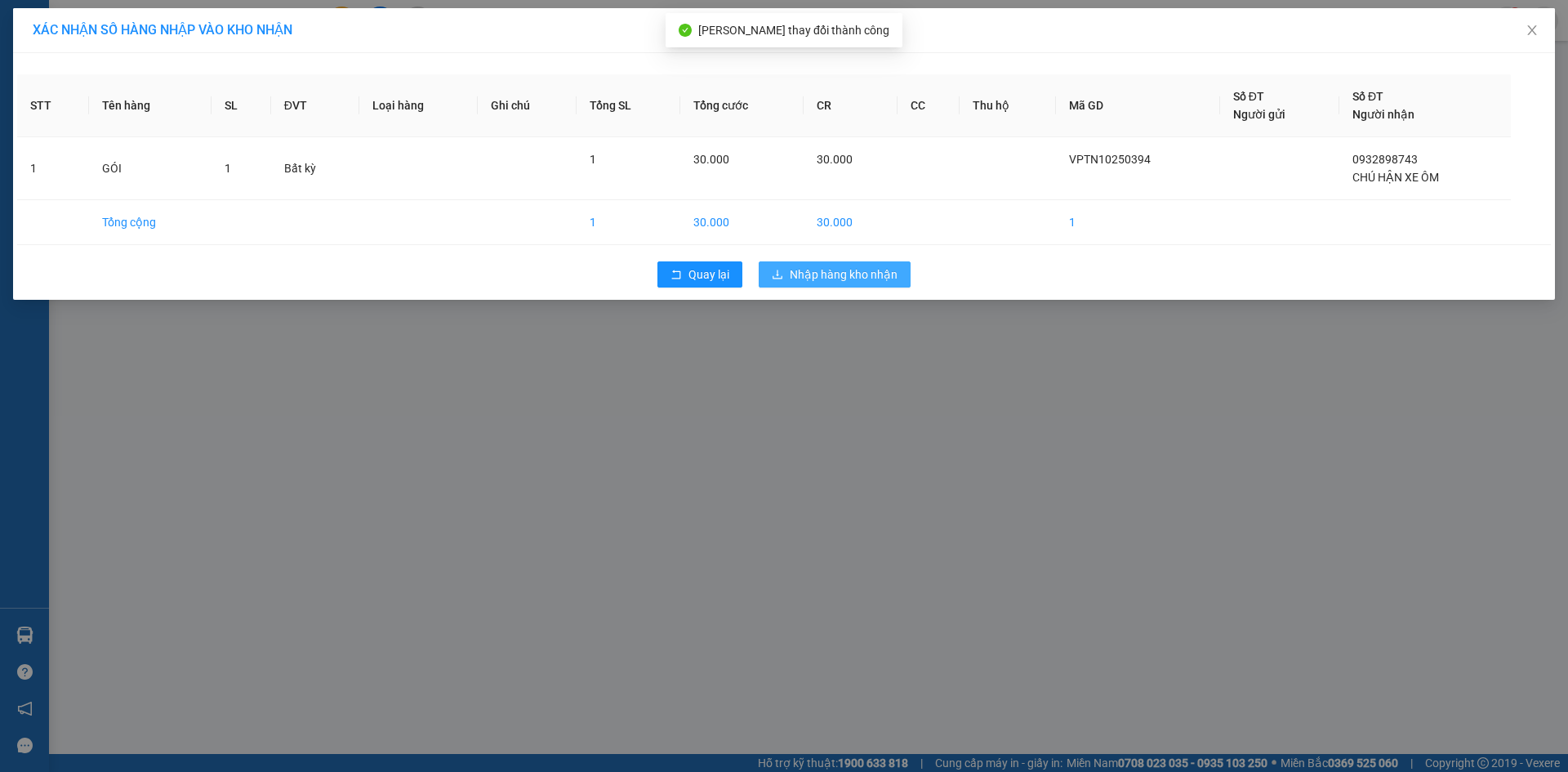
click at [798, 265] on span "Nhập hàng kho nhận" at bounding box center [843, 274] width 108 height 18
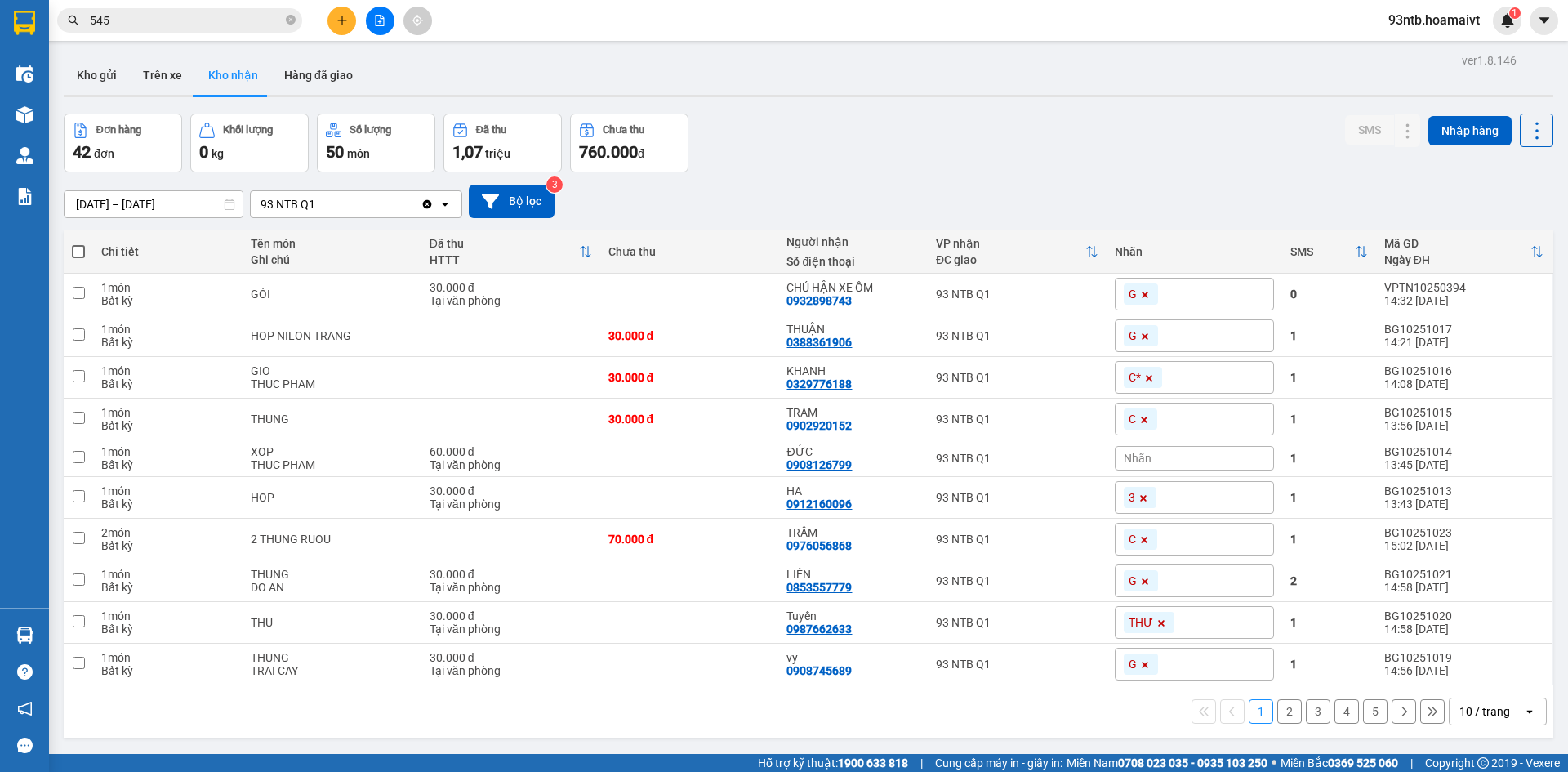
click at [918, 147] on div "Đơn hàng 42 đơn Khối lượng 0 kg Số lượng 50 món Đã thu 1,07 triệu Chưa thu 760.…" at bounding box center [808, 143] width 1489 height 59
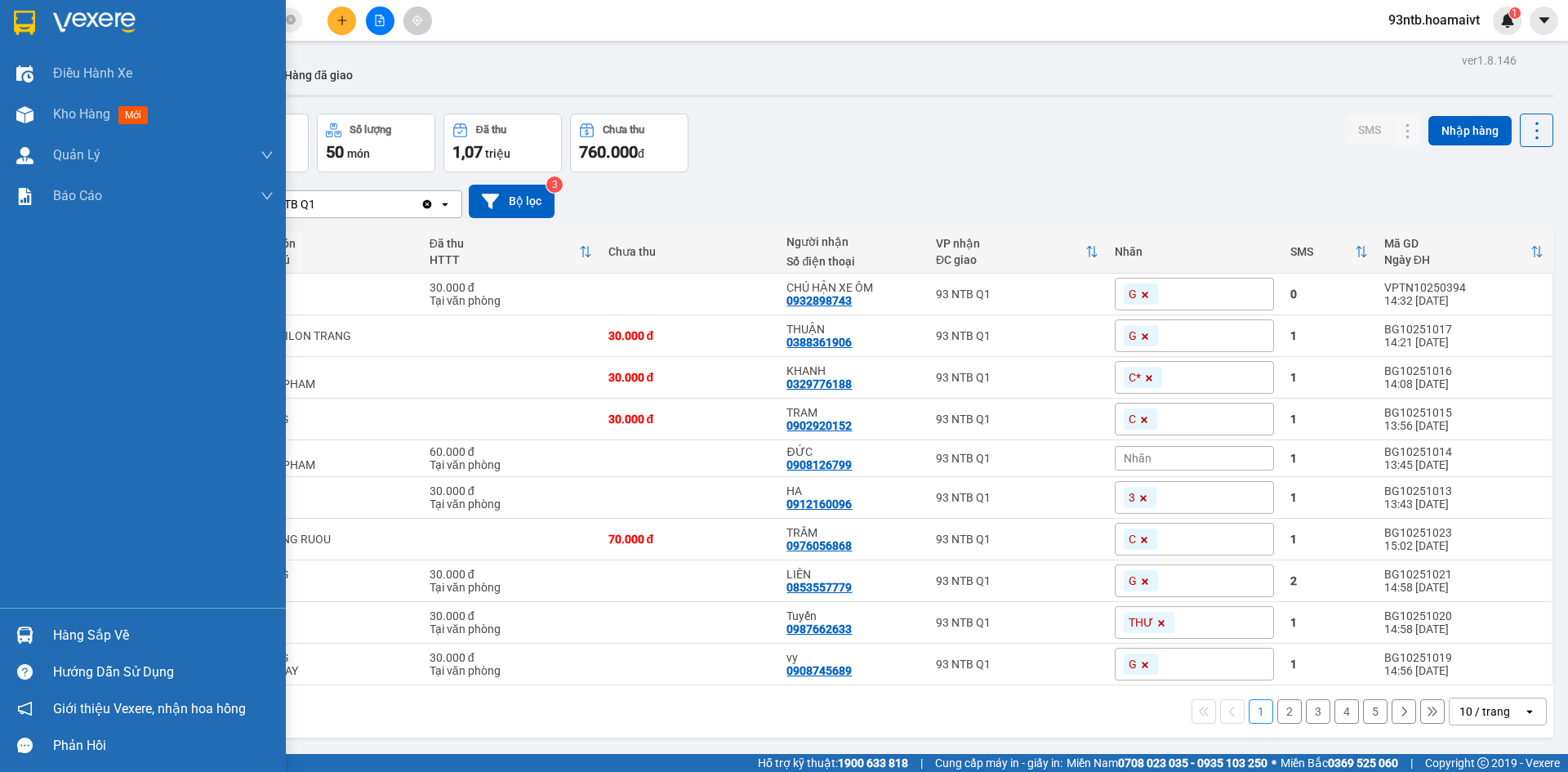
click at [32, 630] on img at bounding box center [25, 635] width 18 height 18
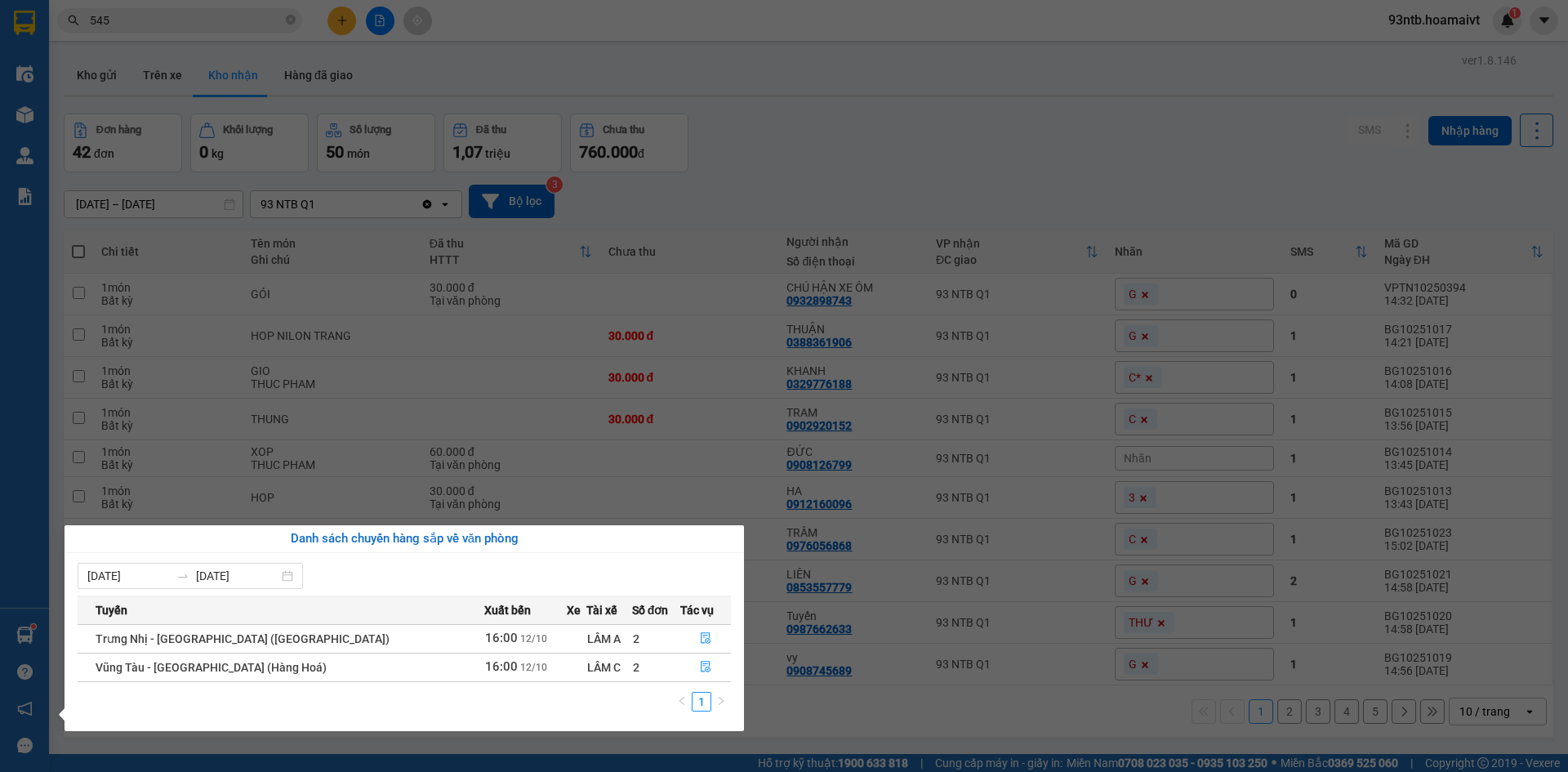
click at [209, 21] on section "Kết quả tìm kiếm ( 489 ) Bộ lọc Tìm người gửi/nhận Thuộc VP này Mã ĐH Trạng thá…" at bounding box center [784, 386] width 1568 height 772
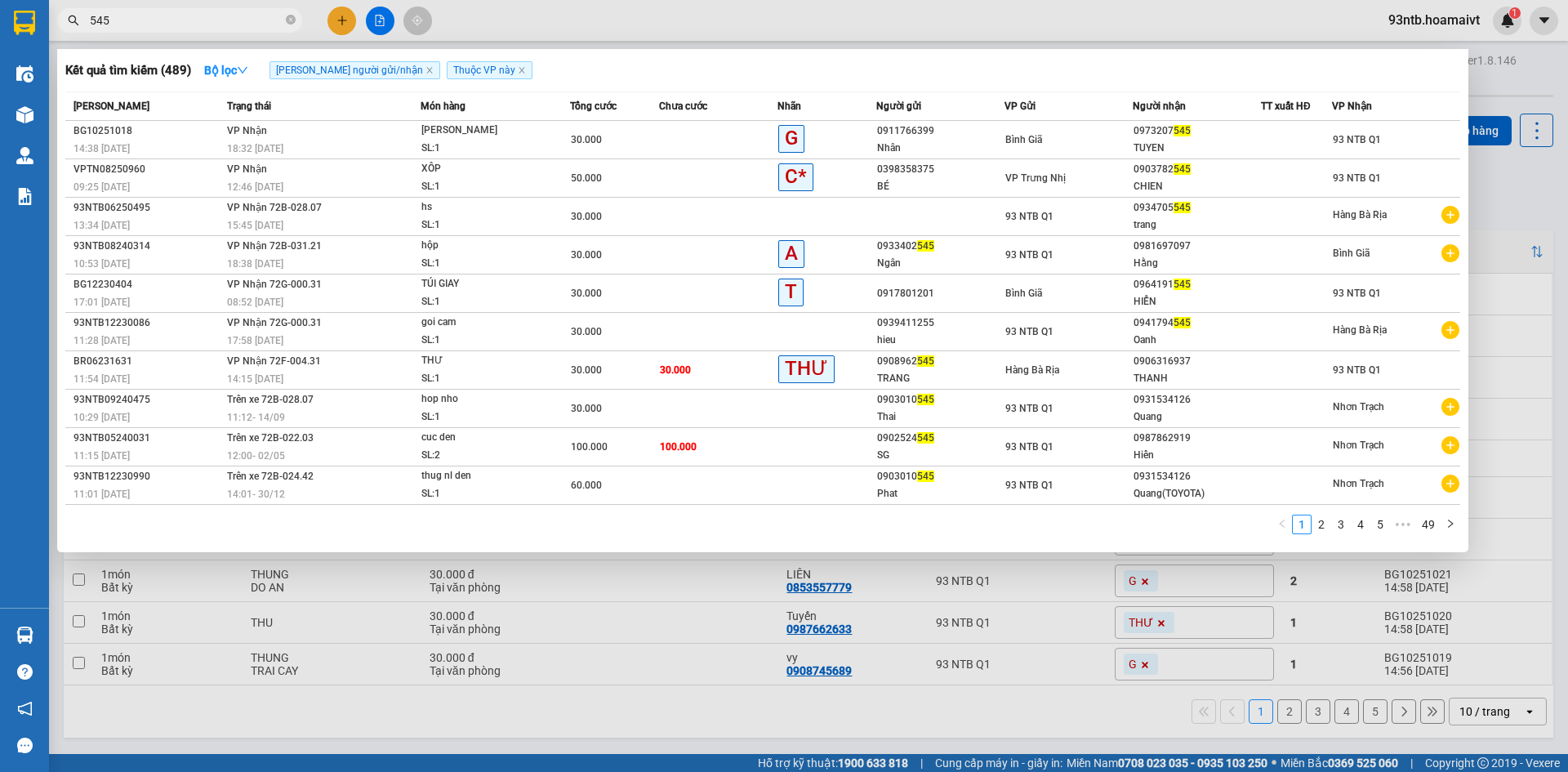
click at [208, 21] on input "545" at bounding box center [186, 20] width 192 height 18
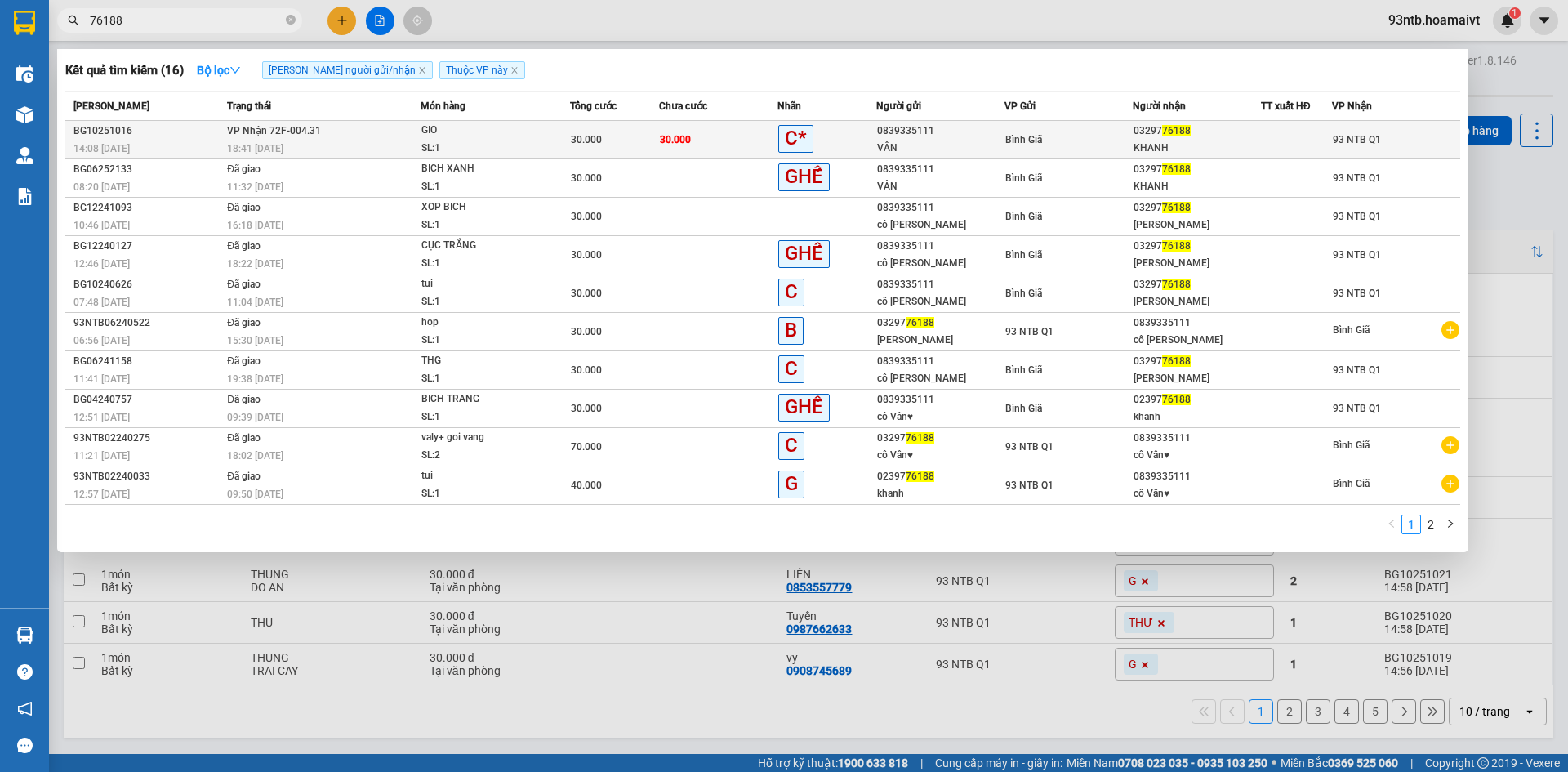
type input "76188"
click at [674, 138] on span "30.000" at bounding box center [675, 139] width 31 height 11
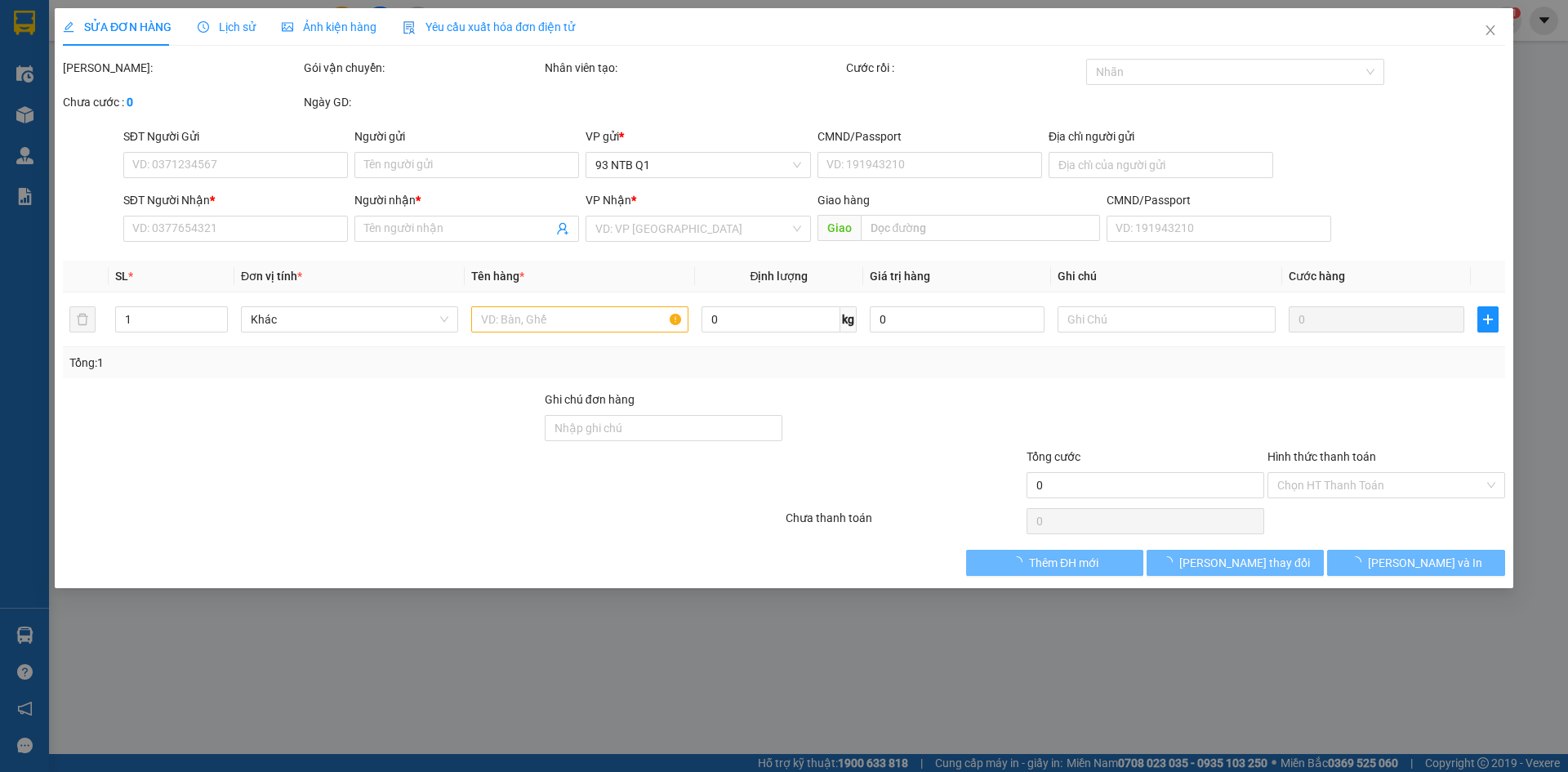
type input "0839335111"
type input "VÂN"
type input "0329776188"
type input "KHANH"
type input "30.000"
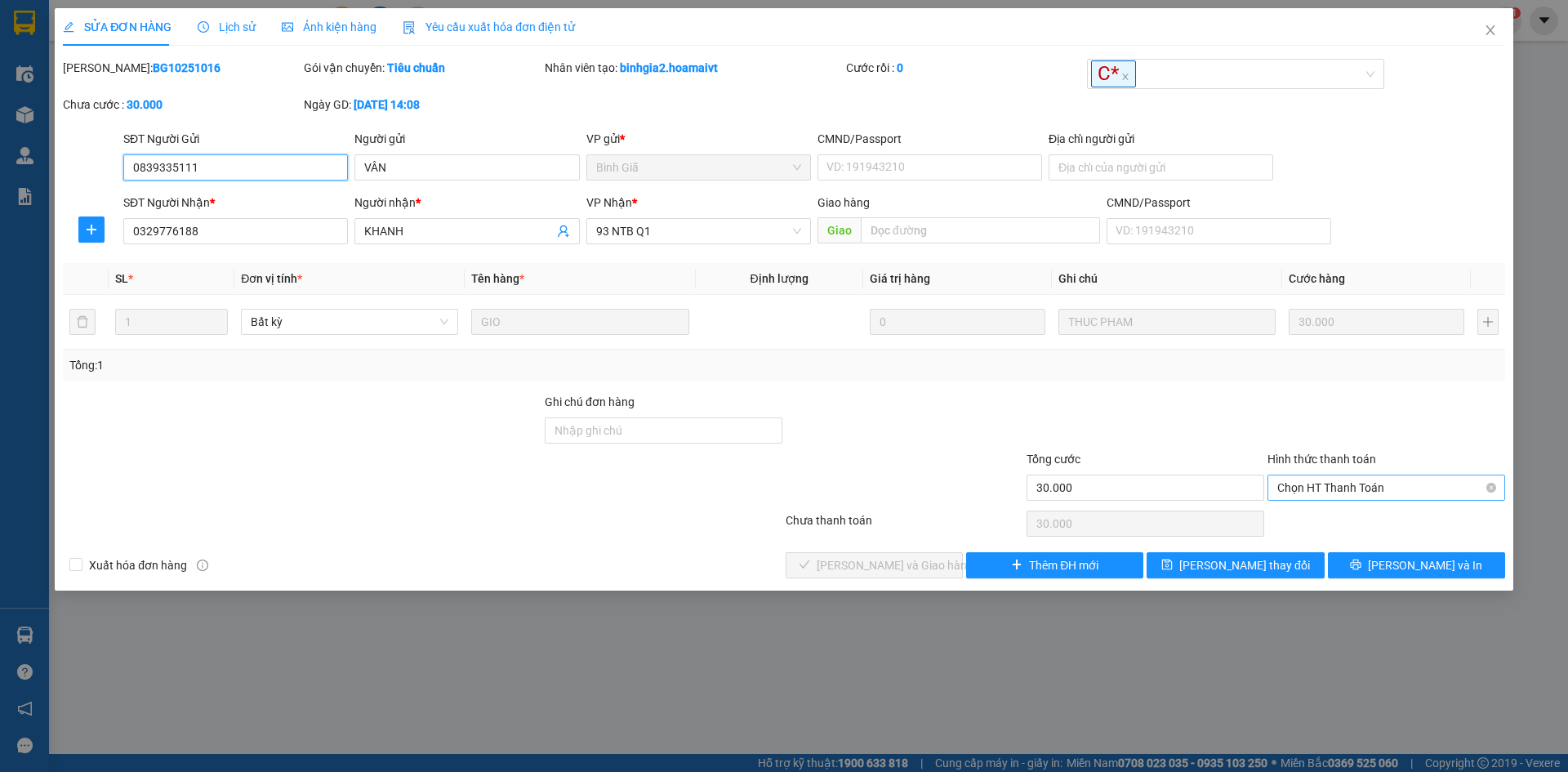
click at [1324, 492] on span "Chọn HT Thanh Toán" at bounding box center [1386, 488] width 218 height 25
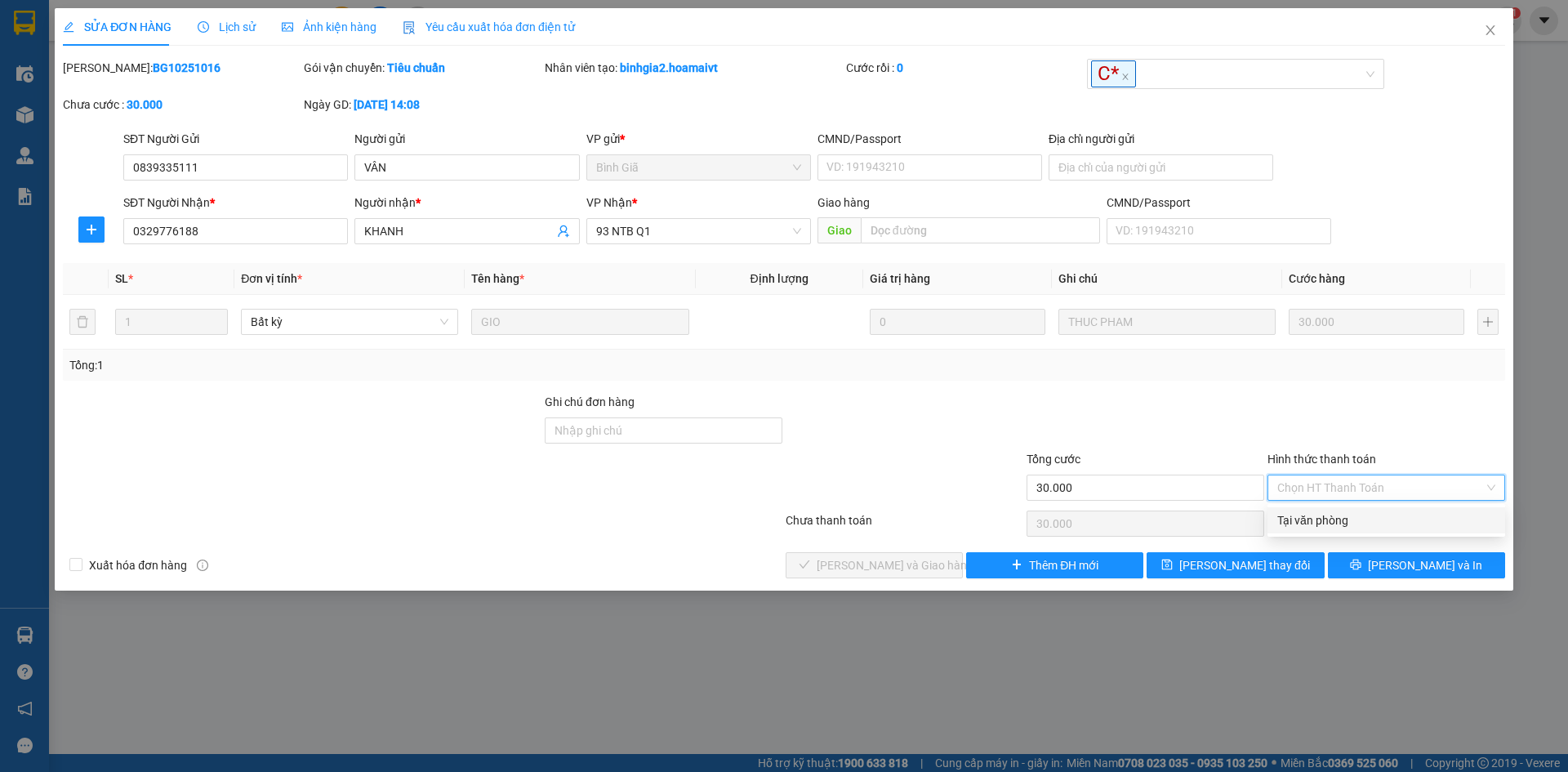
click at [1332, 513] on div "Tại văn phòng" at bounding box center [1386, 520] width 218 height 18
type input "0"
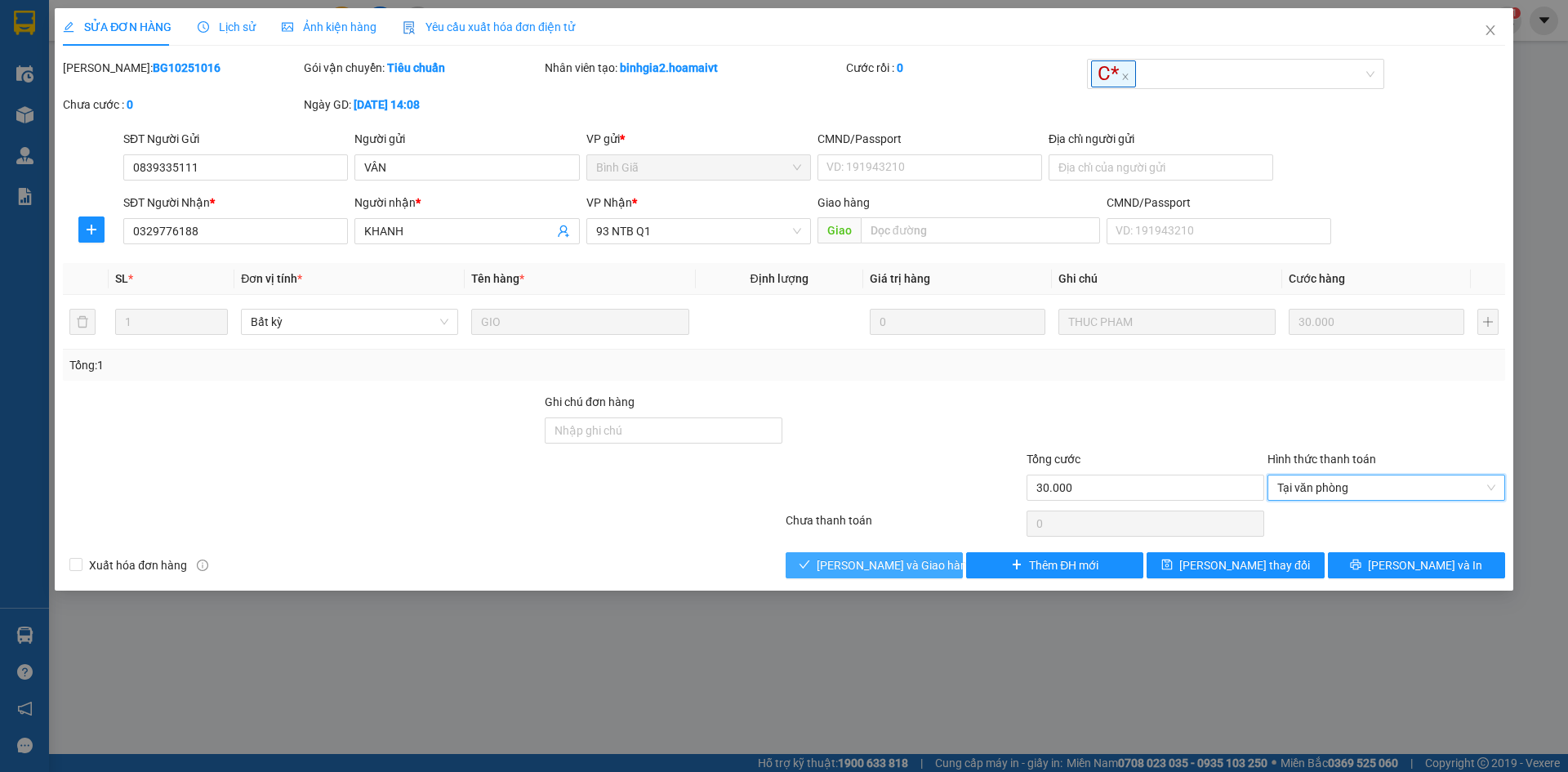
click at [850, 559] on span "[PERSON_NAME] và Giao hàng" at bounding box center [894, 565] width 157 height 18
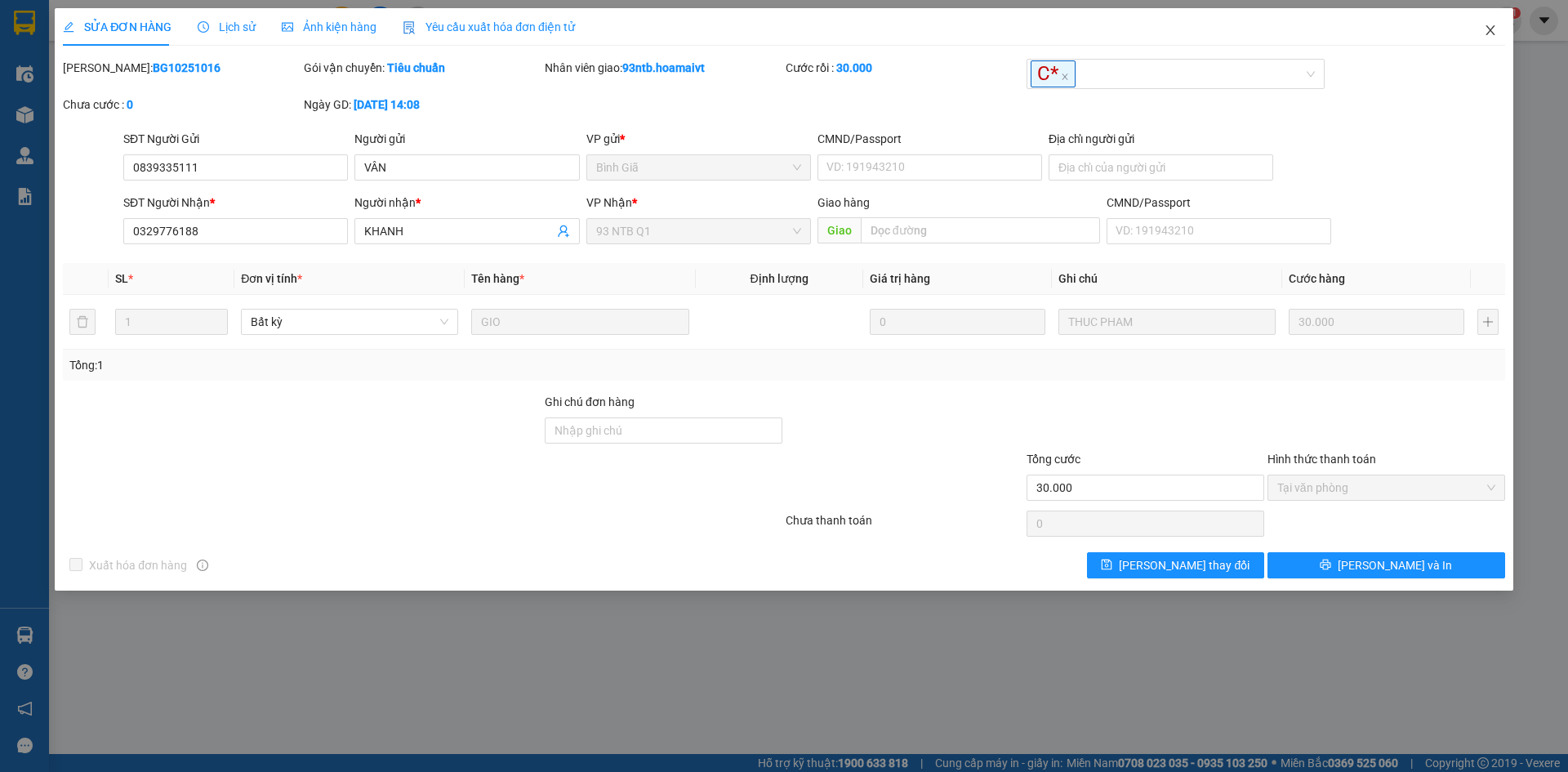
click at [1480, 18] on span "Close" at bounding box center [1490, 31] width 46 height 46
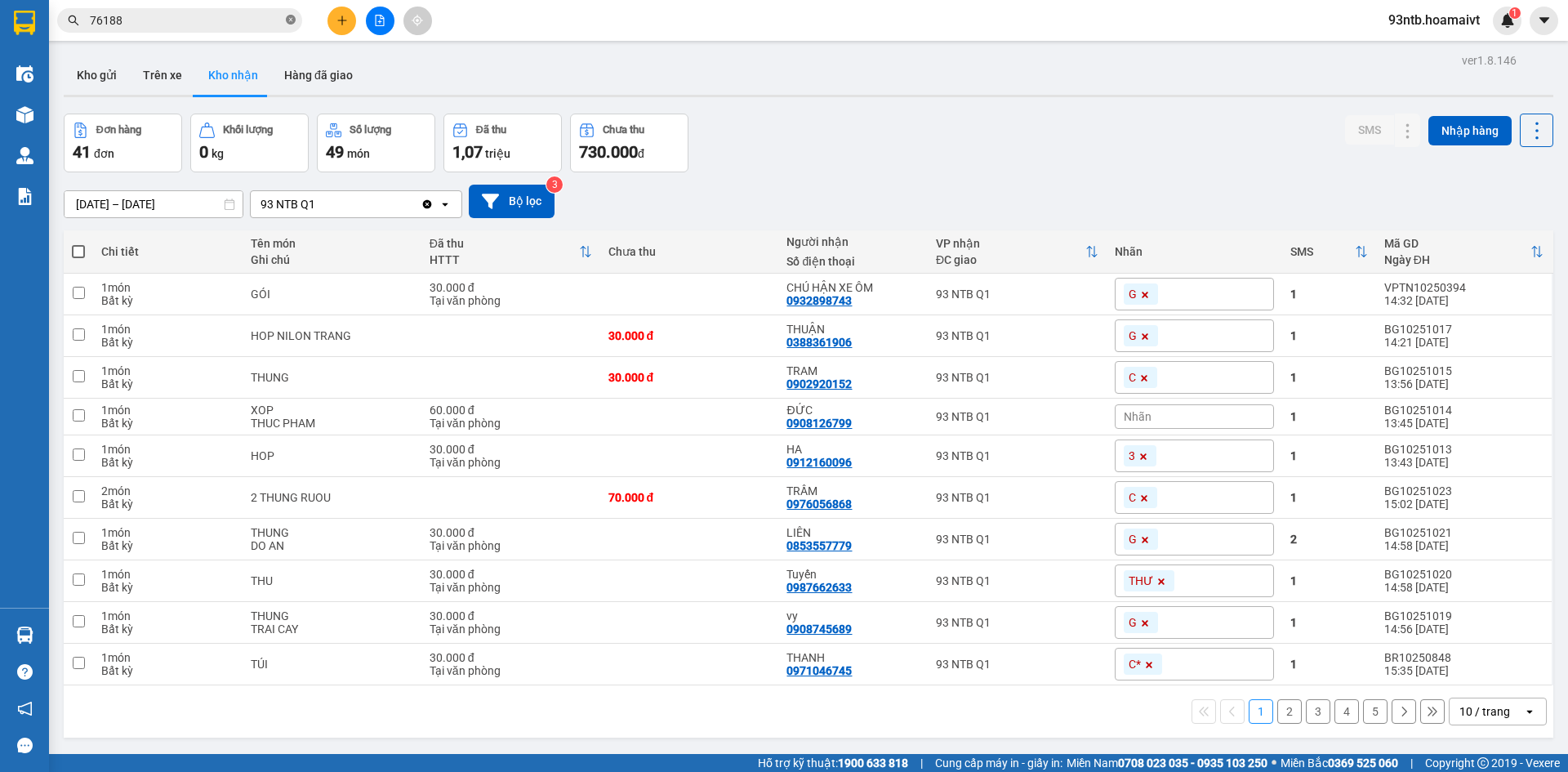
click at [290, 22] on icon "close-circle" at bounding box center [290, 19] width 10 height 10
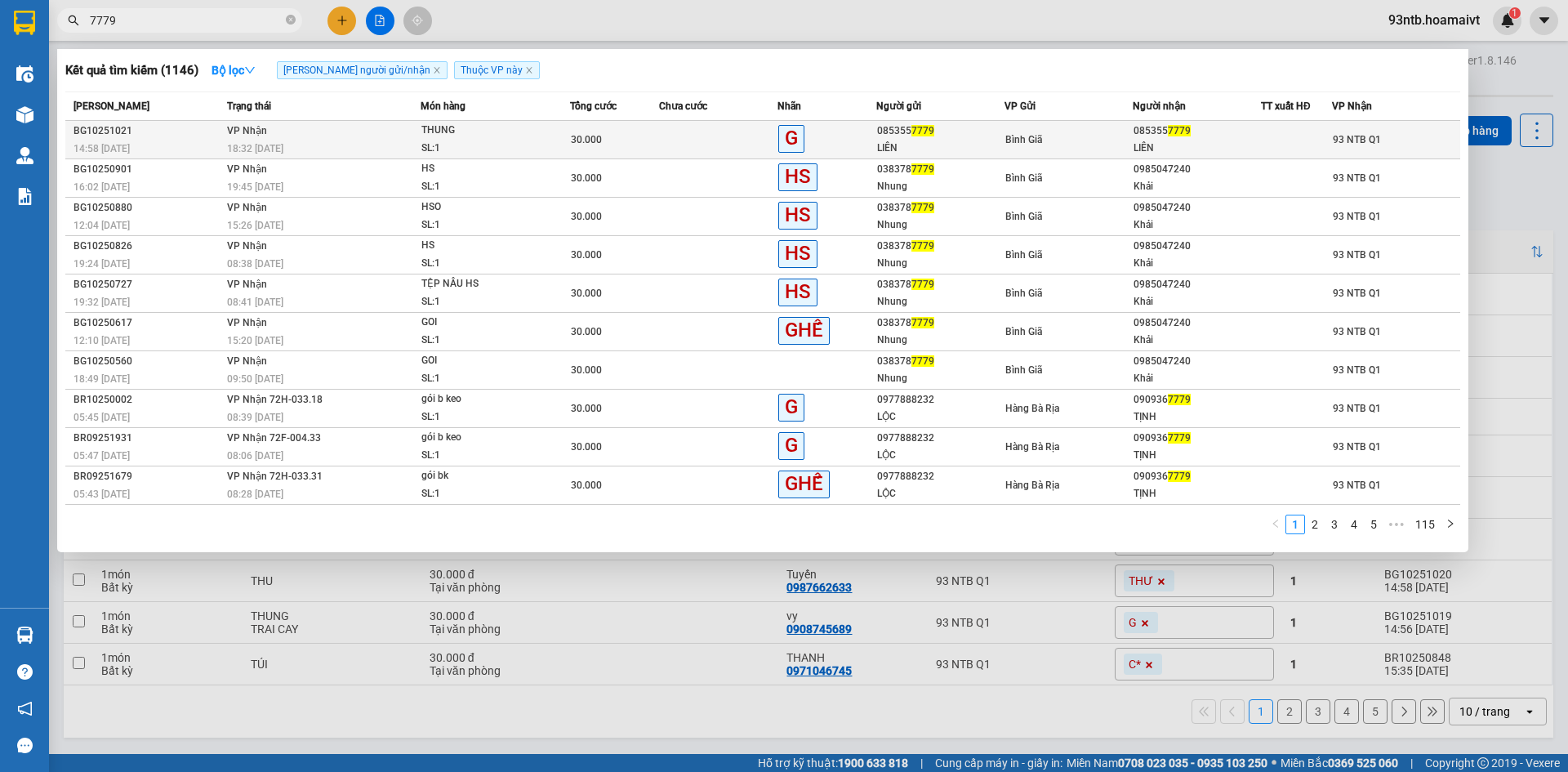
type input "7779"
click at [544, 138] on span "THUNG SL: 1" at bounding box center [496, 139] width 149 height 35
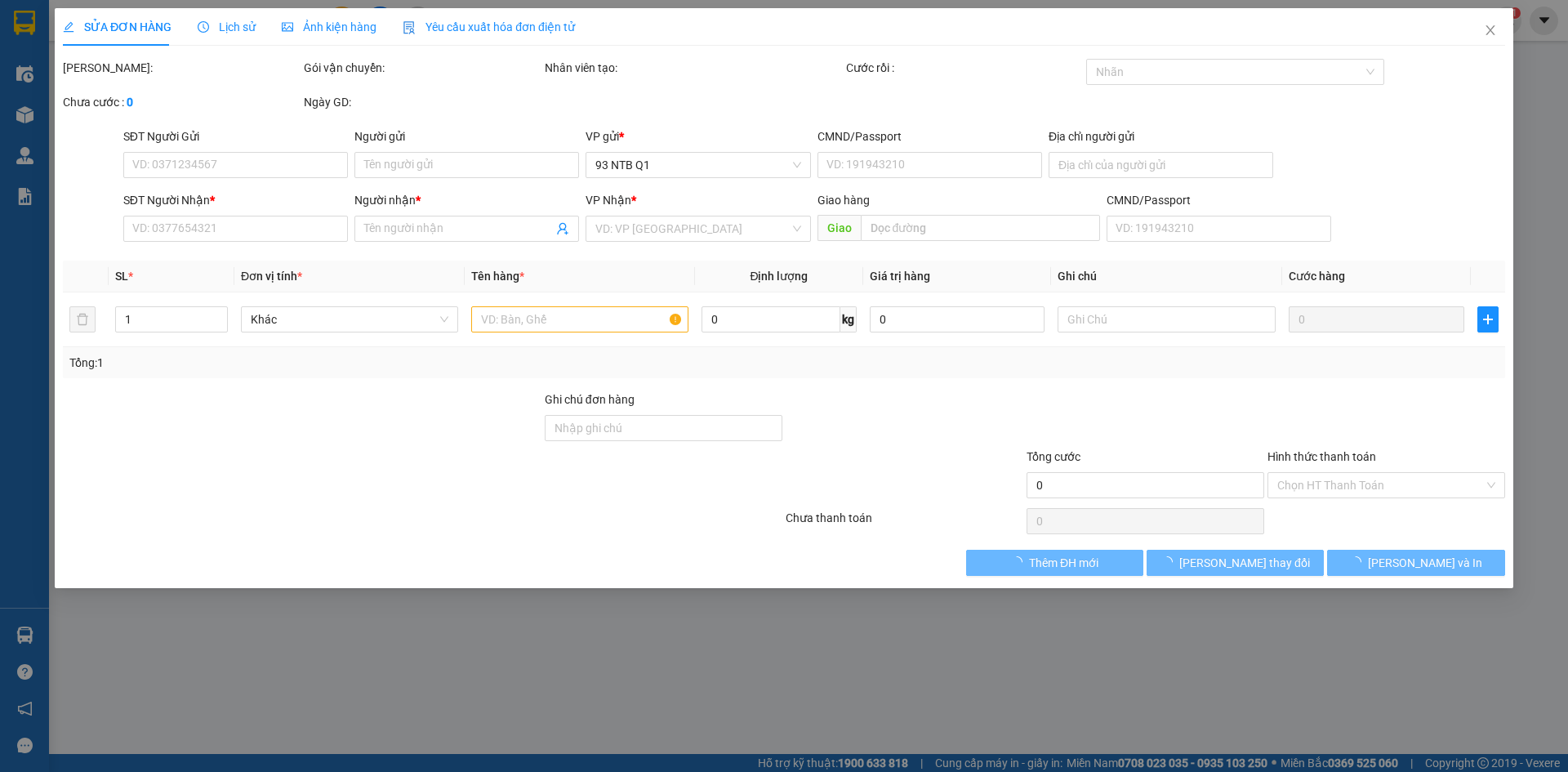
type input "0853557779"
type input "LIÊN"
type input "0853557779"
type input "LIÊN"
type input "064178000040"
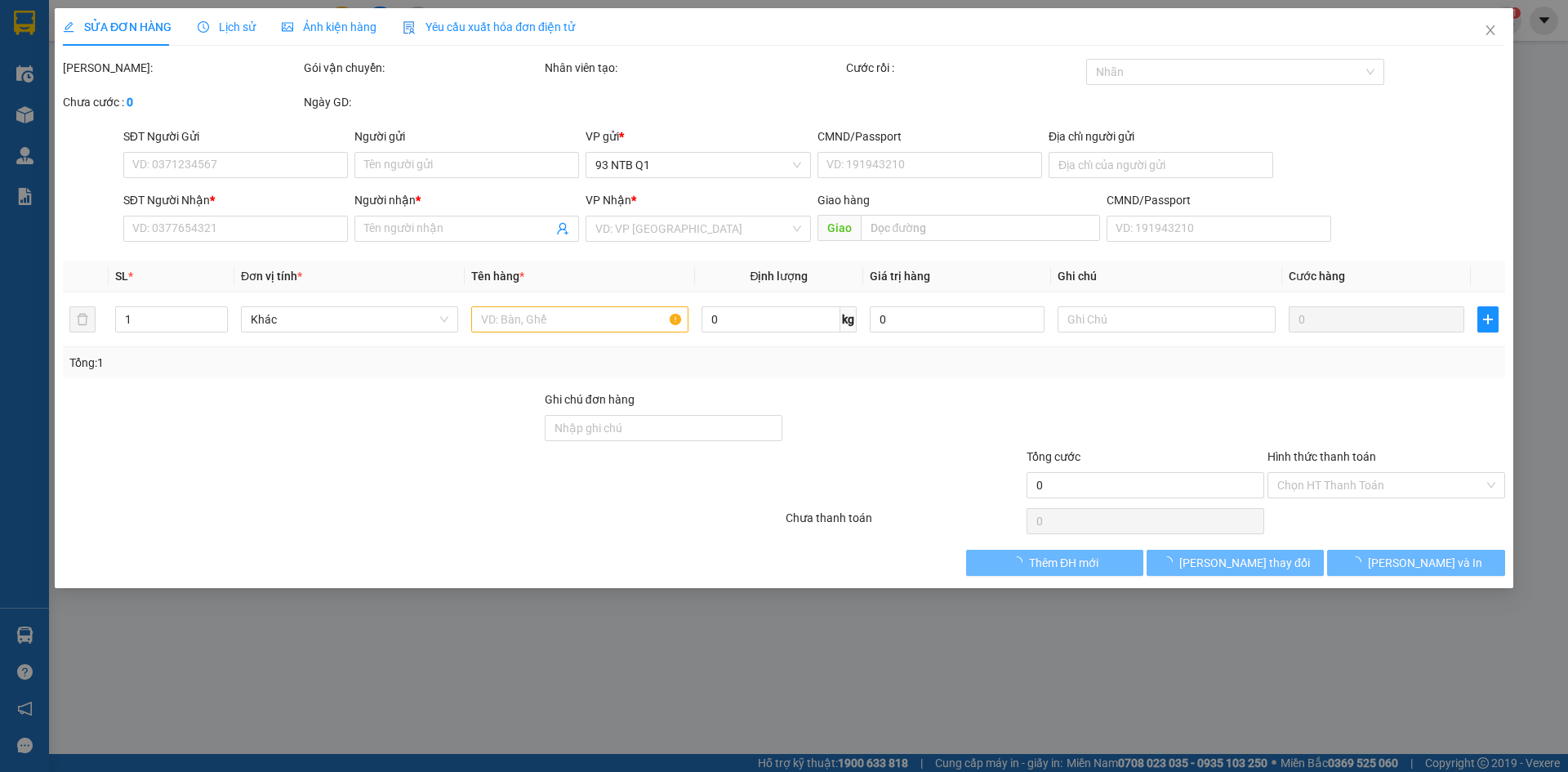
type input "30.000"
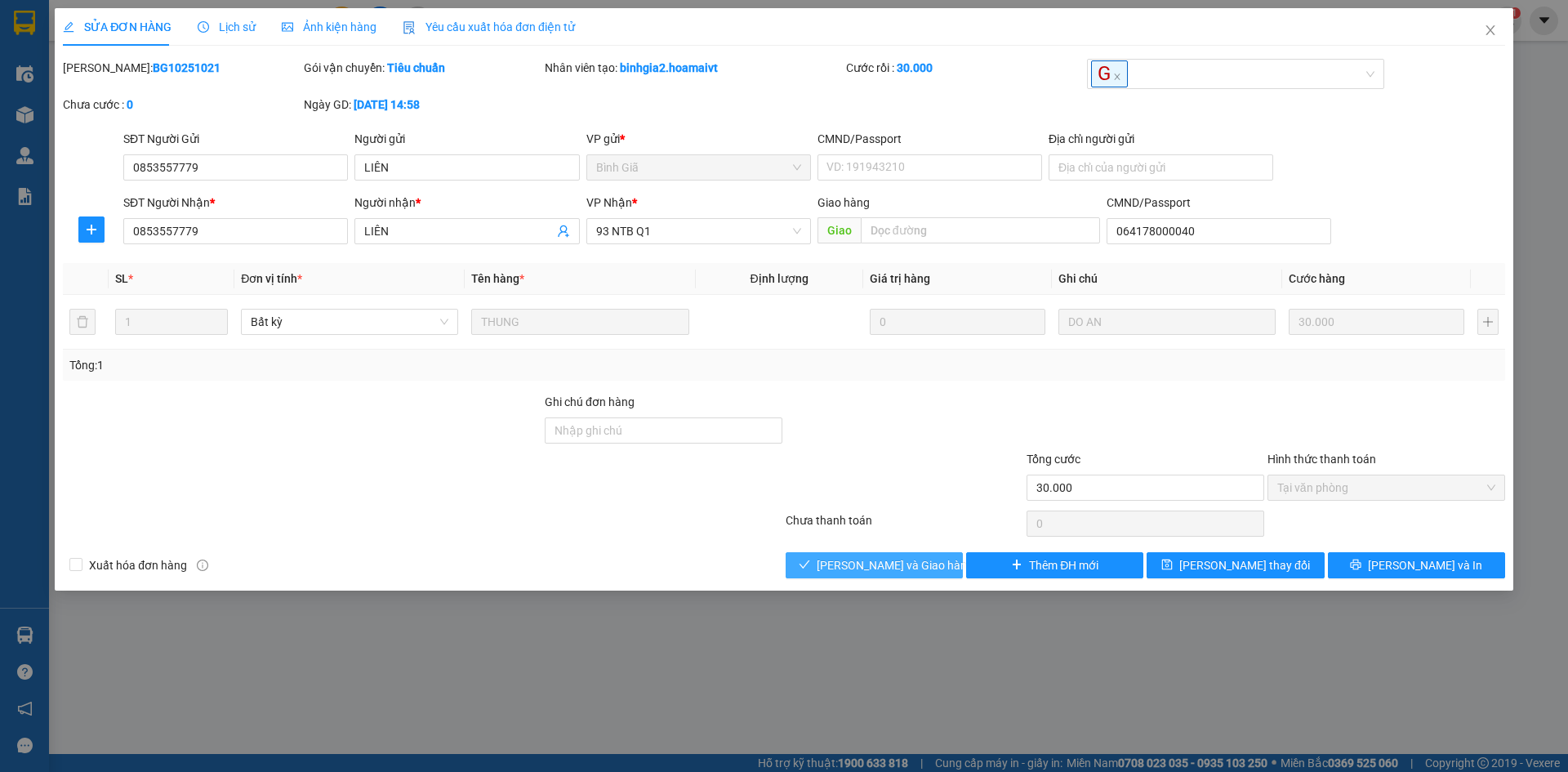
click at [823, 572] on button "[PERSON_NAME] và Giao hàng" at bounding box center [874, 565] width 178 height 26
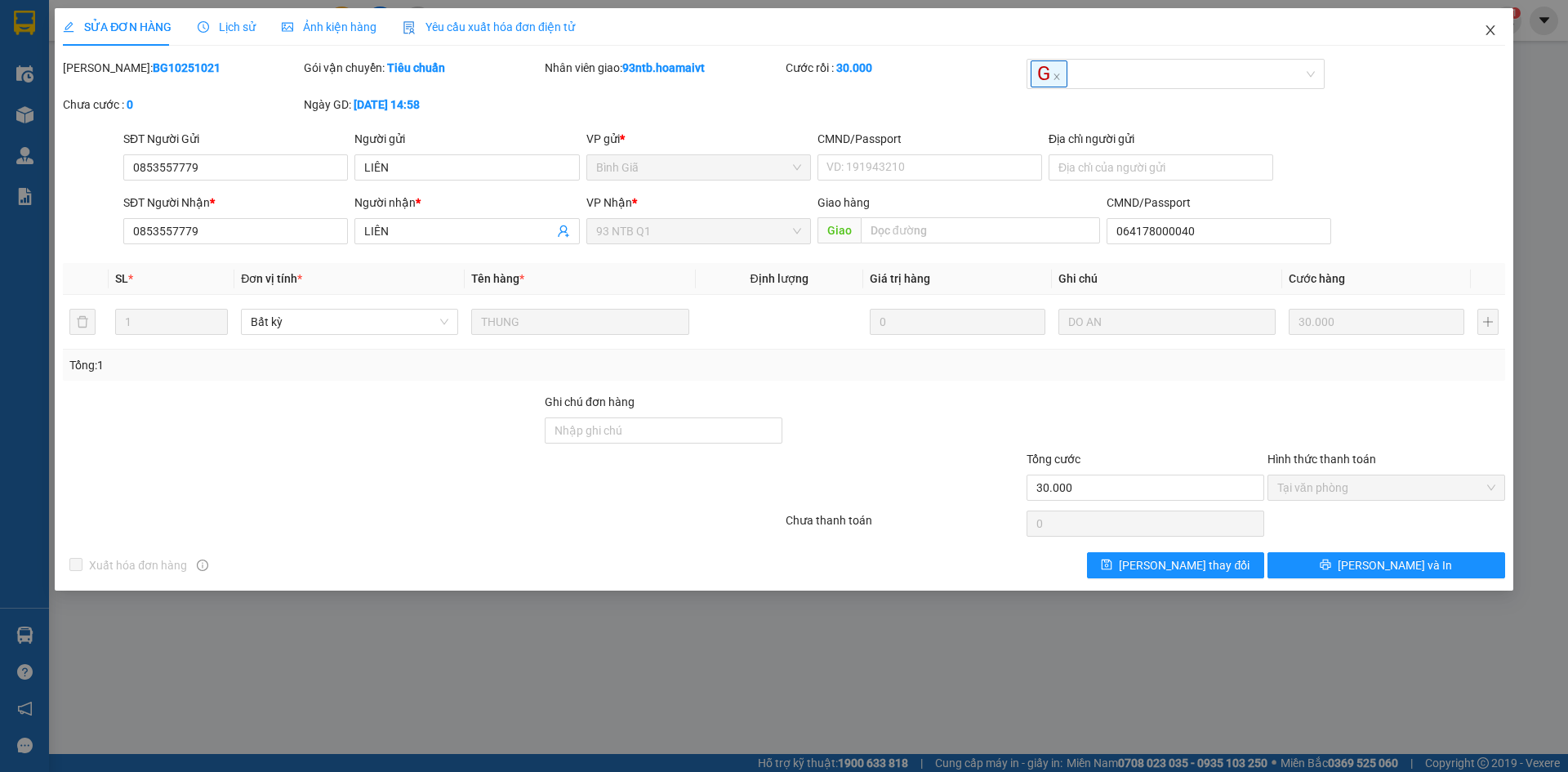
click at [1488, 14] on span "Close" at bounding box center [1490, 31] width 46 height 46
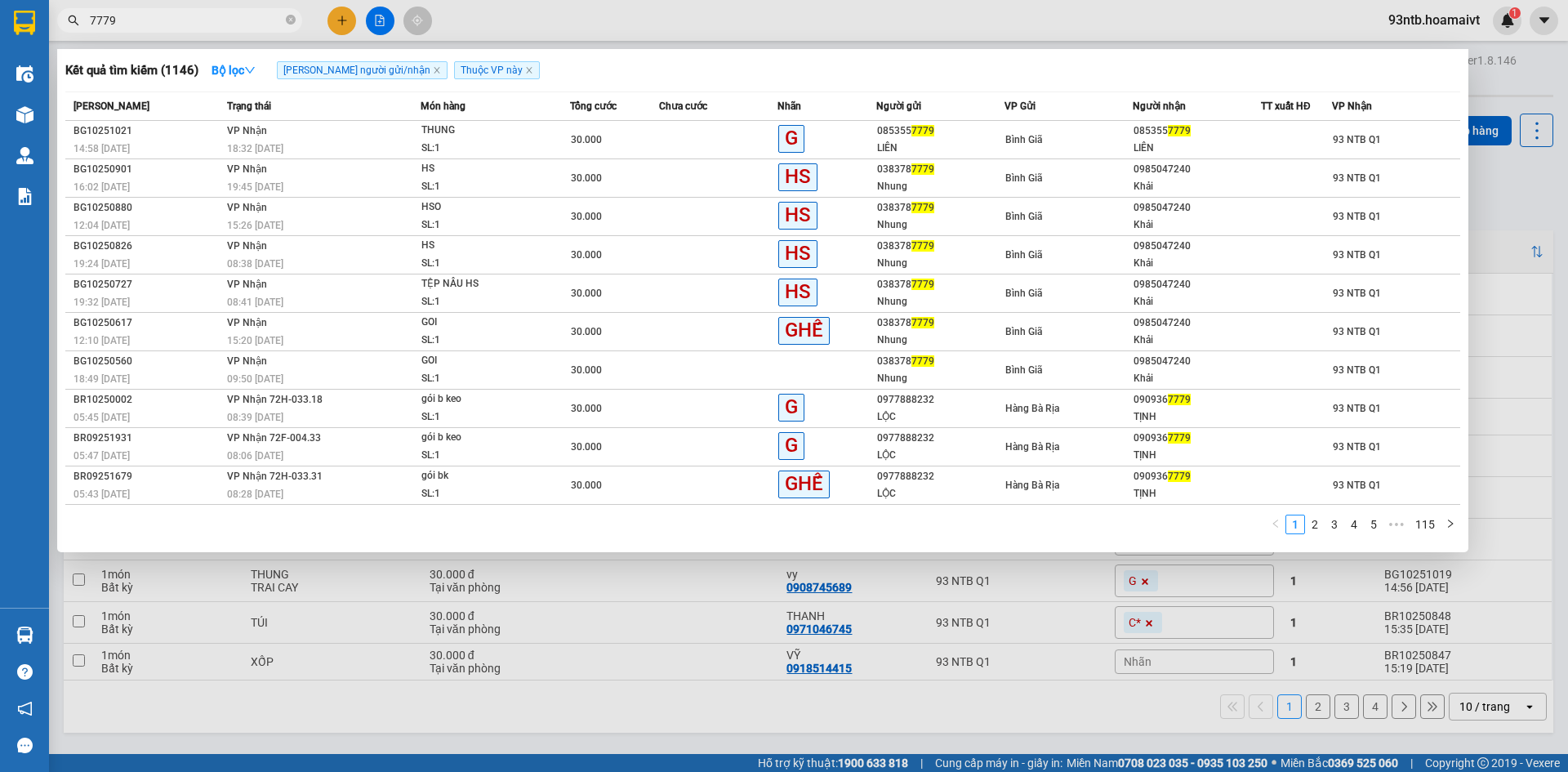
click at [175, 17] on input "7779" at bounding box center [186, 20] width 192 height 18
click at [390, 712] on div at bounding box center [784, 386] width 1568 height 772
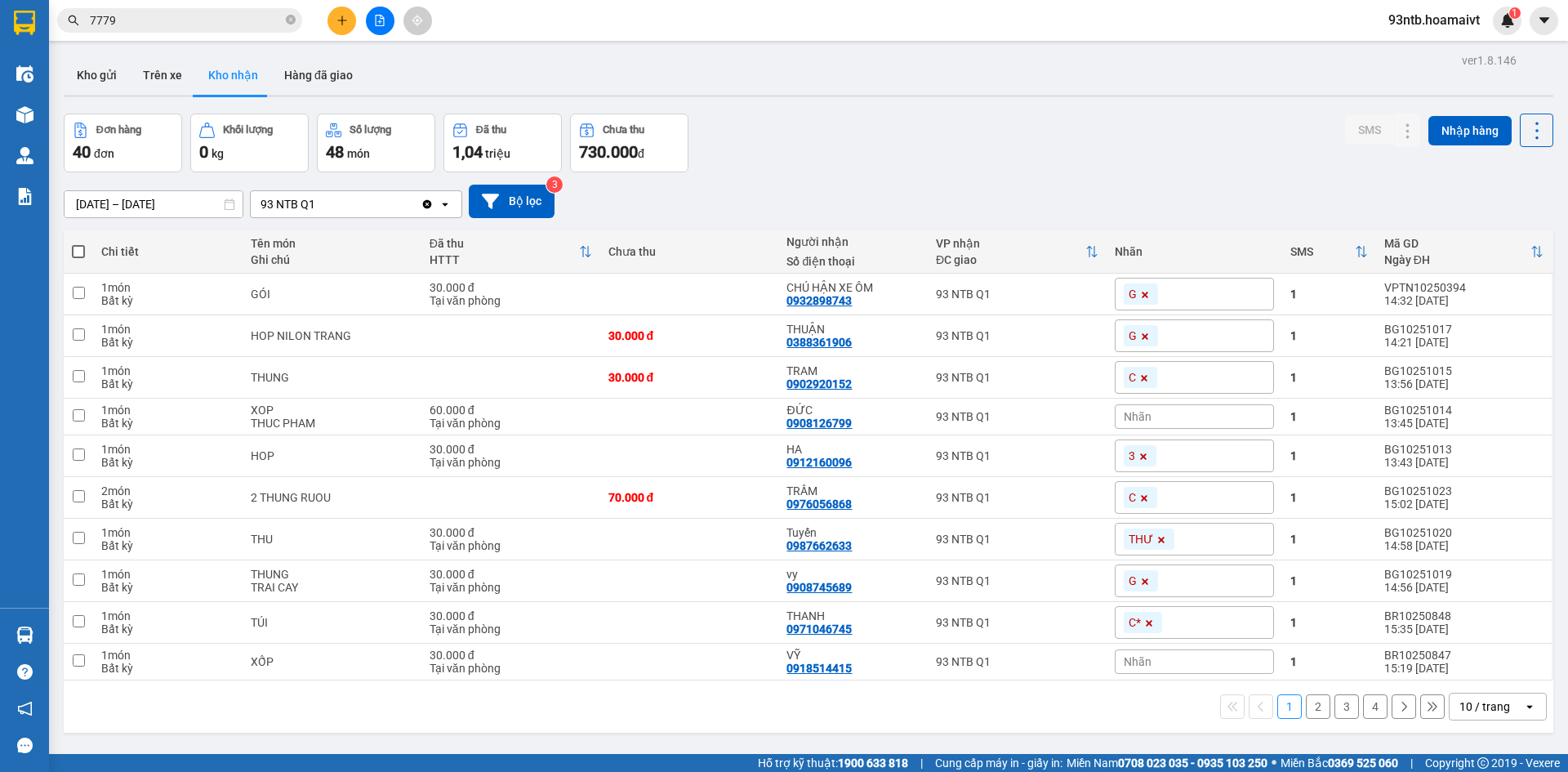
click at [202, 16] on input "7779" at bounding box center [186, 20] width 192 height 18
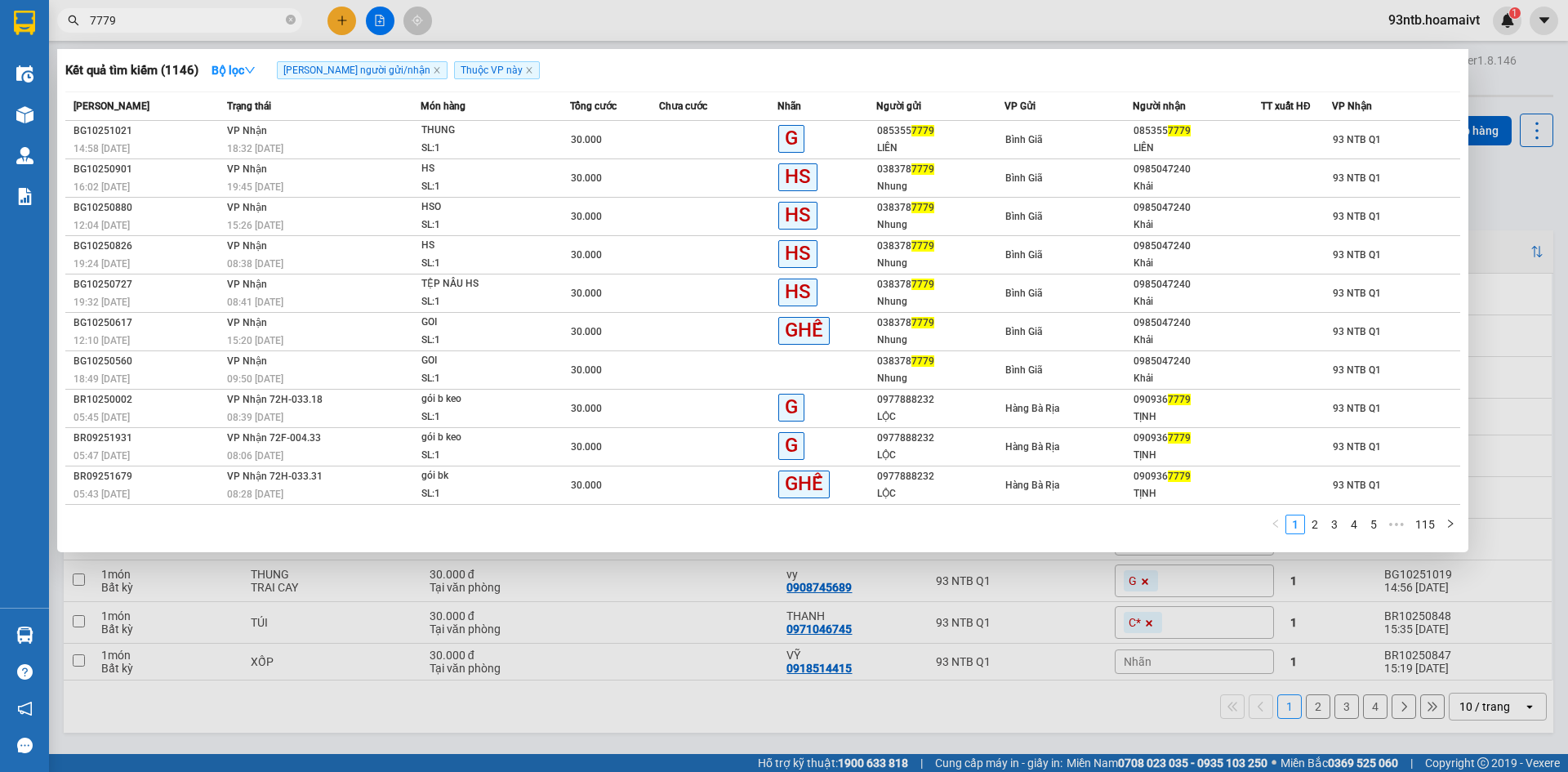
click at [202, 16] on input "7779" at bounding box center [186, 20] width 192 height 18
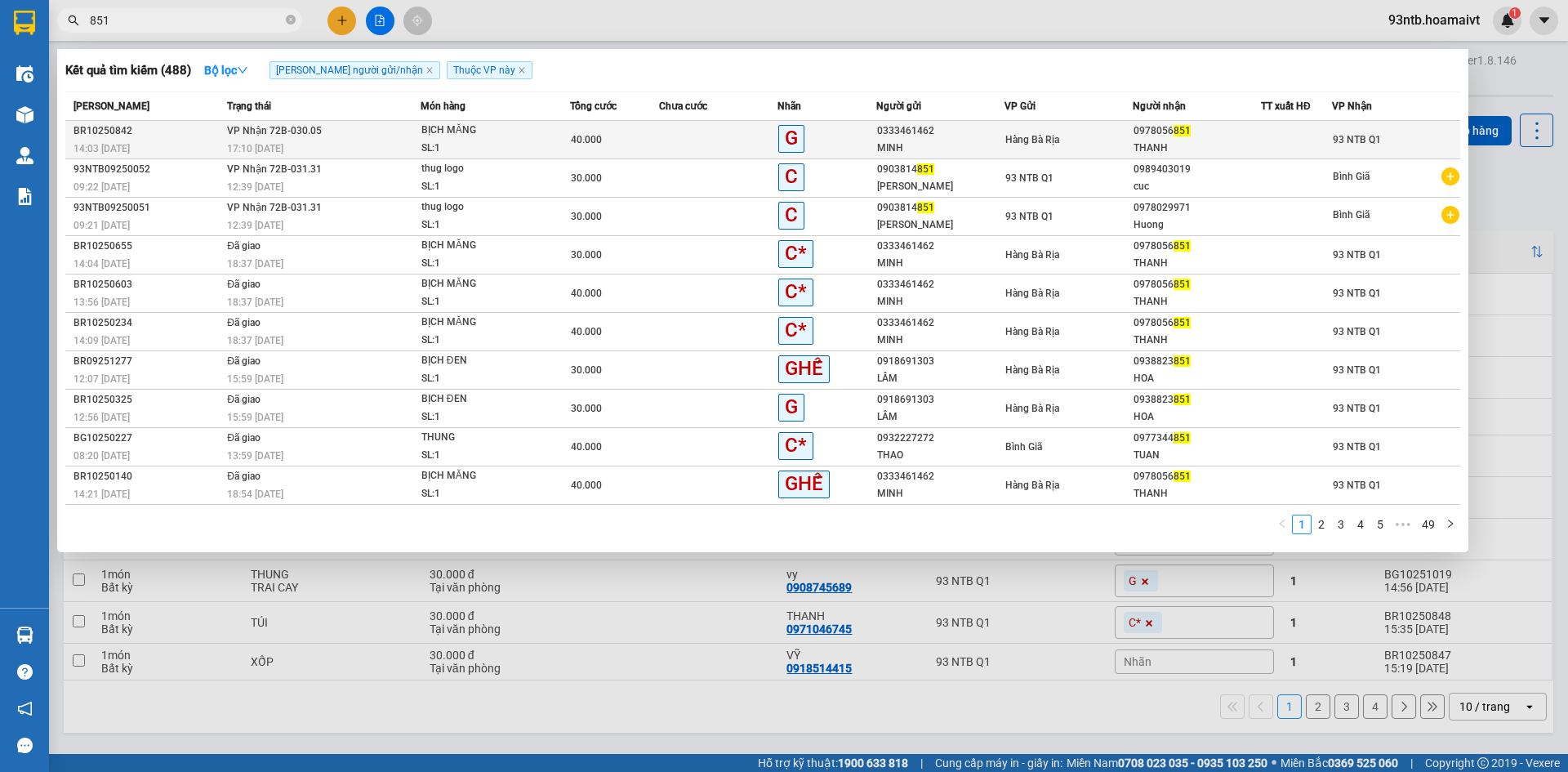
type input "851"
click at [699, 141] on td at bounding box center [718, 140] width 118 height 39
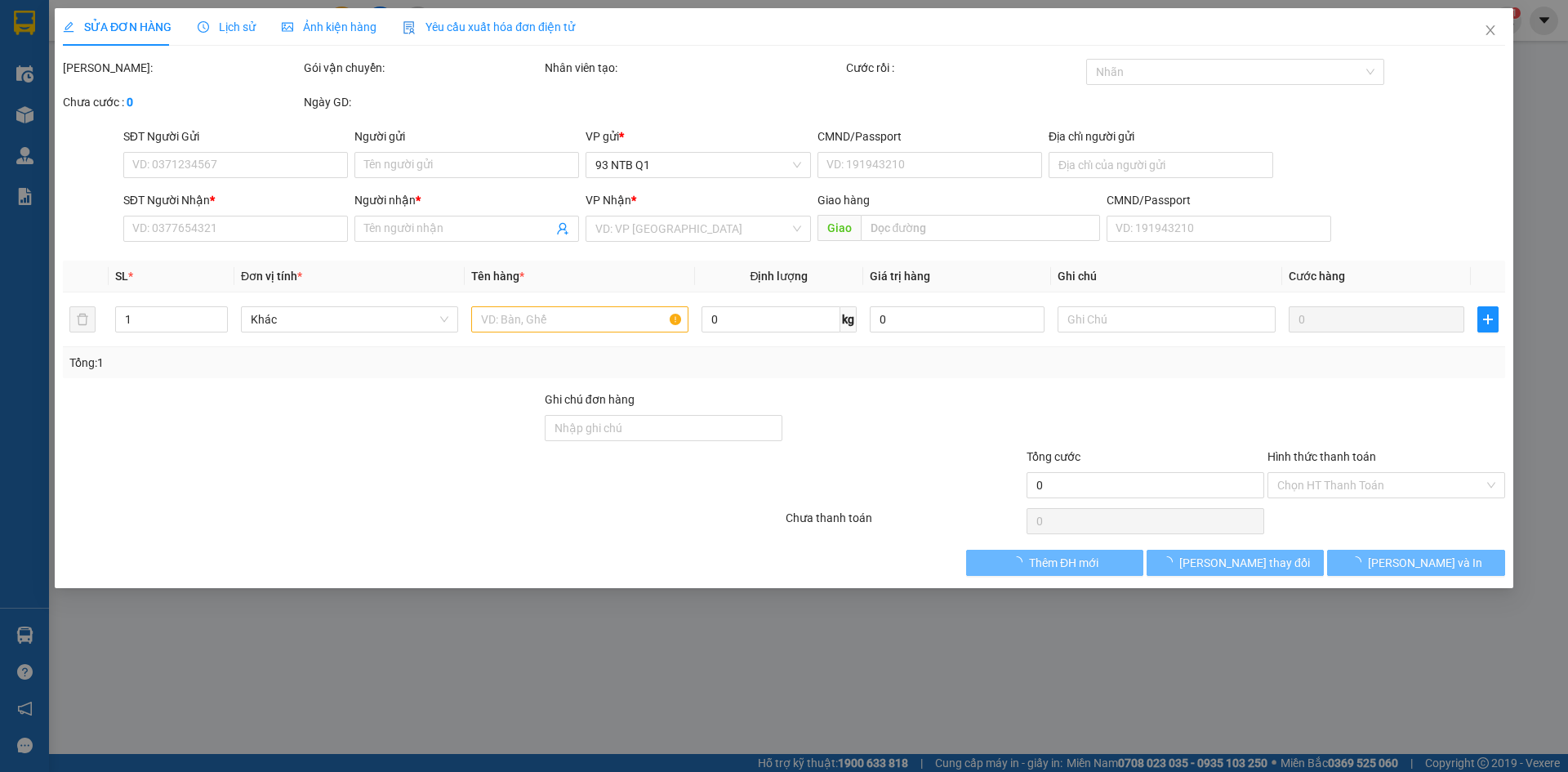
type input "0333461462"
type input "MINH"
type input "077095008159"
type input "0978056851"
type input "THANH"
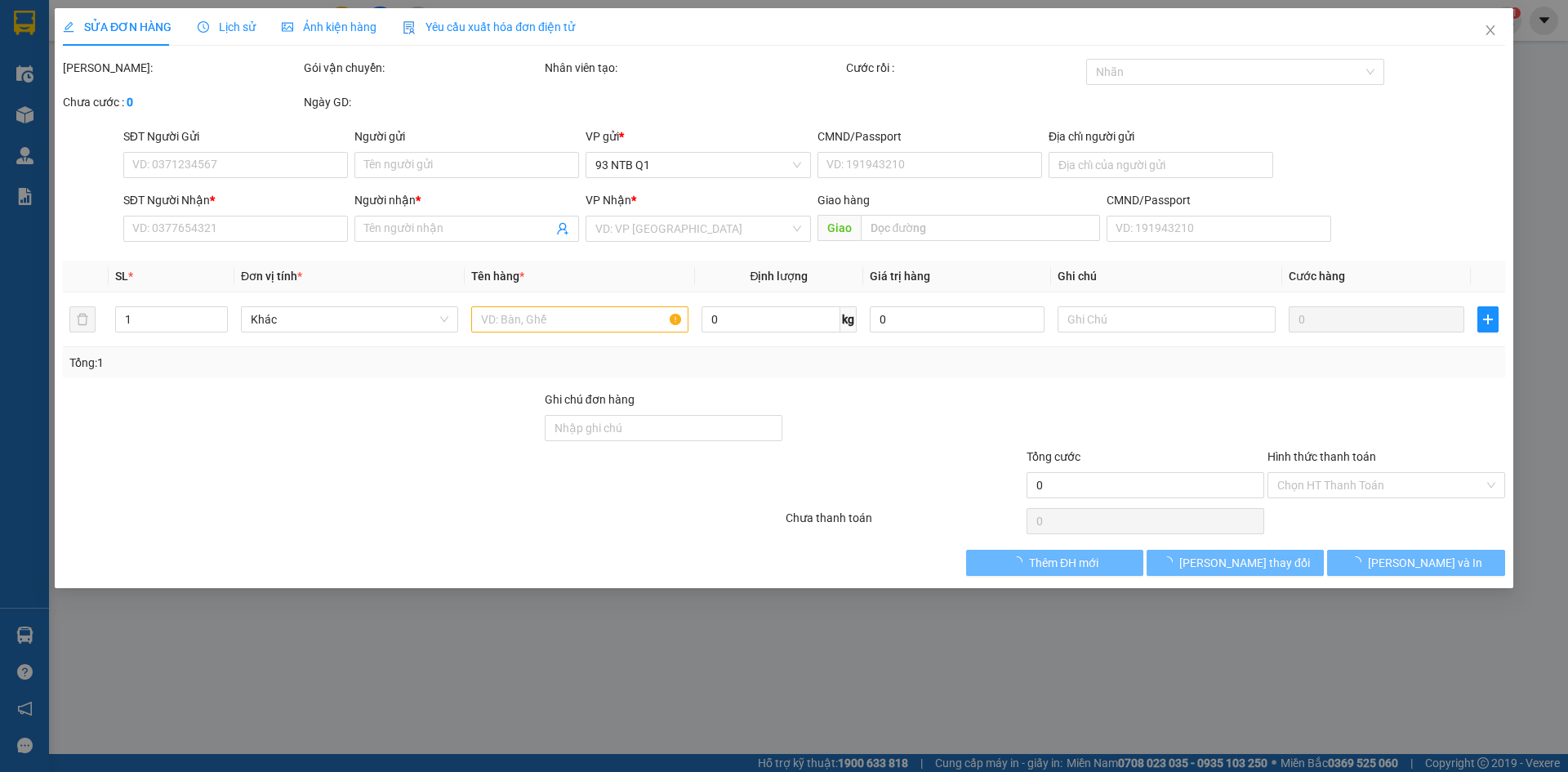
type input "40.000"
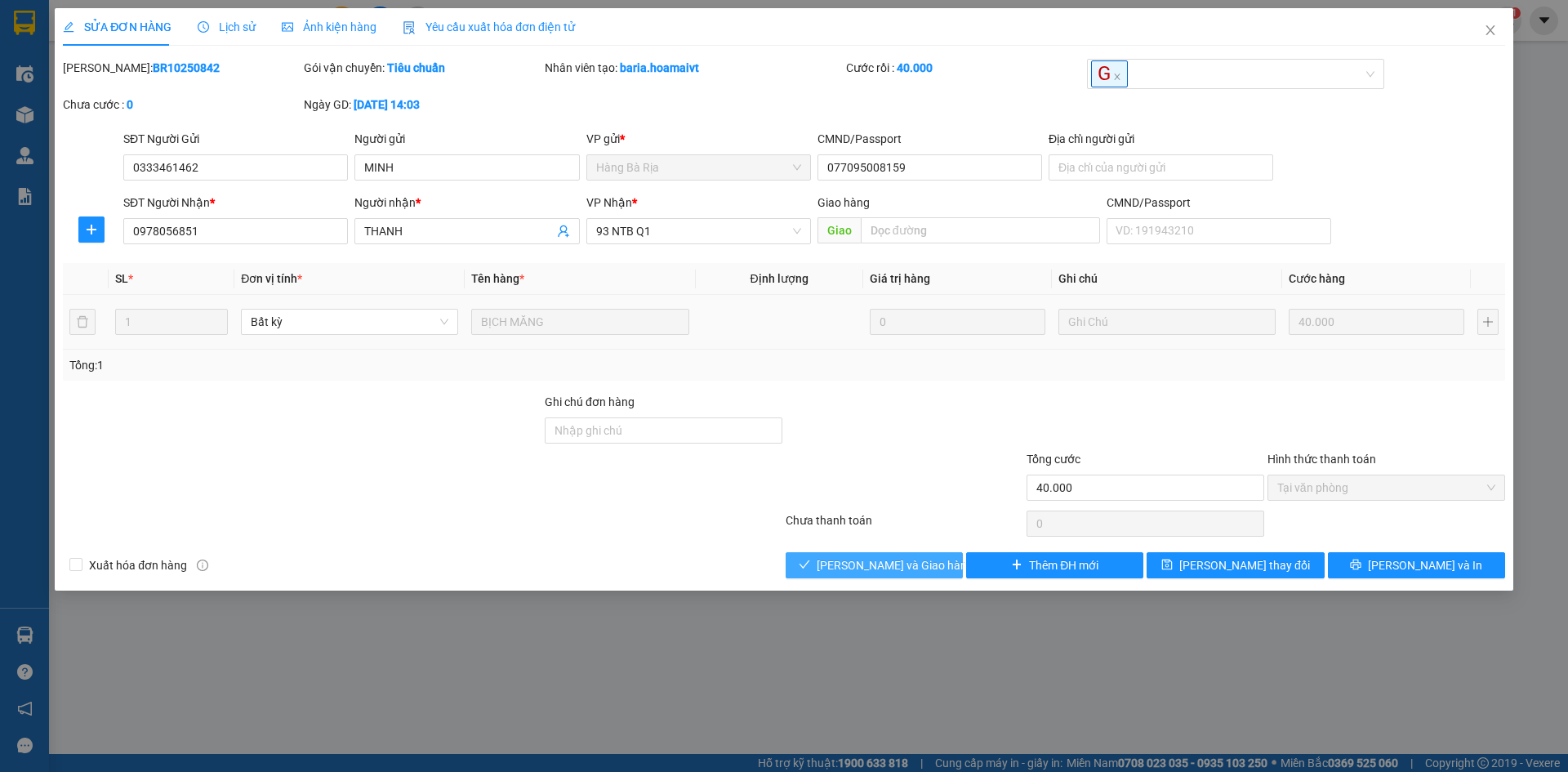
click at [879, 571] on span "[PERSON_NAME] và Giao hàng" at bounding box center [894, 565] width 157 height 18
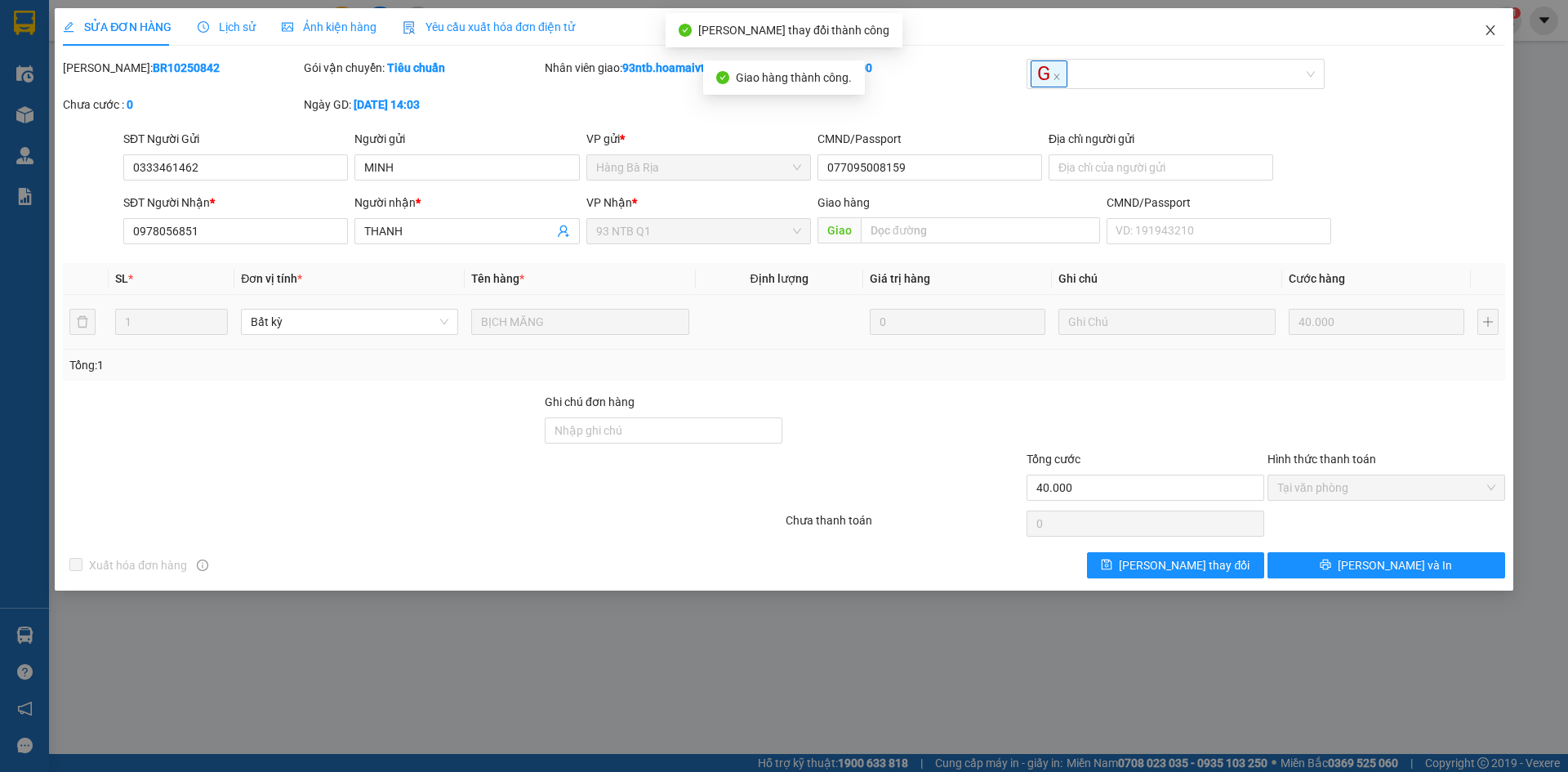
click at [1489, 23] on span "Close" at bounding box center [1490, 31] width 46 height 46
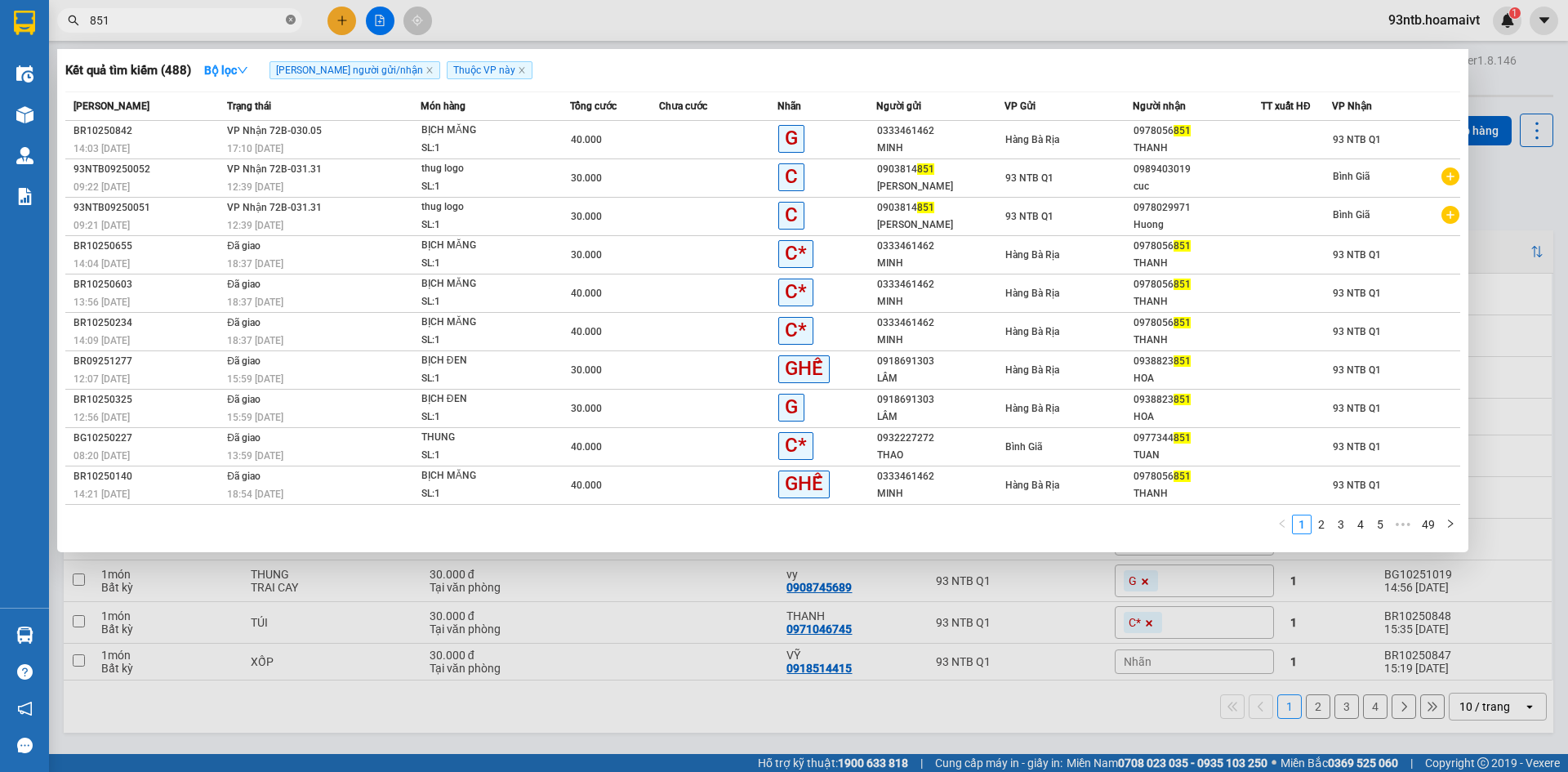
click at [291, 16] on icon "close-circle" at bounding box center [290, 19] width 10 height 10
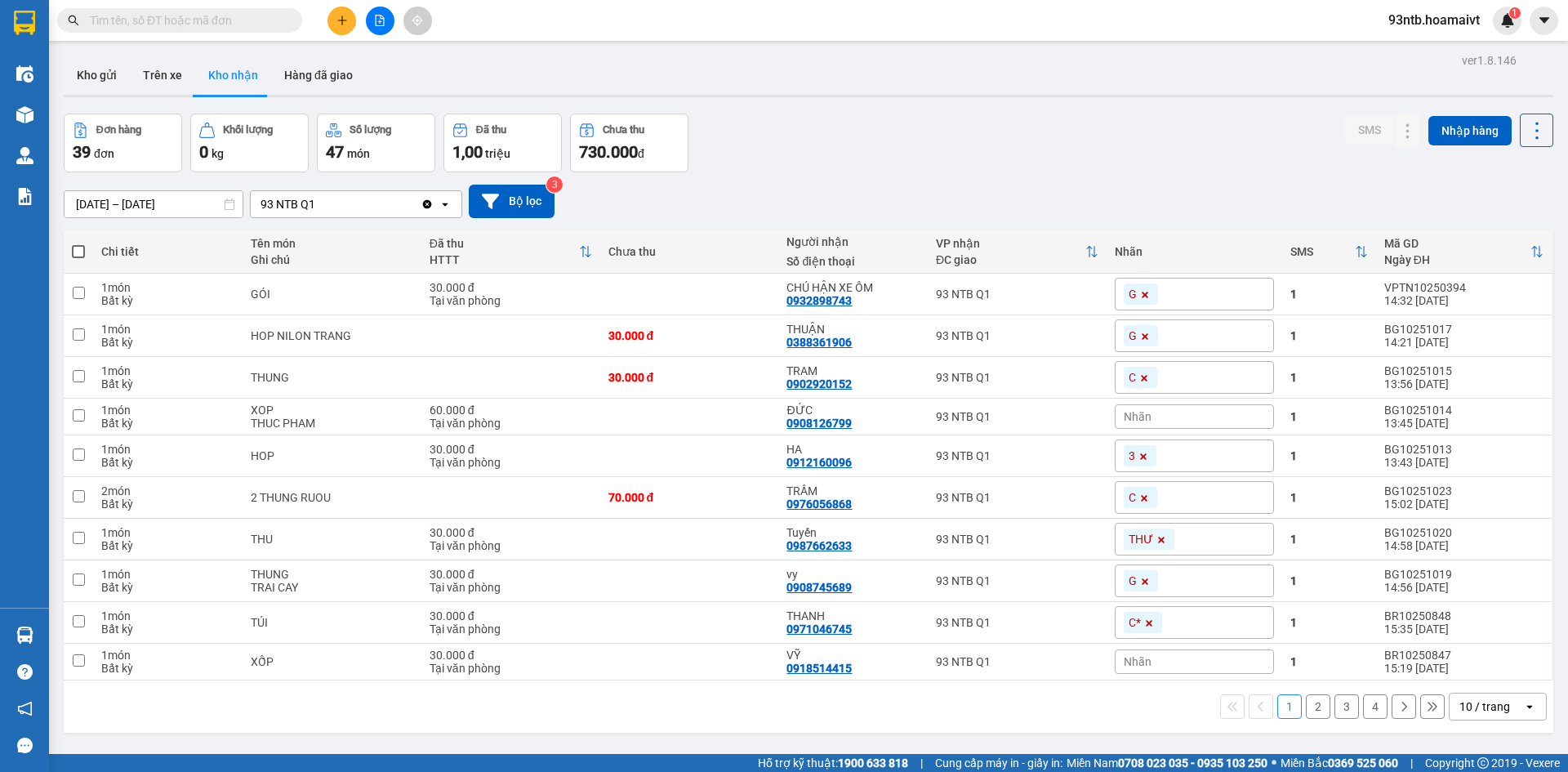
click at [258, 14] on input "text" at bounding box center [186, 20] width 192 height 18
click at [234, 18] on input "text" at bounding box center [186, 20] width 192 height 18
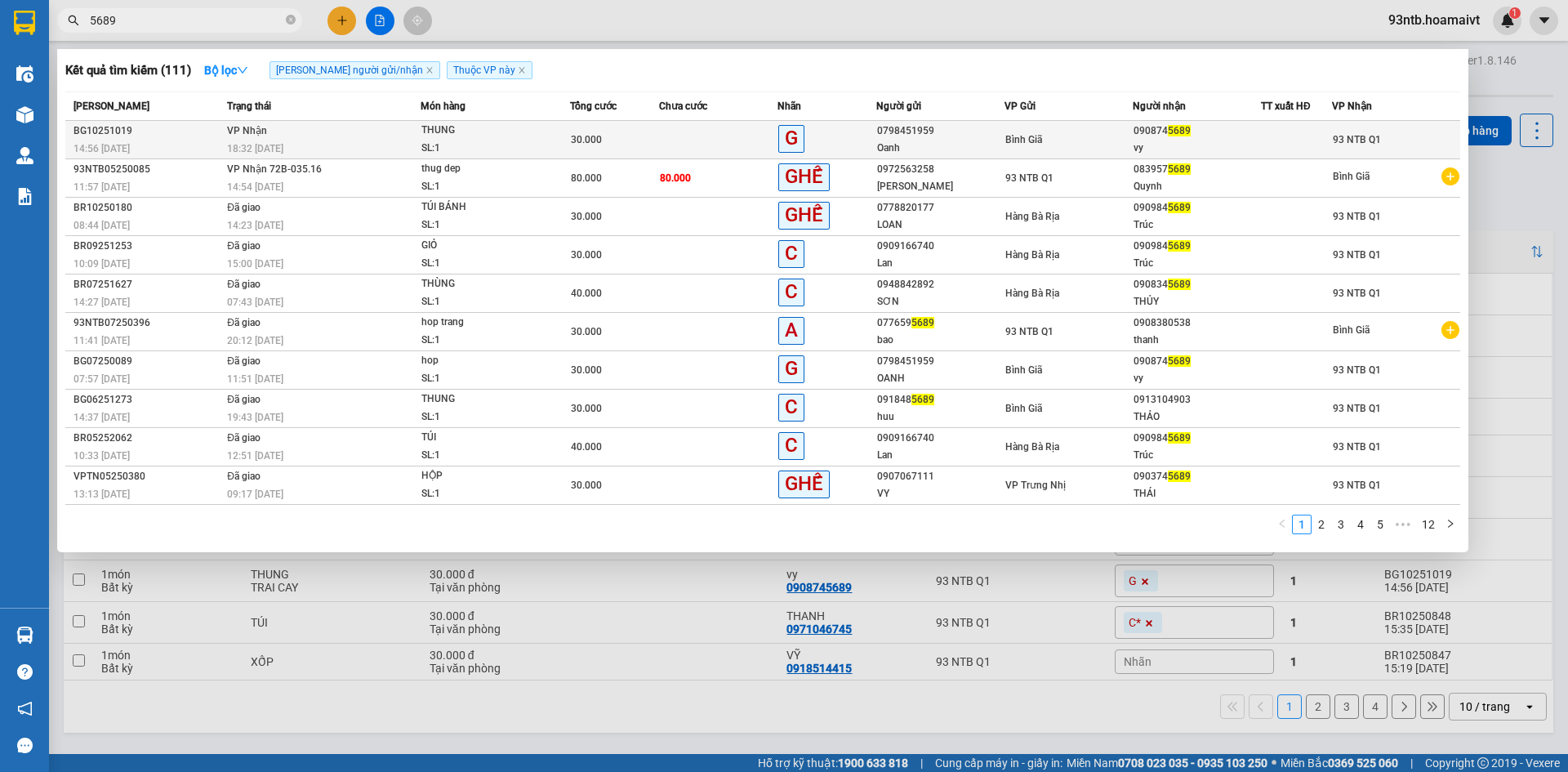
type input "5689"
click at [449, 130] on div "THUNG" at bounding box center [483, 130] width 122 height 18
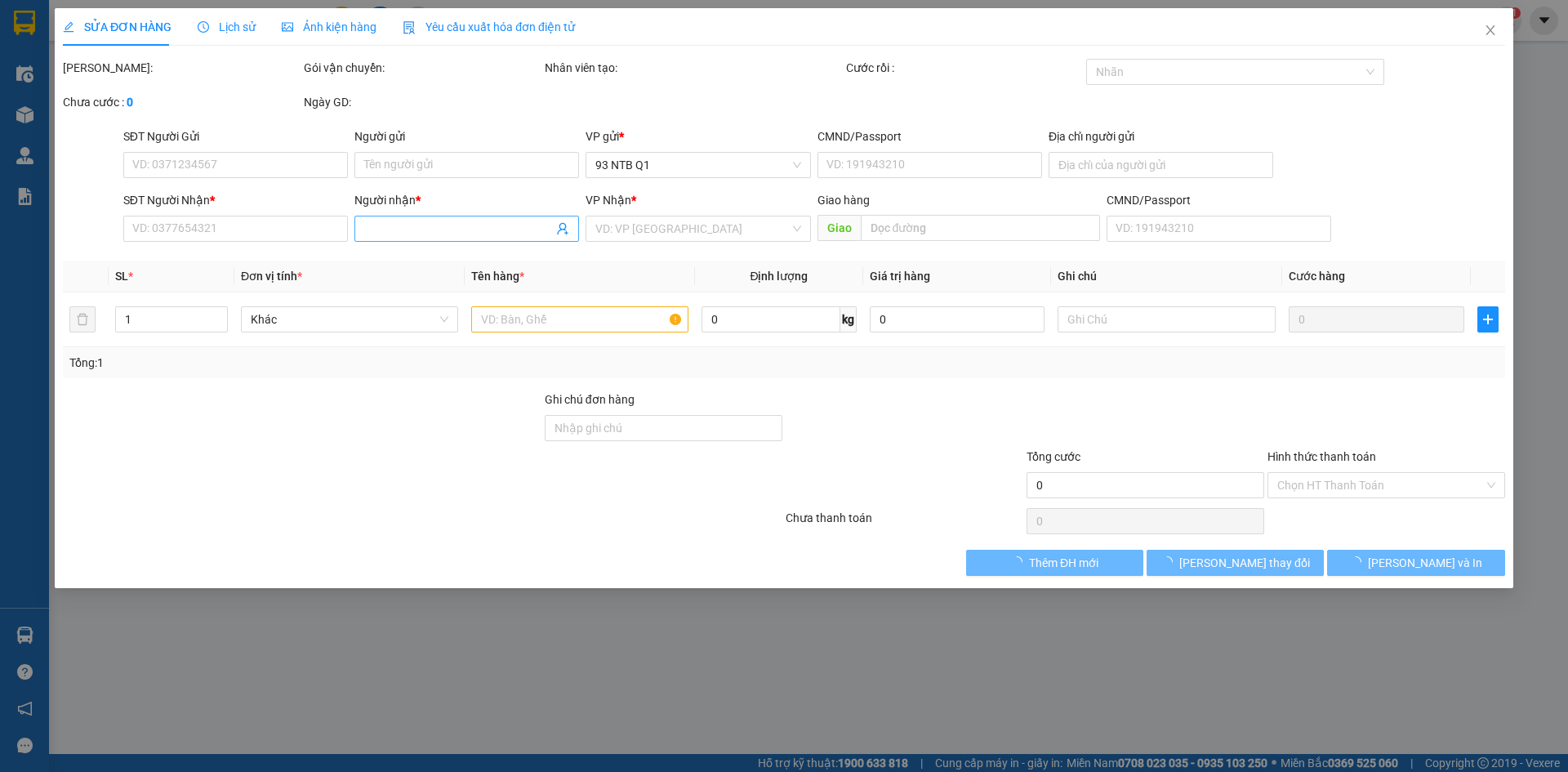
type input "0798451959"
type input "Oanh"
type input "0908745689"
type input "vy"
type input "30.000"
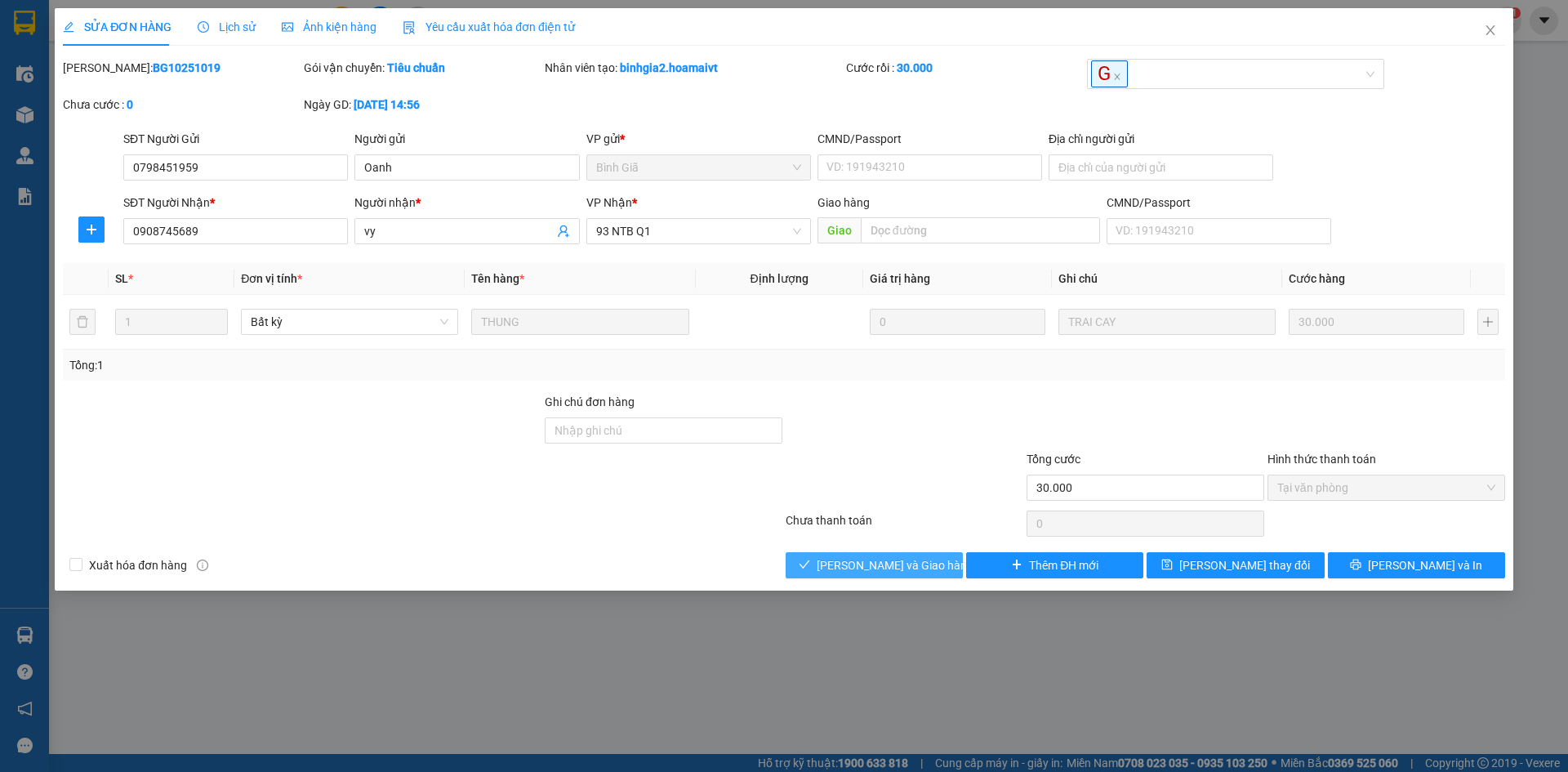
click at [860, 569] on span "[PERSON_NAME] và Giao hàng" at bounding box center [894, 565] width 157 height 18
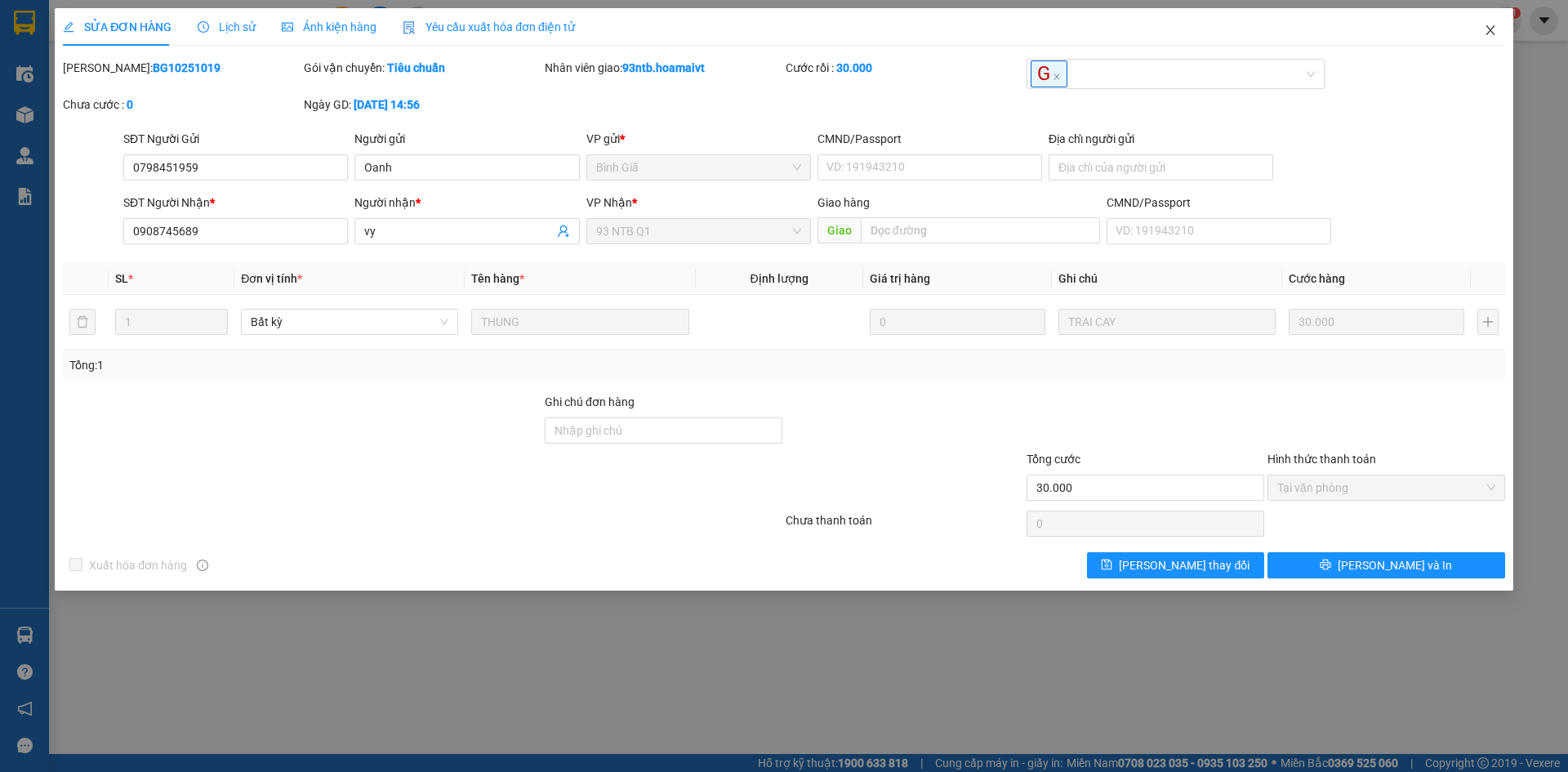
click at [1486, 32] on icon "close" at bounding box center [1490, 30] width 13 height 13
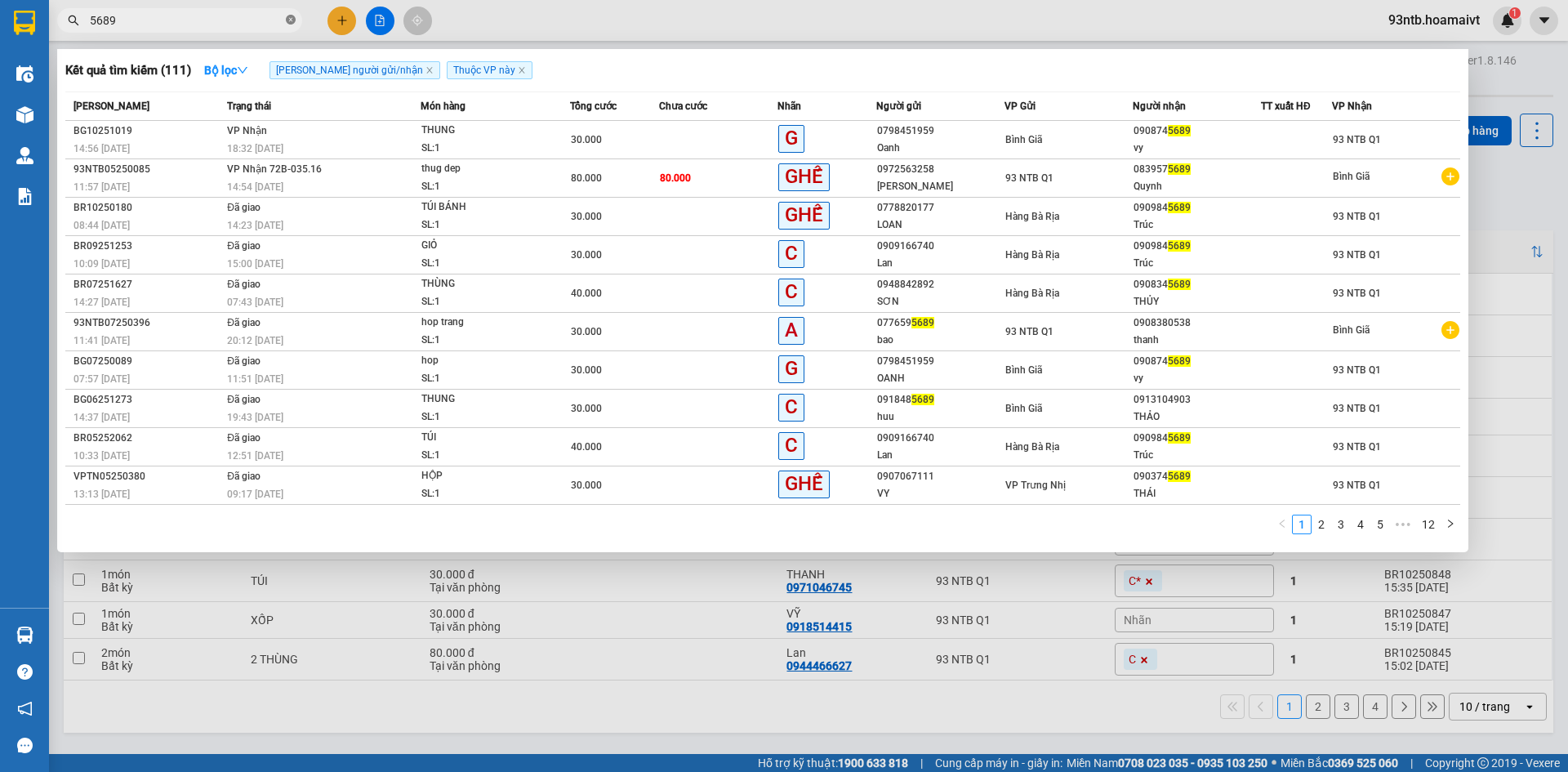
click at [290, 20] on icon "close-circle" at bounding box center [290, 19] width 10 height 10
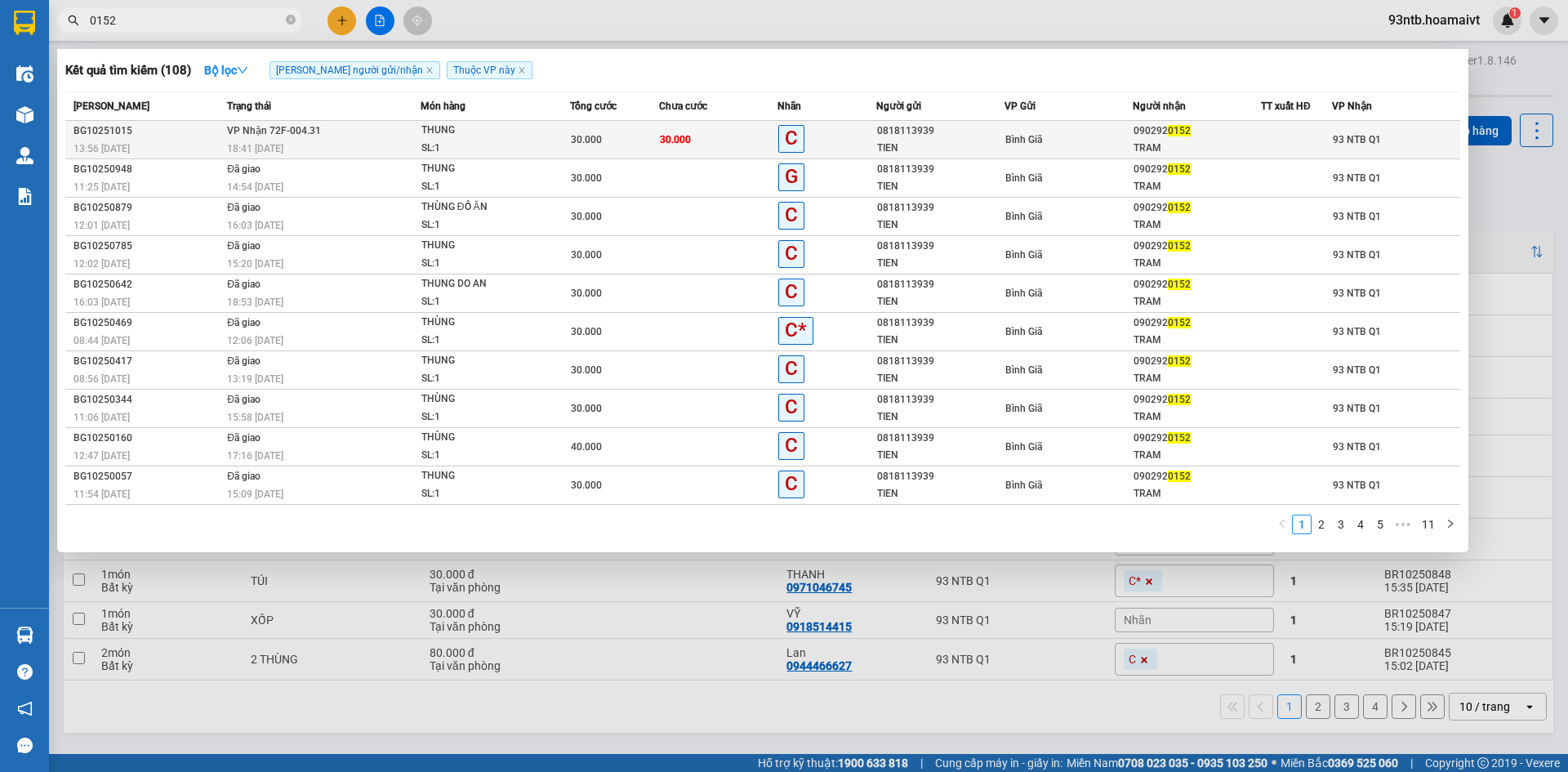
type input "0152"
click at [386, 146] on div "18:41 - 12/10" at bounding box center [323, 149] width 192 height 18
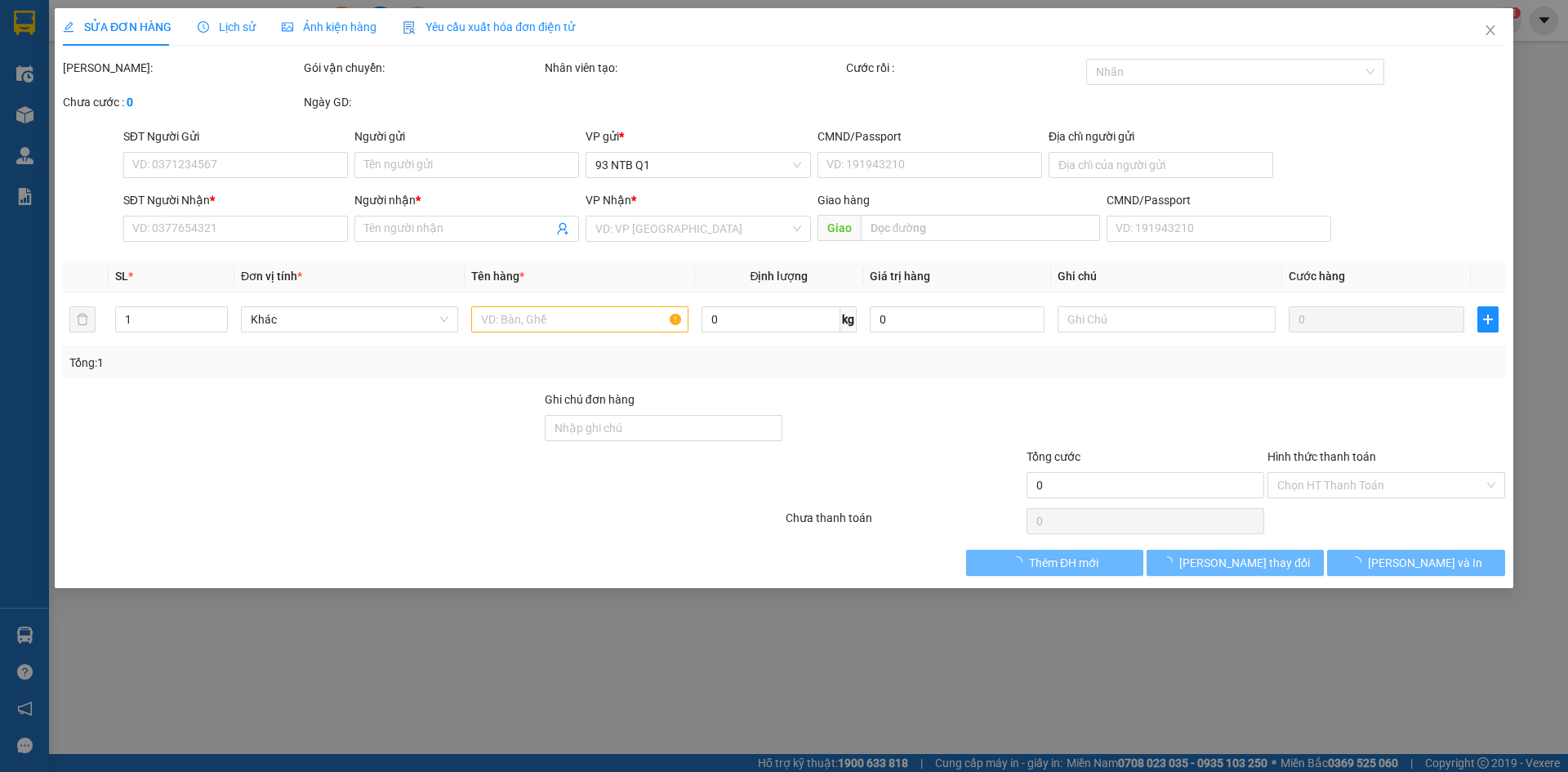
type input "0818113939"
type input "TIEN"
type input "0902920152"
type input "TRAM"
type input "30.000"
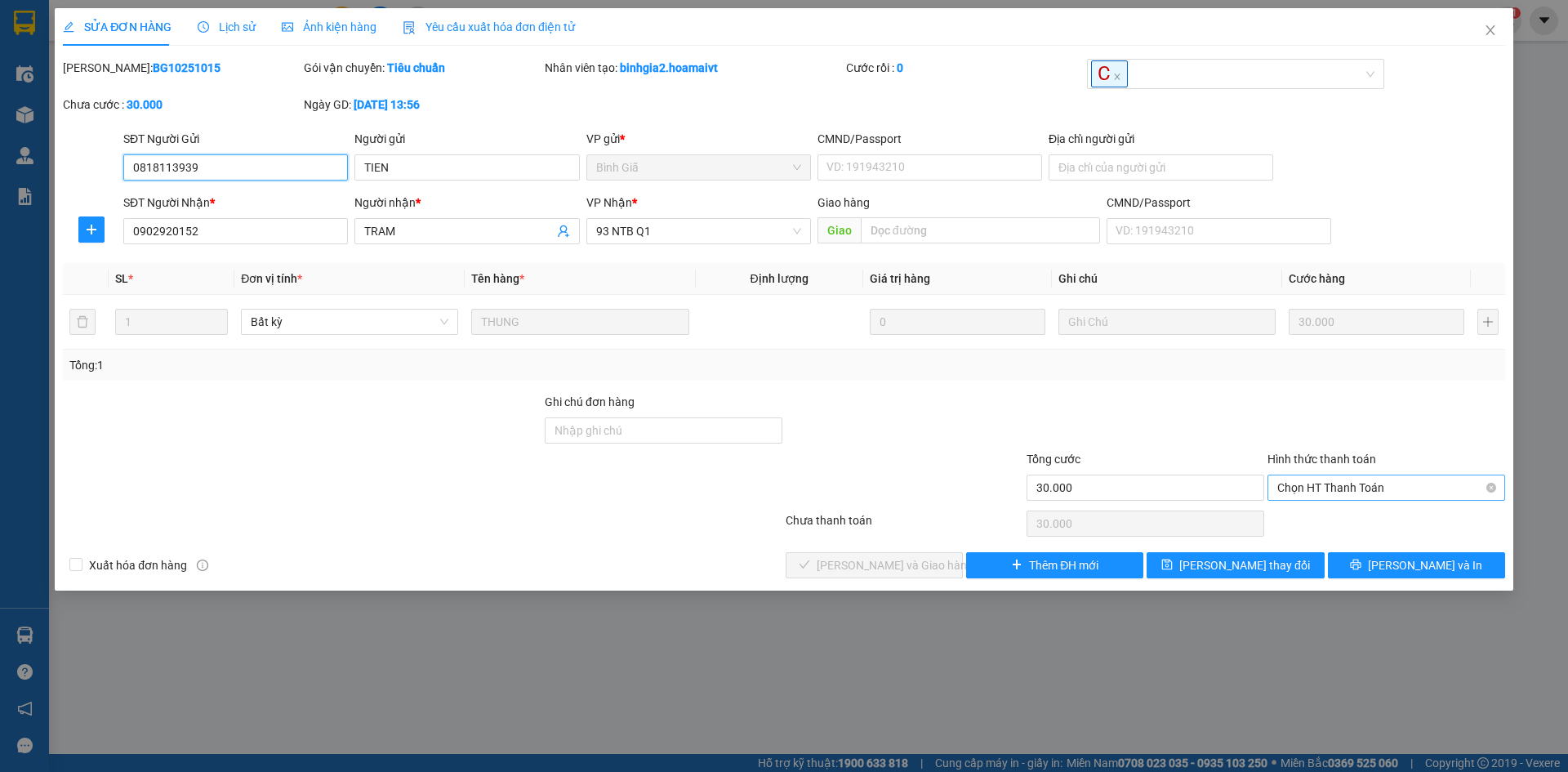
click at [1334, 478] on span "Chọn HT Thanh Toán" at bounding box center [1386, 488] width 218 height 25
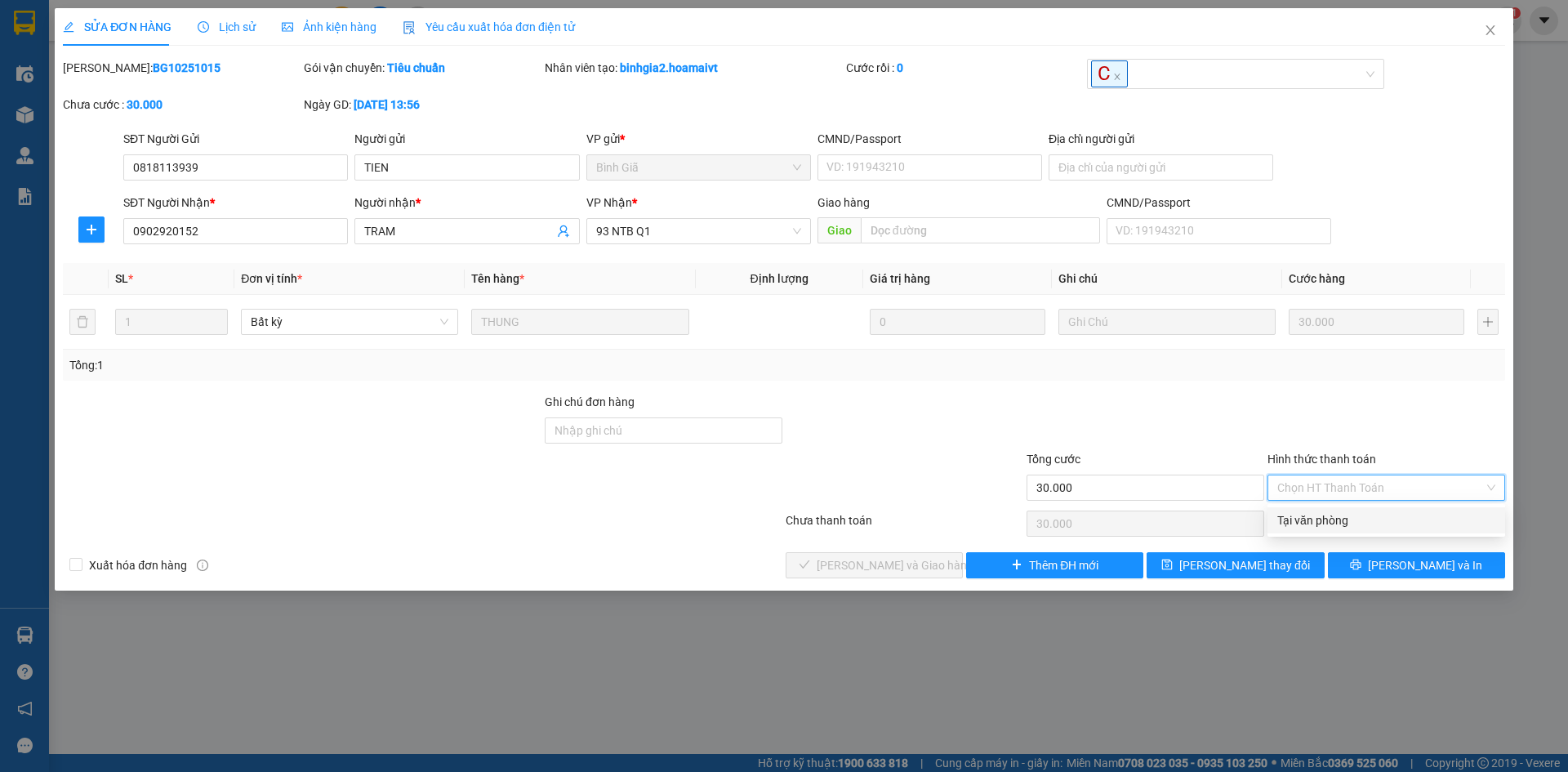
click at [1314, 514] on div "Tại văn phòng" at bounding box center [1386, 520] width 218 height 18
type input "0"
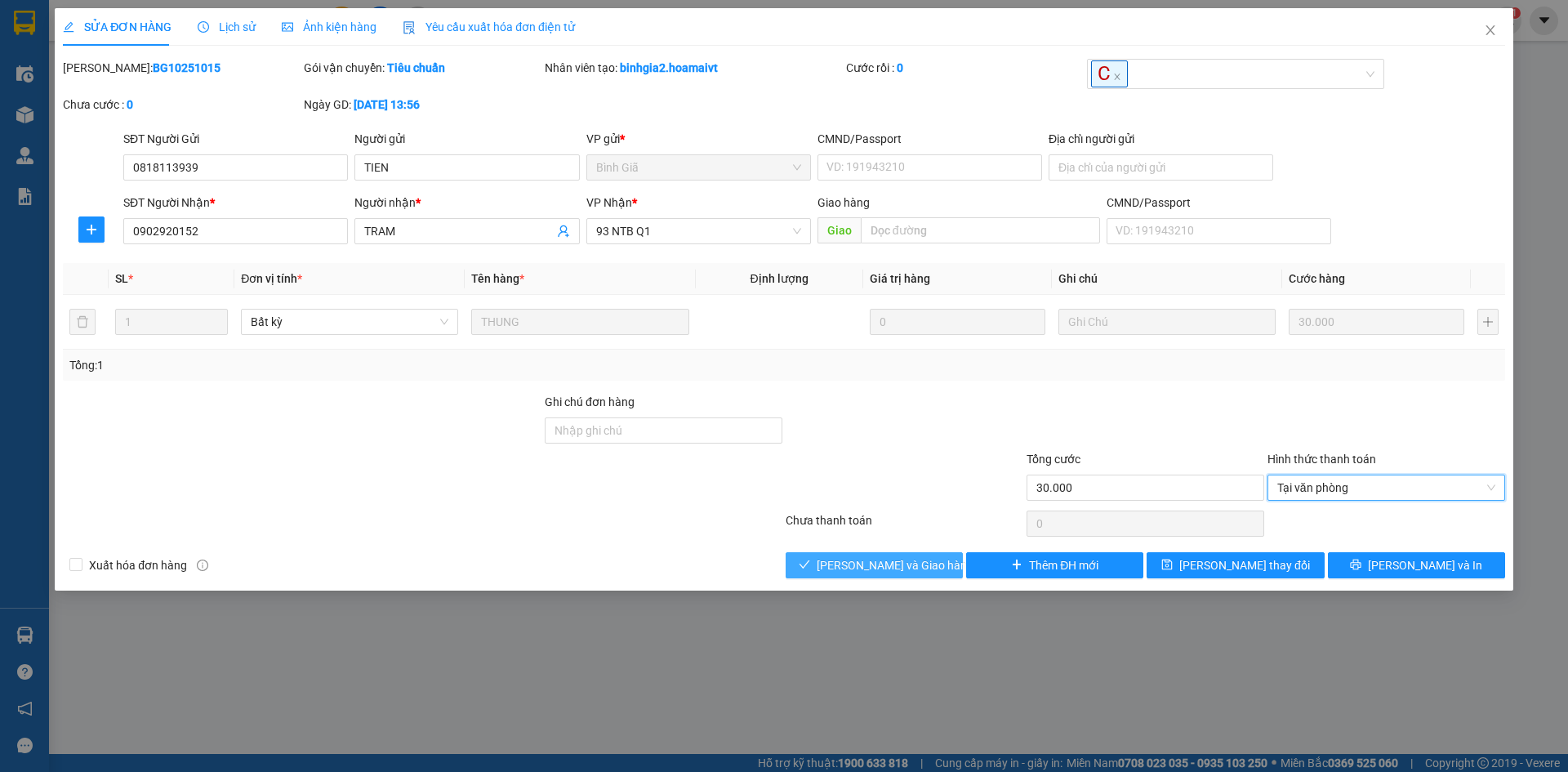
click at [898, 561] on span "[PERSON_NAME] và Giao hàng" at bounding box center [894, 565] width 157 height 18
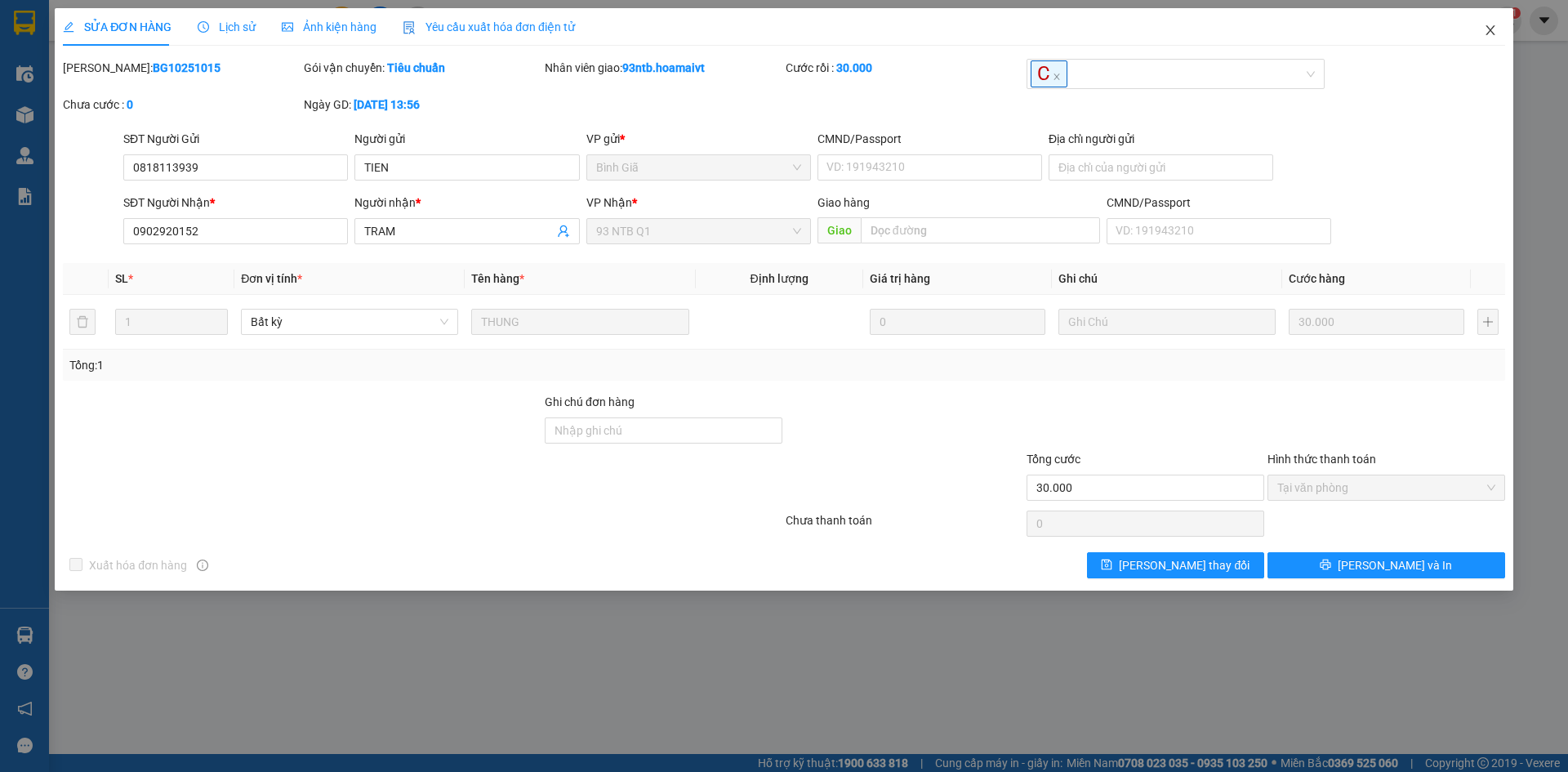
click at [1491, 31] on icon "close" at bounding box center [1490, 30] width 13 height 13
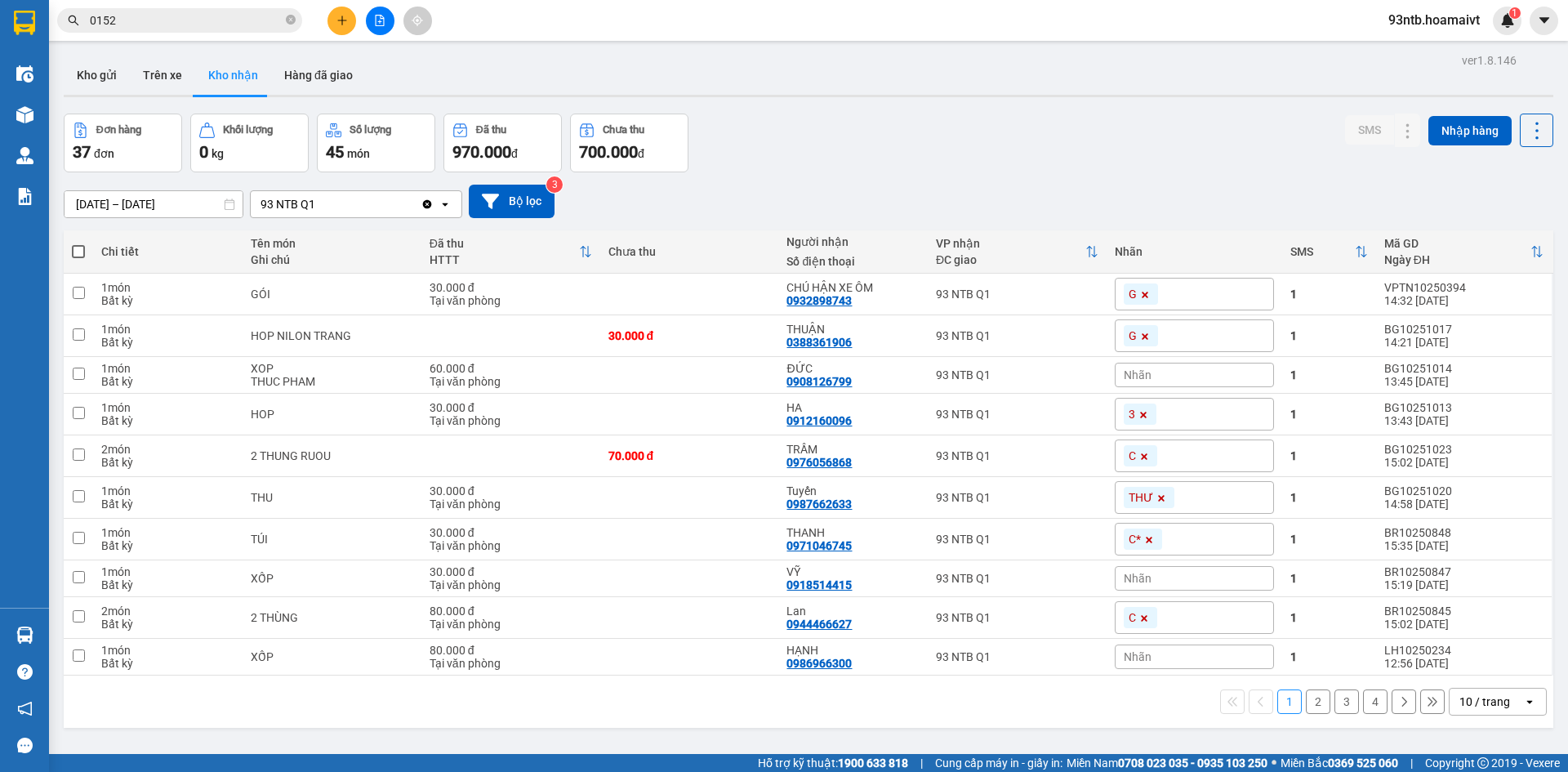
click at [165, 25] on input "0152" at bounding box center [186, 20] width 192 height 18
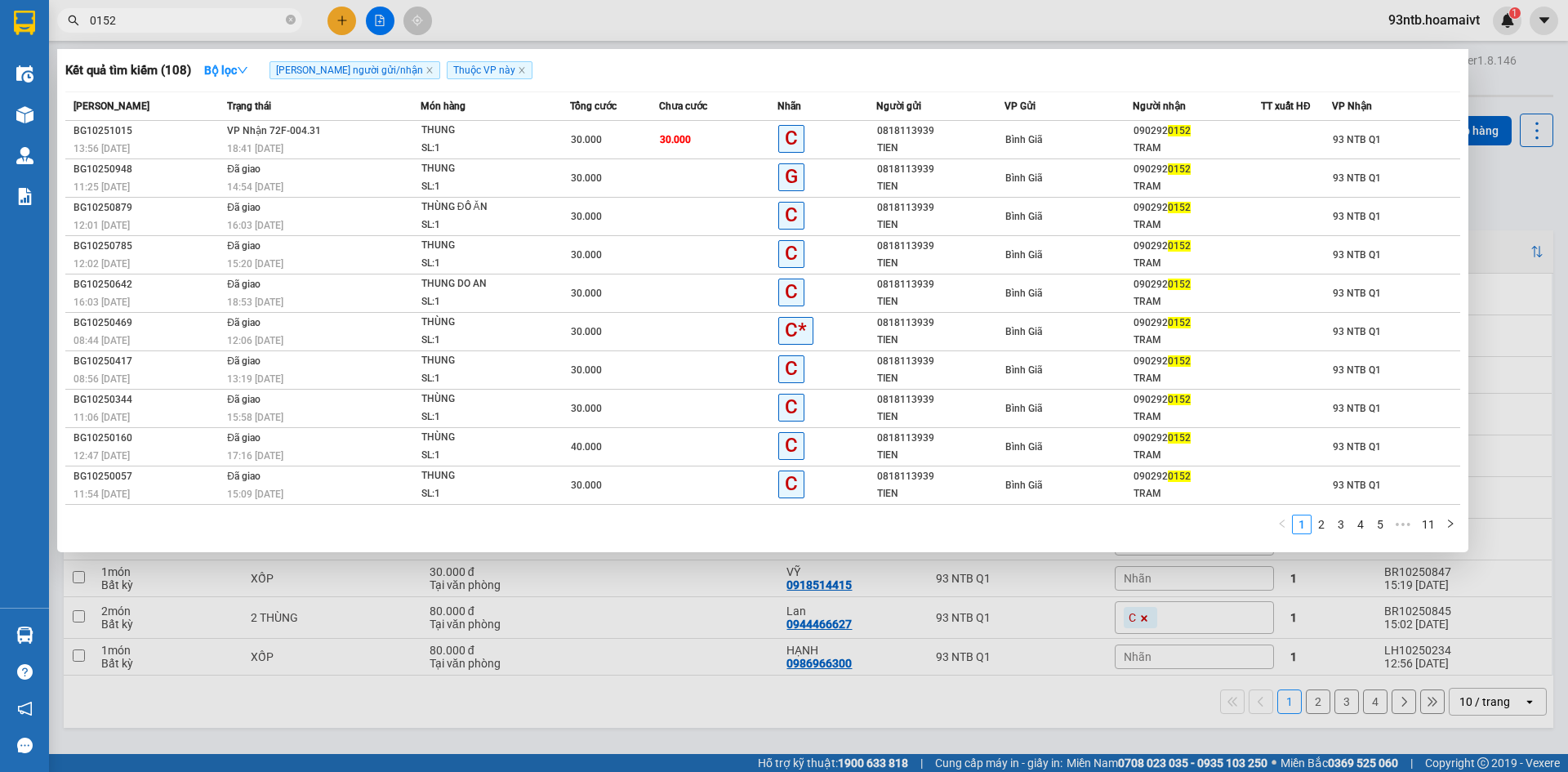
click at [164, 25] on input "0152" at bounding box center [186, 20] width 192 height 18
click at [369, 700] on div at bounding box center [784, 386] width 1568 height 772
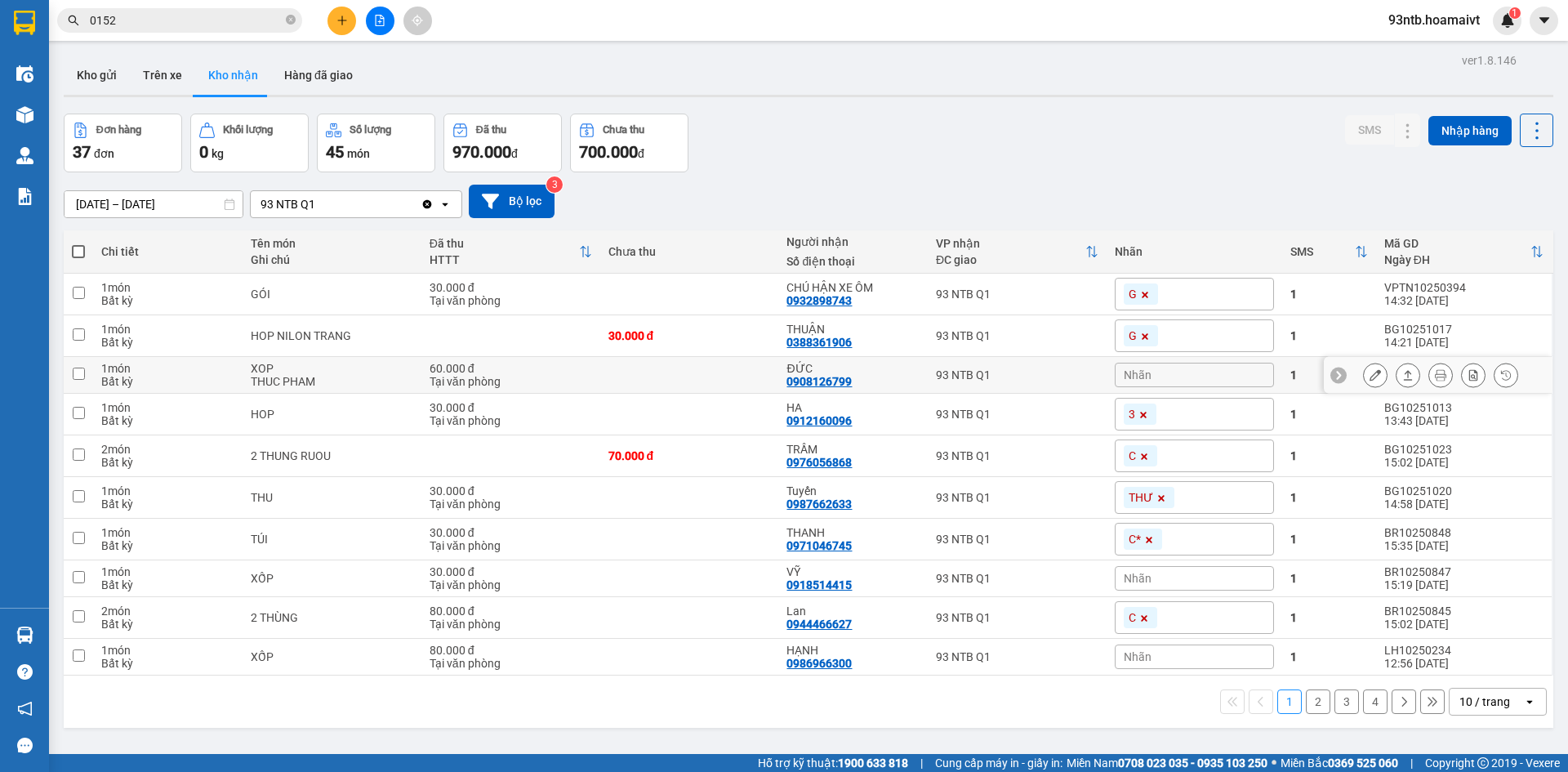
click at [1396, 376] on button at bounding box center [1408, 375] width 23 height 29
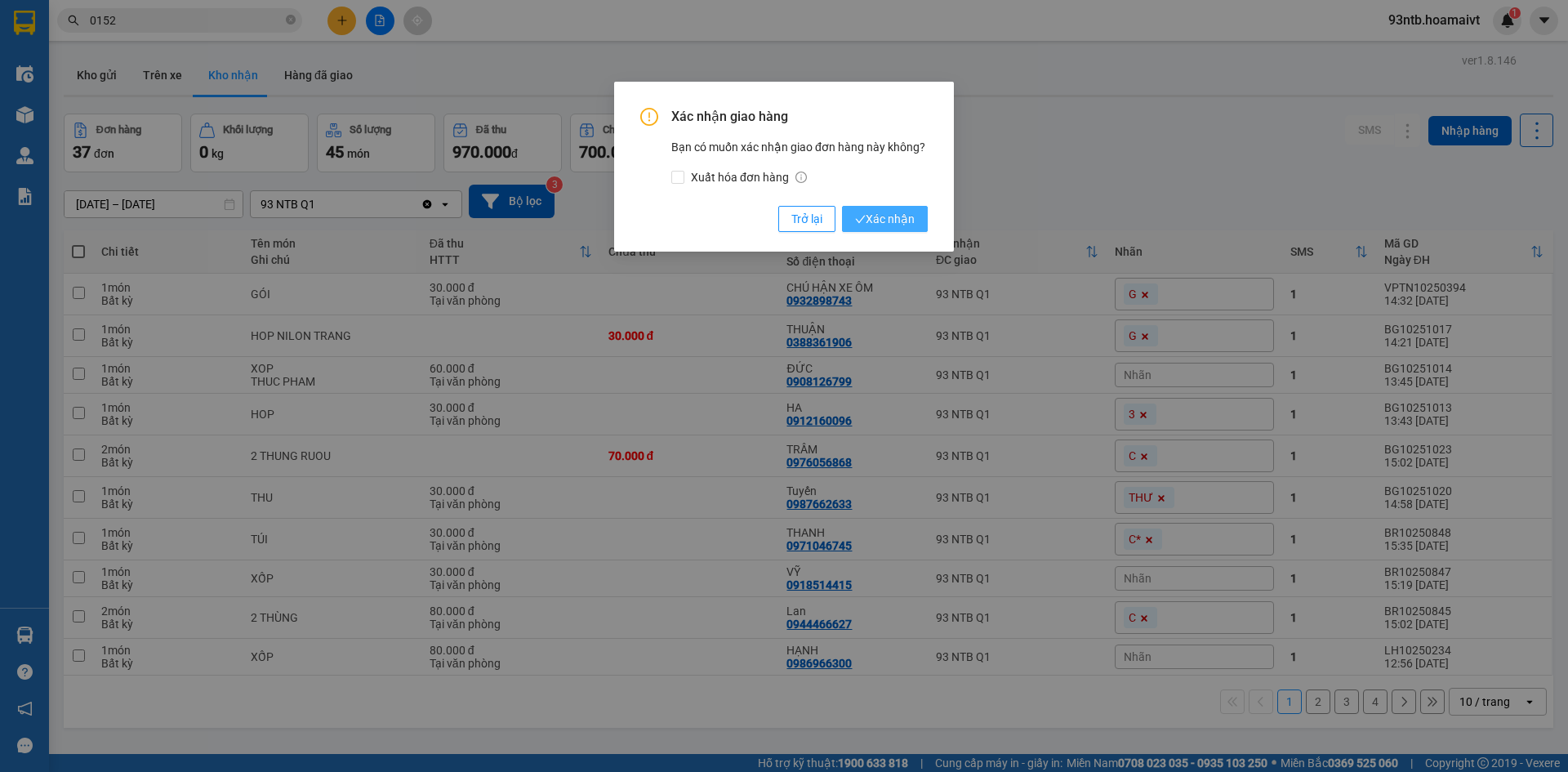
click at [889, 217] on span "Xác nhận" at bounding box center [885, 219] width 60 height 18
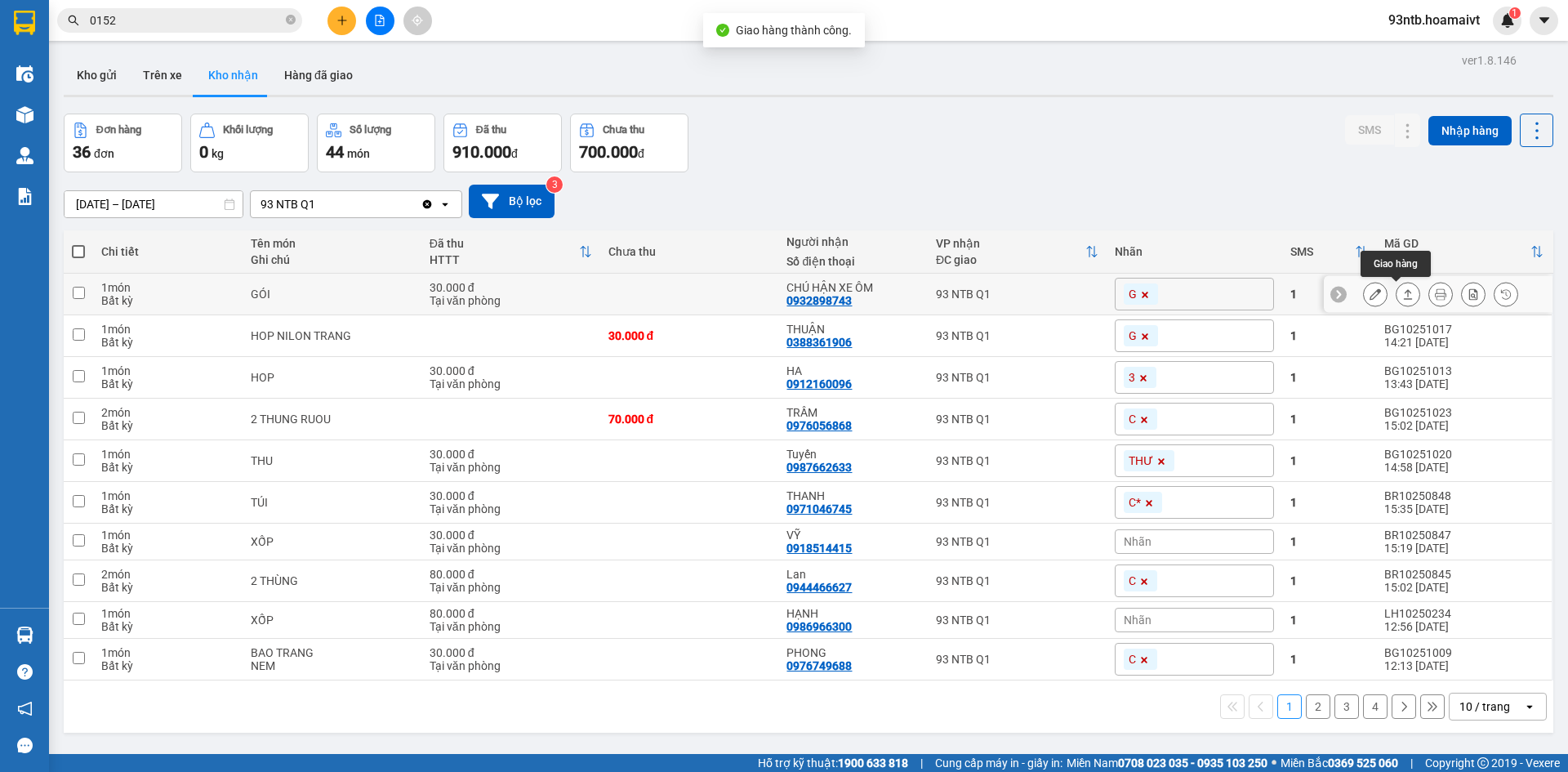
click at [1396, 292] on button at bounding box center [1408, 294] width 23 height 29
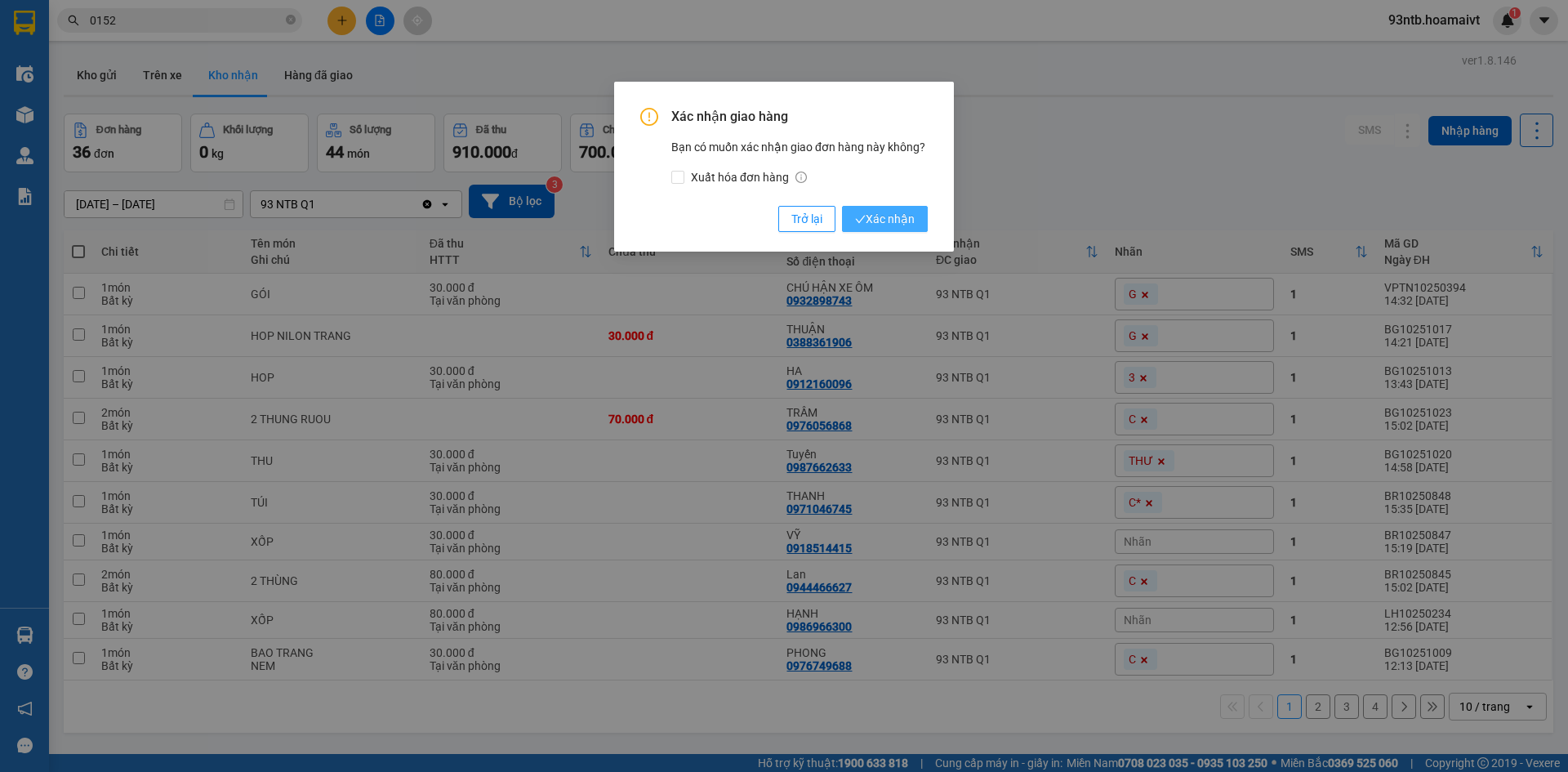
click at [864, 209] on button "Xác nhận" at bounding box center [885, 219] width 86 height 26
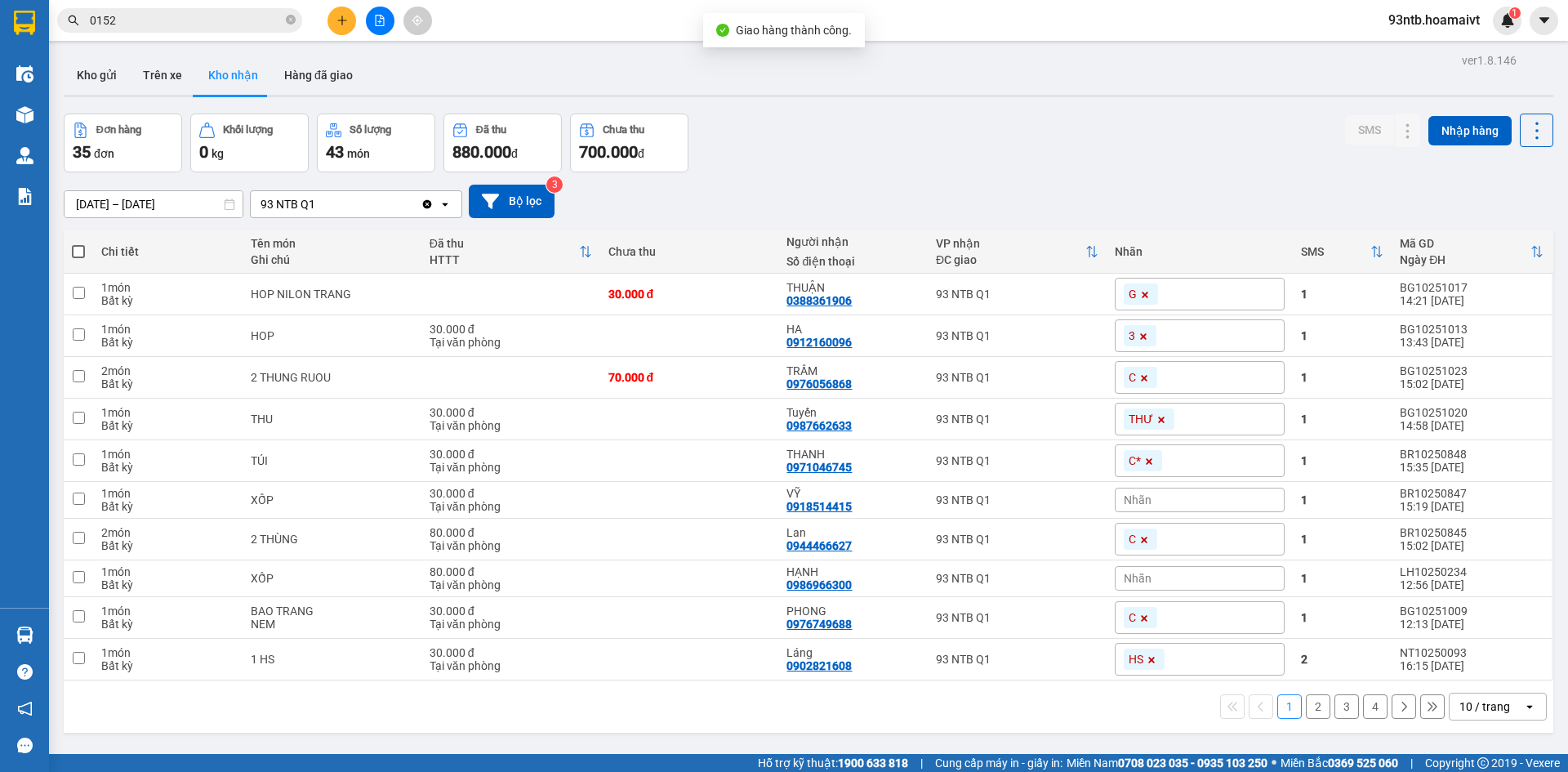
click at [1002, 156] on div "Đơn hàng 35 đơn Khối lượng 0 kg Số lượng 43 món Đã thu 880.000 đ Chưa thu 700.0…" at bounding box center [808, 143] width 1489 height 59
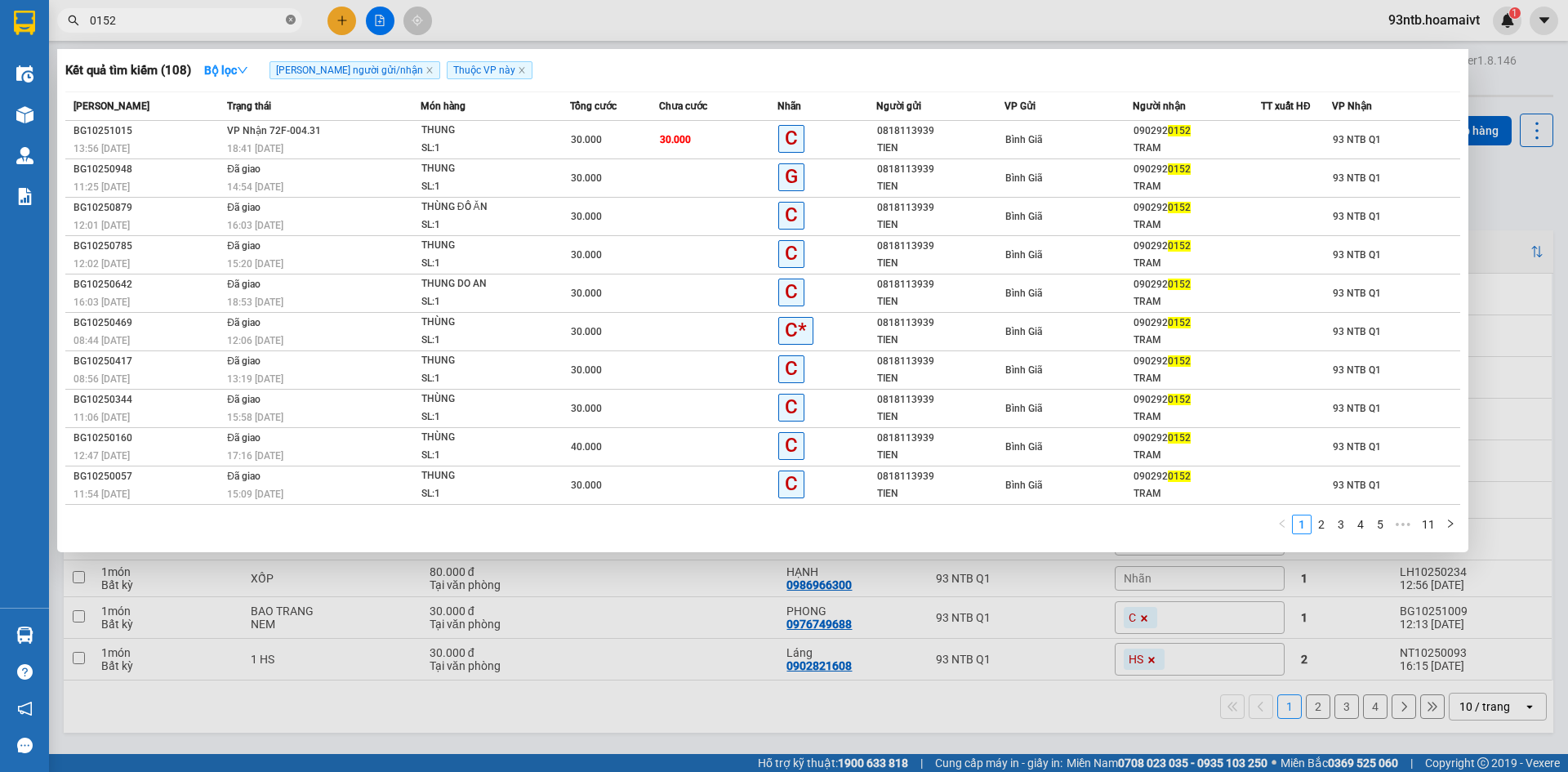
click at [290, 25] on icon "close-circle" at bounding box center [290, 19] width 10 height 10
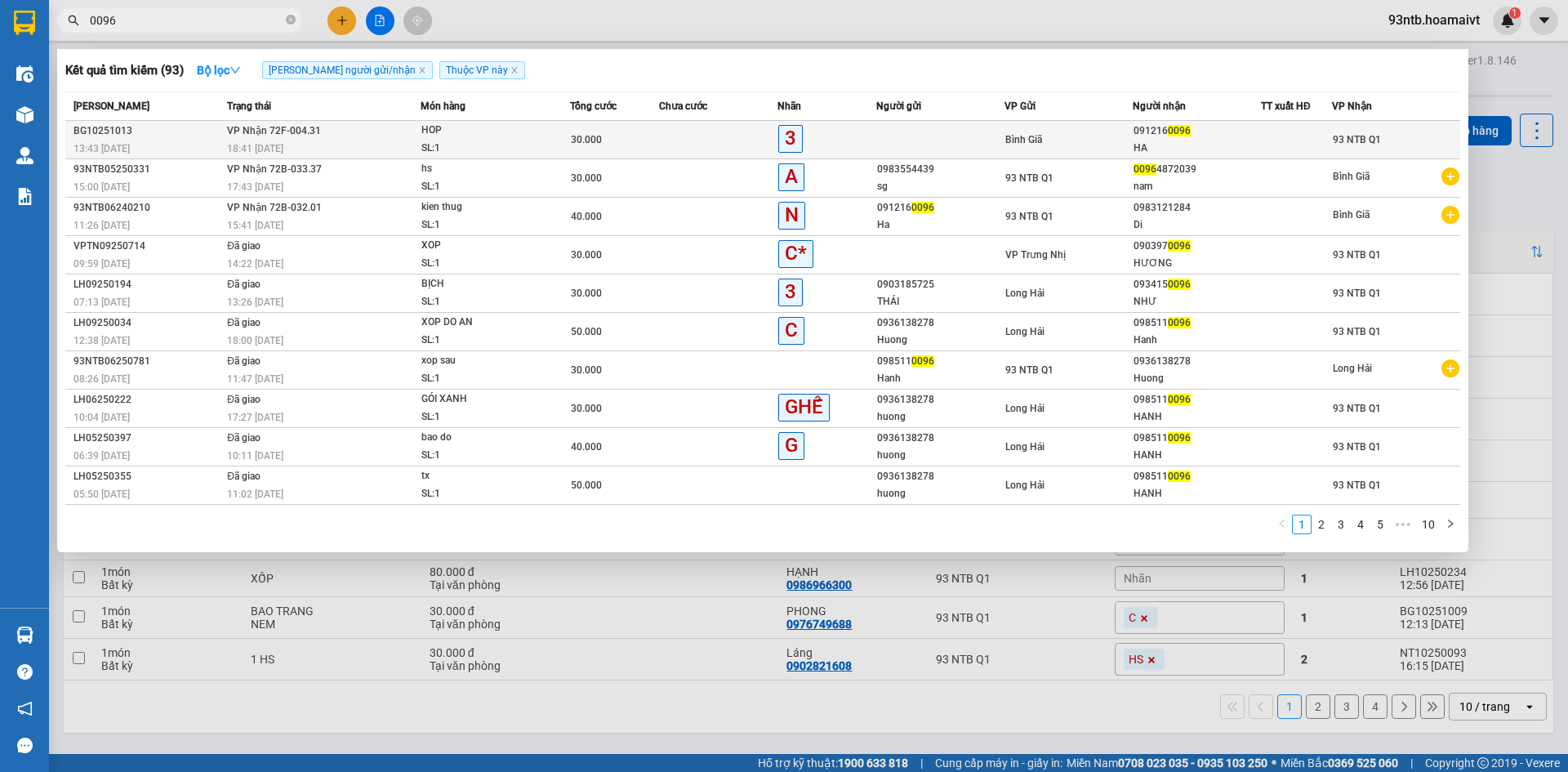
type input "0096"
click at [373, 130] on td "VP Nhận 72F-004.31 18:41 - 12/10" at bounding box center [322, 140] width 198 height 39
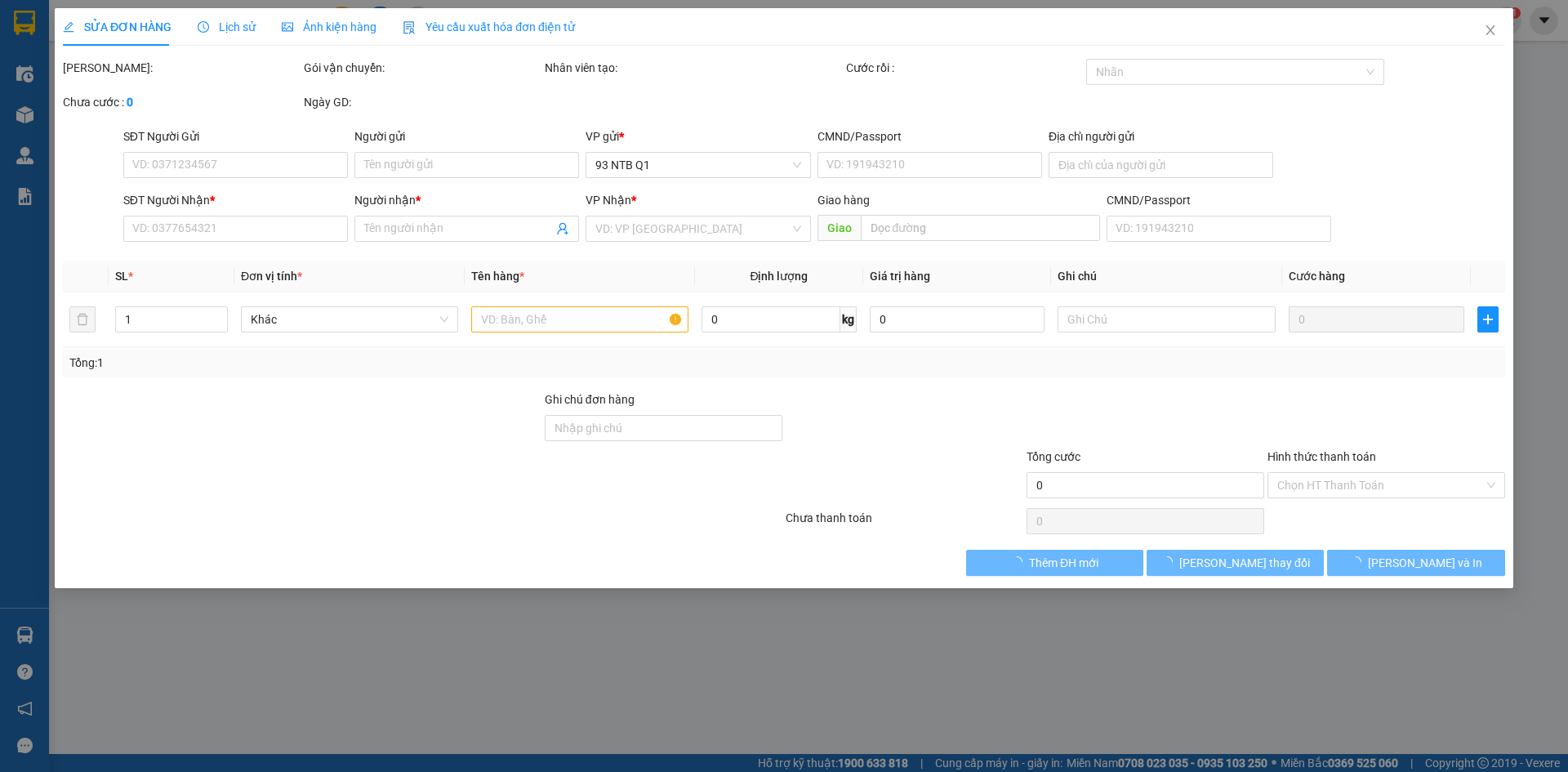
type input "0912160096"
type input "HA"
type input "30.000"
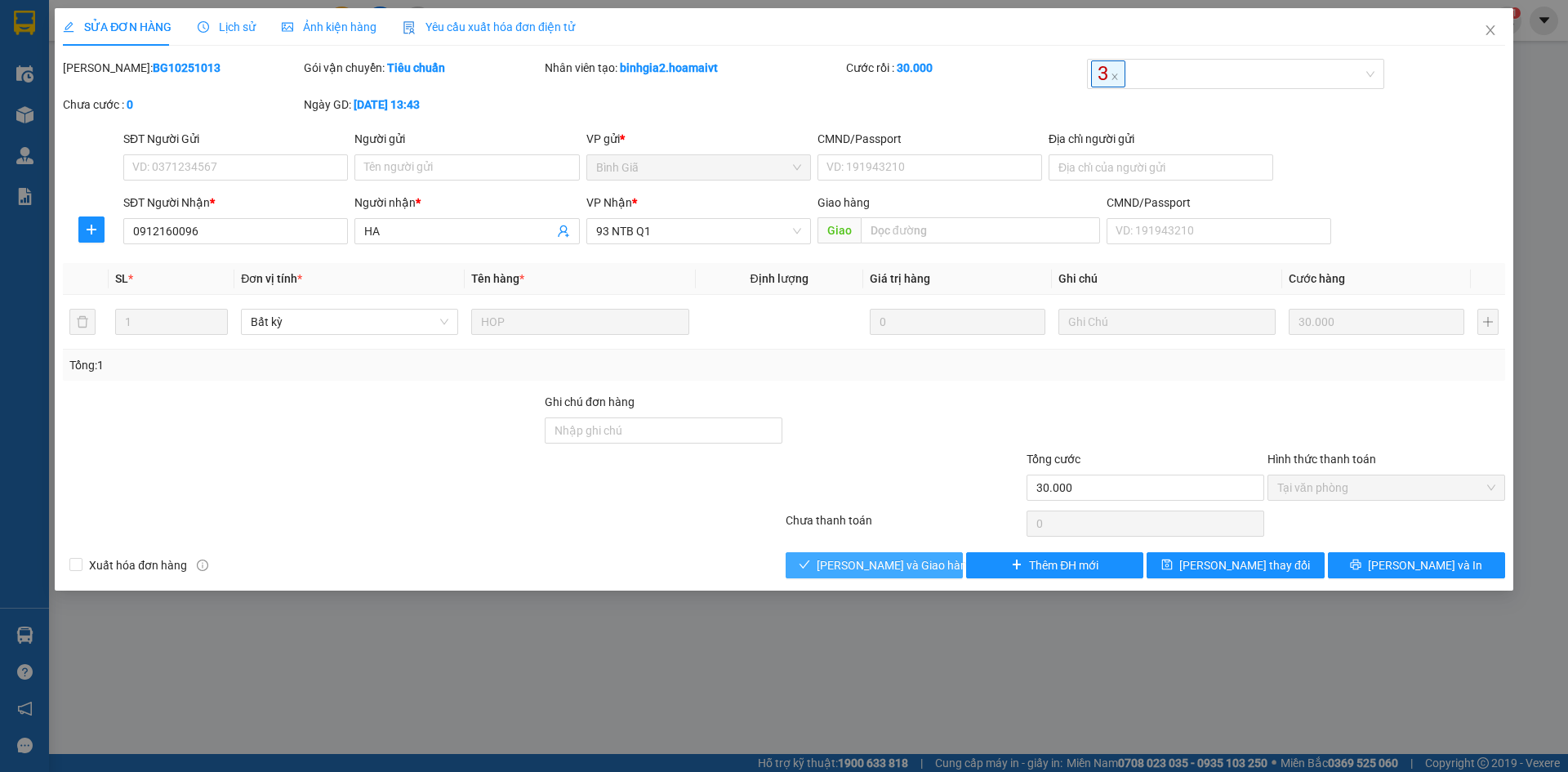
click at [859, 576] on button "[PERSON_NAME] và Giao hàng" at bounding box center [874, 565] width 178 height 26
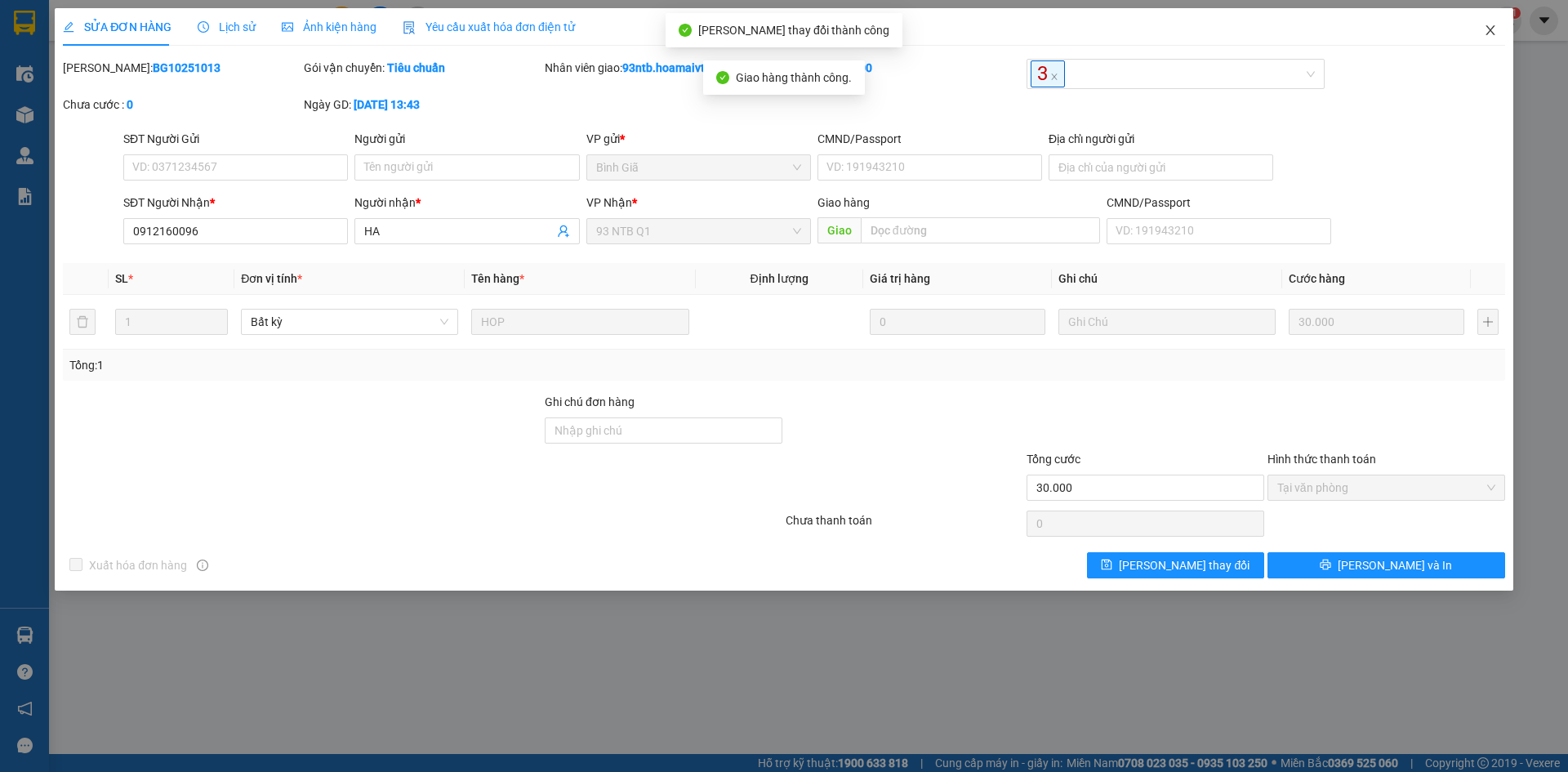
click at [1497, 37] on span "Close" at bounding box center [1490, 31] width 46 height 46
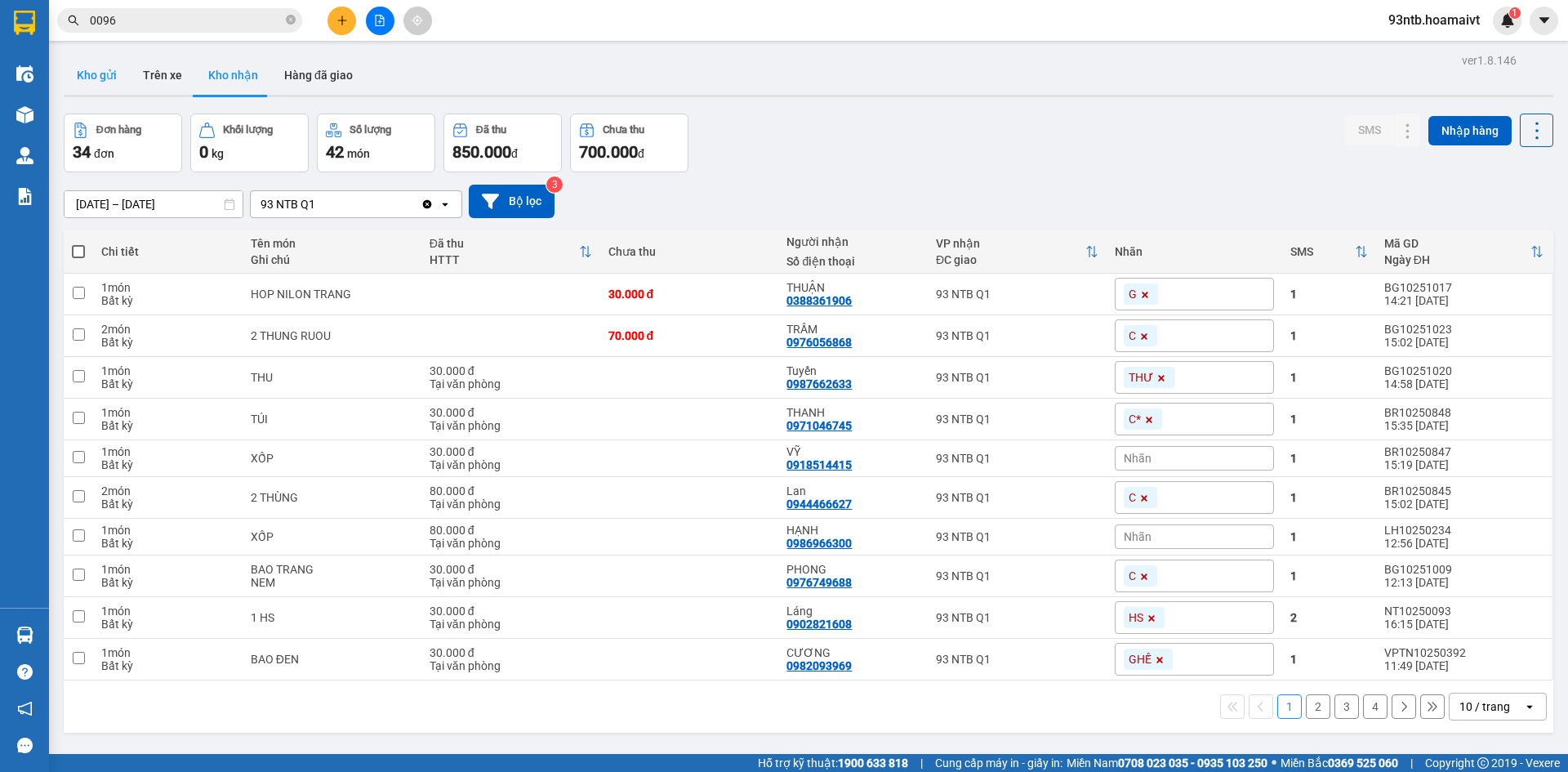
click at [90, 81] on button "Kho gửi" at bounding box center [97, 74] width 66 height 39
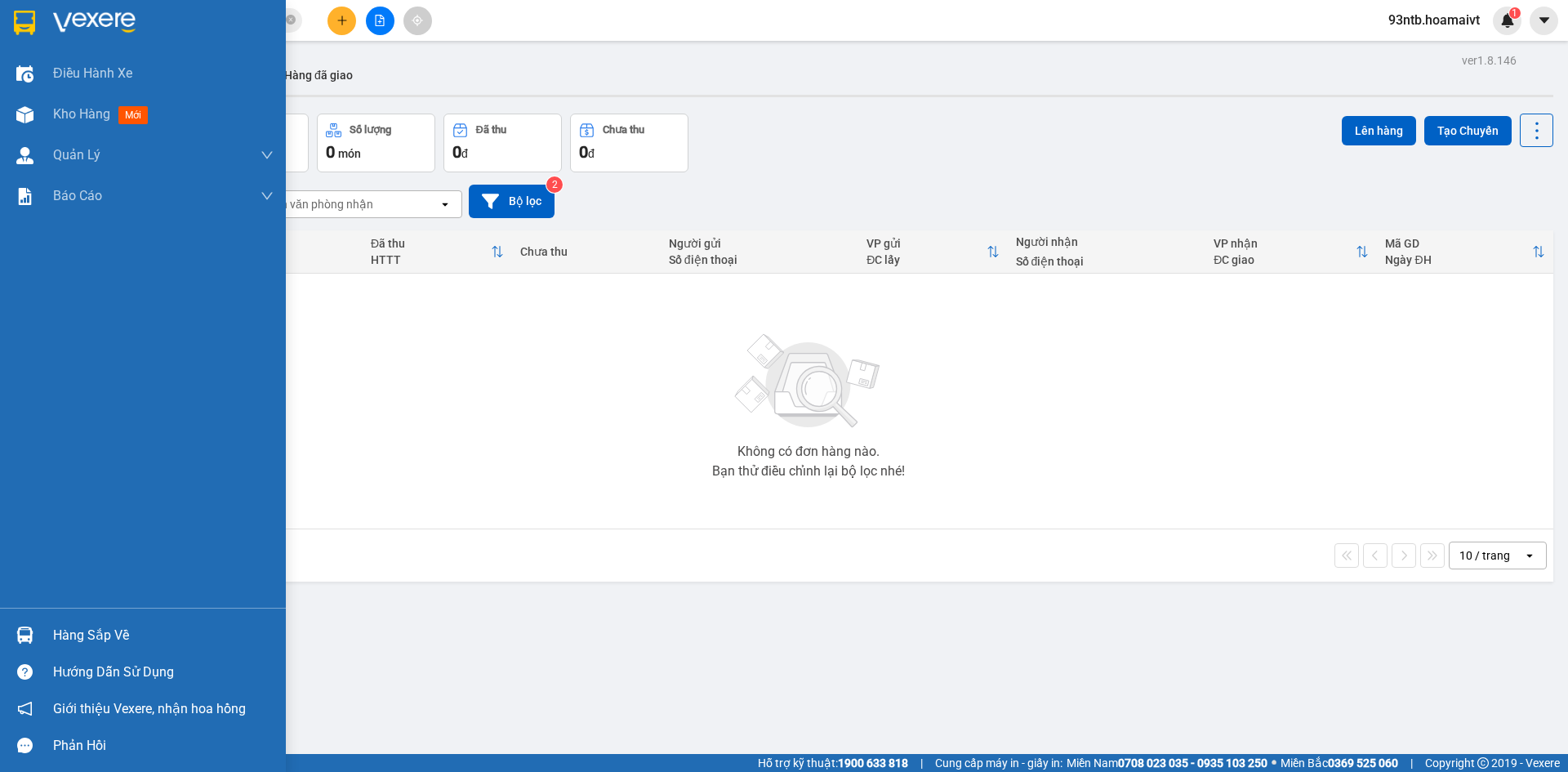
click at [29, 627] on img at bounding box center [25, 635] width 18 height 18
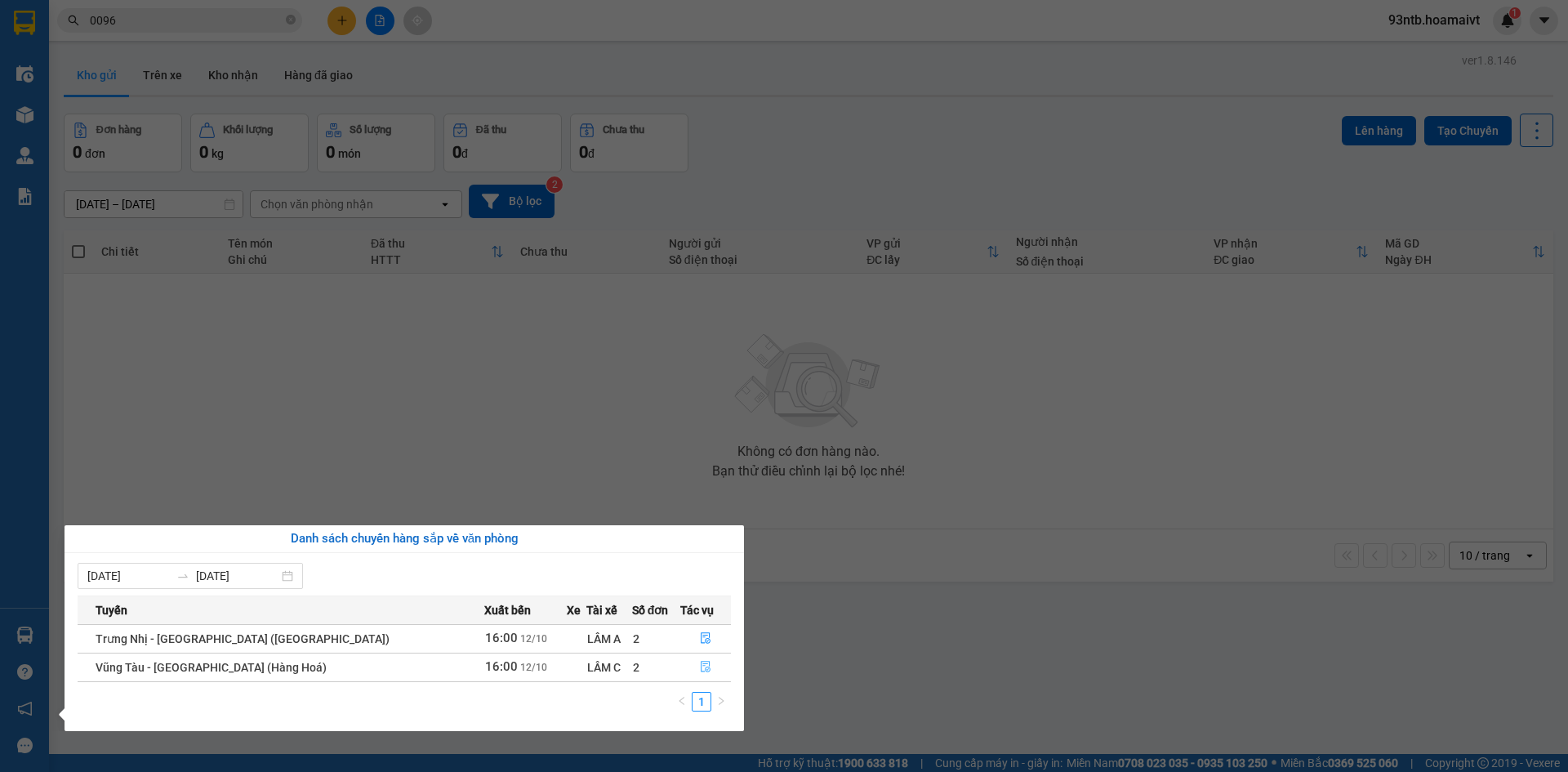
click at [701, 664] on icon "file-done" at bounding box center [705, 667] width 10 height 11
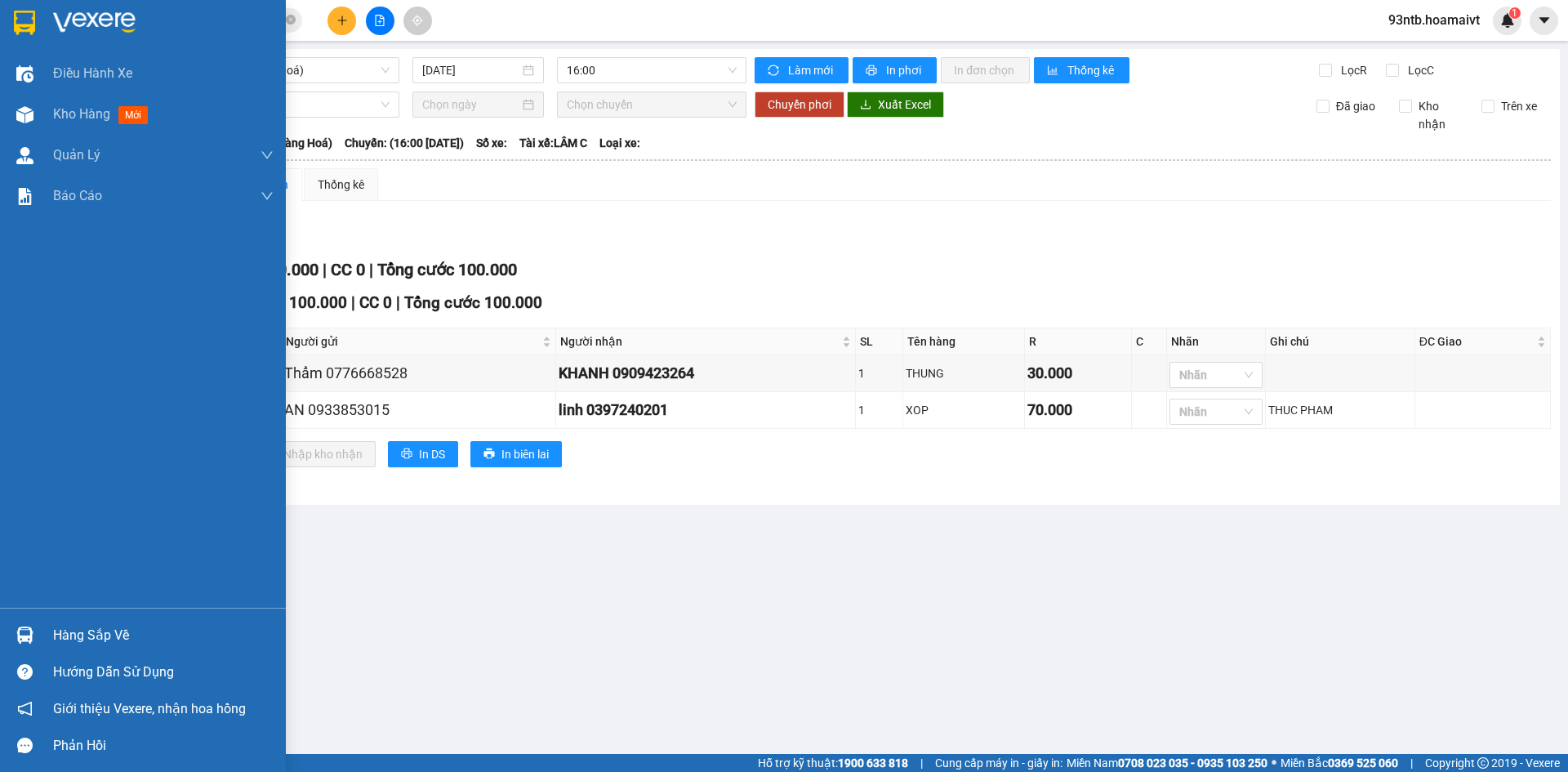
click at [25, 635] on img at bounding box center [25, 635] width 18 height 18
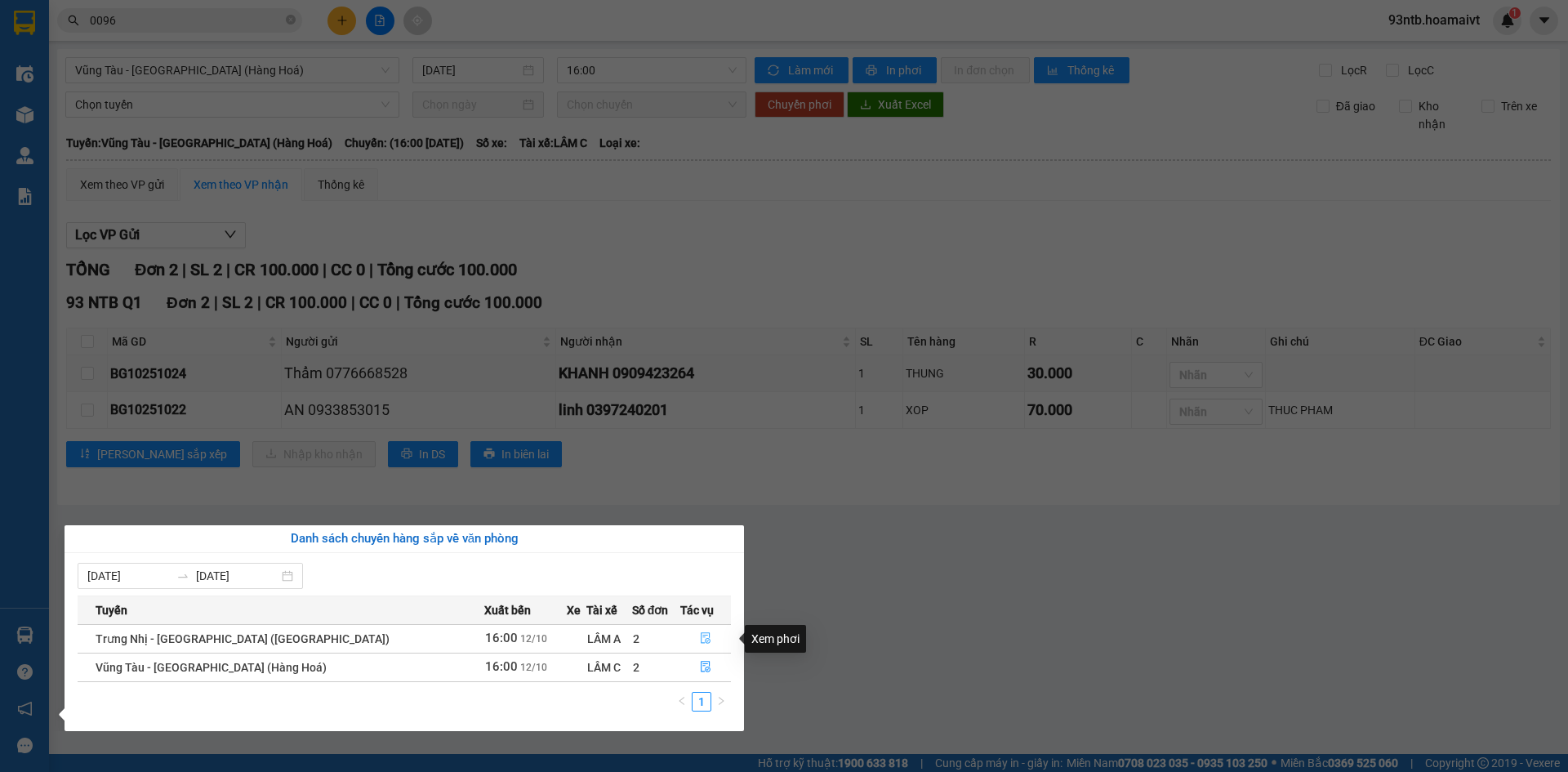
click at [700, 636] on icon "file-done" at bounding box center [705, 637] width 11 height 11
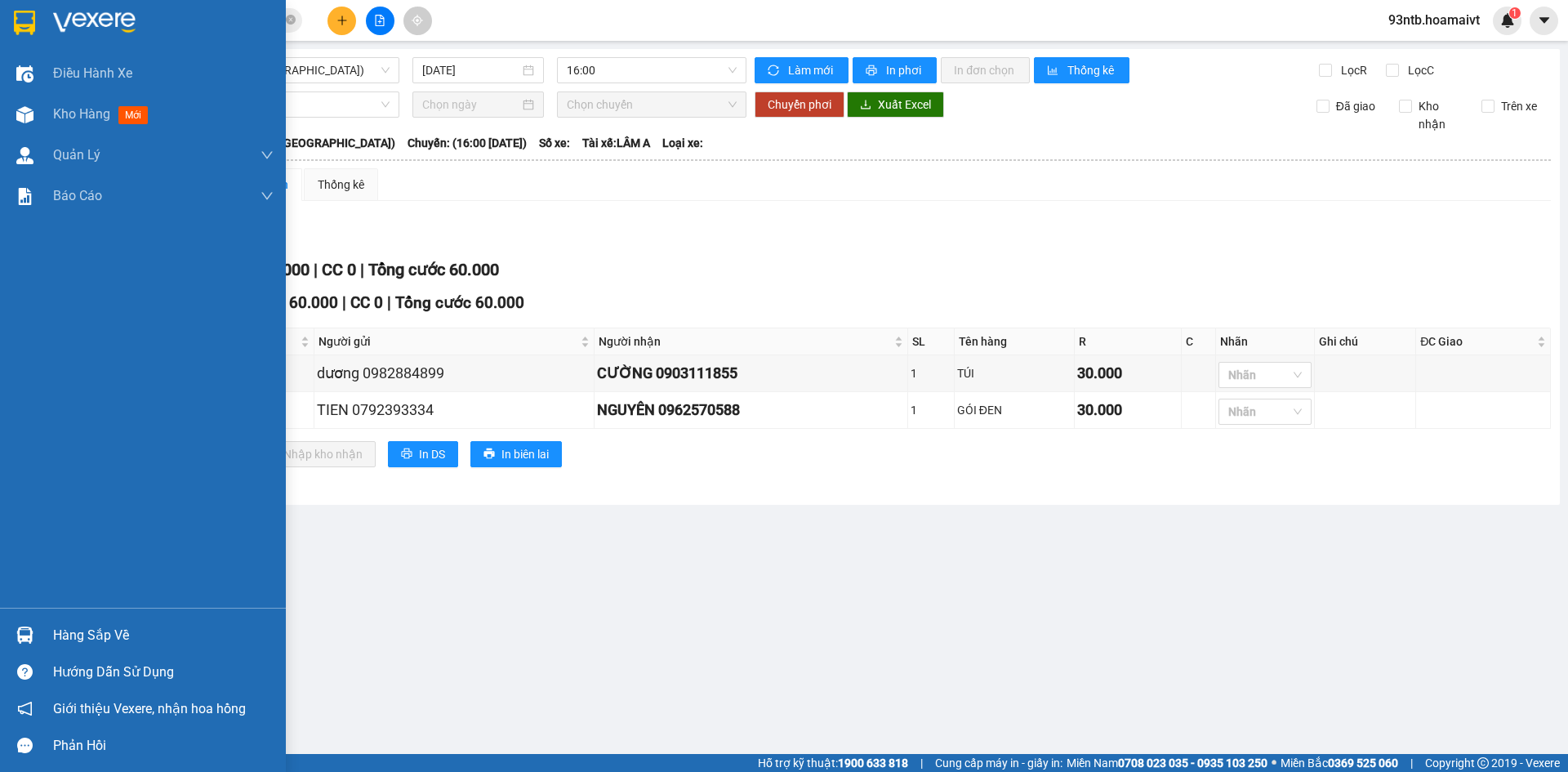
click at [31, 625] on div at bounding box center [24, 635] width 29 height 29
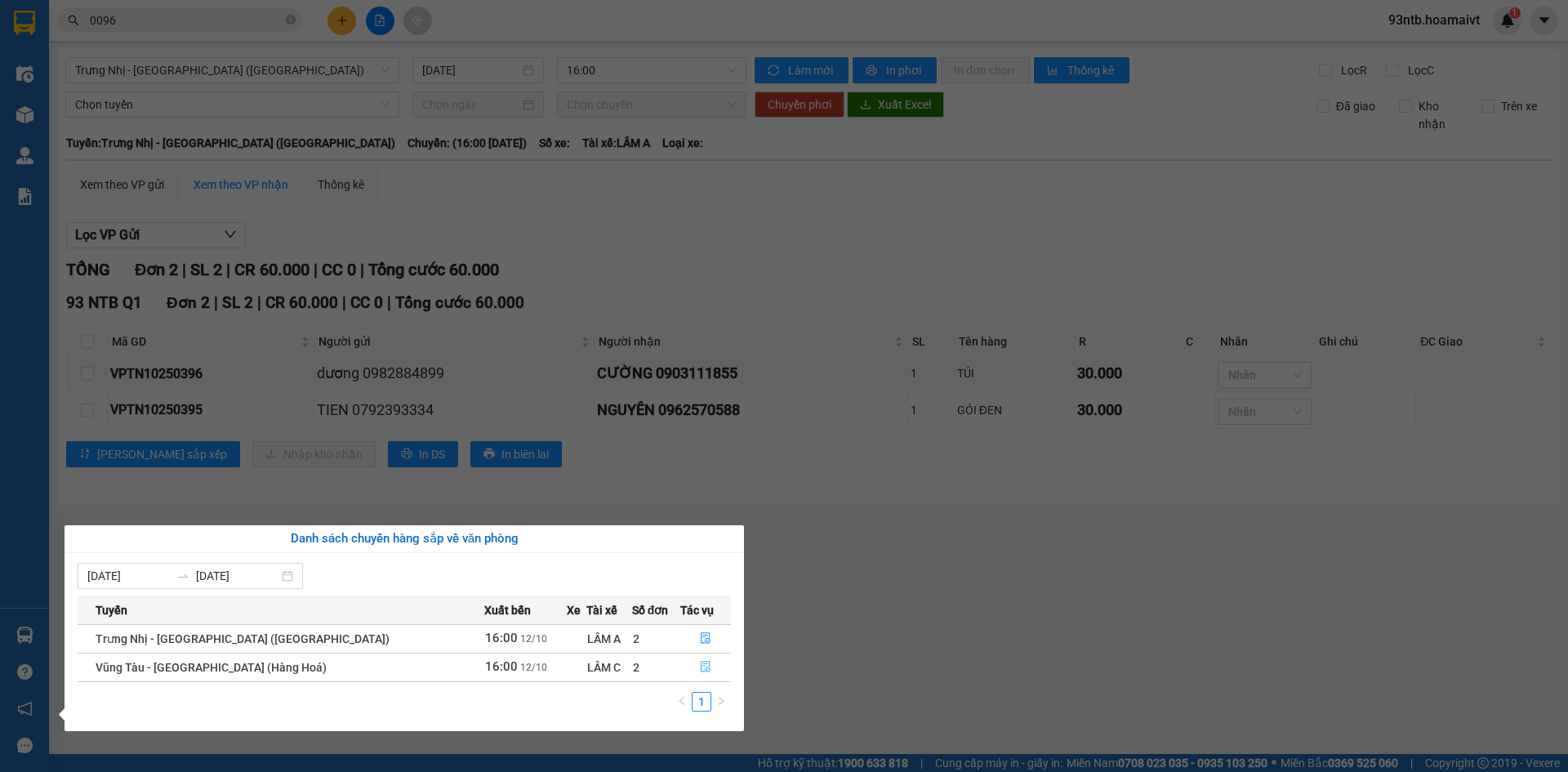
click at [701, 668] on icon "file-done" at bounding box center [705, 667] width 10 height 11
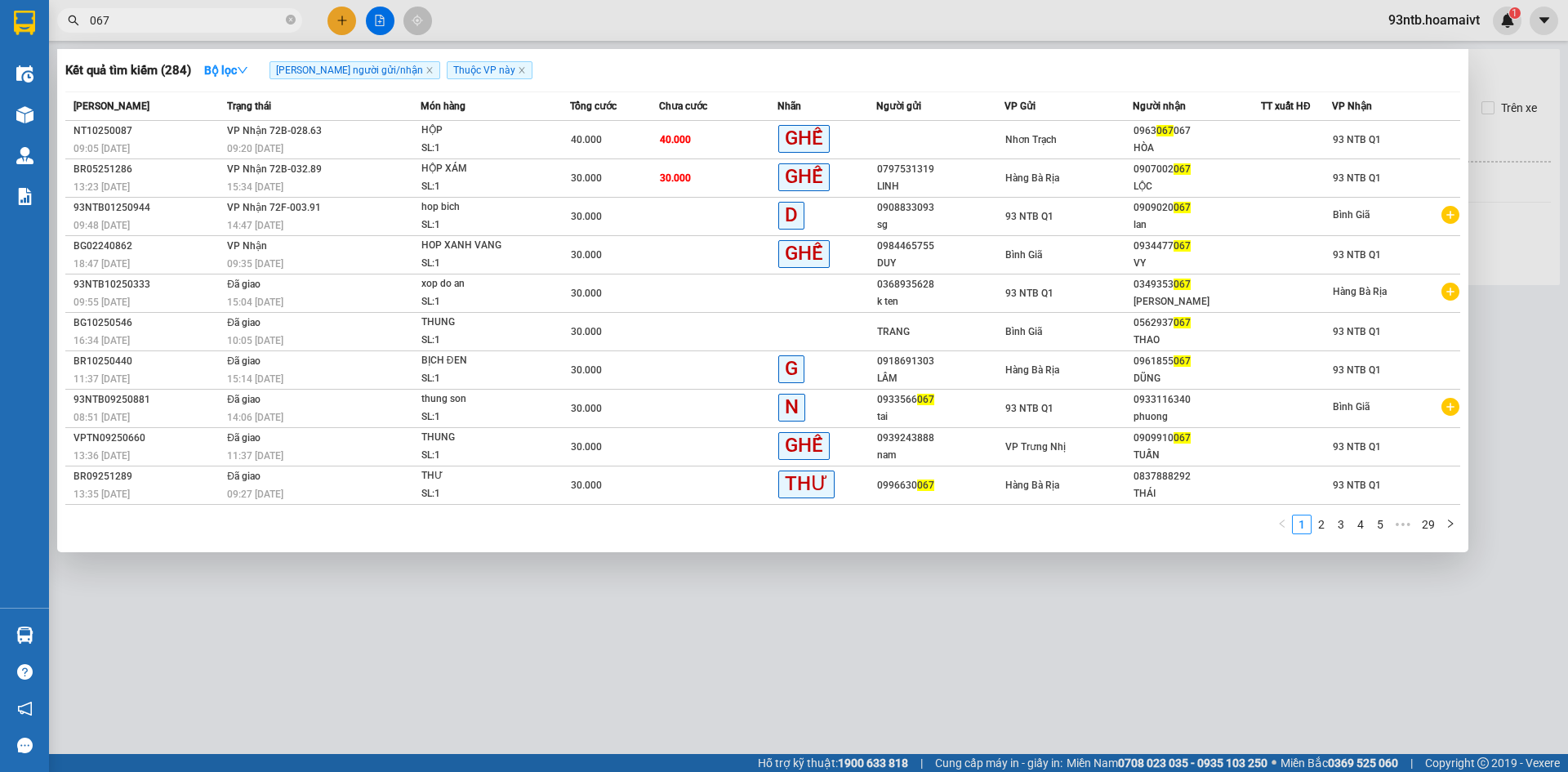
click at [194, 30] on span "067" at bounding box center [179, 20] width 245 height 25
click at [194, 20] on input "067" at bounding box center [186, 20] width 192 height 18
type input "0"
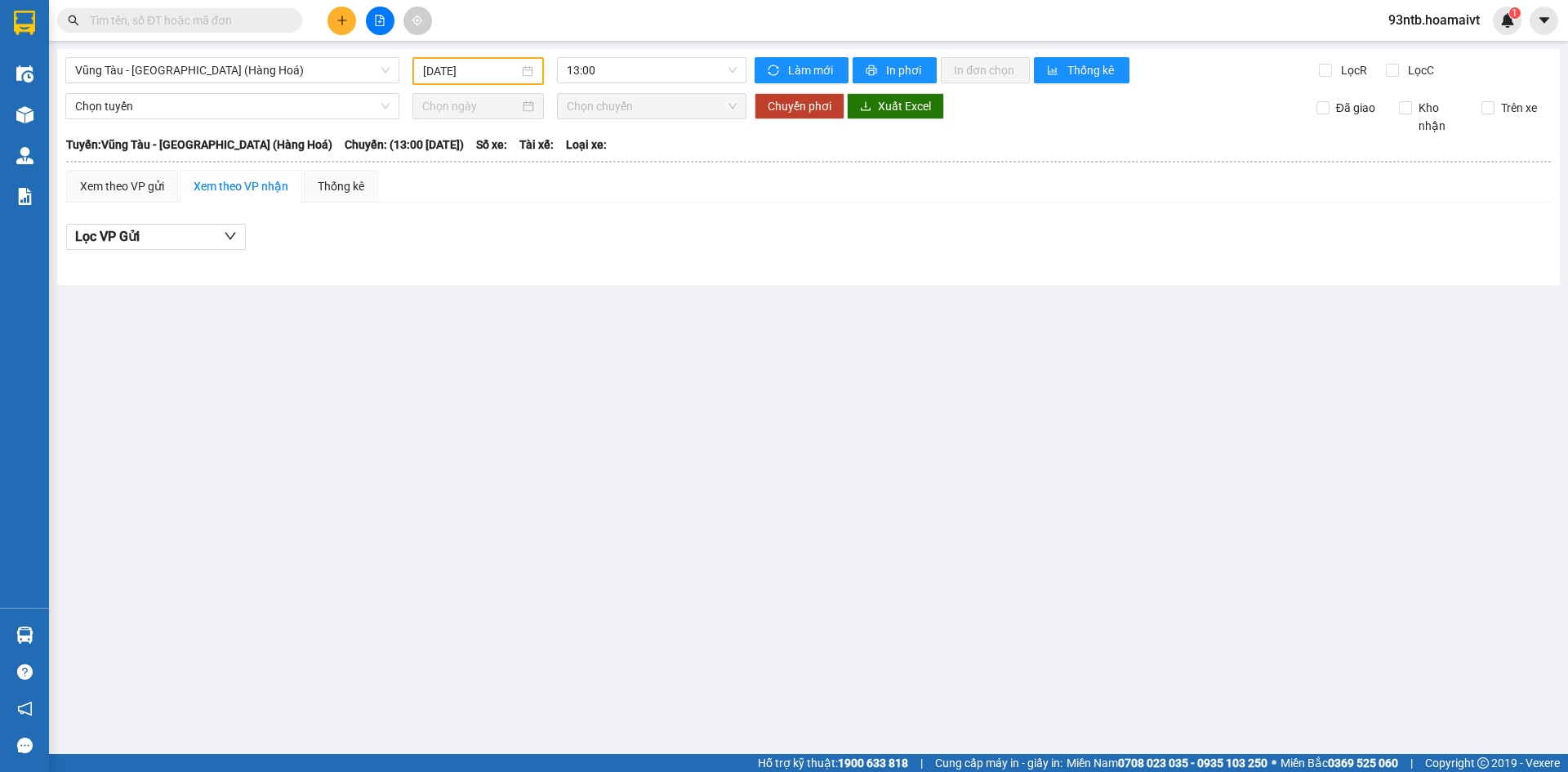
click at [194, 20] on input "text" at bounding box center [186, 20] width 192 height 18
click at [200, 26] on input "text" at bounding box center [186, 20] width 192 height 18
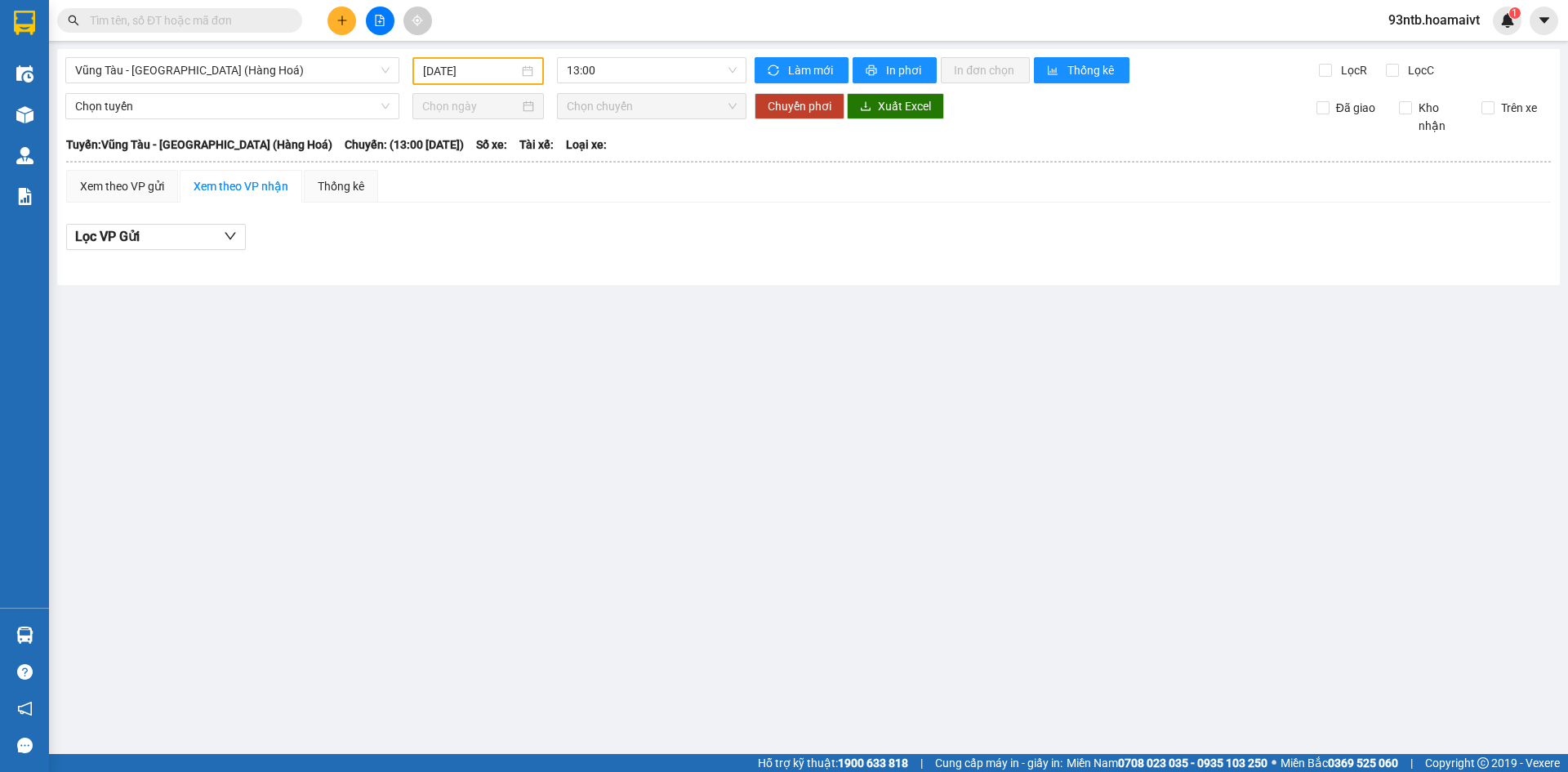
click at [200, 26] on input "text" at bounding box center [186, 20] width 192 height 18
click at [178, 4] on div "Kết quả tìm kiếm ( 284 ) Bộ lọc Tìm người gửi/nhận Thuộc VP này Mã ĐH Trạng thá…" at bounding box center [784, 20] width 1568 height 41
click at [178, 6] on div "Kết quả tìm kiếm ( 284 ) Bộ lọc Tìm người gửi/nhận Thuộc VP này Mã ĐH Trạng thá…" at bounding box center [784, 20] width 1568 height 41
click at [181, 19] on input "text" at bounding box center [186, 20] width 192 height 18
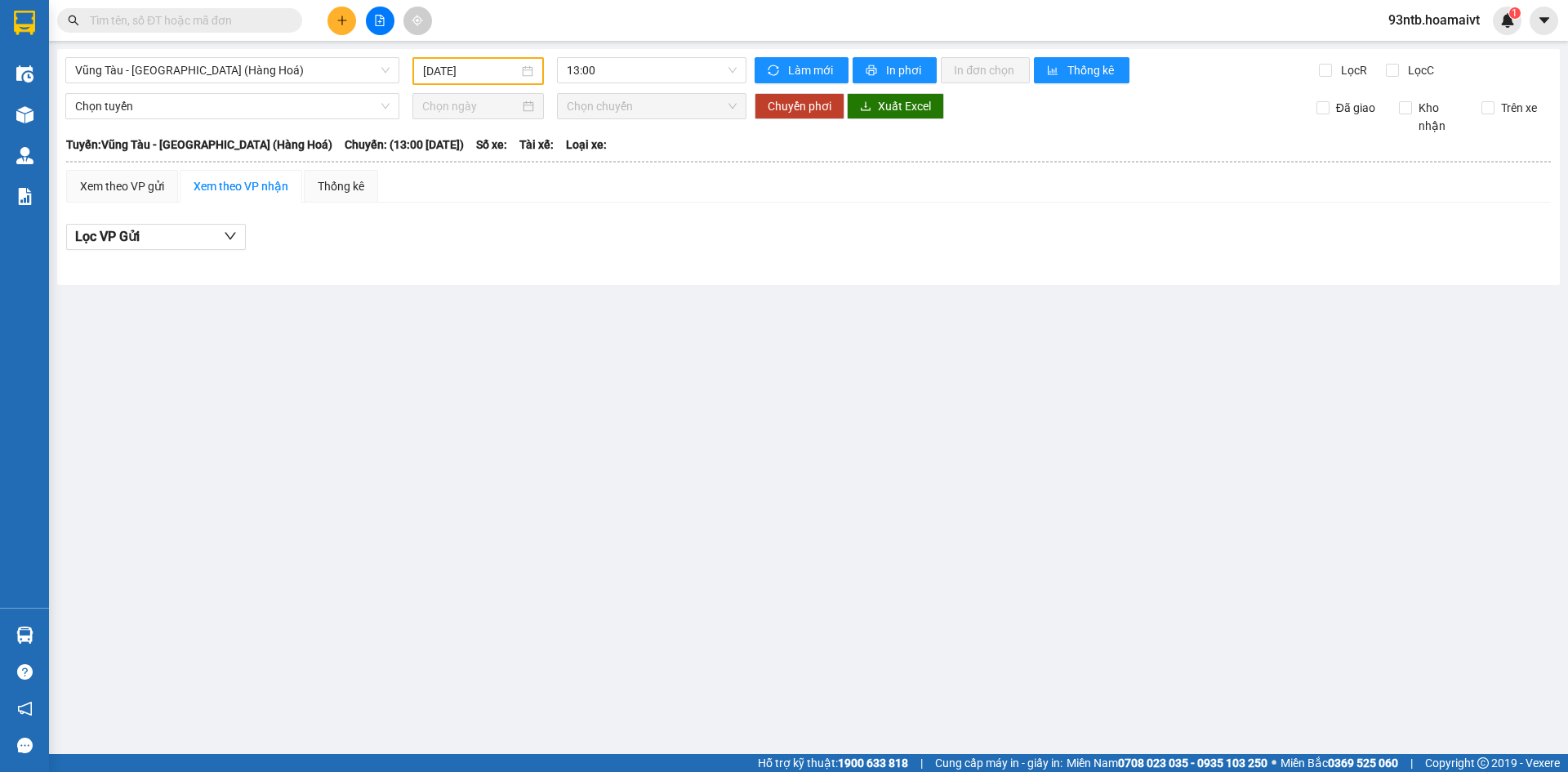
click at [182, 21] on input "text" at bounding box center [186, 20] width 192 height 18
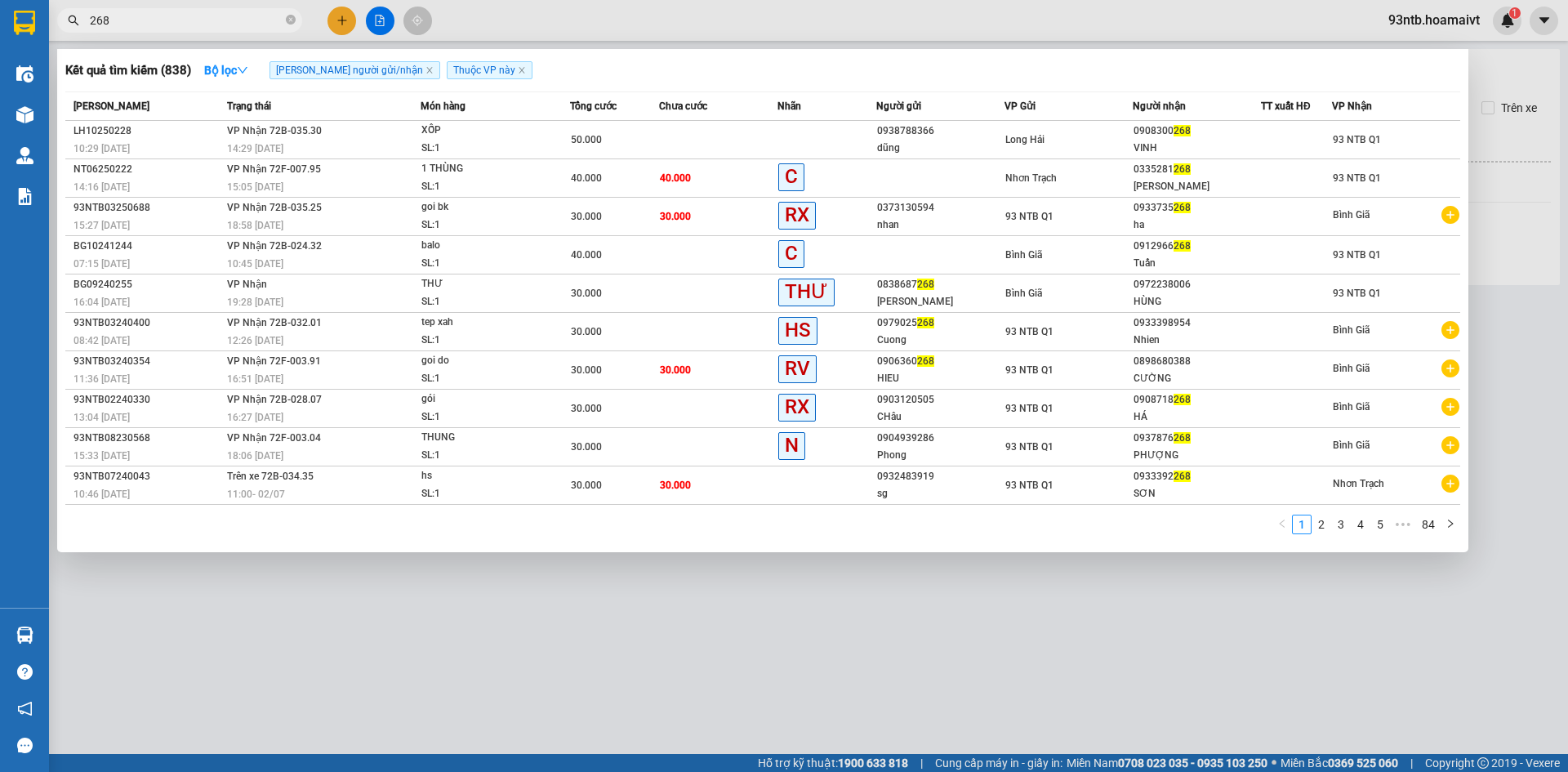
type input "268"
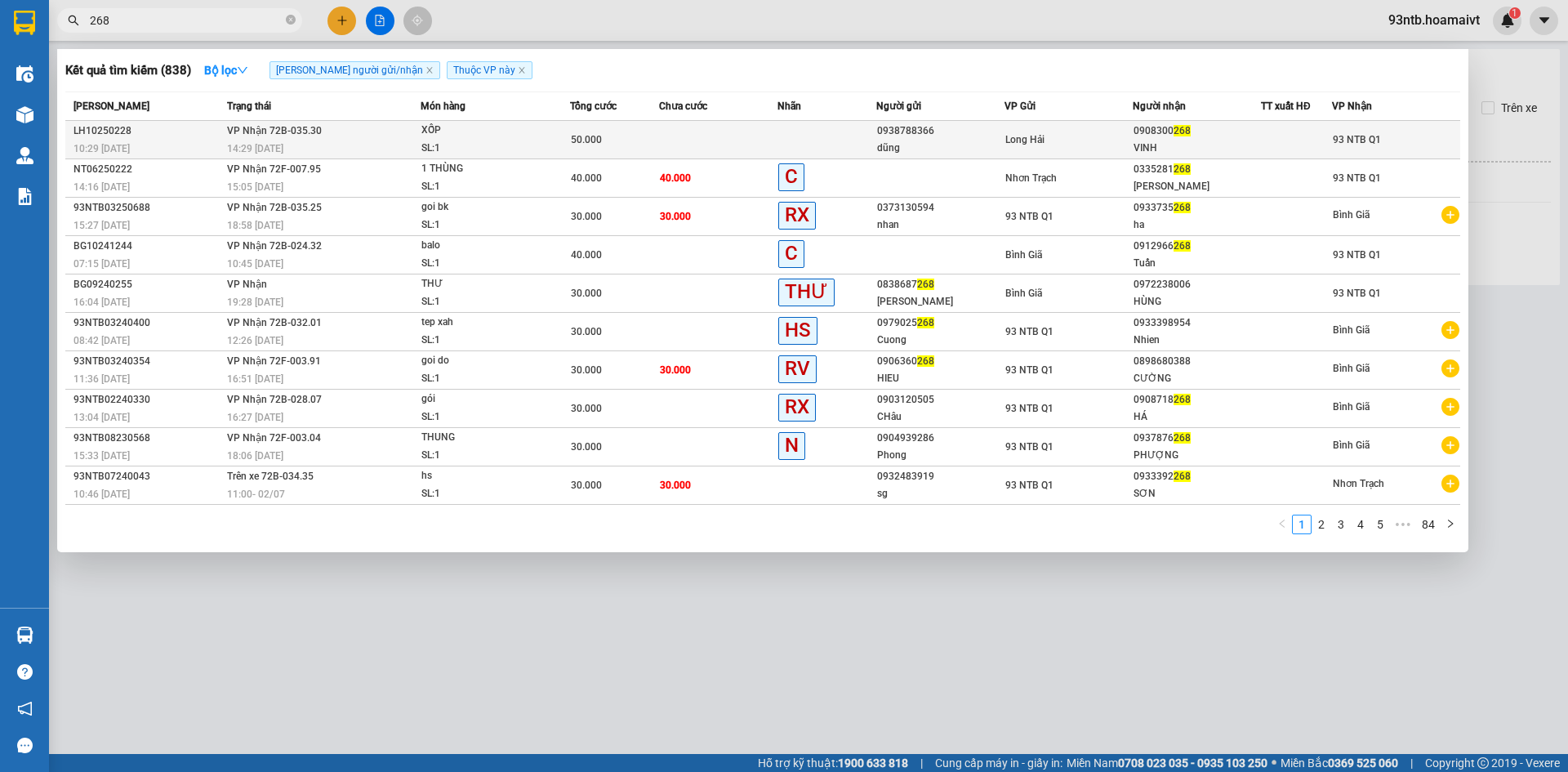
click at [1359, 138] on span "93 NTB Q1" at bounding box center [1356, 139] width 48 height 11
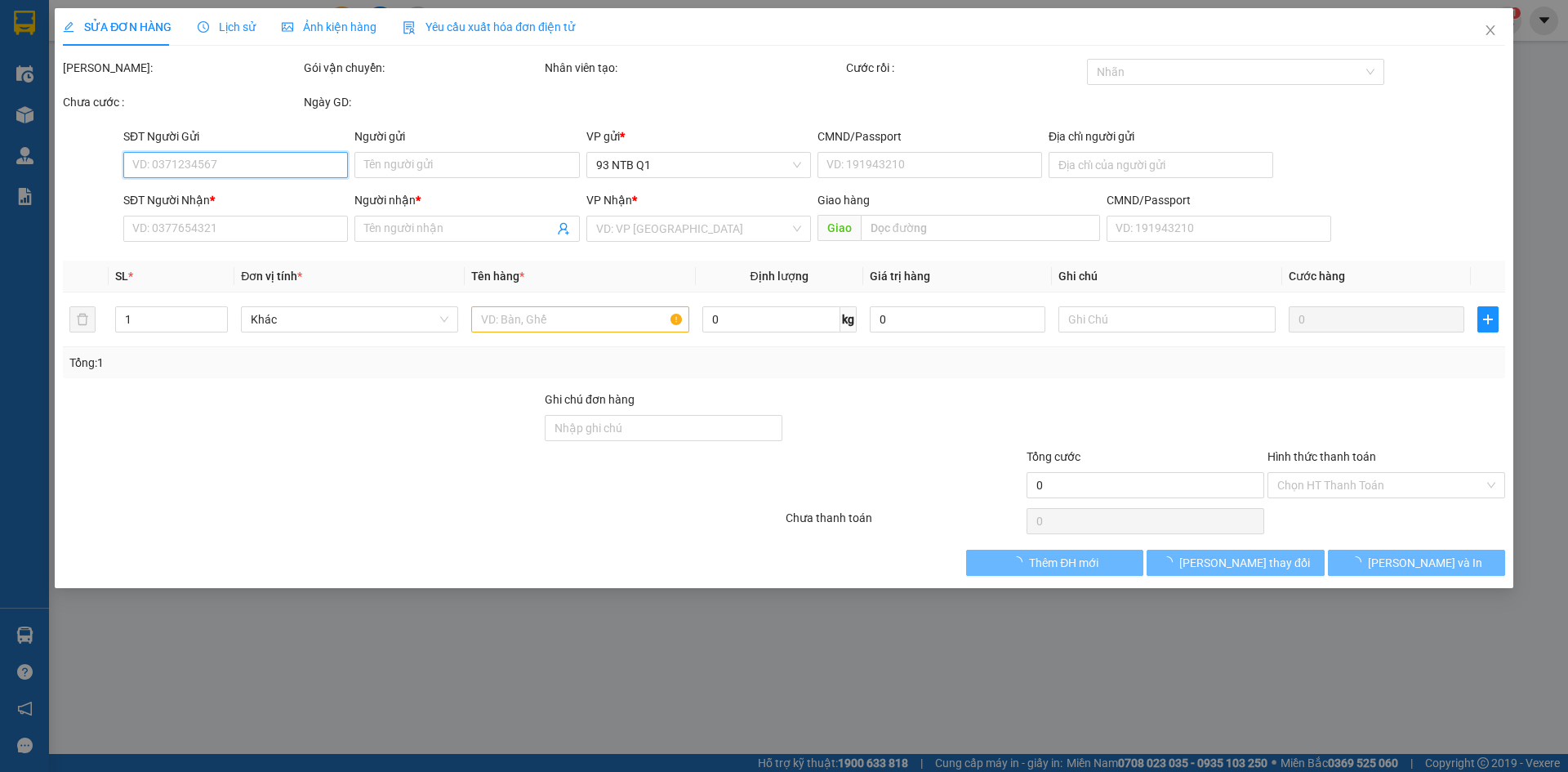
type input "0938788366"
type input "dũng"
type input "0908300268"
type input "VINH"
type input "50.000"
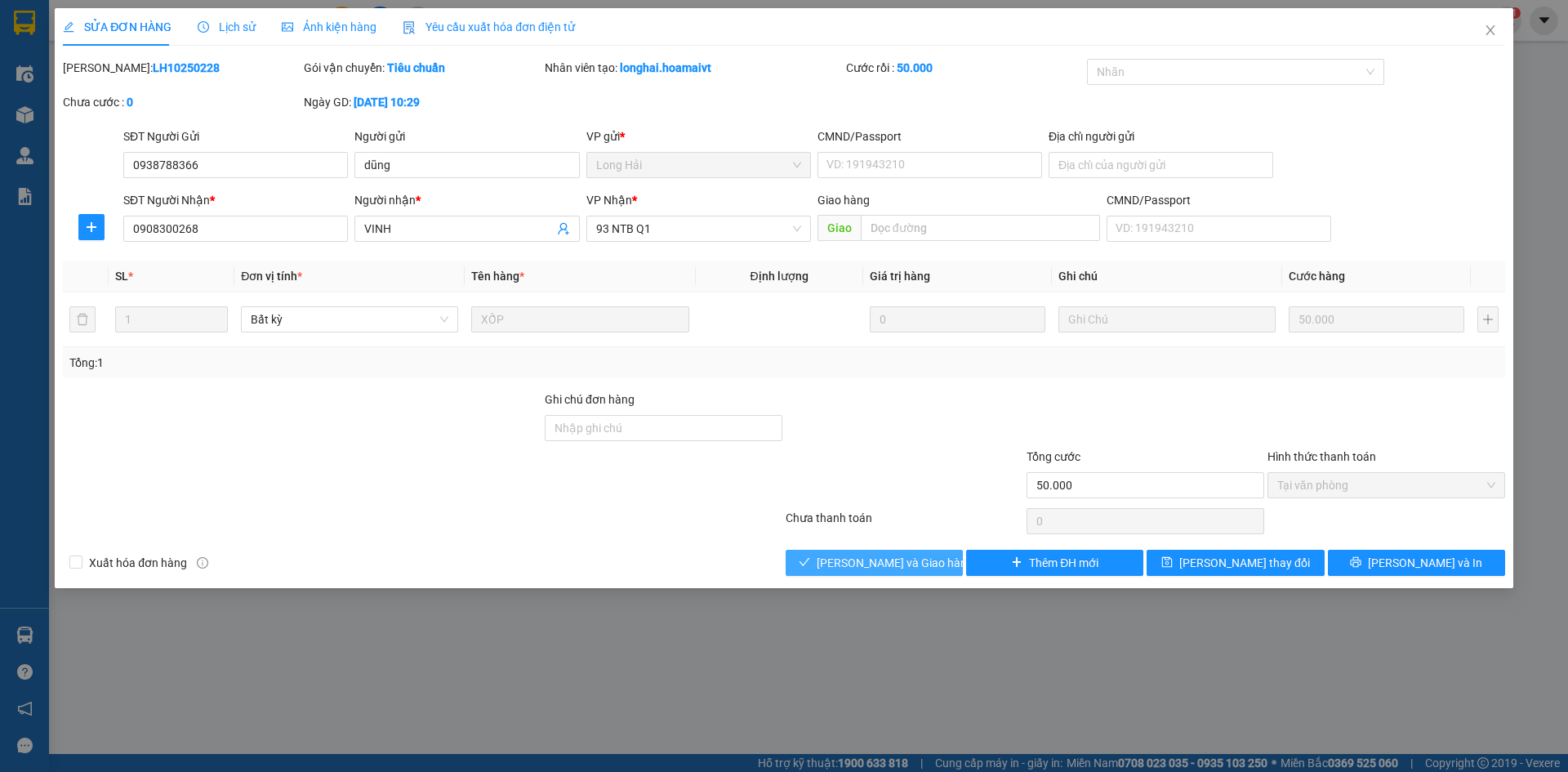
click at [923, 568] on span "[PERSON_NAME] và Giao hàng" at bounding box center [894, 563] width 157 height 18
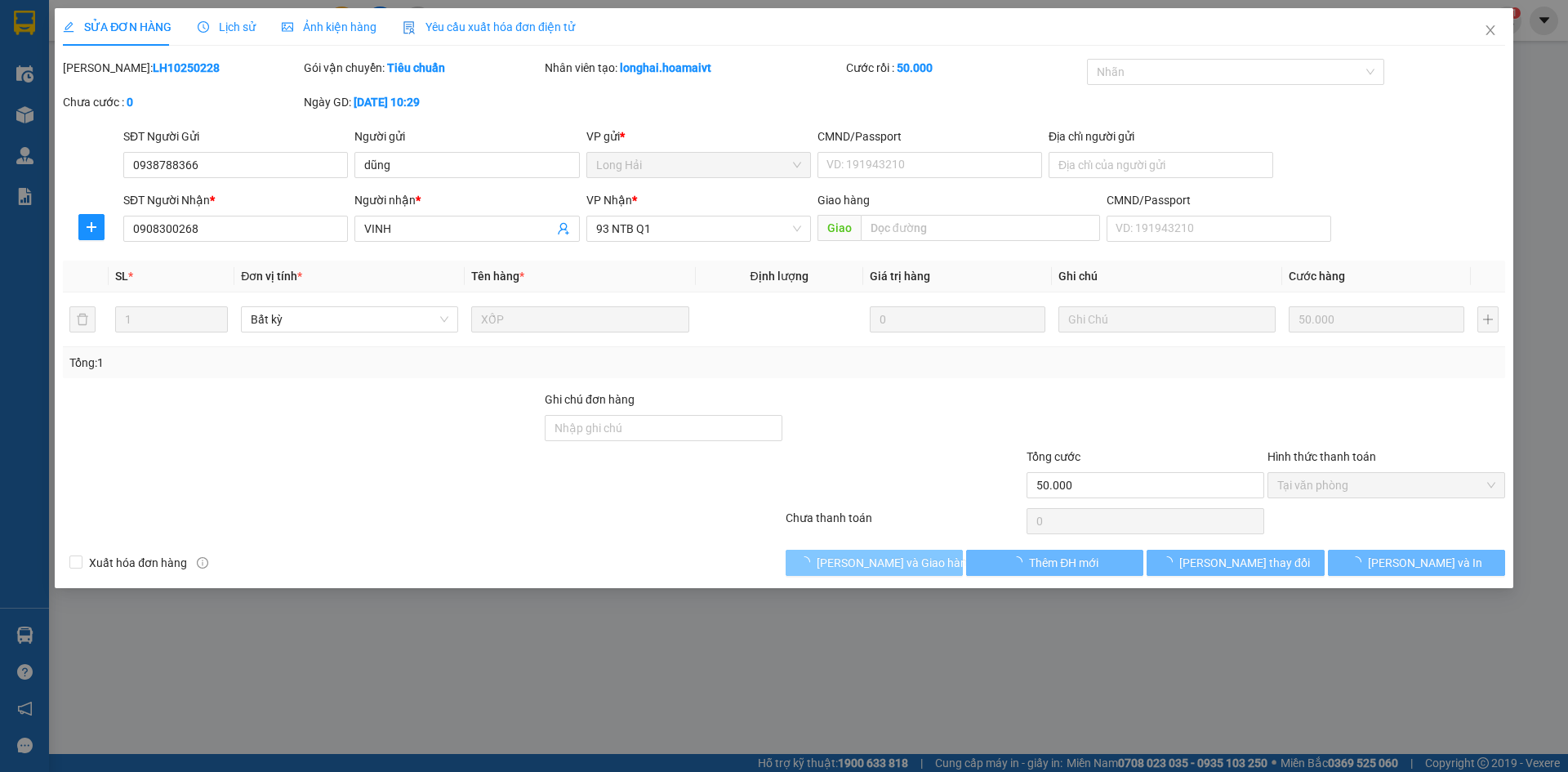
click at [923, 568] on span "[PERSON_NAME] và Giao hàng" at bounding box center [894, 563] width 157 height 18
click at [923, 568] on span "[PERSON_NAME] và [PERSON_NAME] hàng" at bounding box center [894, 563] width 157 height 18
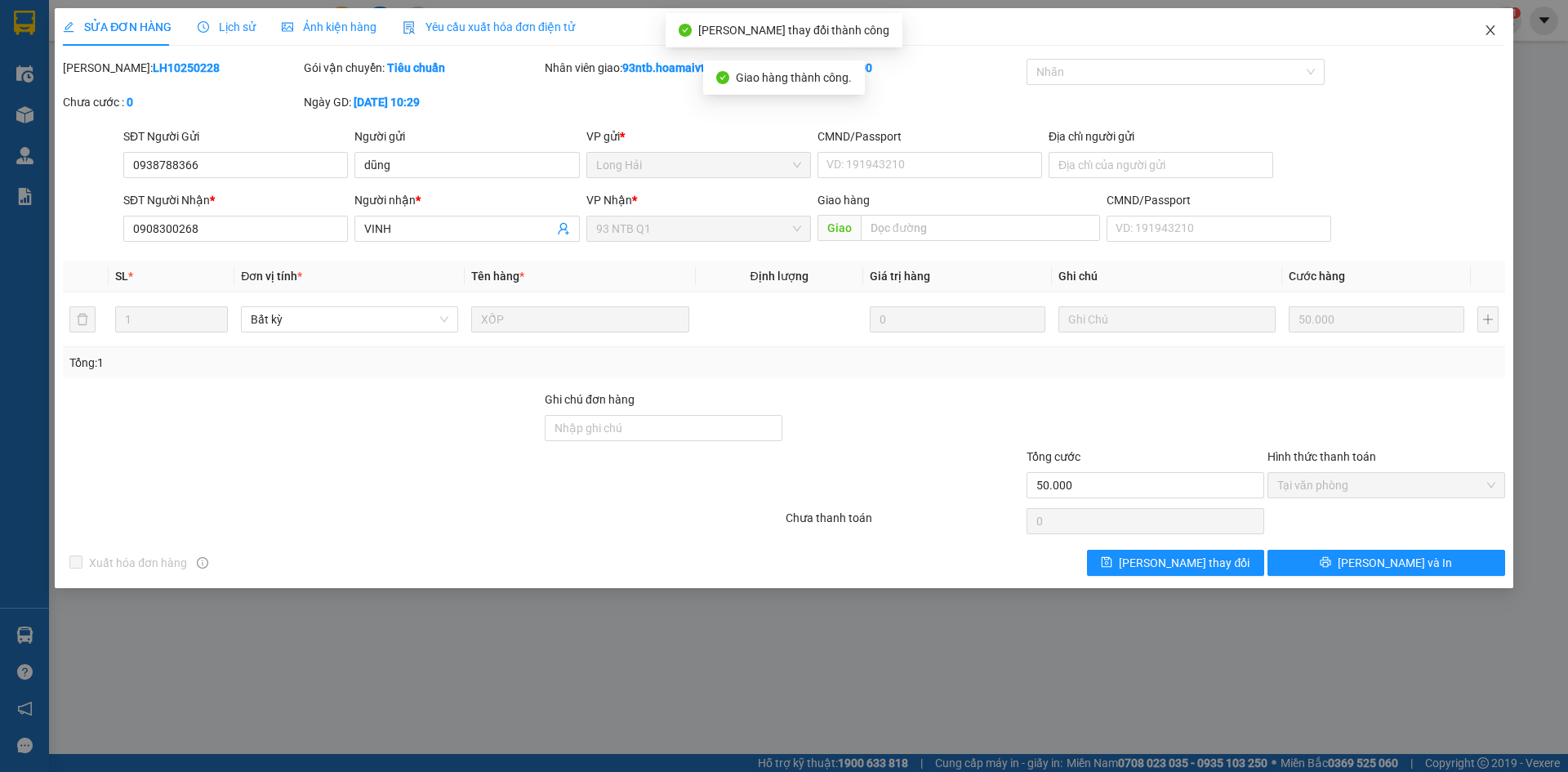
click at [1487, 27] on icon "close" at bounding box center [1490, 30] width 9 height 10
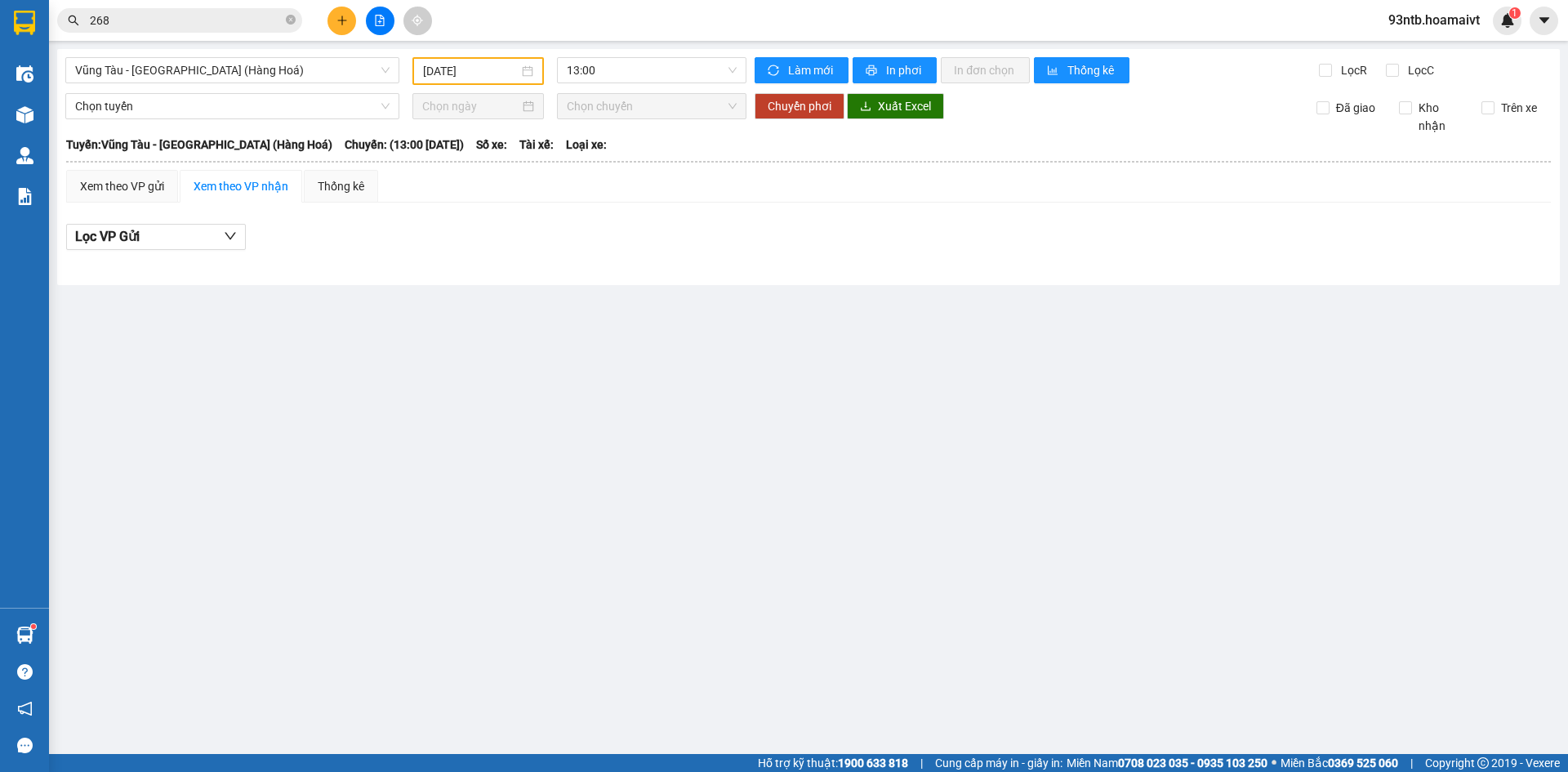
drag, startPoint x: 270, startPoint y: 31, endPoint x: 255, endPoint y: 31, distance: 15.0
click at [266, 31] on span "268" at bounding box center [179, 20] width 245 height 25
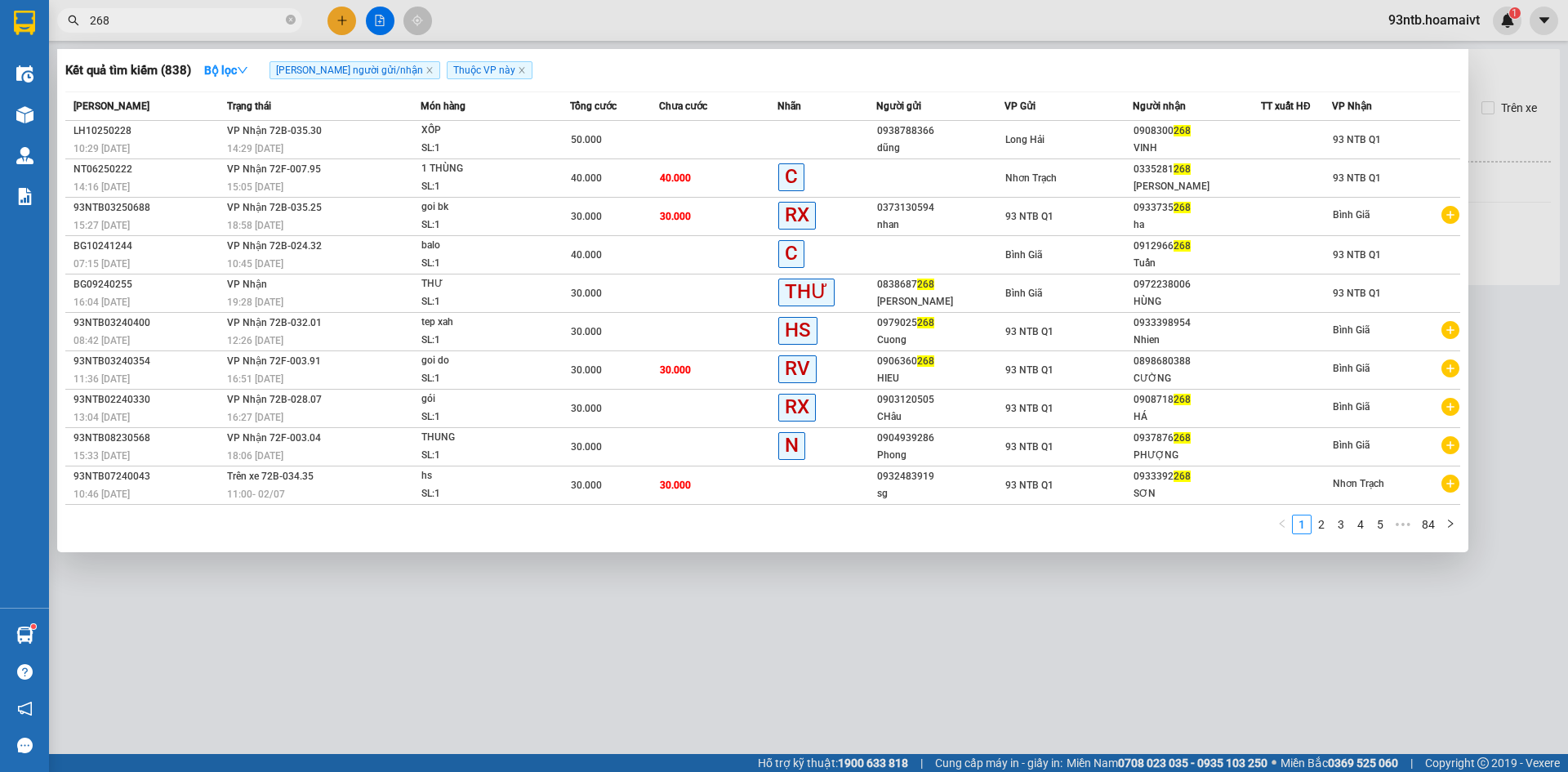
click at [247, 31] on span "268" at bounding box center [179, 20] width 245 height 25
click at [234, 18] on input "268" at bounding box center [186, 20] width 192 height 18
type input "2"
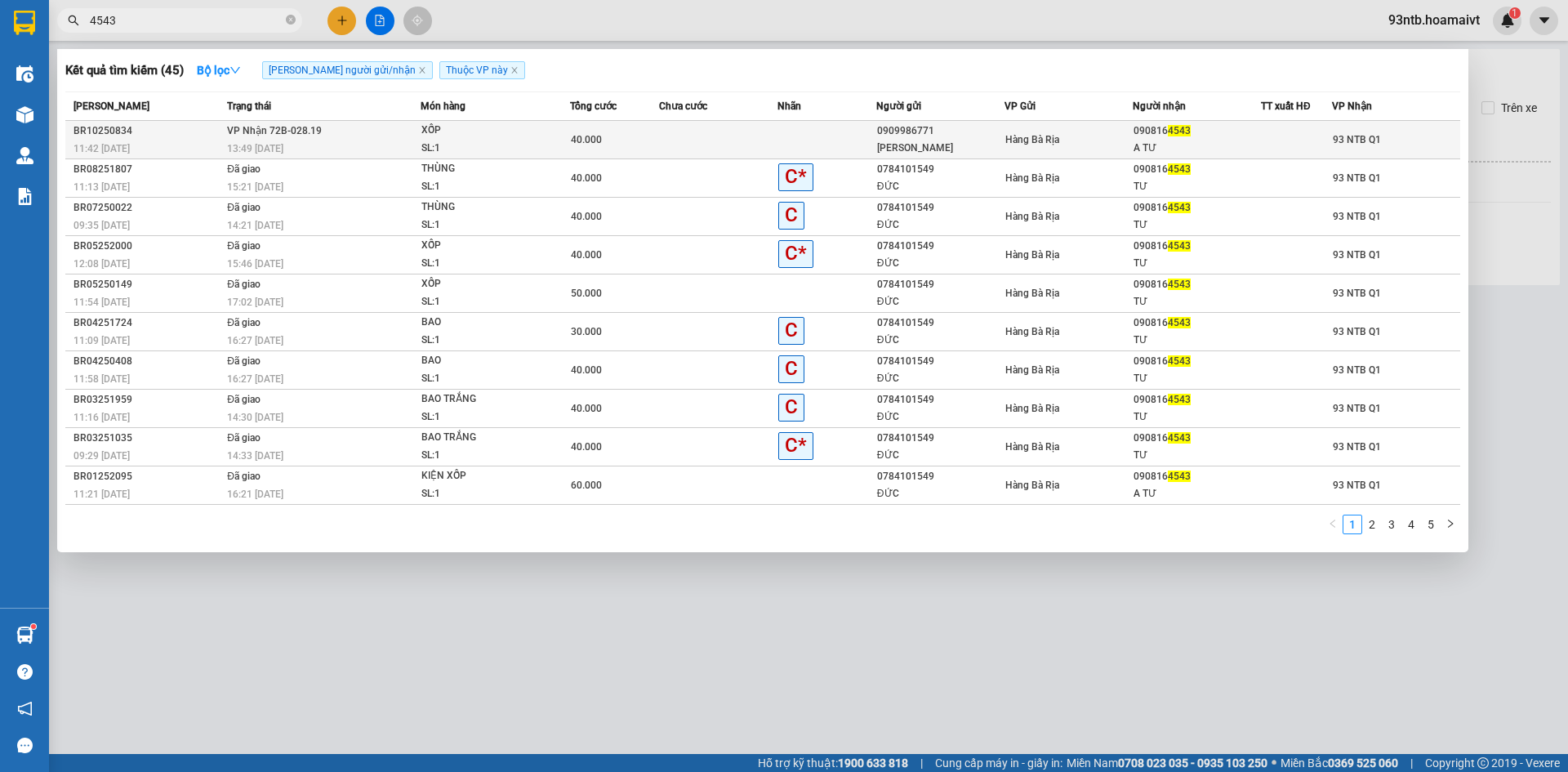
type input "4543"
click at [1223, 136] on div "090816 4543" at bounding box center [1196, 131] width 127 height 18
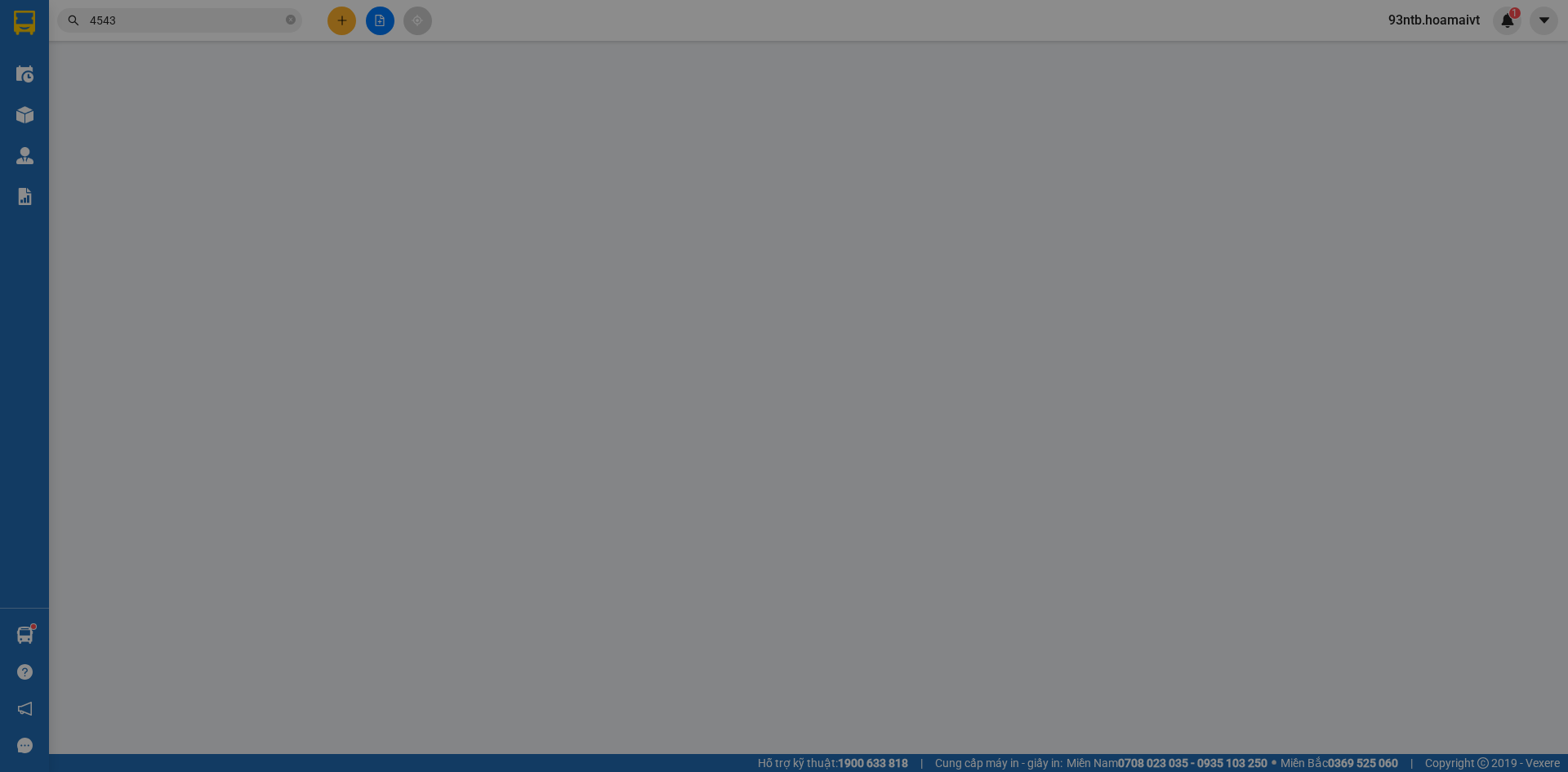
type input "0909986771"
type input "Văn Anh"
type input "0908164543"
type input "A TƯ"
type input "40.000"
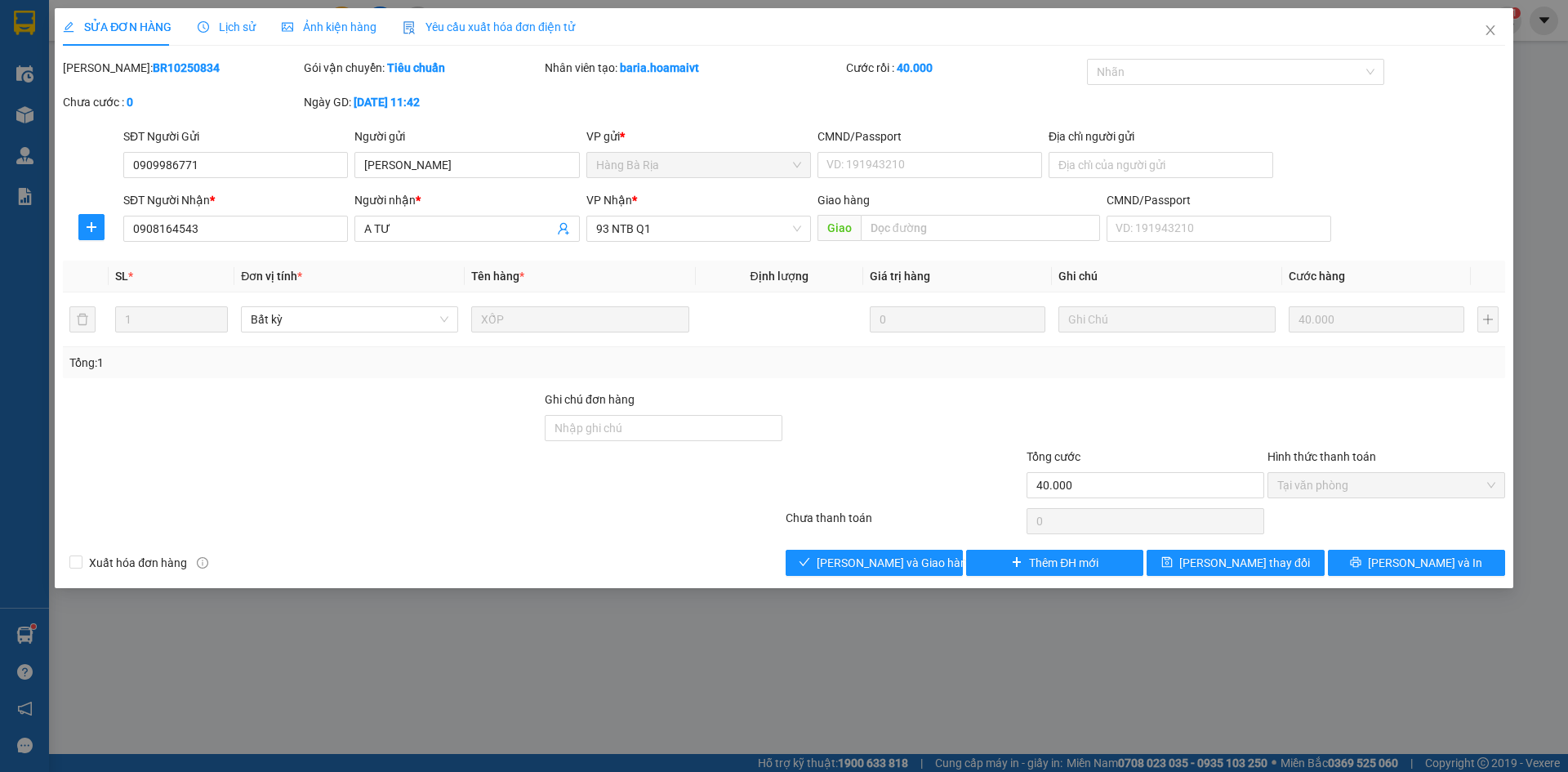
click at [976, 422] on div at bounding box center [904, 418] width 241 height 57
click at [921, 557] on span "[PERSON_NAME] và Giao hàng" at bounding box center [894, 563] width 157 height 18
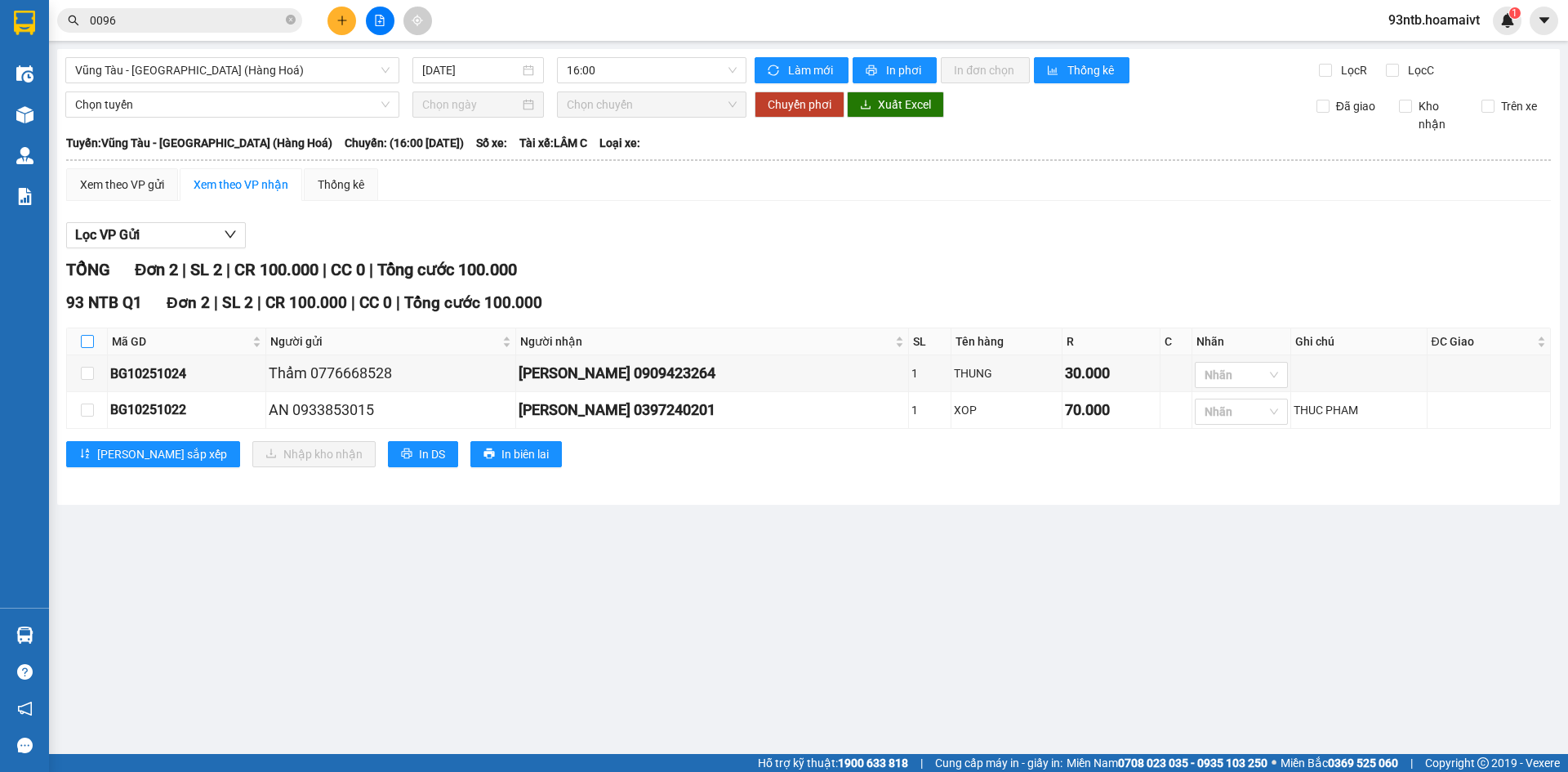
click at [88, 337] on input "checkbox" at bounding box center [87, 341] width 13 height 13
checkbox input "true"
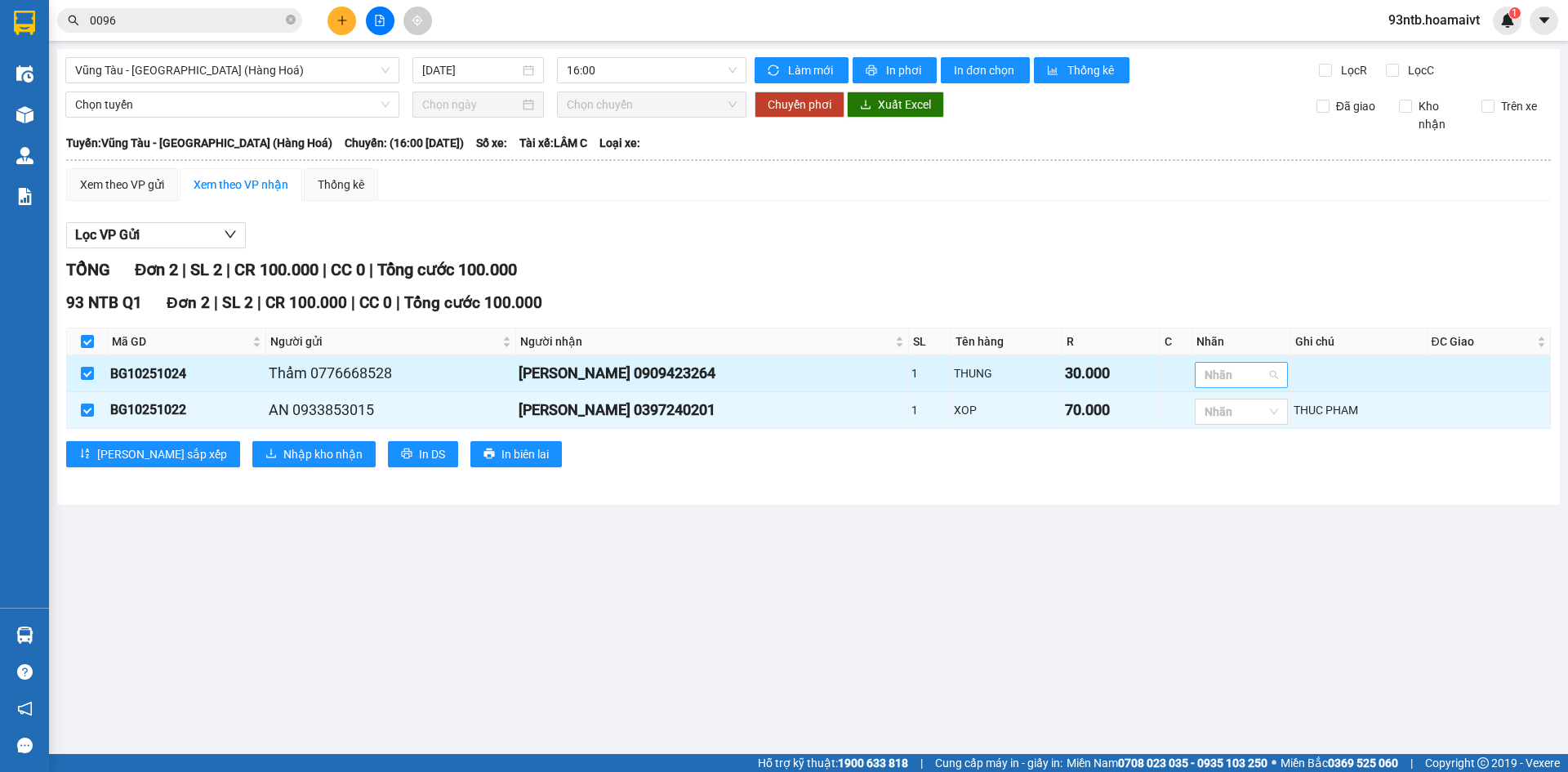
click at [1199, 379] on div at bounding box center [1233, 375] width 68 height 19
type input "g"
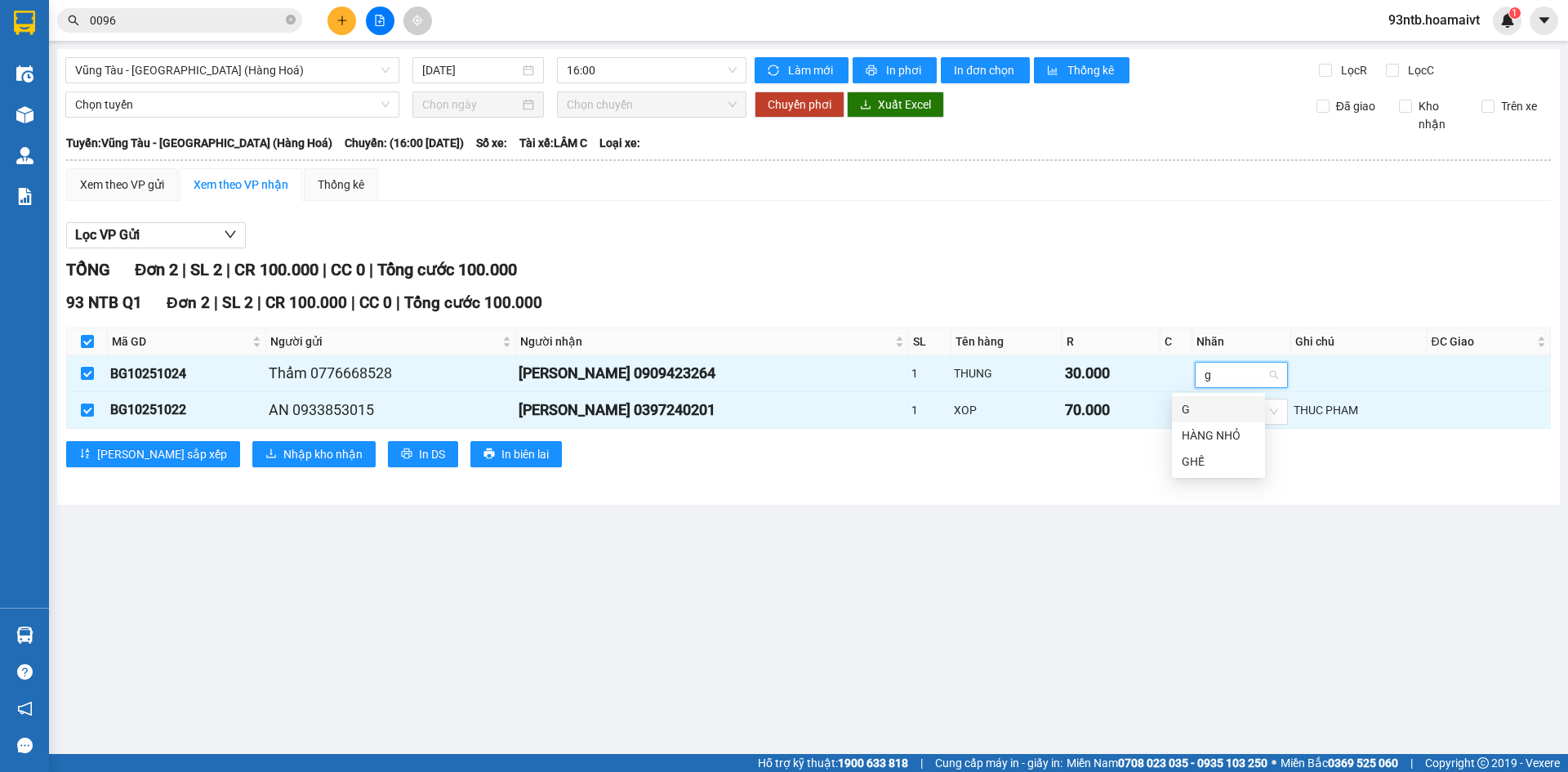
click at [1195, 411] on div "G" at bounding box center [1218, 409] width 74 height 18
click at [1161, 264] on div "TỔNG Đơn 2 | SL 2 | CR 100.000 | CC 0 | Tổng cước 100.000" at bounding box center [808, 270] width 1485 height 25
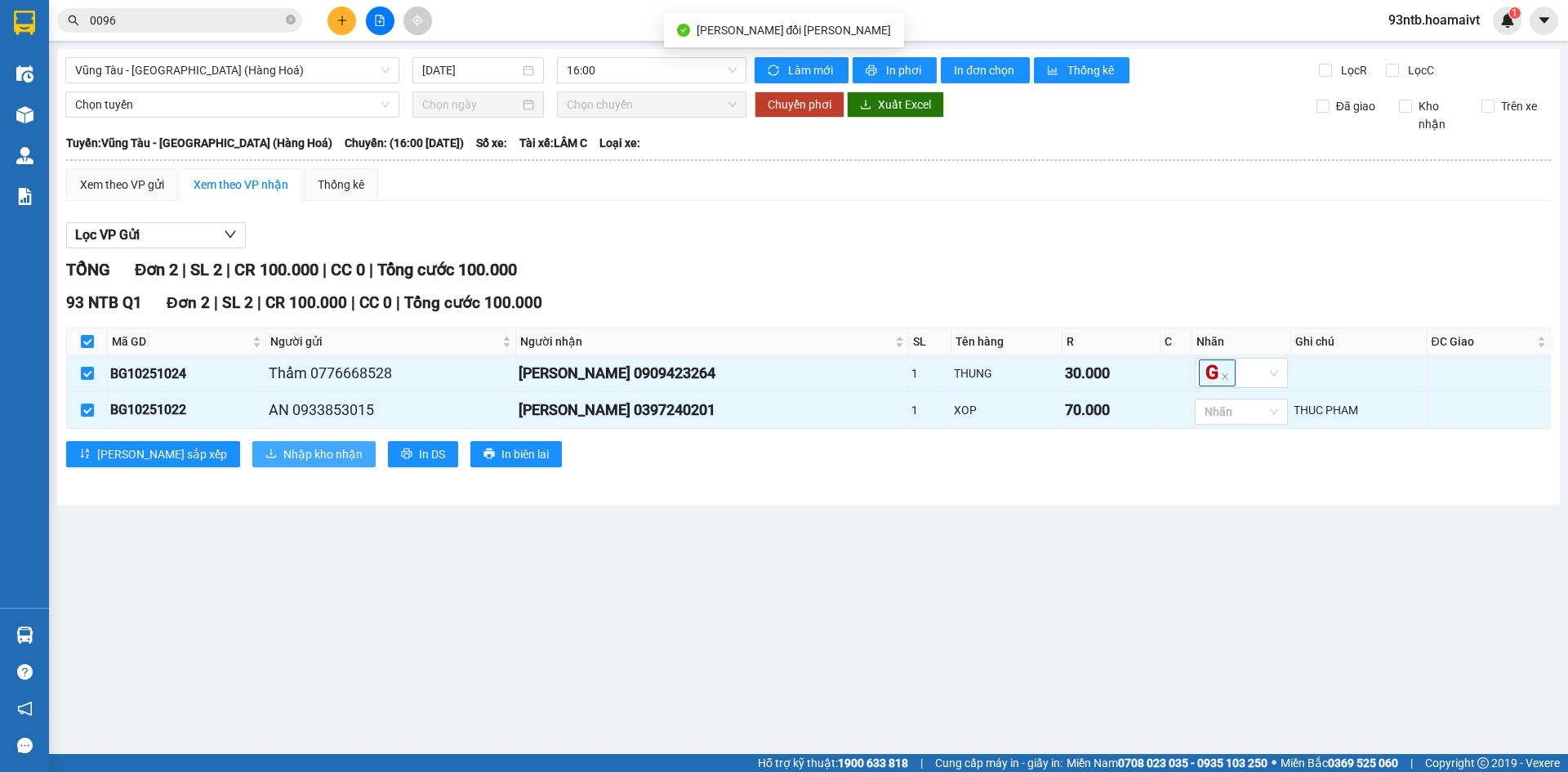
click at [284, 455] on span "Nhập kho nhận" at bounding box center [323, 454] width 80 height 18
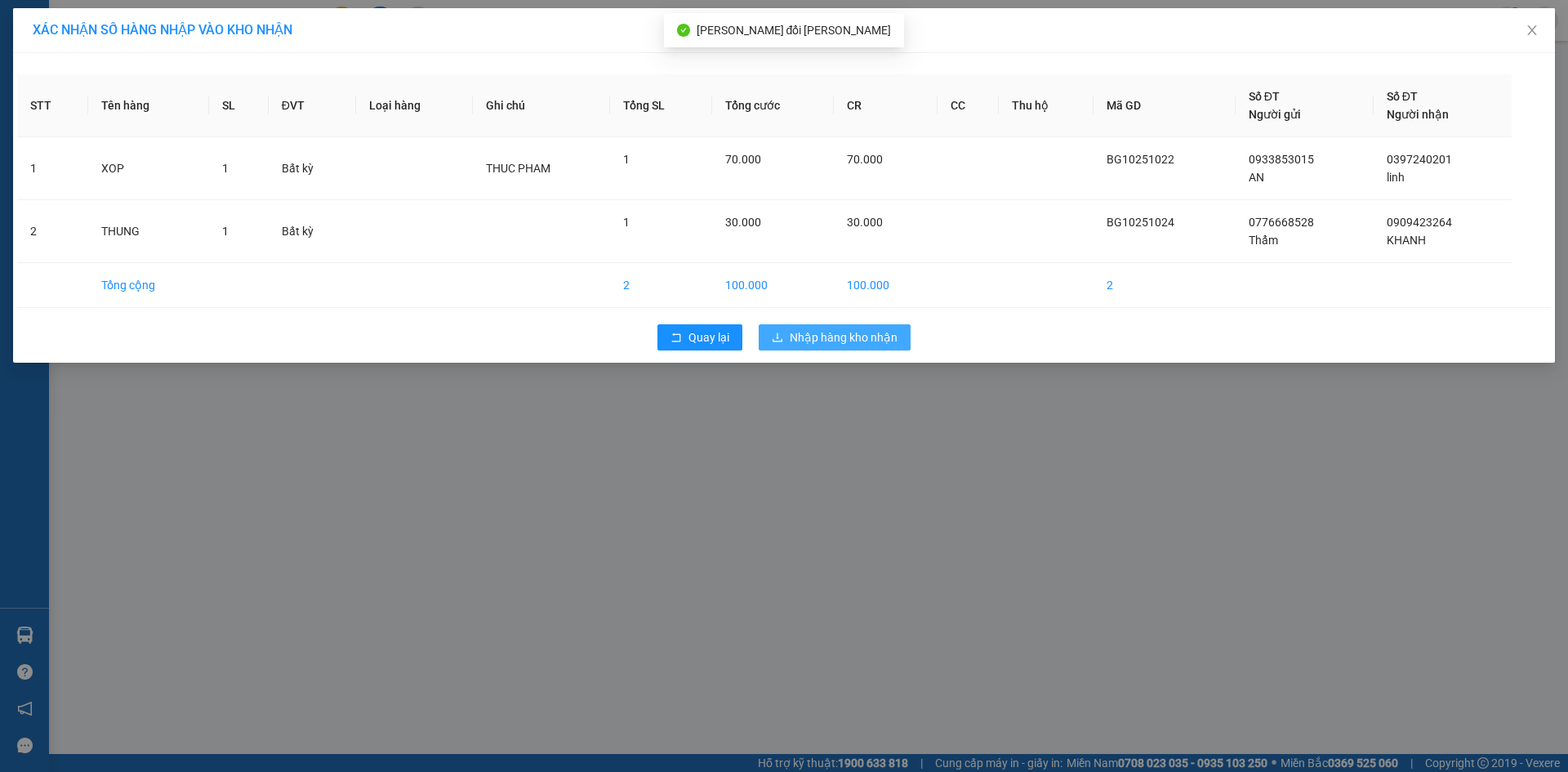
click at [878, 333] on span "Nhập hàng kho nhận" at bounding box center [843, 337] width 108 height 18
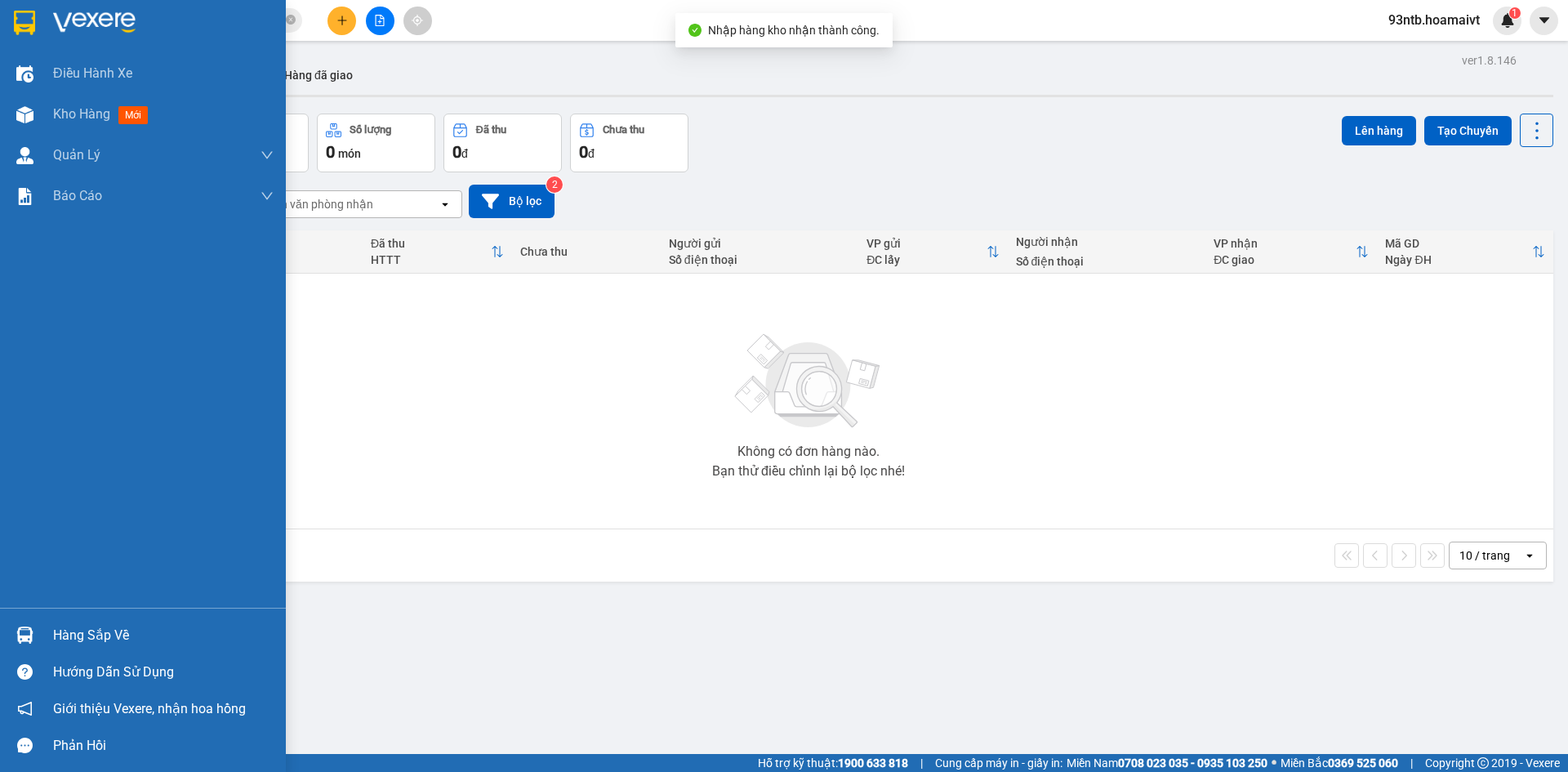
click at [25, 630] on img at bounding box center [25, 635] width 18 height 18
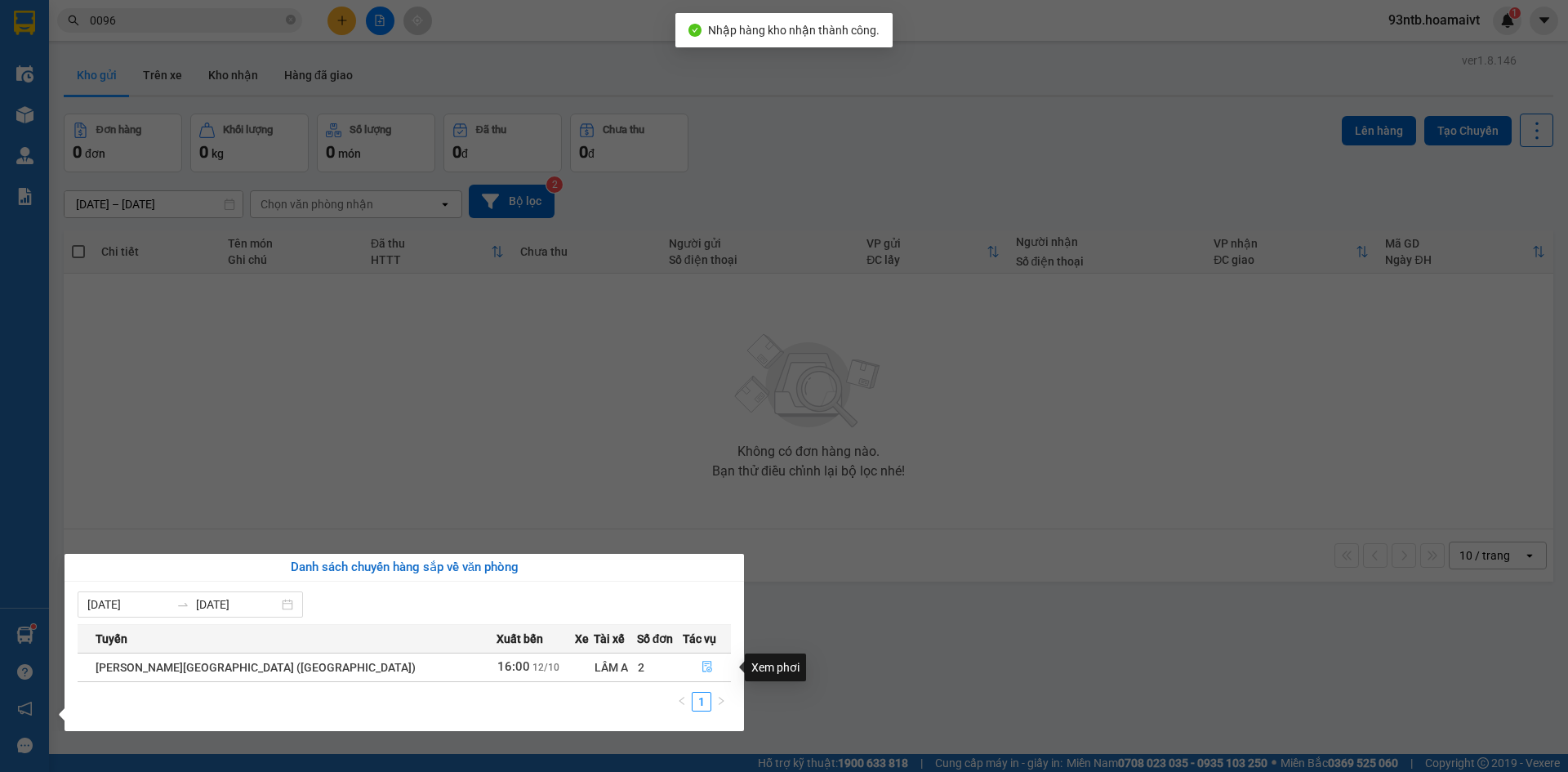
click at [702, 663] on icon "file-done" at bounding box center [707, 666] width 11 height 11
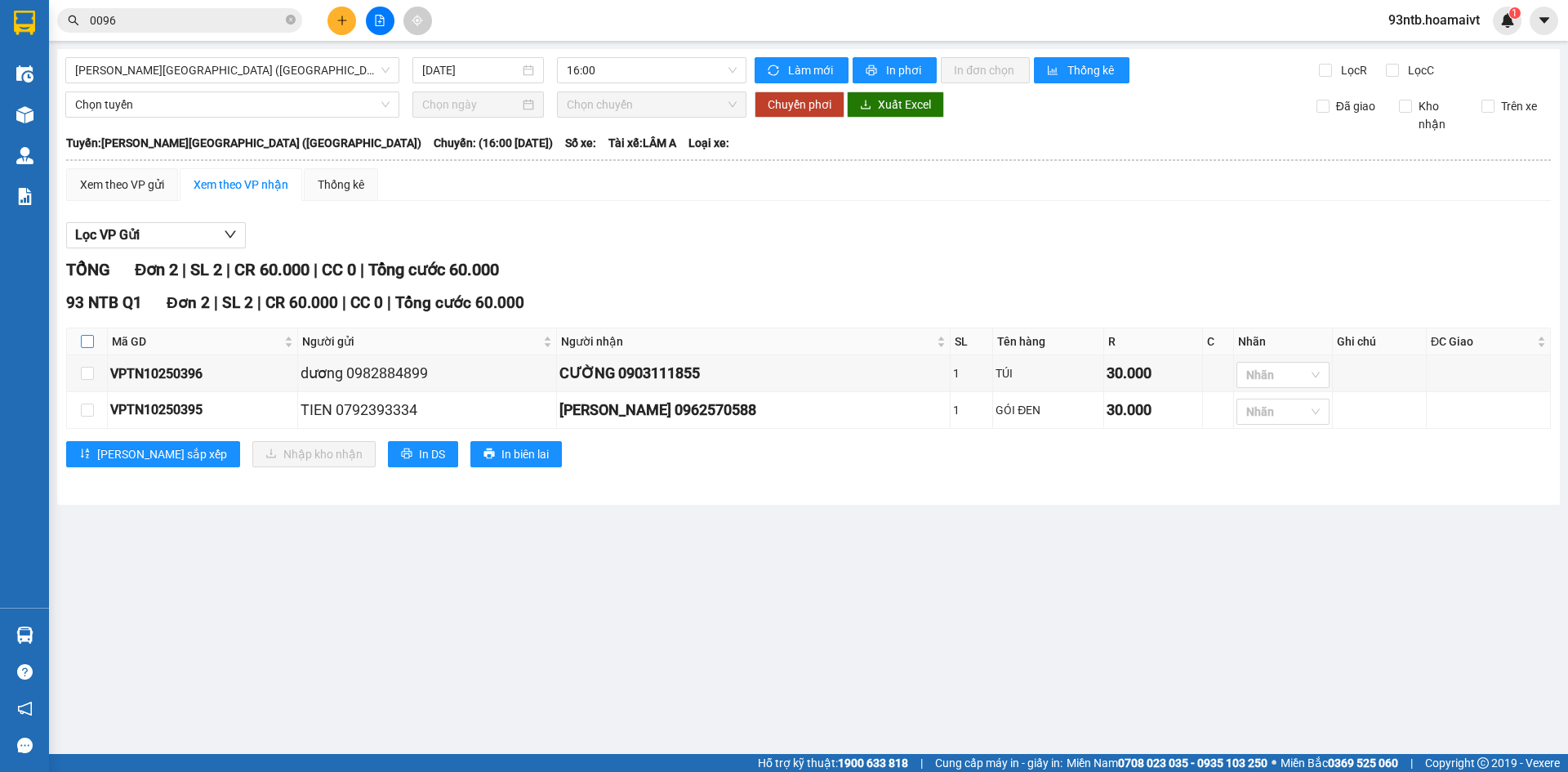
click at [88, 336] on input "checkbox" at bounding box center [87, 341] width 13 height 13
checkbox input "true"
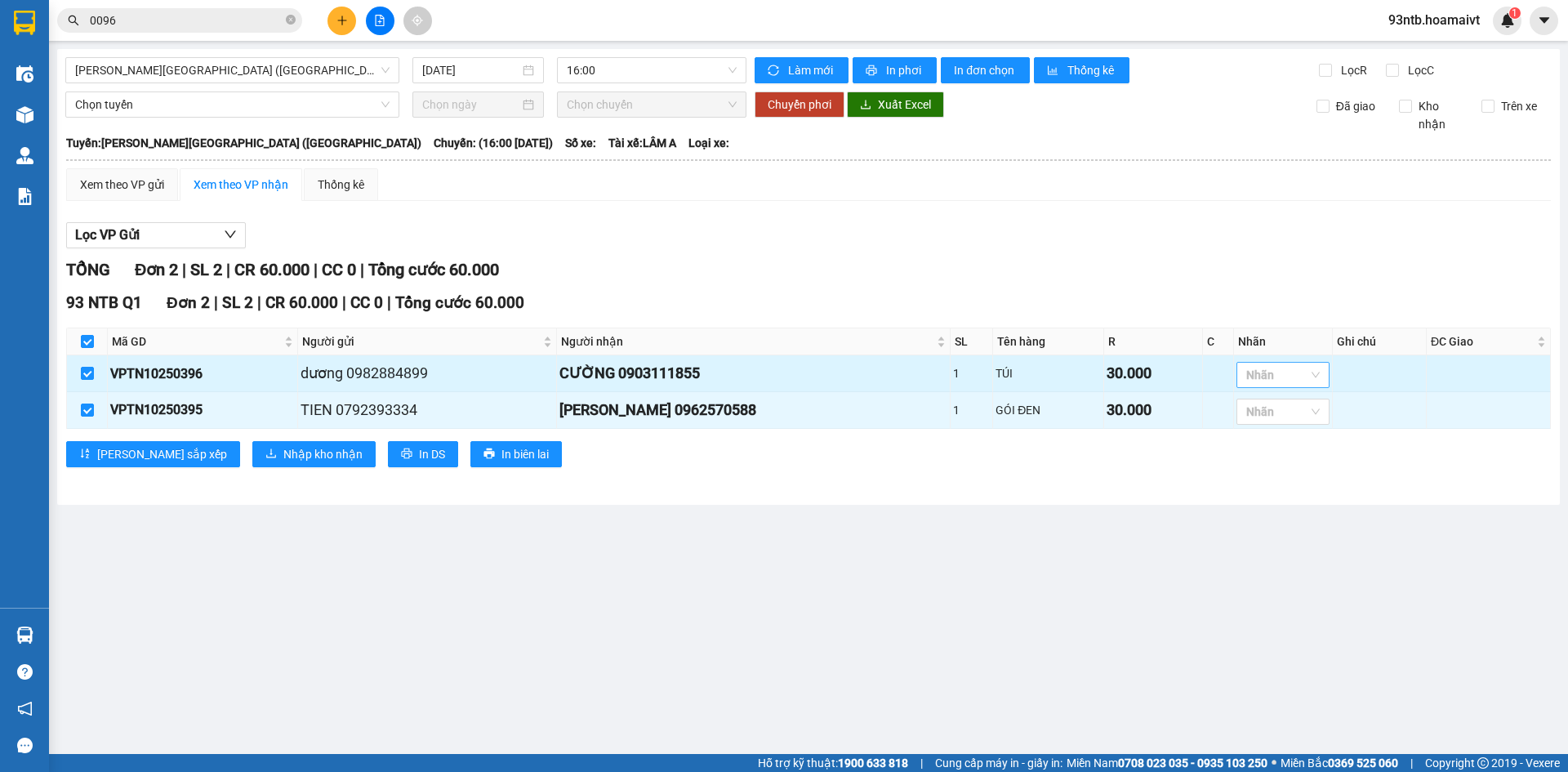
click at [1250, 371] on div at bounding box center [1275, 375] width 68 height 19
type input "g"
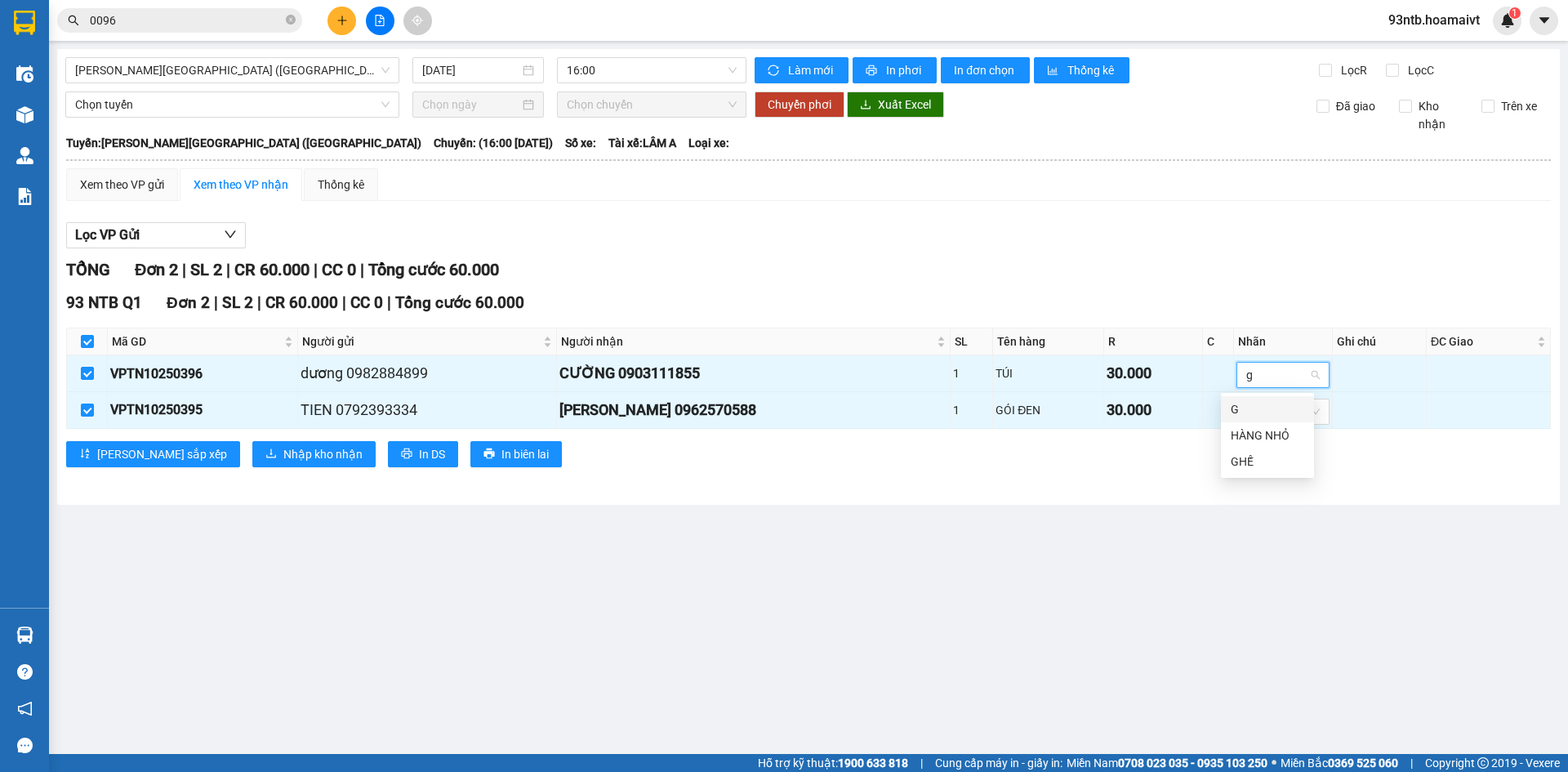
click at [1250, 410] on div "G" at bounding box center [1267, 409] width 74 height 18
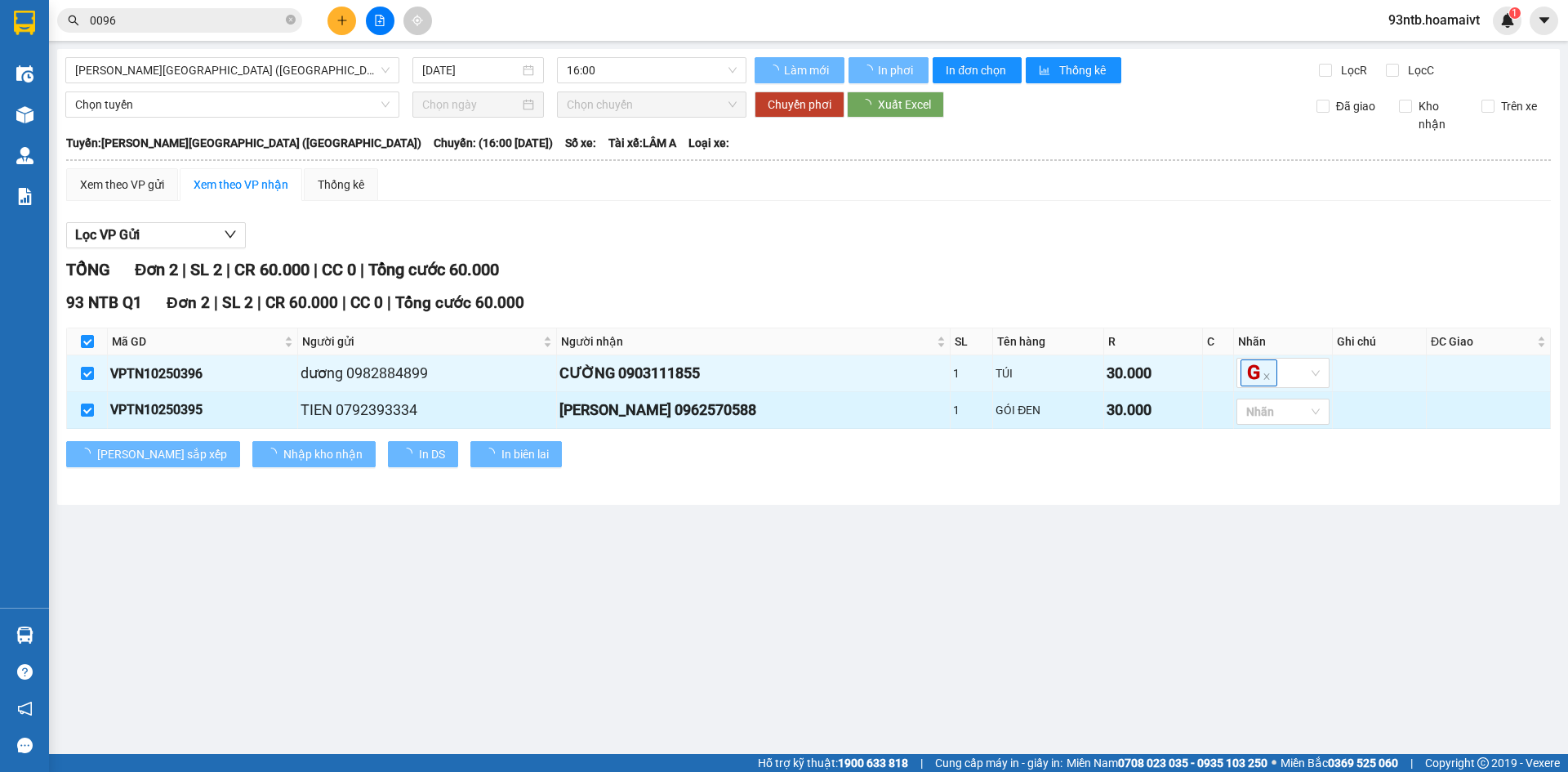
click at [1116, 404] on div "30.000" at bounding box center [1152, 410] width 92 height 23
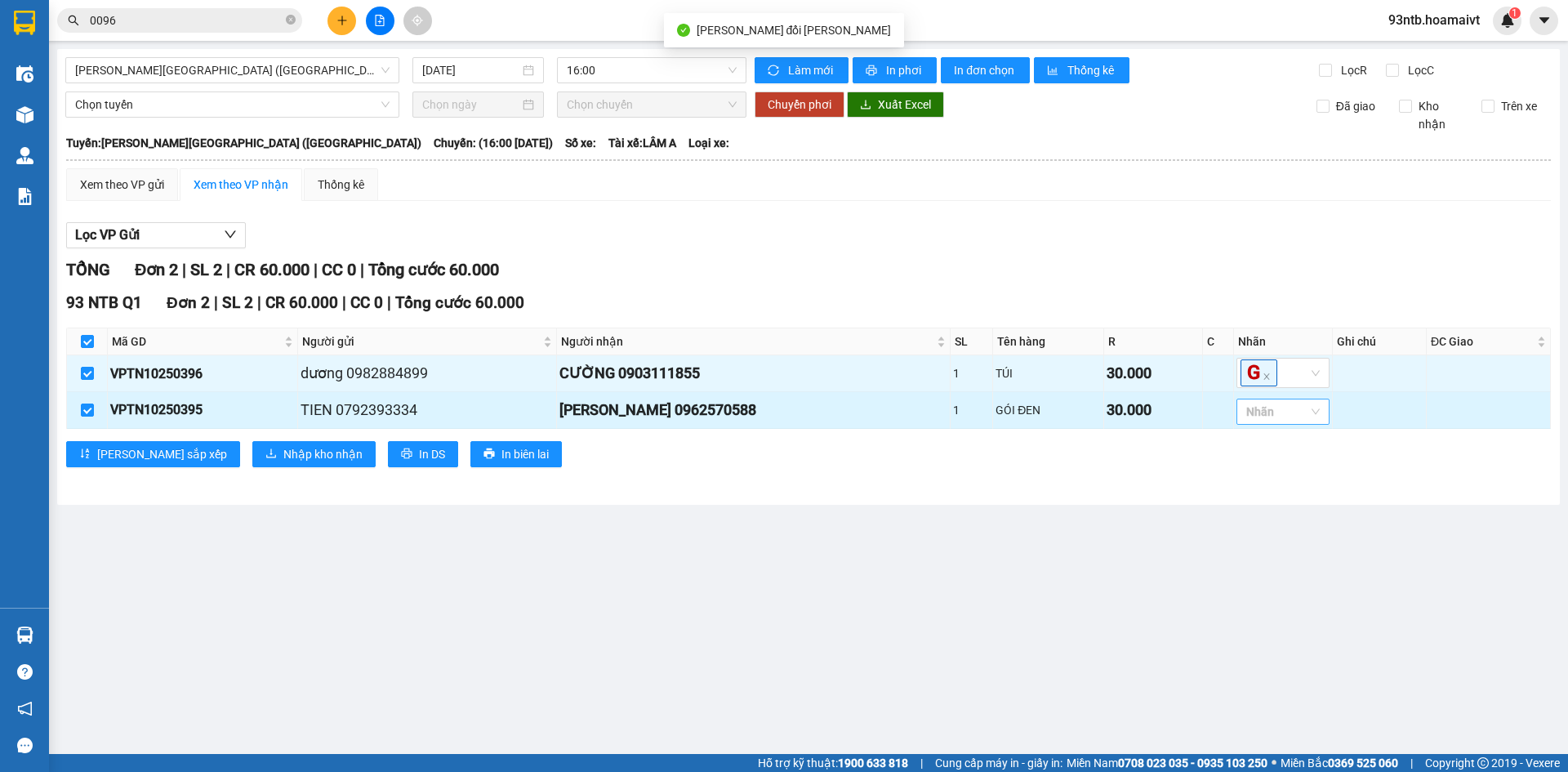
click at [1250, 413] on div at bounding box center [1275, 411] width 68 height 19
type input "g"
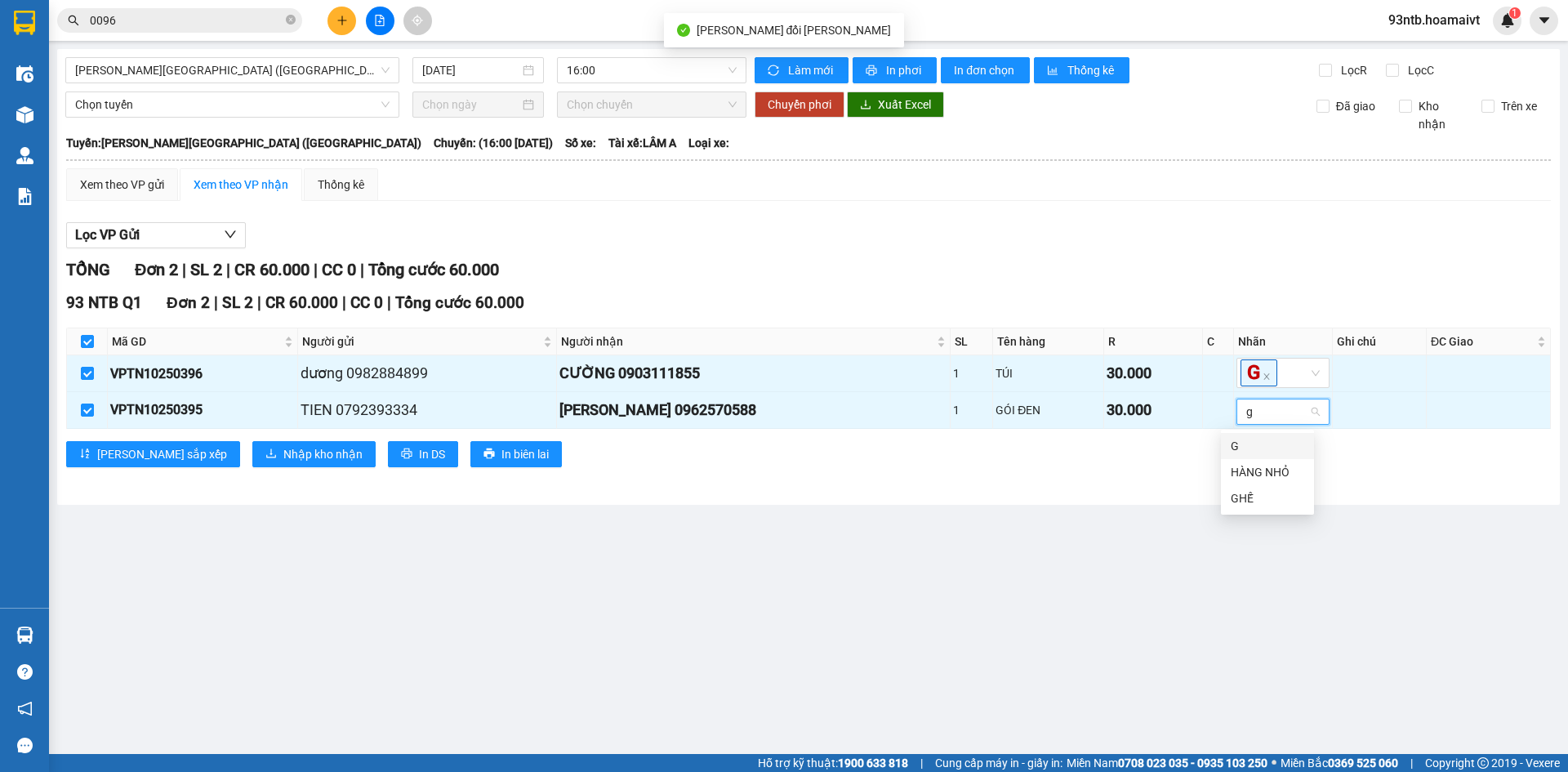
click at [1248, 439] on div "G" at bounding box center [1267, 446] width 74 height 18
click at [932, 527] on main "Trưng Nhị - Sài Gòn (Hàng Hoá) 12/10/2025 16:00 Làm mới In phơi In đơn chọn Thố…" at bounding box center [784, 376] width 1568 height 754
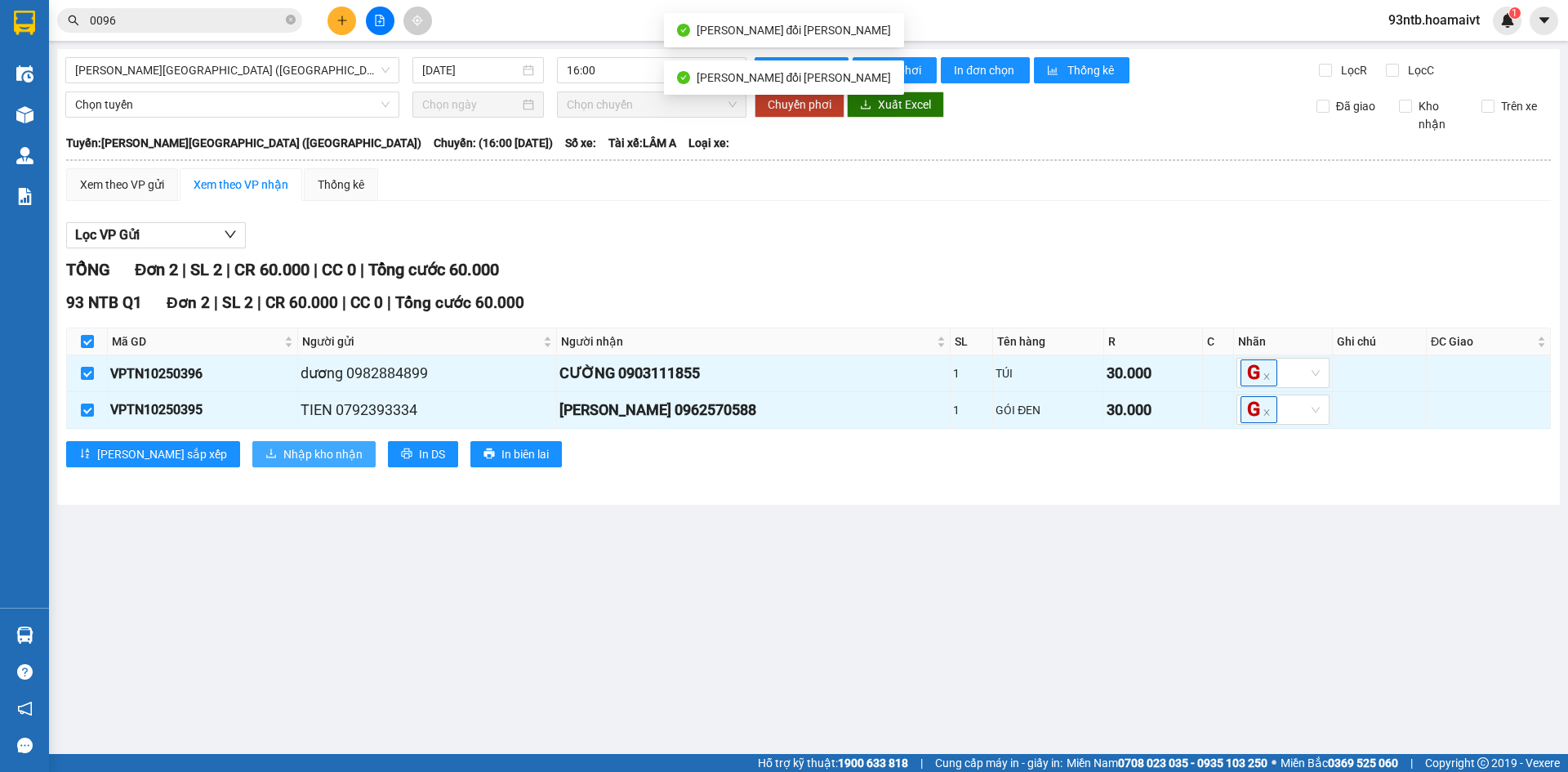
click at [284, 461] on span "Nhập kho nhận" at bounding box center [323, 454] width 80 height 18
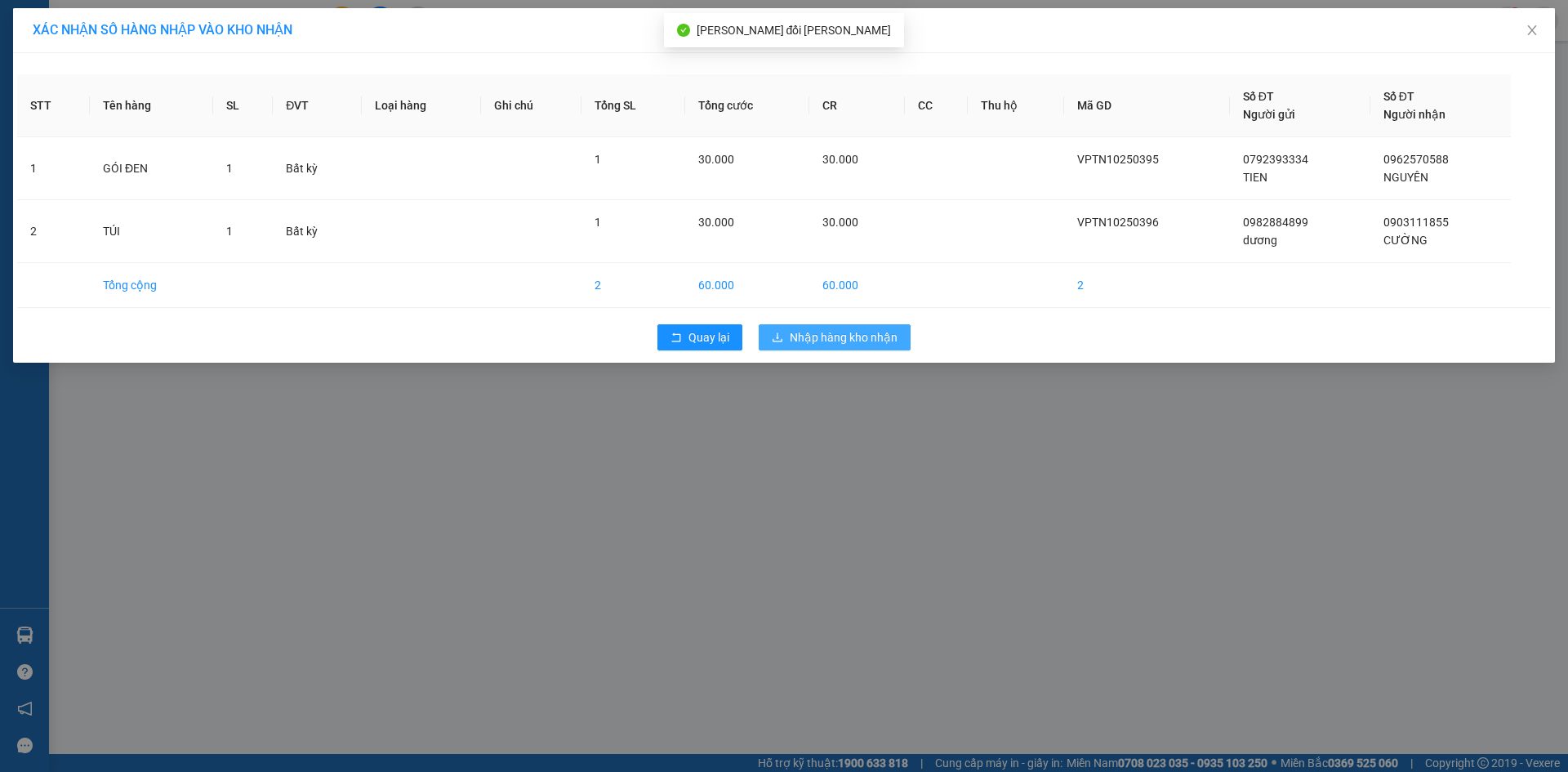
click at [835, 337] on span "Nhập hàng kho nhận" at bounding box center [843, 337] width 108 height 18
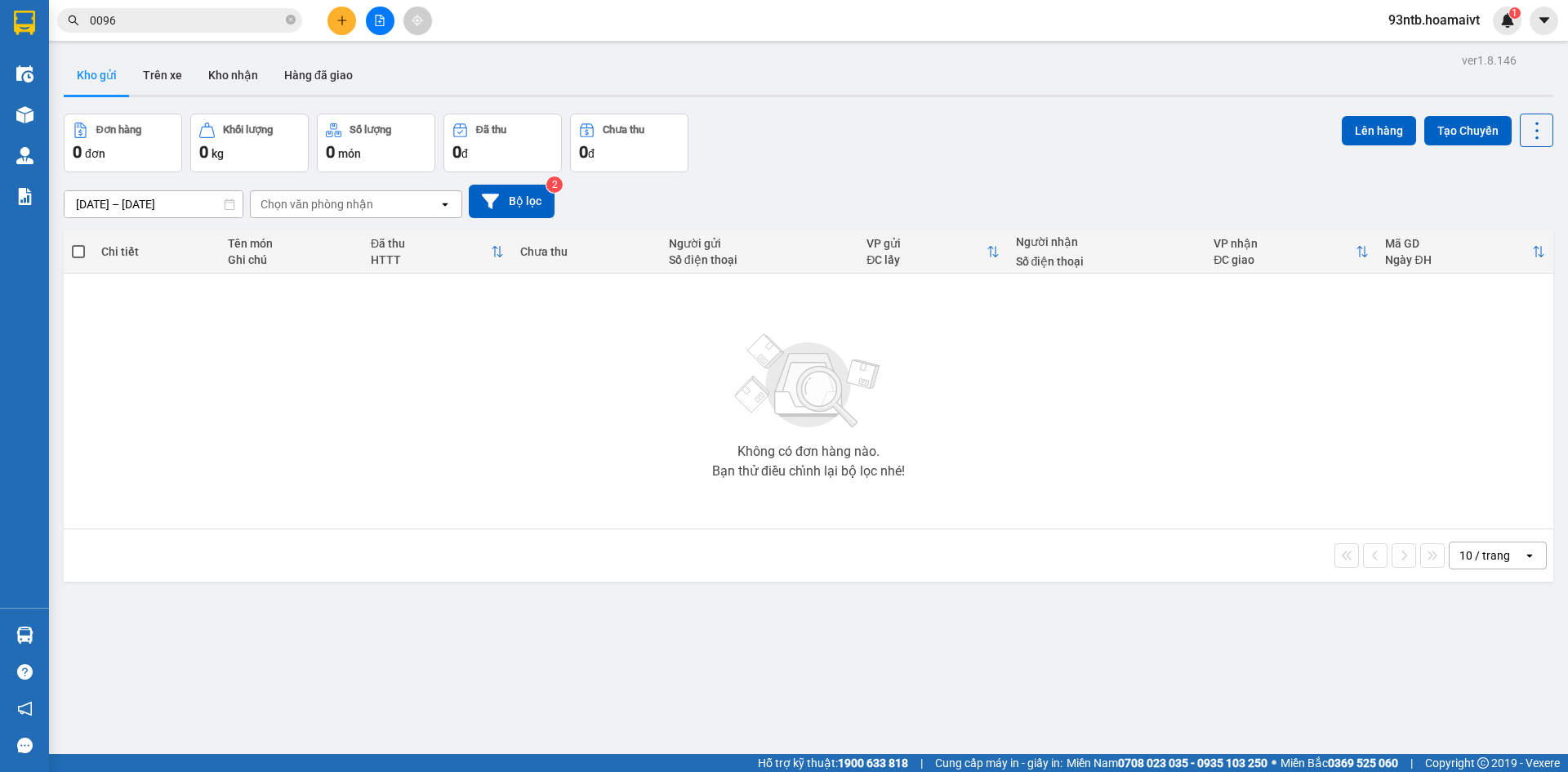
click at [130, 21] on input "0096" at bounding box center [186, 20] width 192 height 18
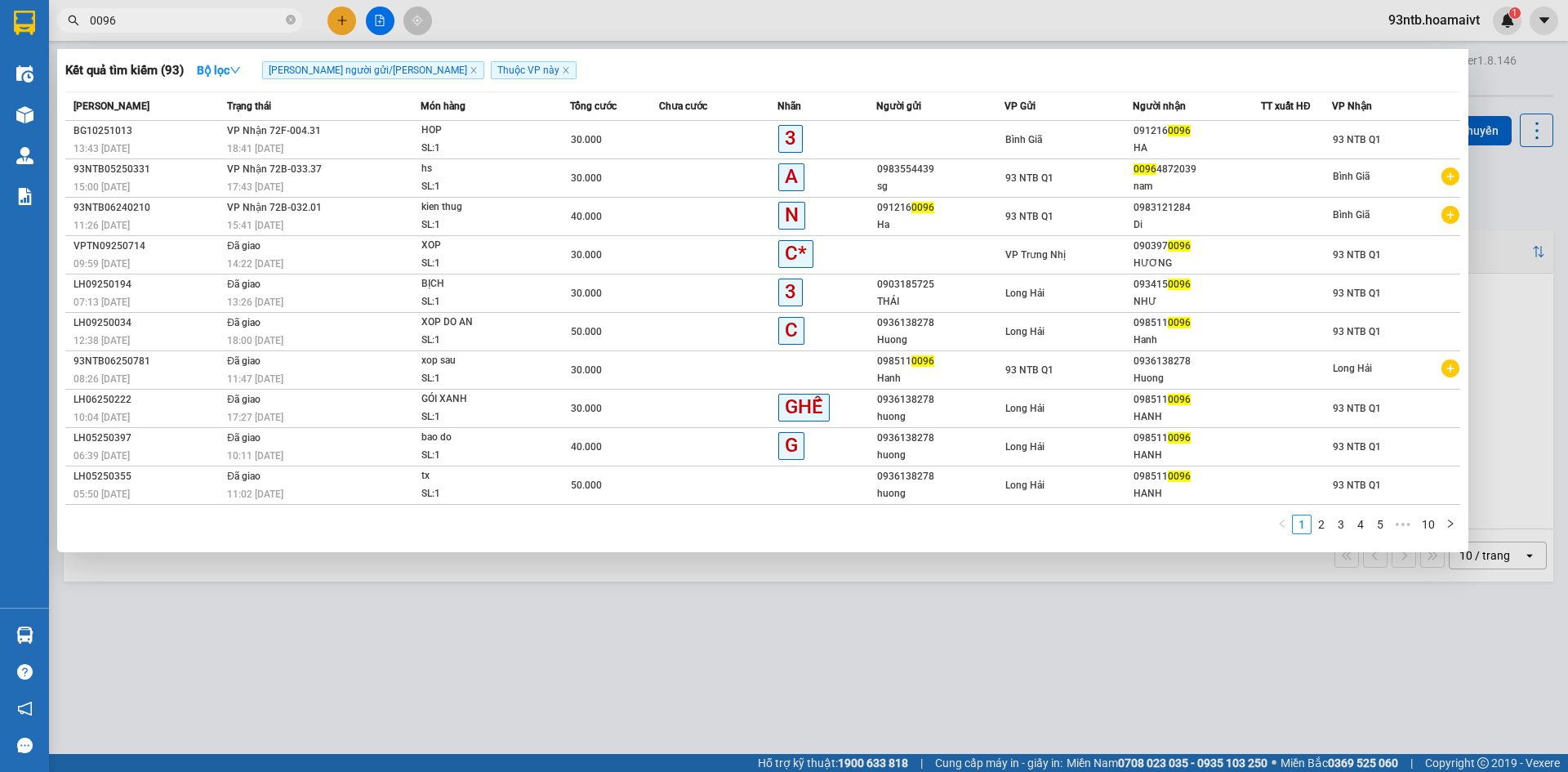
click at [130, 21] on input "0096" at bounding box center [186, 20] width 192 height 18
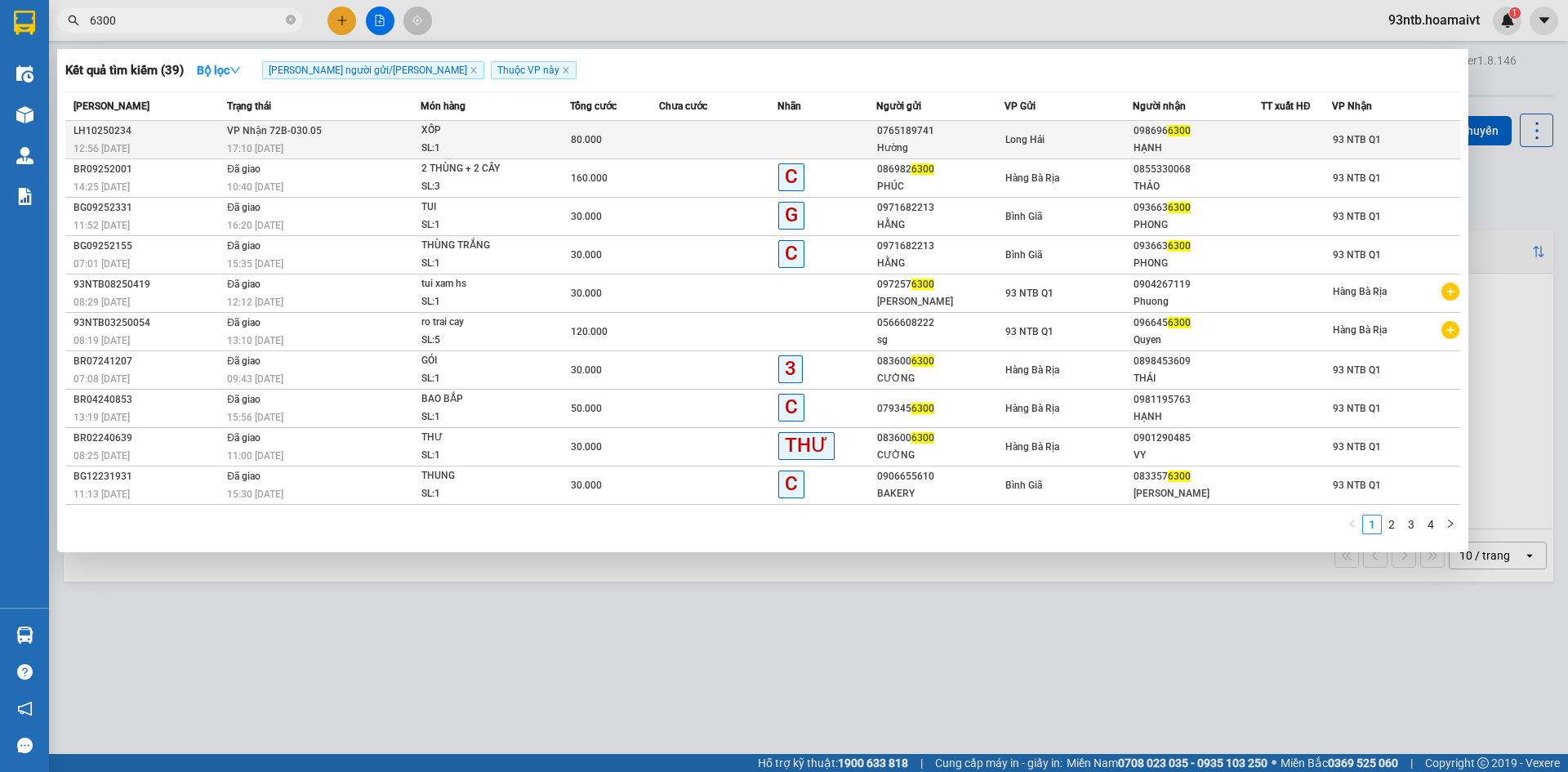
type input "6300"
click at [500, 142] on div "SL: 1" at bounding box center [483, 149] width 122 height 18
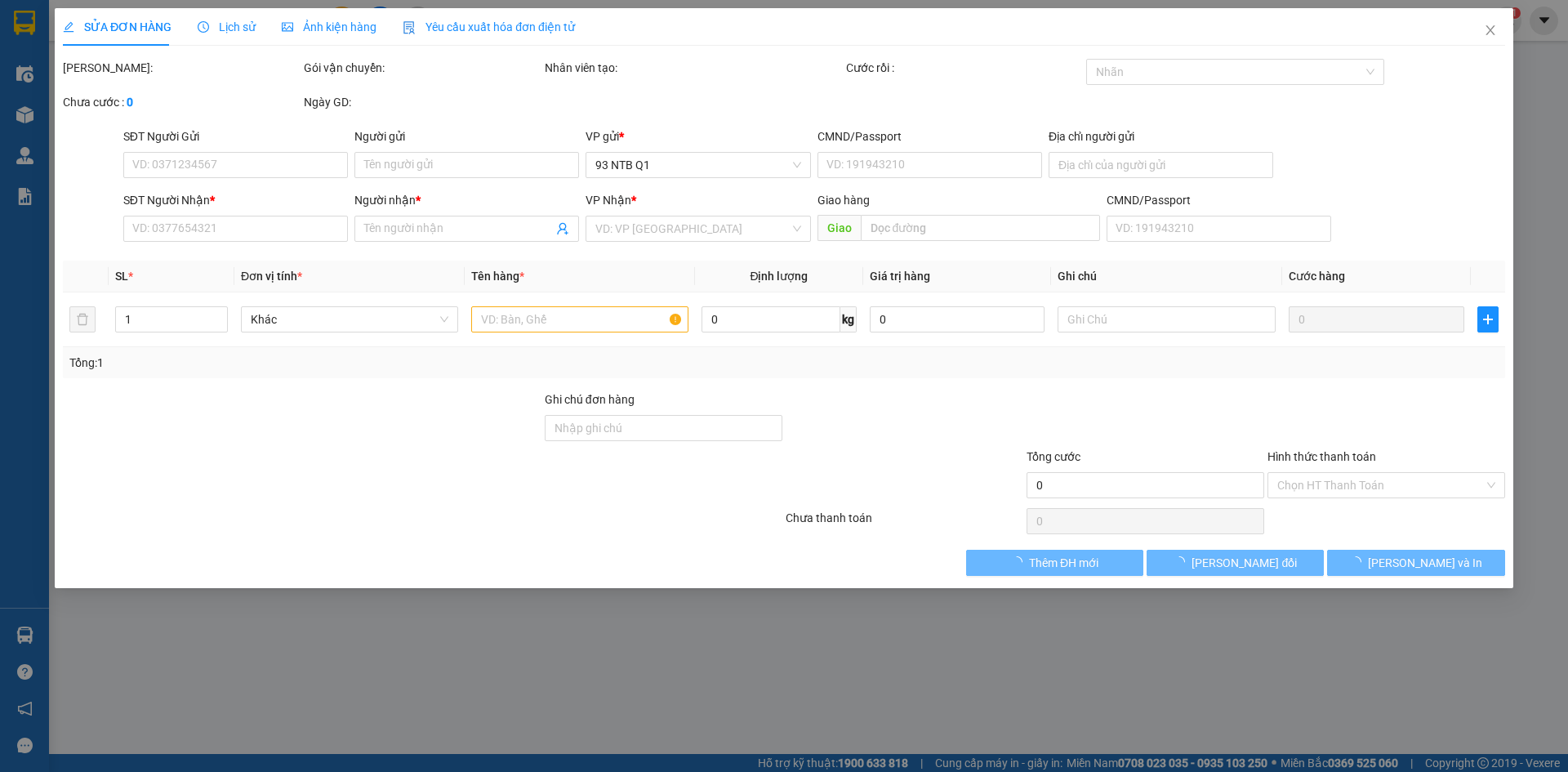
type input "0765189741"
type input "Hường"
type input "0986966300"
type input "HẠNH"
type input "80.000"
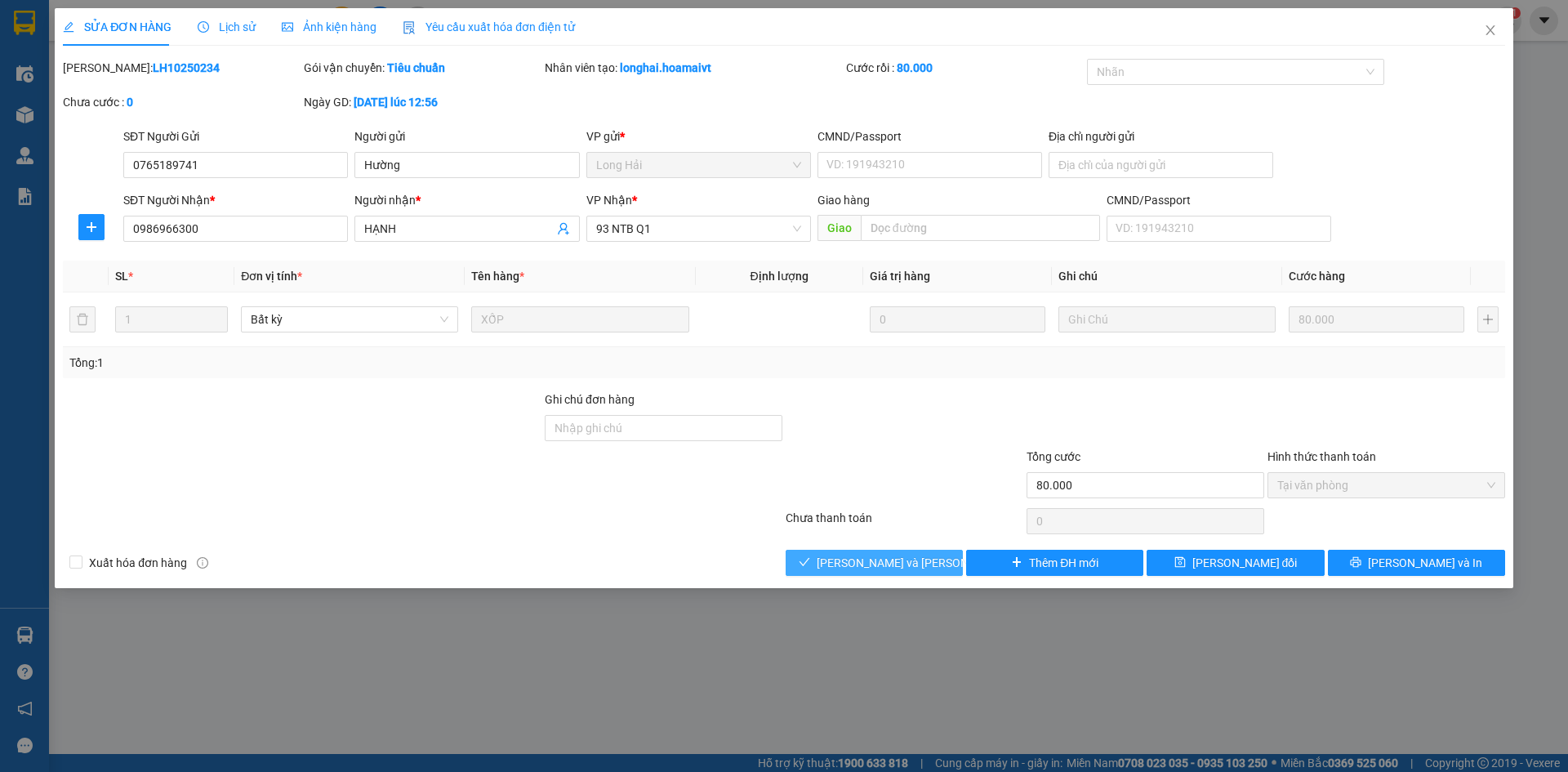
click at [885, 559] on span "[PERSON_NAME] và Giao hàng" at bounding box center [927, 563] width 220 height 18
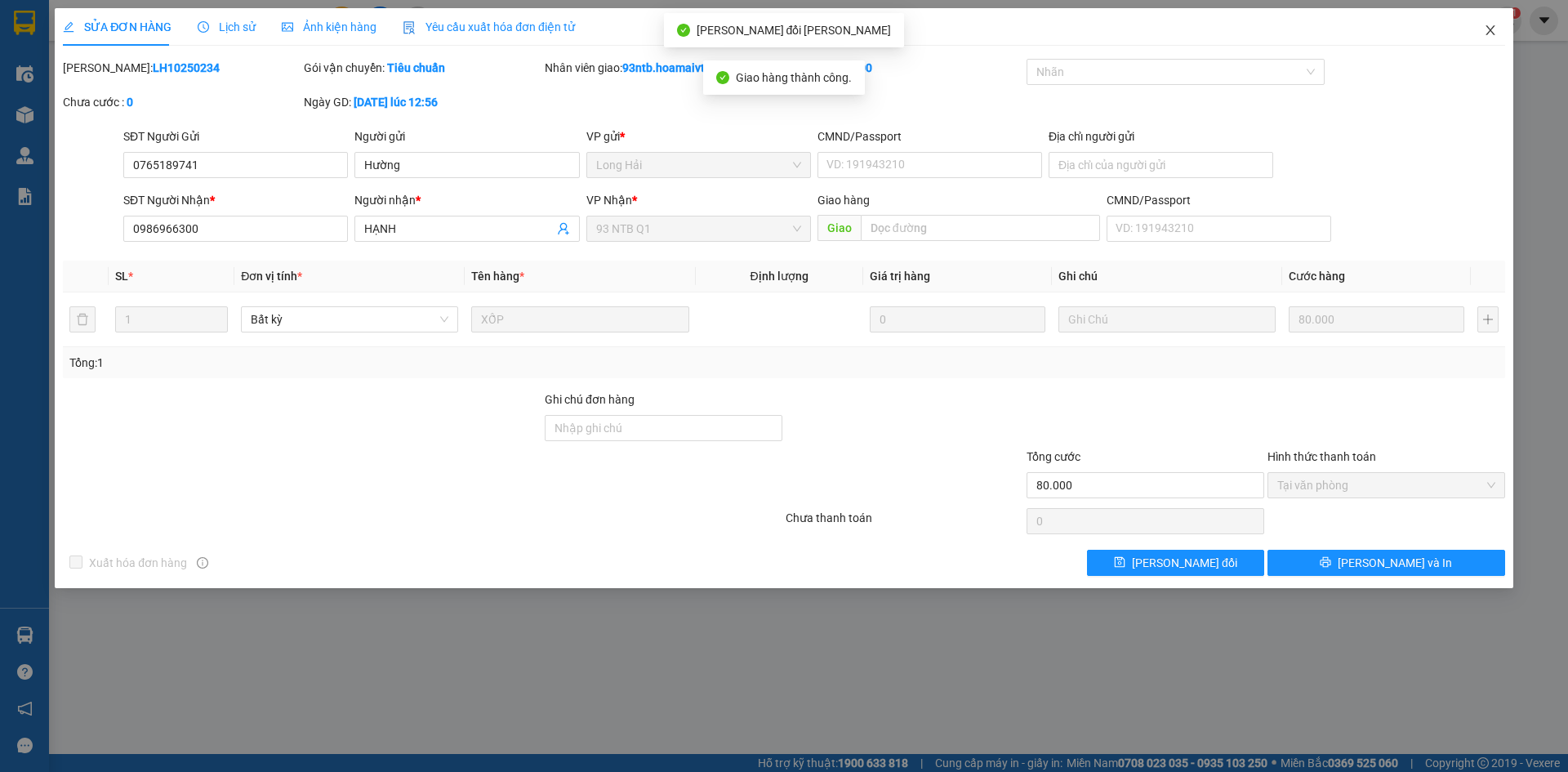
click at [1488, 23] on span "Close" at bounding box center [1490, 31] width 46 height 46
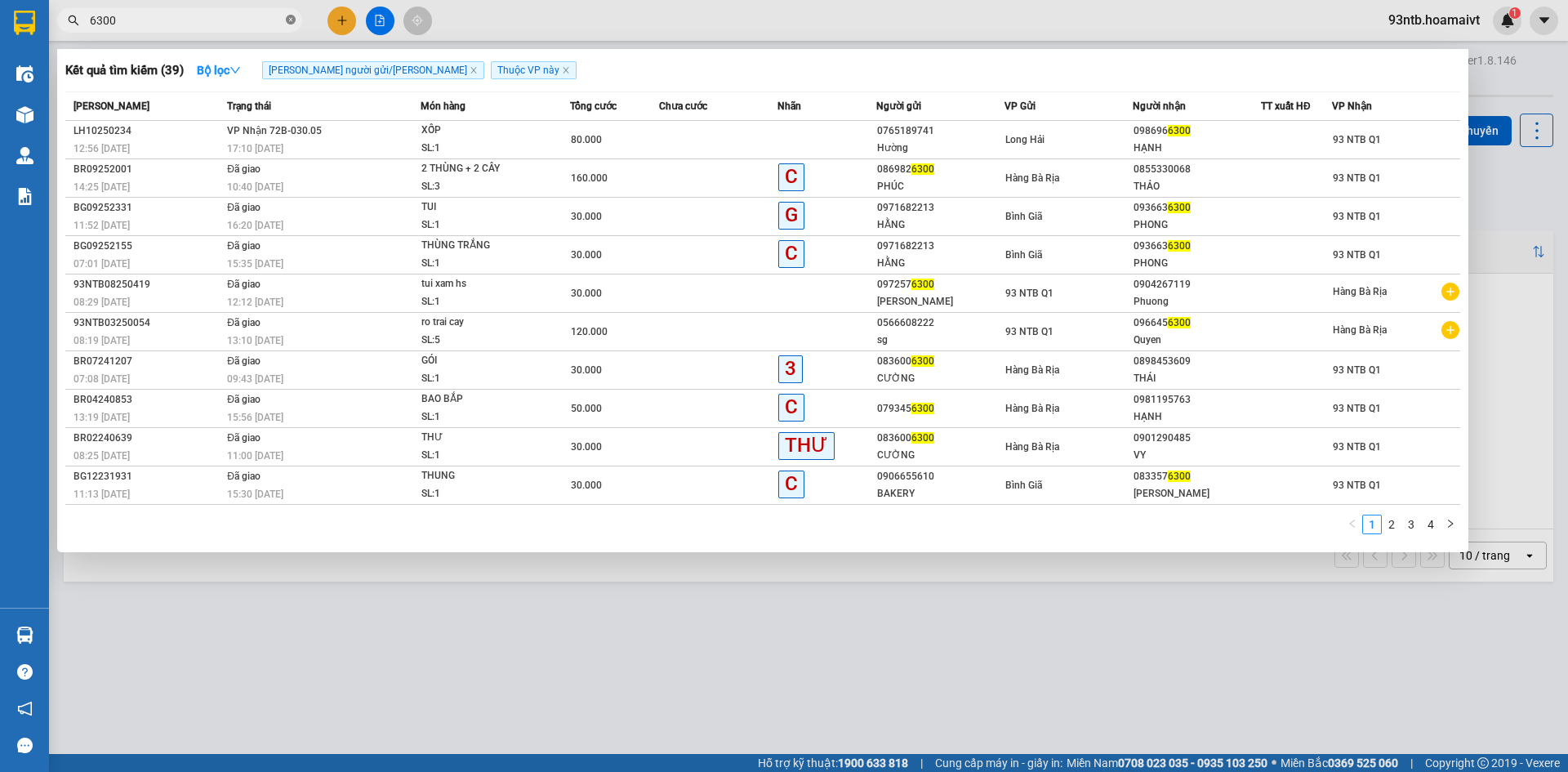
click at [293, 17] on icon "close-circle" at bounding box center [290, 19] width 10 height 10
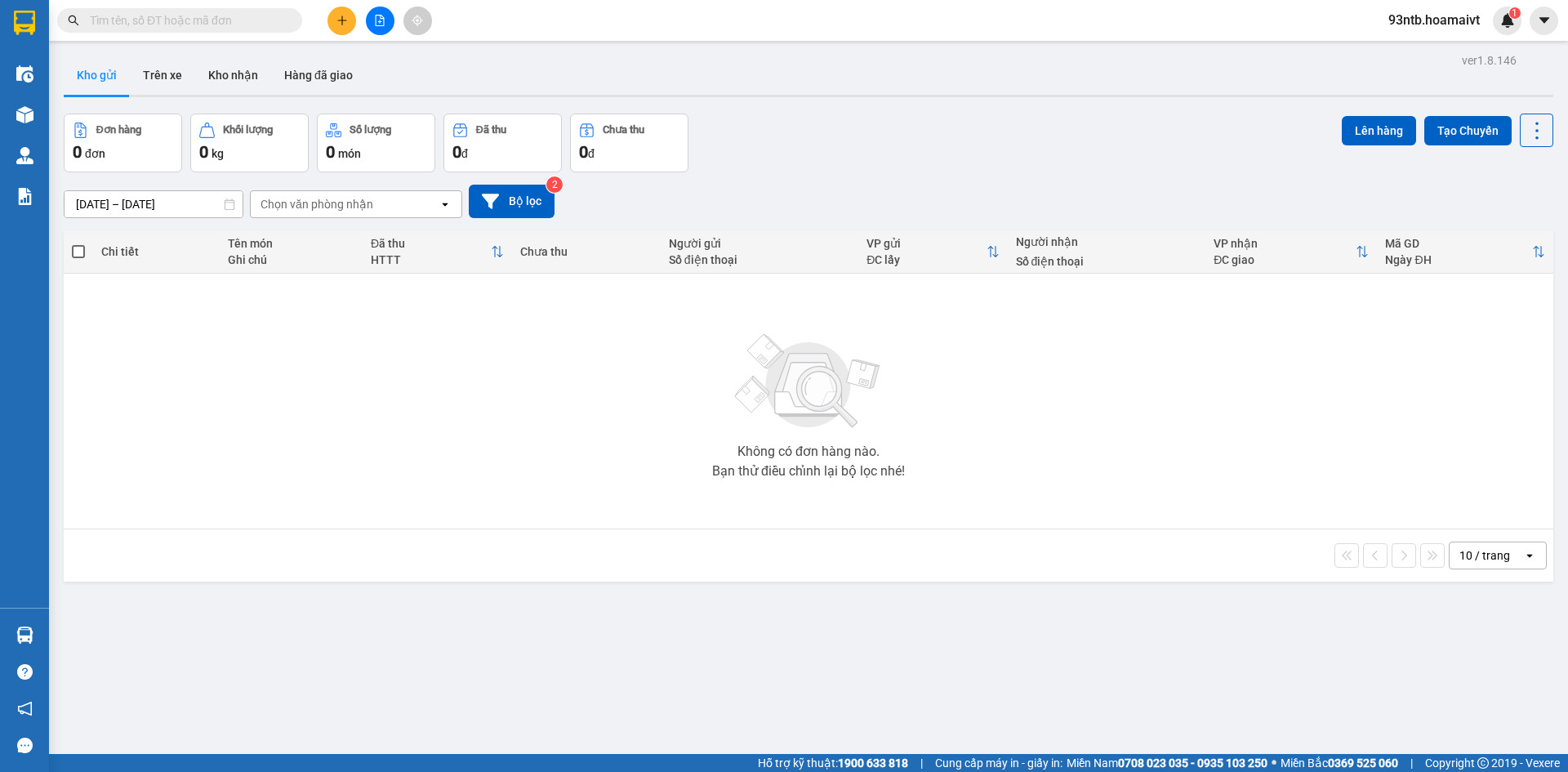
click at [165, 23] on input "text" at bounding box center [186, 20] width 192 height 18
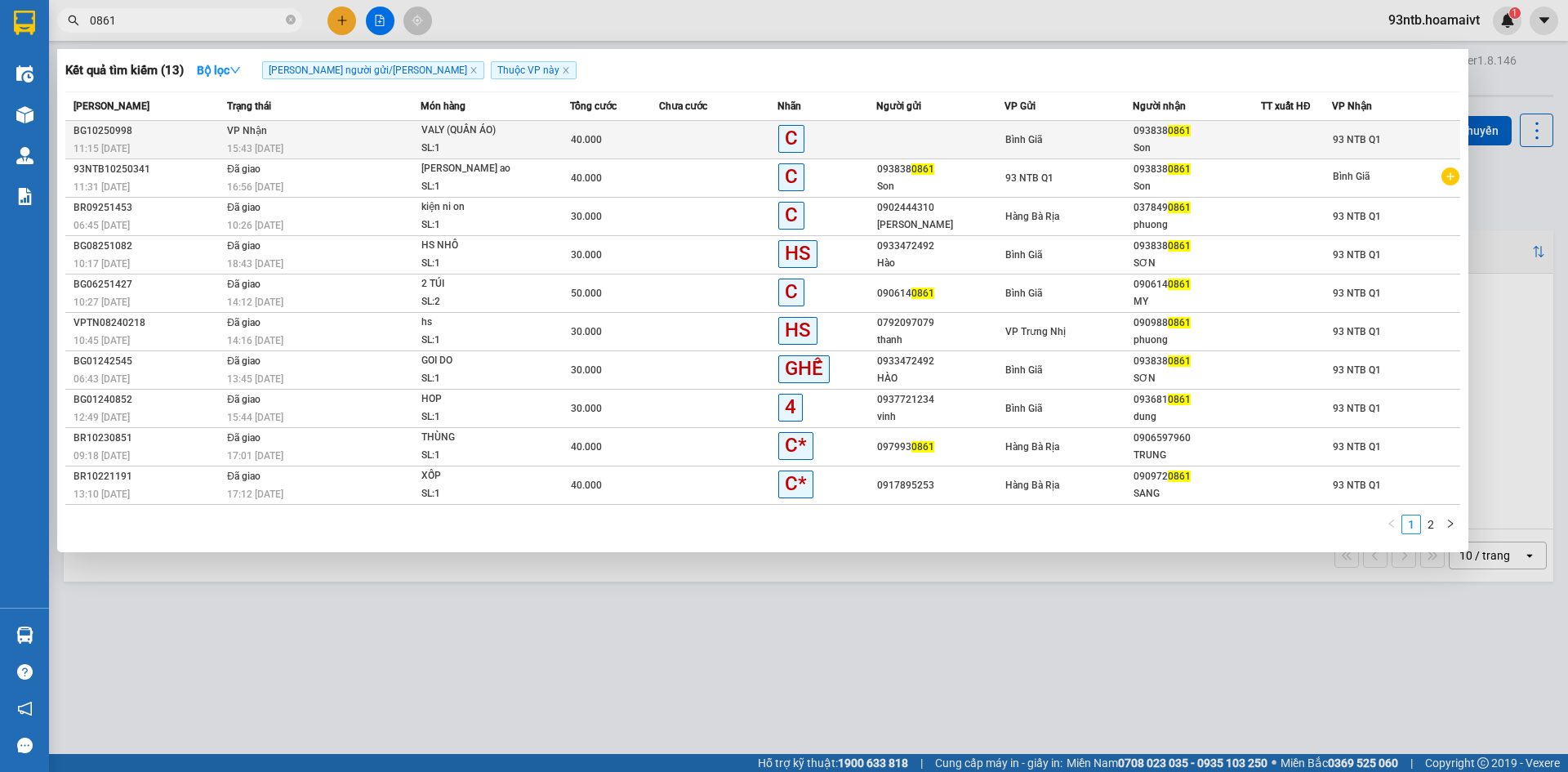
click at [368, 141] on div "15:43 - 12/10" at bounding box center [323, 149] width 192 height 18
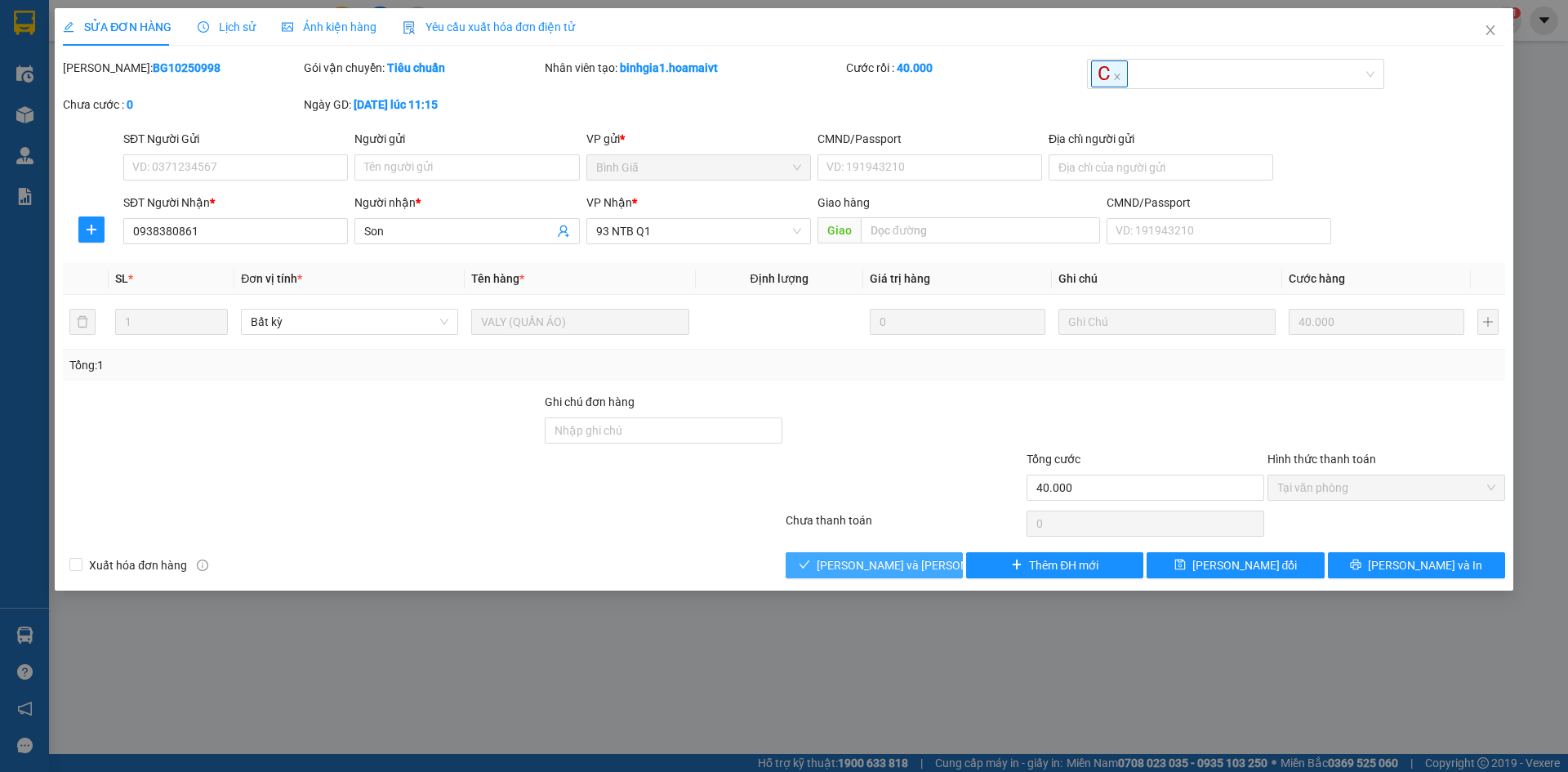
click at [885, 554] on button "[PERSON_NAME] và Giao hàng" at bounding box center [874, 565] width 178 height 26
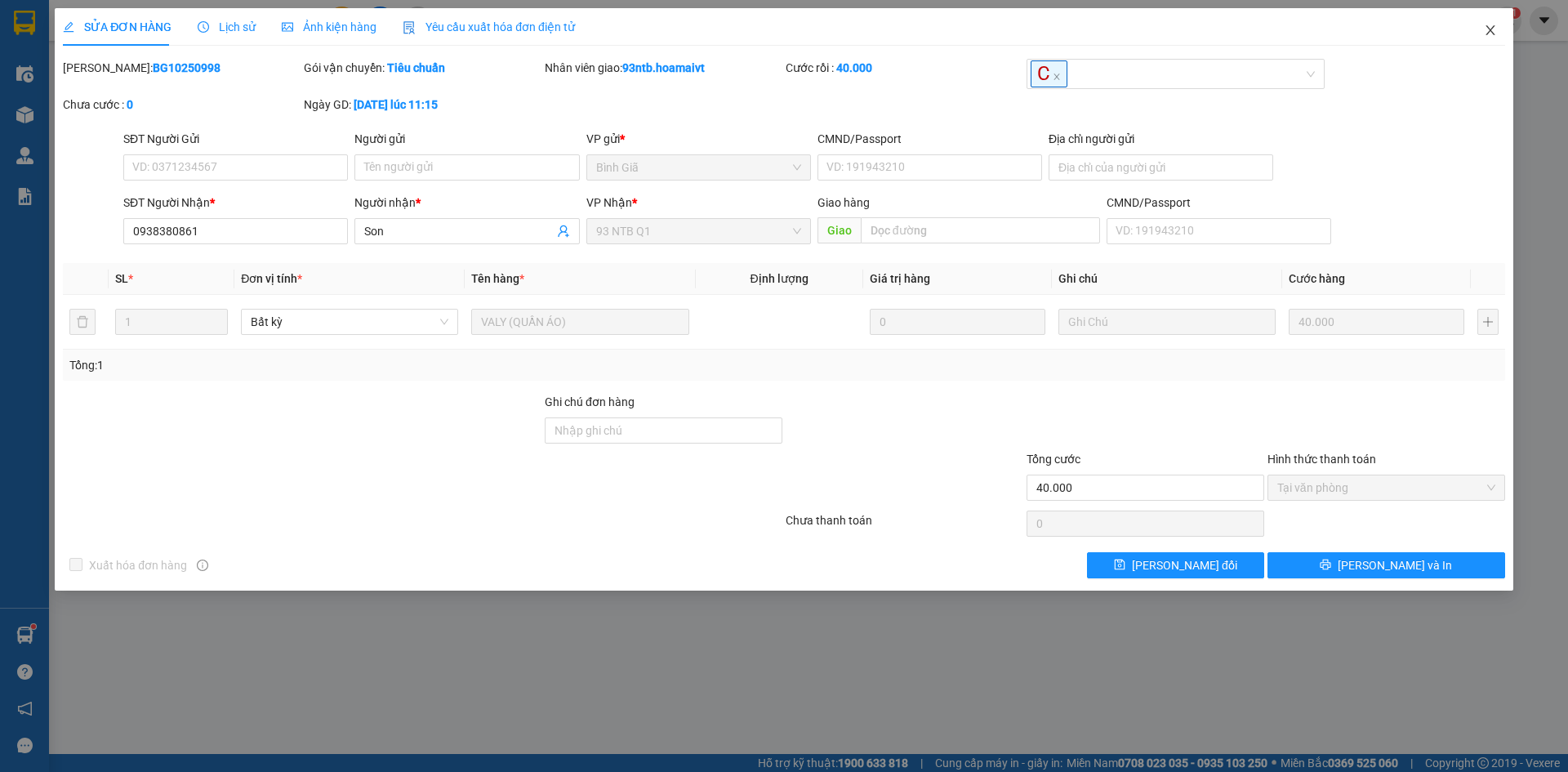
click at [1484, 33] on icon "close" at bounding box center [1490, 30] width 13 height 13
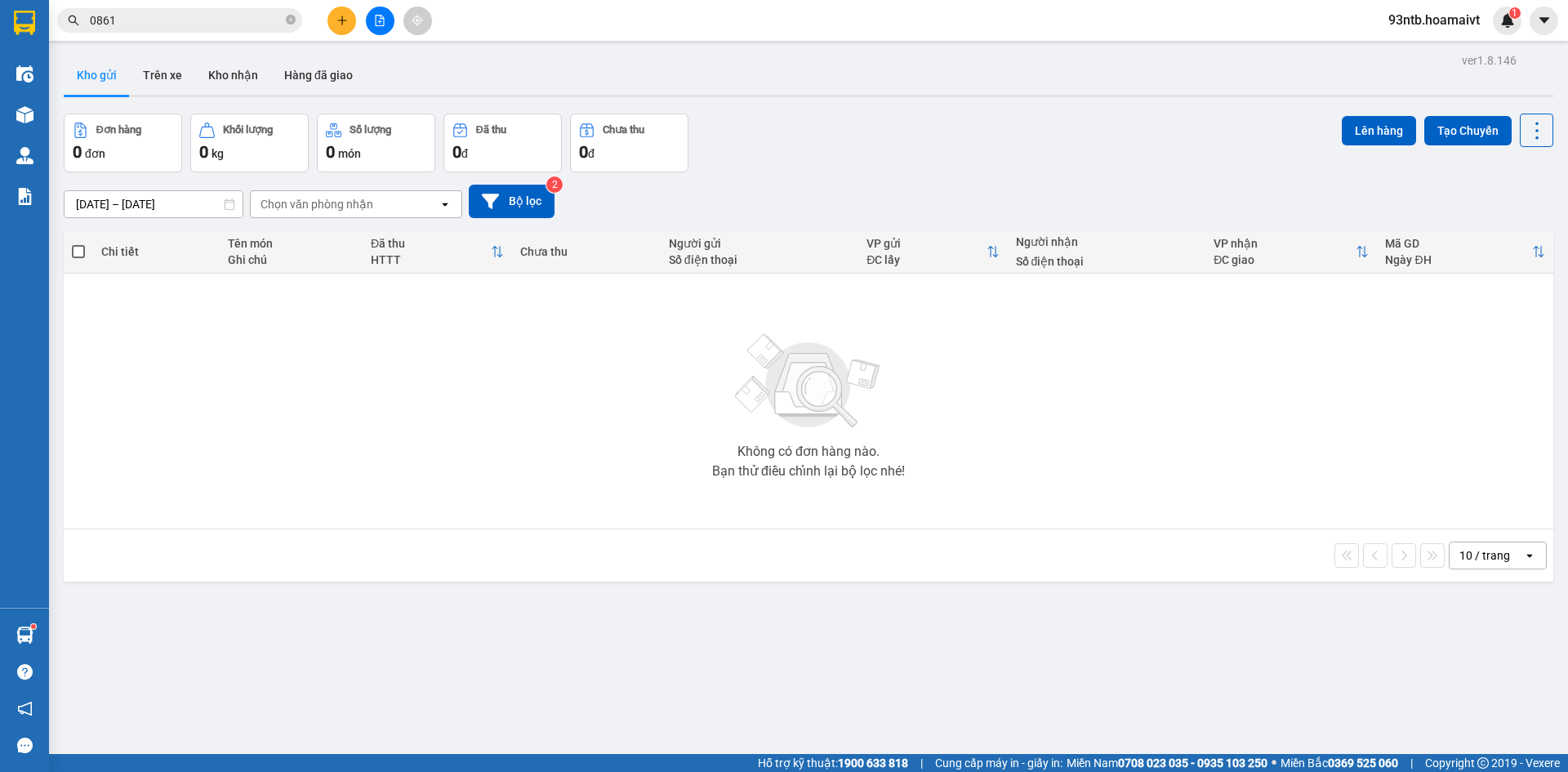
click at [136, 18] on input "0861" at bounding box center [186, 20] width 192 height 18
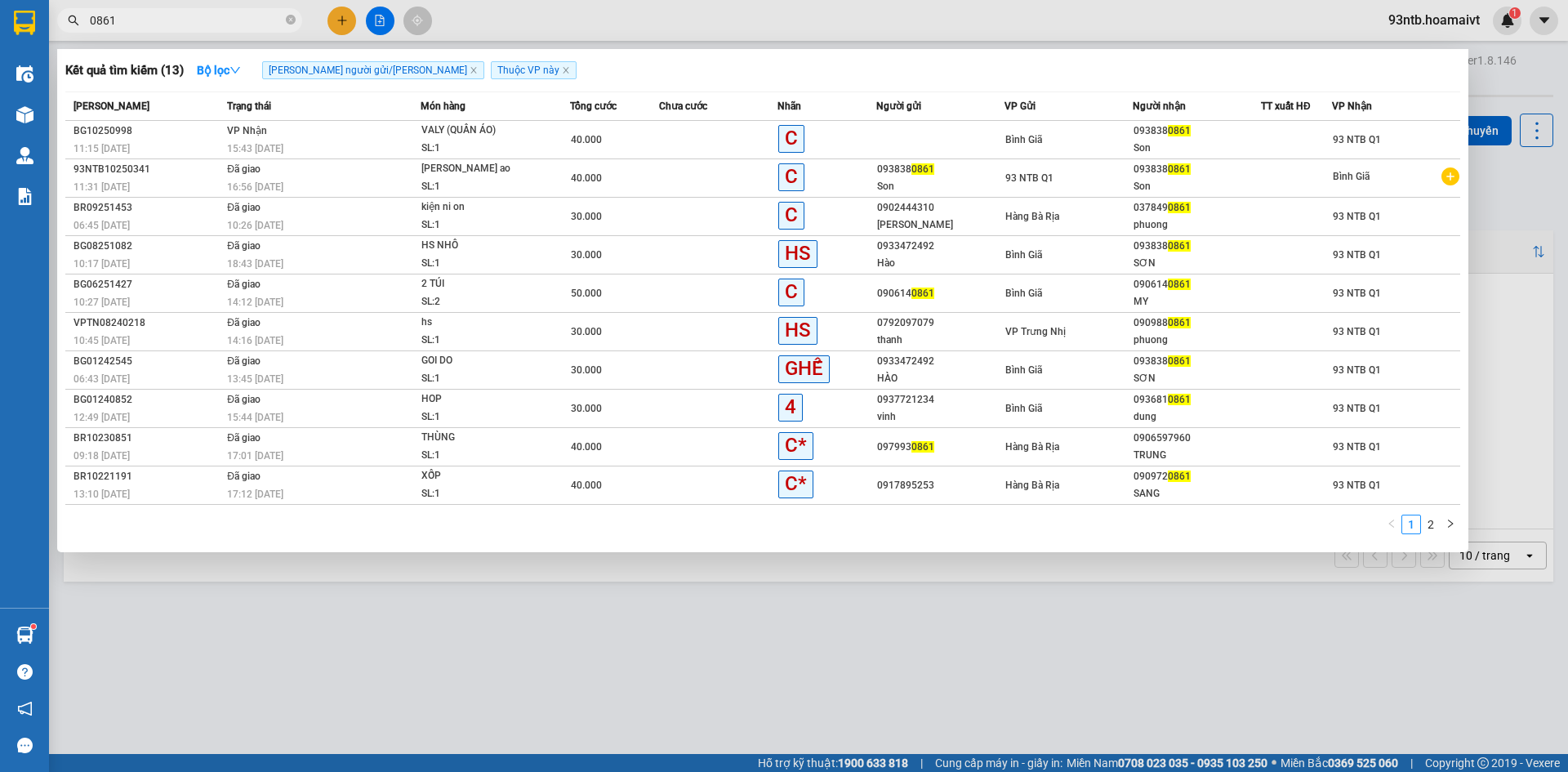
click at [136, 18] on input "0861" at bounding box center [186, 20] width 192 height 18
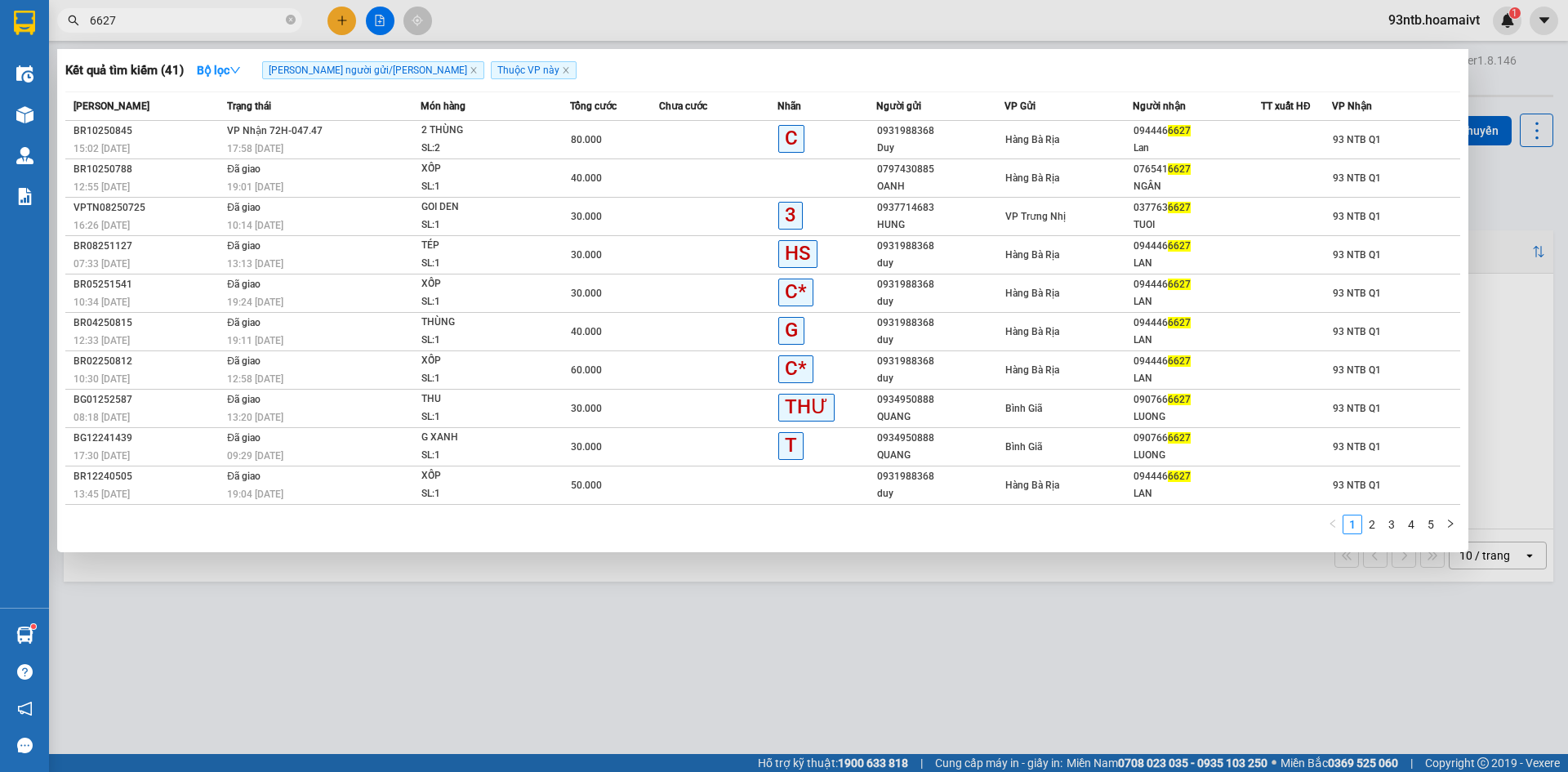
click at [198, 17] on input "6627" at bounding box center [186, 20] width 192 height 18
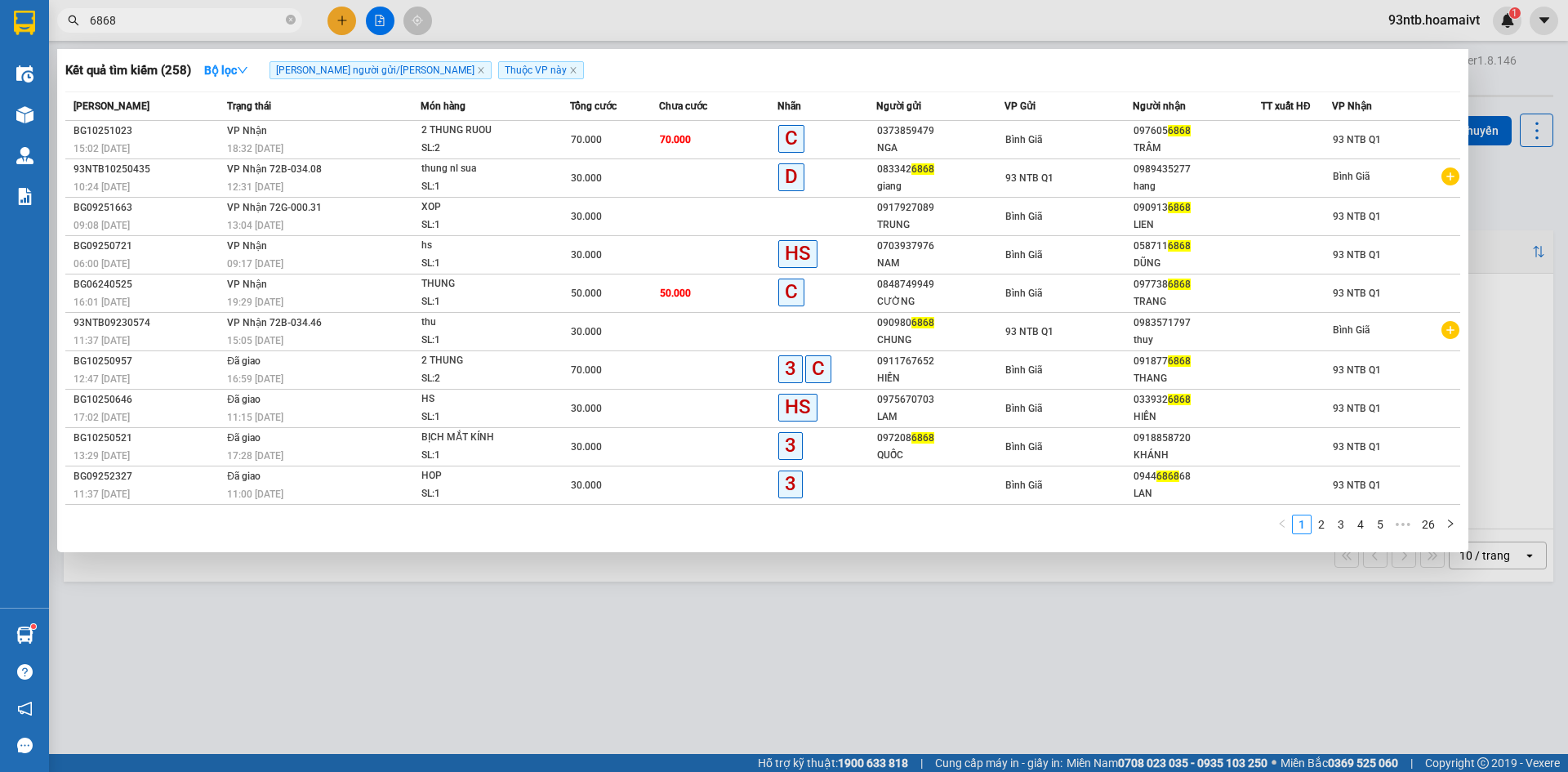
click at [114, 19] on input "6868" at bounding box center [186, 20] width 192 height 18
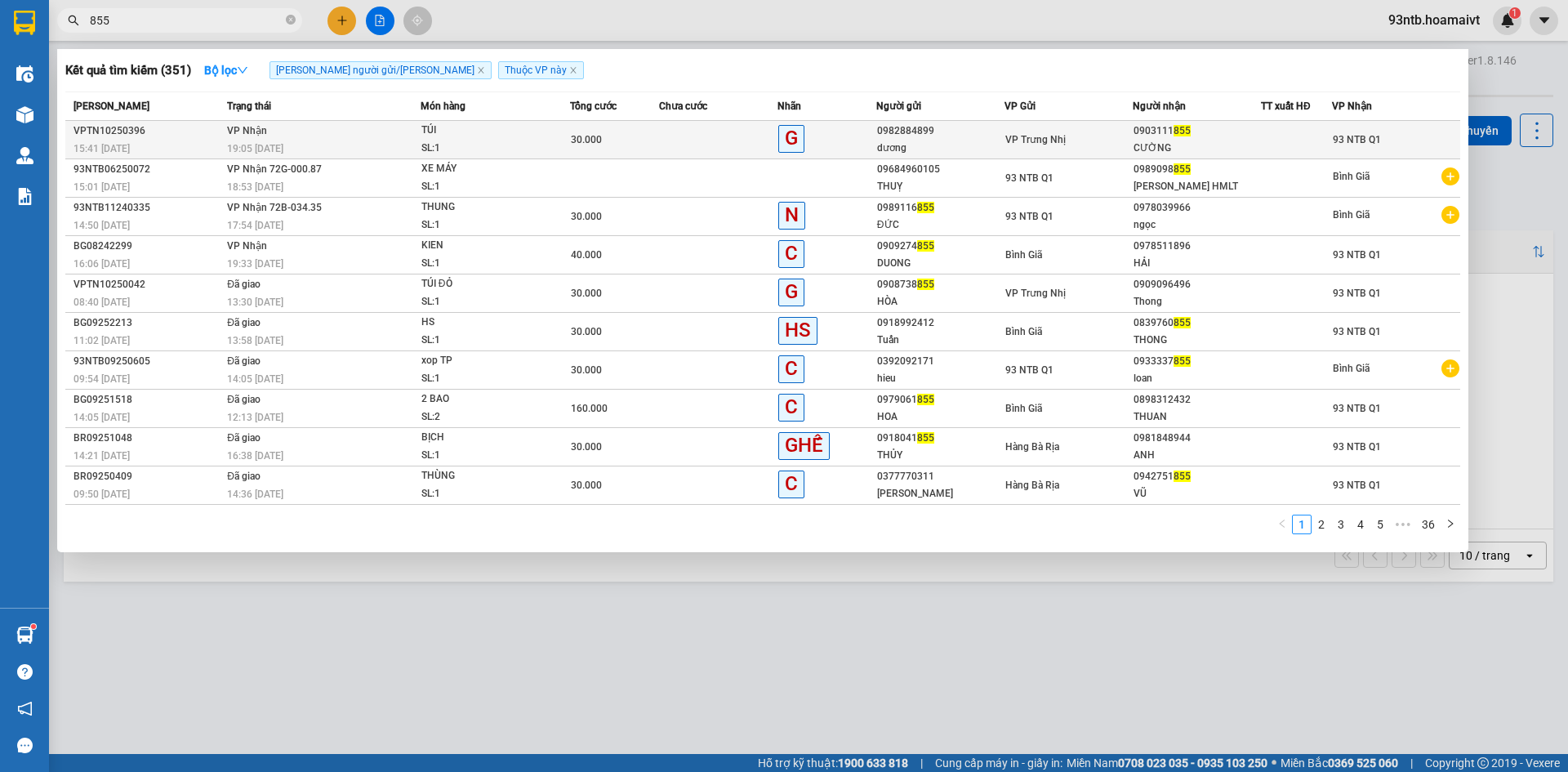
type input "855"
click at [527, 146] on div "SL: 1" at bounding box center [483, 149] width 122 height 18
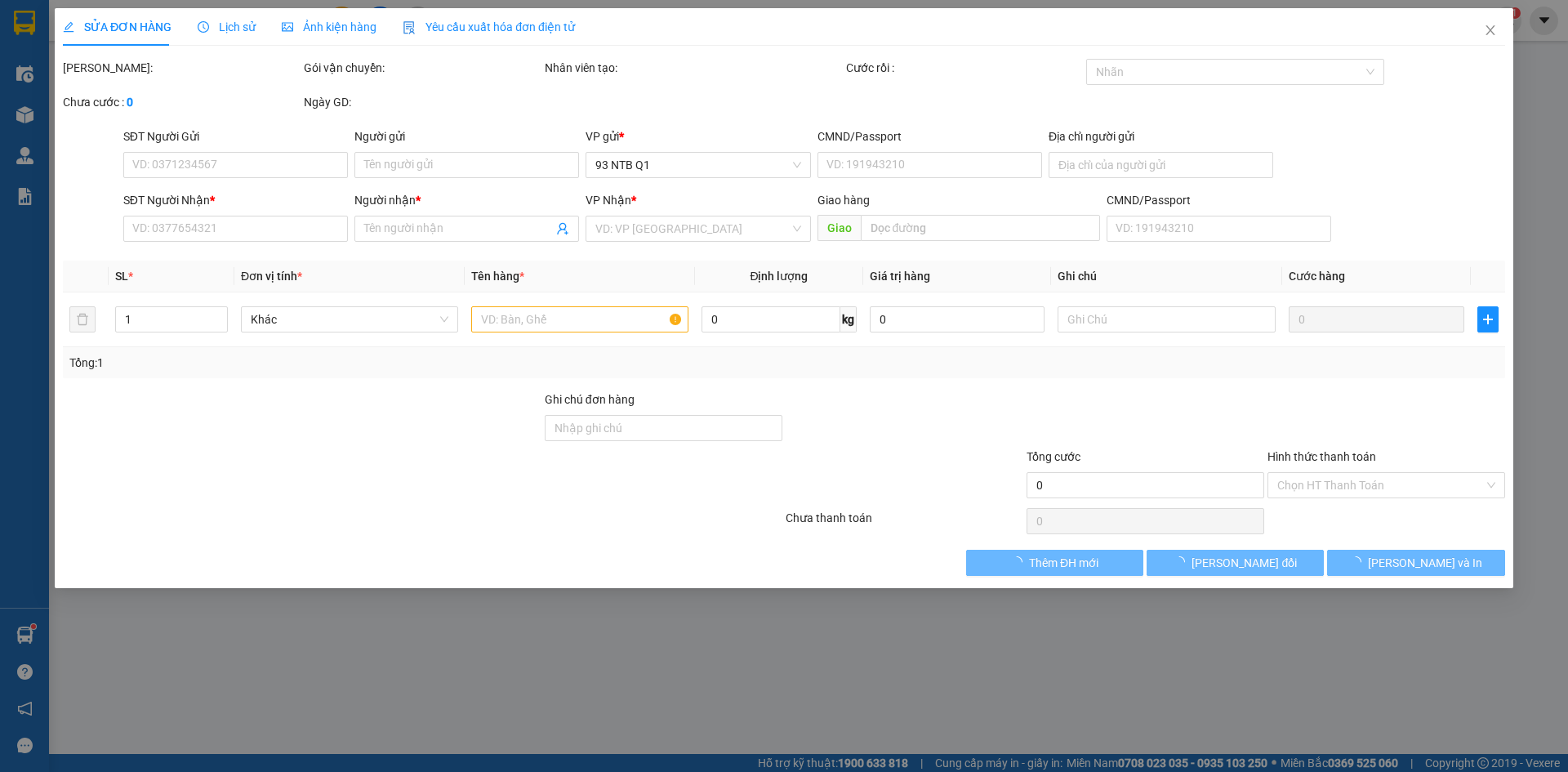
type input "0982884899"
type input "dương"
type input "0903111855"
type input "CƯỜNG"
type input "30.000"
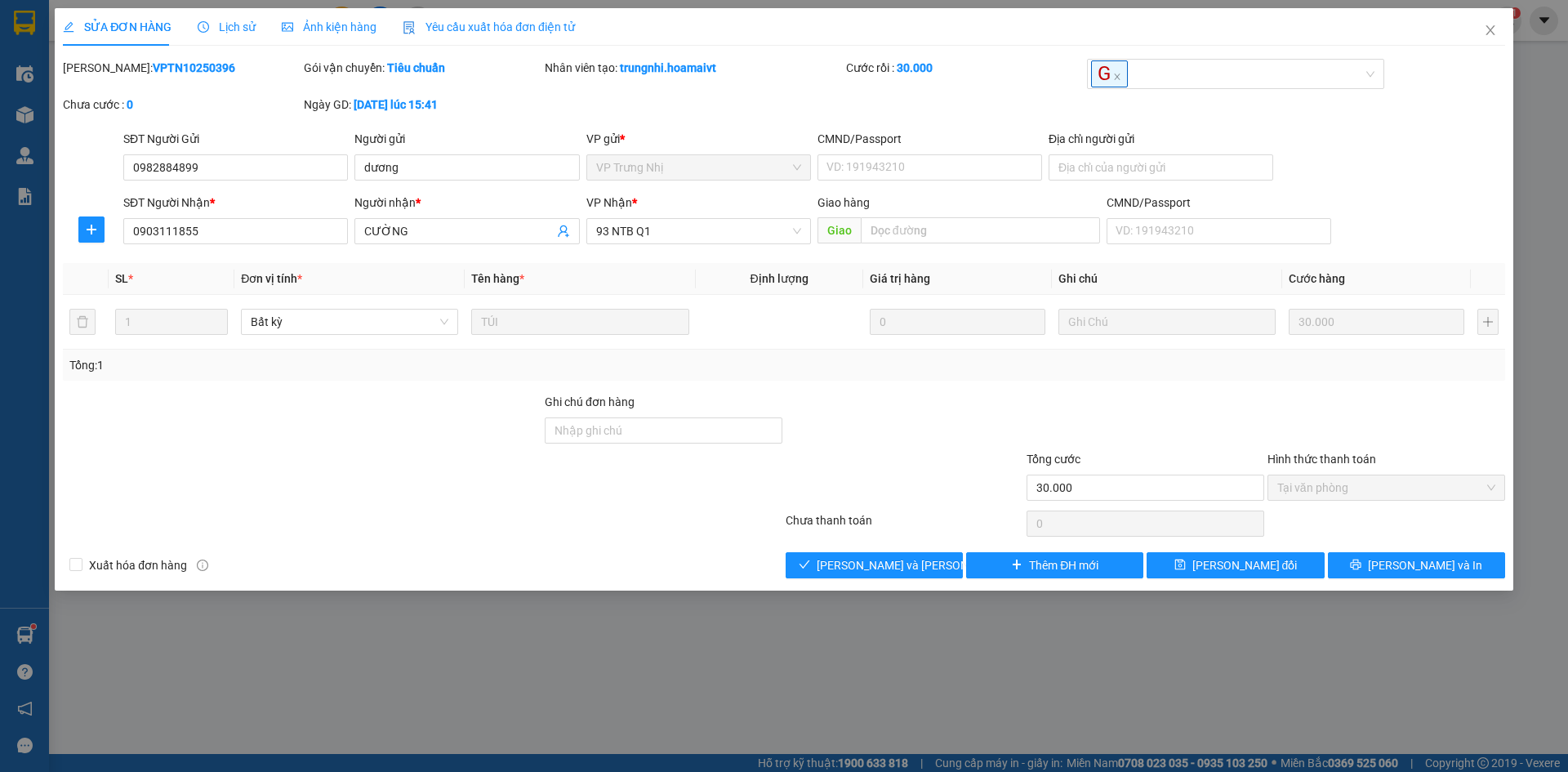
click at [454, 460] on div at bounding box center [302, 478] width 482 height 57
click at [814, 568] on button "[PERSON_NAME] và Giao hàng" at bounding box center [874, 565] width 178 height 26
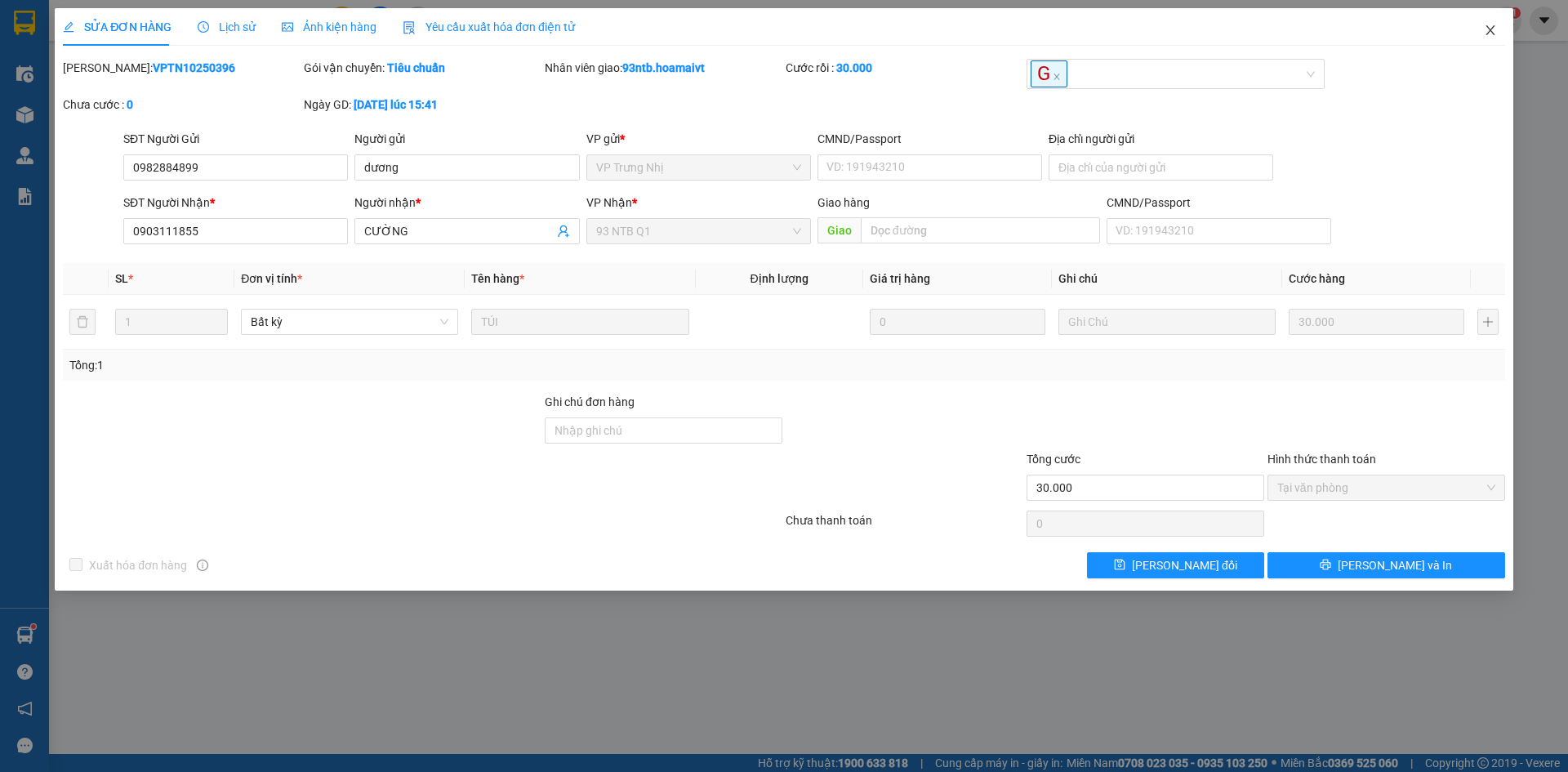
click at [1501, 28] on span "Close" at bounding box center [1490, 31] width 46 height 46
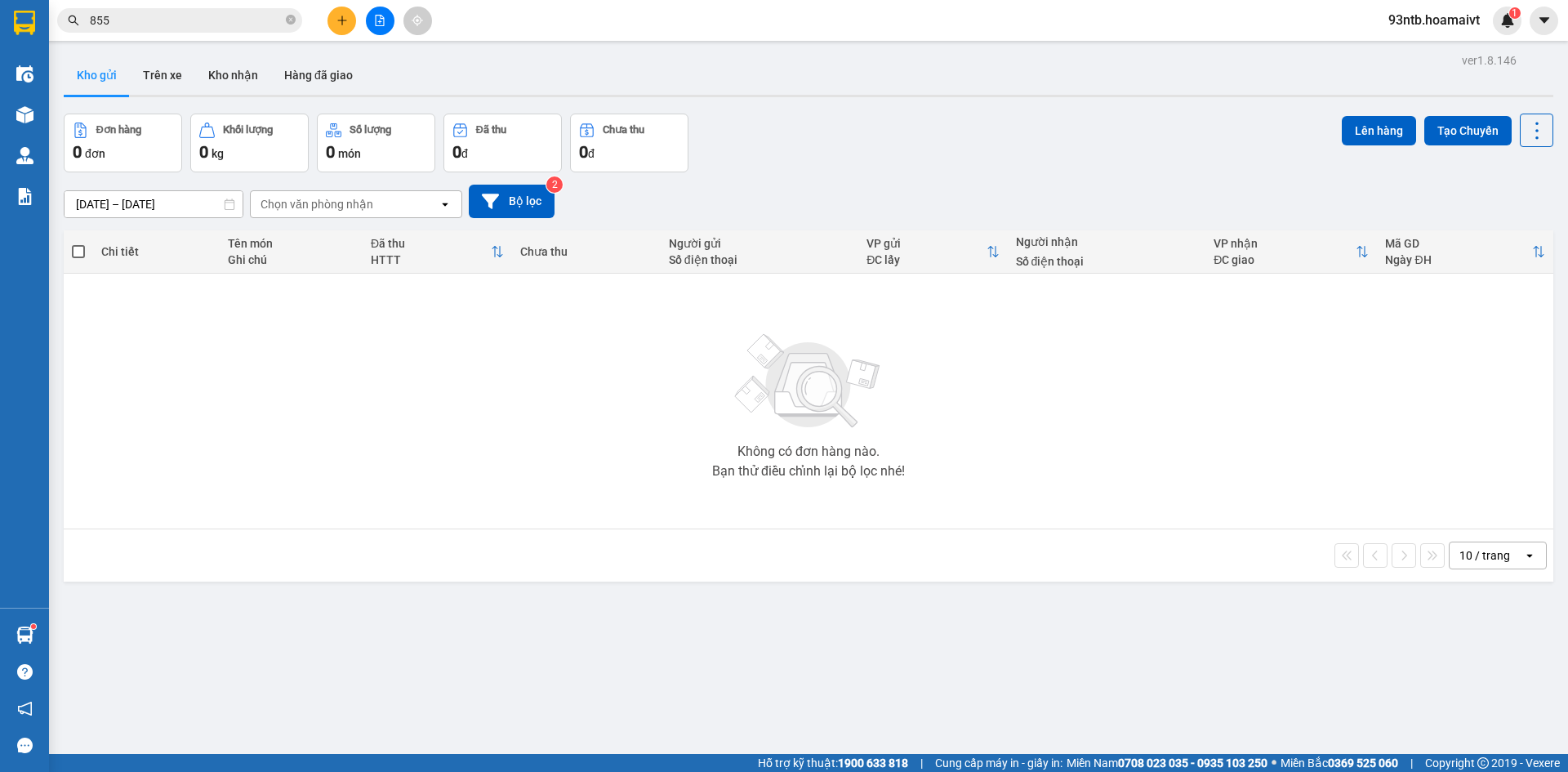
click at [147, 18] on input "855" at bounding box center [186, 20] width 192 height 18
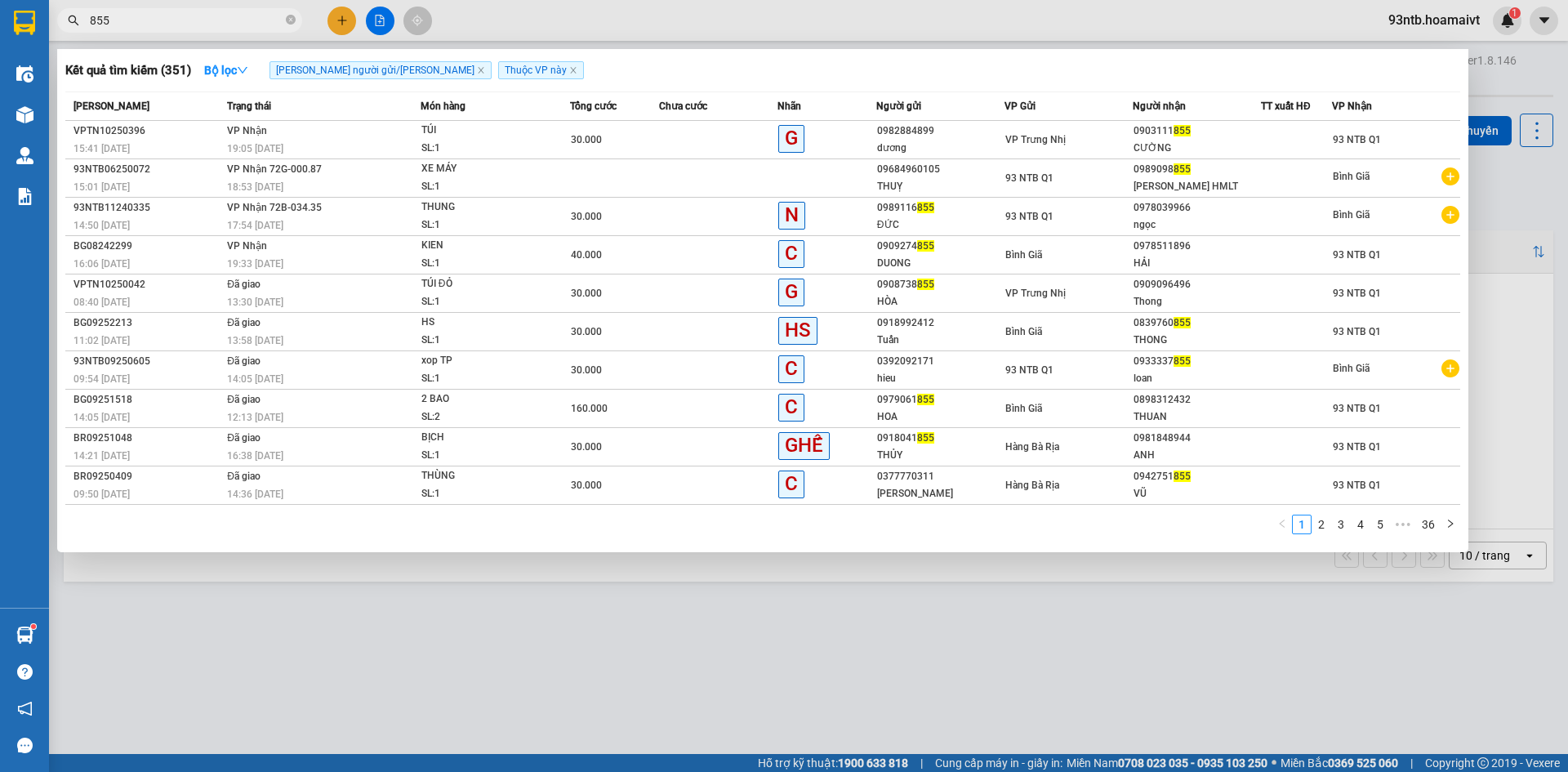
click at [147, 18] on input "855" at bounding box center [186, 20] width 192 height 18
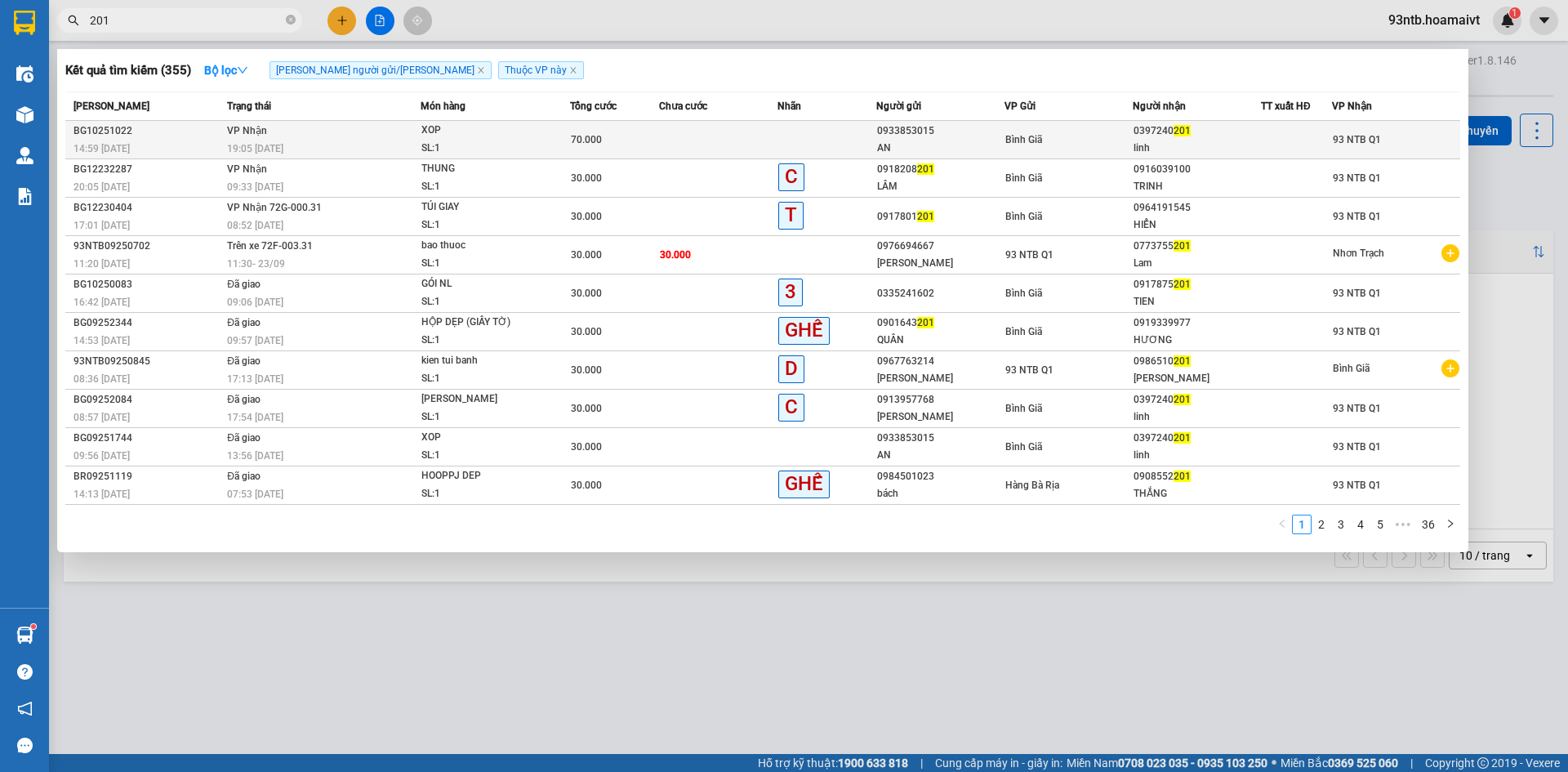
type input "201"
click at [372, 125] on td "VP Nhận 19:05 - 12/10" at bounding box center [322, 140] width 198 height 39
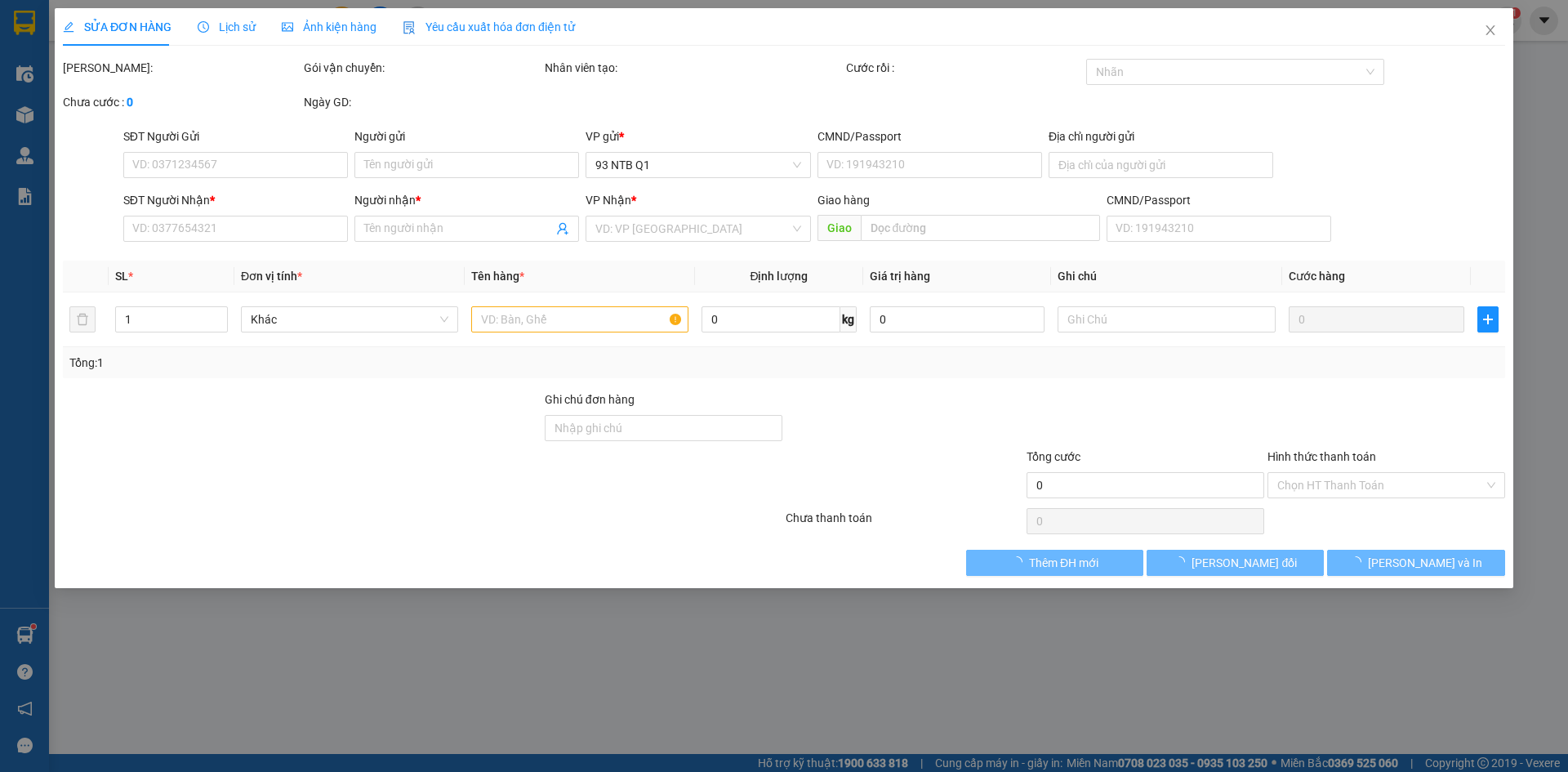
type input "0933853015"
type input "AN"
type input "0397240201"
type input "linh"
type input "70.000"
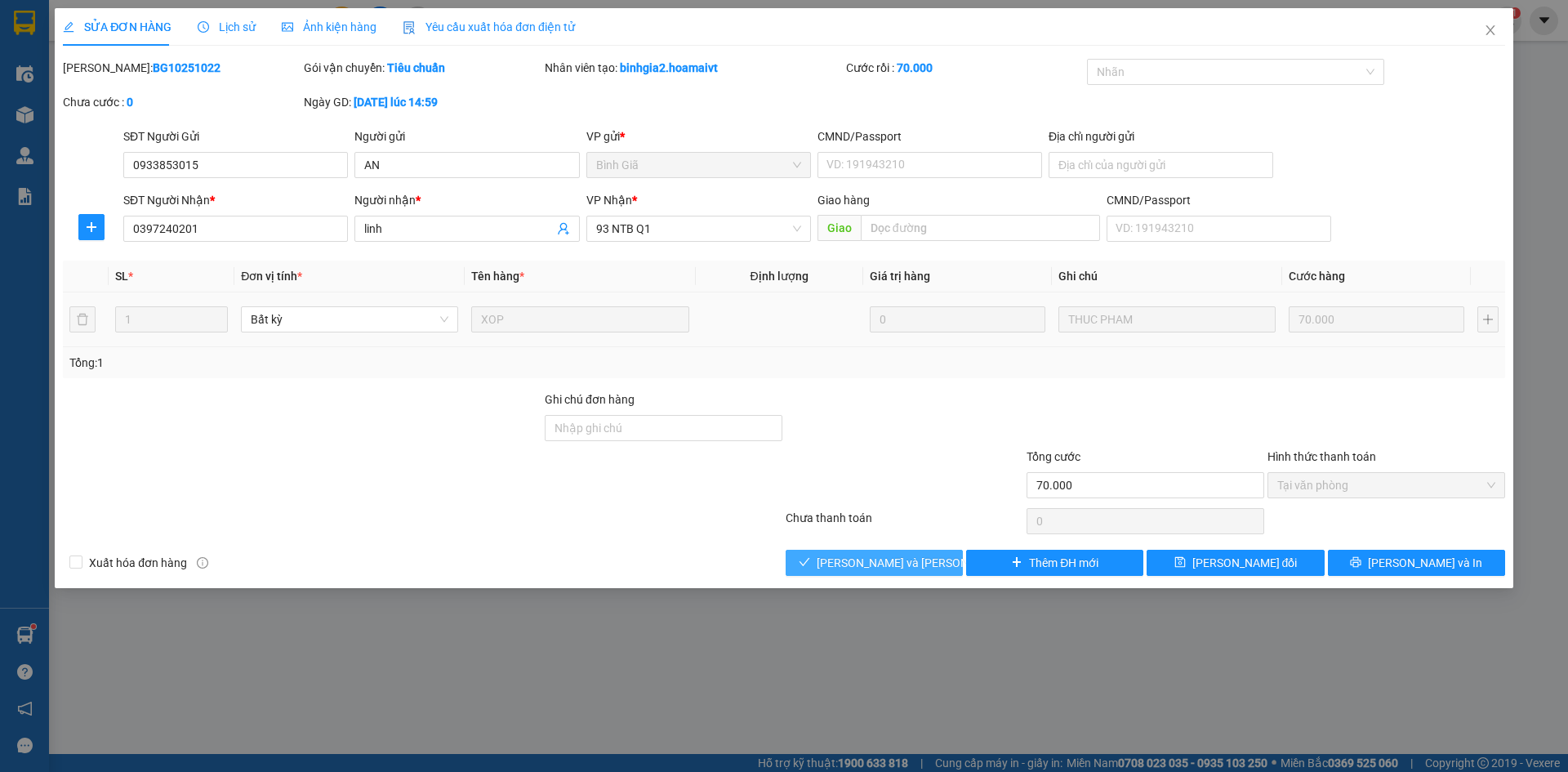
click at [873, 554] on span "[PERSON_NAME] và Giao hàng" at bounding box center [927, 563] width 220 height 18
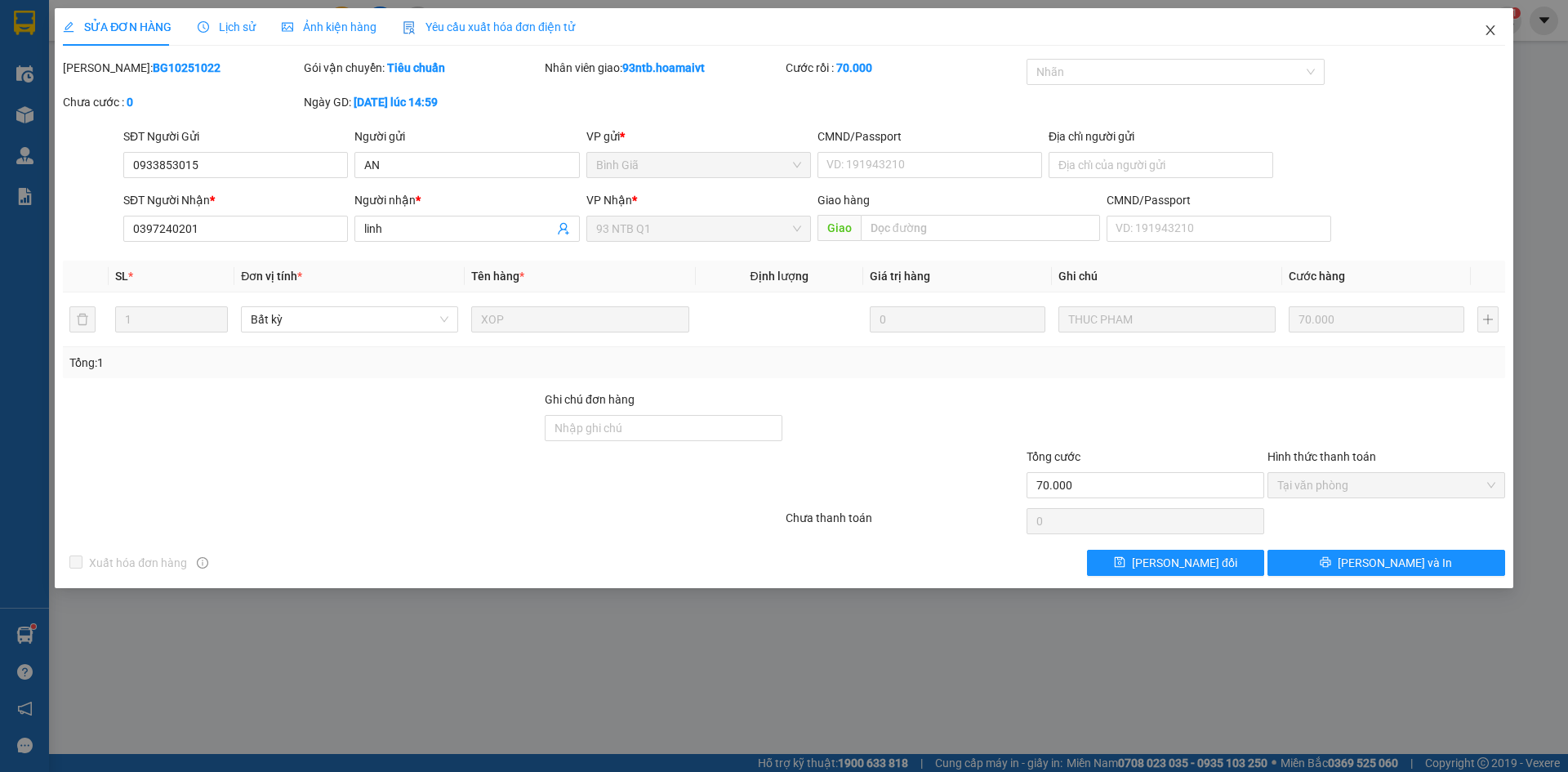
click at [1492, 27] on icon "close" at bounding box center [1490, 30] width 13 height 13
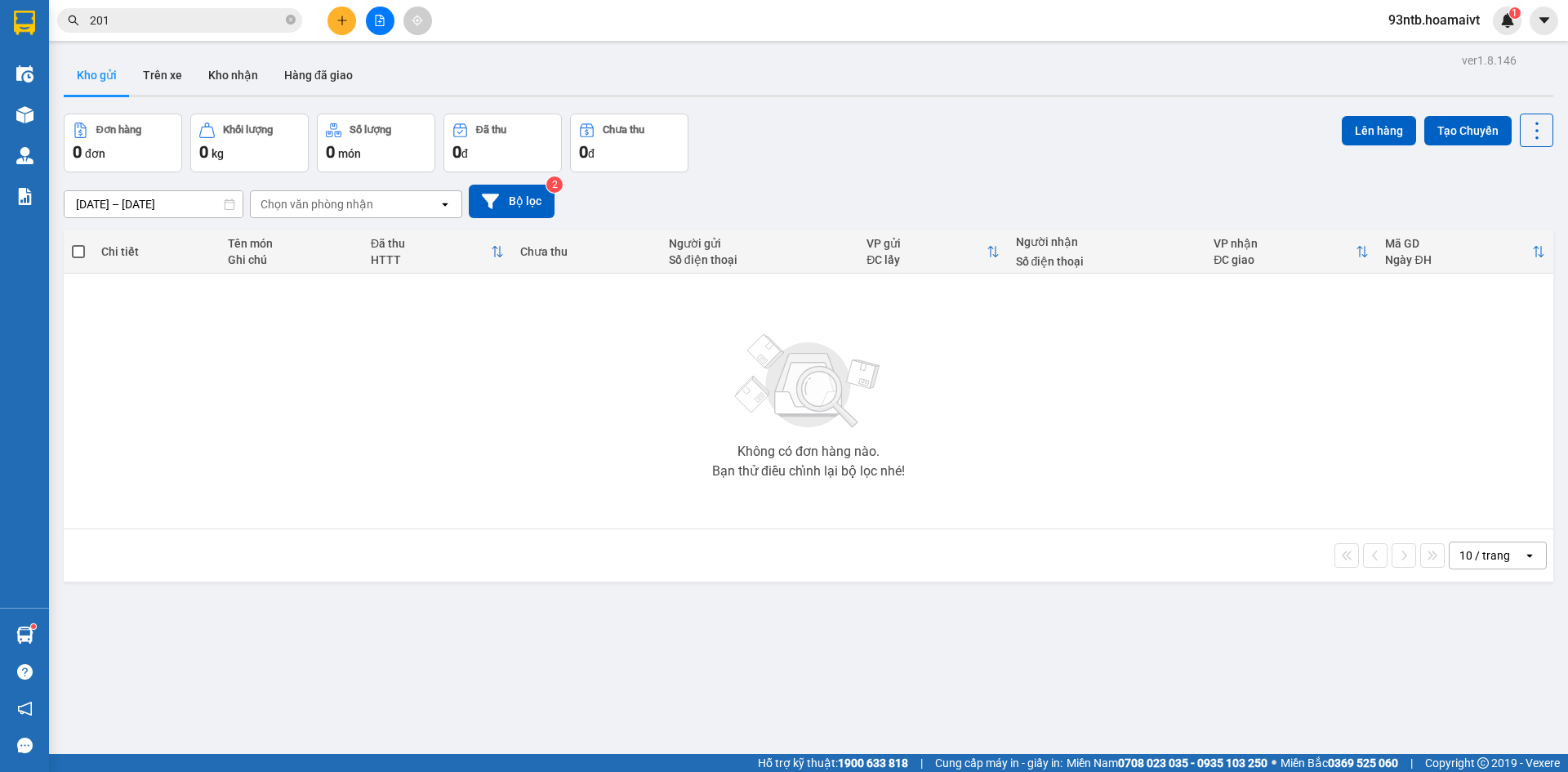
click at [276, 18] on input "201" at bounding box center [186, 20] width 192 height 18
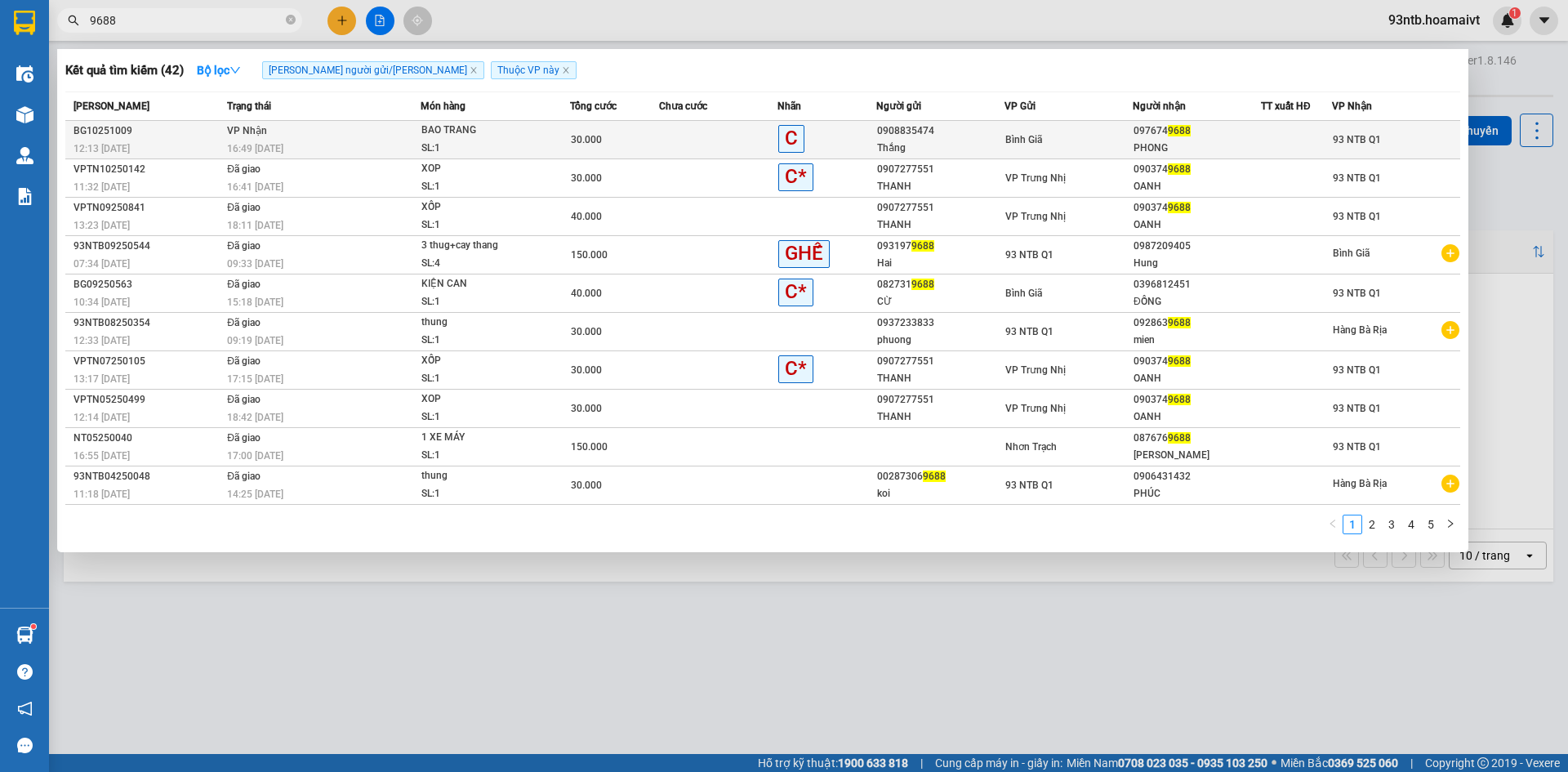
type input "9688"
click at [582, 127] on td "30.000" at bounding box center [614, 140] width 89 height 39
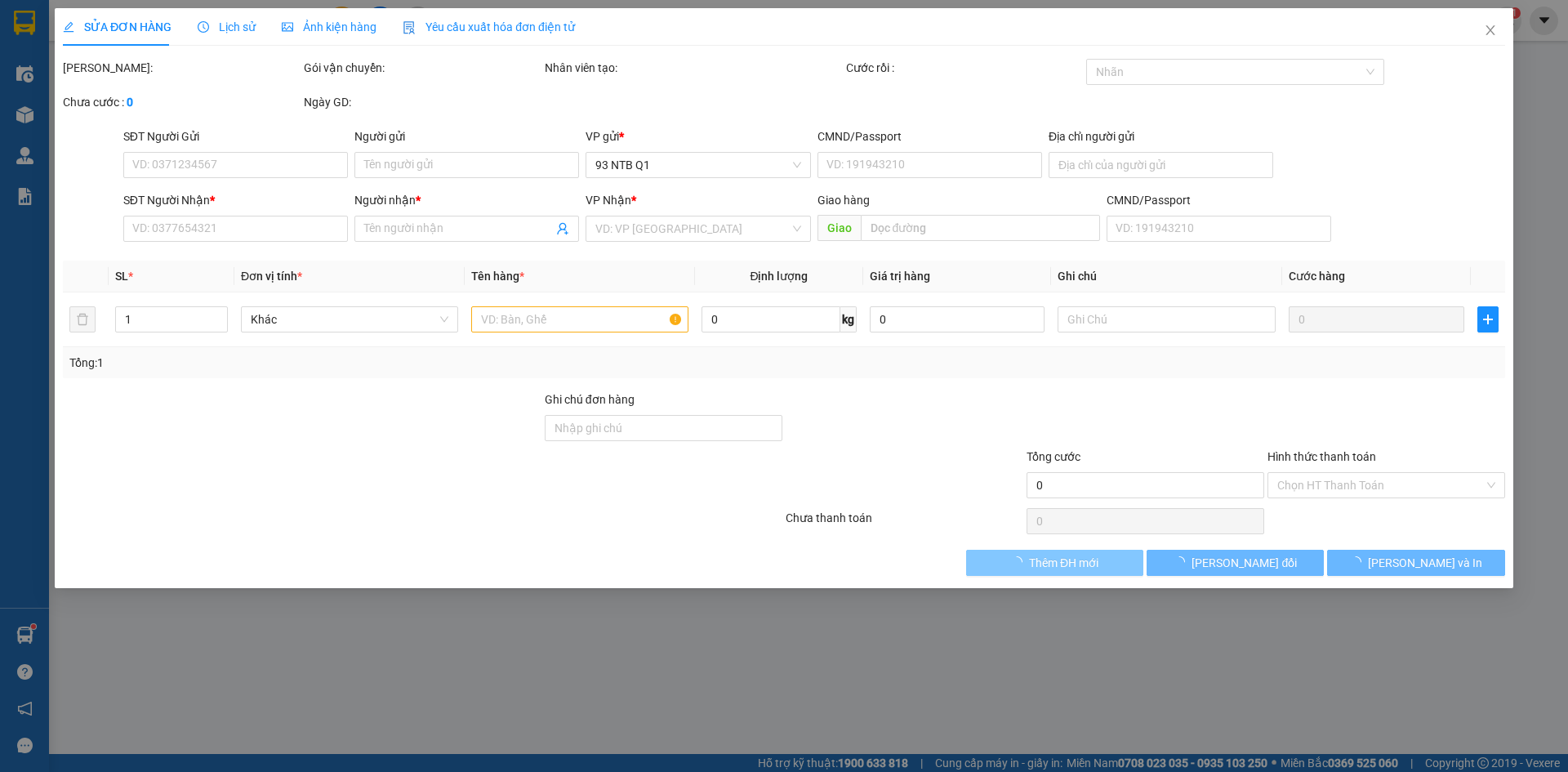
type input "0908835474"
type input "Thắng"
type input "0976749688"
type input "PHONG"
type input "30.000"
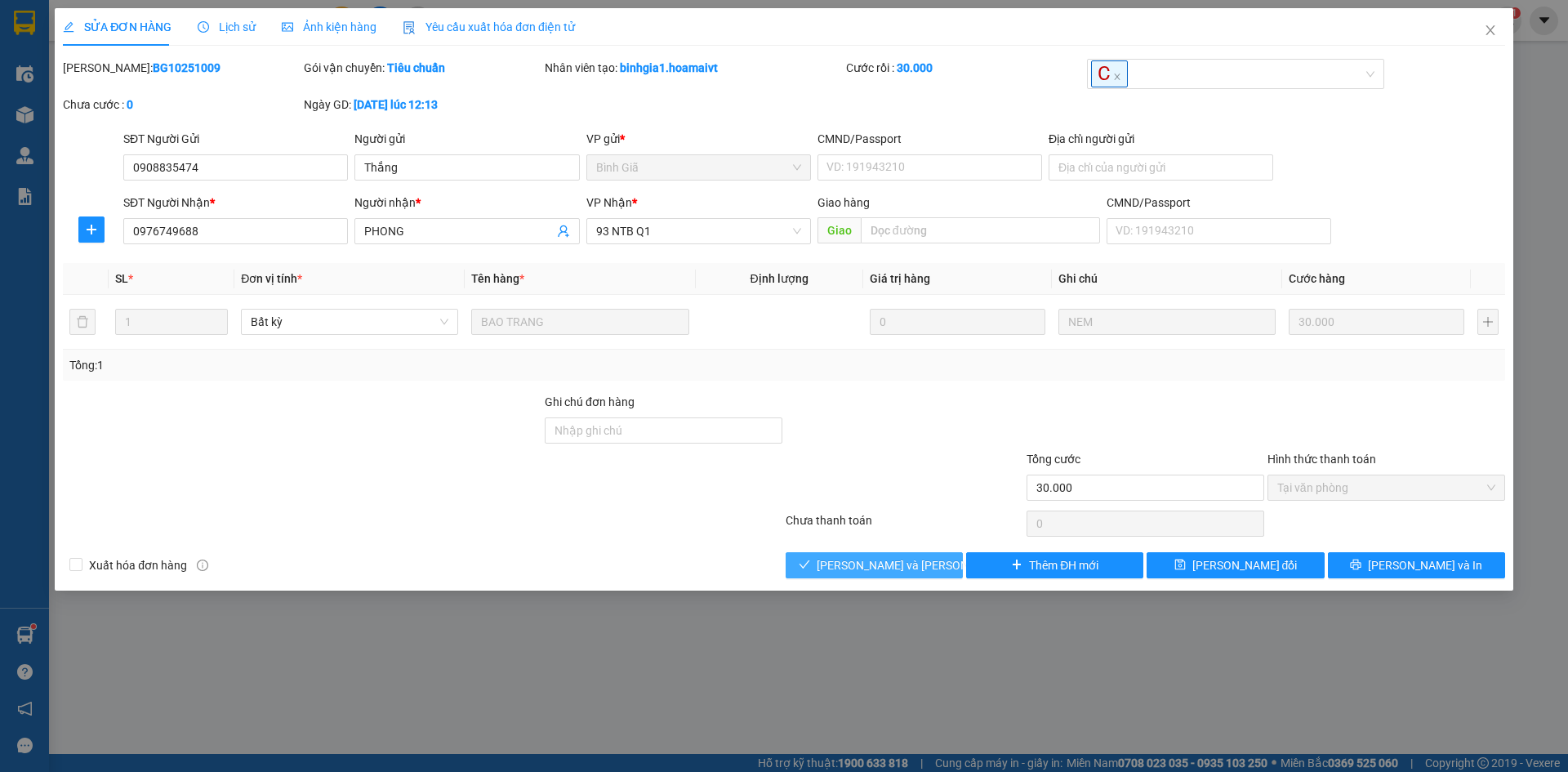
click at [890, 565] on span "[PERSON_NAME] và Giao hàng" at bounding box center [927, 565] width 220 height 18
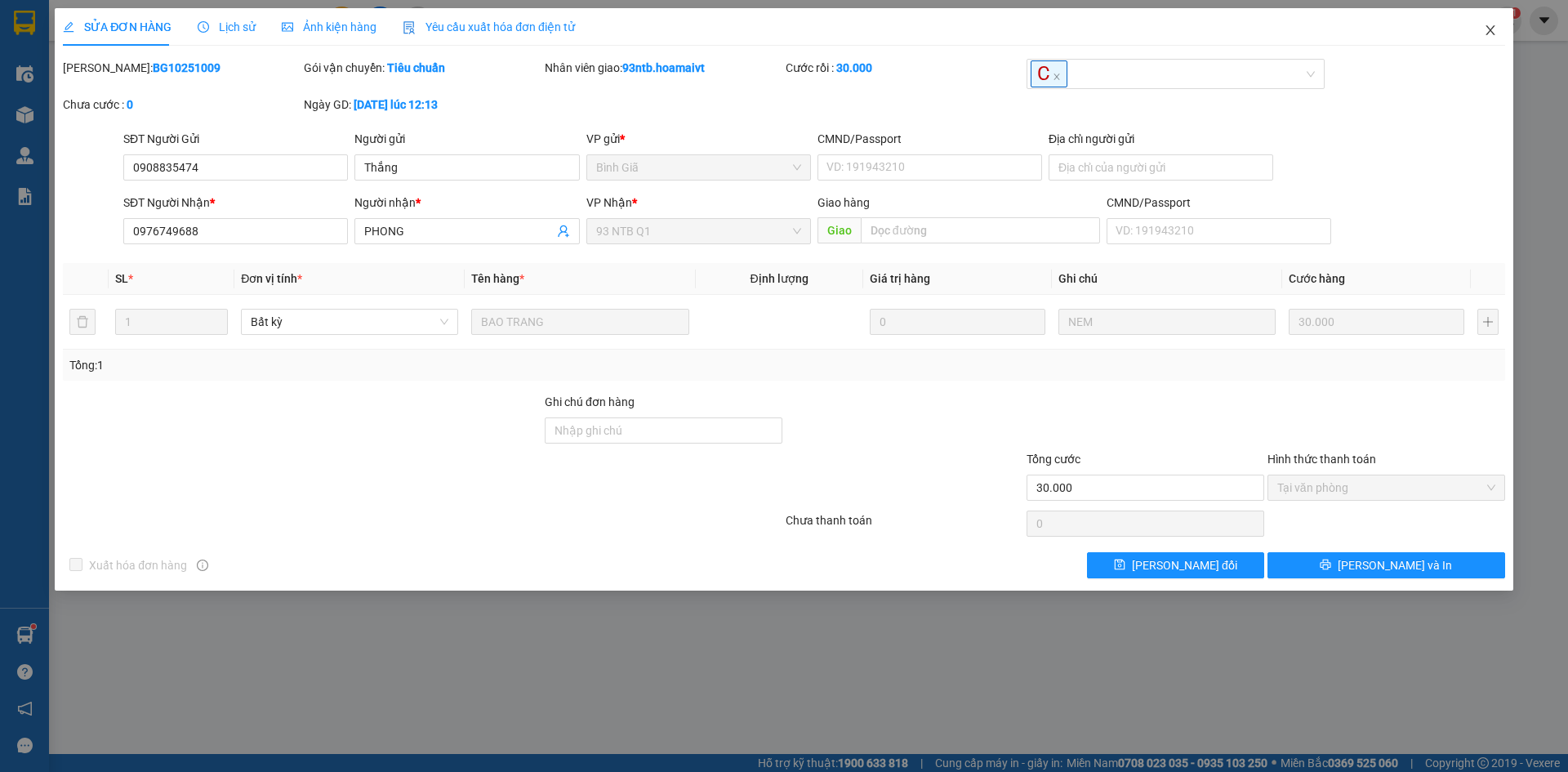
click at [1485, 24] on span "Close" at bounding box center [1490, 31] width 46 height 46
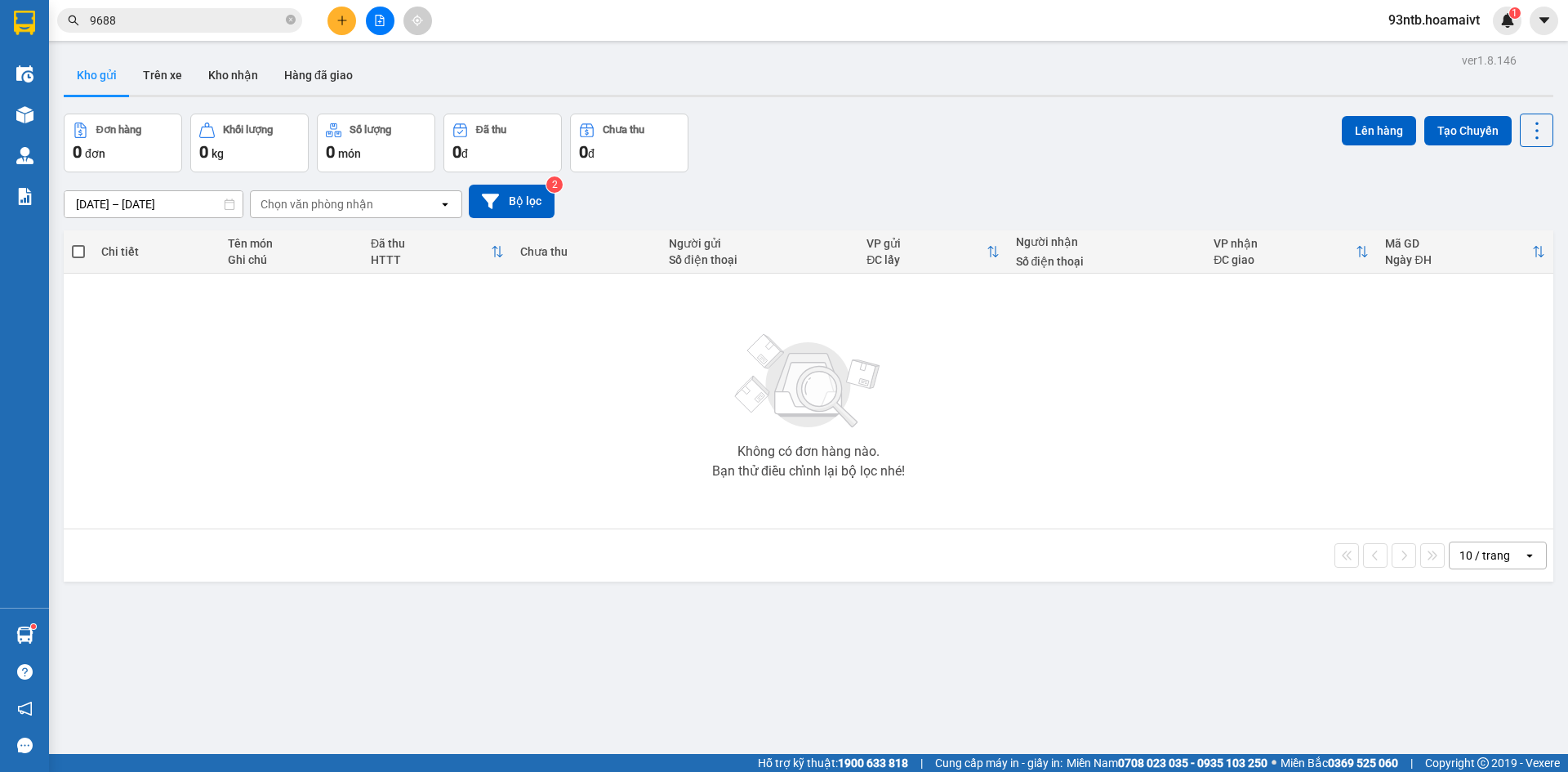
click at [213, 22] on input "9688" at bounding box center [186, 20] width 192 height 18
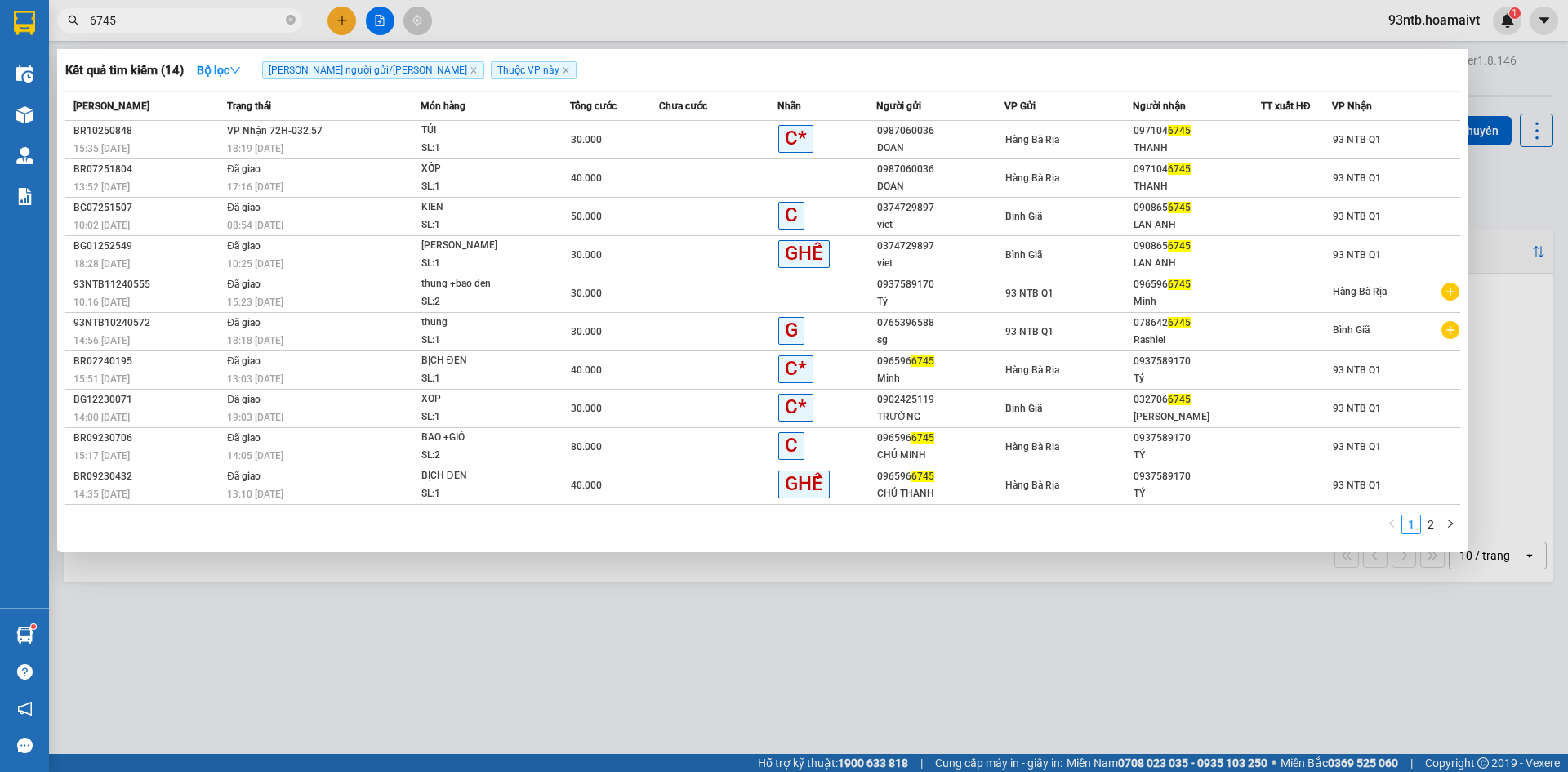
type input "6745"
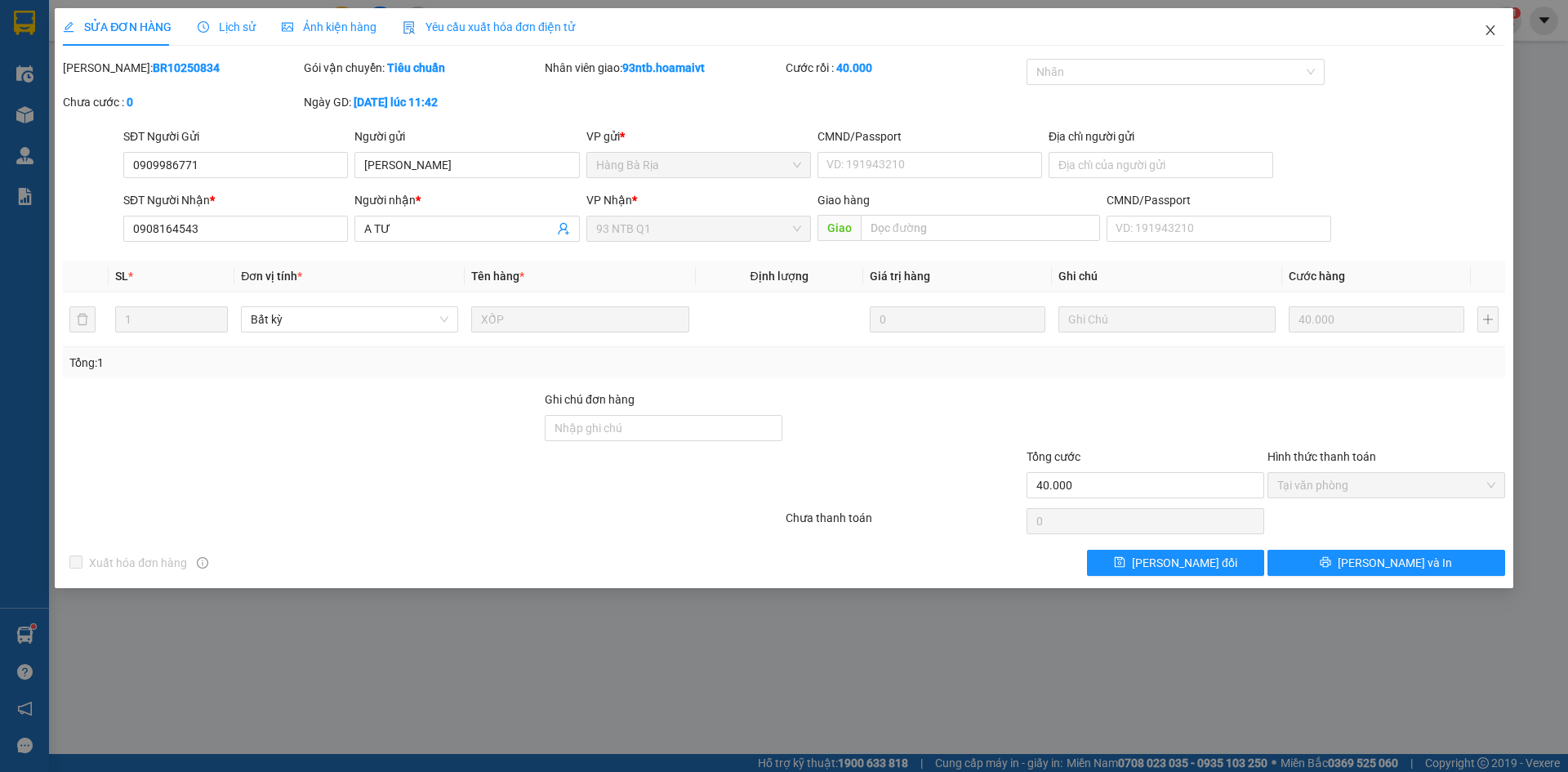
click at [1491, 31] on icon "close" at bounding box center [1490, 30] width 13 height 13
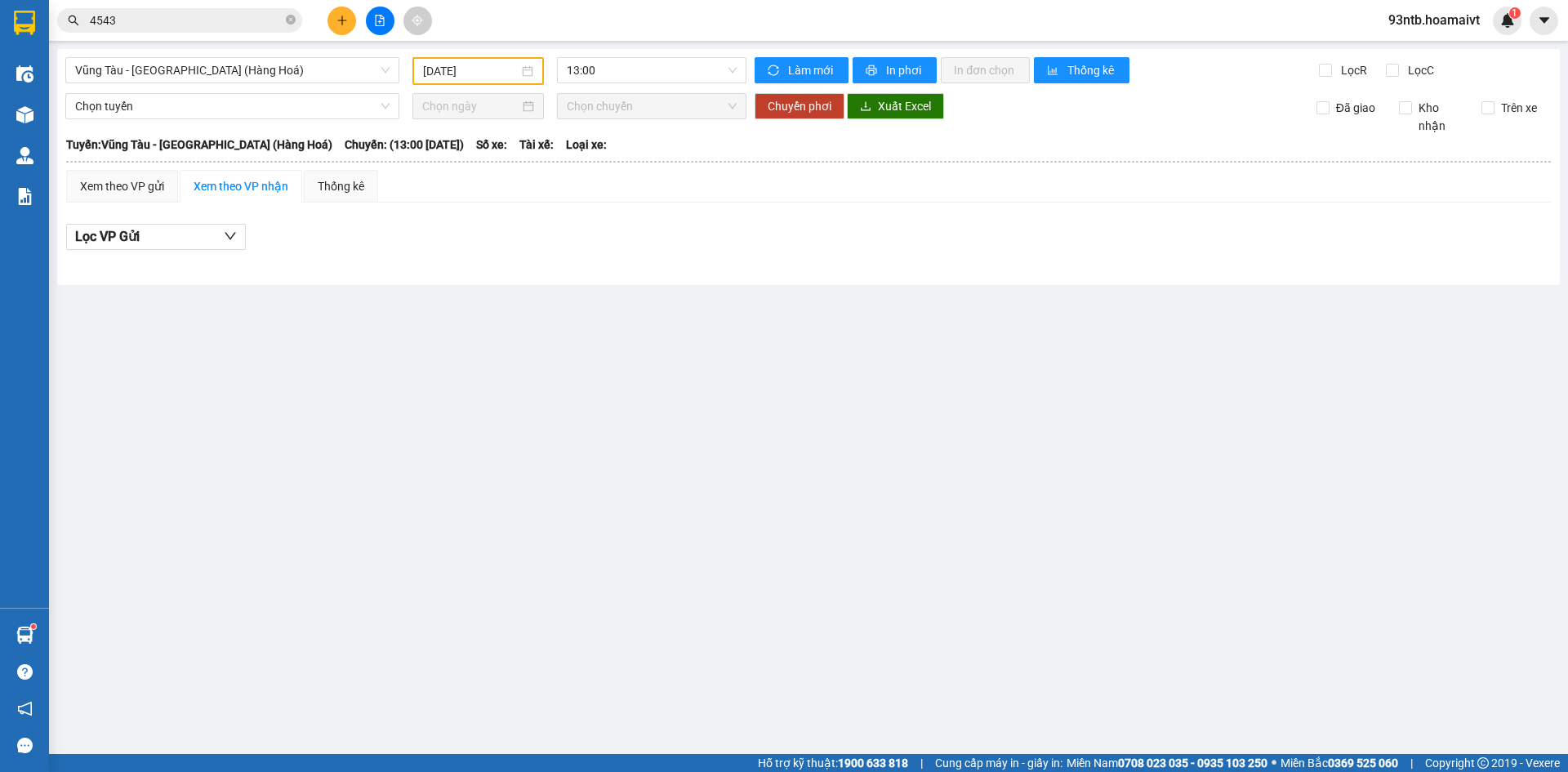
click at [229, 22] on input "4543" at bounding box center [186, 20] width 192 height 18
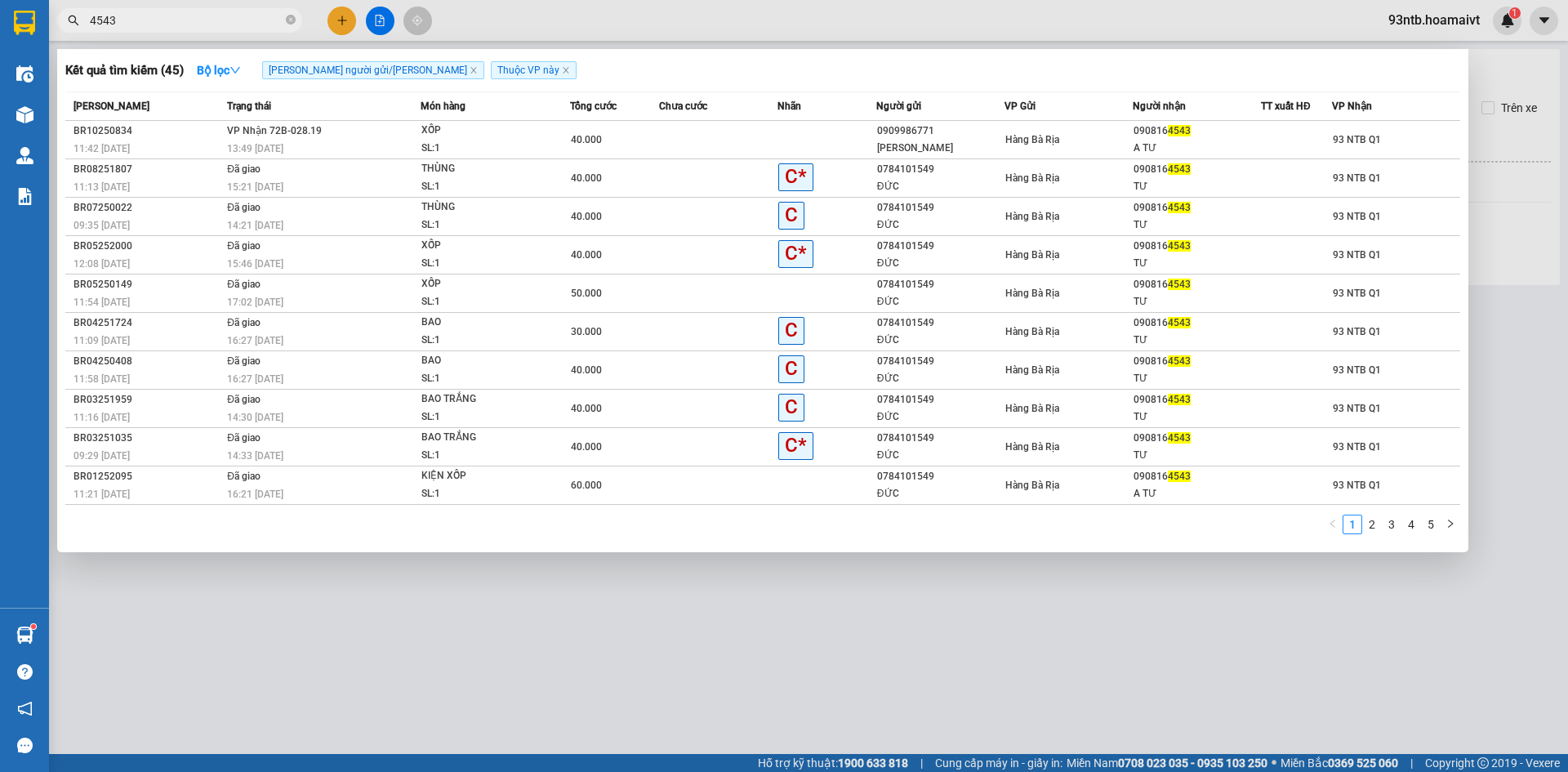
click at [229, 22] on input "4543" at bounding box center [186, 20] width 192 height 18
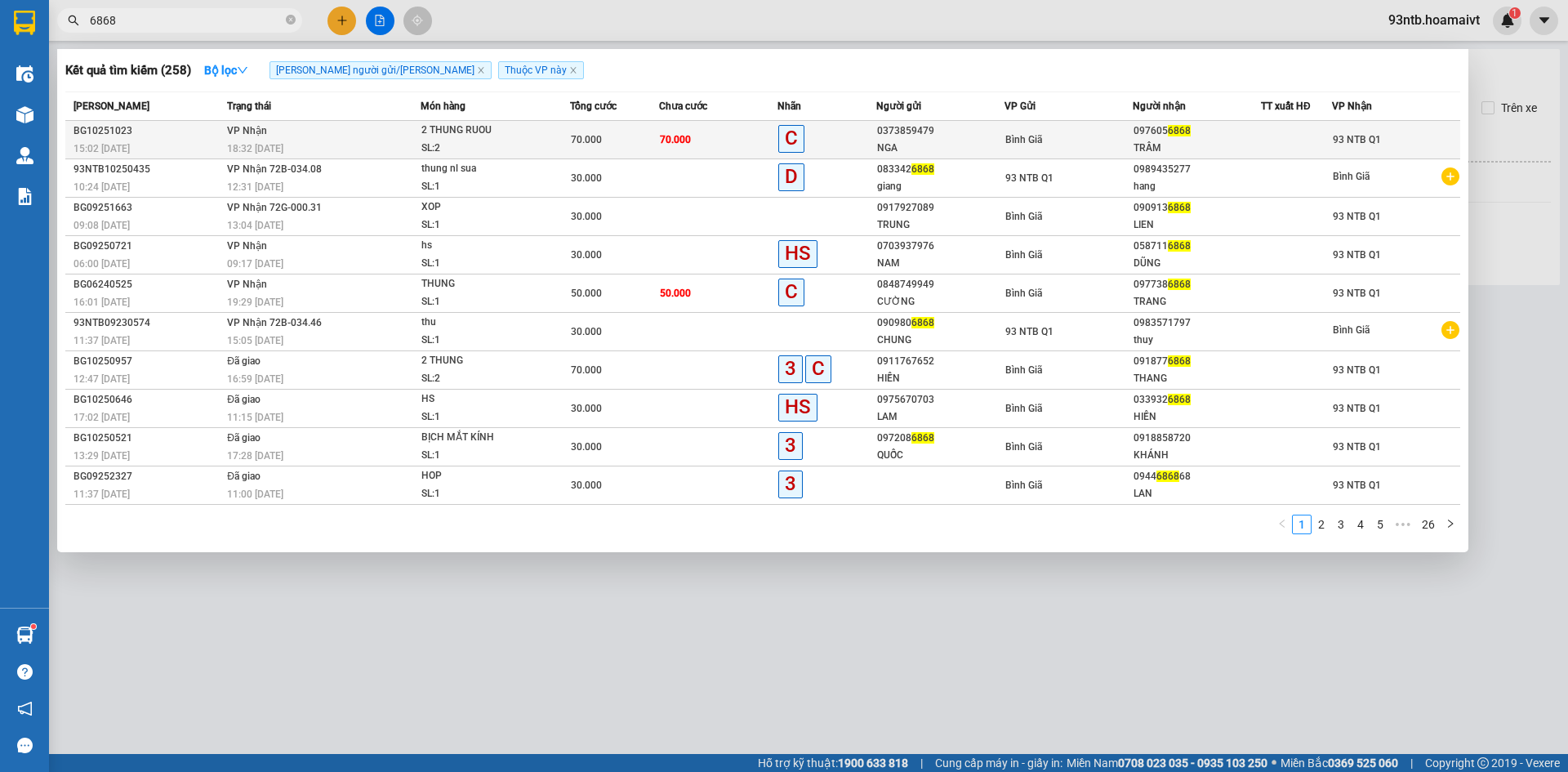
type input "6868"
click at [509, 137] on div "2 THUNG RUOU" at bounding box center [483, 130] width 122 height 18
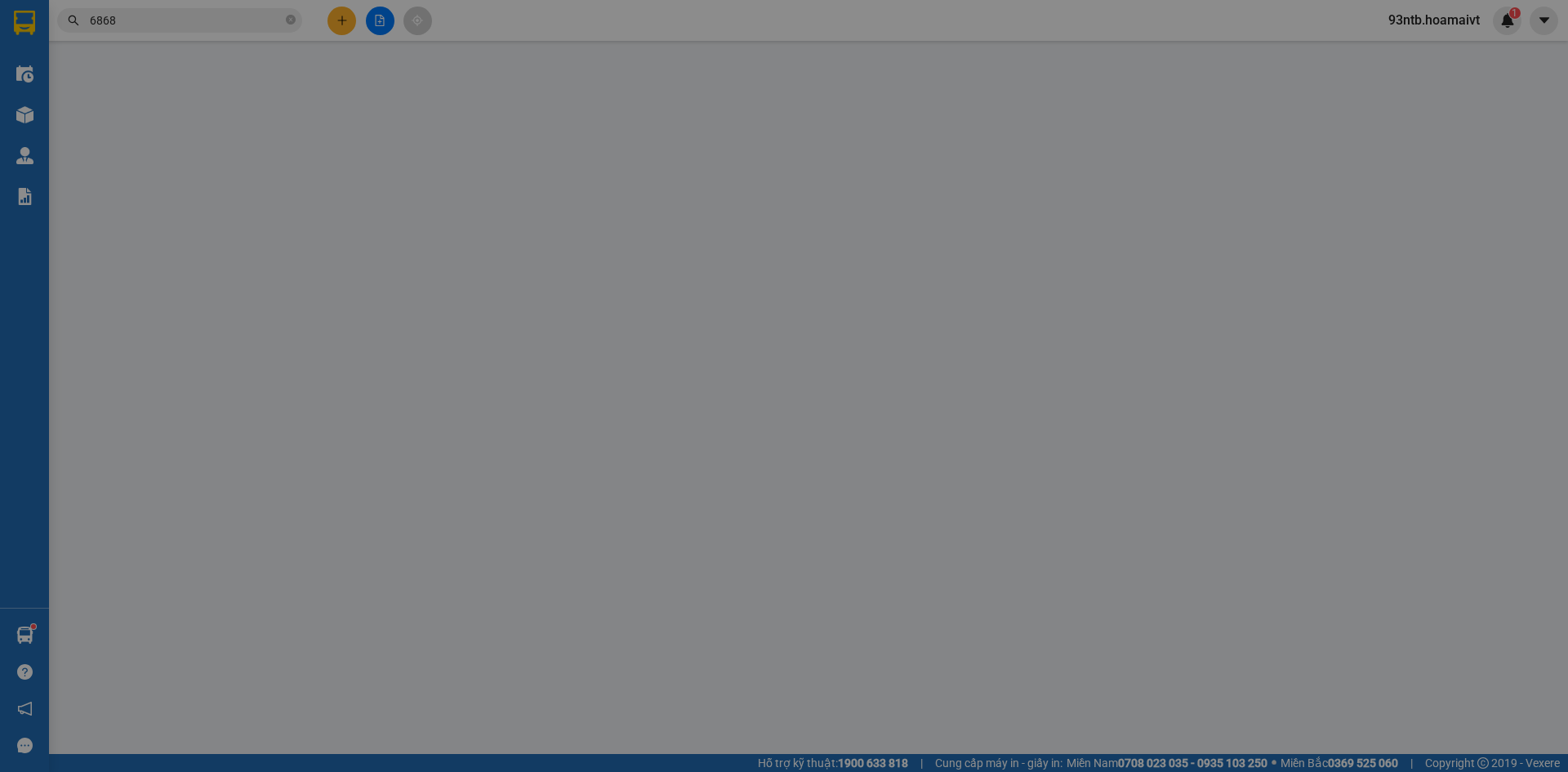
type input "0373859479"
type input "NGA"
type input "0976056868"
type input "TRẦM"
type input "70.000"
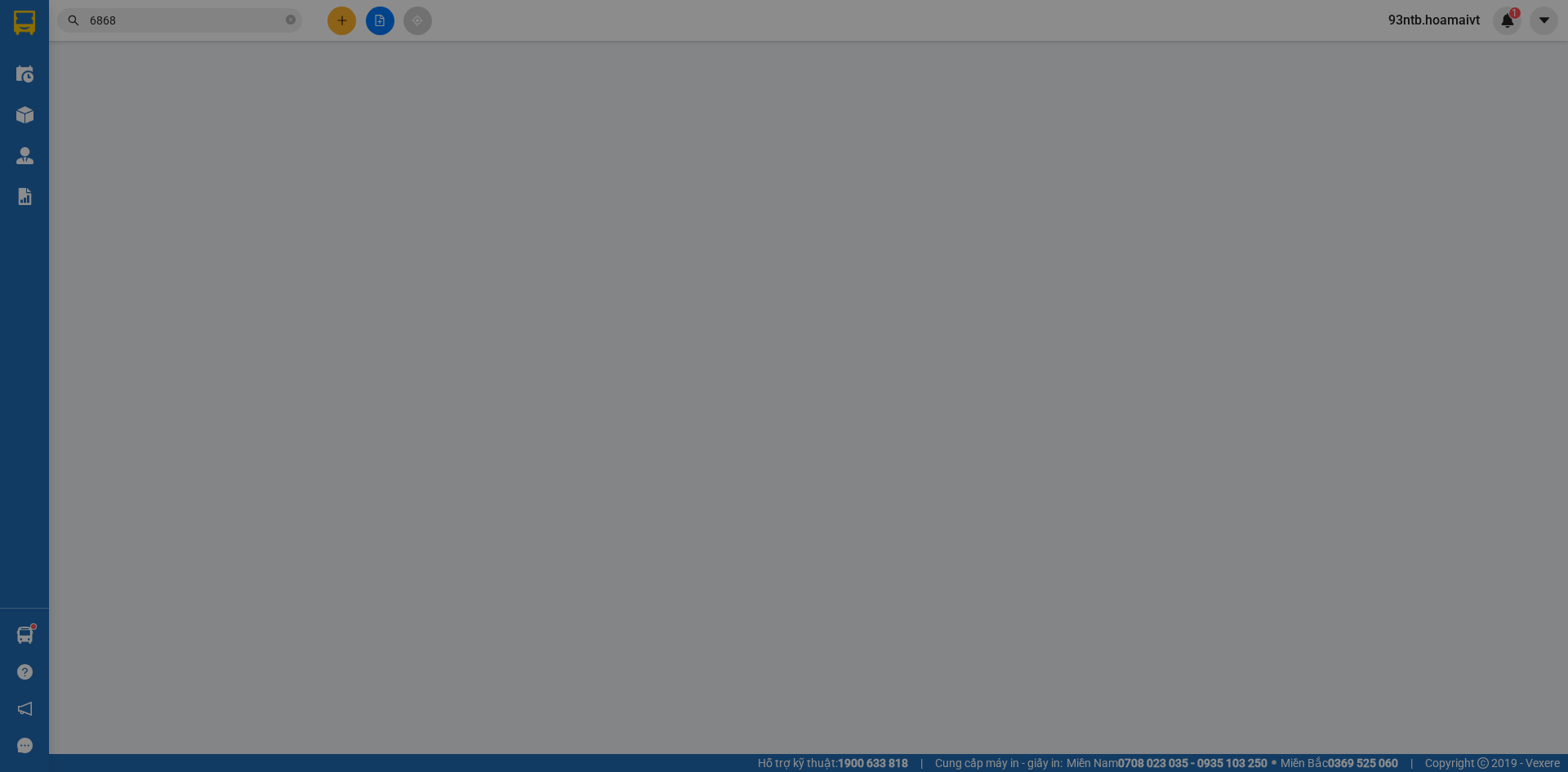
type input "70.000"
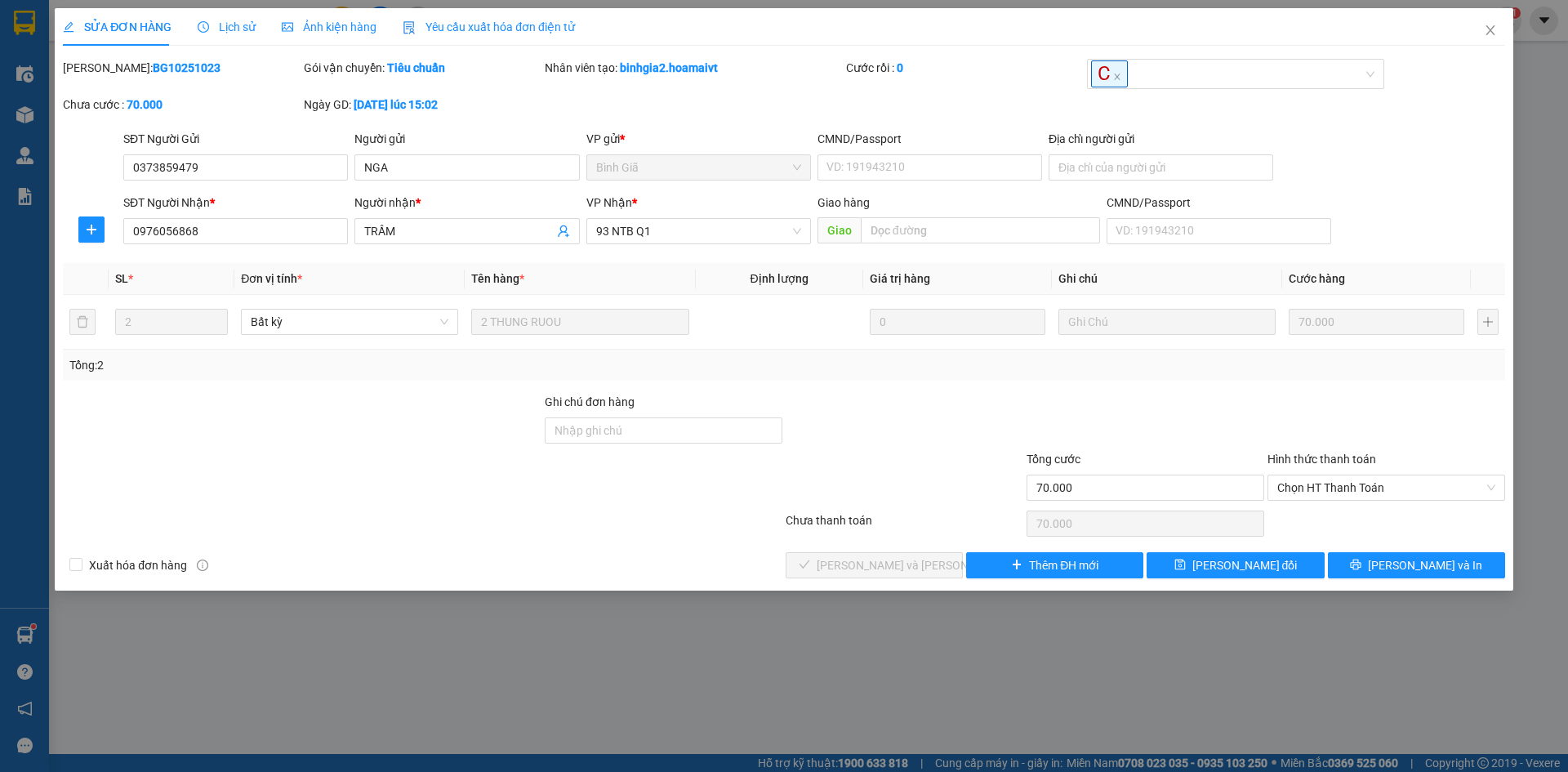
click at [763, 389] on div "Total Paid Fee 0 Total UnPaid Fee 70.000 Cash Collection Total Fee Mã ĐH: BG102…" at bounding box center [784, 319] width 1442 height 520
click at [1494, 38] on span "Close" at bounding box center [1490, 31] width 46 height 46
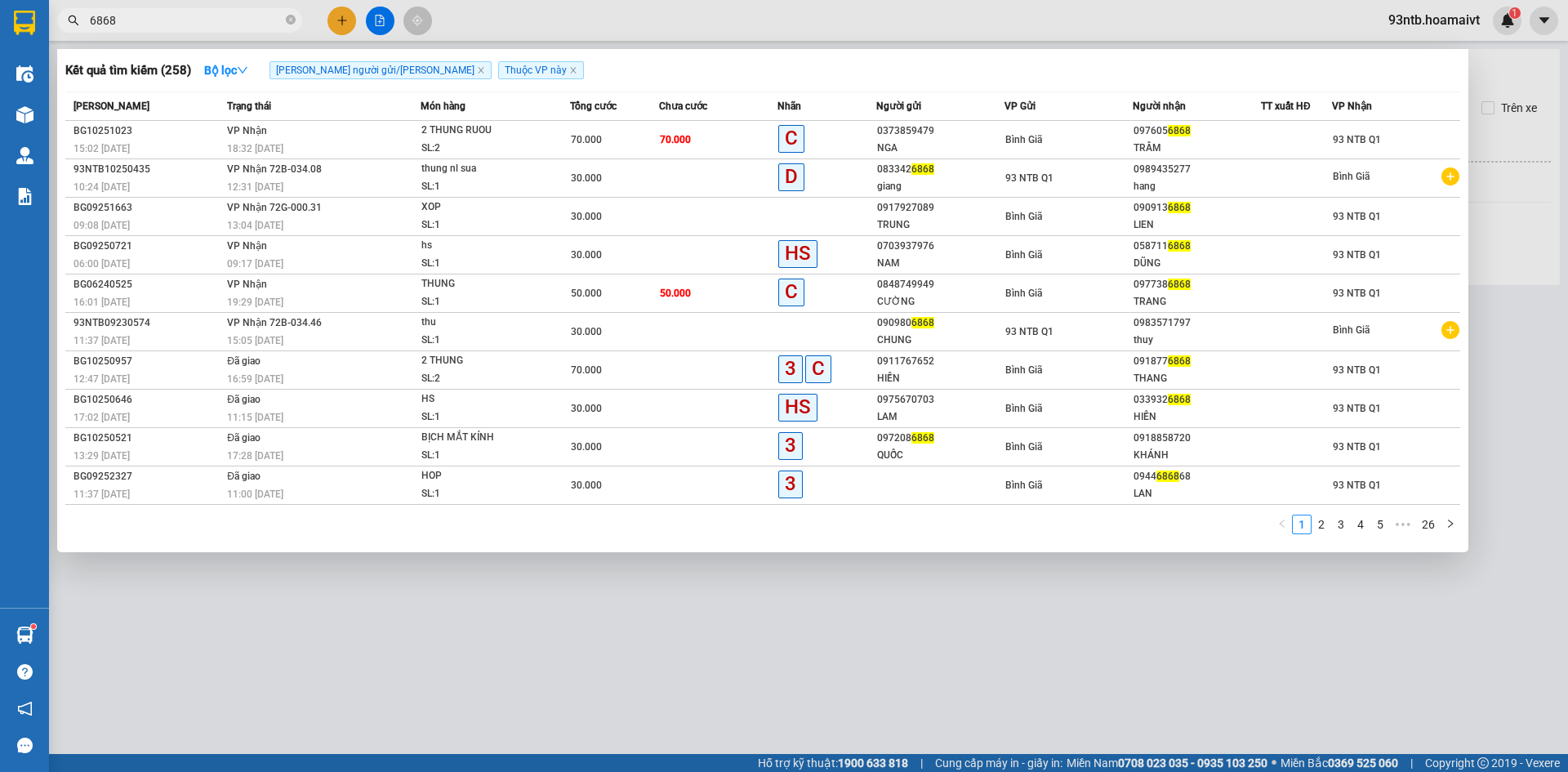
click at [276, 22] on input "6868" at bounding box center [186, 20] width 192 height 18
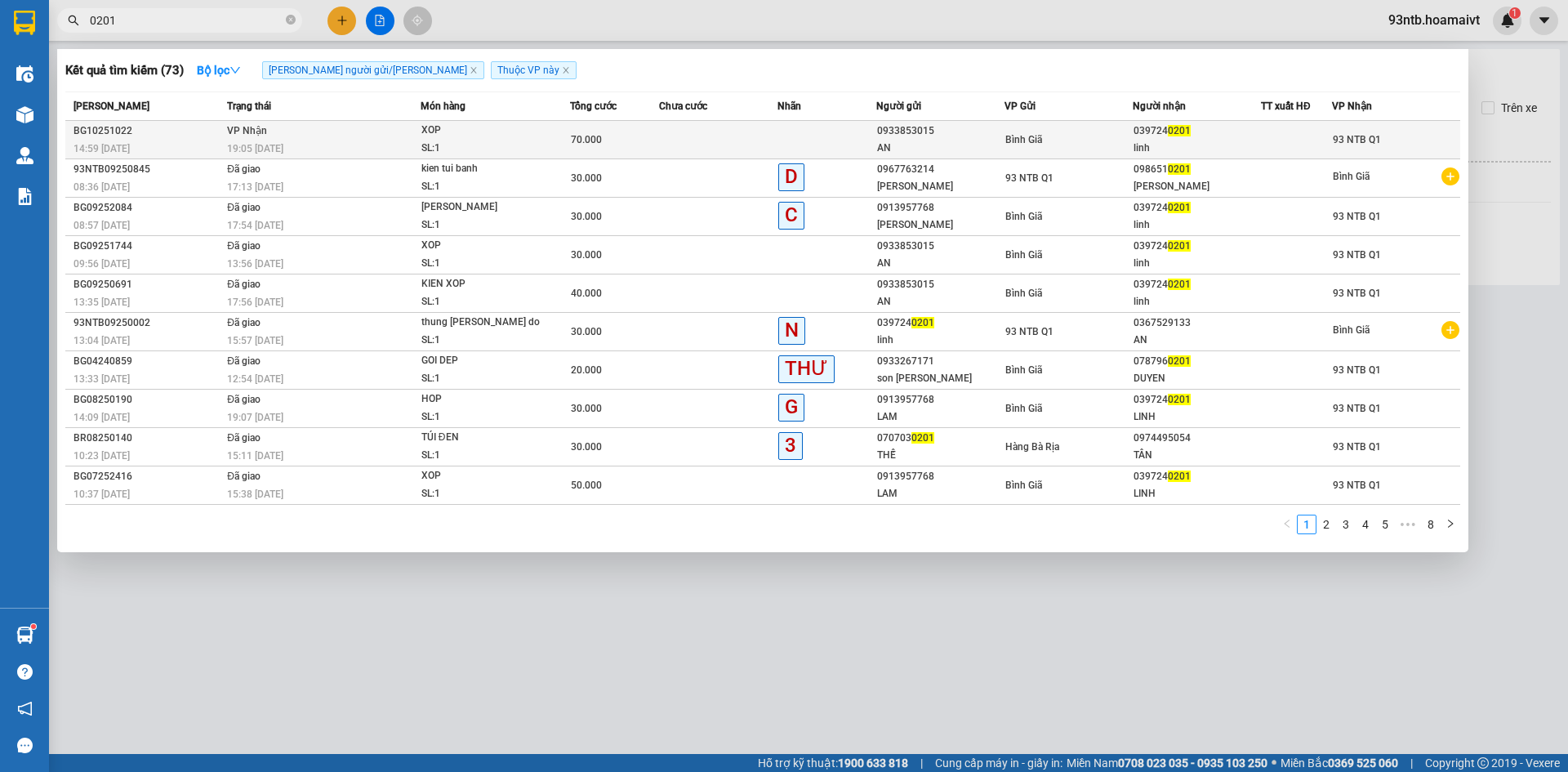
type input "0201"
click at [414, 137] on td "VP Nhận 19:05 - 12/10" at bounding box center [322, 140] width 198 height 39
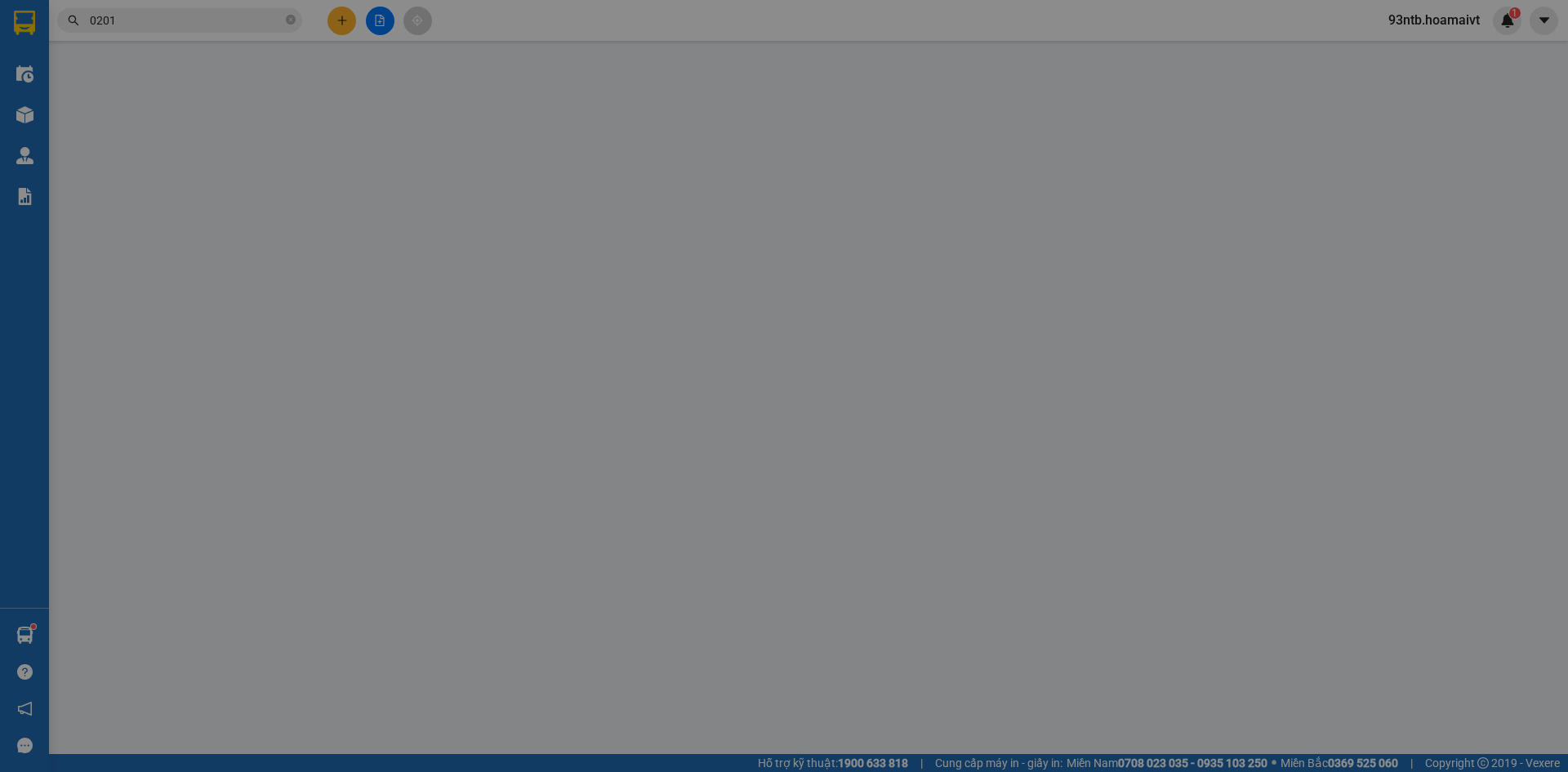
type input "0933853015"
type input "AN"
type input "0397240201"
type input "linh"
type input "70.000"
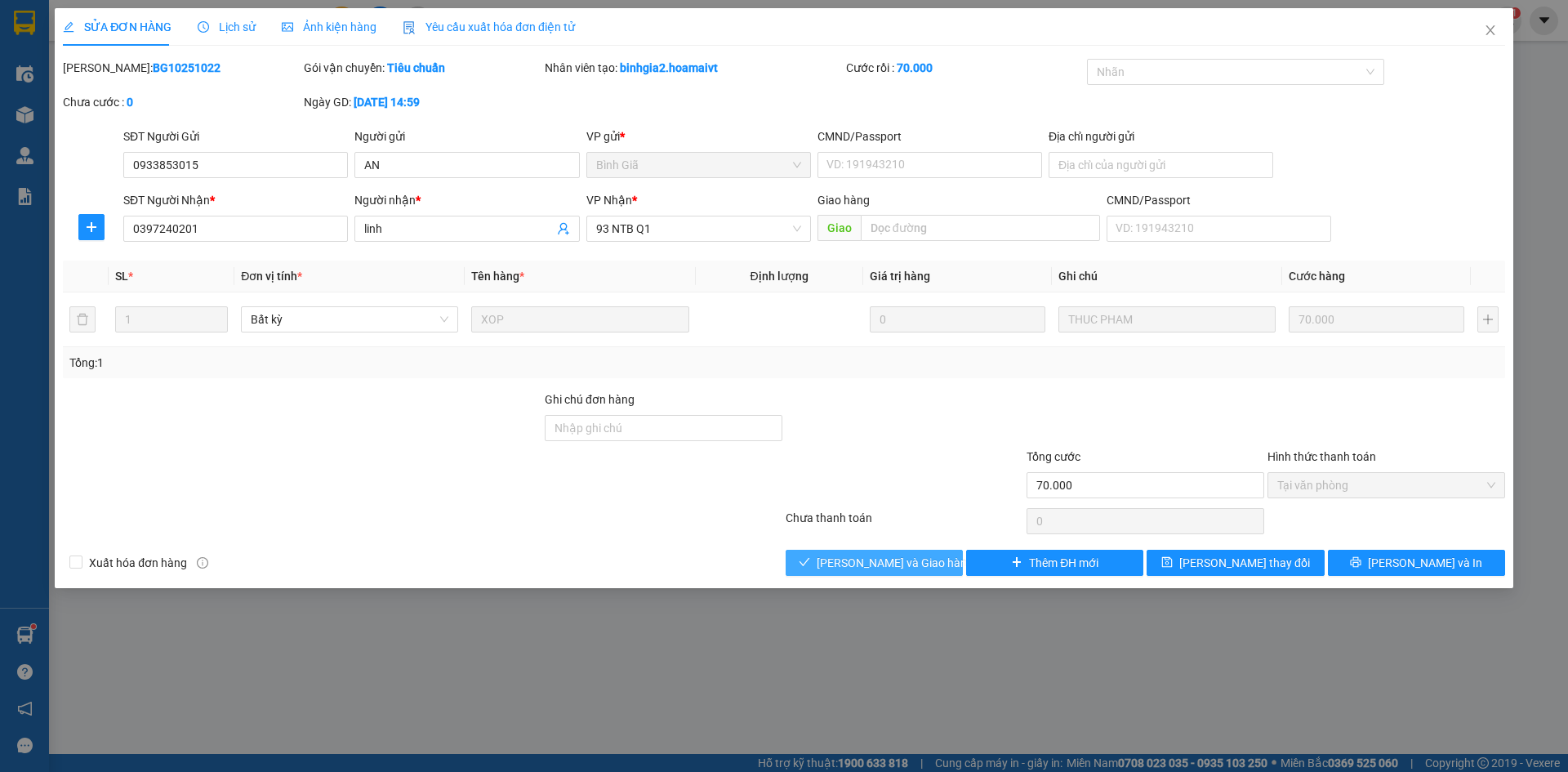
click at [925, 575] on button "[PERSON_NAME] và Giao hàng" at bounding box center [874, 563] width 178 height 26
